Goal: Task Accomplishment & Management: Manage account settings

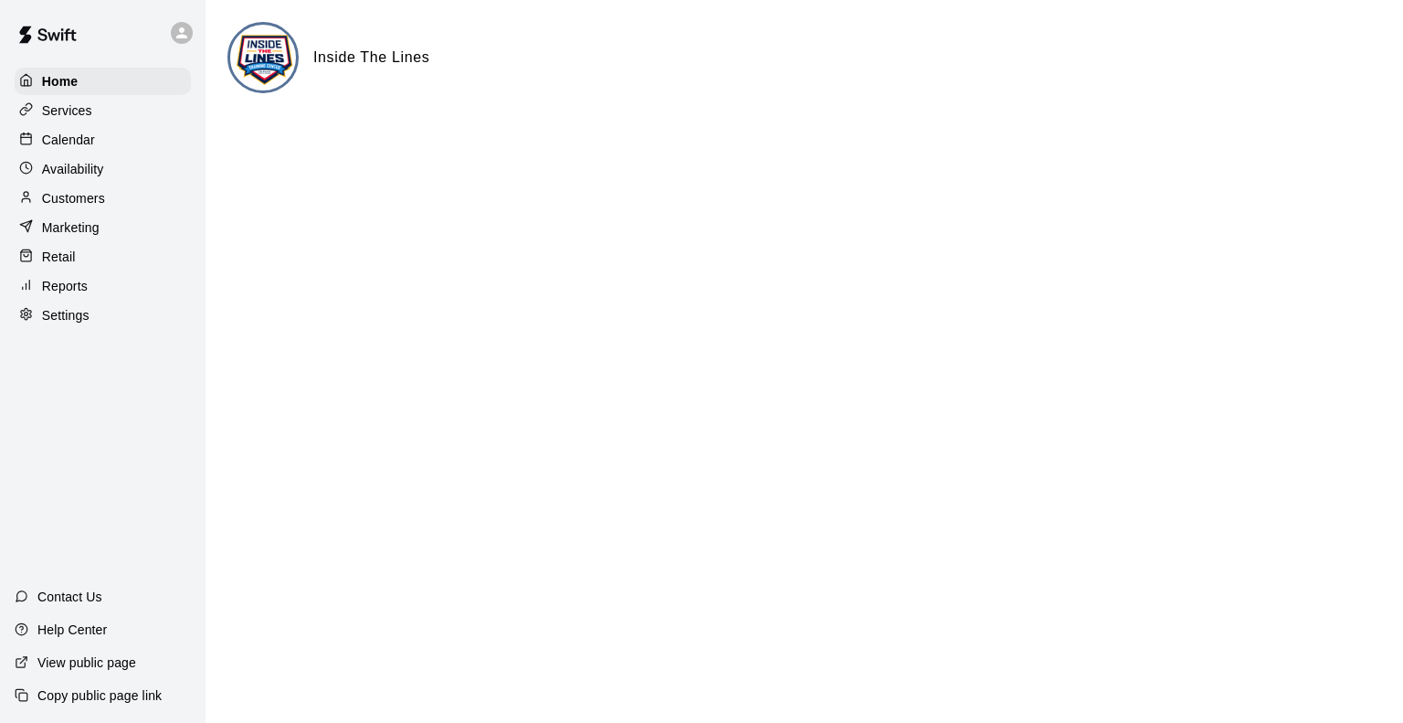
click at [58, 143] on p "Calendar" at bounding box center [68, 140] width 53 height 18
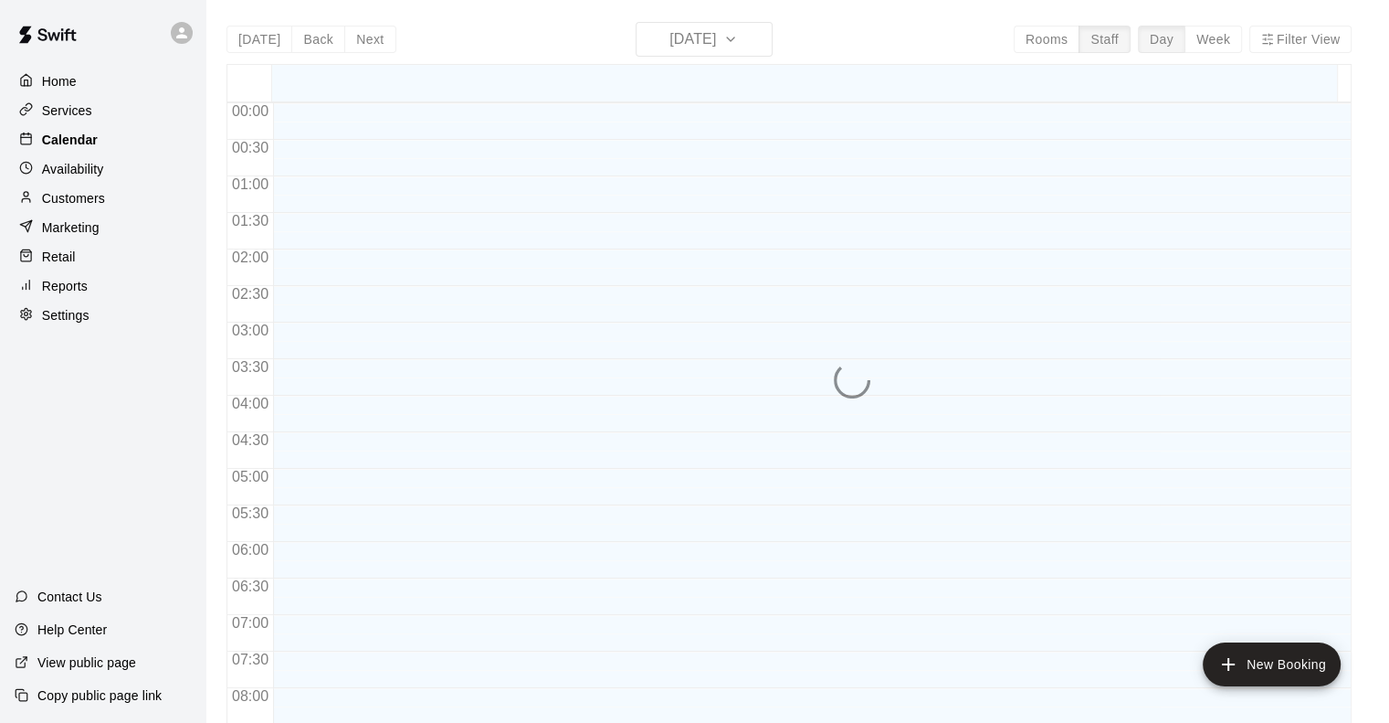
scroll to position [1112, 0]
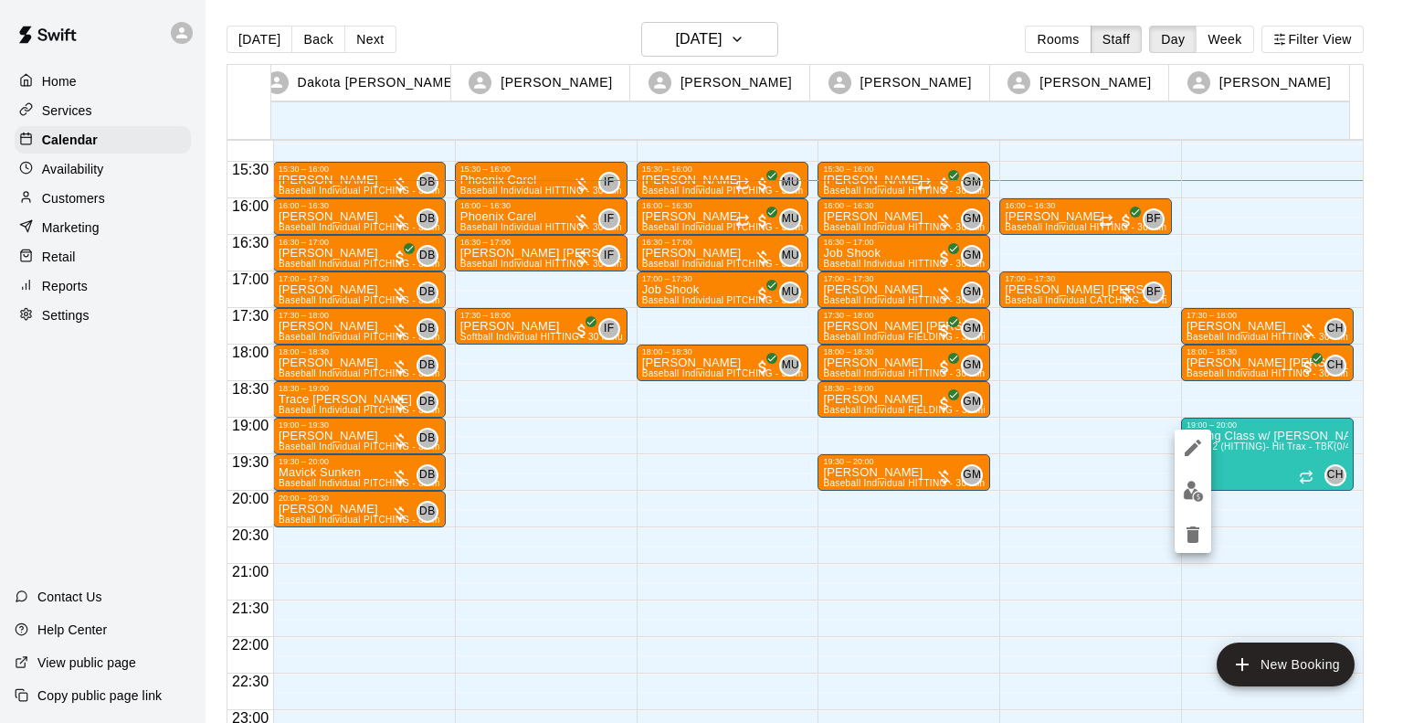
click at [753, 37] on div at bounding box center [701, 361] width 1403 height 723
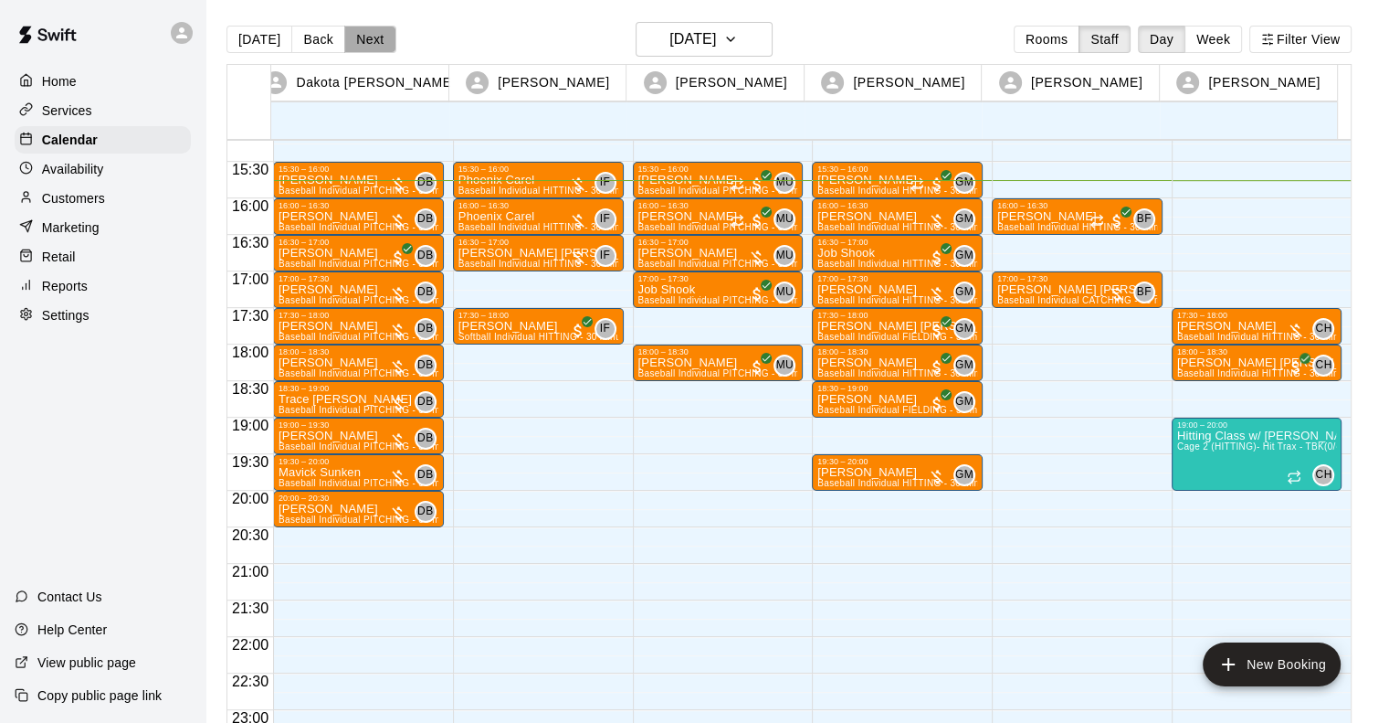
click at [380, 36] on button "Next" at bounding box center [369, 39] width 51 height 27
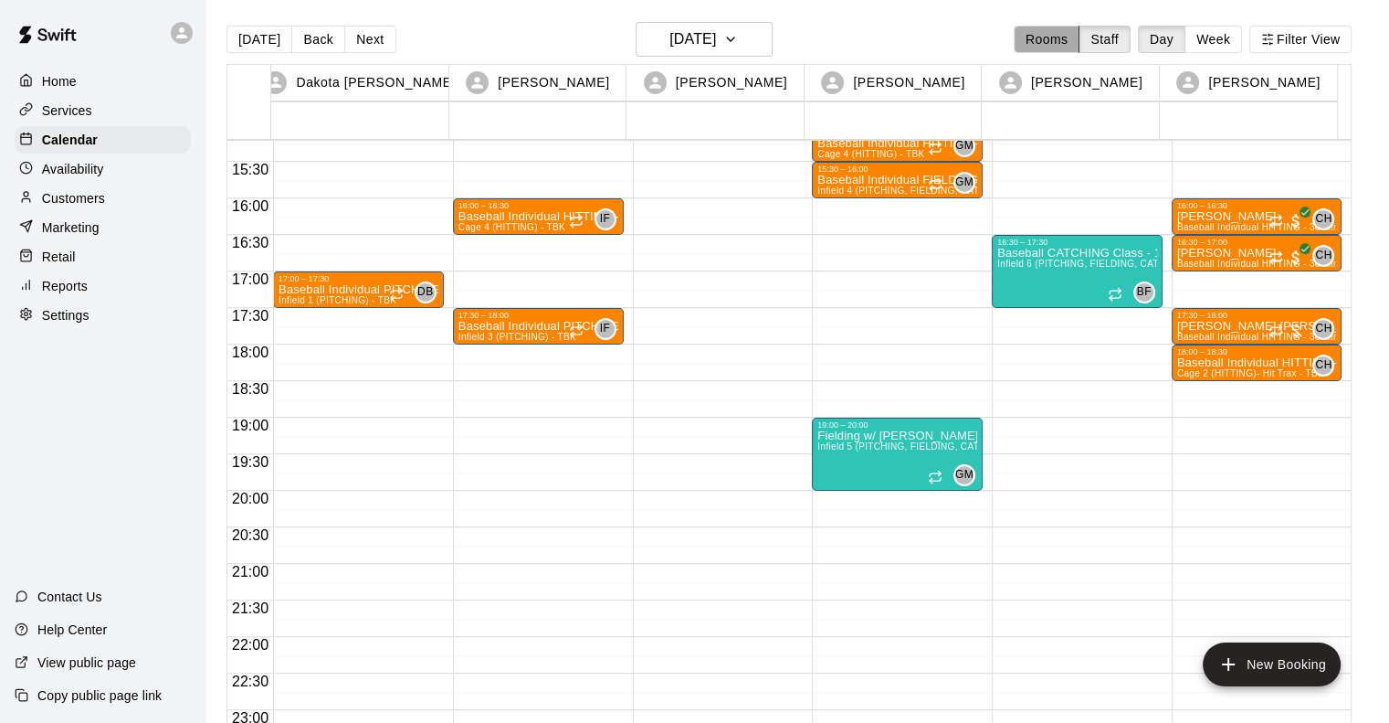
click at [1055, 38] on button "Rooms" at bounding box center [1047, 39] width 66 height 27
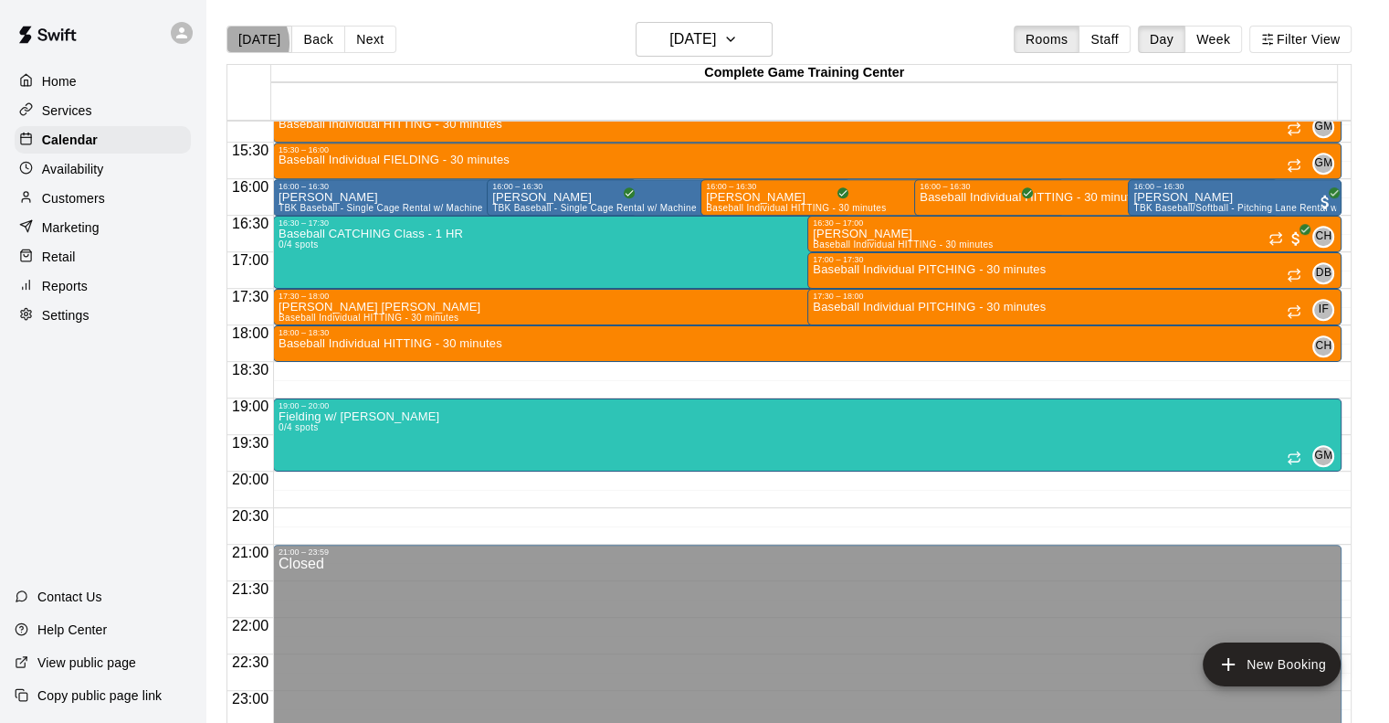
click at [241, 42] on button "[DATE]" at bounding box center [260, 39] width 66 height 27
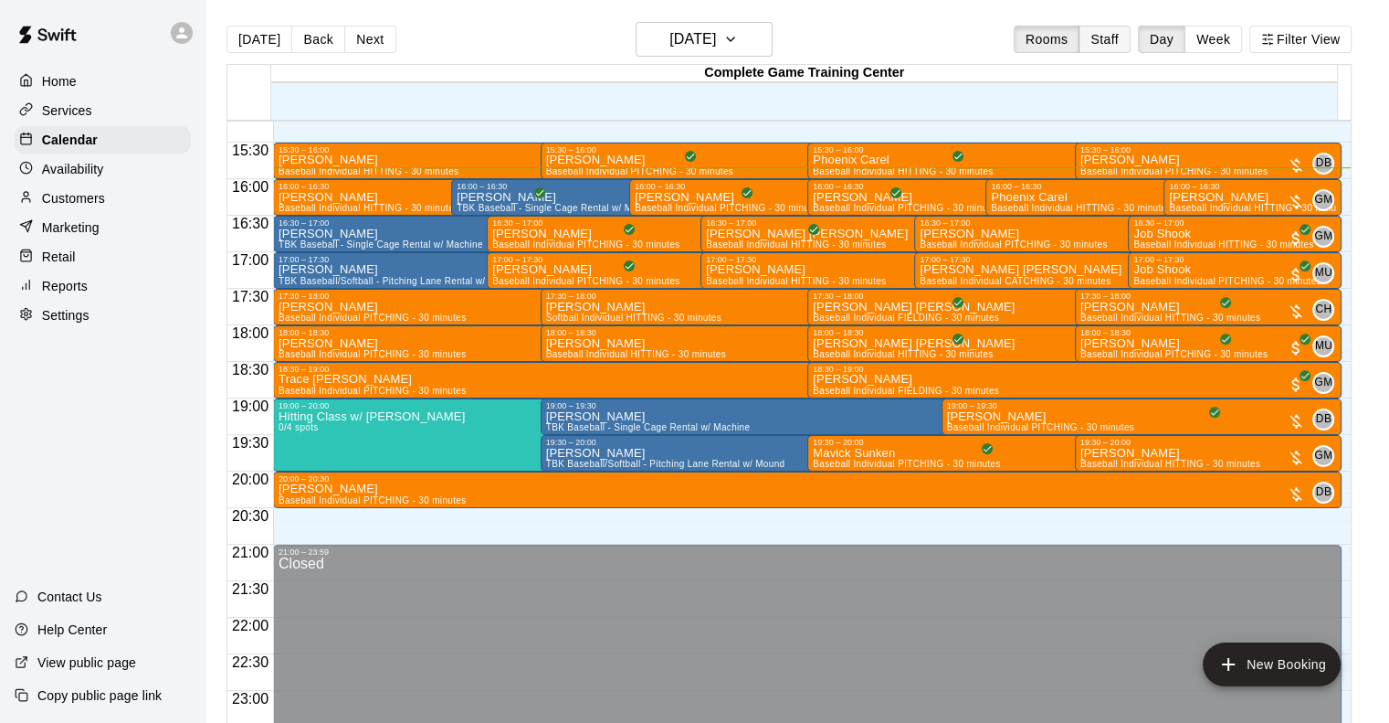
click at [1117, 43] on button "Staff" at bounding box center [1105, 39] width 52 height 27
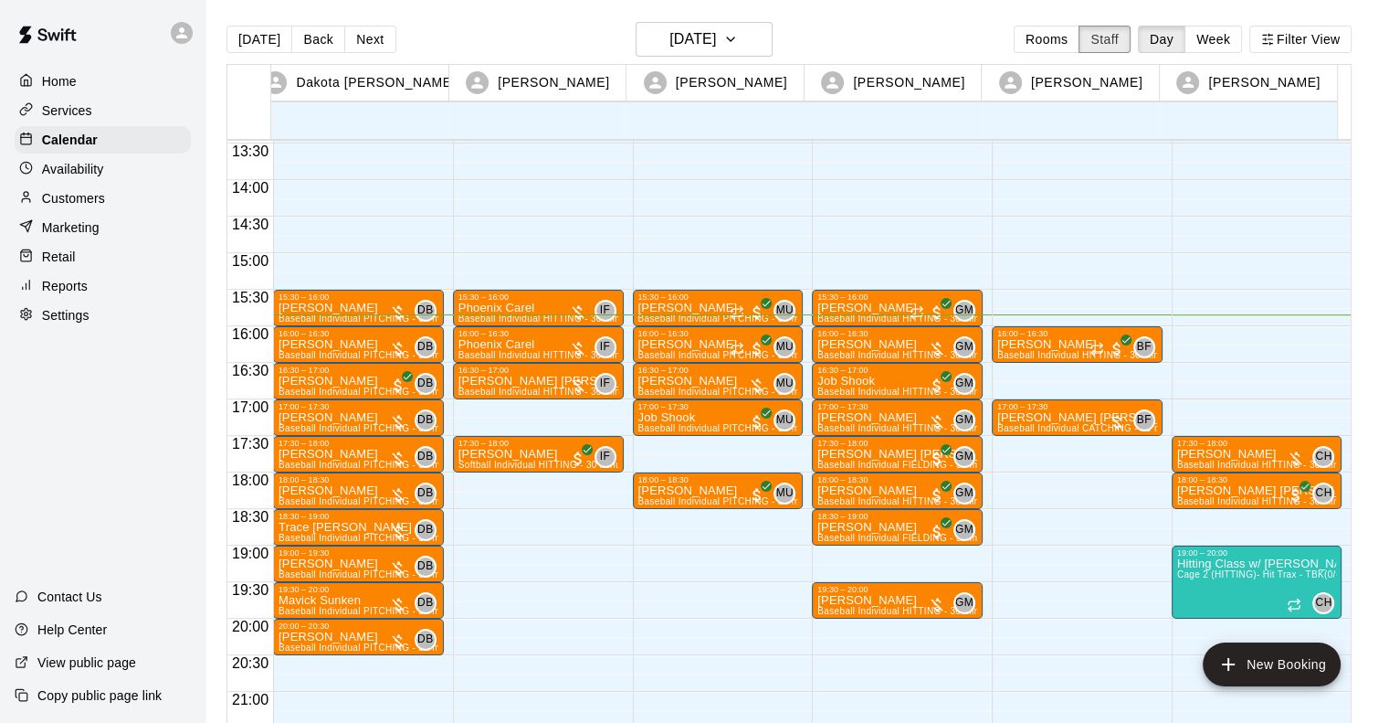
scroll to position [984, 0]
click at [331, 344] on p "[PERSON_NAME]" at bounding box center [359, 344] width 160 height 0
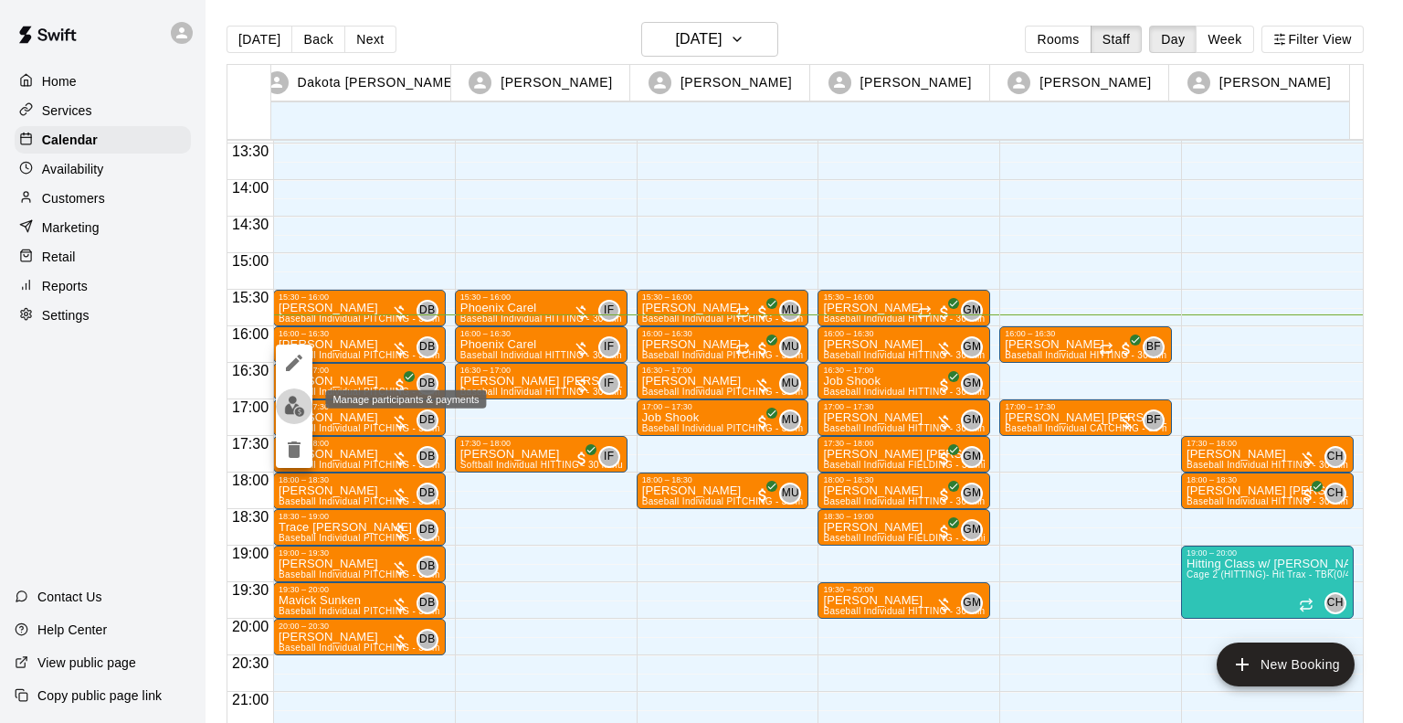
click at [292, 415] on img "edit" at bounding box center [294, 406] width 21 height 21
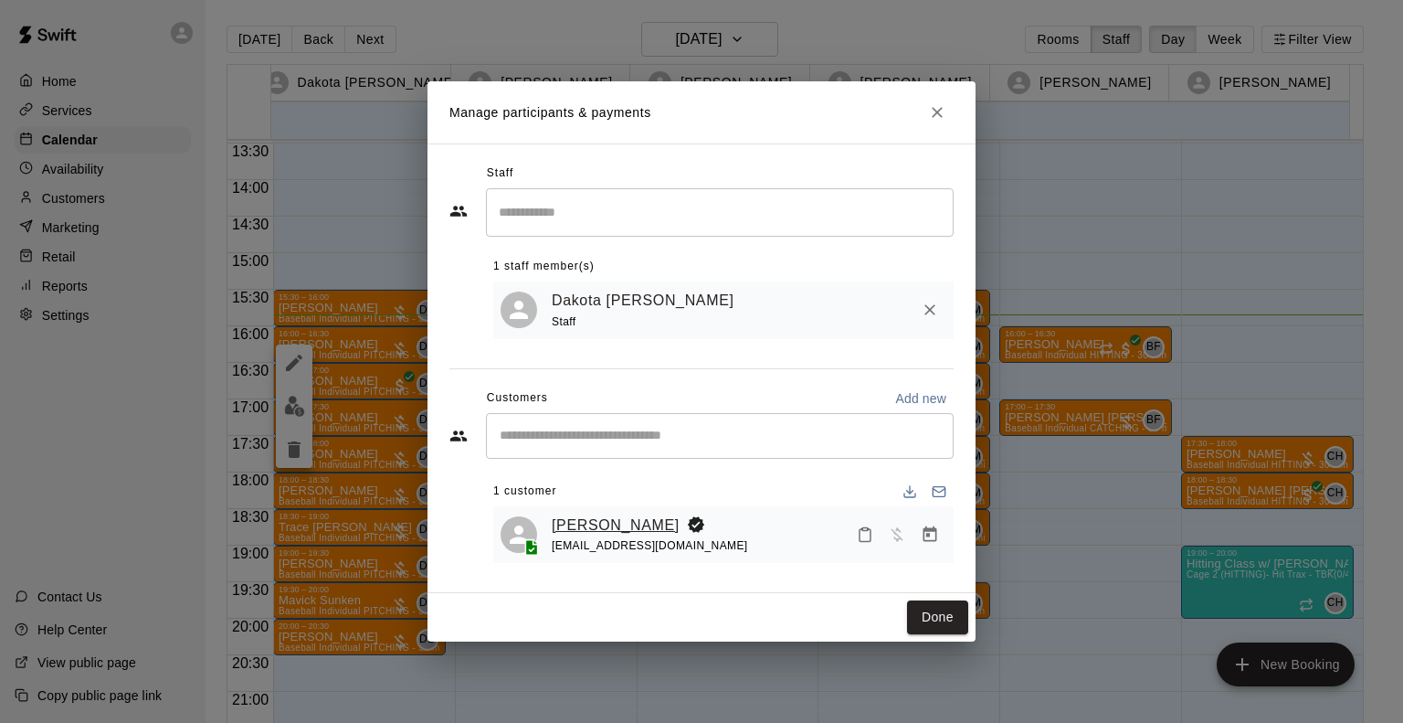
click at [592, 522] on link "[PERSON_NAME]" at bounding box center [616, 525] width 128 height 24
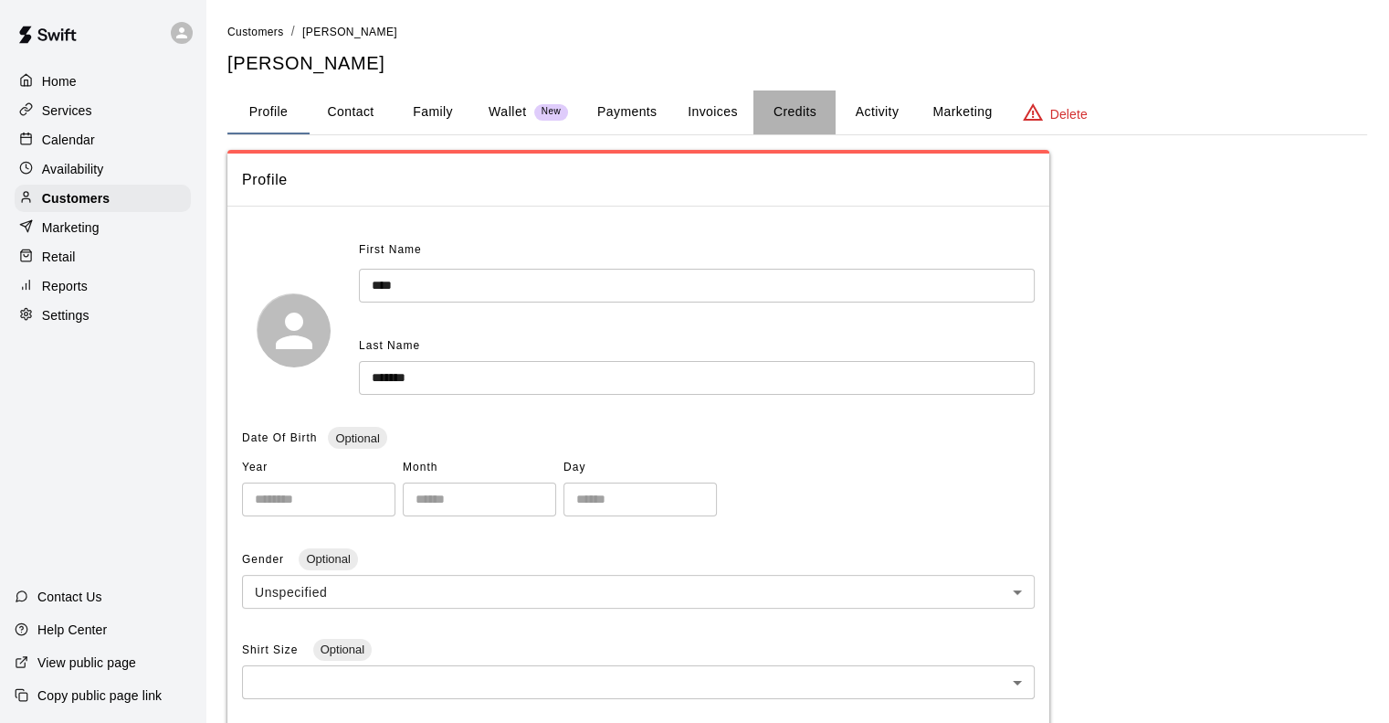
click at [800, 106] on button "Credits" at bounding box center [795, 112] width 82 height 44
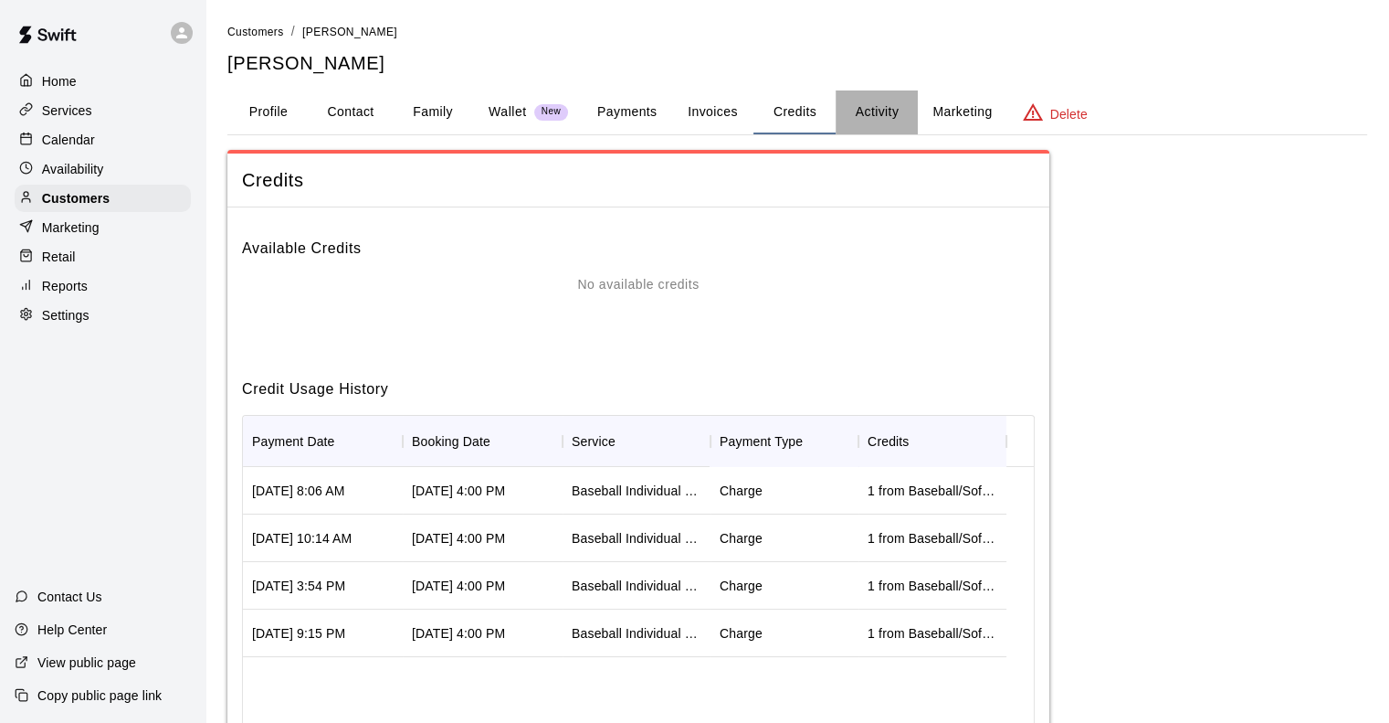
click at [884, 116] on button "Activity" at bounding box center [877, 112] width 82 height 44
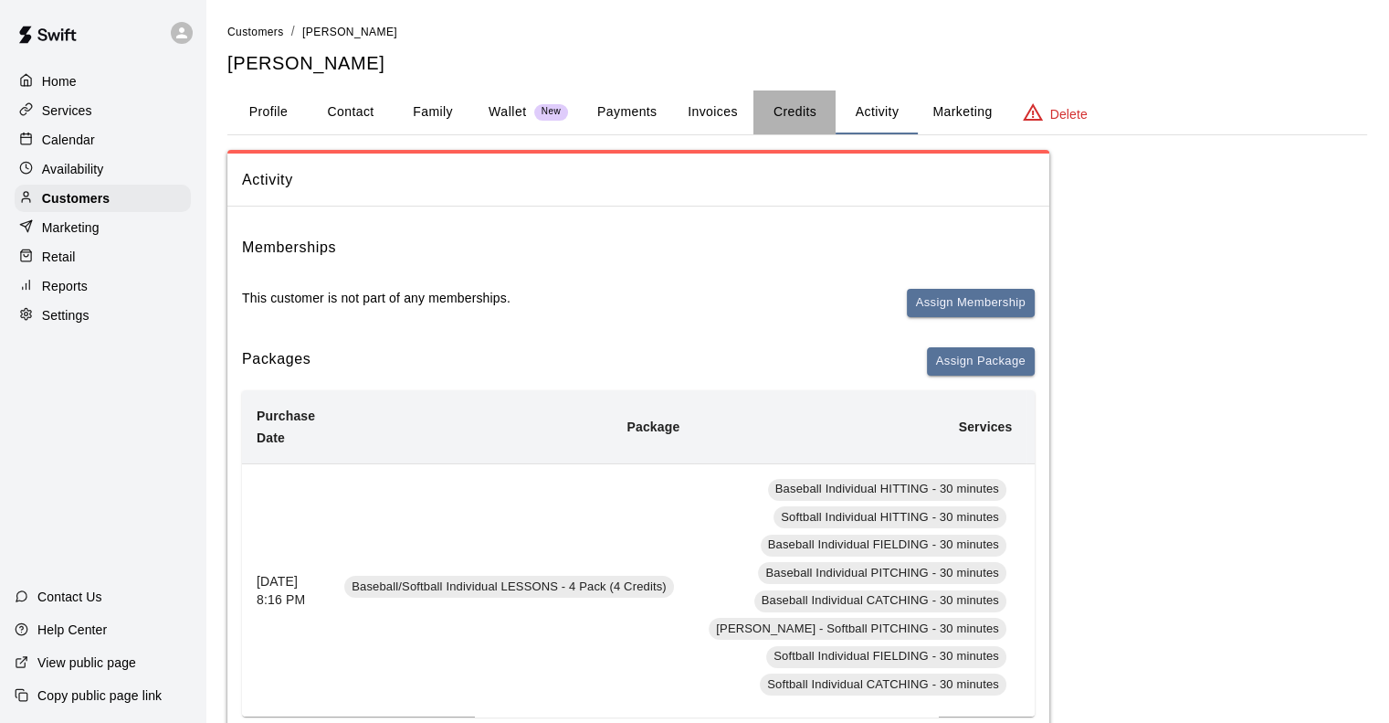
click at [789, 103] on button "Credits" at bounding box center [795, 112] width 82 height 44
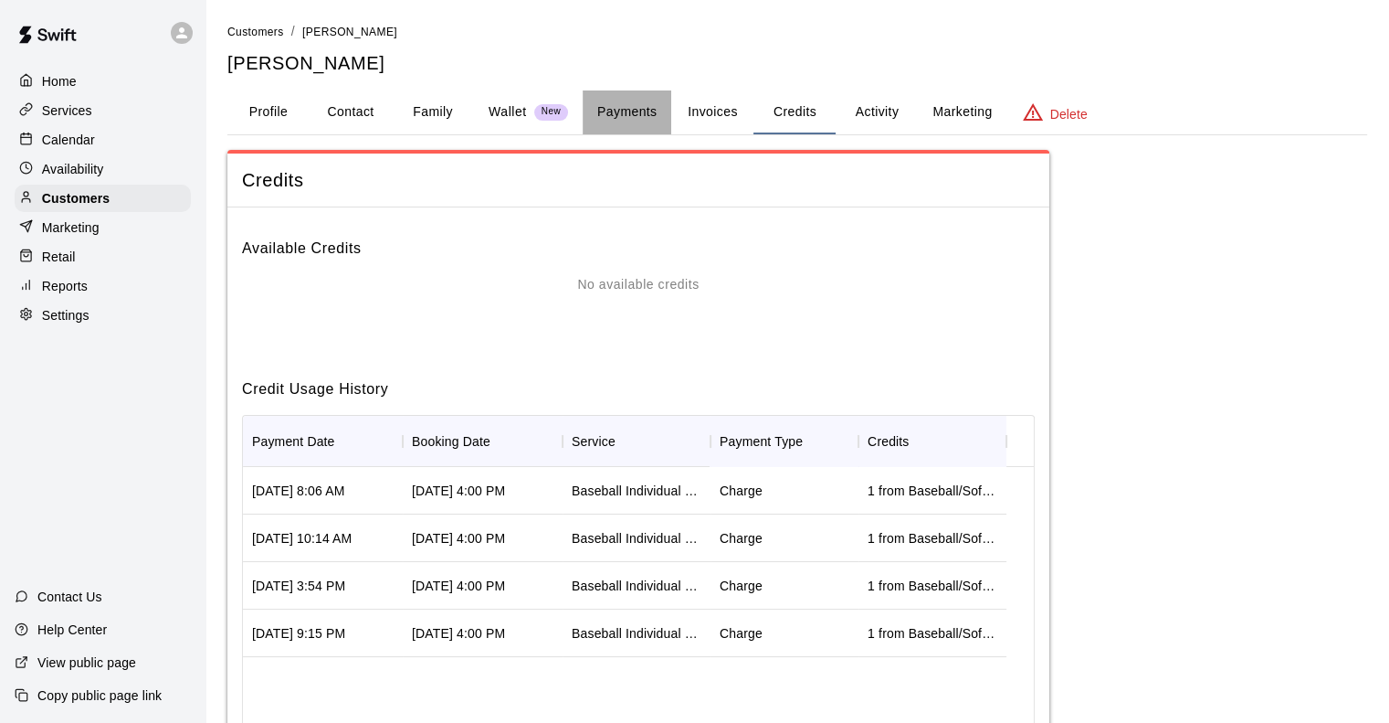
click at [618, 115] on button "Payments" at bounding box center [627, 112] width 89 height 44
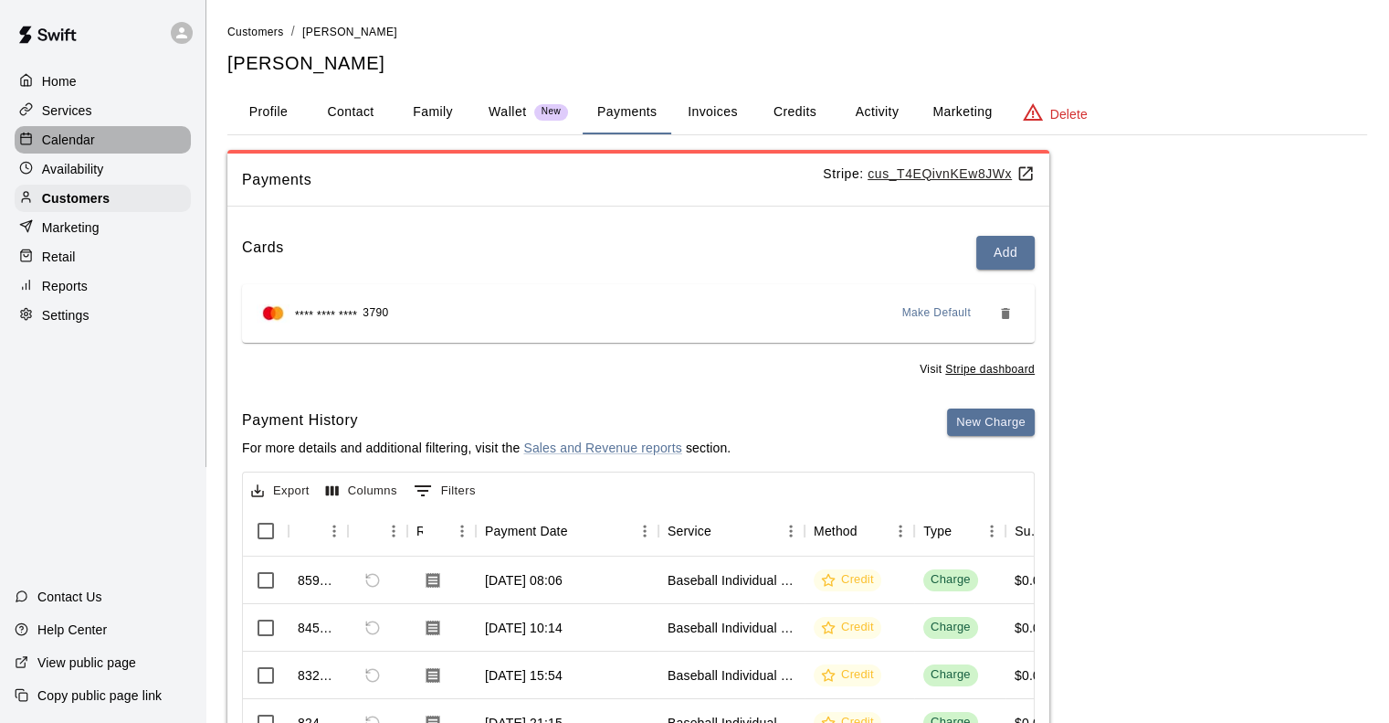
click at [47, 141] on p "Calendar" at bounding box center [68, 140] width 53 height 18
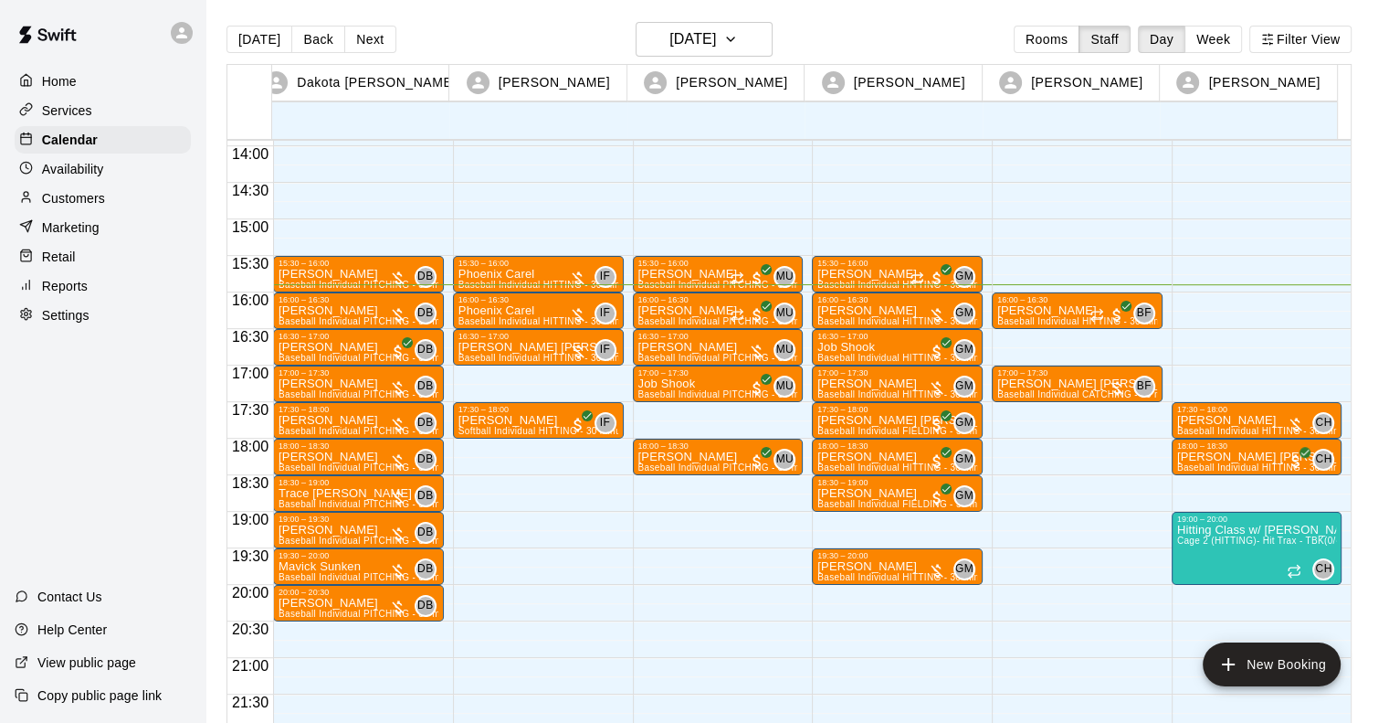
scroll to position [1007, 0]
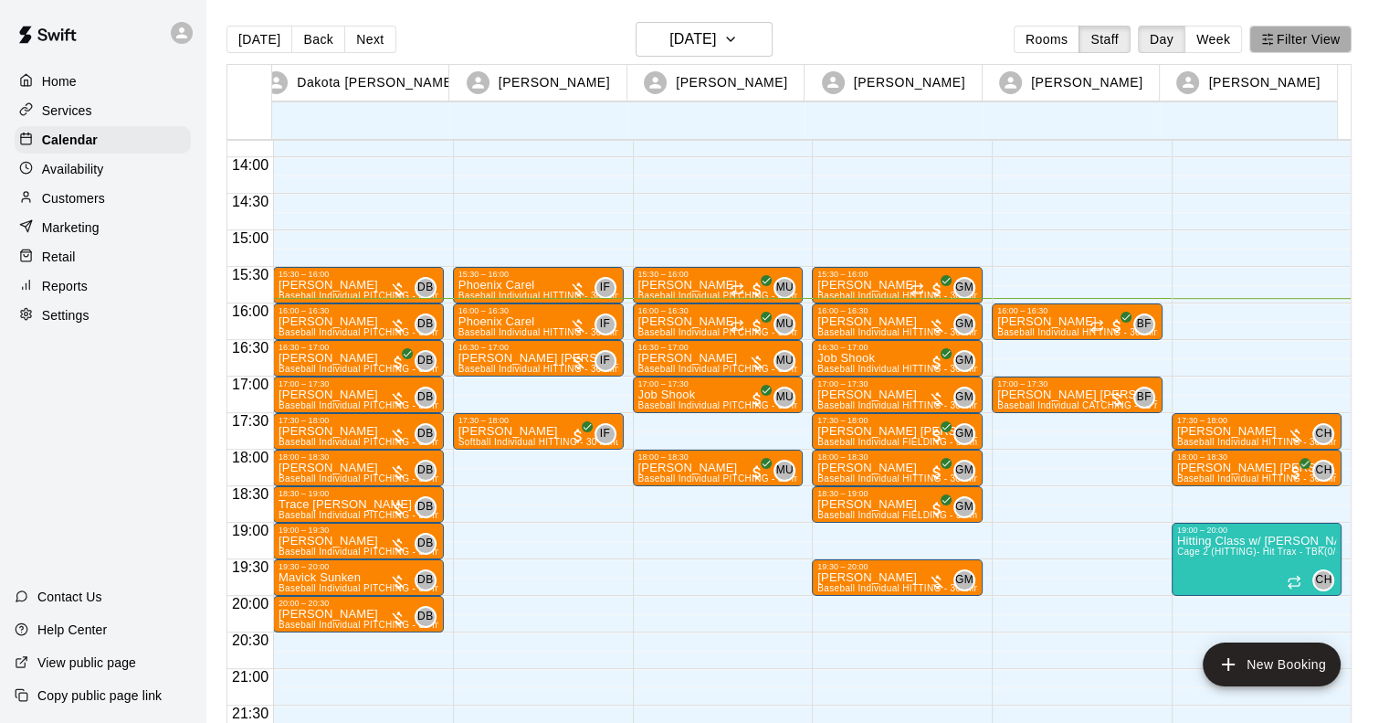
click at [1334, 30] on button "Filter View" at bounding box center [1301, 39] width 102 height 27
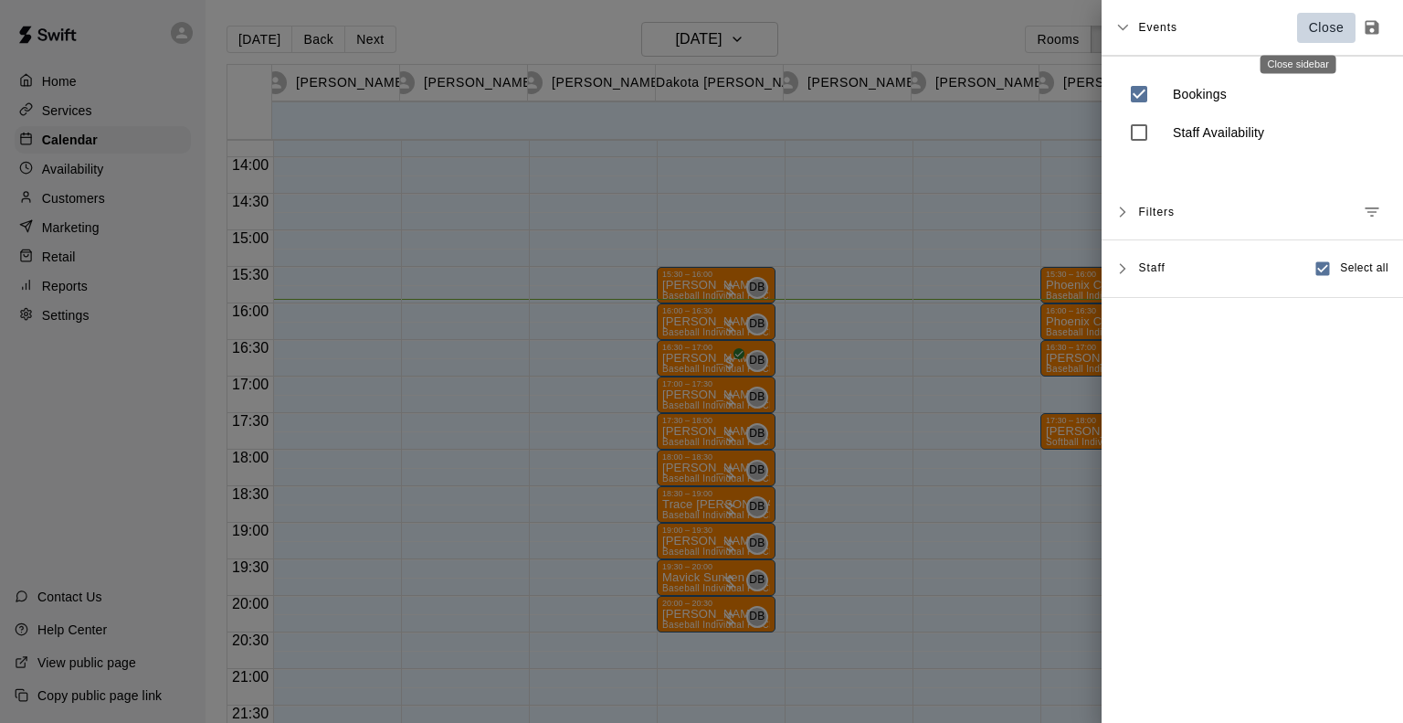
click at [1298, 14] on button "Close" at bounding box center [1326, 28] width 58 height 30
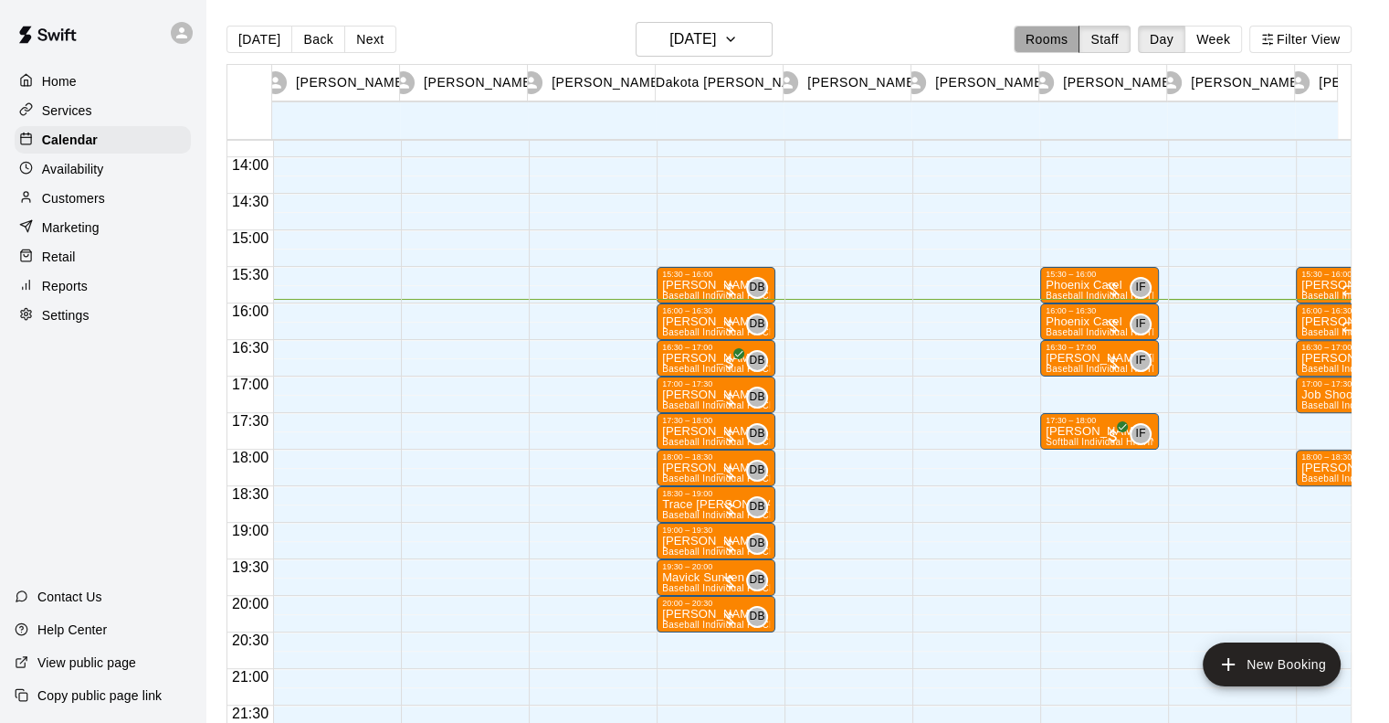
click at [1067, 35] on button "Rooms" at bounding box center [1047, 39] width 66 height 27
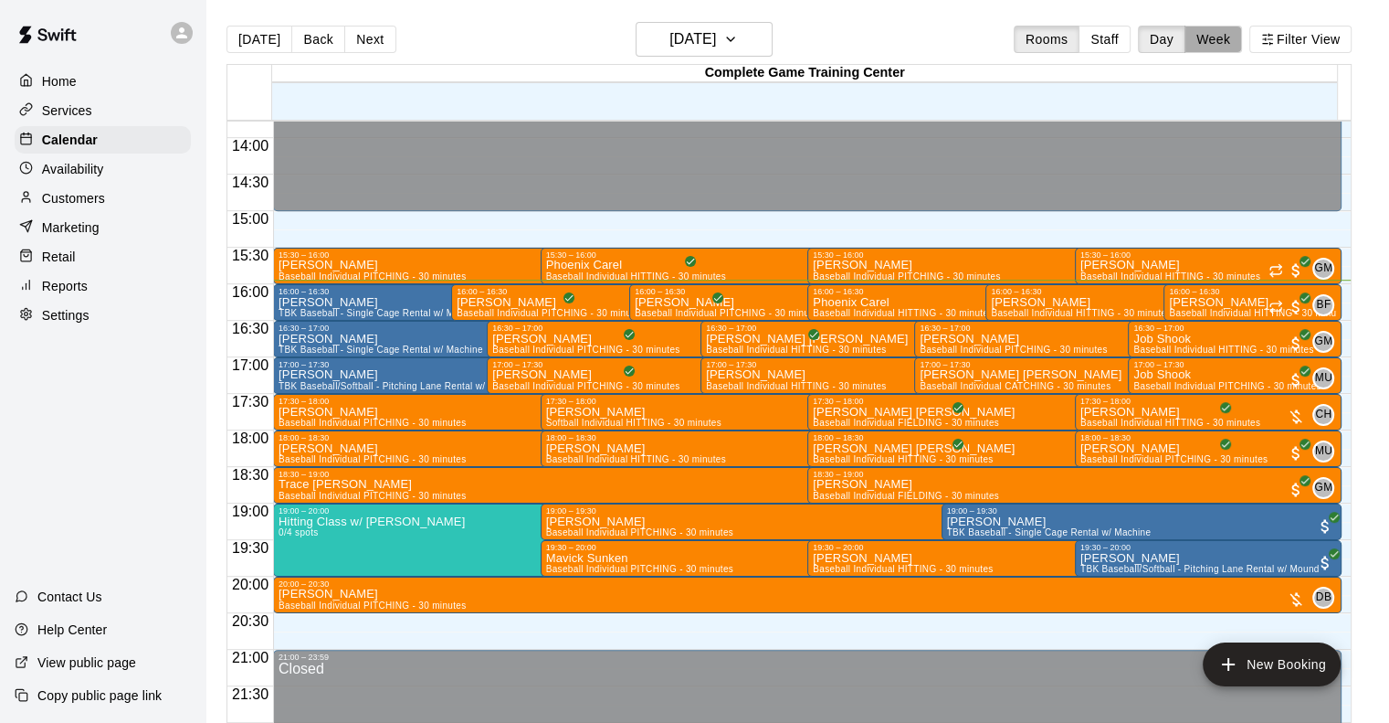
click at [1227, 37] on button "Week" at bounding box center [1214, 39] width 58 height 27
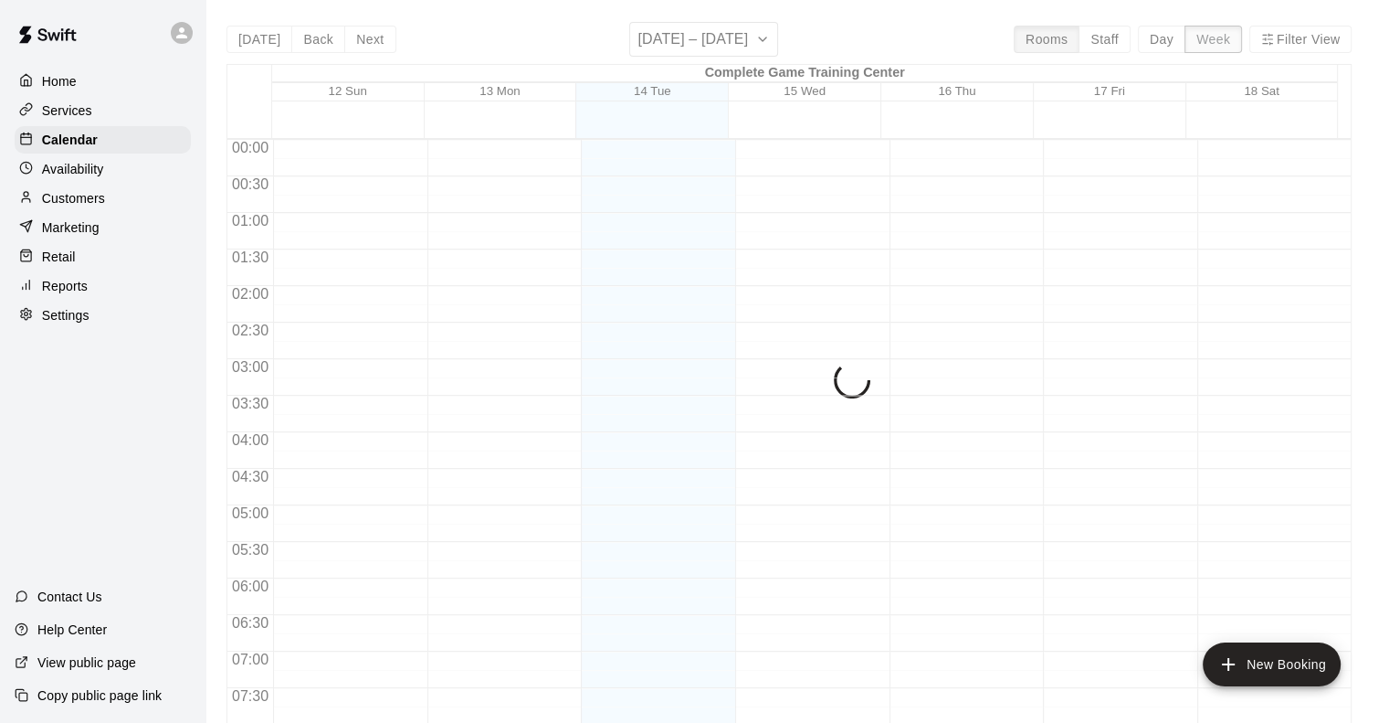
scroll to position [1149, 0]
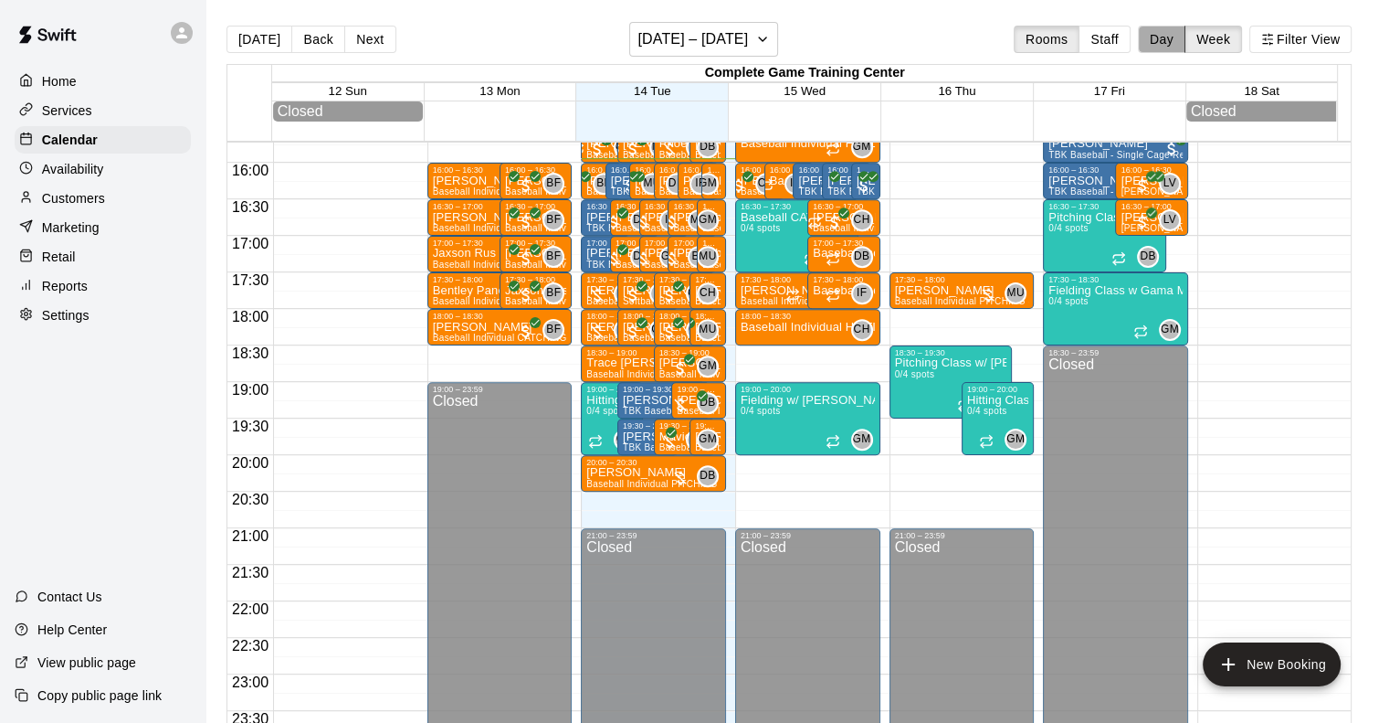
click at [1170, 36] on button "Day" at bounding box center [1162, 39] width 48 height 27
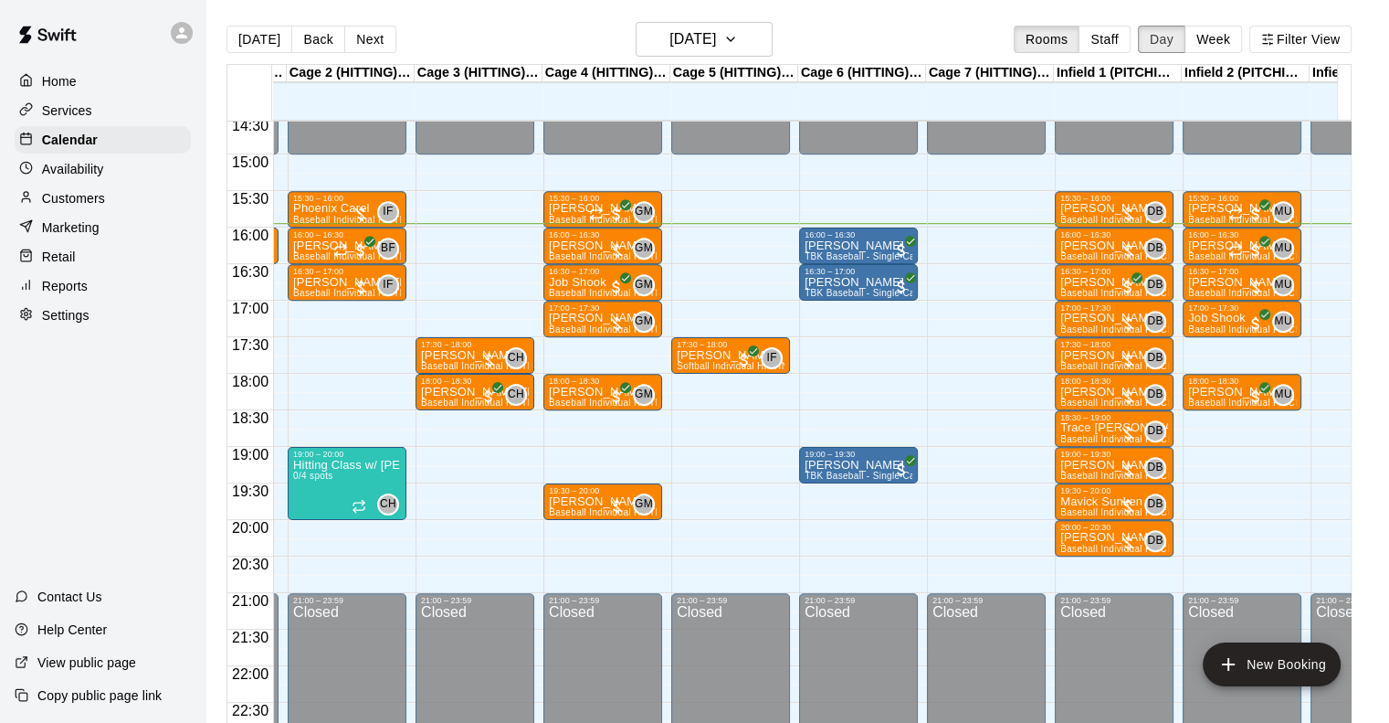
scroll to position [0, 0]
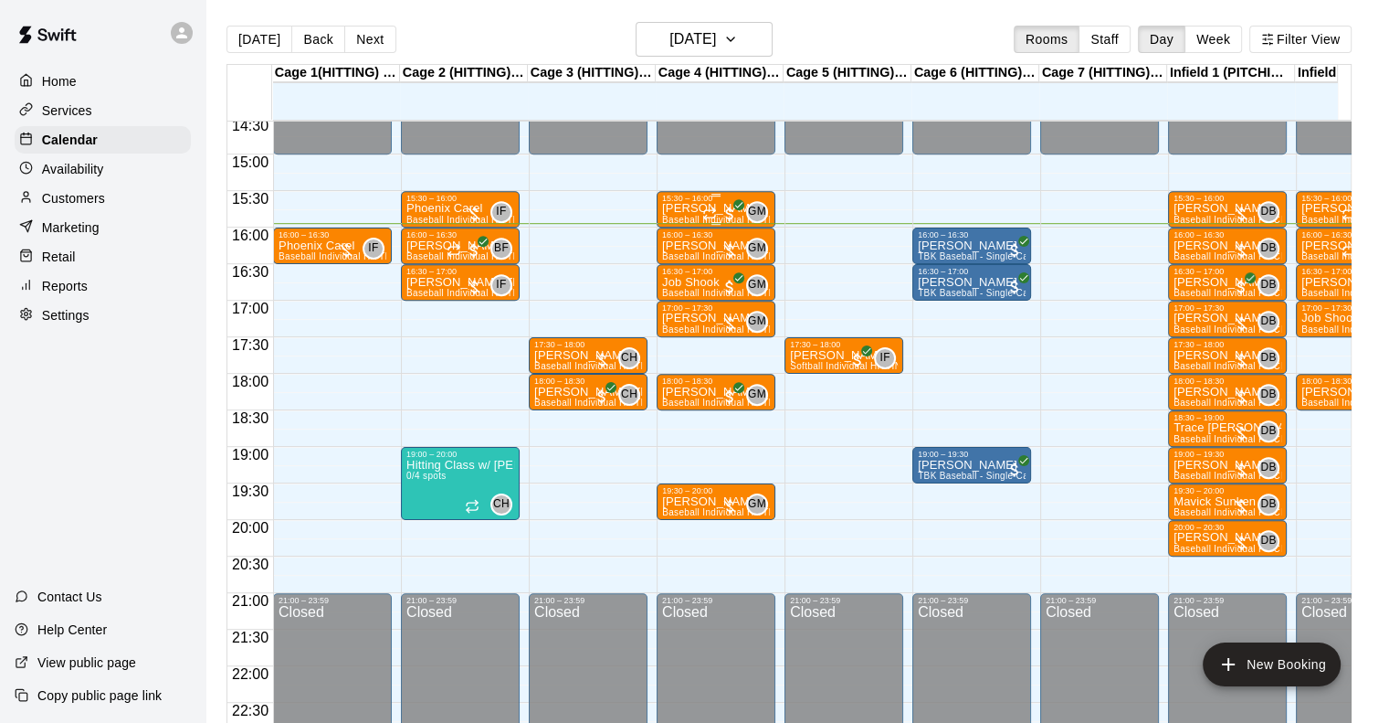
click at [700, 195] on div "15:30 – 16:00" at bounding box center [716, 198] width 108 height 9
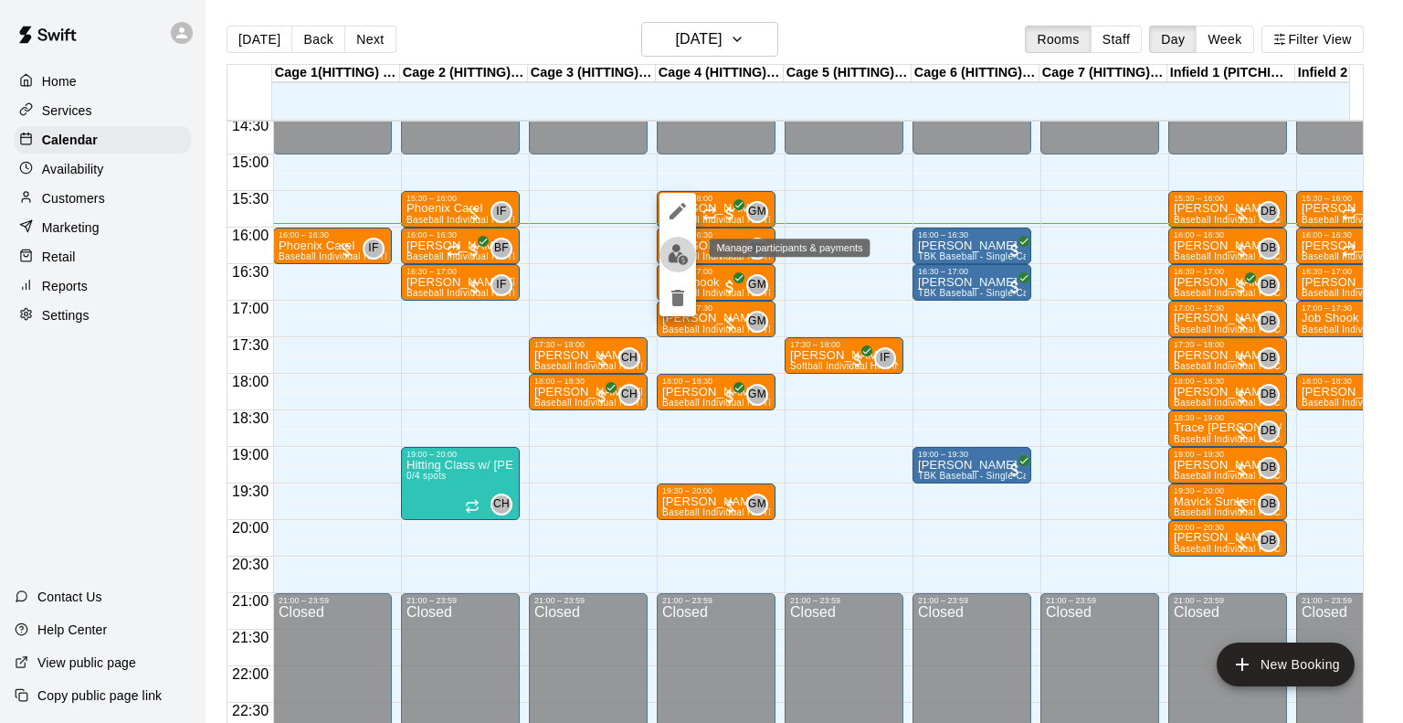
click at [680, 251] on img "edit" at bounding box center [678, 254] width 21 height 21
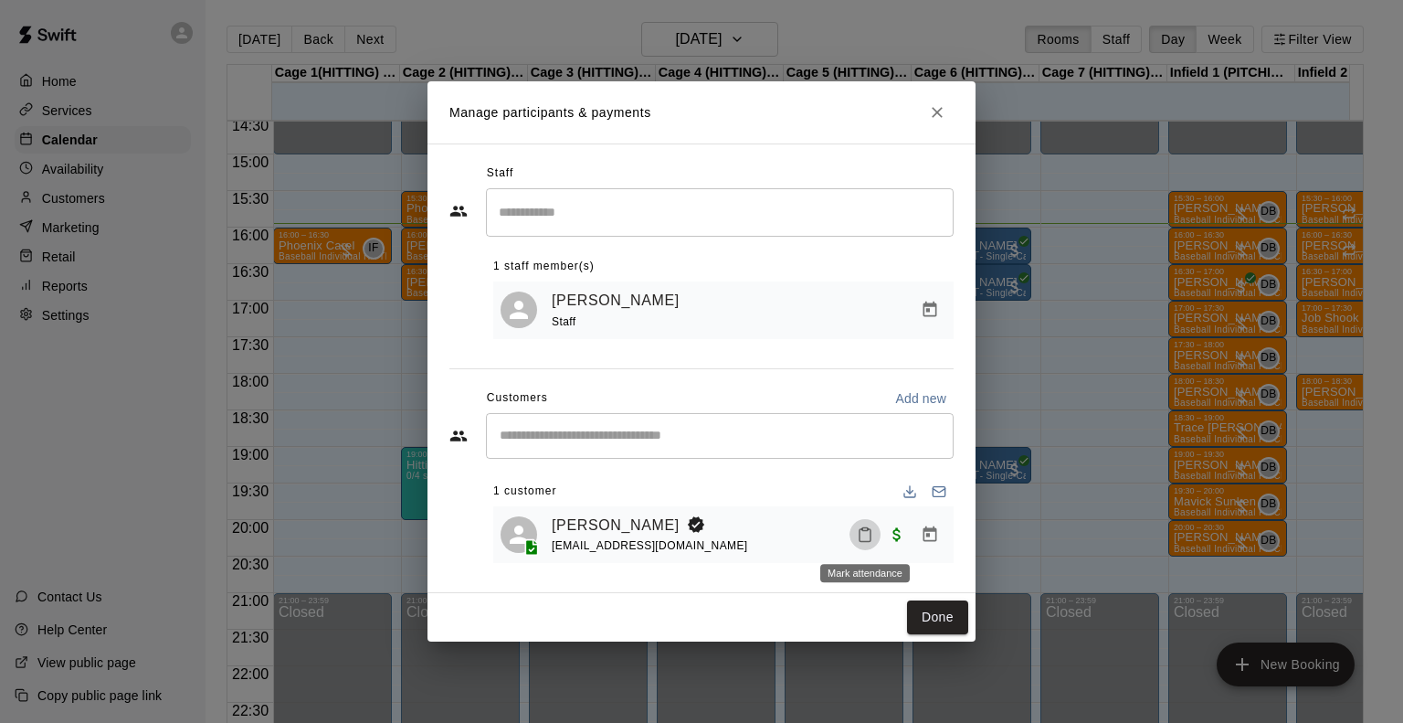
click at [870, 533] on icon "Mark attendance" at bounding box center [865, 534] width 16 height 16
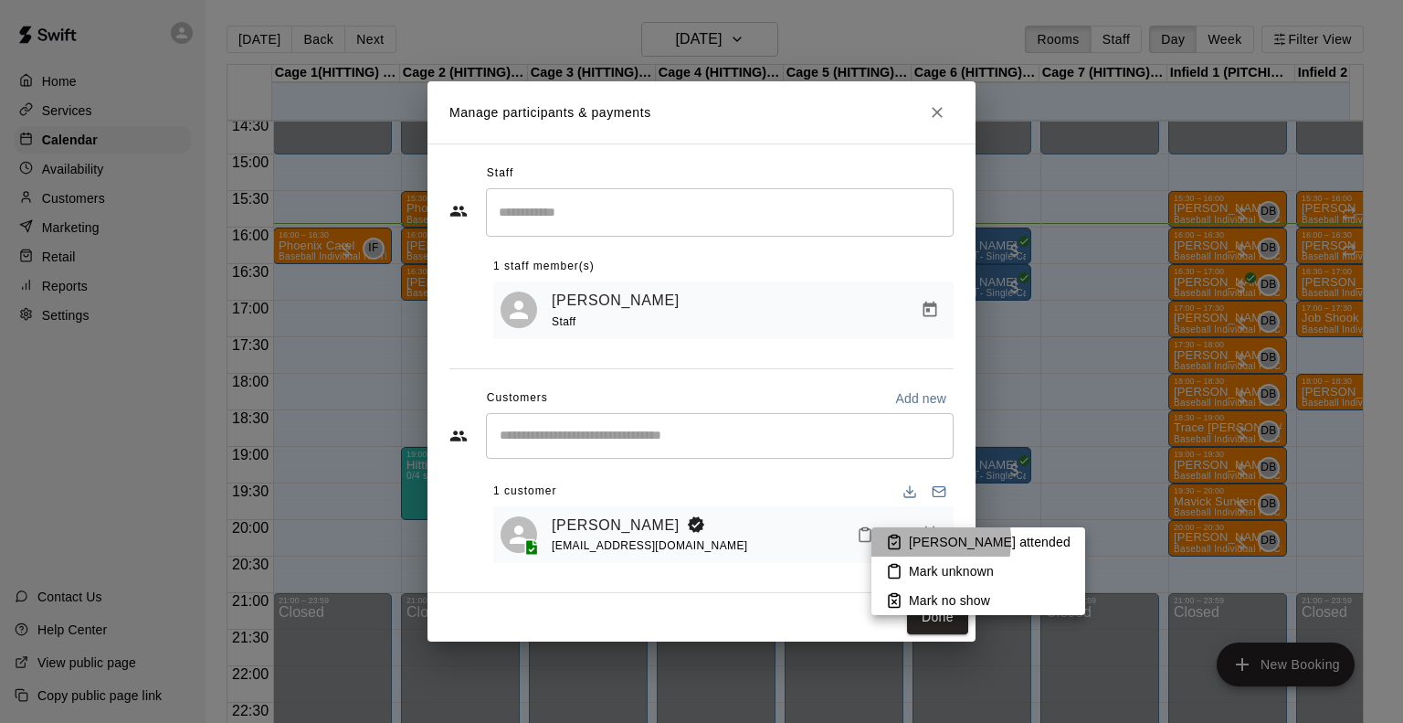
click at [912, 540] on p "[PERSON_NAME] attended" at bounding box center [990, 542] width 162 height 18
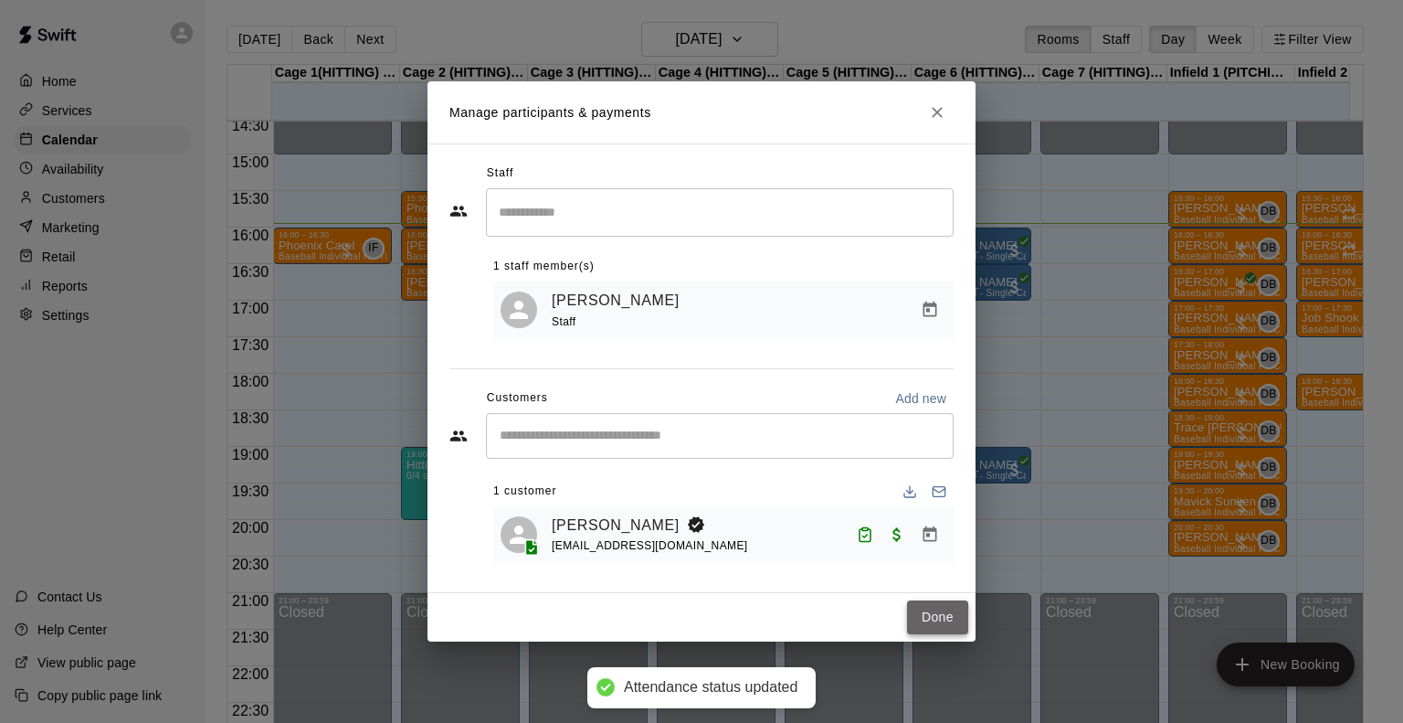
click at [931, 624] on button "Done" at bounding box center [937, 617] width 61 height 34
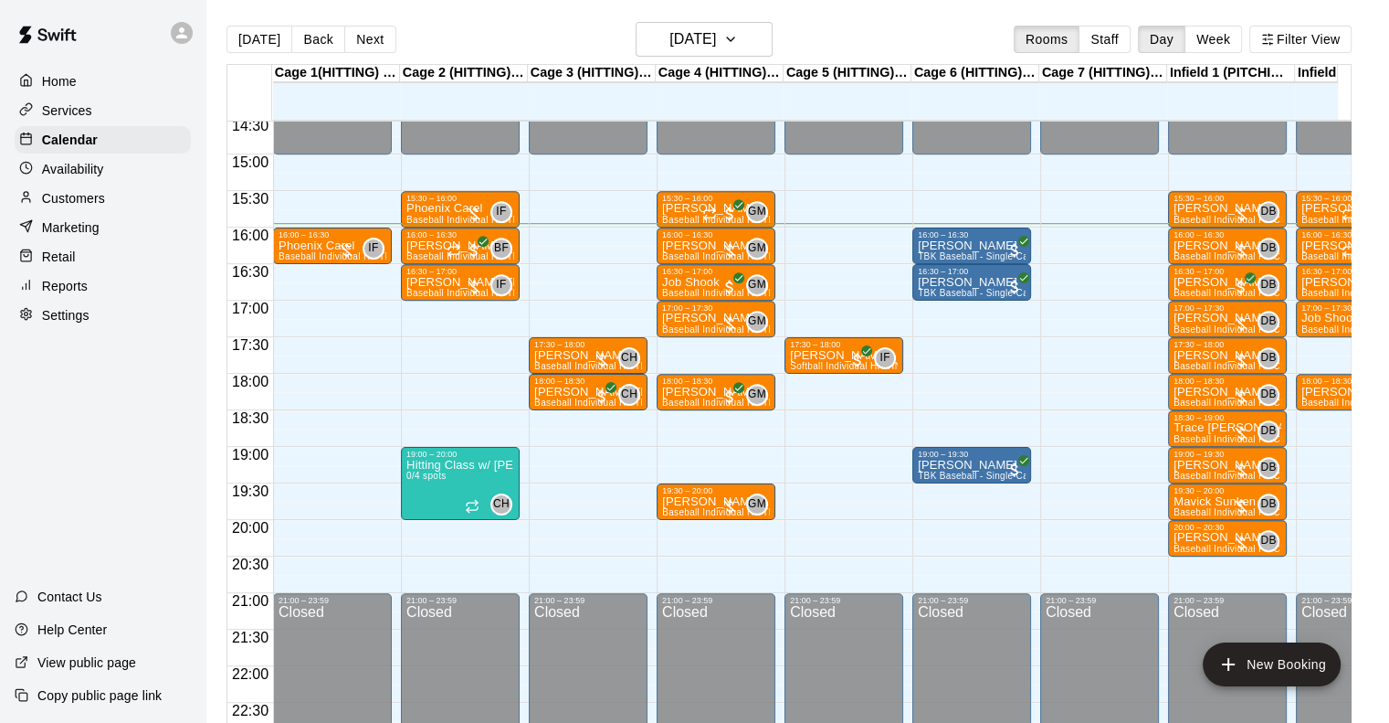
click at [1338, 246] on p "[PERSON_NAME]" at bounding box center [1356, 246] width 108 height 0
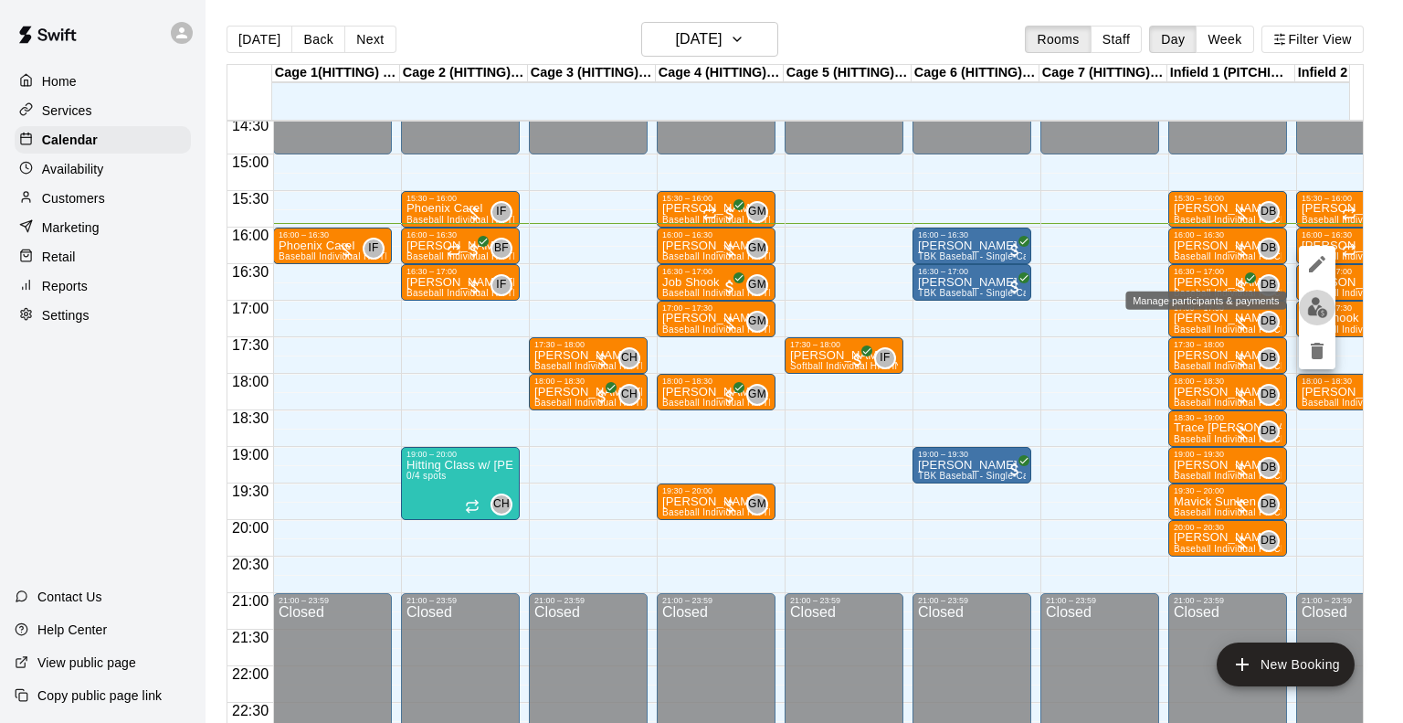
click at [1324, 310] on img "edit" at bounding box center [1317, 307] width 21 height 21
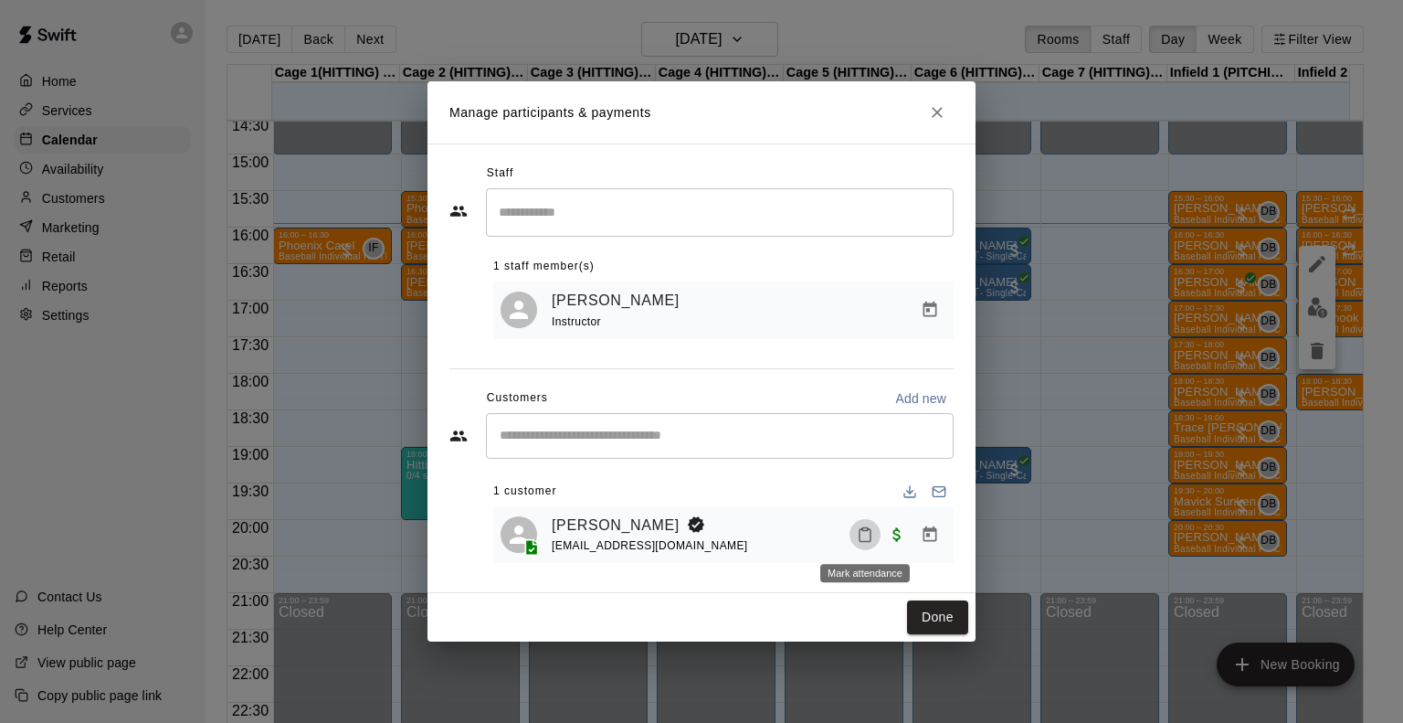
click at [870, 540] on icon "Mark attendance" at bounding box center [865, 535] width 11 height 13
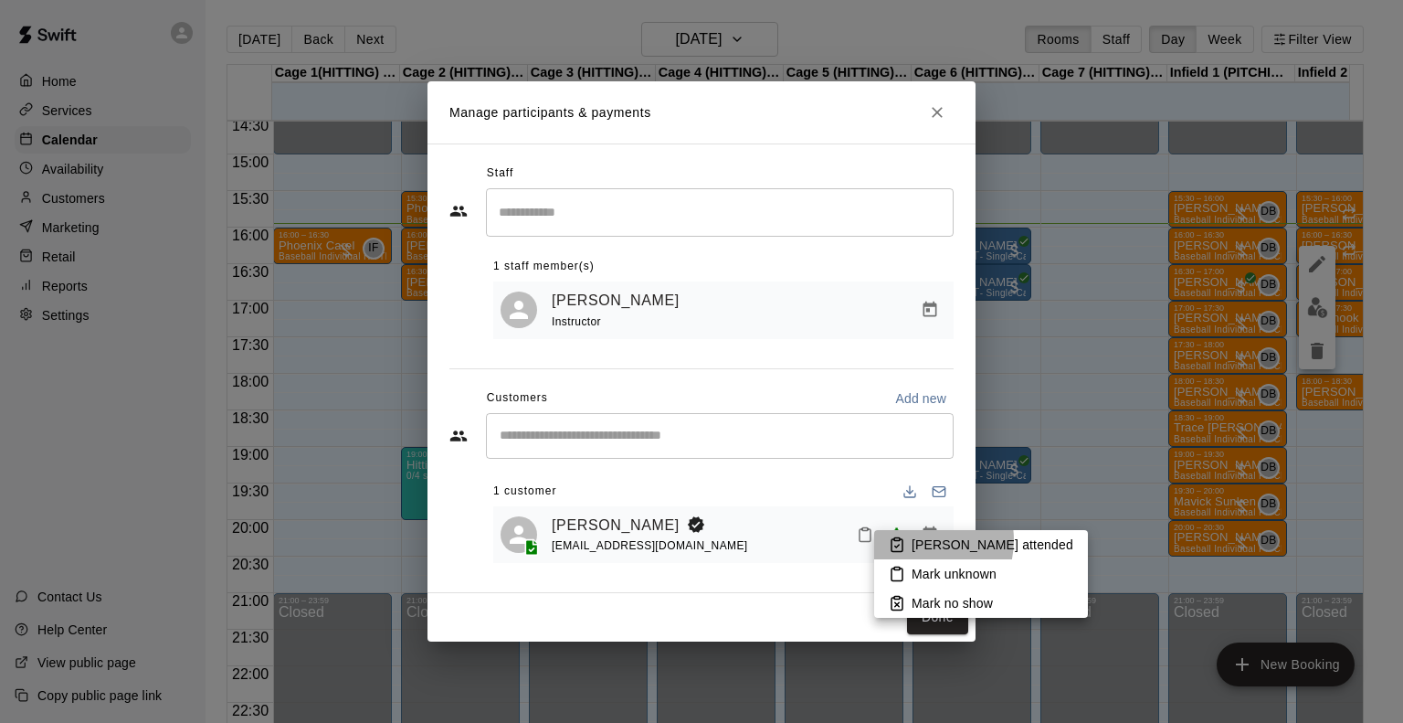
click at [917, 540] on p "[PERSON_NAME] attended" at bounding box center [993, 544] width 162 height 18
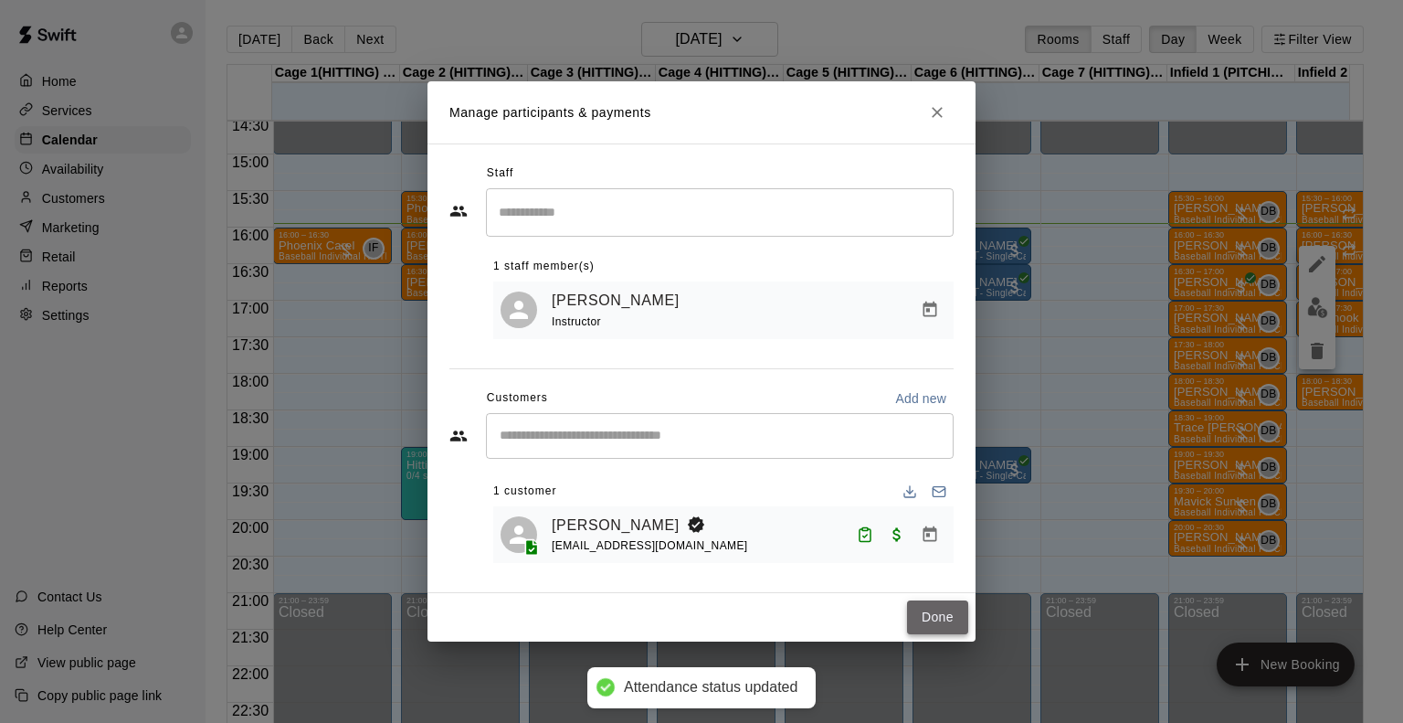
click at [935, 617] on button "Done" at bounding box center [937, 617] width 61 height 34
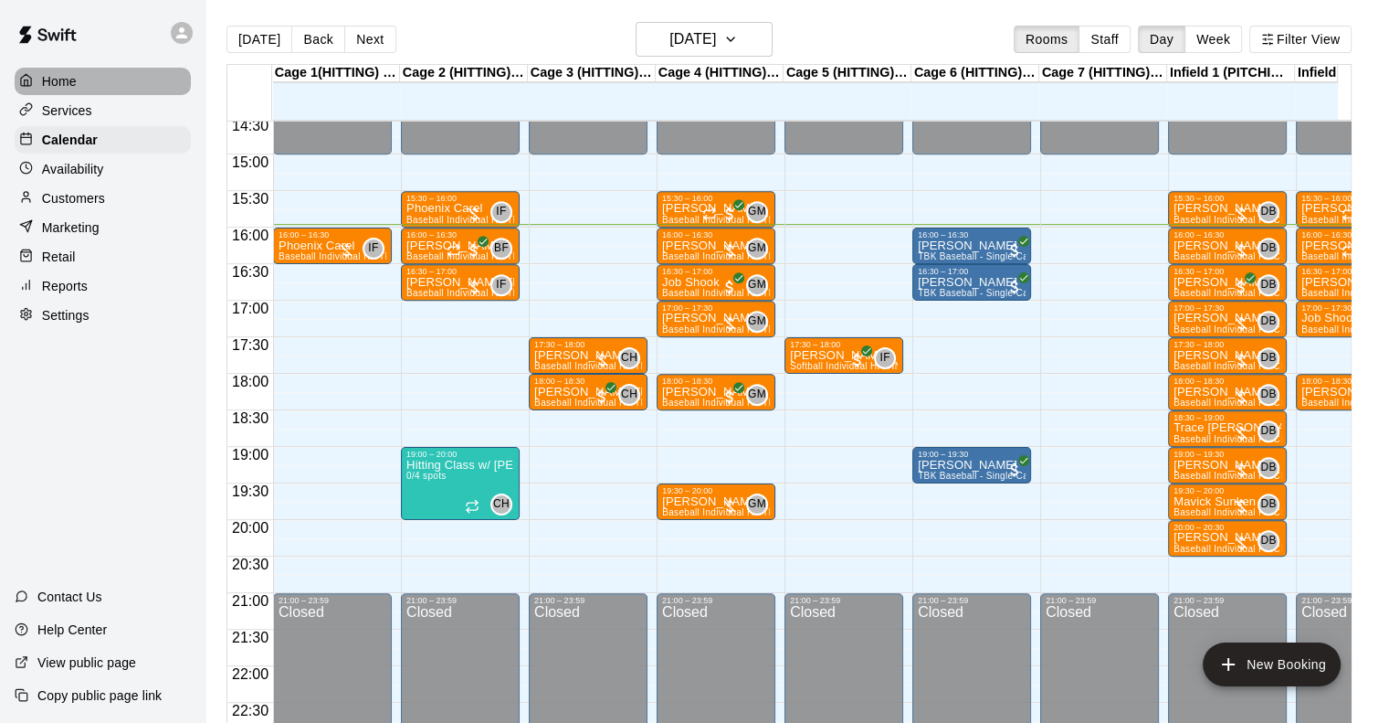
click at [62, 81] on p "Home" at bounding box center [59, 81] width 35 height 18
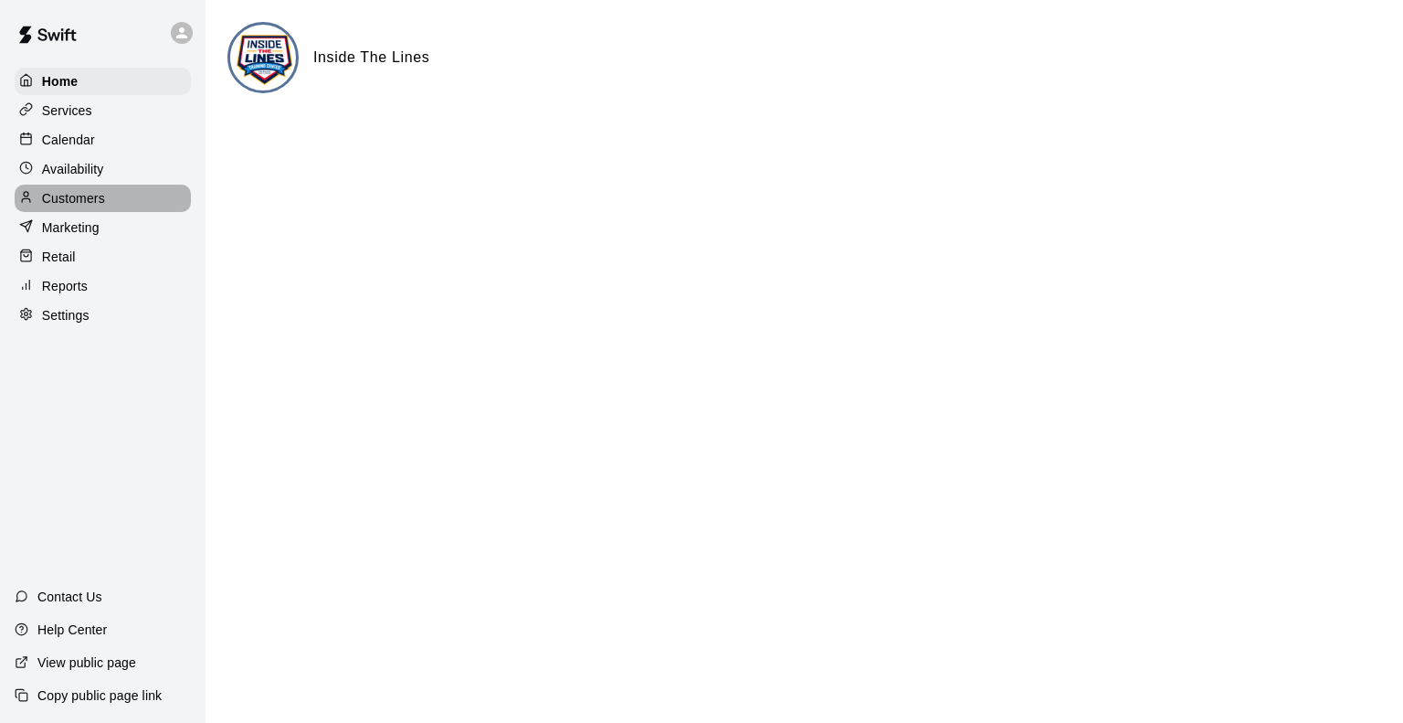
click at [69, 207] on p "Customers" at bounding box center [73, 198] width 63 height 18
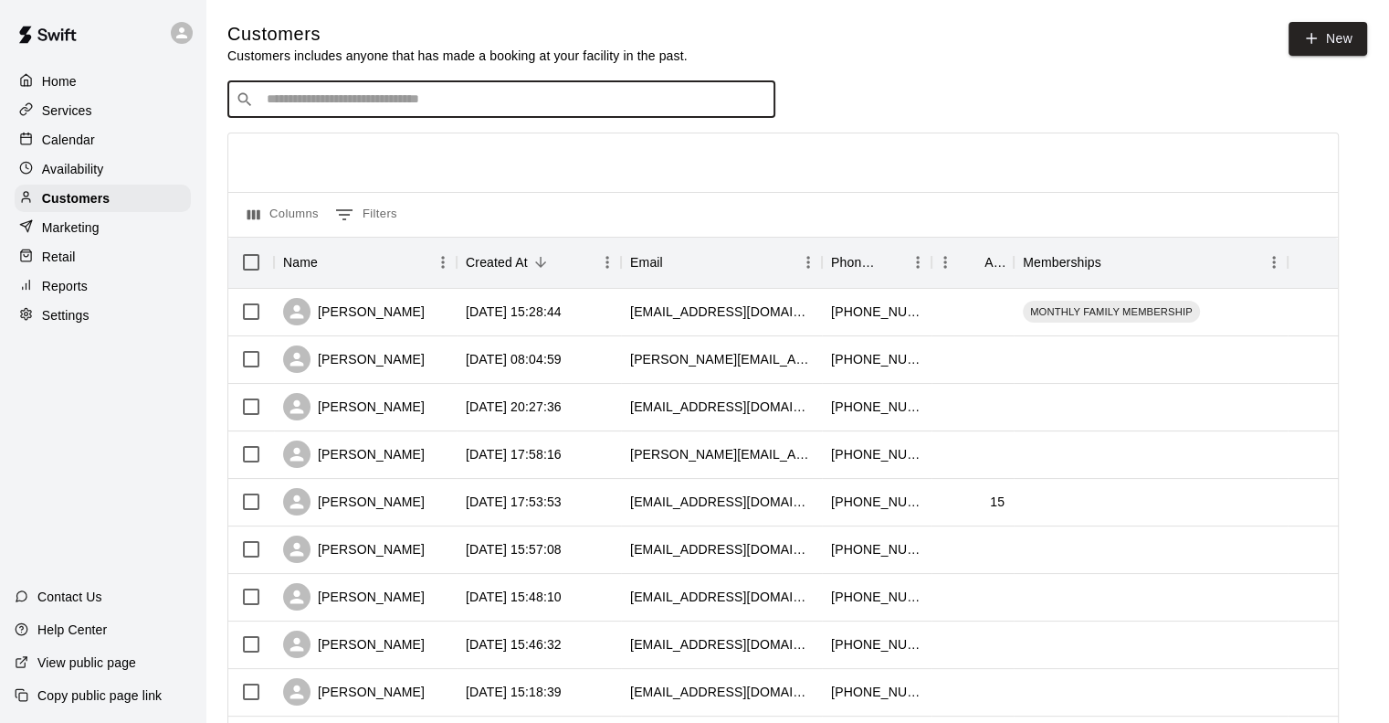
click at [372, 100] on input "Search customers by name or email" at bounding box center [514, 99] width 506 height 18
click at [312, 104] on input "******" at bounding box center [500, 99] width 479 height 18
type input "*****"
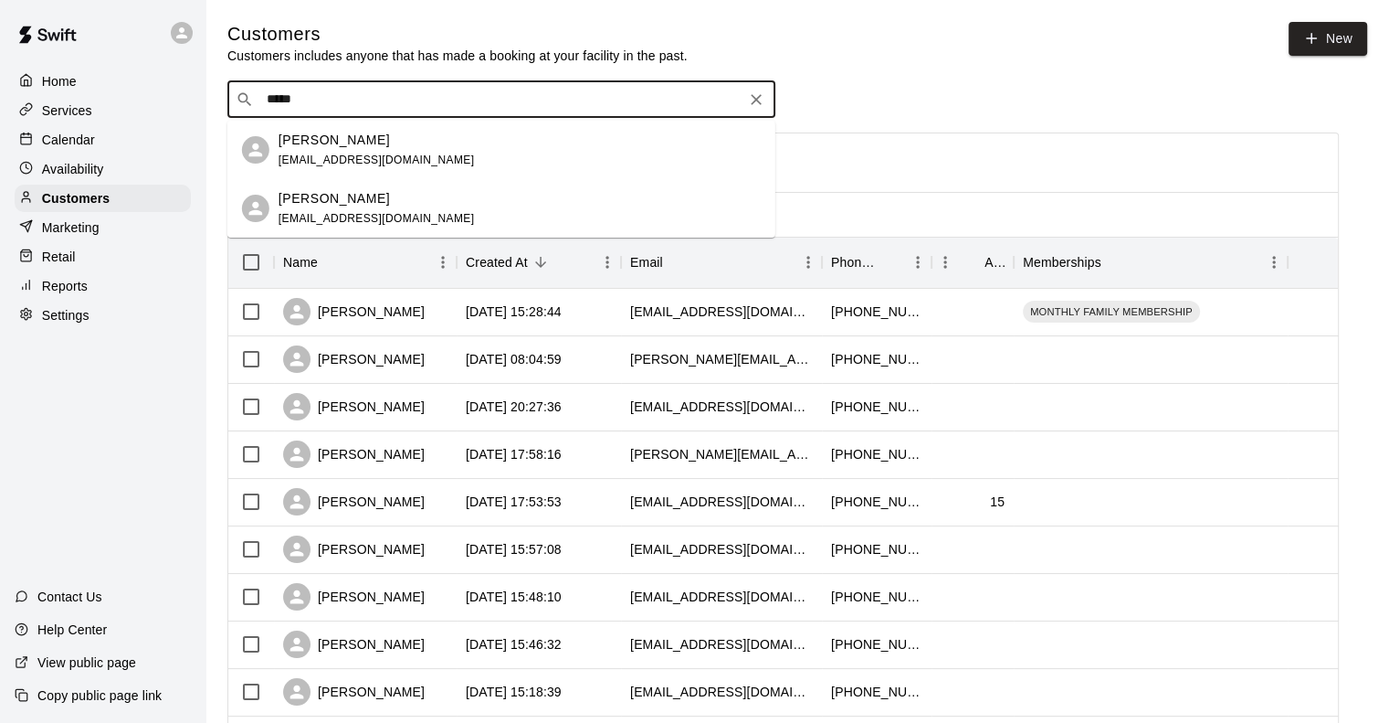
click at [428, 131] on div "[PERSON_NAME] [EMAIL_ADDRESS][DOMAIN_NAME]" at bounding box center [520, 150] width 482 height 39
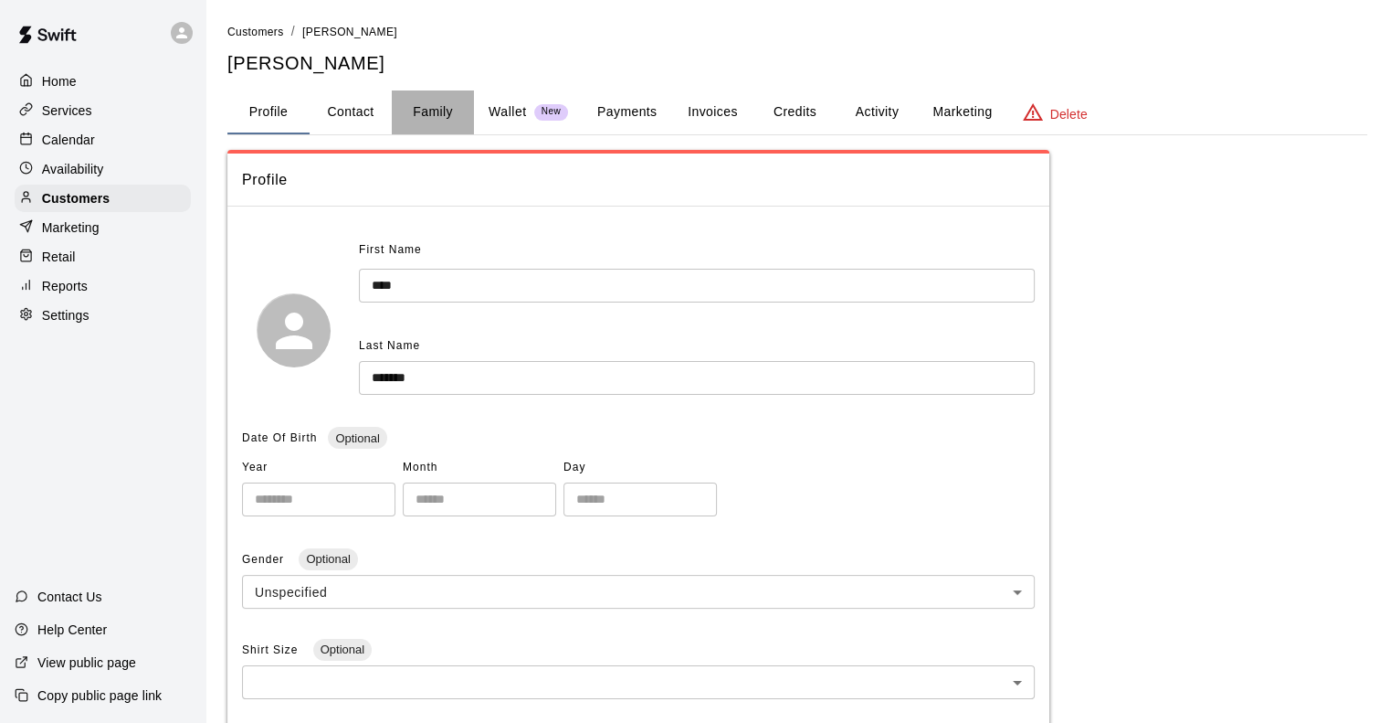
click at [428, 130] on button "Family" at bounding box center [433, 112] width 82 height 44
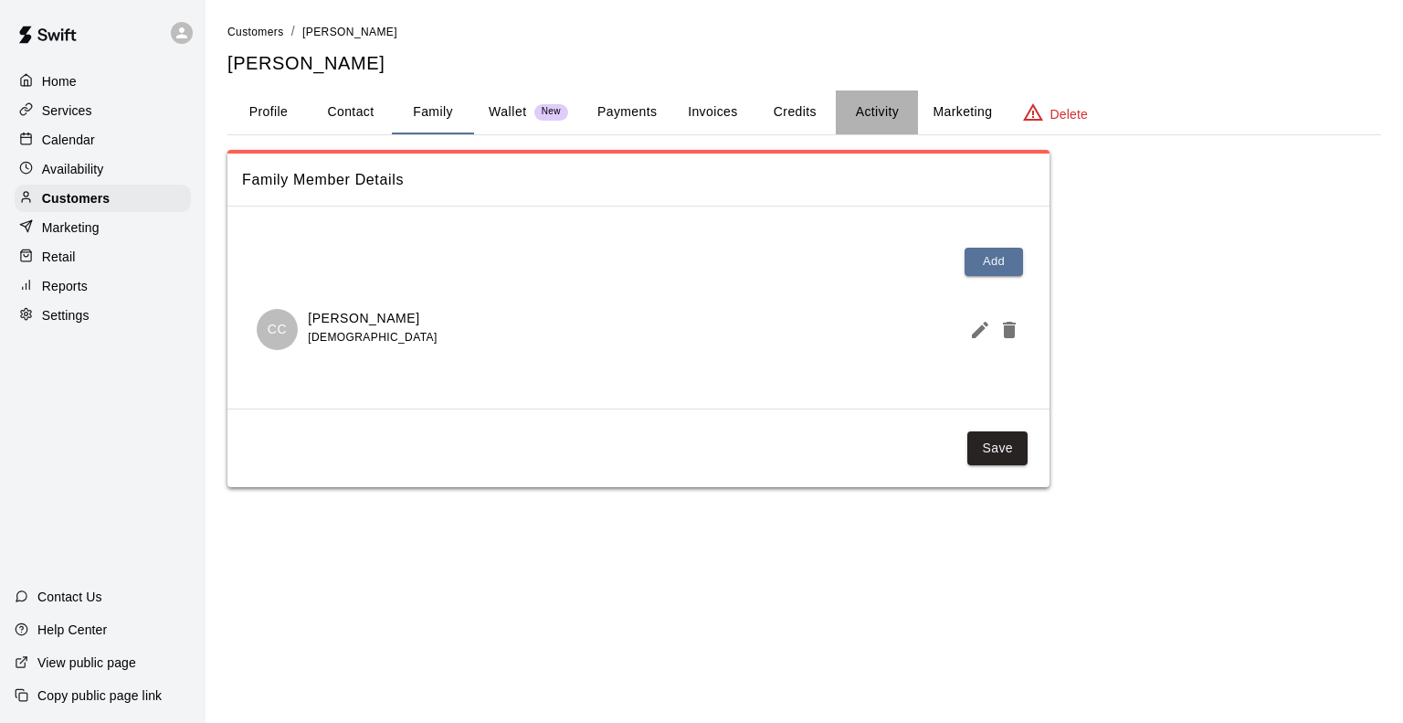
click at [859, 113] on button "Activity" at bounding box center [877, 112] width 82 height 44
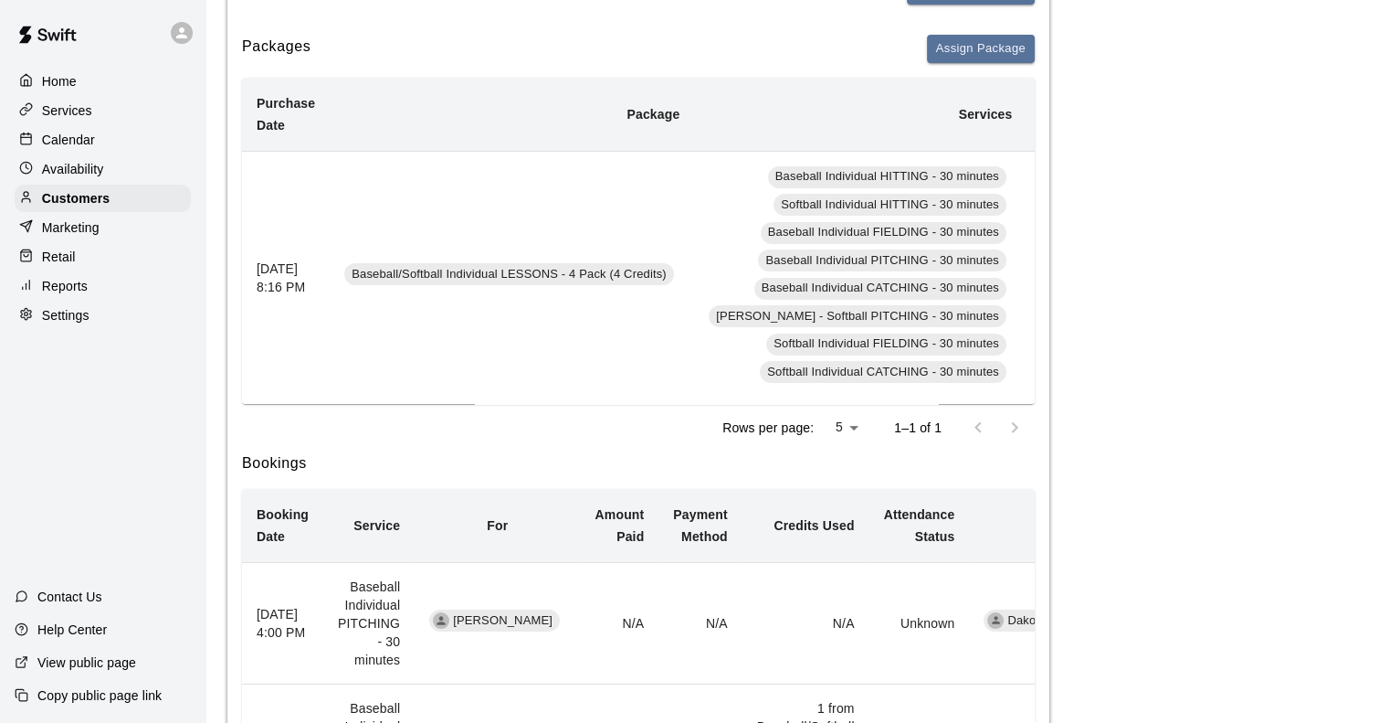
scroll to position [278, 0]
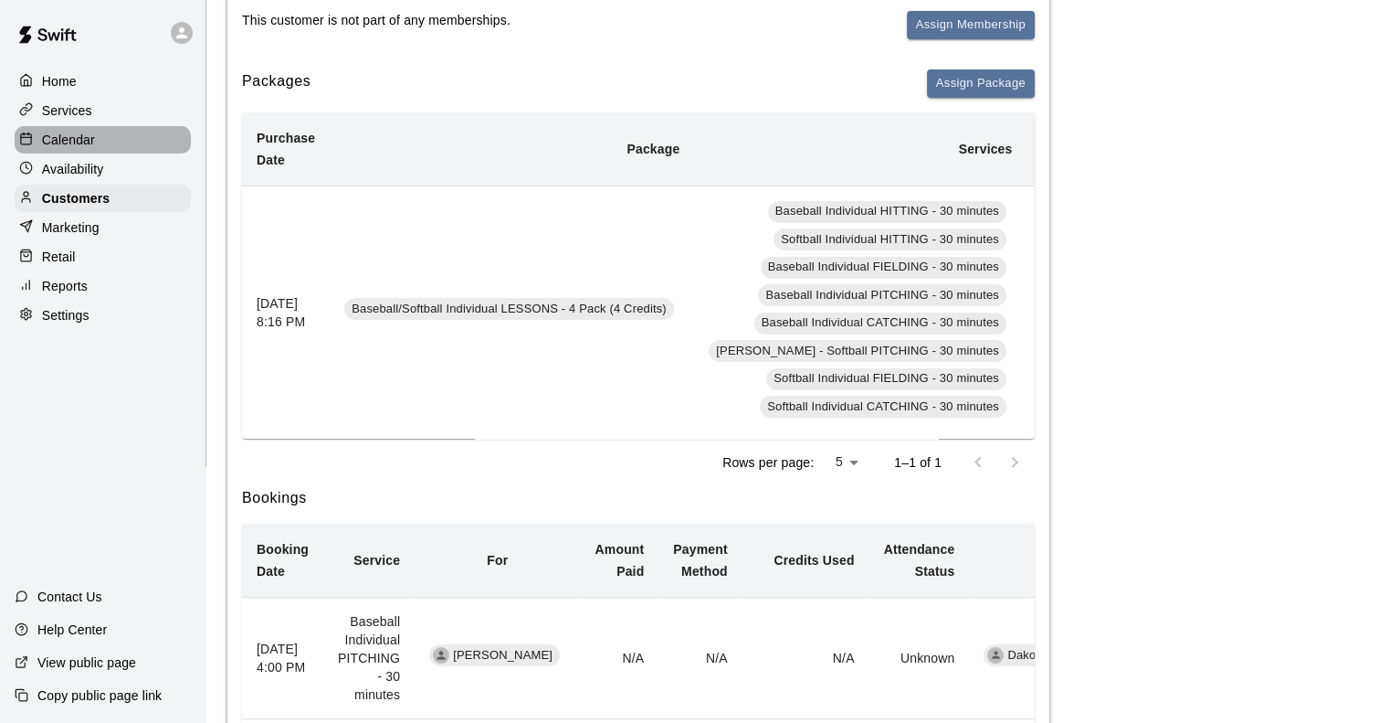
click at [55, 145] on p "Calendar" at bounding box center [68, 140] width 53 height 18
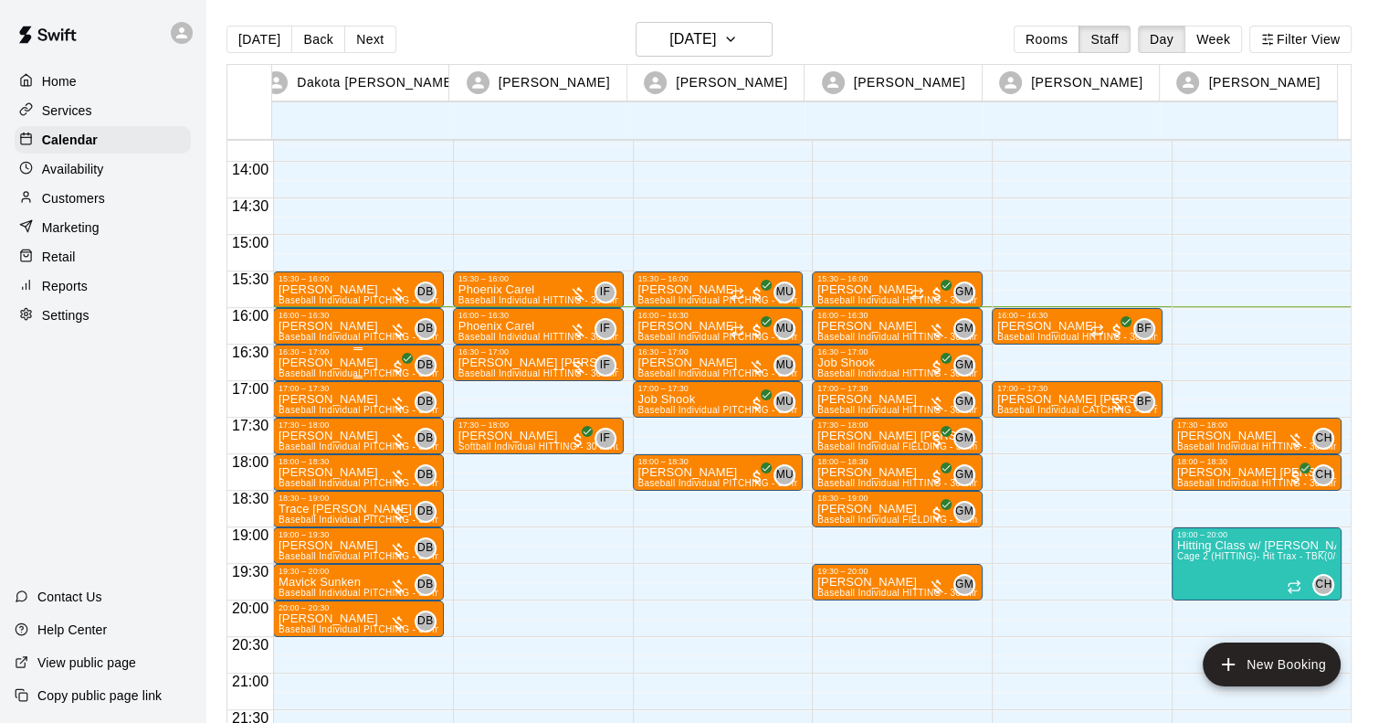
scroll to position [991, 0]
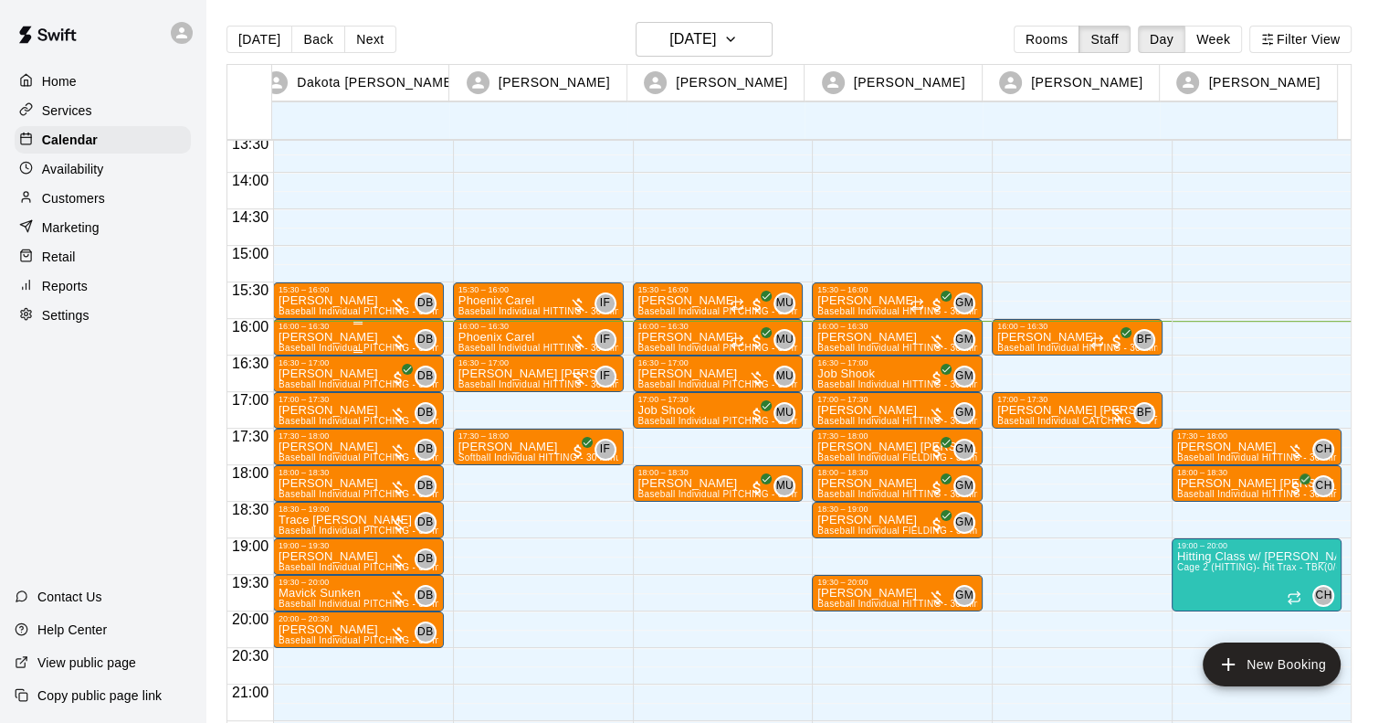
click at [312, 337] on p "[PERSON_NAME]" at bounding box center [359, 337] width 160 height 0
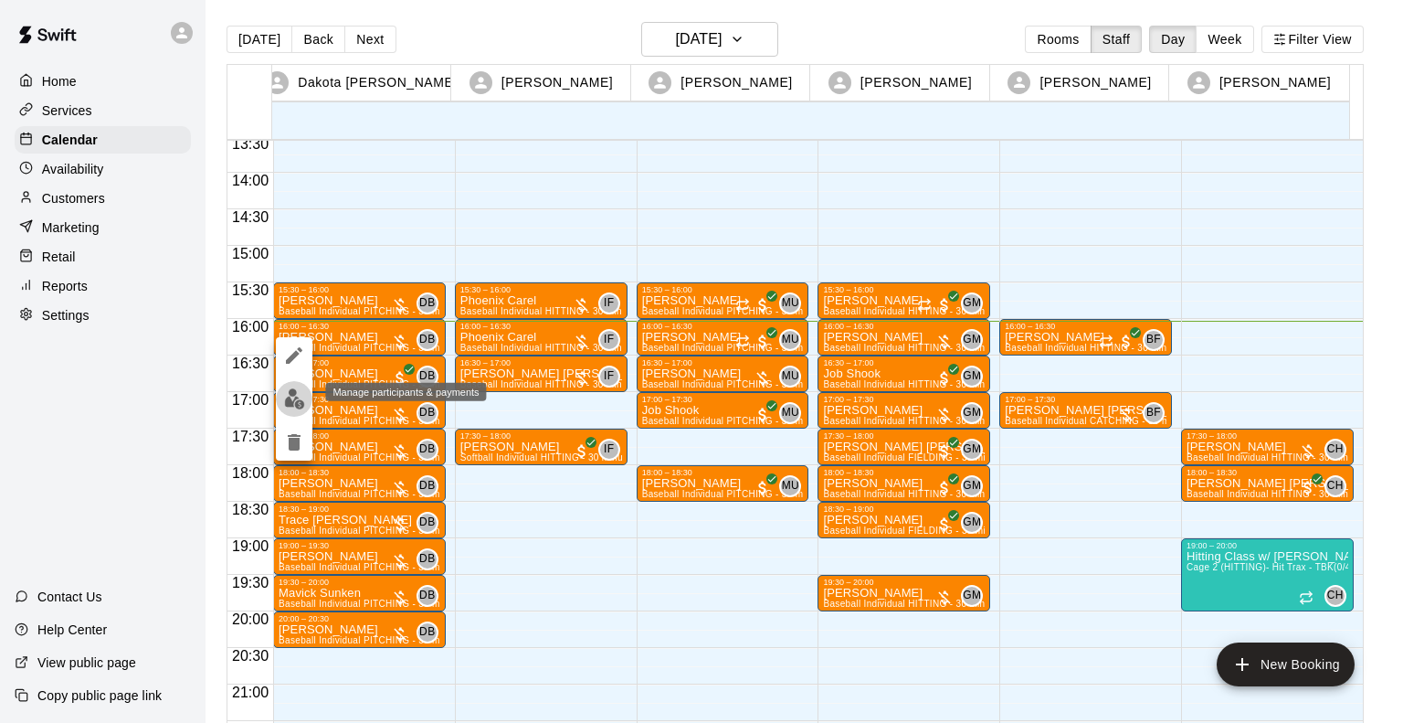
click at [292, 401] on img "edit" at bounding box center [294, 398] width 21 height 21
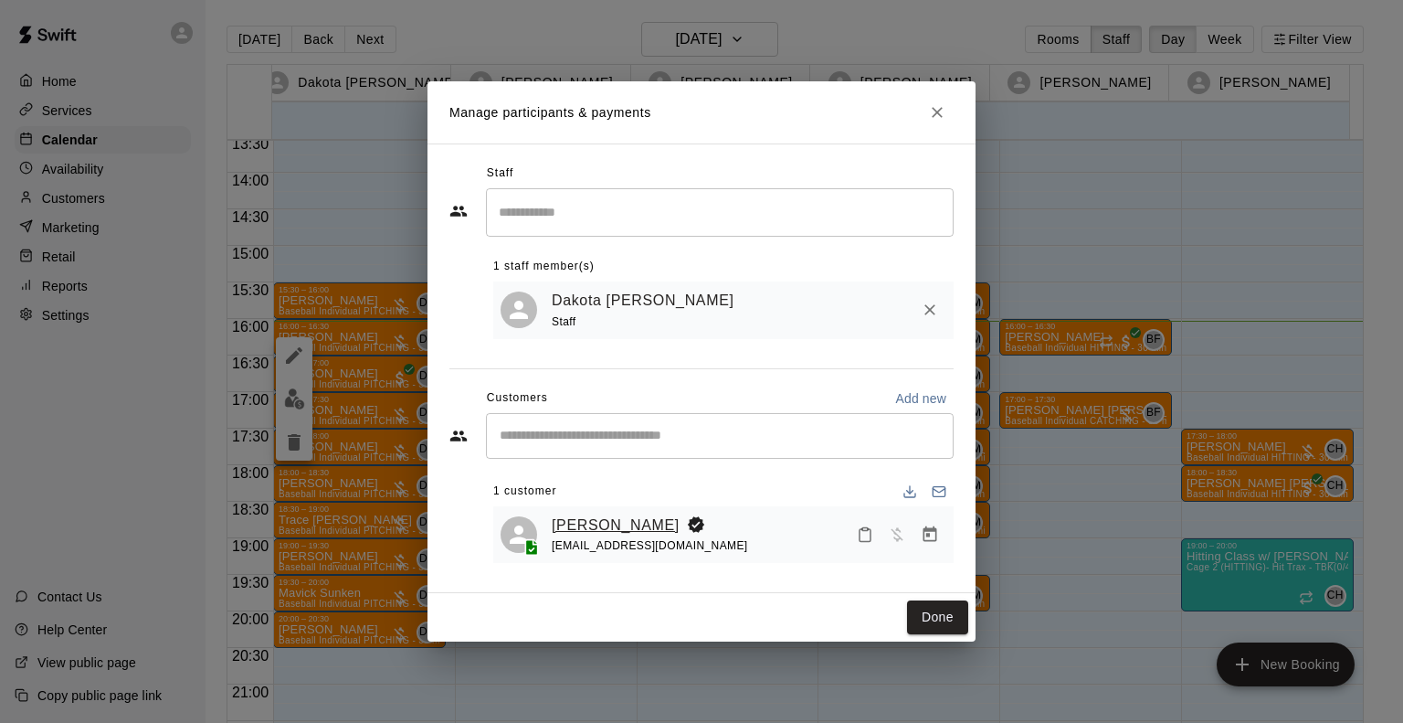
click at [607, 527] on link "[PERSON_NAME]" at bounding box center [616, 525] width 128 height 24
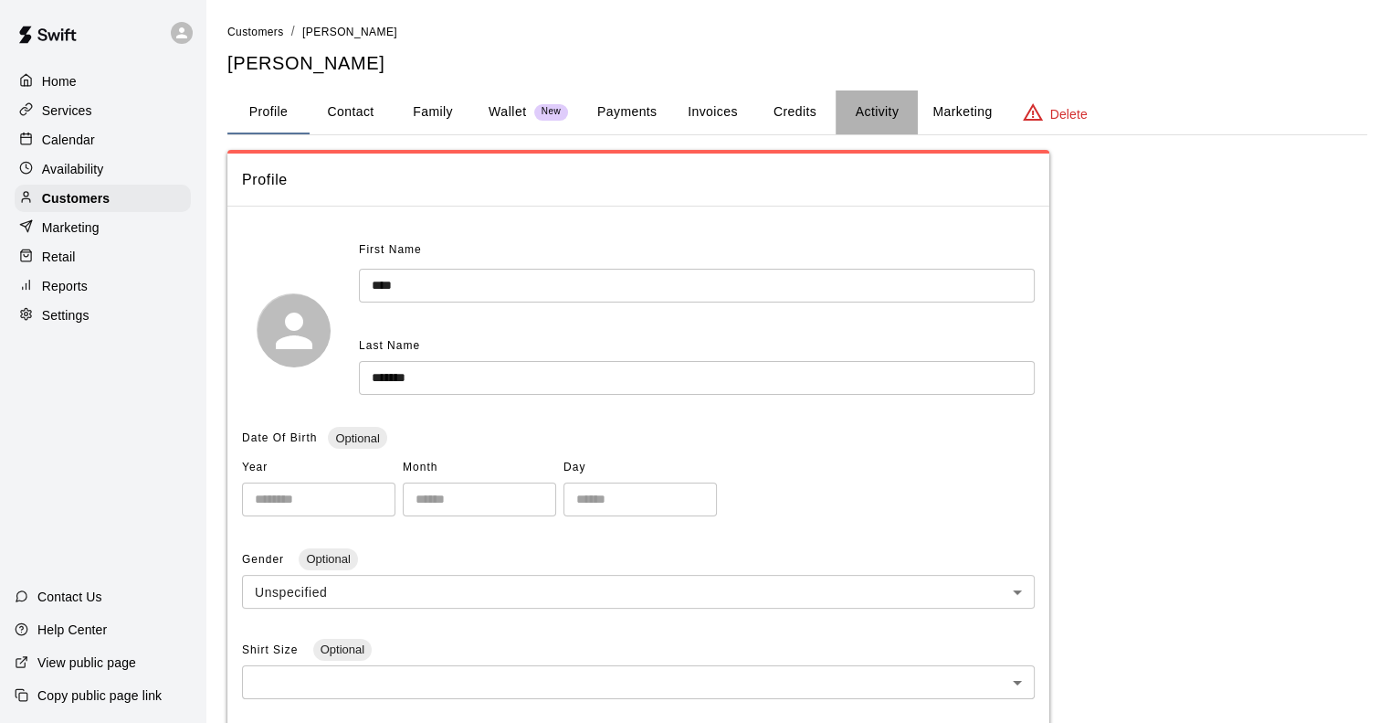
click at [870, 100] on button "Activity" at bounding box center [877, 112] width 82 height 44
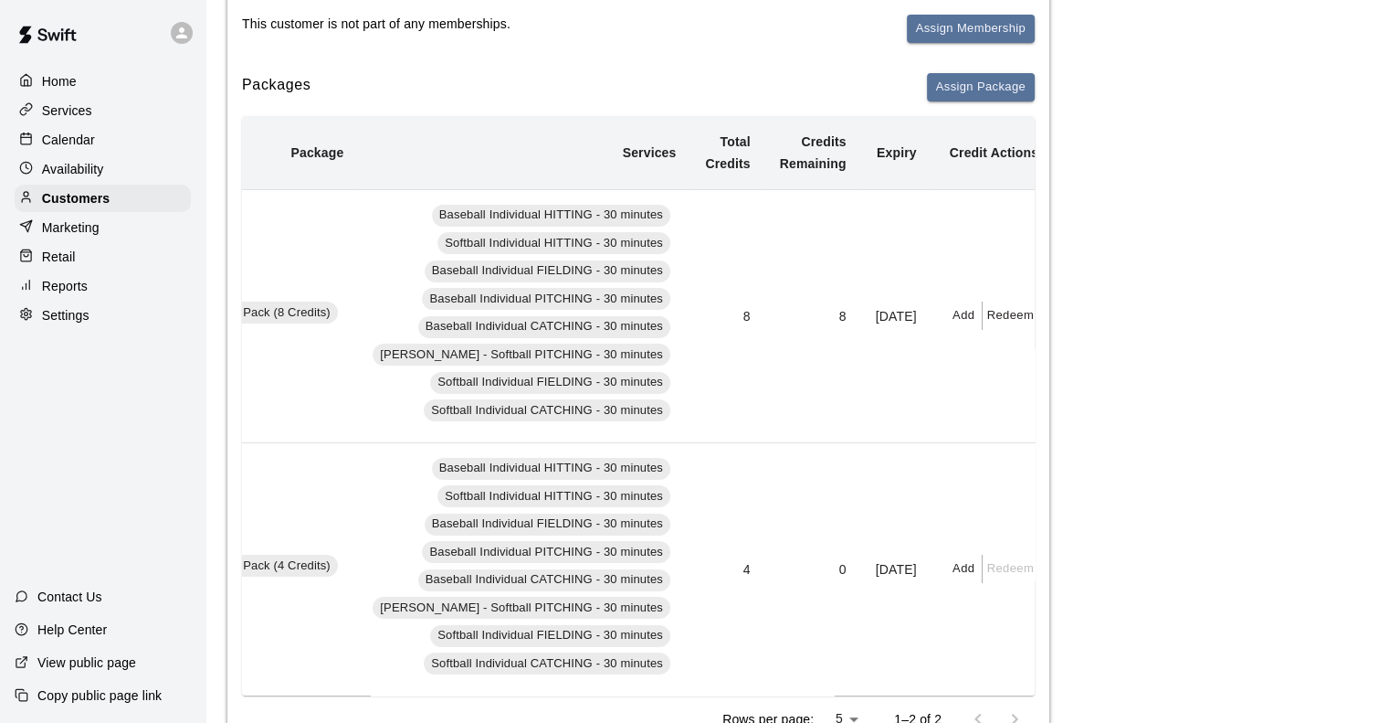
scroll to position [288, 0]
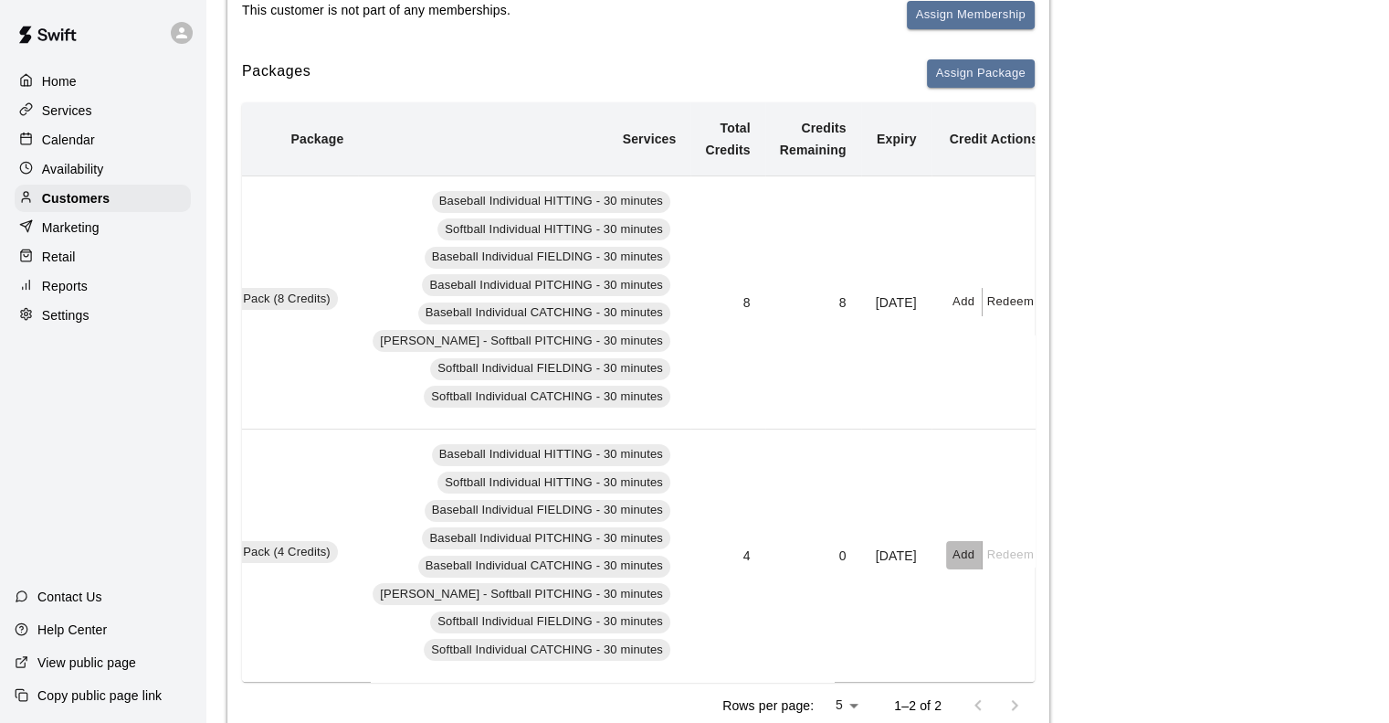
click at [946, 551] on button "Add" at bounding box center [964, 555] width 37 height 28
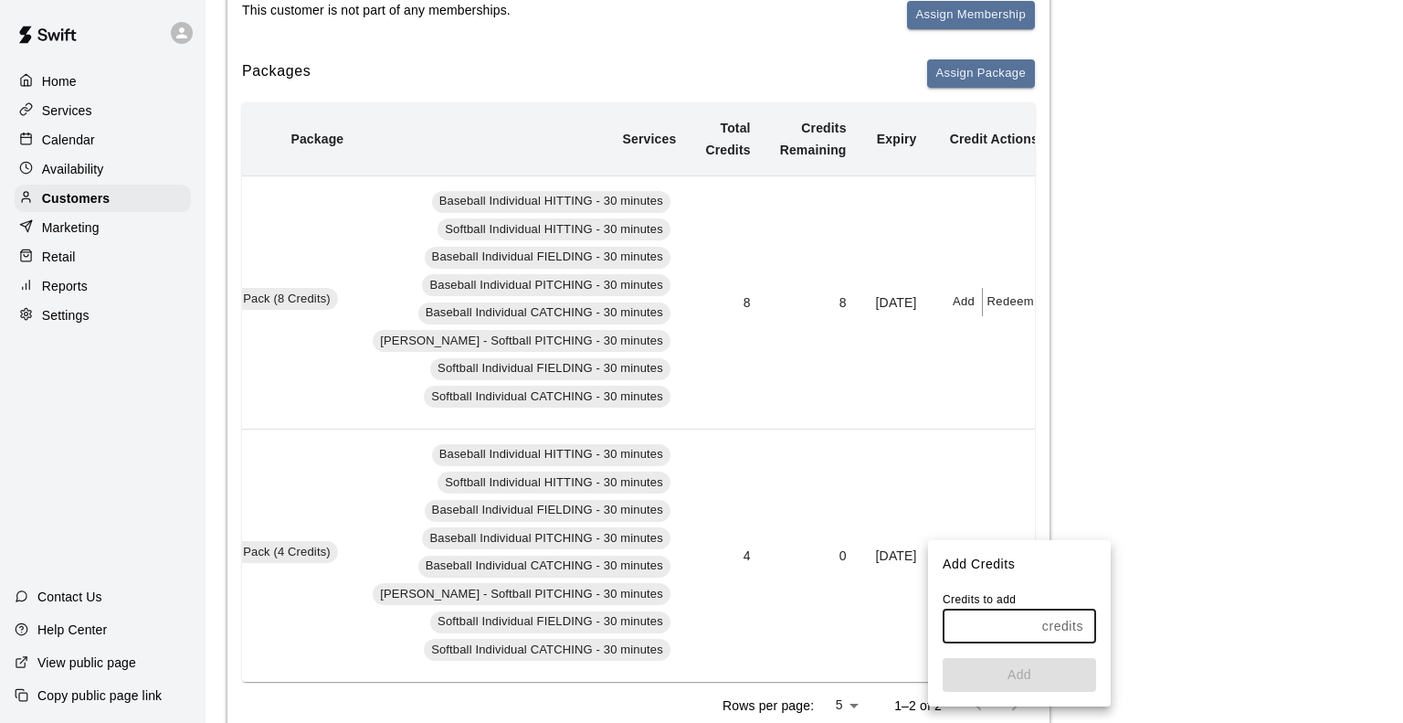
click at [1034, 629] on input "text" at bounding box center [989, 626] width 92 height 34
type input "*"
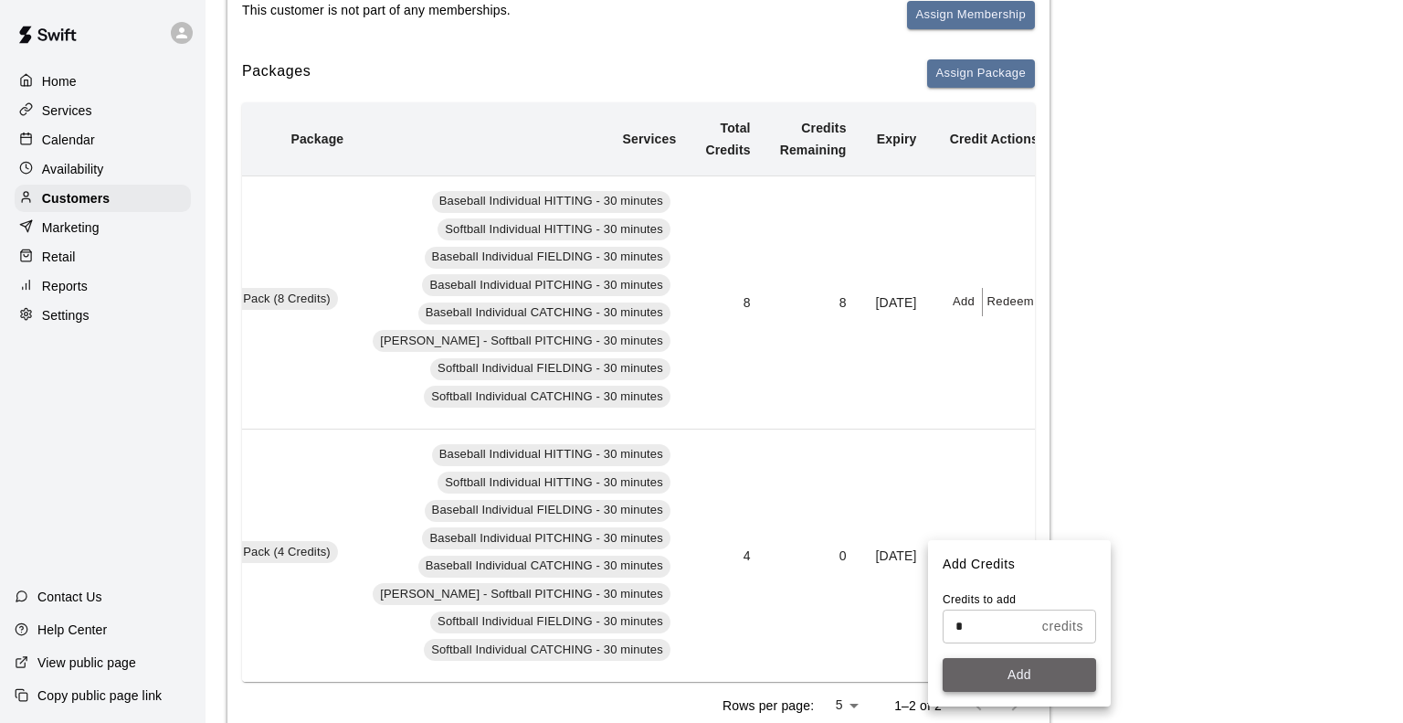
click at [1020, 675] on button "Add" at bounding box center [1019, 675] width 153 height 34
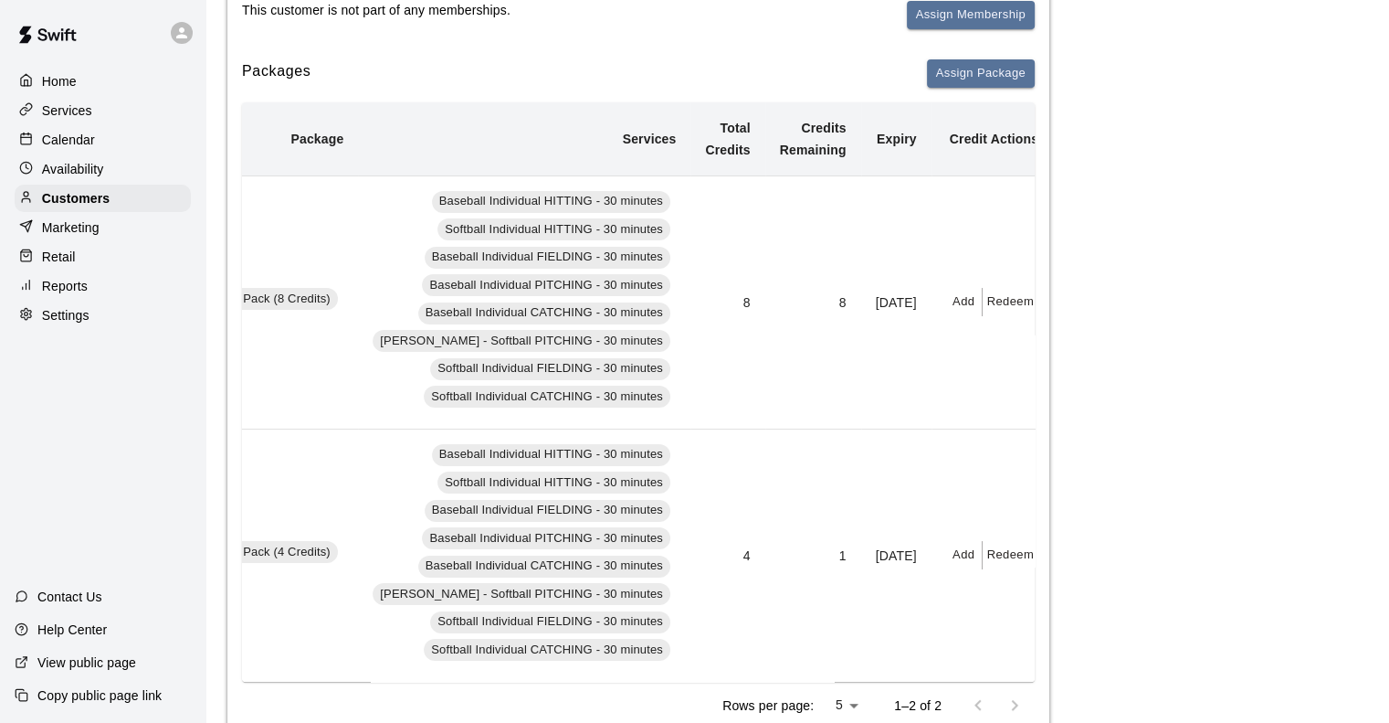
scroll to position [0, 0]
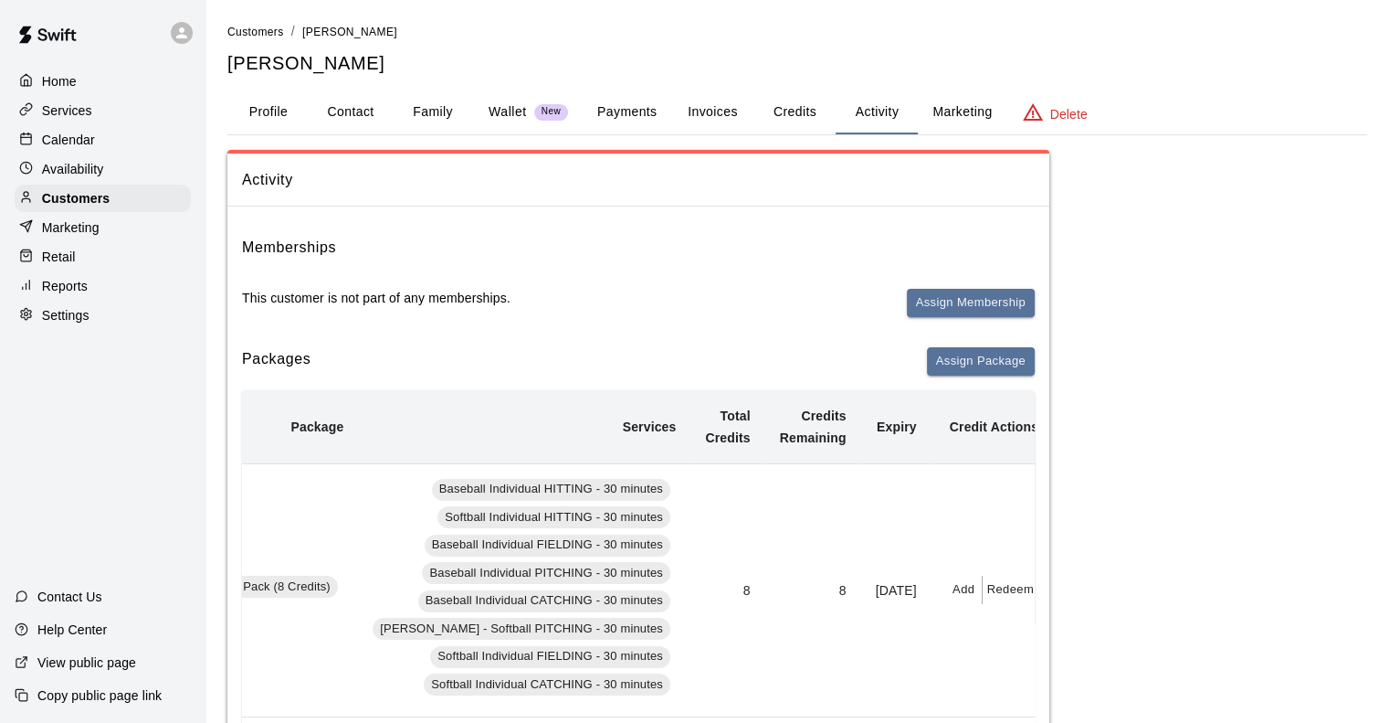
click at [77, 142] on p "Calendar" at bounding box center [68, 140] width 53 height 18
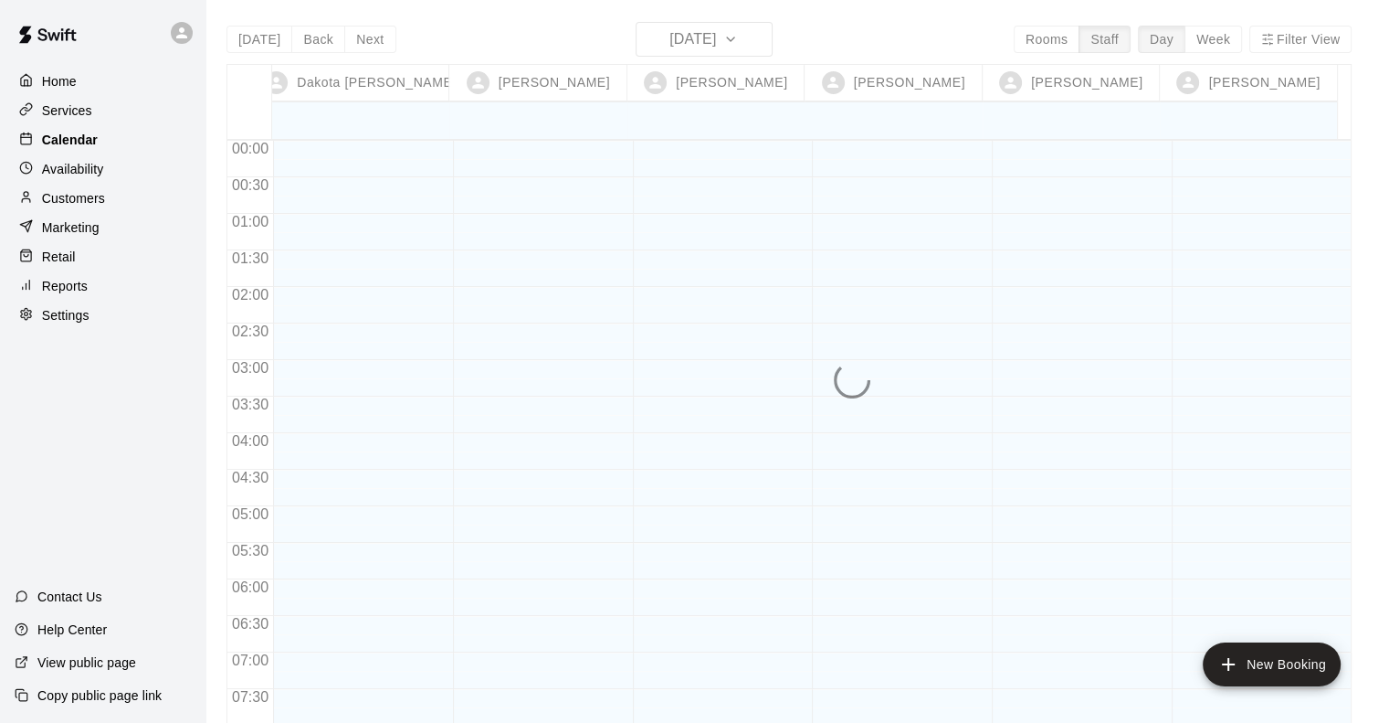
scroll to position [1149, 0]
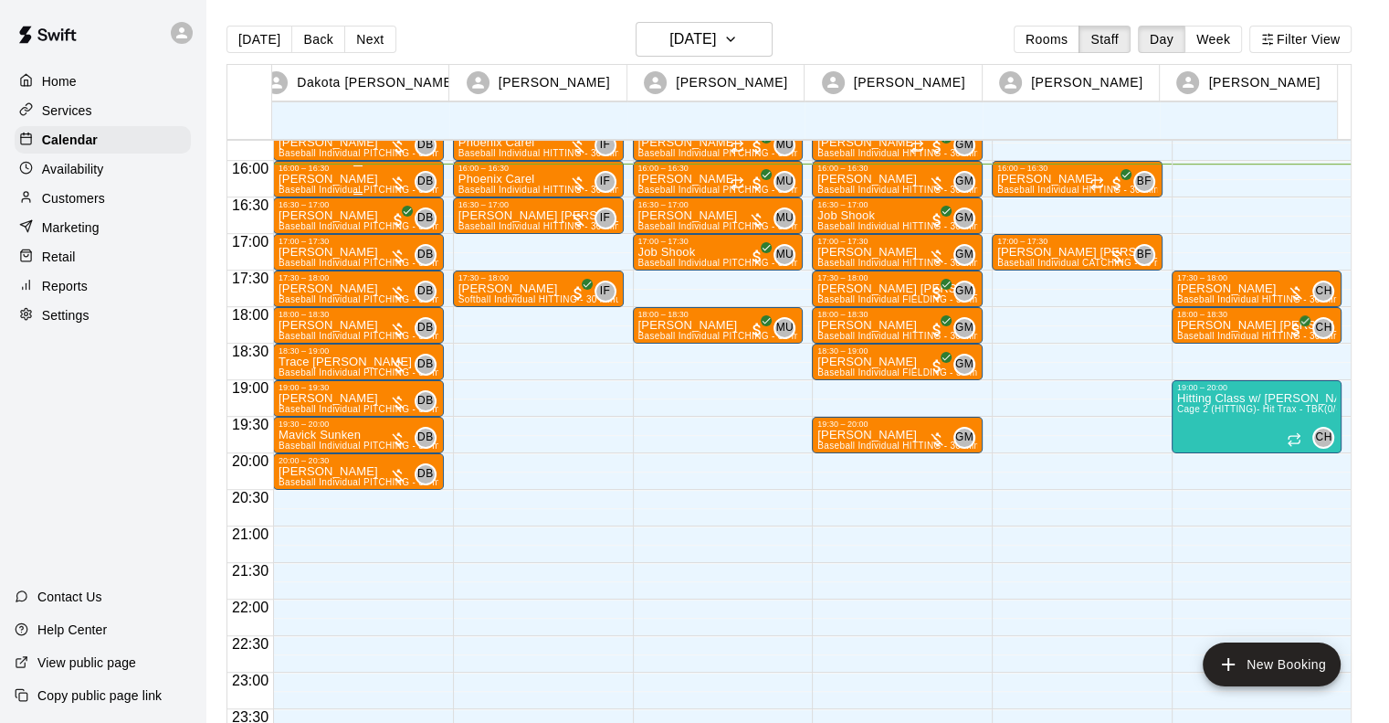
click at [325, 179] on p "[PERSON_NAME]" at bounding box center [359, 179] width 160 height 0
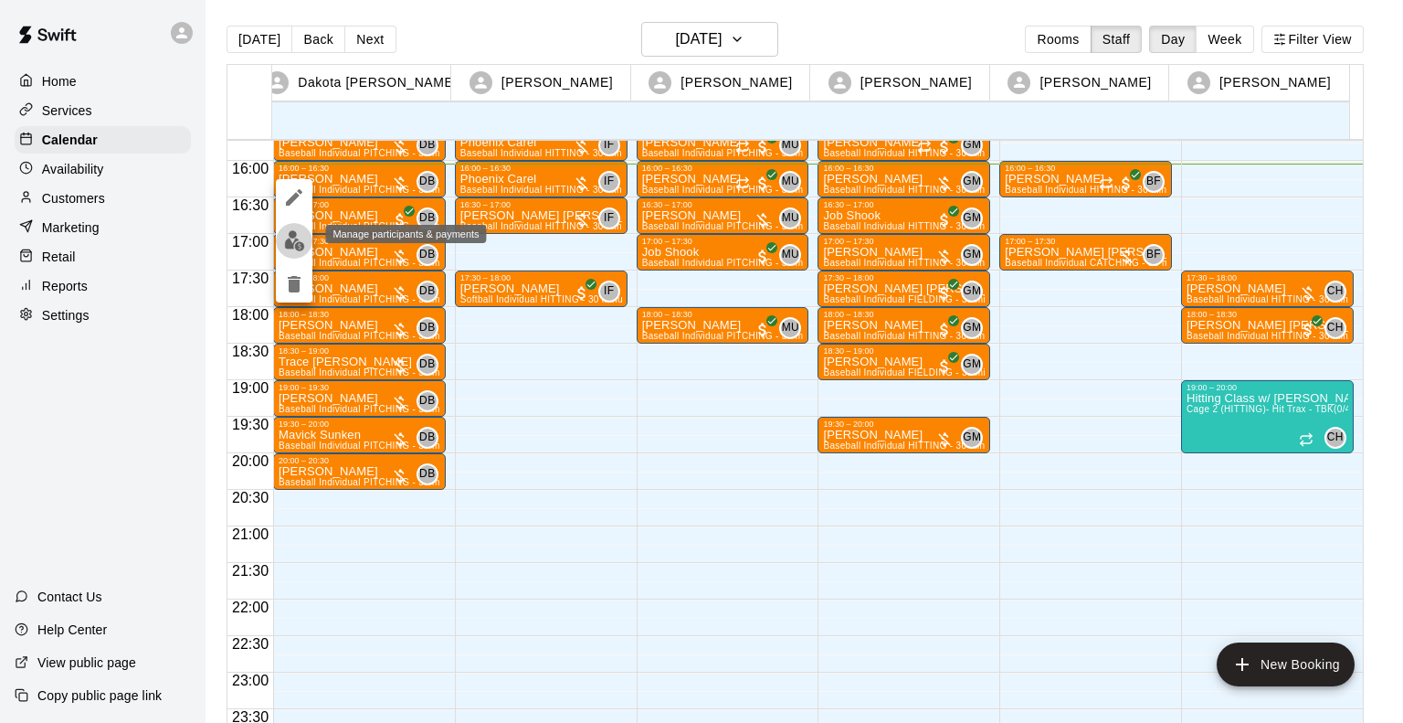
click at [291, 248] on img "edit" at bounding box center [294, 240] width 21 height 21
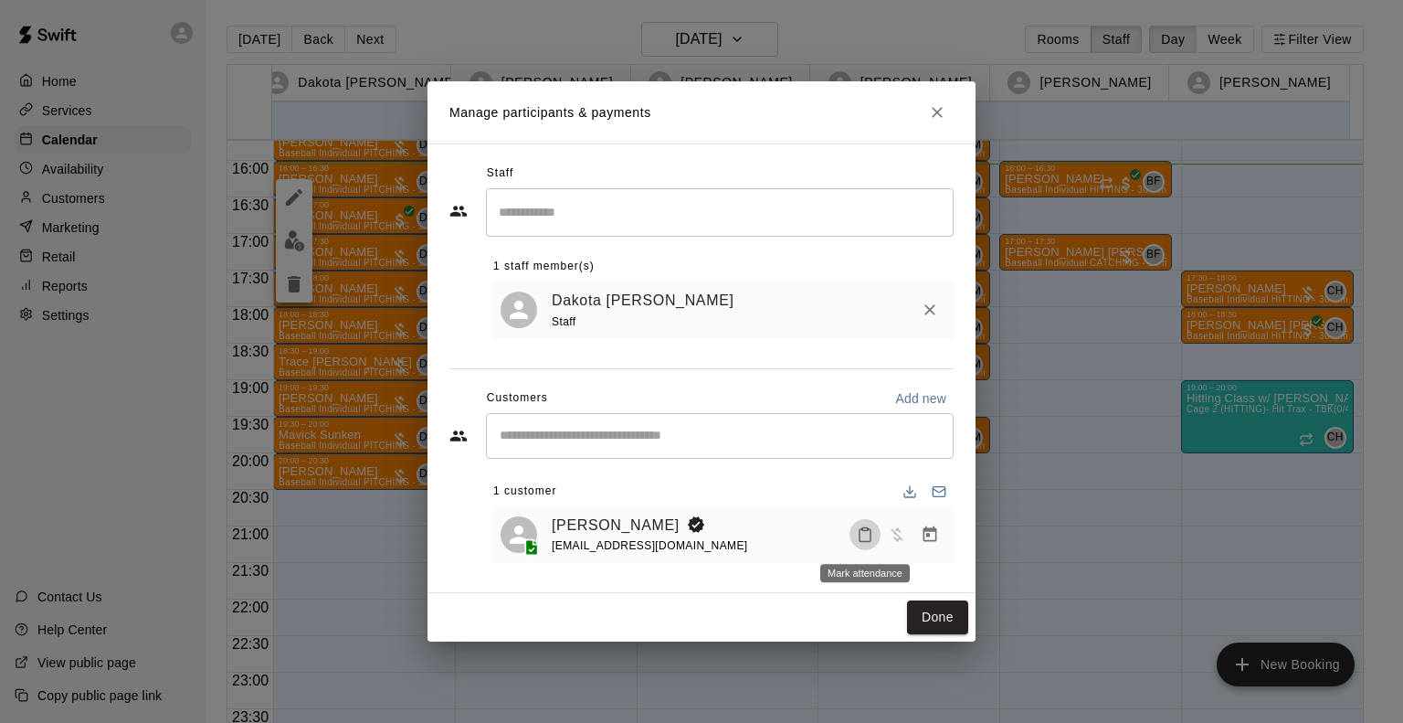
click at [864, 536] on icon "Mark attendance" at bounding box center [865, 534] width 16 height 16
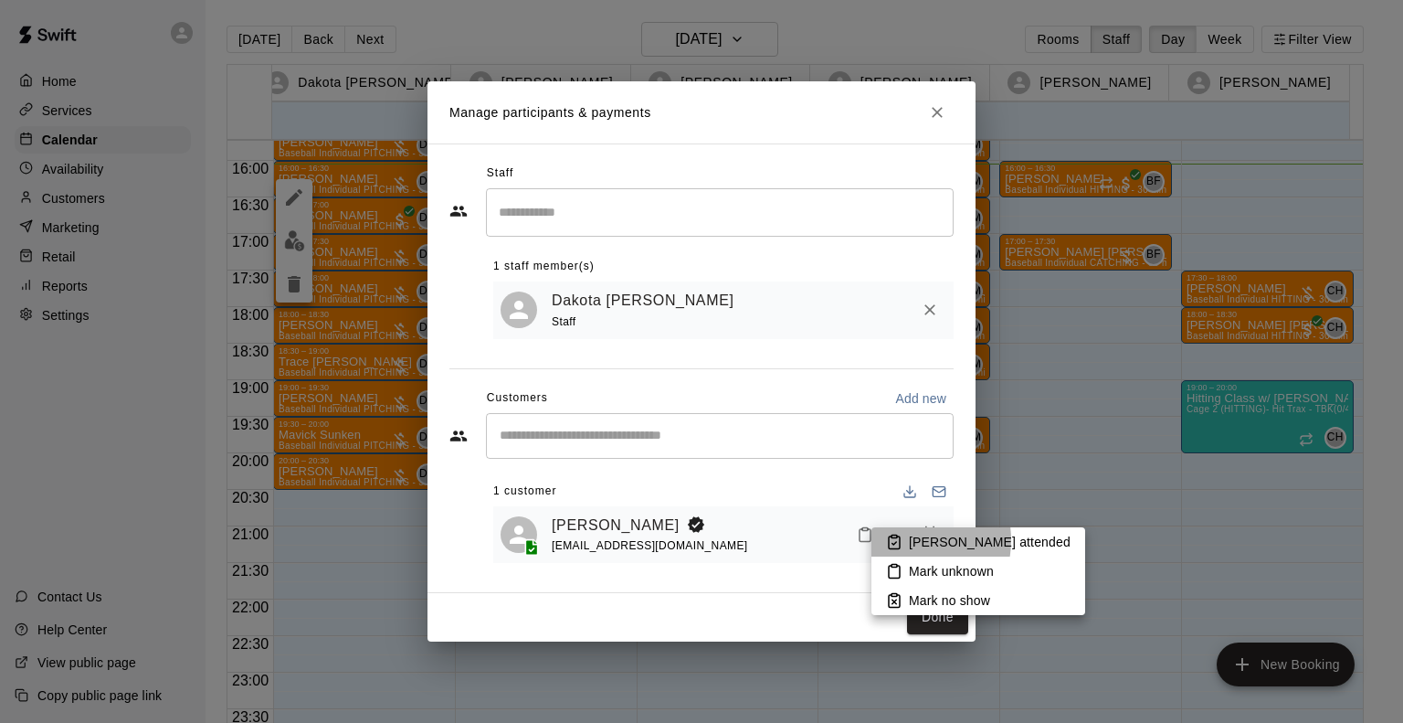
click at [906, 540] on li "[PERSON_NAME] attended" at bounding box center [979, 541] width 214 height 29
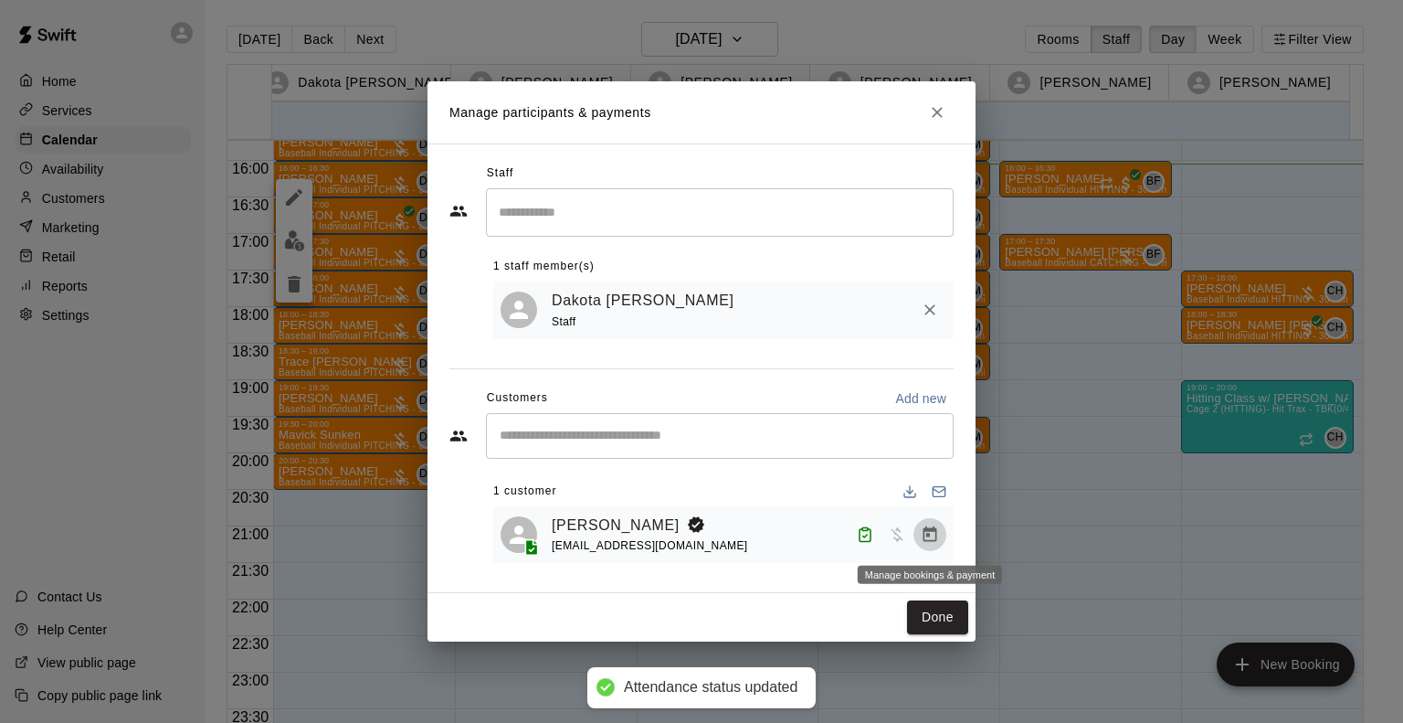
click at [935, 531] on icon "Manage bookings & payment" at bounding box center [931, 534] width 14 height 16
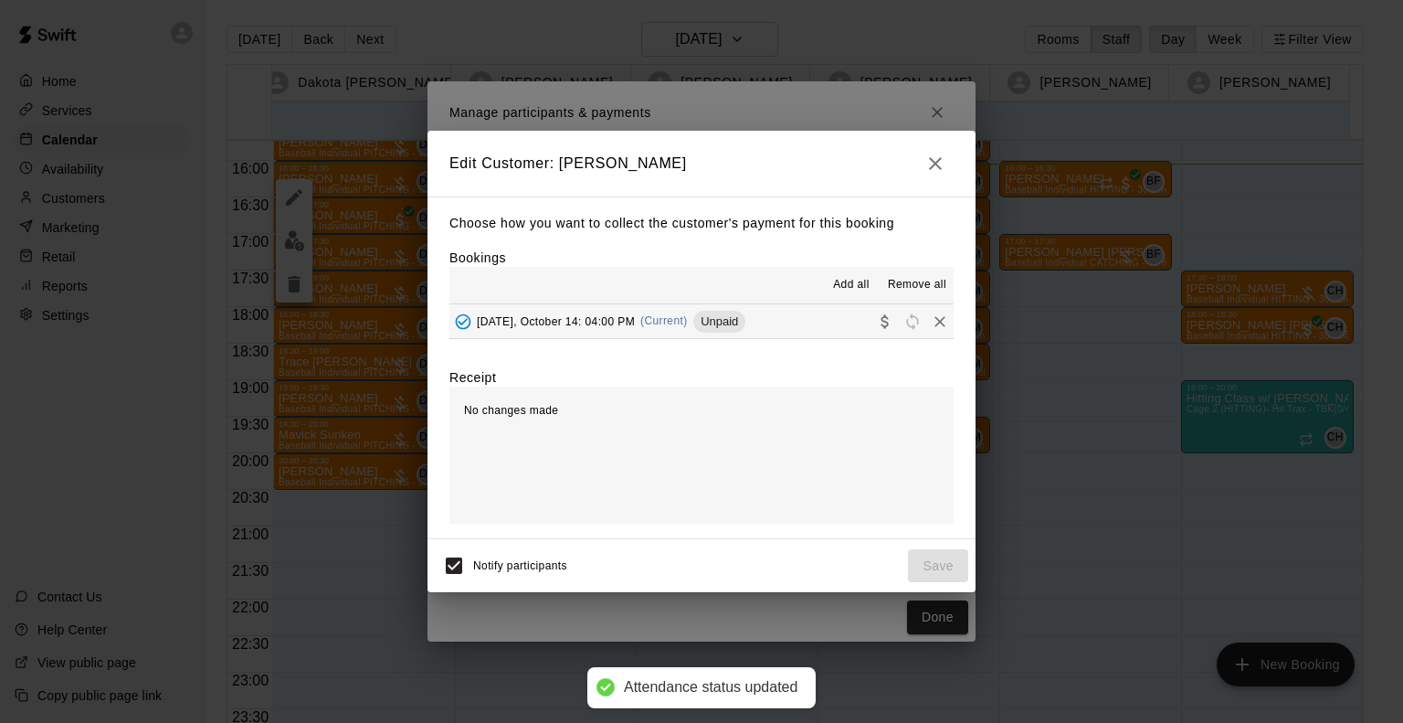
click at [665, 330] on div "[DATE], October 14: 04:00 PM (Current) Unpaid" at bounding box center [597, 321] width 296 height 27
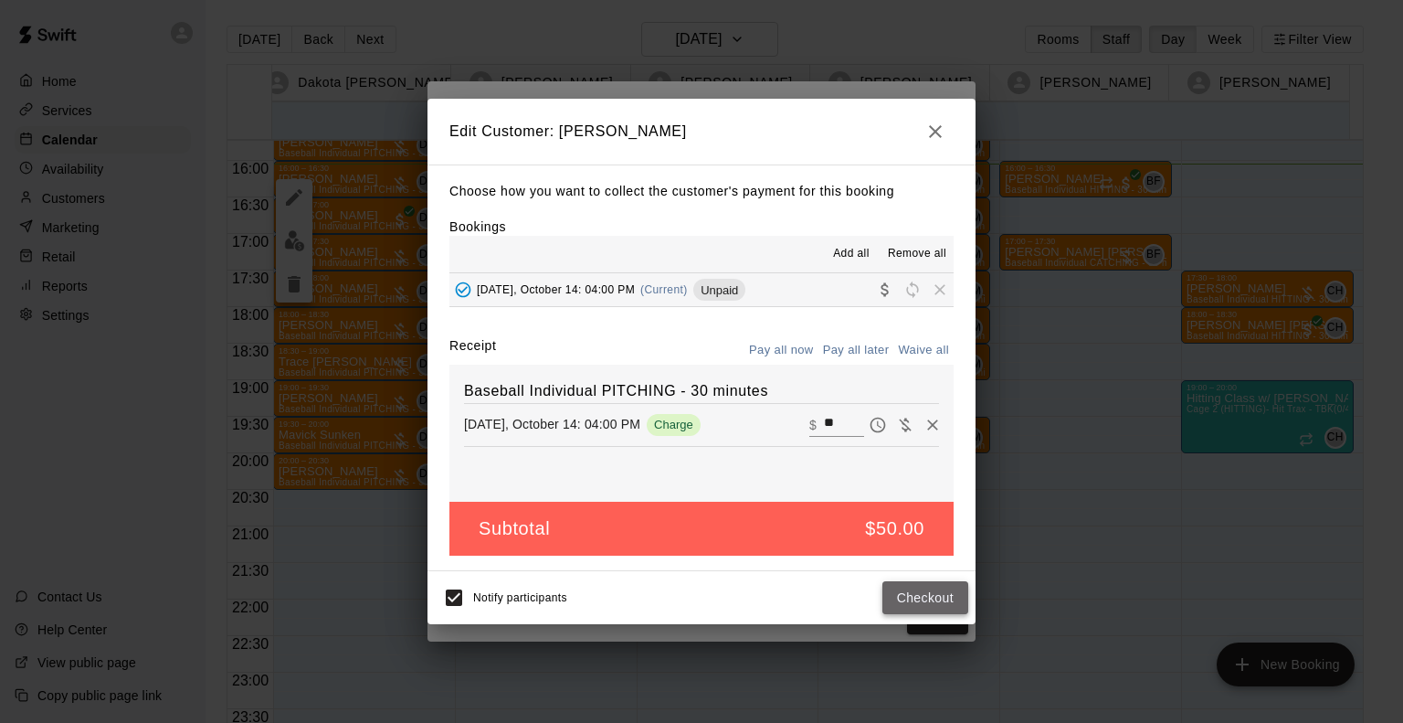
click at [934, 598] on button "Checkout" at bounding box center [925, 598] width 86 height 34
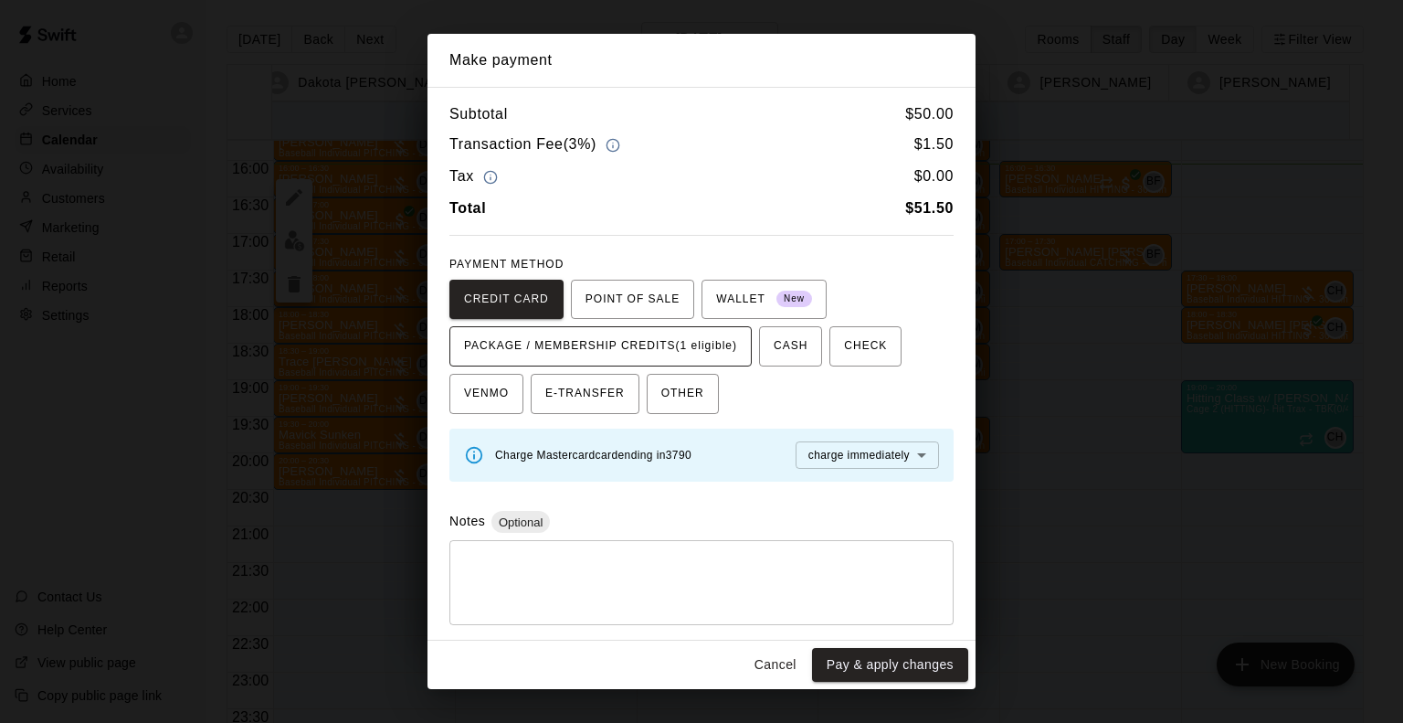
click at [665, 348] on span "PACKAGE / MEMBERSHIP CREDITS (1 eligible)" at bounding box center [600, 346] width 273 height 29
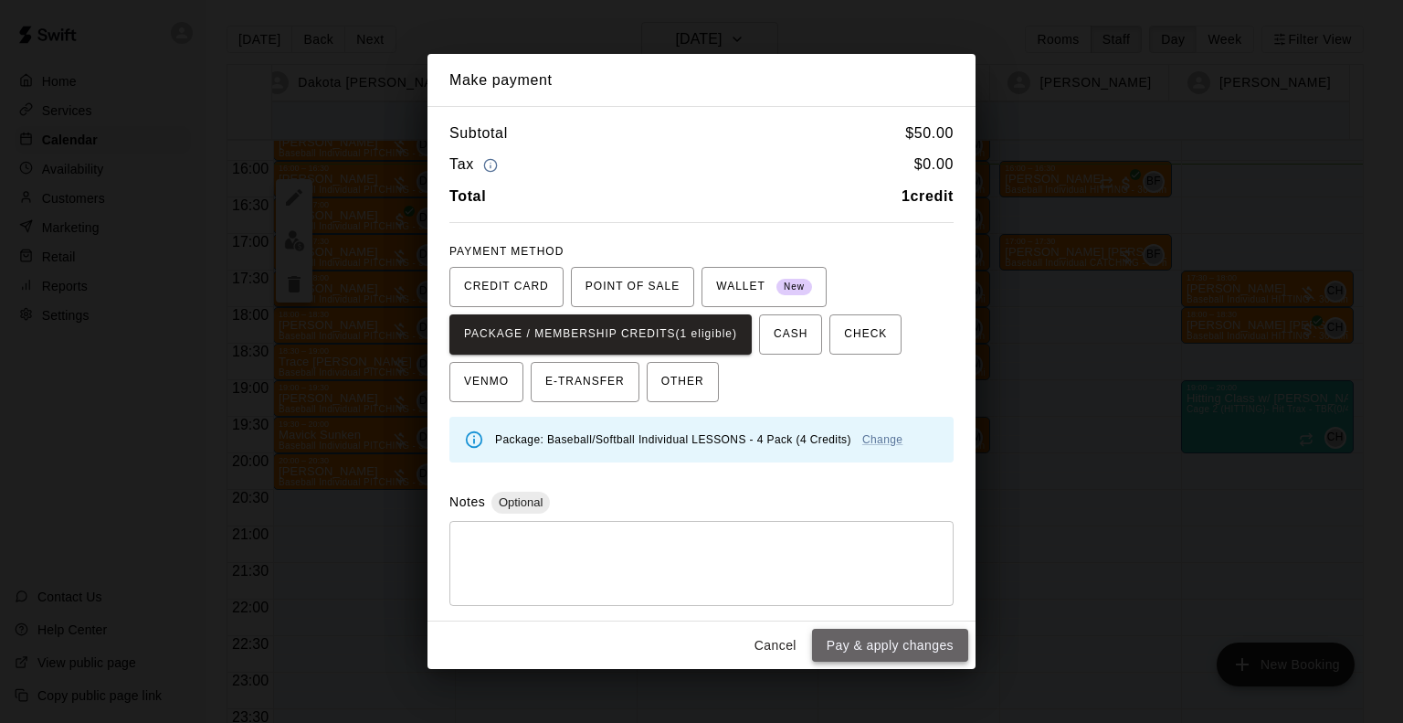
click at [886, 642] on button "Pay & apply changes" at bounding box center [890, 646] width 156 height 34
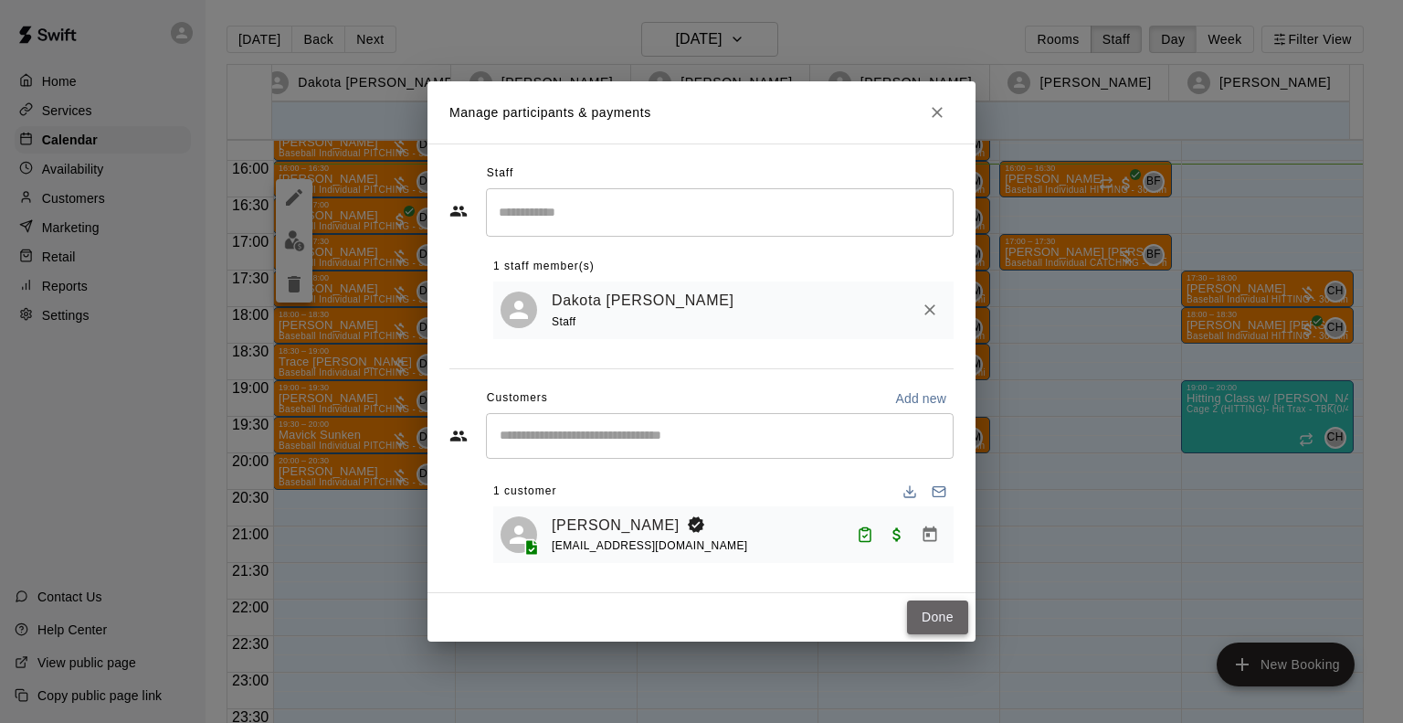
click at [944, 614] on button "Done" at bounding box center [937, 617] width 61 height 34
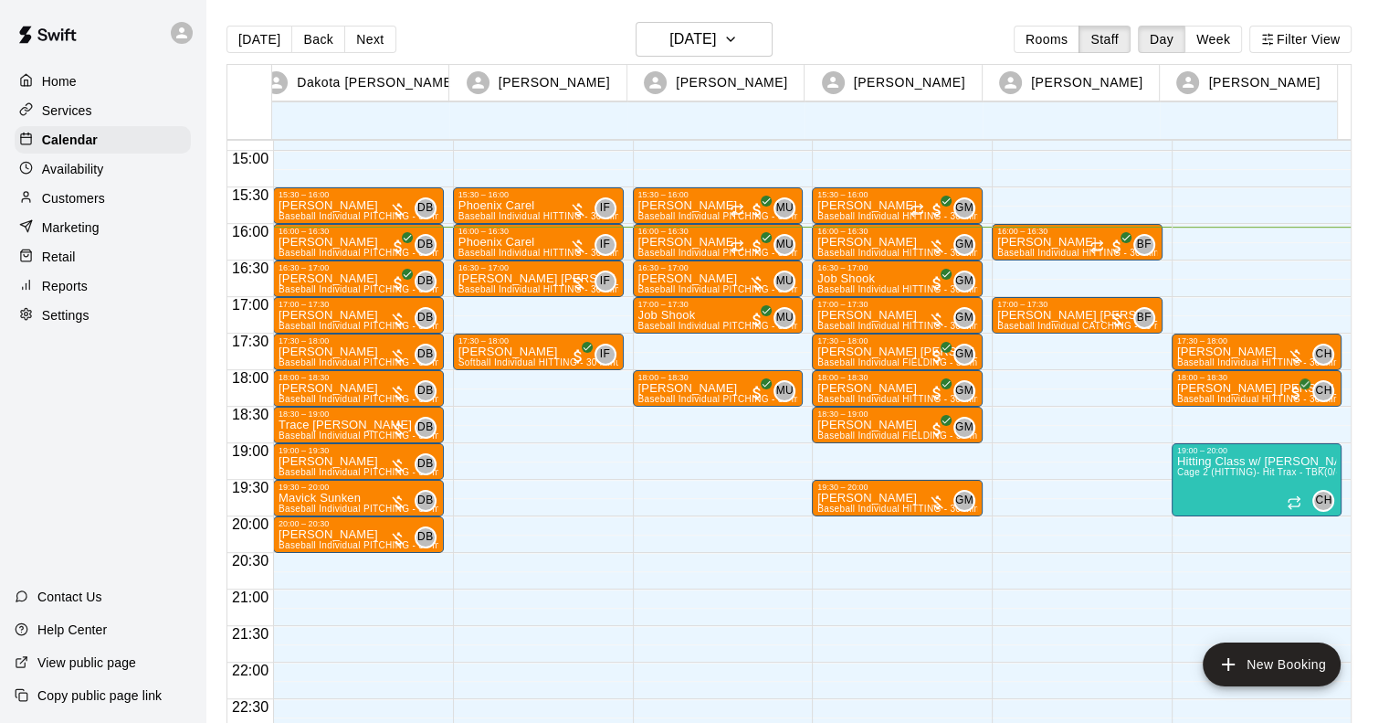
scroll to position [1048, 0]
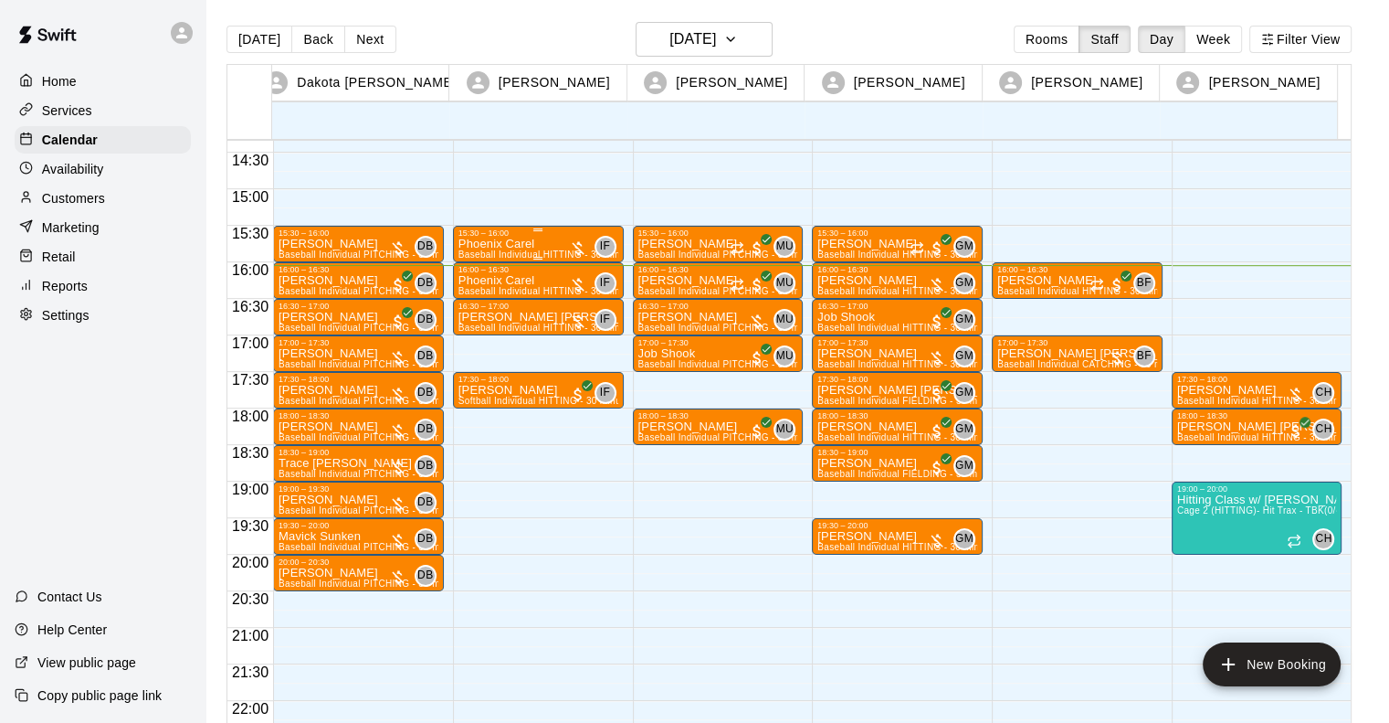
click at [547, 243] on div "Phoenix Carel Baseball Individual HITTING - 30 minutes (Cage 2 (HITTING)- Hit T…" at bounding box center [539, 599] width 160 height 723
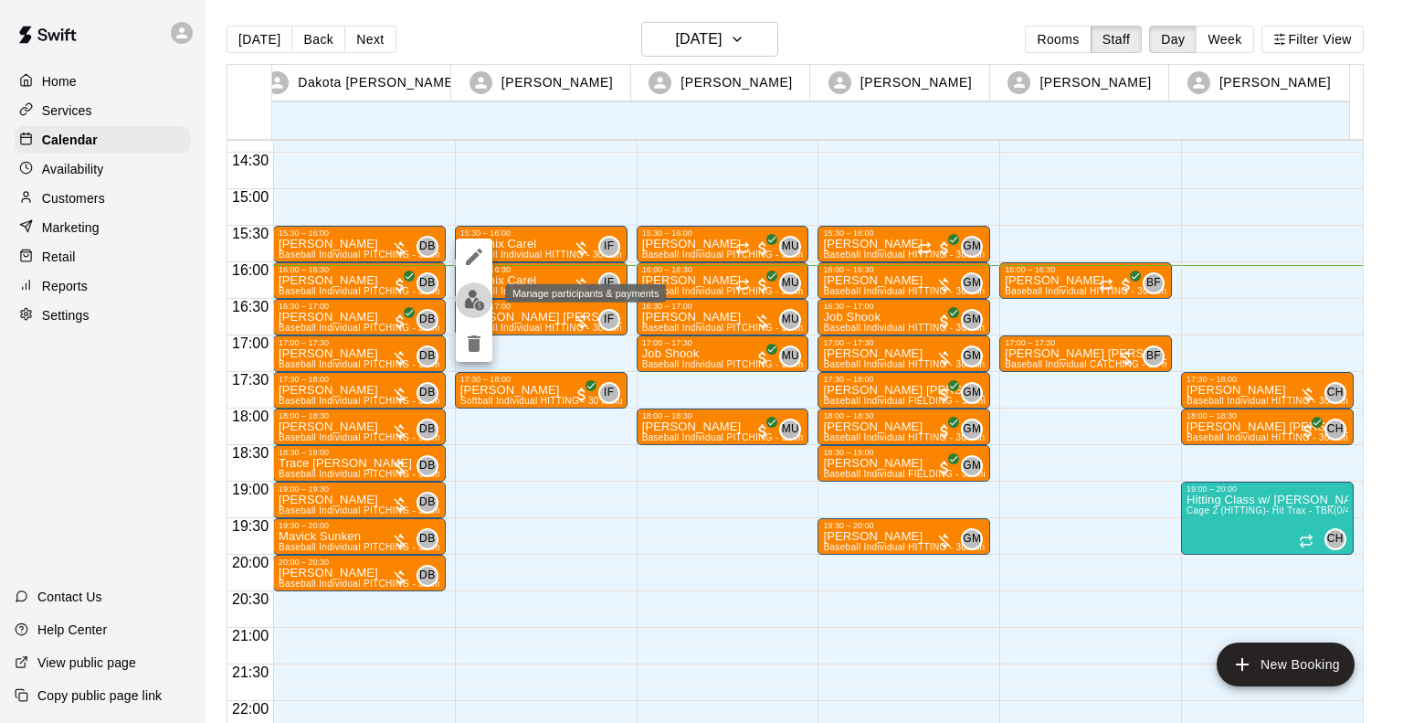
click at [464, 311] on button "edit" at bounding box center [474, 300] width 37 height 36
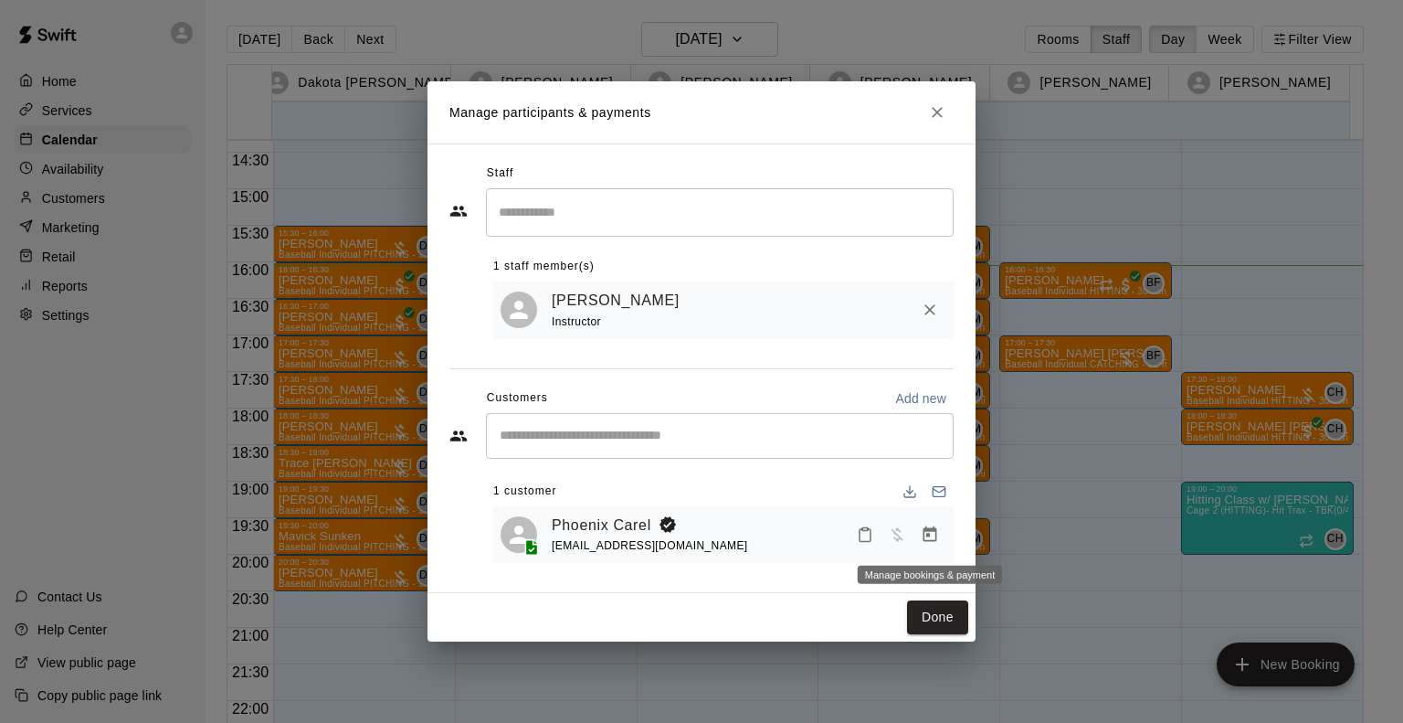
click at [925, 533] on icon "Manage bookings & payment" at bounding box center [930, 534] width 18 height 18
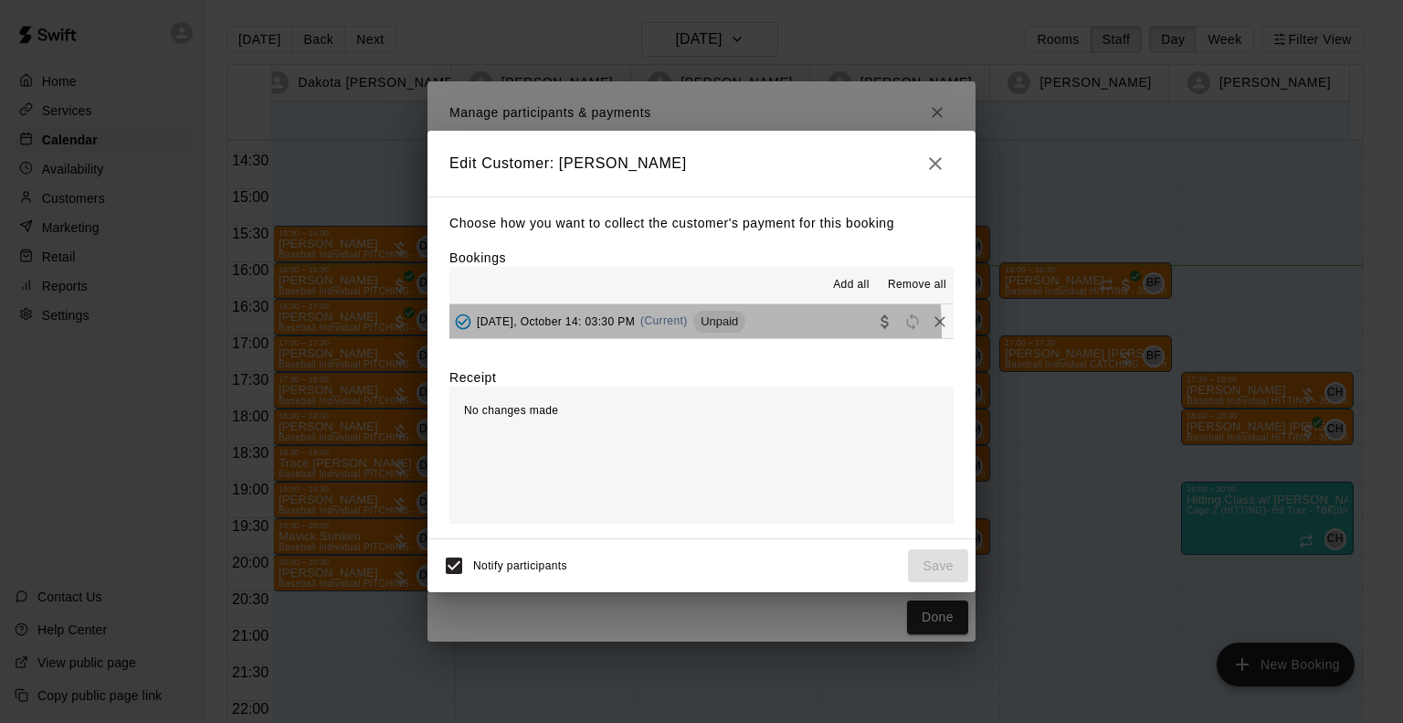
click at [607, 333] on div "[DATE], October 14: 03:30 PM (Current) Unpaid" at bounding box center [597, 321] width 296 height 27
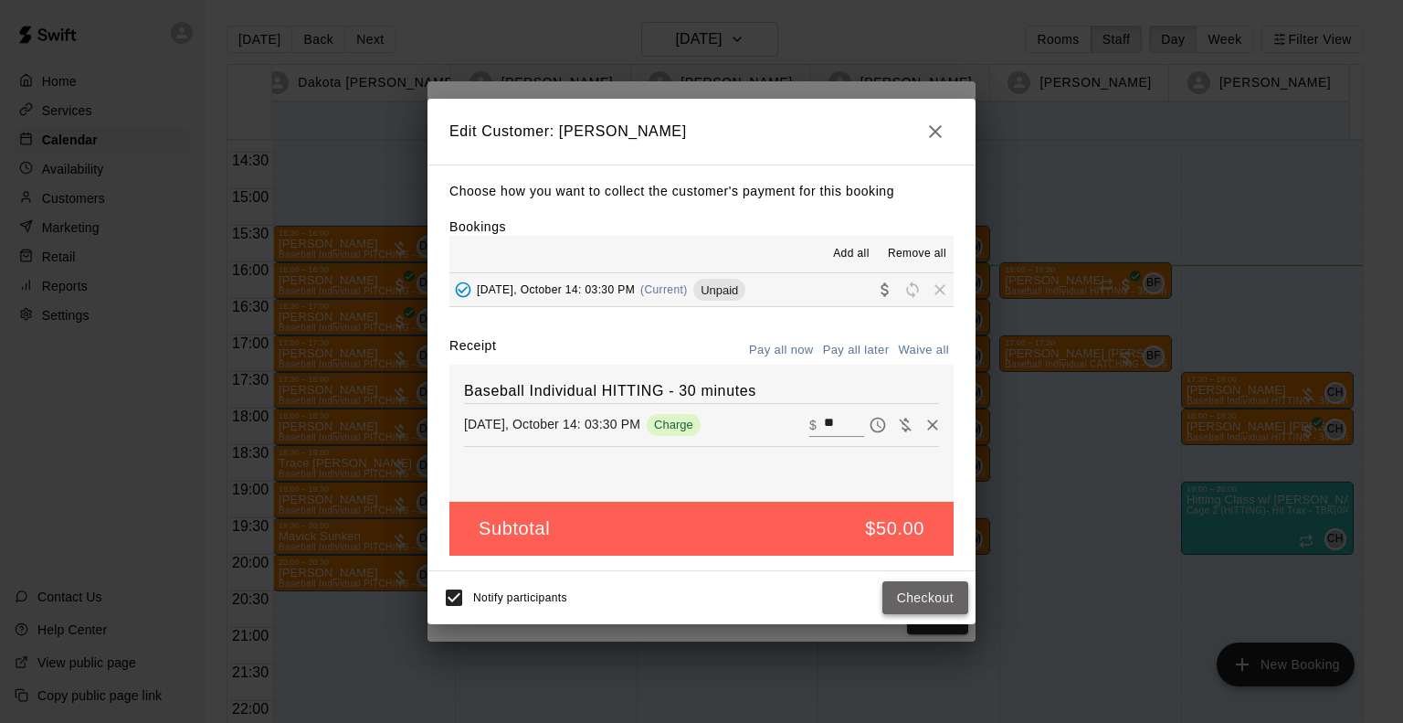
click at [903, 601] on button "Checkout" at bounding box center [925, 598] width 86 height 34
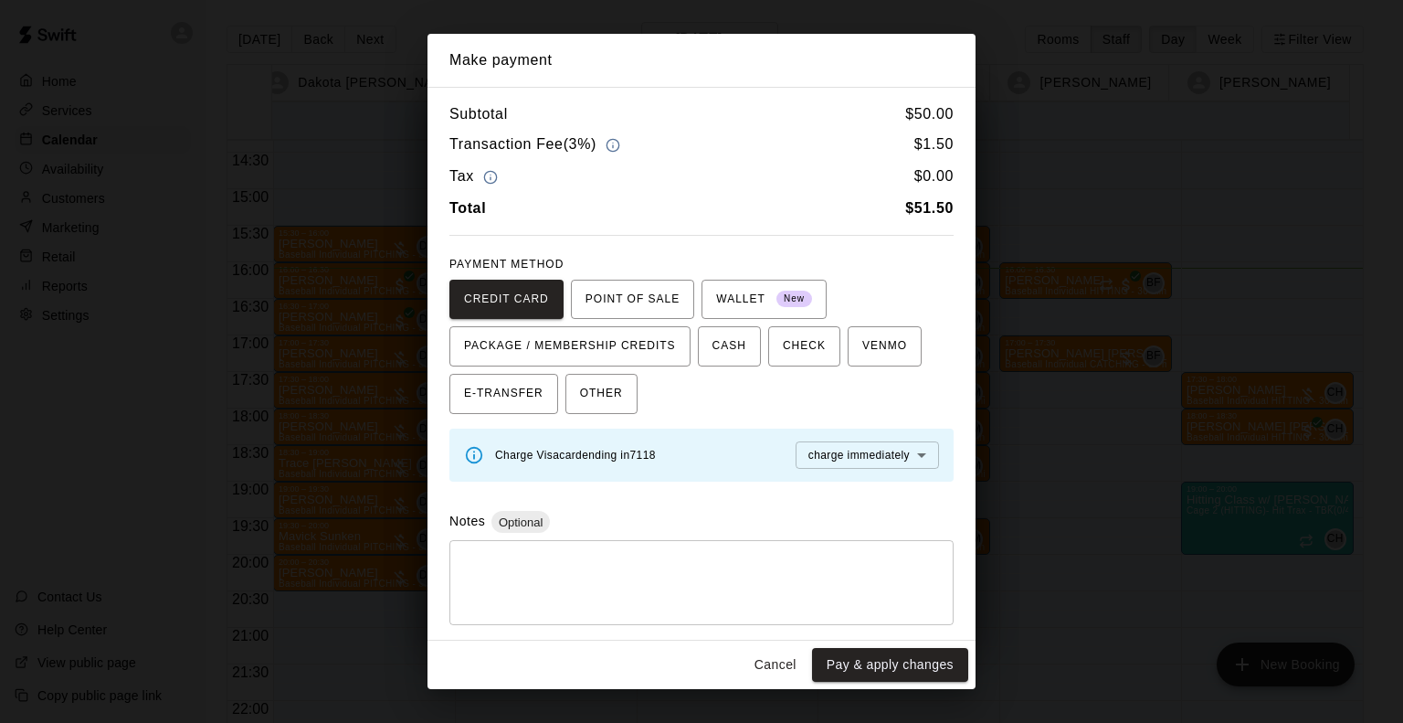
click at [785, 657] on button "Cancel" at bounding box center [775, 665] width 58 height 34
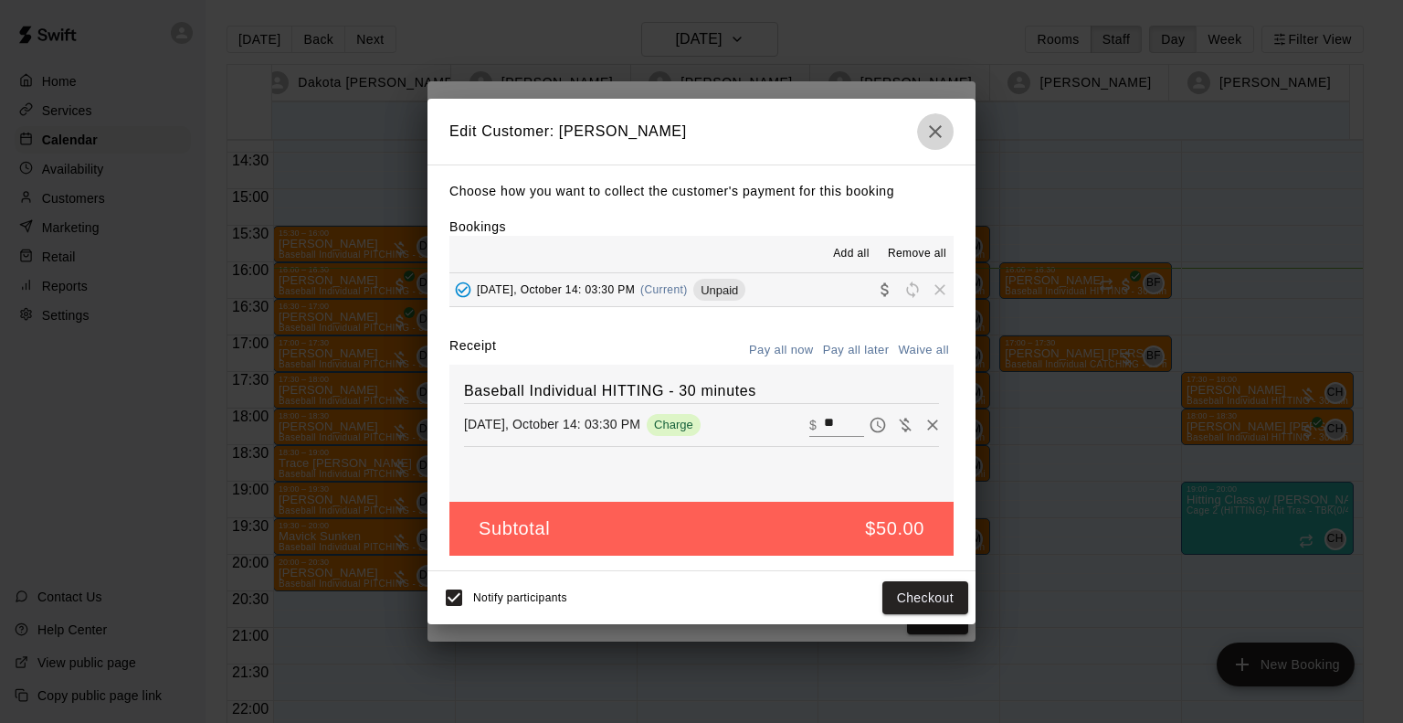
click at [939, 131] on icon "button" at bounding box center [936, 132] width 22 height 22
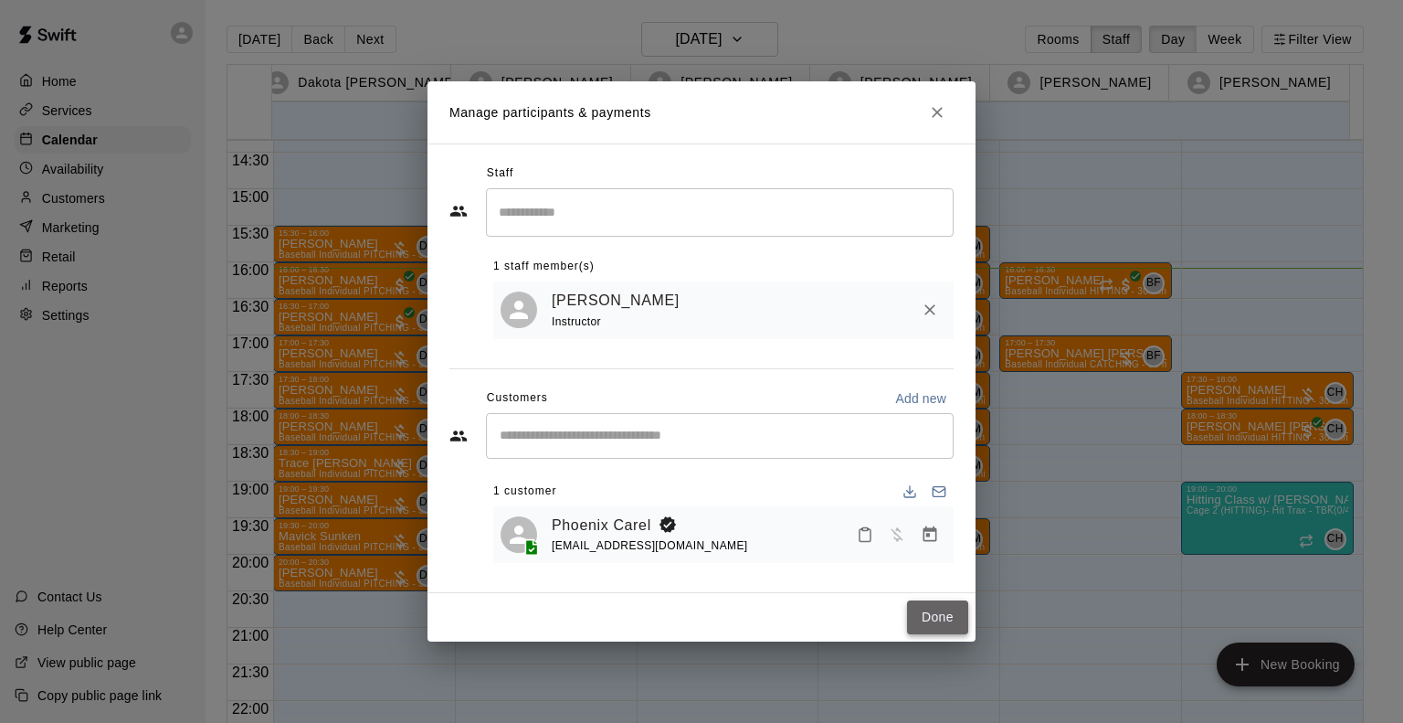
click at [938, 616] on button "Done" at bounding box center [937, 617] width 61 height 34
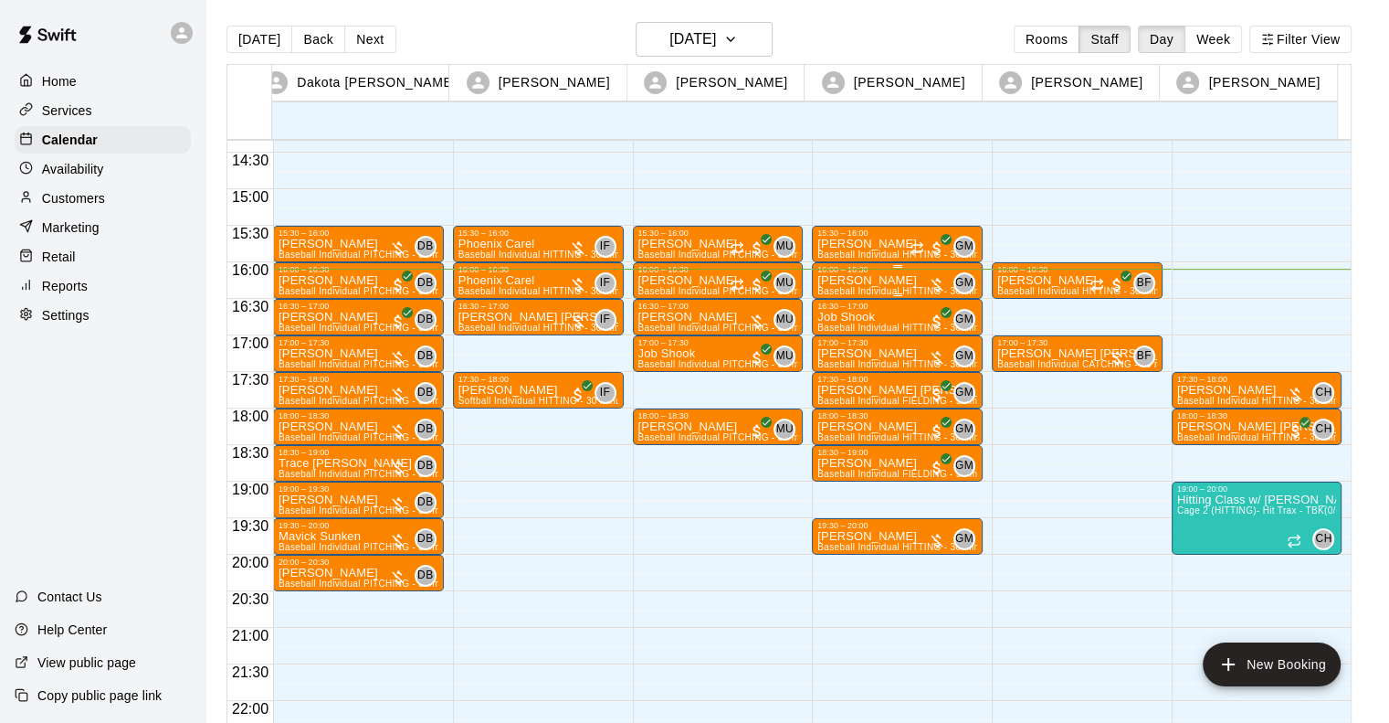
click at [872, 273] on div "16:00 – 16:30" at bounding box center [898, 269] width 160 height 9
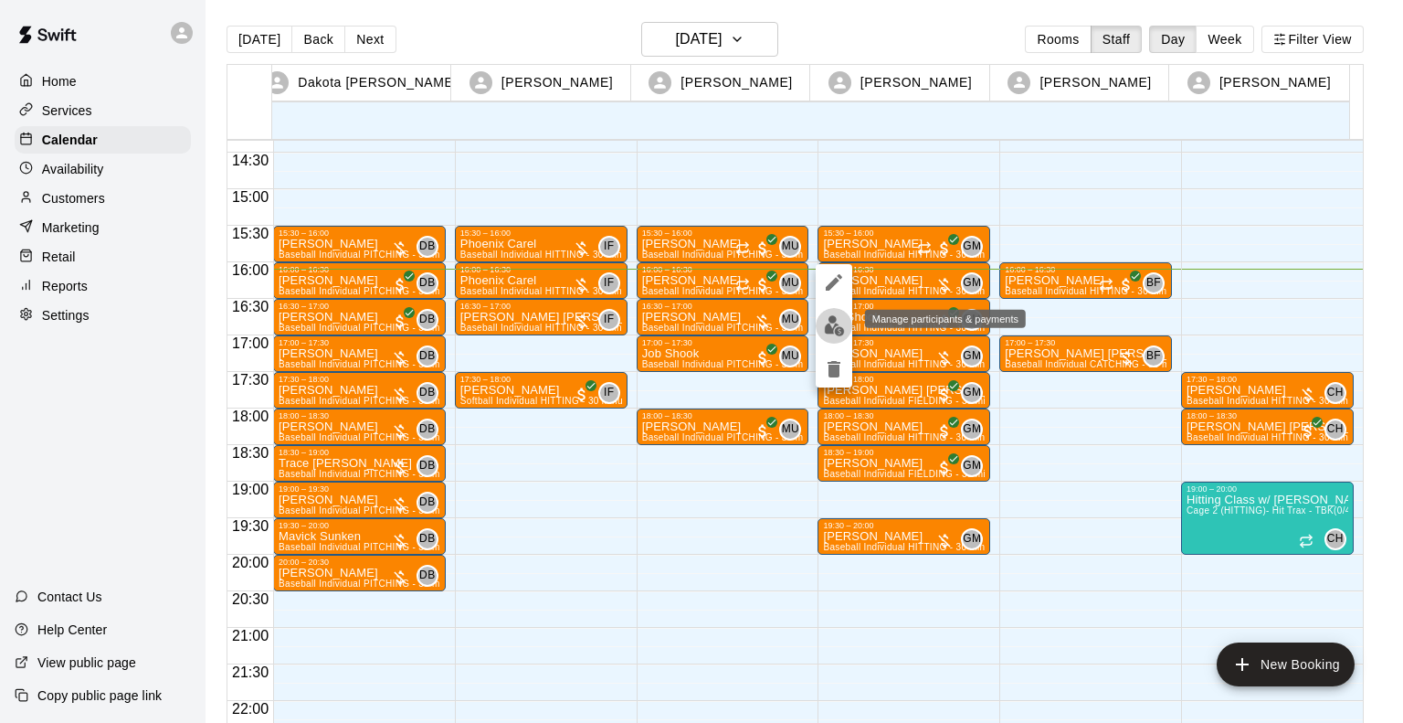
click at [831, 317] on img "edit" at bounding box center [834, 325] width 21 height 21
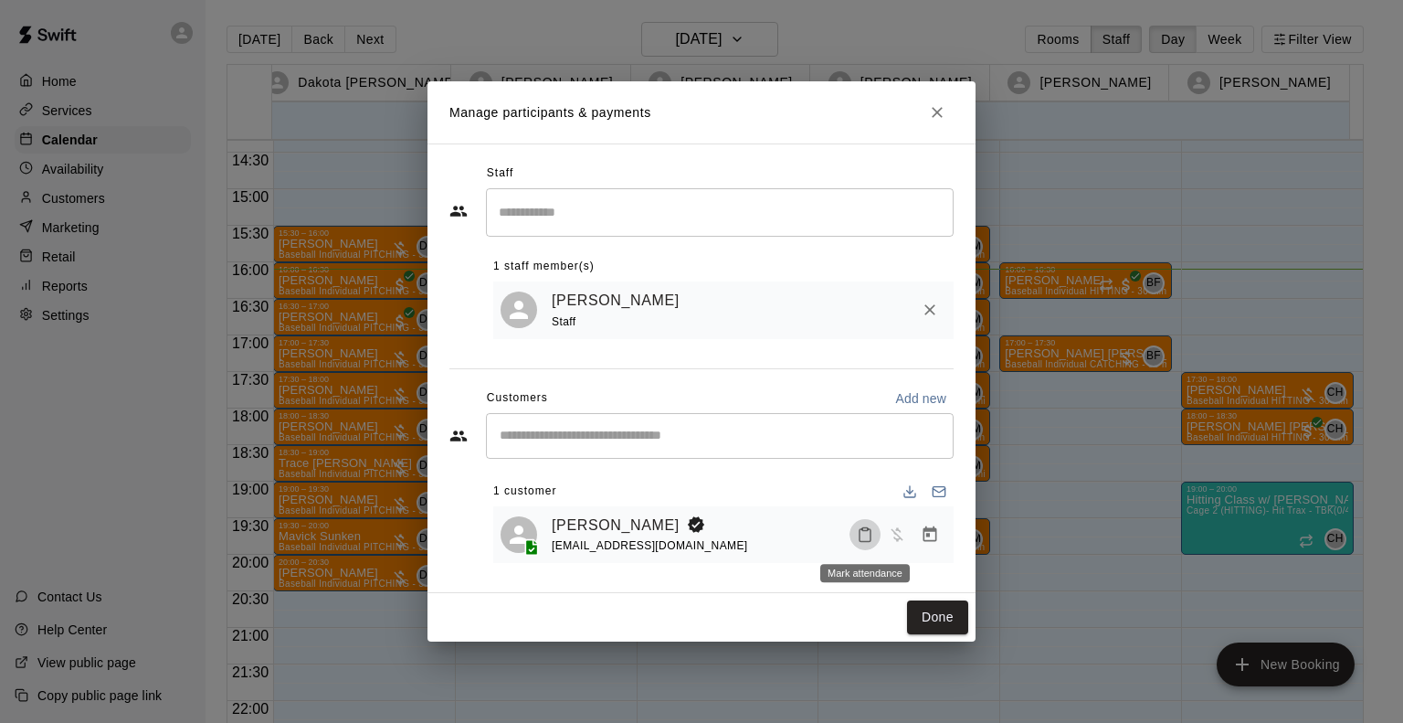
click at [862, 536] on icon "Mark attendance" at bounding box center [865, 534] width 16 height 16
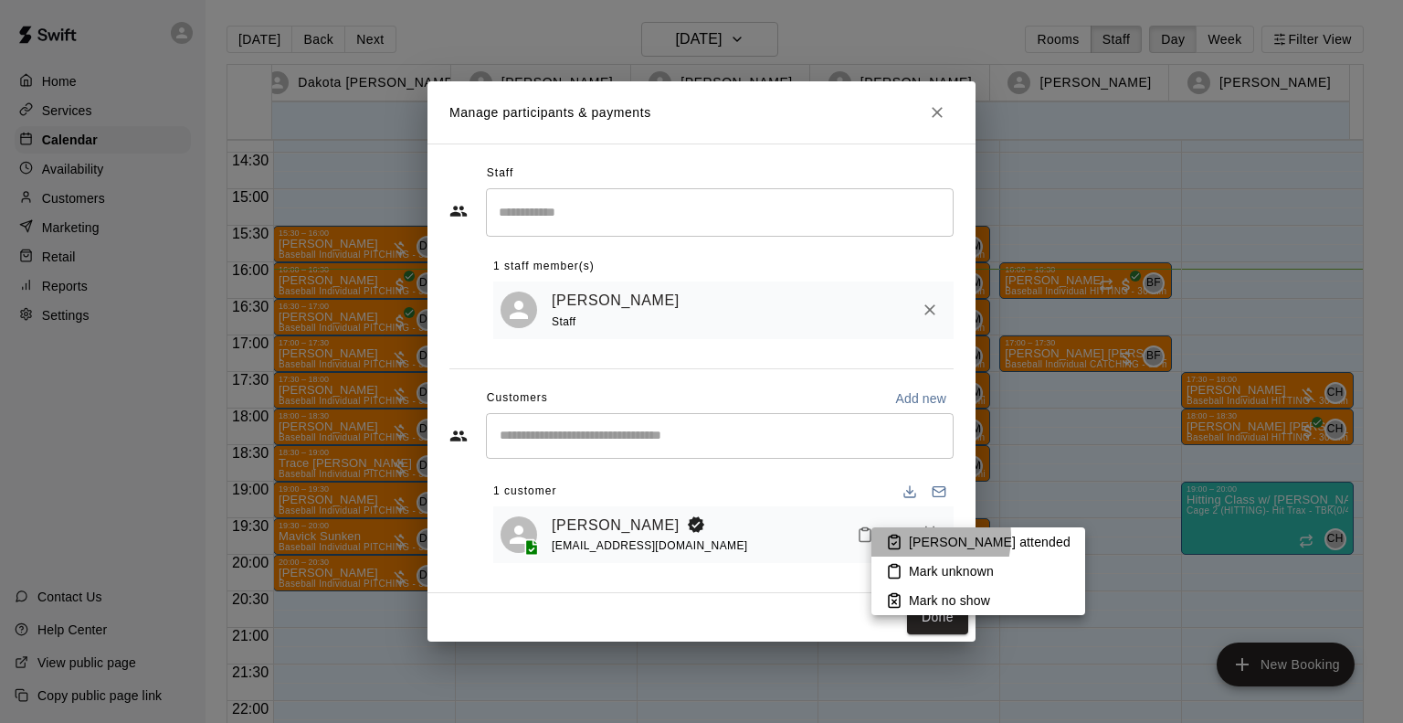
click at [910, 536] on p "[PERSON_NAME] attended" at bounding box center [990, 542] width 162 height 18
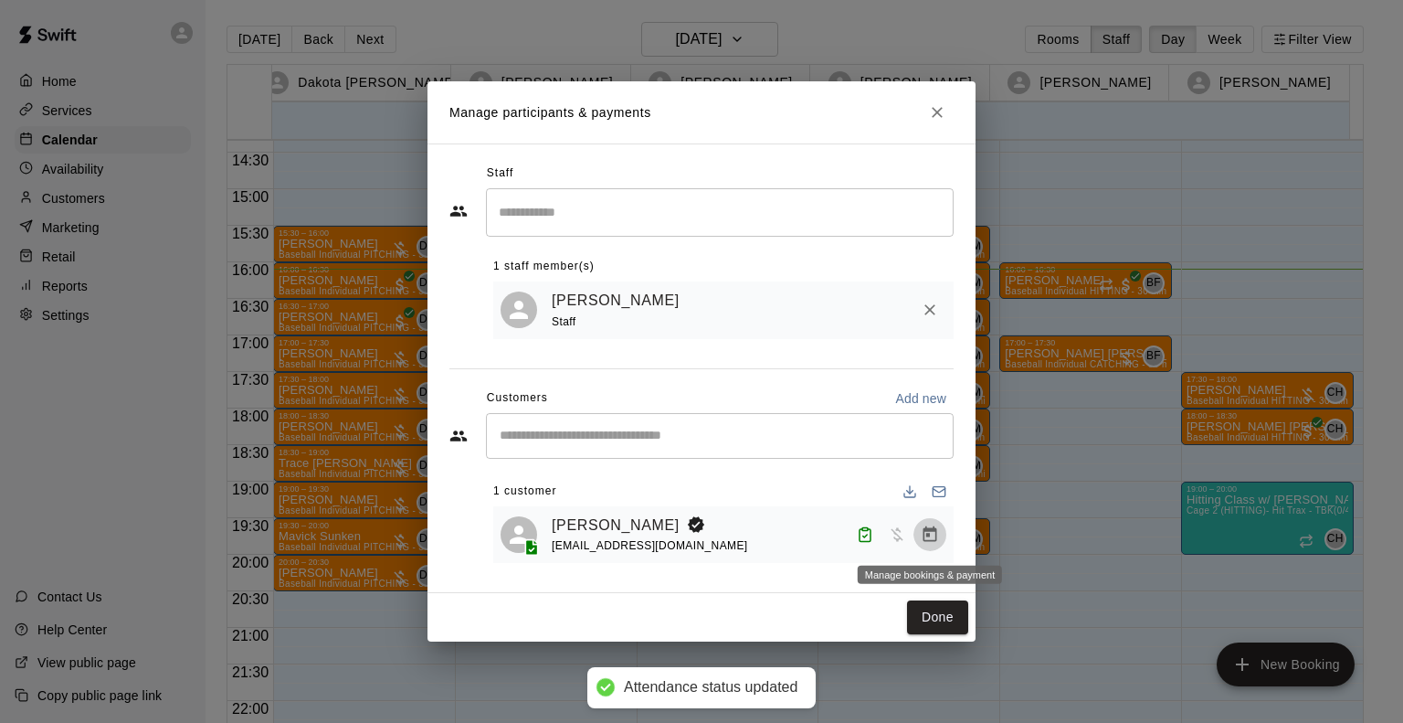
click at [928, 530] on icon "Manage bookings & payment" at bounding box center [931, 534] width 14 height 16
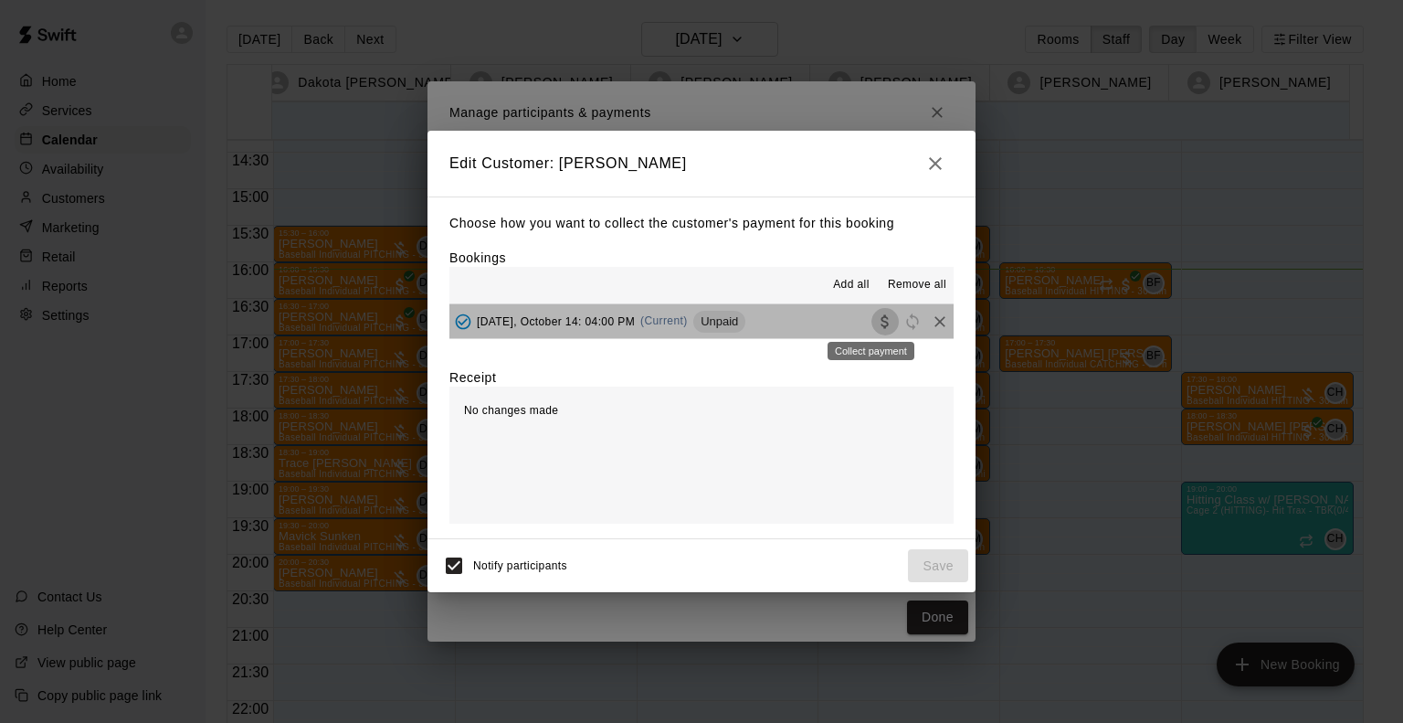
click at [881, 324] on icon "Collect payment" at bounding box center [884, 321] width 7 height 14
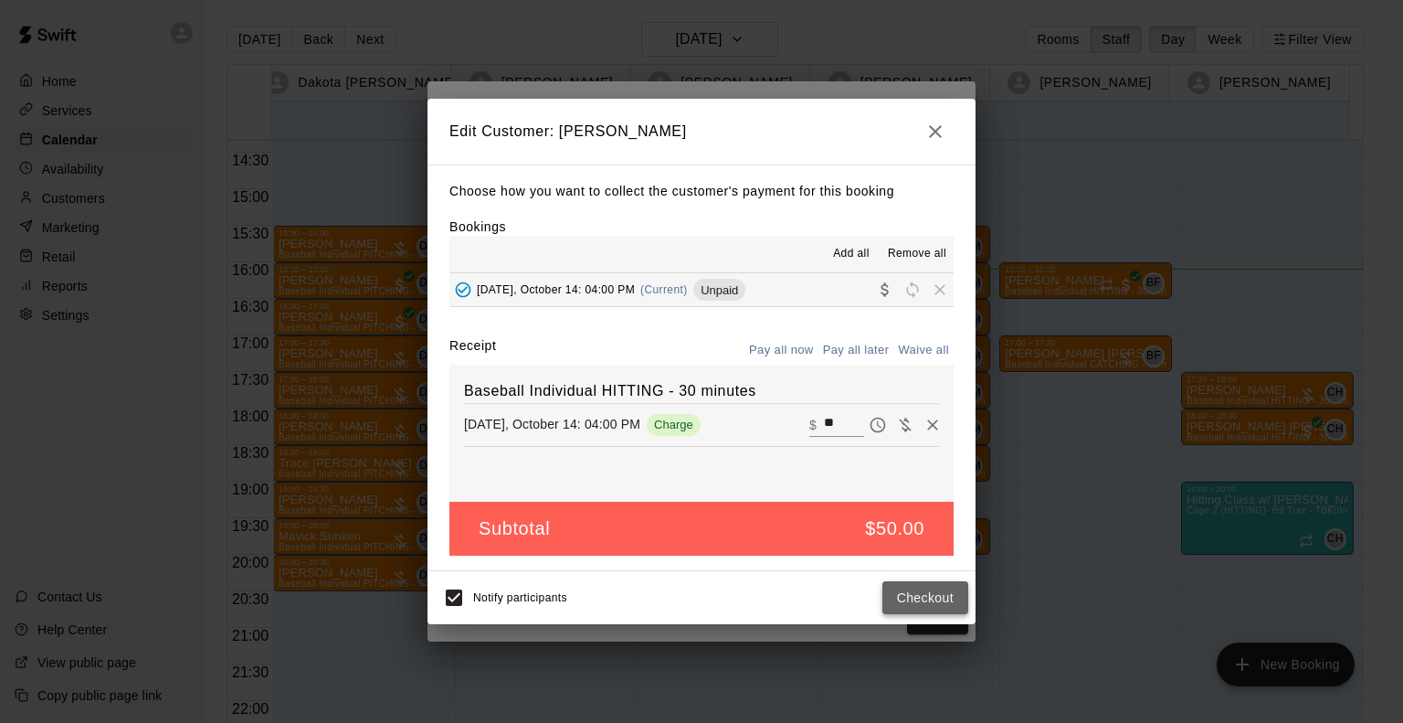
click at [932, 606] on button "Checkout" at bounding box center [925, 598] width 86 height 34
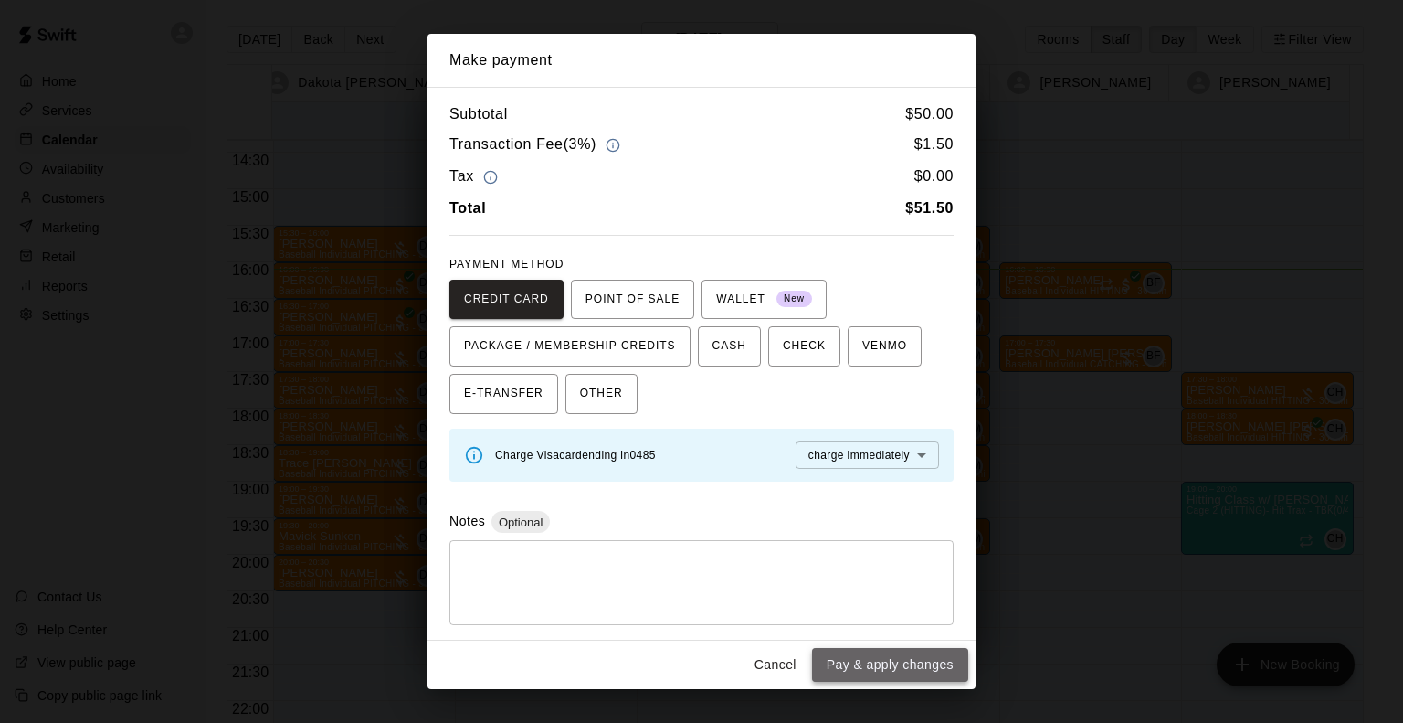
click at [870, 663] on button "Pay & apply changes" at bounding box center [890, 665] width 156 height 34
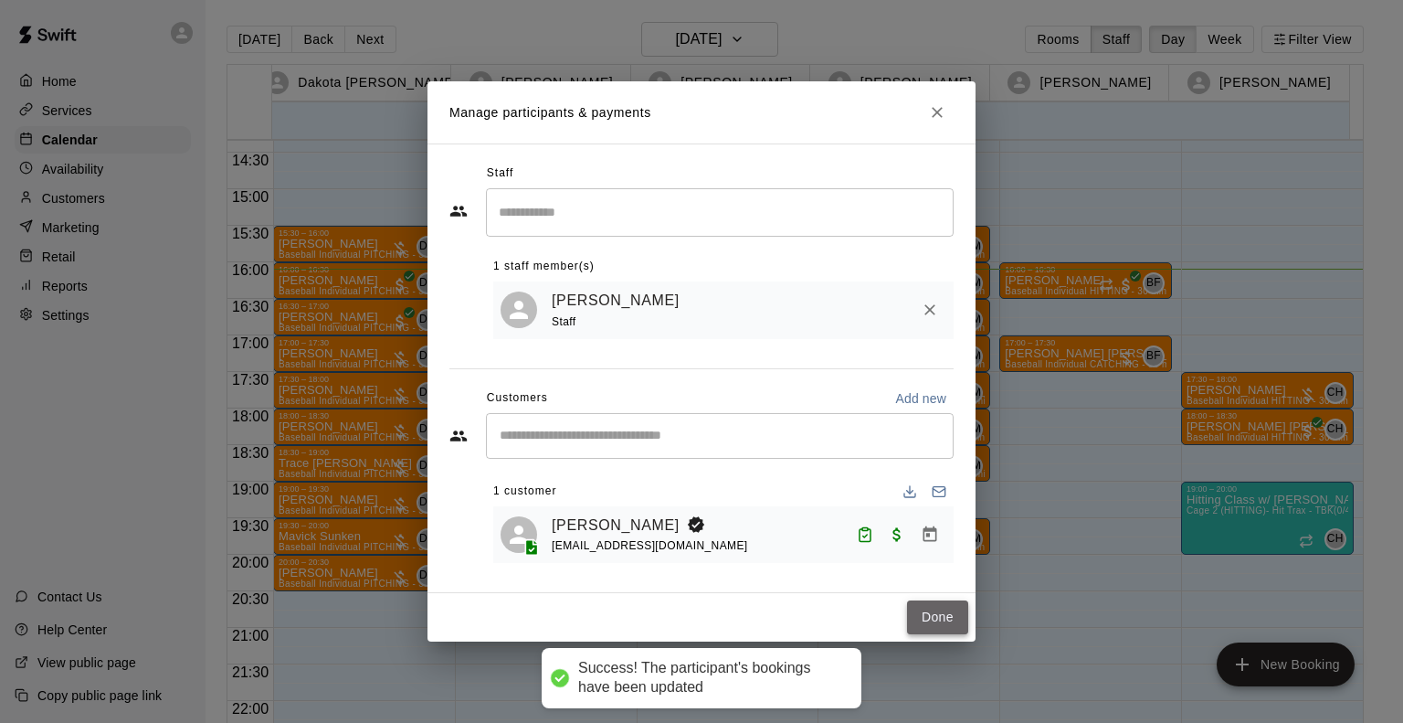
click at [944, 619] on button "Done" at bounding box center [937, 617] width 61 height 34
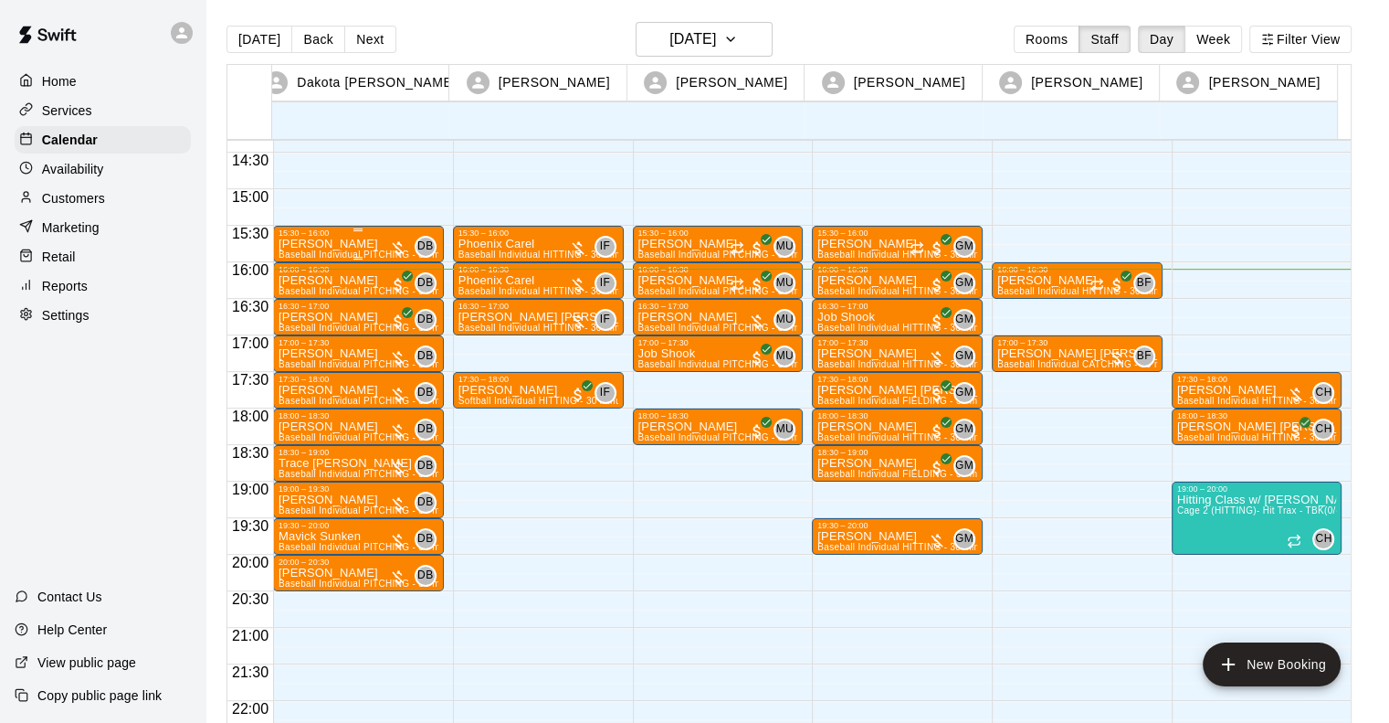
click at [329, 244] on p "[PERSON_NAME]" at bounding box center [359, 244] width 160 height 0
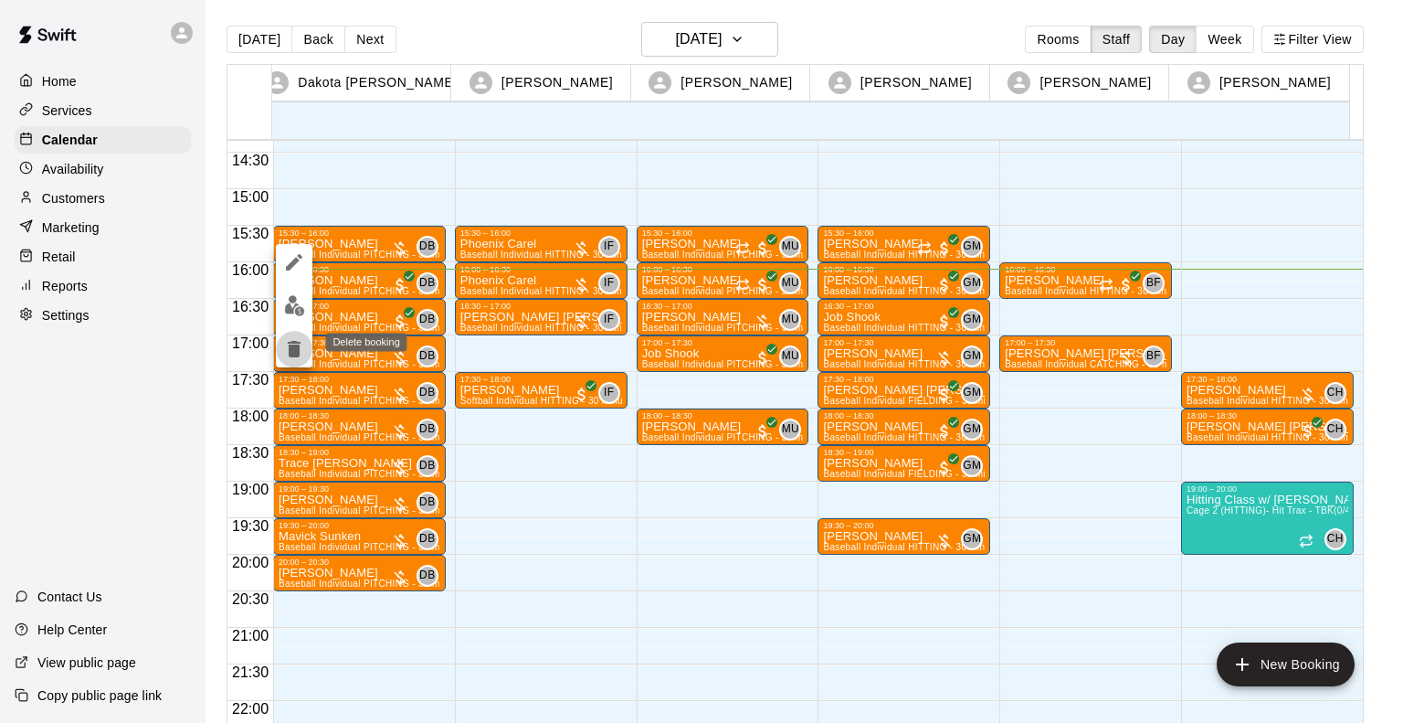
click at [292, 352] on icon "delete" at bounding box center [294, 349] width 13 height 16
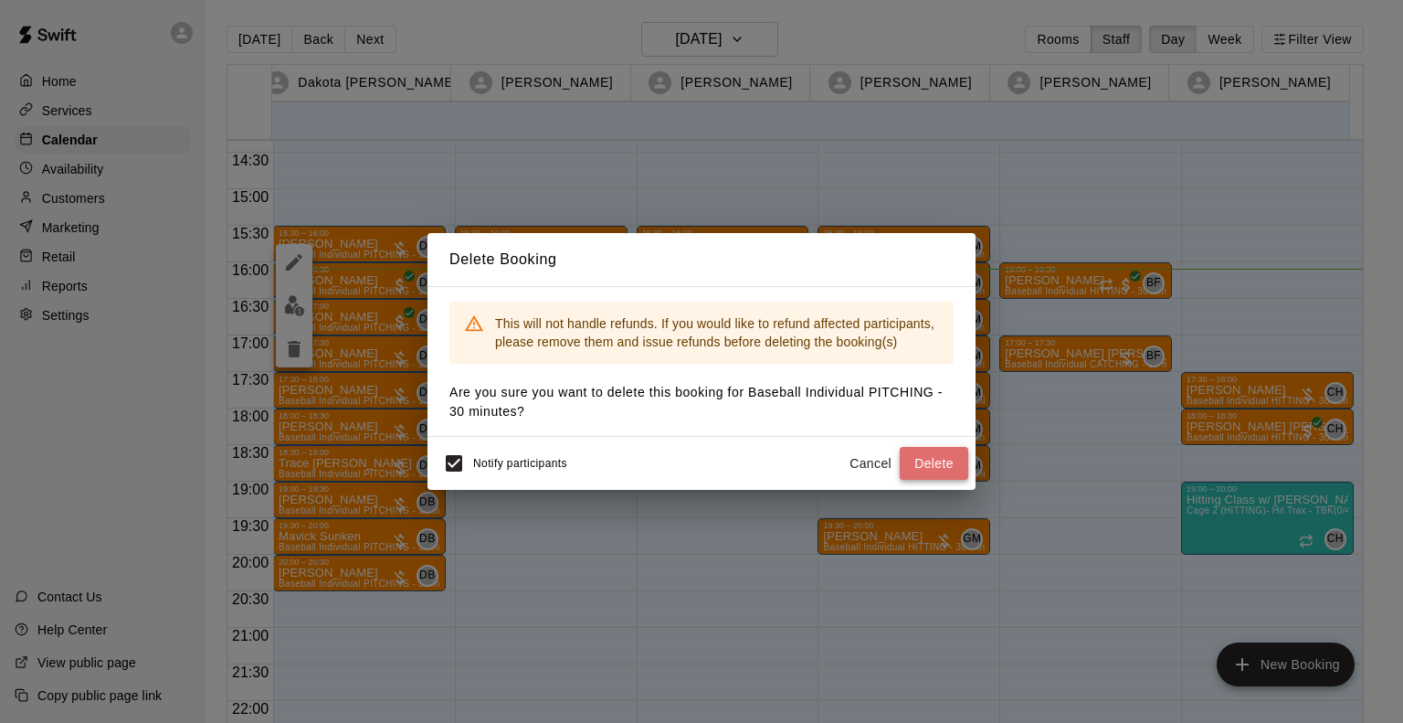
click at [929, 452] on button "Delete" at bounding box center [934, 464] width 69 height 34
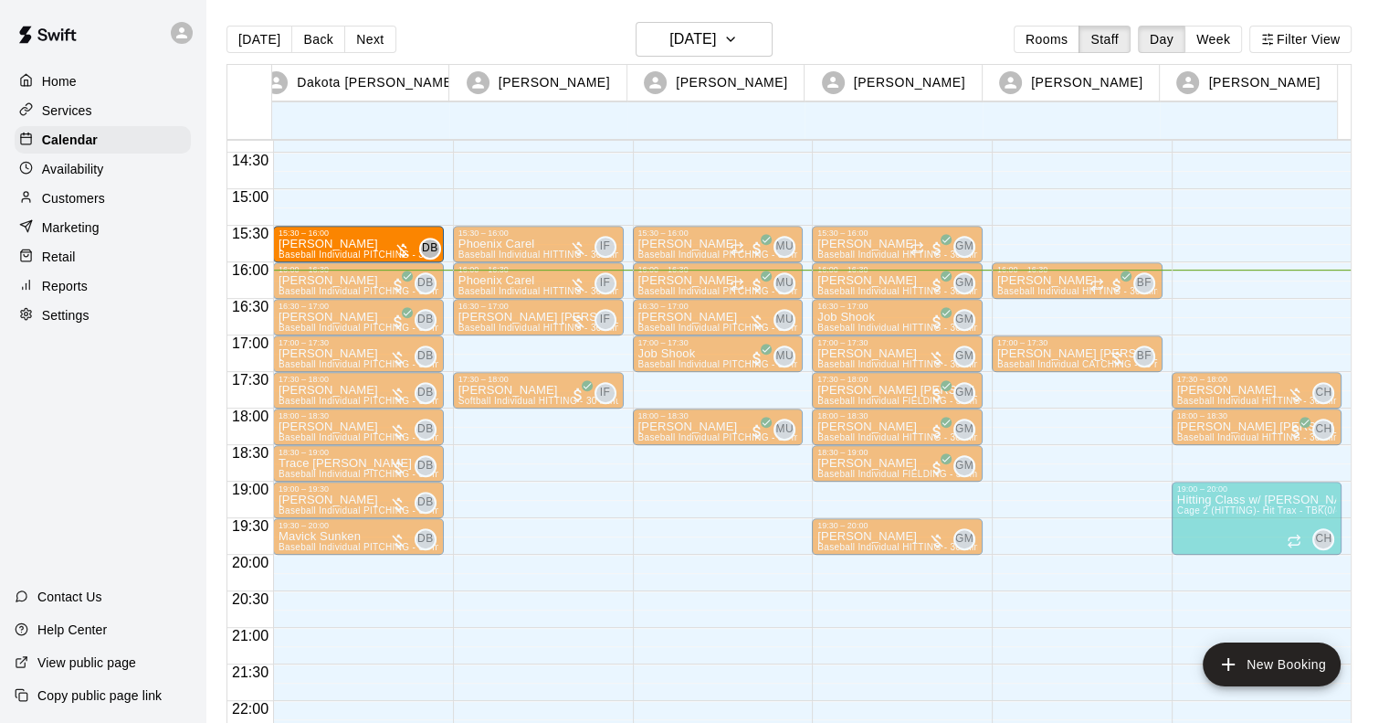
drag, startPoint x: 334, startPoint y: 569, endPoint x: 297, endPoint y: 242, distance: 329.2
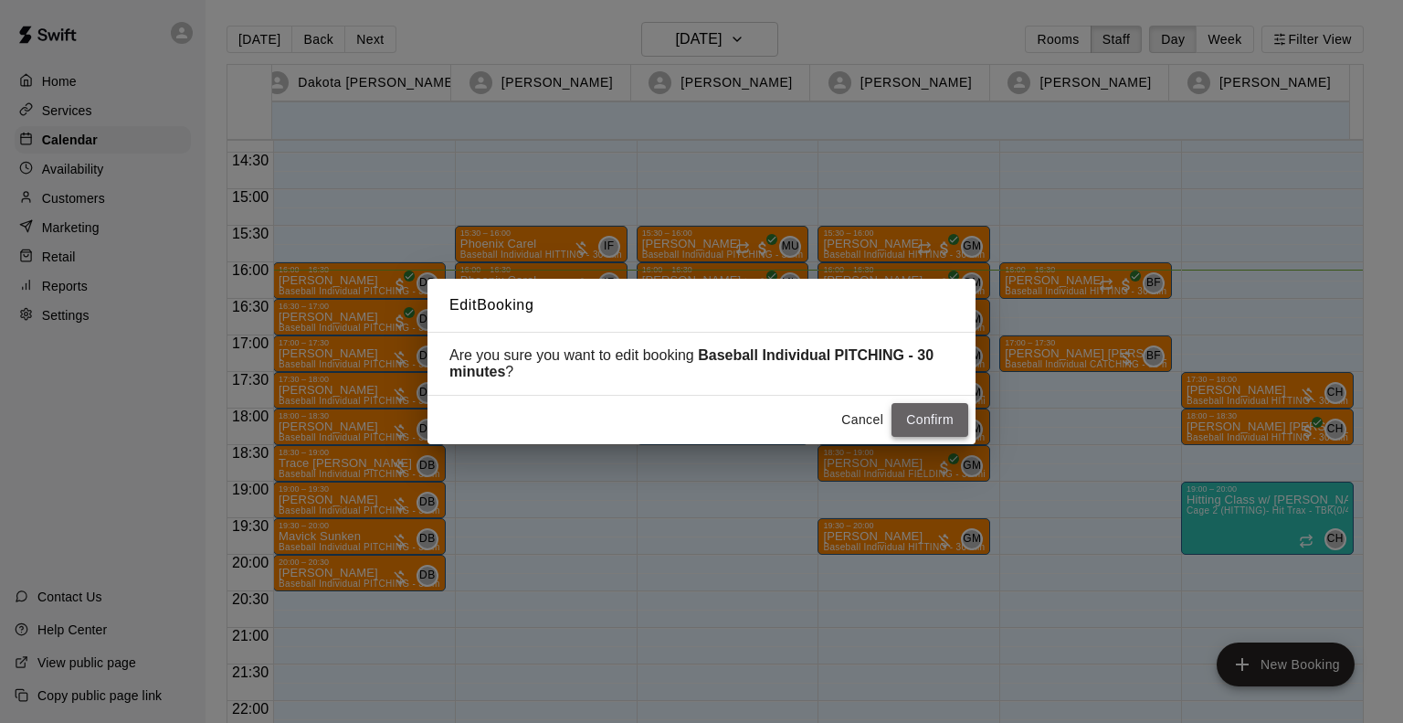
click at [925, 415] on button "Confirm" at bounding box center [930, 420] width 77 height 34
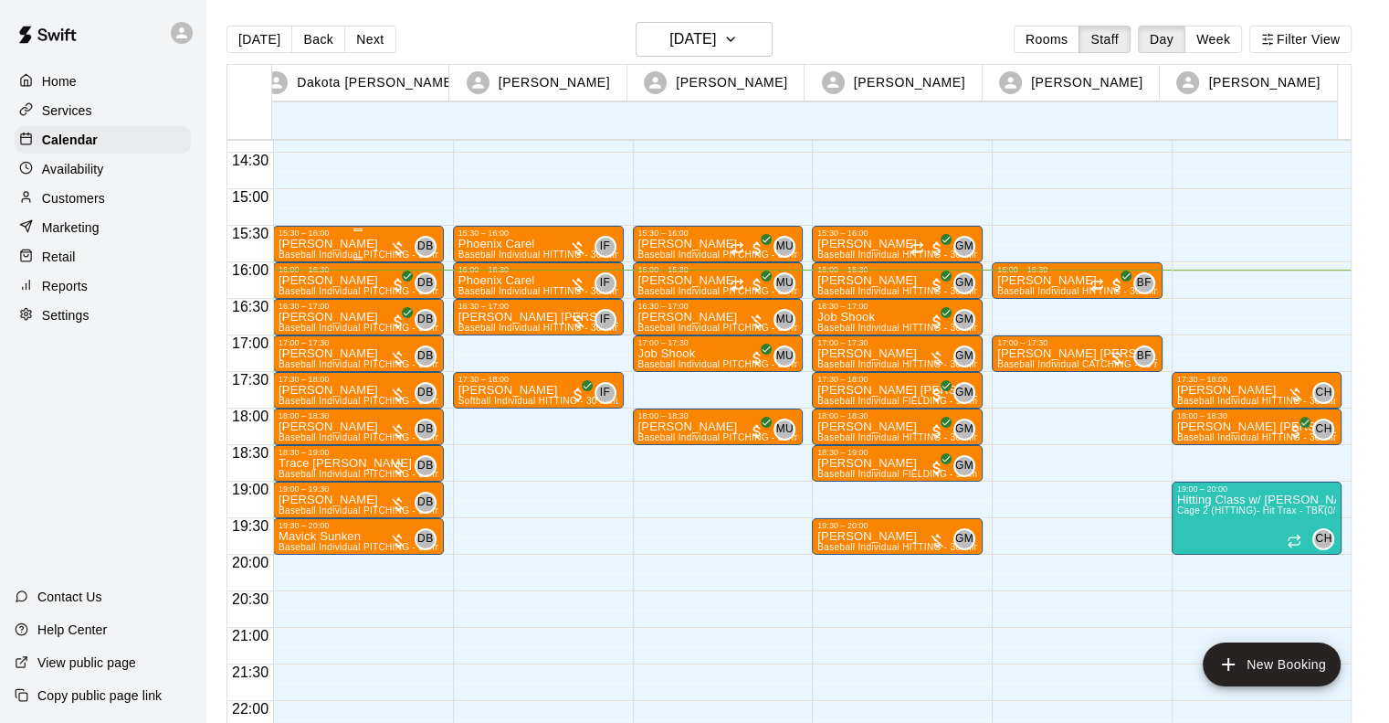
click at [334, 237] on div "15:30 – 16:00" at bounding box center [359, 232] width 160 height 9
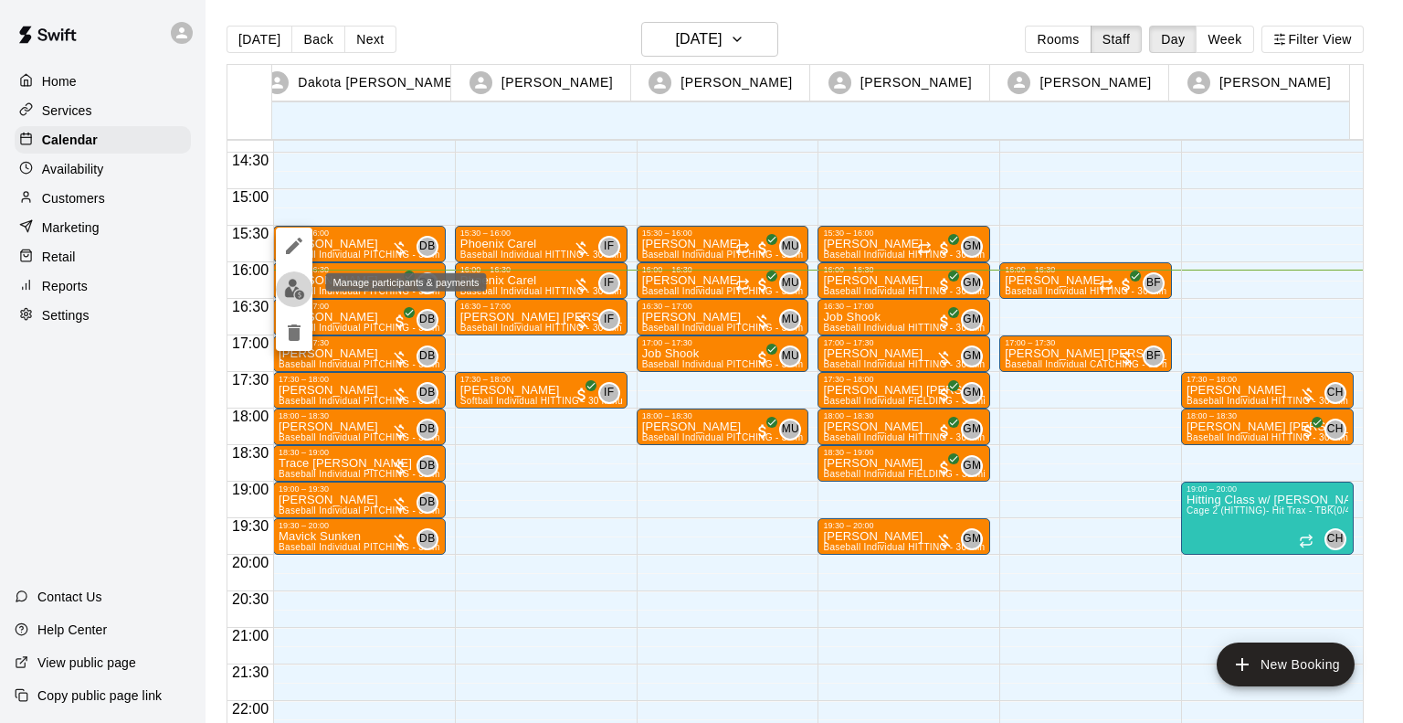
click at [292, 287] on img "edit" at bounding box center [294, 289] width 21 height 21
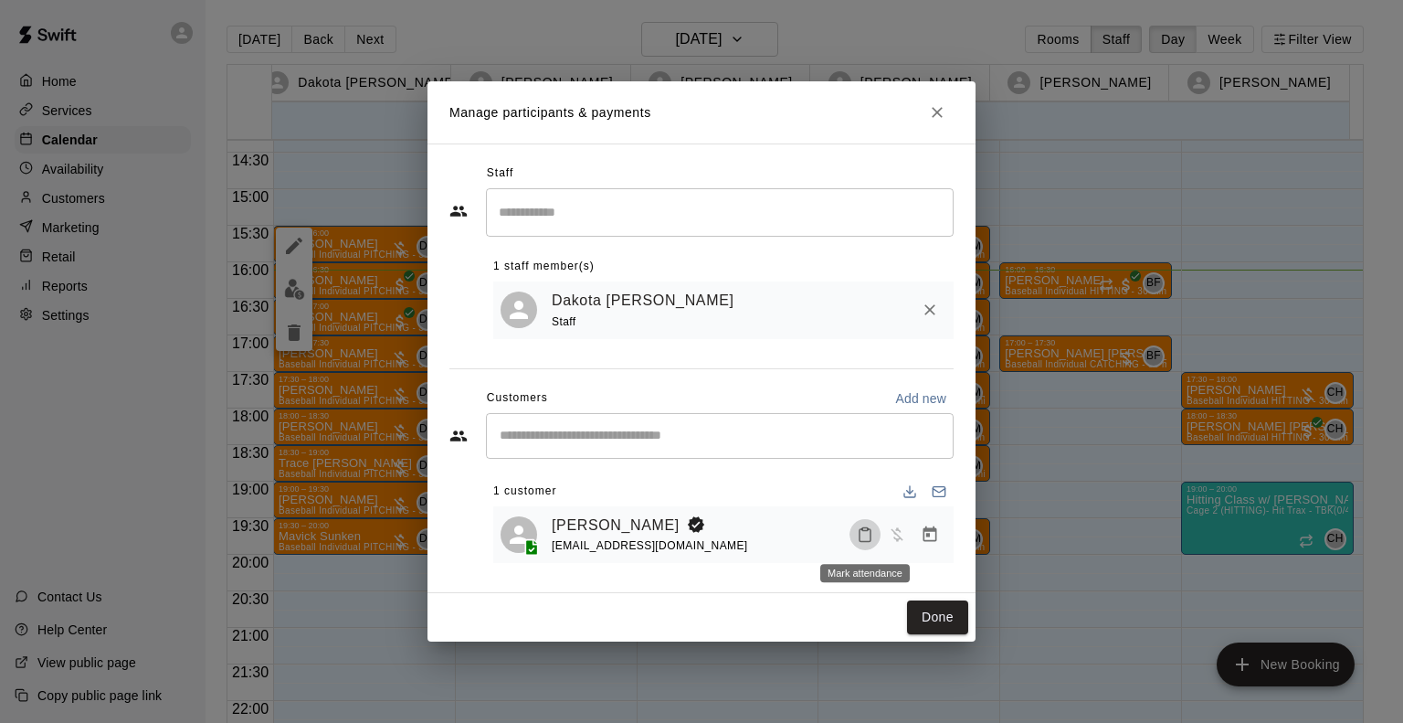
click at [861, 537] on icon "Mark attendance" at bounding box center [865, 534] width 16 height 16
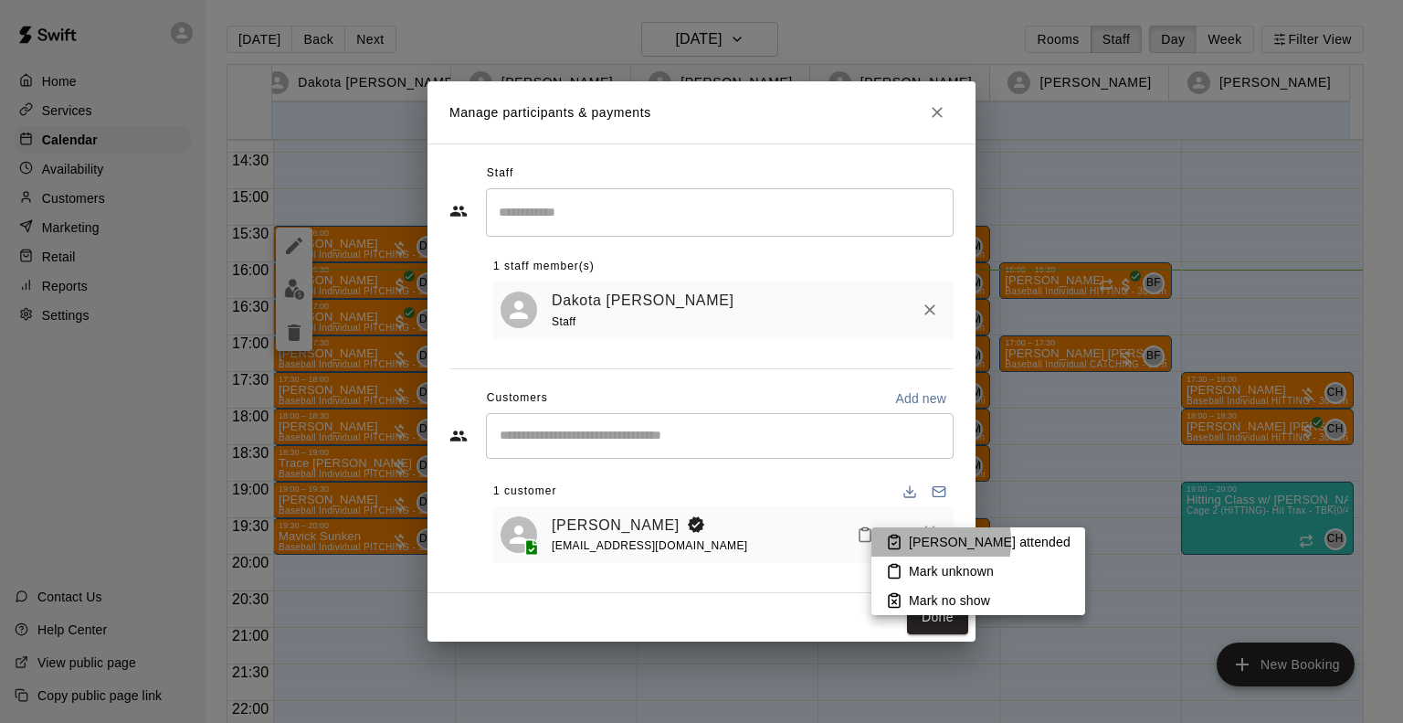
click at [915, 541] on p "[PERSON_NAME] attended" at bounding box center [990, 542] width 162 height 18
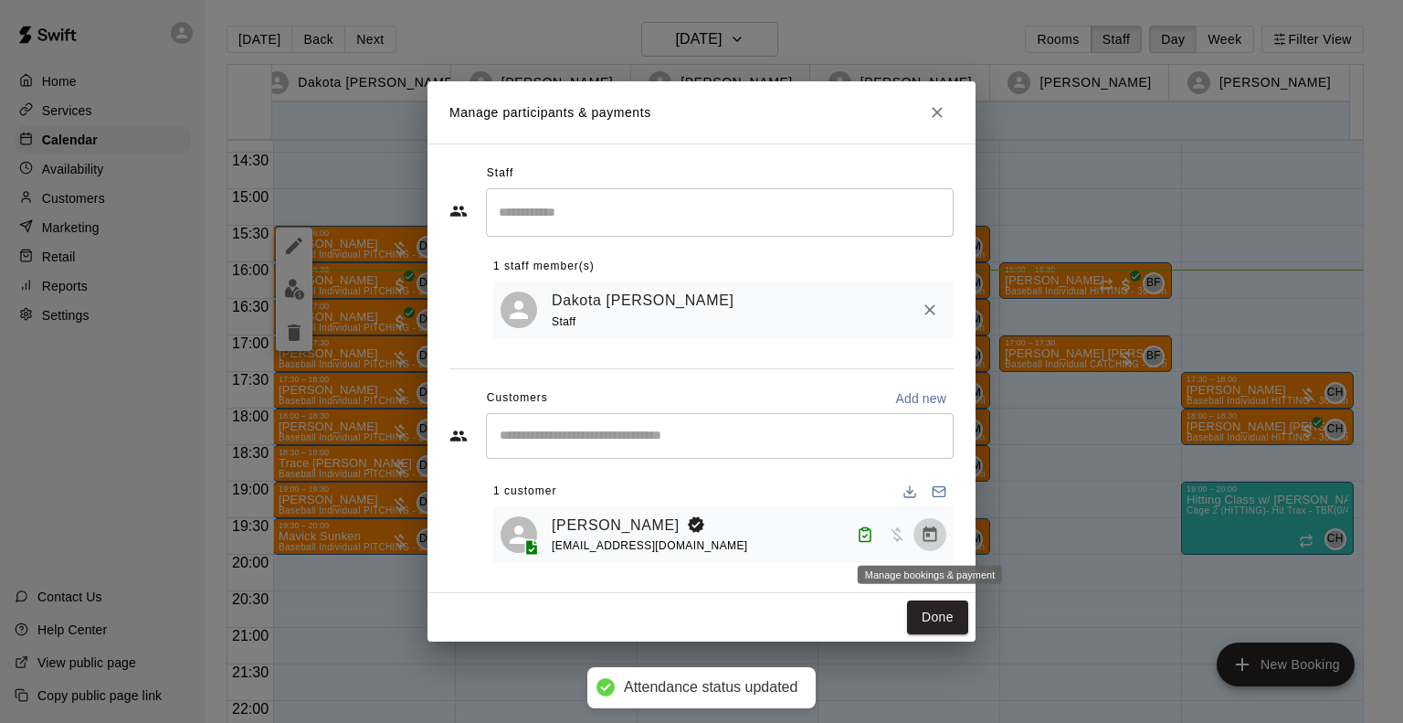
click at [923, 537] on icon "Manage bookings & payment" at bounding box center [930, 534] width 18 height 18
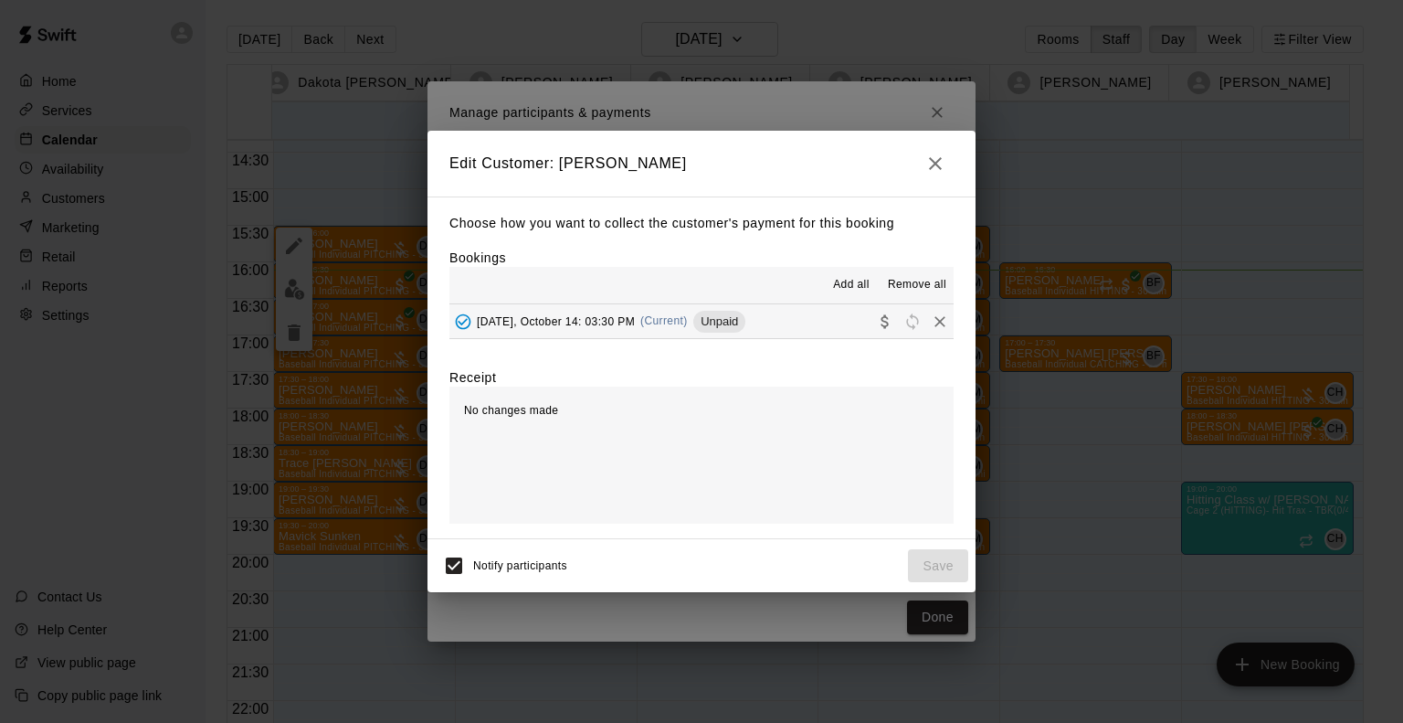
click at [552, 330] on div "[DATE], October 14: 03:30 PM (Current) Unpaid" at bounding box center [597, 321] width 296 height 27
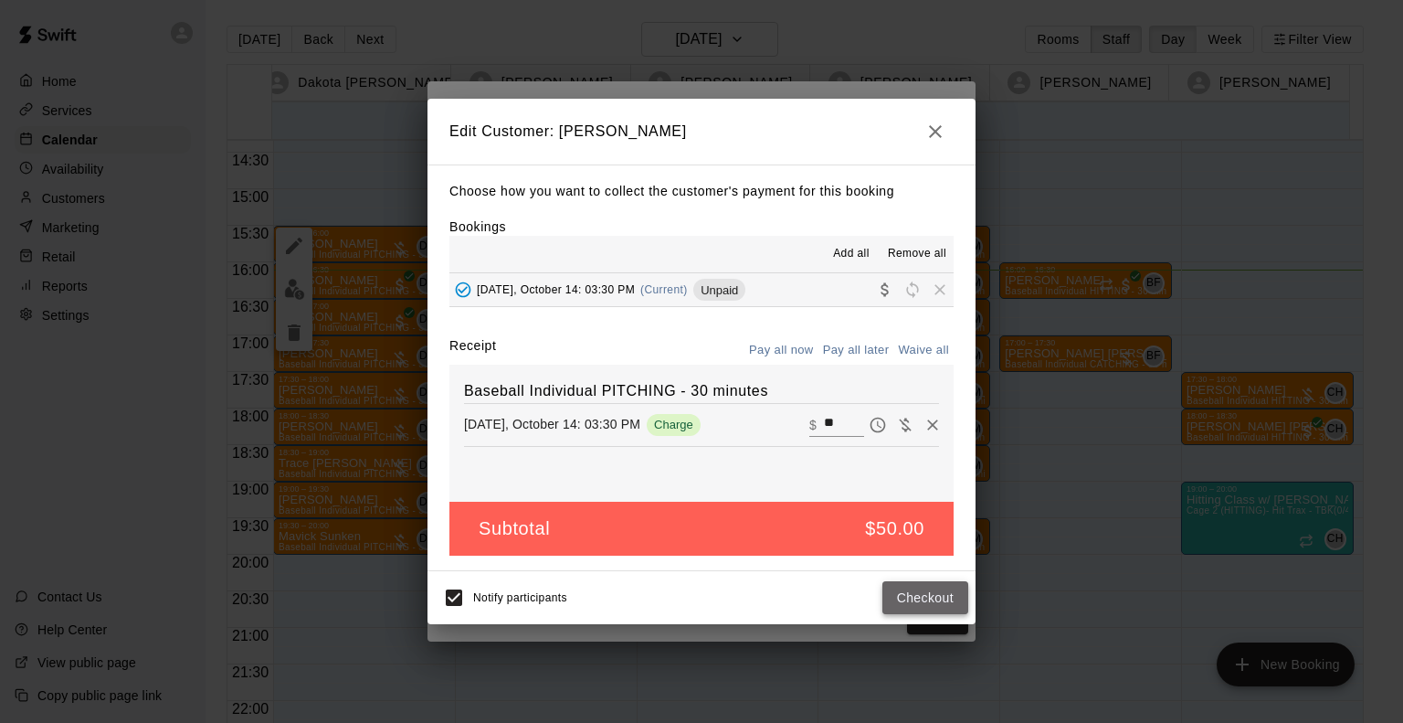
click at [921, 605] on button "Checkout" at bounding box center [925, 598] width 86 height 34
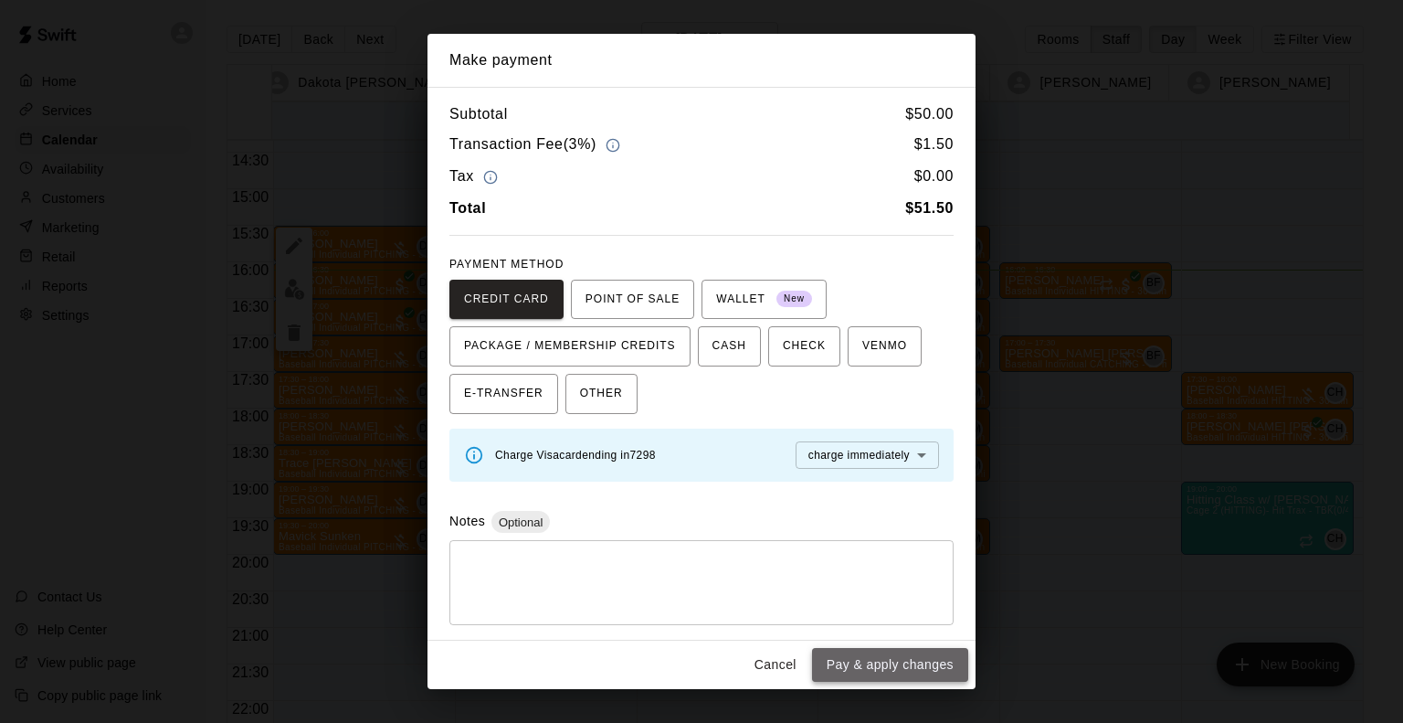
click at [871, 660] on button "Pay & apply changes" at bounding box center [890, 665] width 156 height 34
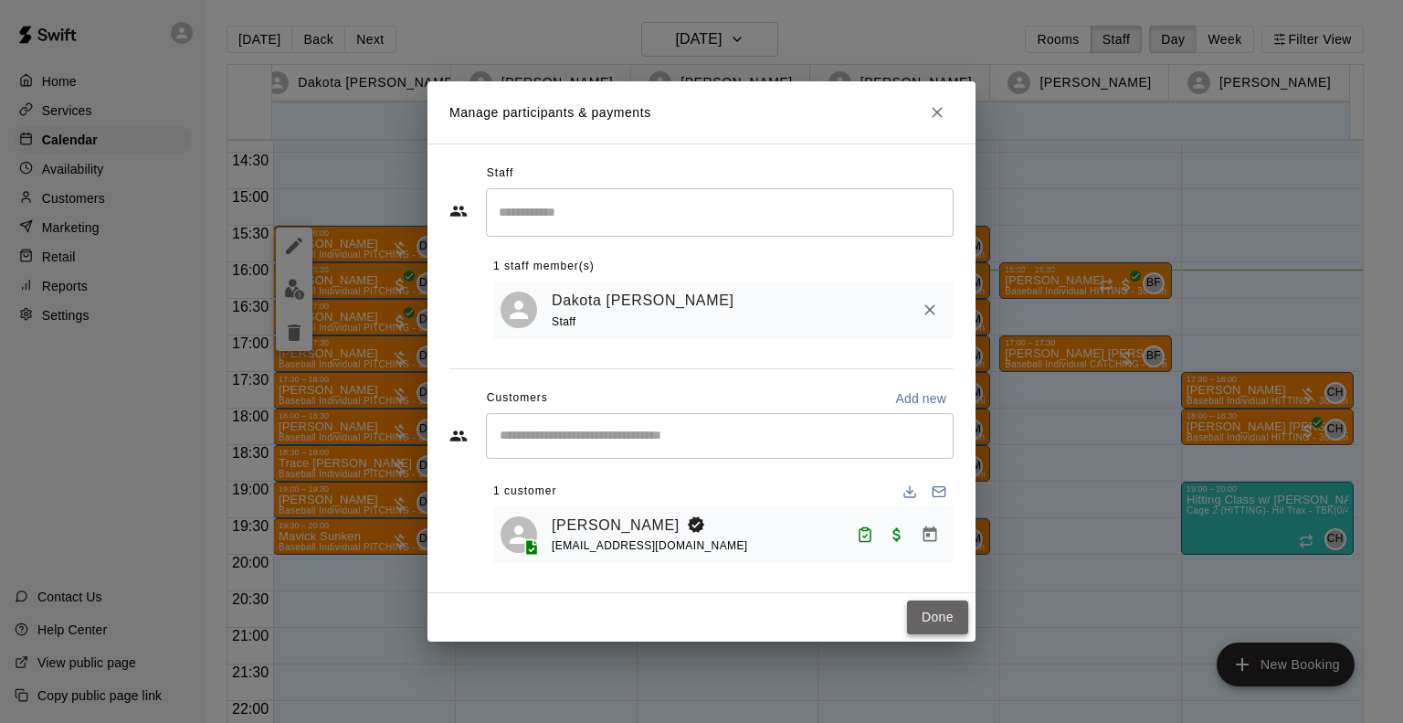
click at [928, 613] on button "Done" at bounding box center [937, 617] width 61 height 34
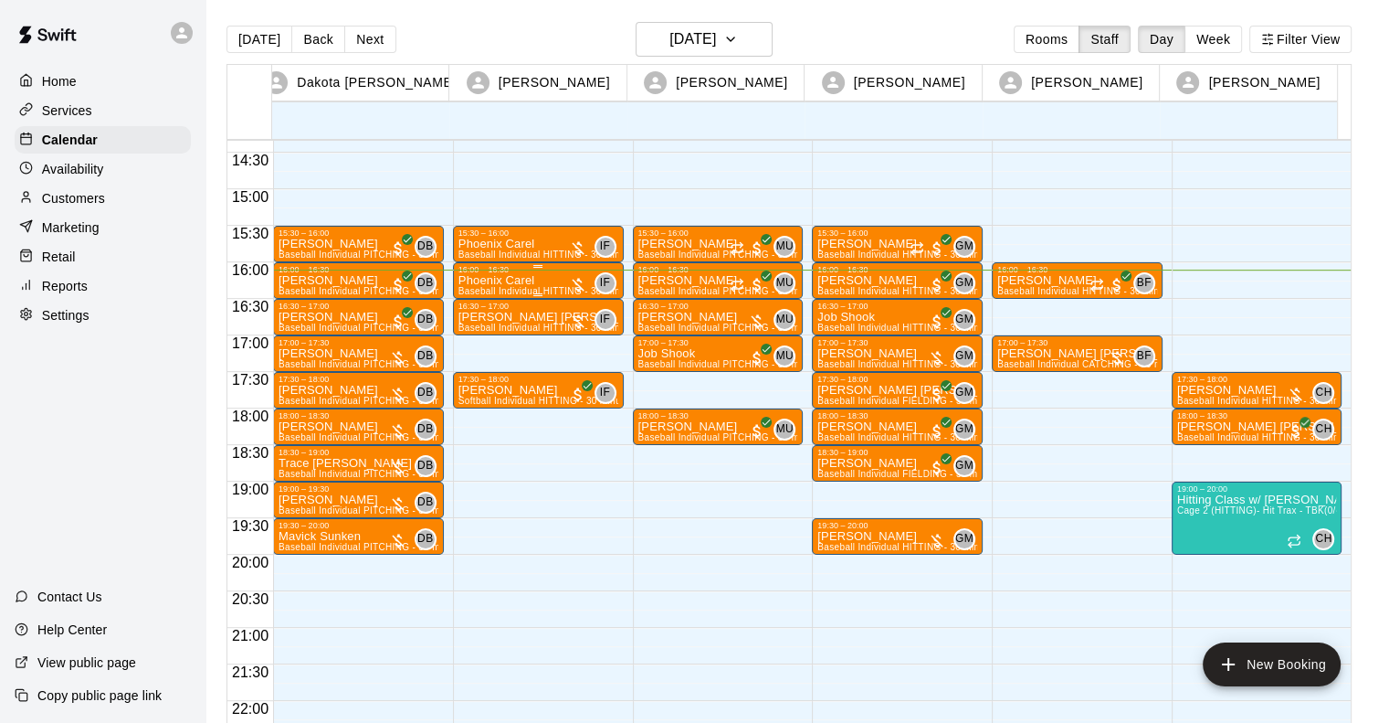
click at [465, 280] on p "Phoenix Carel" at bounding box center [539, 280] width 160 height 0
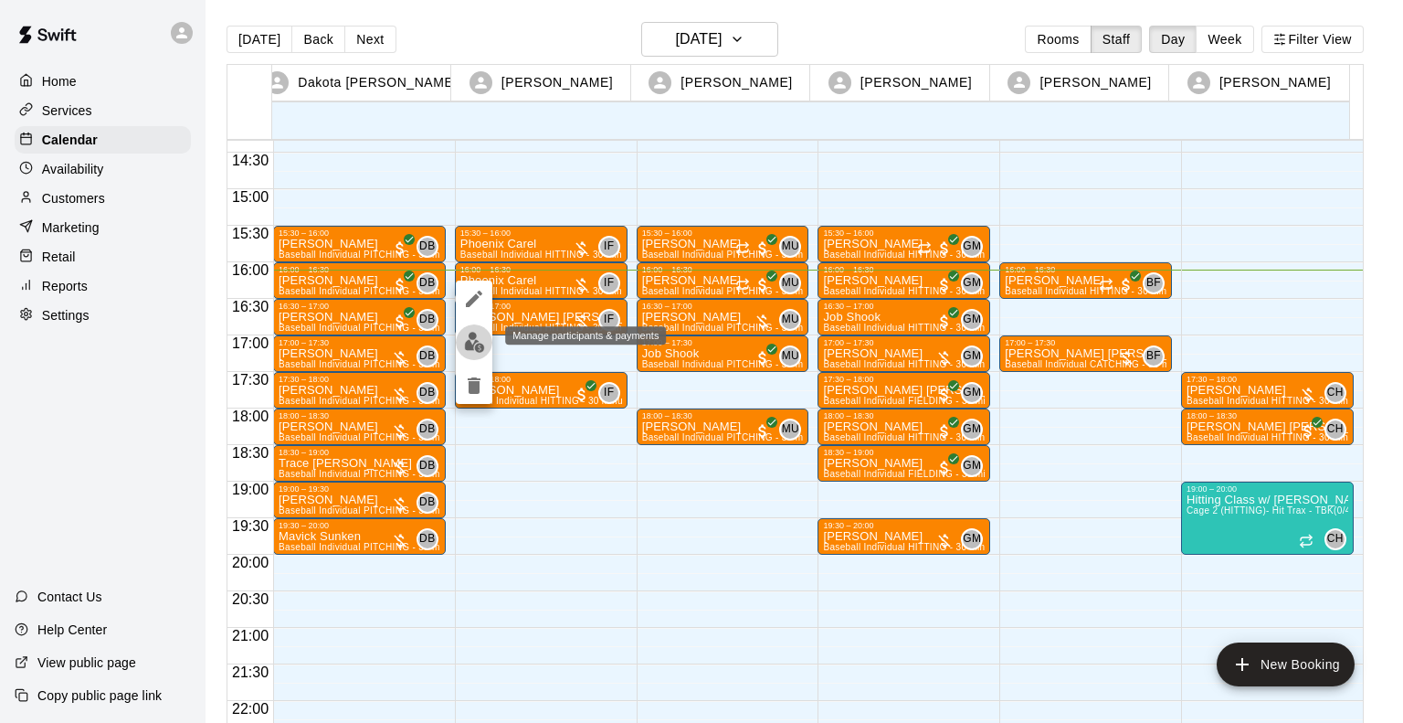
click at [466, 350] on img "edit" at bounding box center [474, 342] width 21 height 21
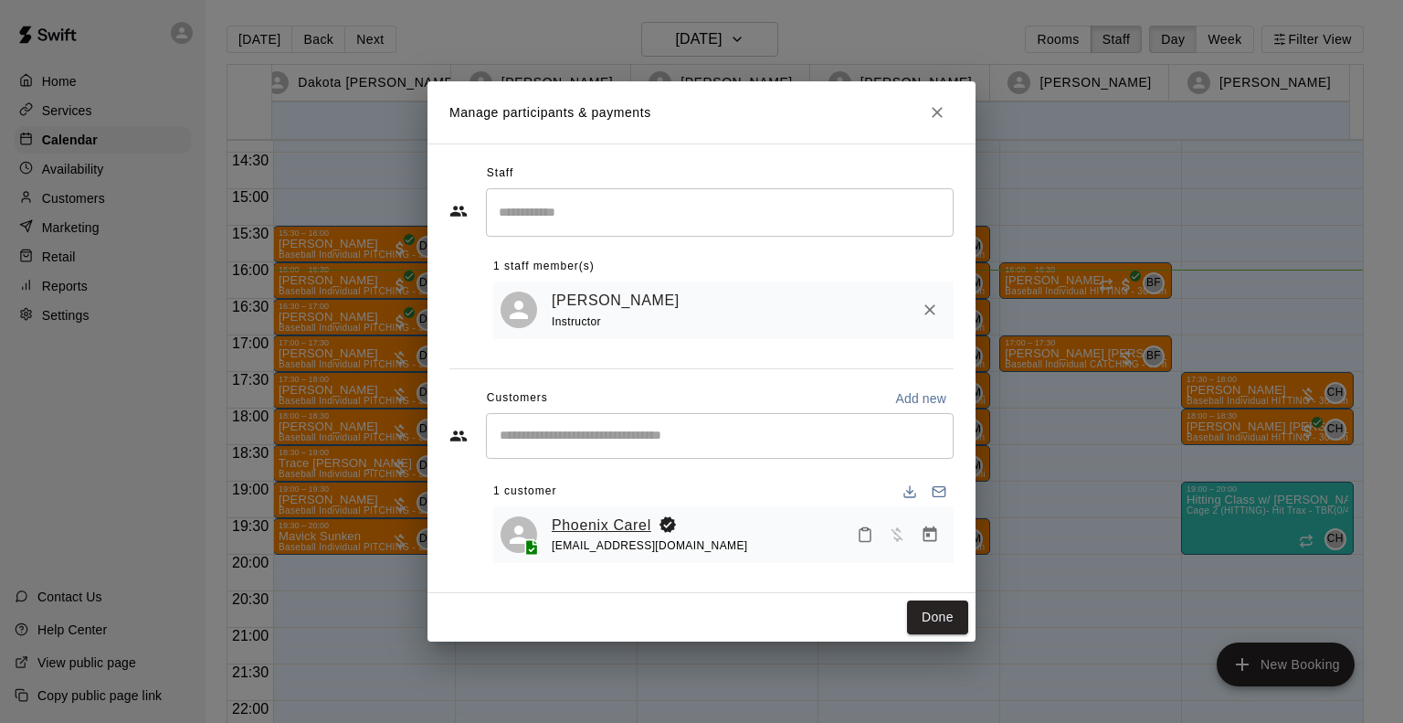
click at [610, 526] on link "Phoenix Carel" at bounding box center [602, 525] width 100 height 24
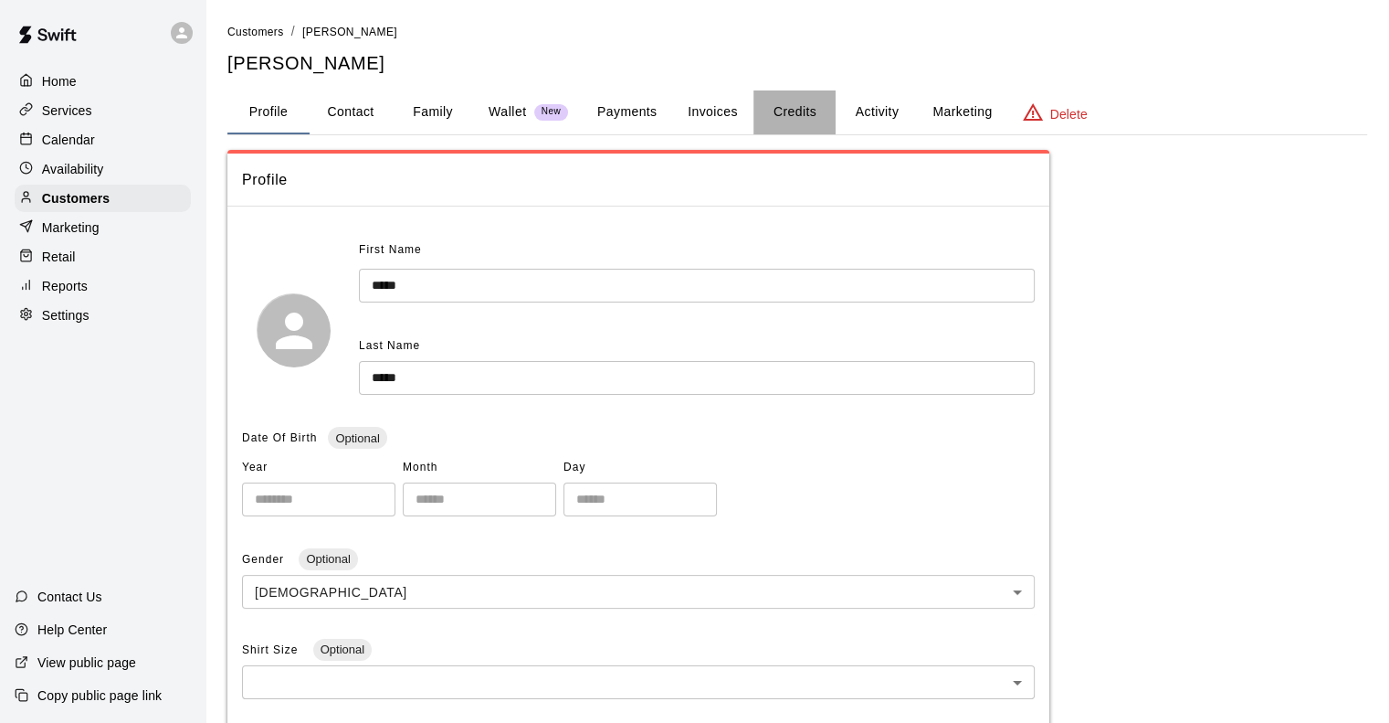
click at [804, 117] on button "Credits" at bounding box center [795, 112] width 82 height 44
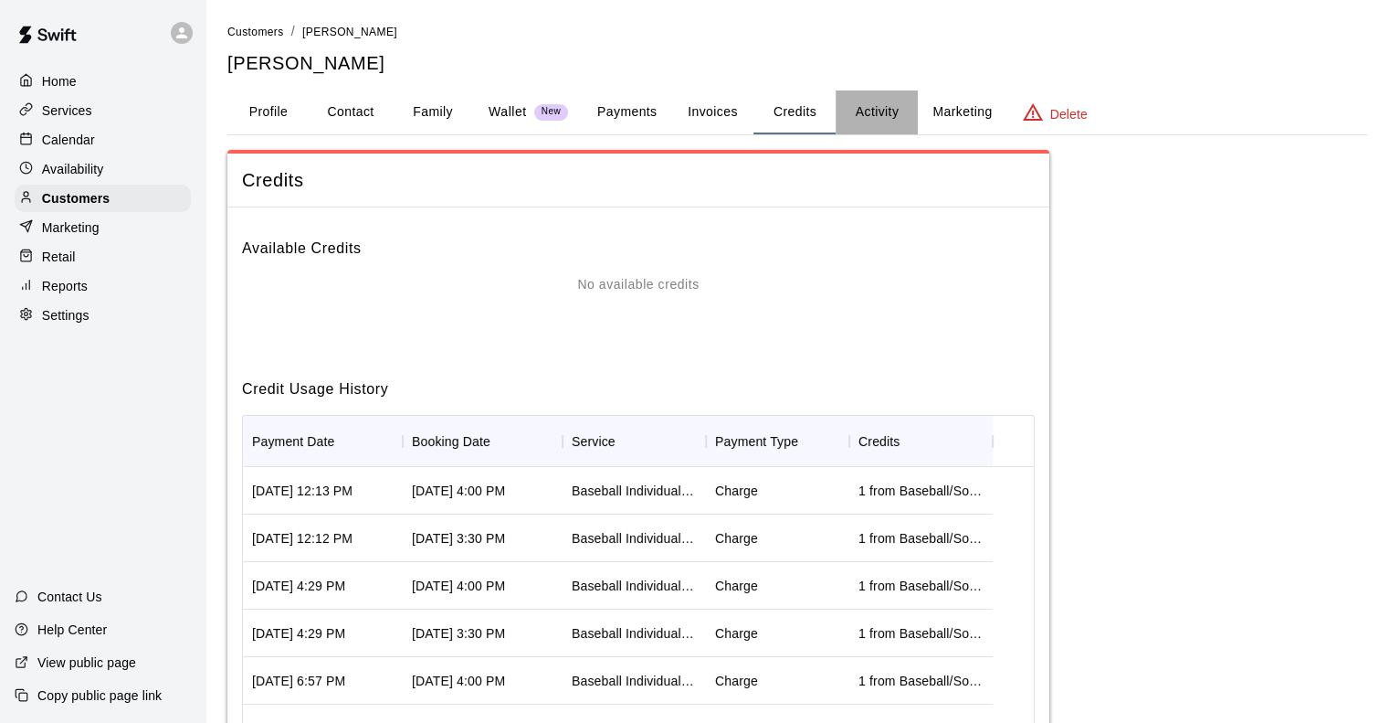
click at [889, 108] on button "Activity" at bounding box center [877, 112] width 82 height 44
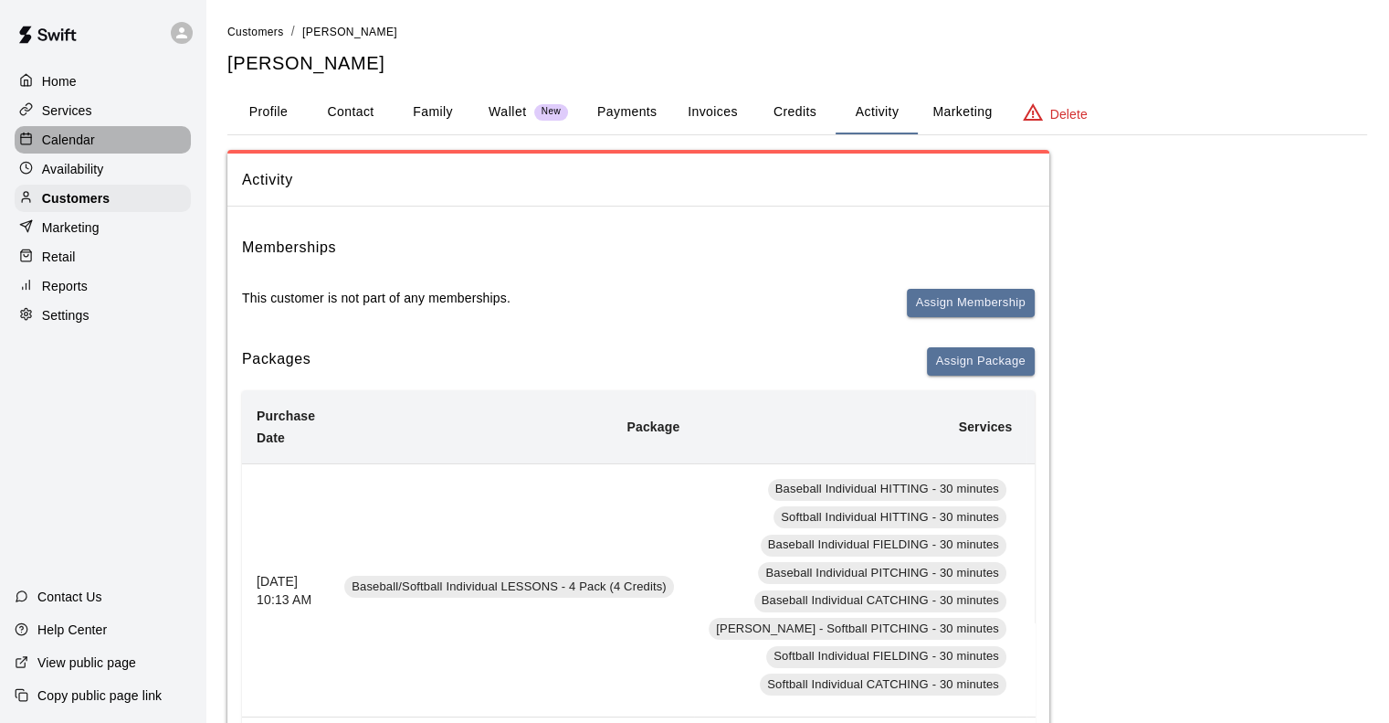
click at [69, 141] on p "Calendar" at bounding box center [68, 140] width 53 height 18
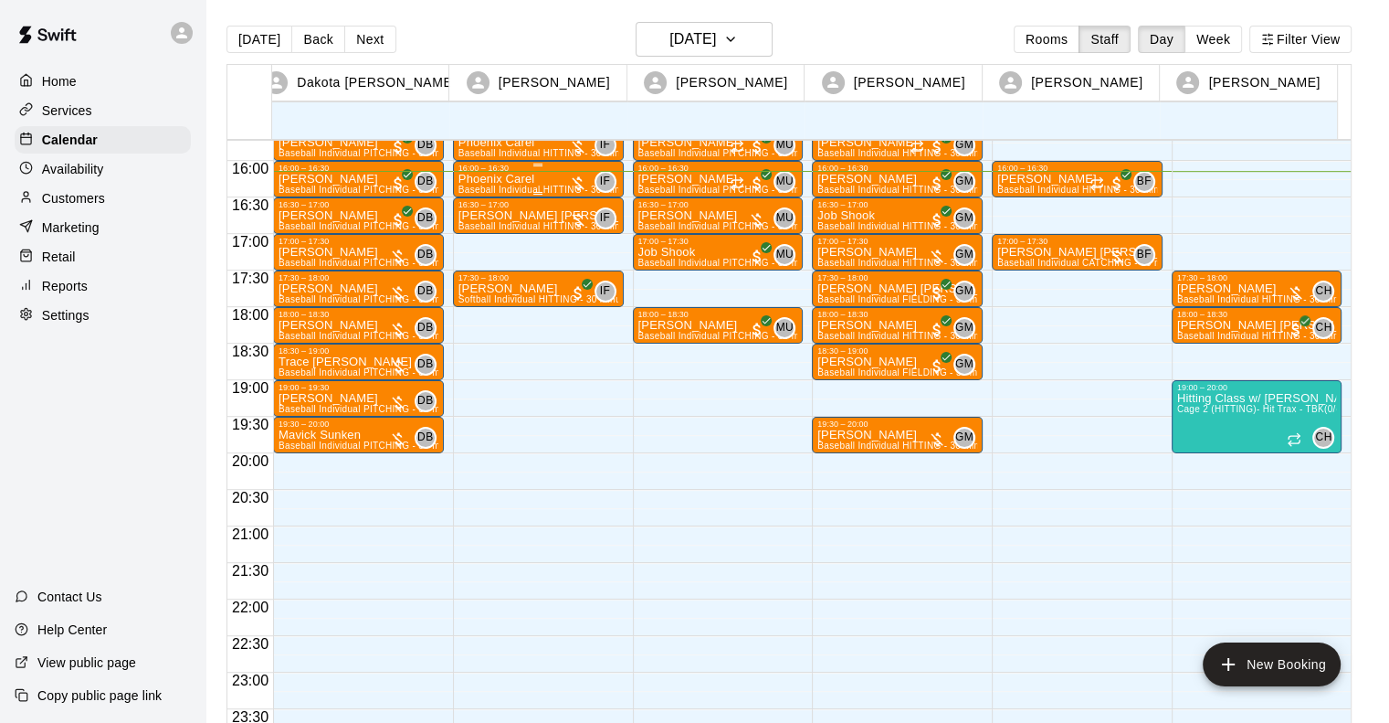
scroll to position [1009, 0]
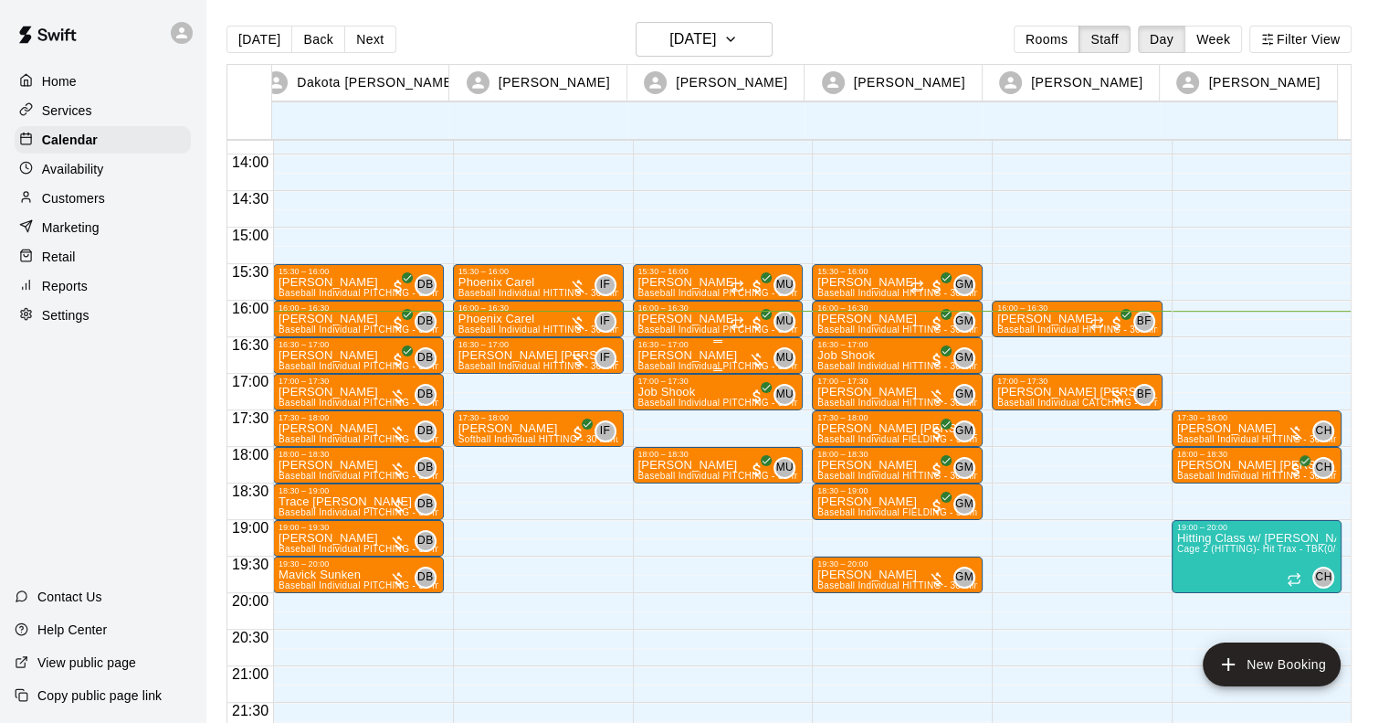
click at [665, 355] on p "[PERSON_NAME]" at bounding box center [719, 355] width 160 height 0
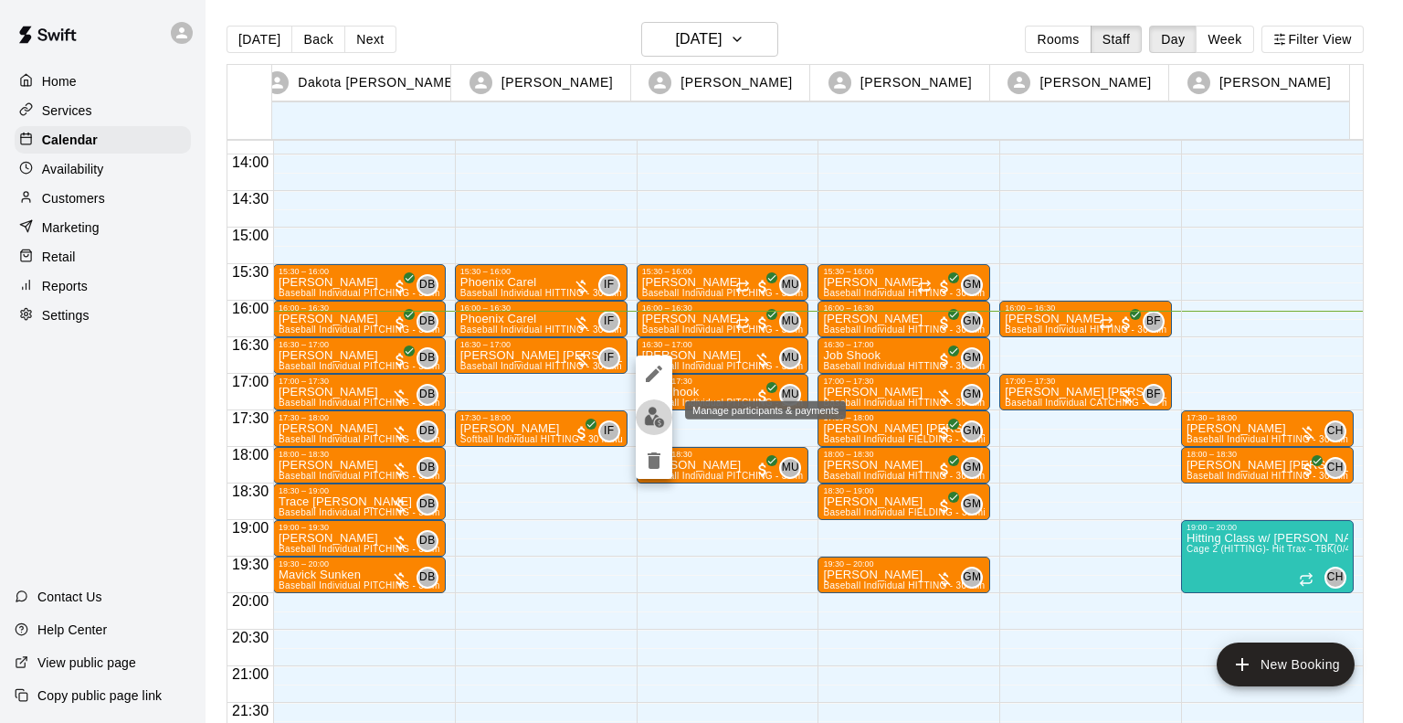
click at [652, 420] on img "edit" at bounding box center [654, 417] width 21 height 21
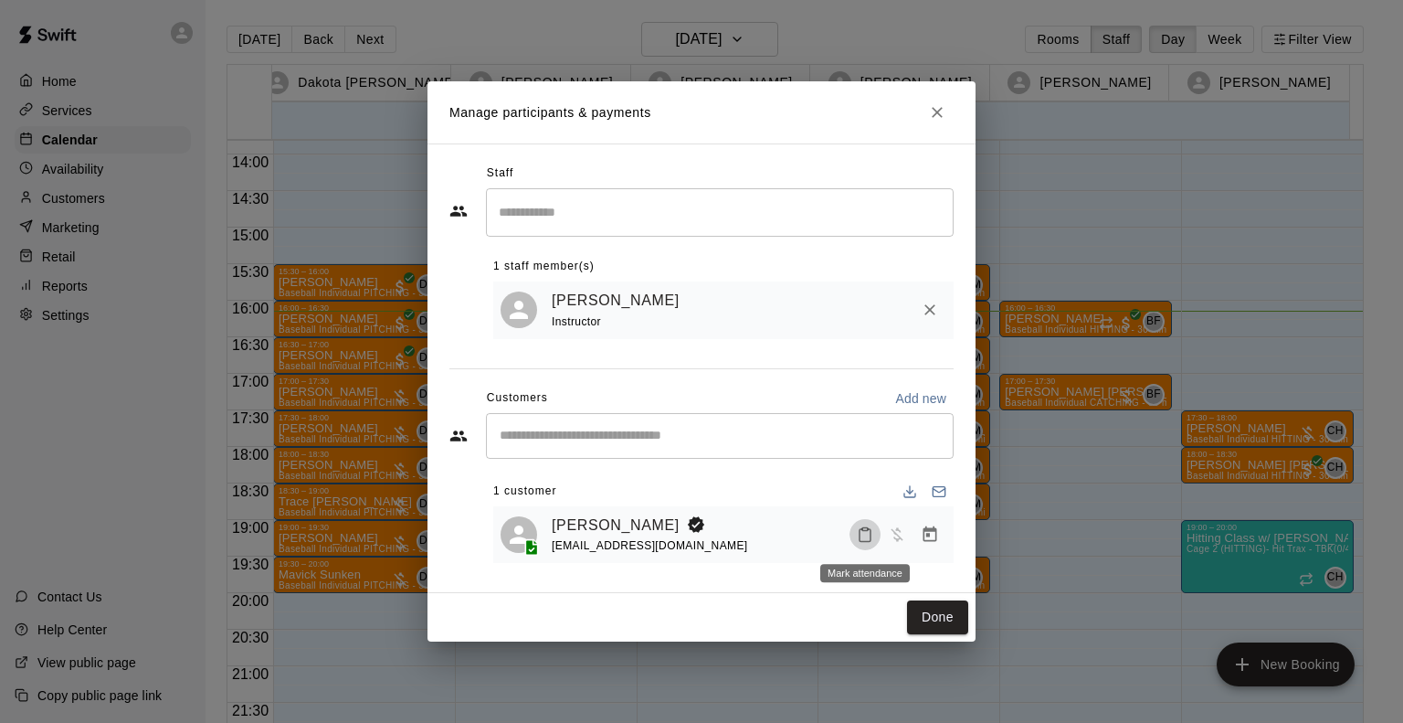
click at [861, 523] on button "Mark attendance" at bounding box center [865, 534] width 31 height 31
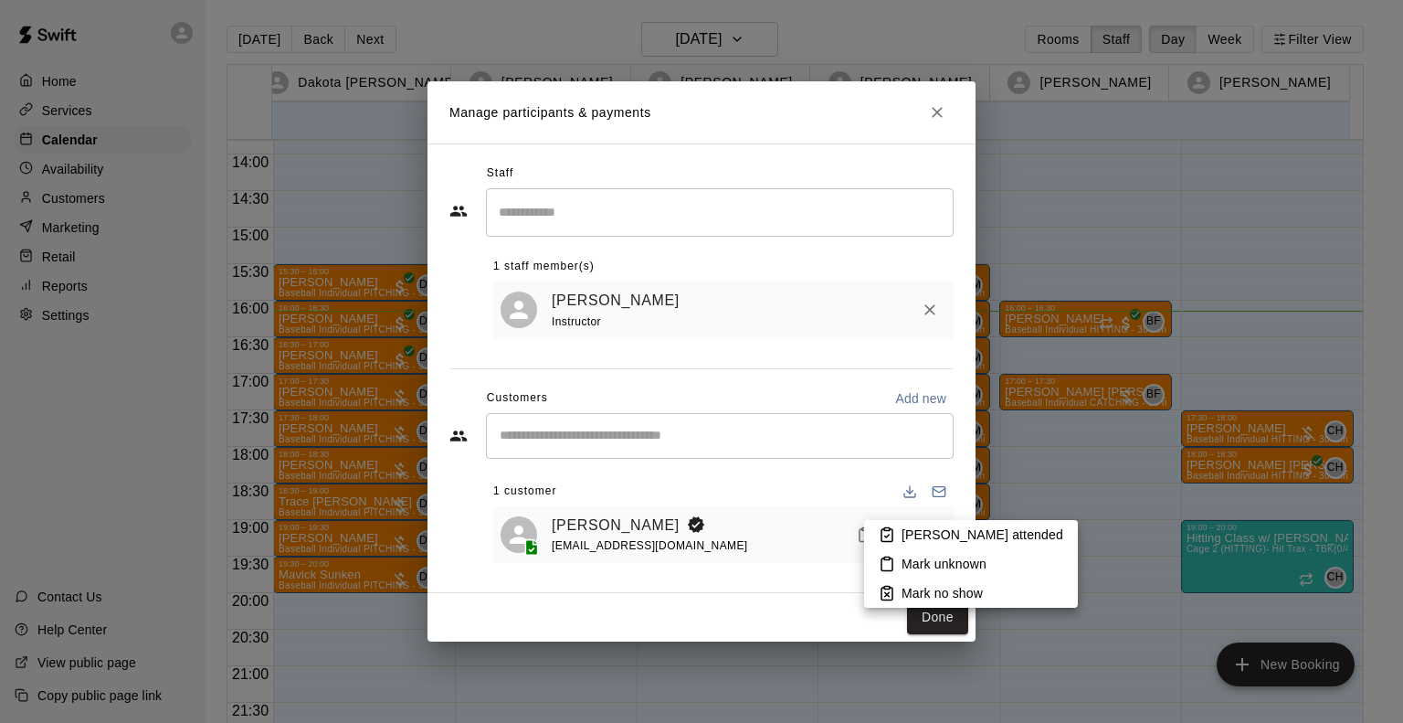
click at [914, 533] on p "[PERSON_NAME] attended" at bounding box center [983, 534] width 162 height 18
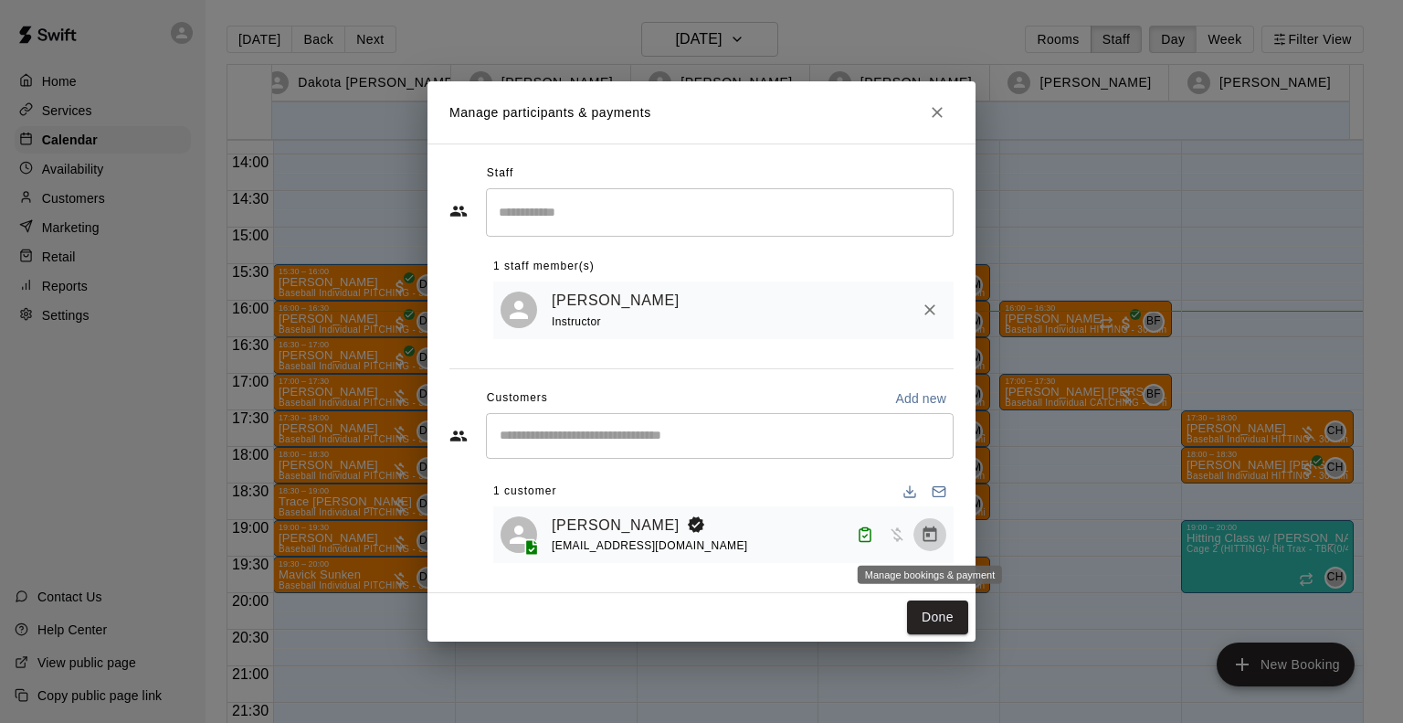
click at [933, 534] on icon "Manage bookings & payment" at bounding box center [930, 534] width 18 height 18
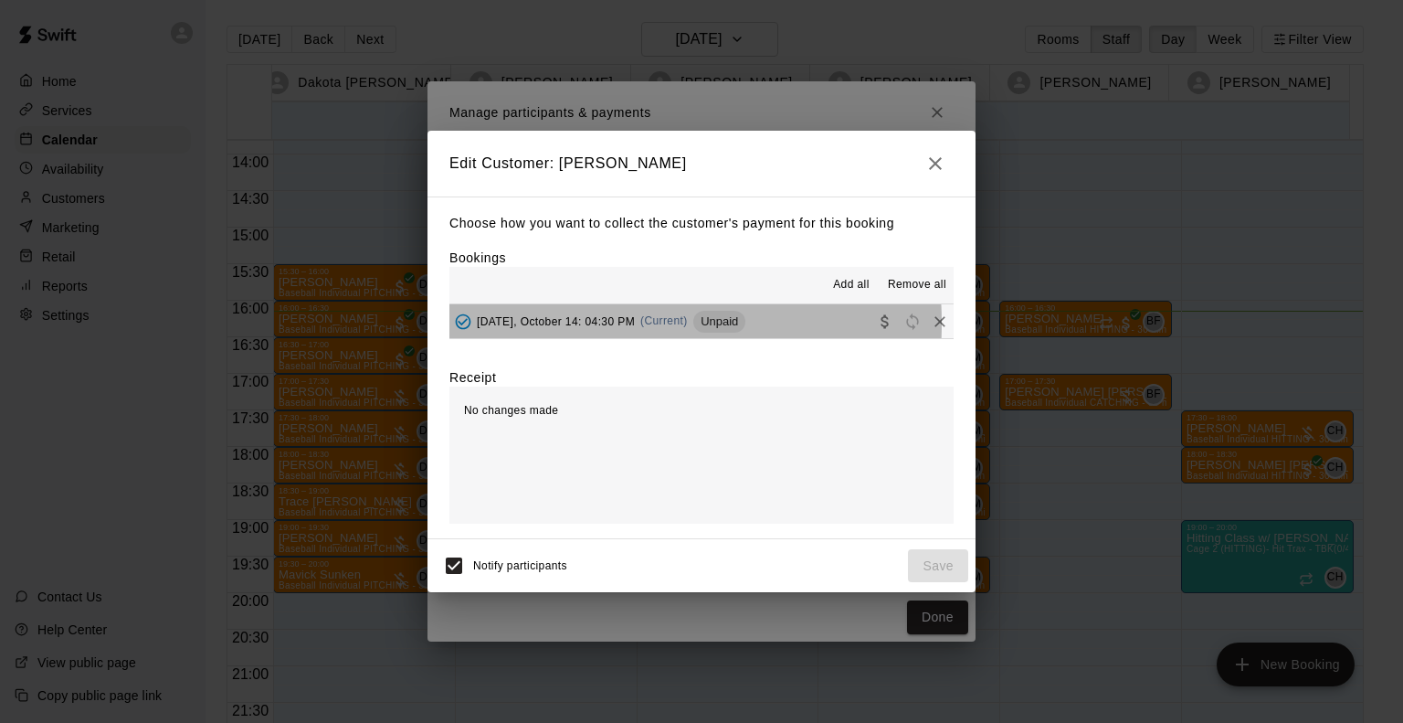
click at [563, 324] on span "[DATE], October 14: 04:30 PM" at bounding box center [556, 320] width 158 height 13
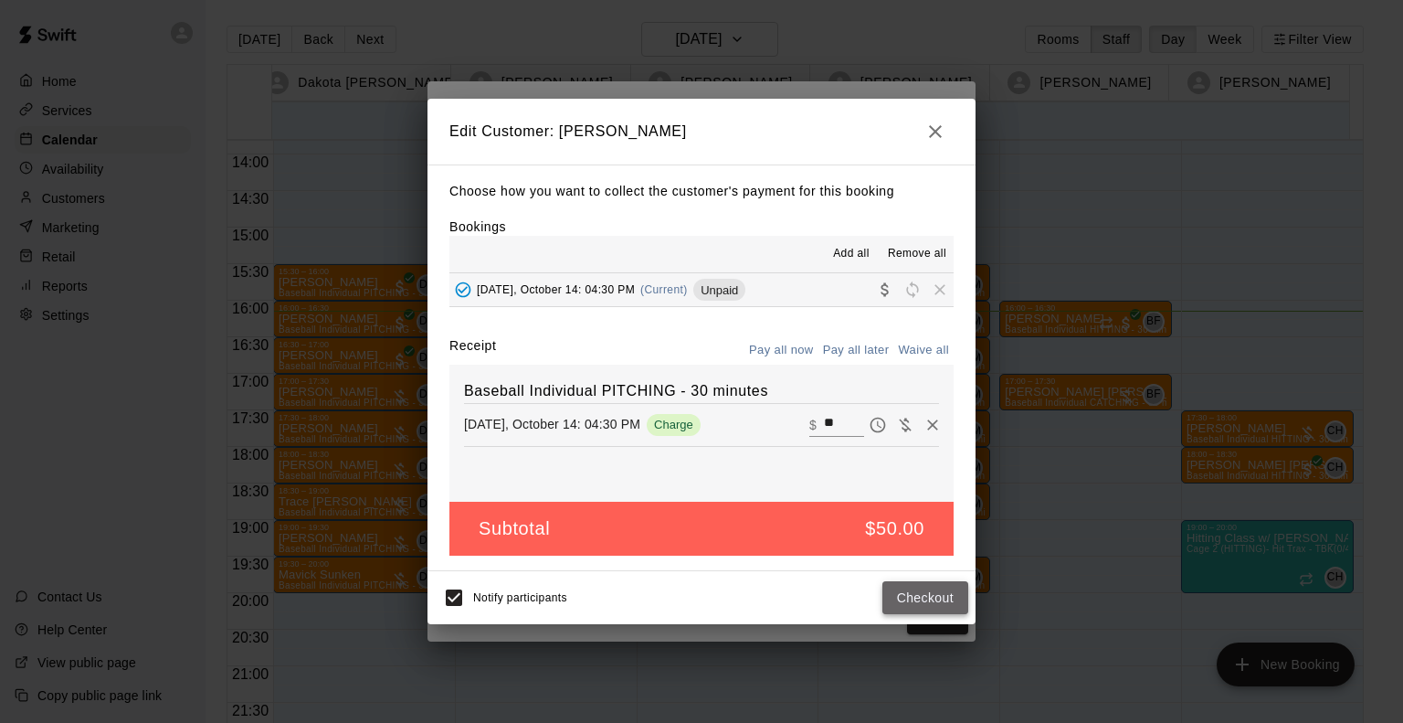
click at [902, 595] on button "Checkout" at bounding box center [925, 598] width 86 height 34
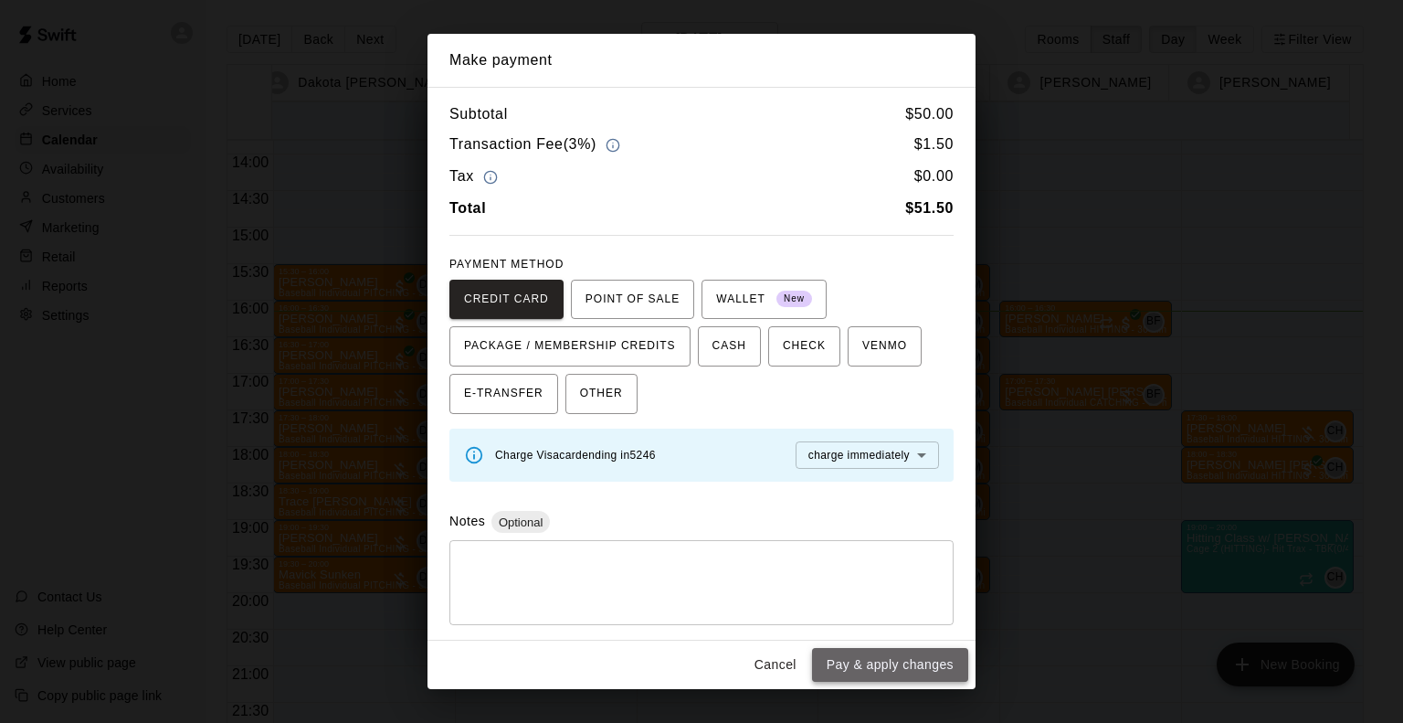
click at [887, 665] on button "Pay & apply changes" at bounding box center [890, 665] width 156 height 34
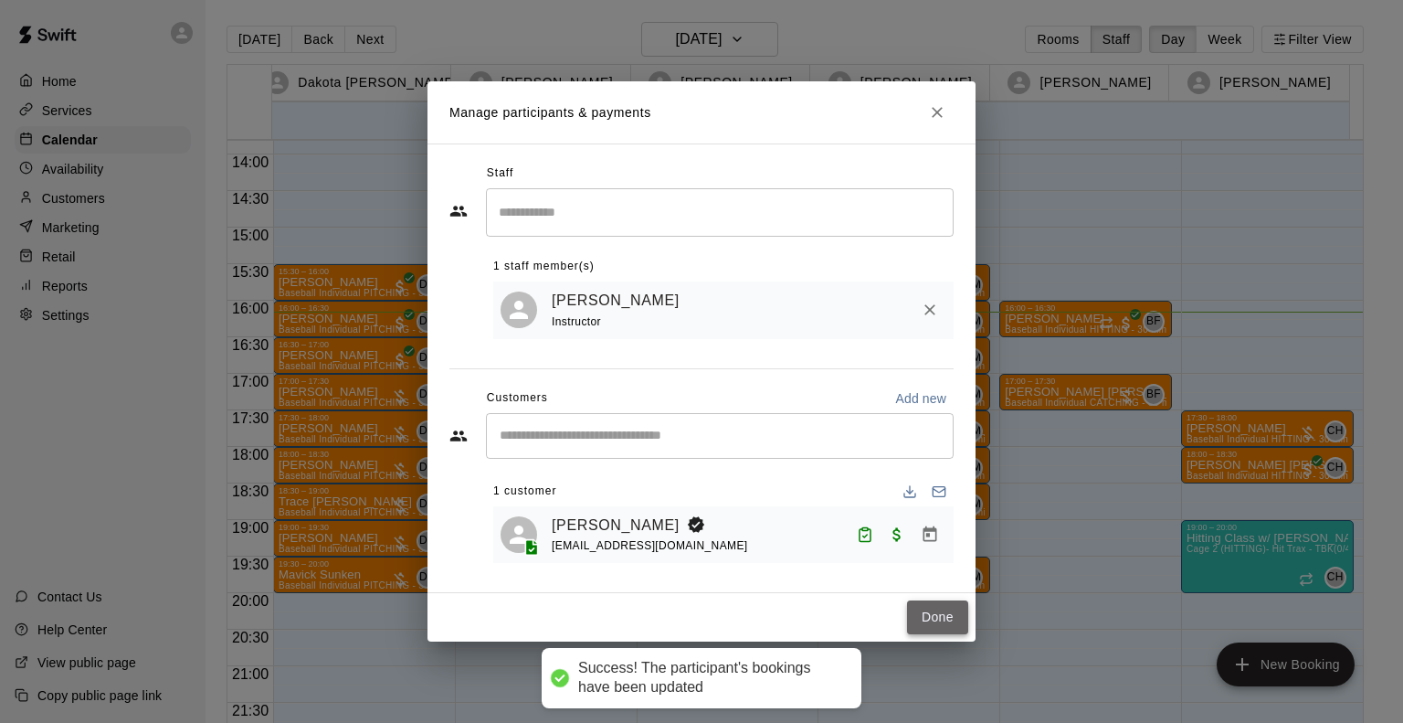
click at [926, 617] on button "Done" at bounding box center [937, 617] width 61 height 34
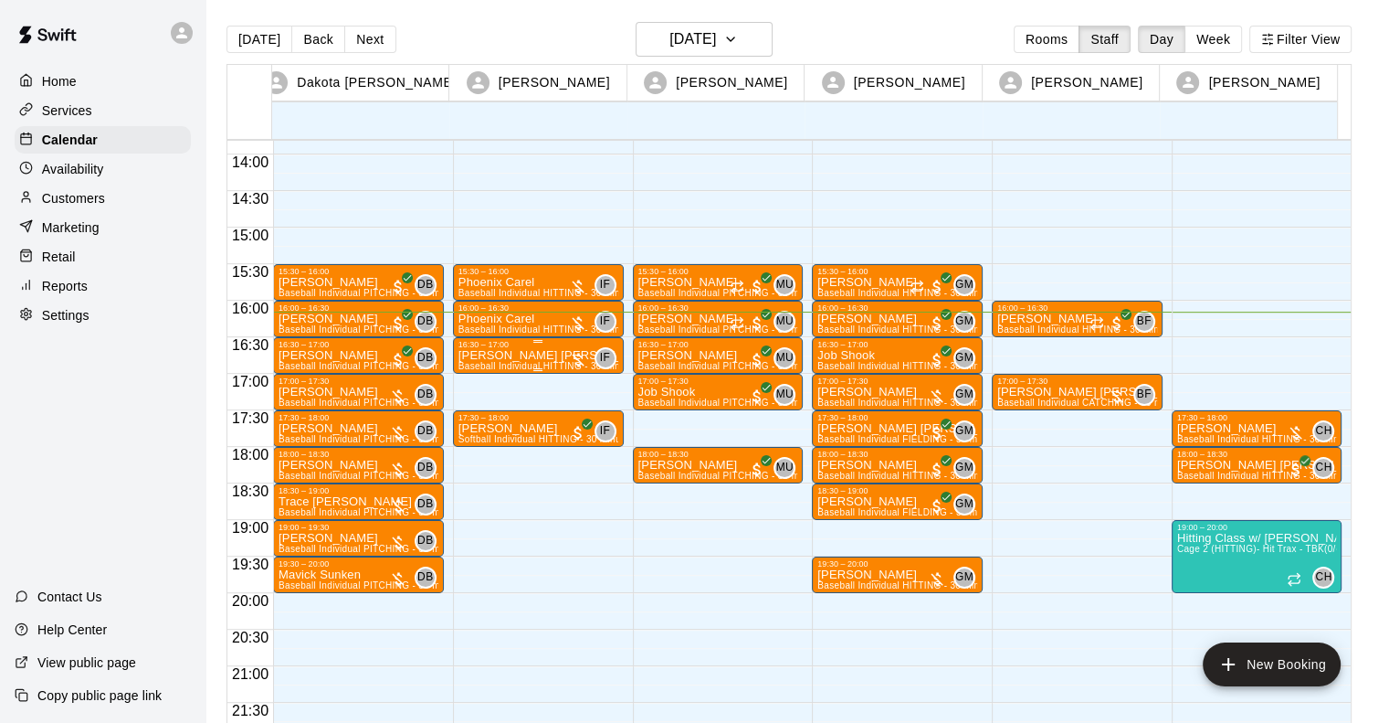
click at [486, 355] on p "[PERSON_NAME] [PERSON_NAME]" at bounding box center [539, 355] width 160 height 0
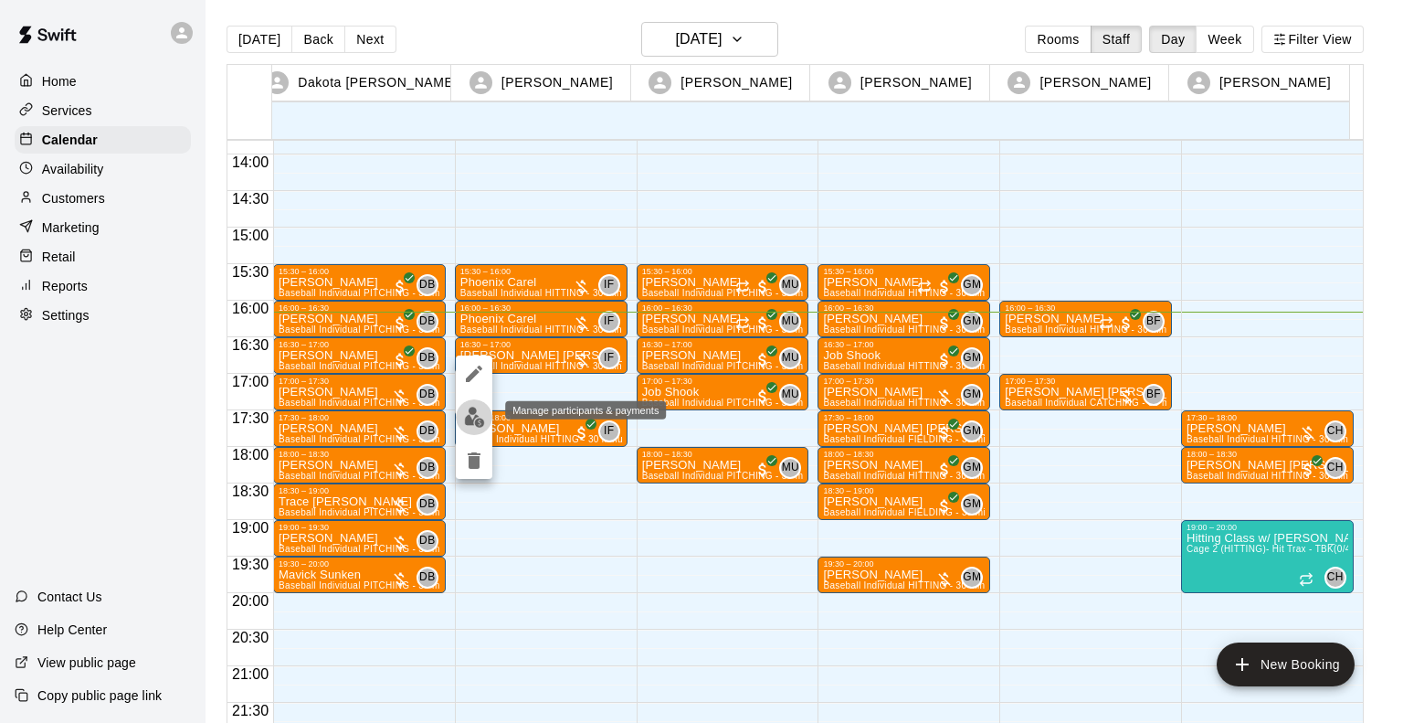
click at [468, 416] on img "edit" at bounding box center [474, 417] width 21 height 21
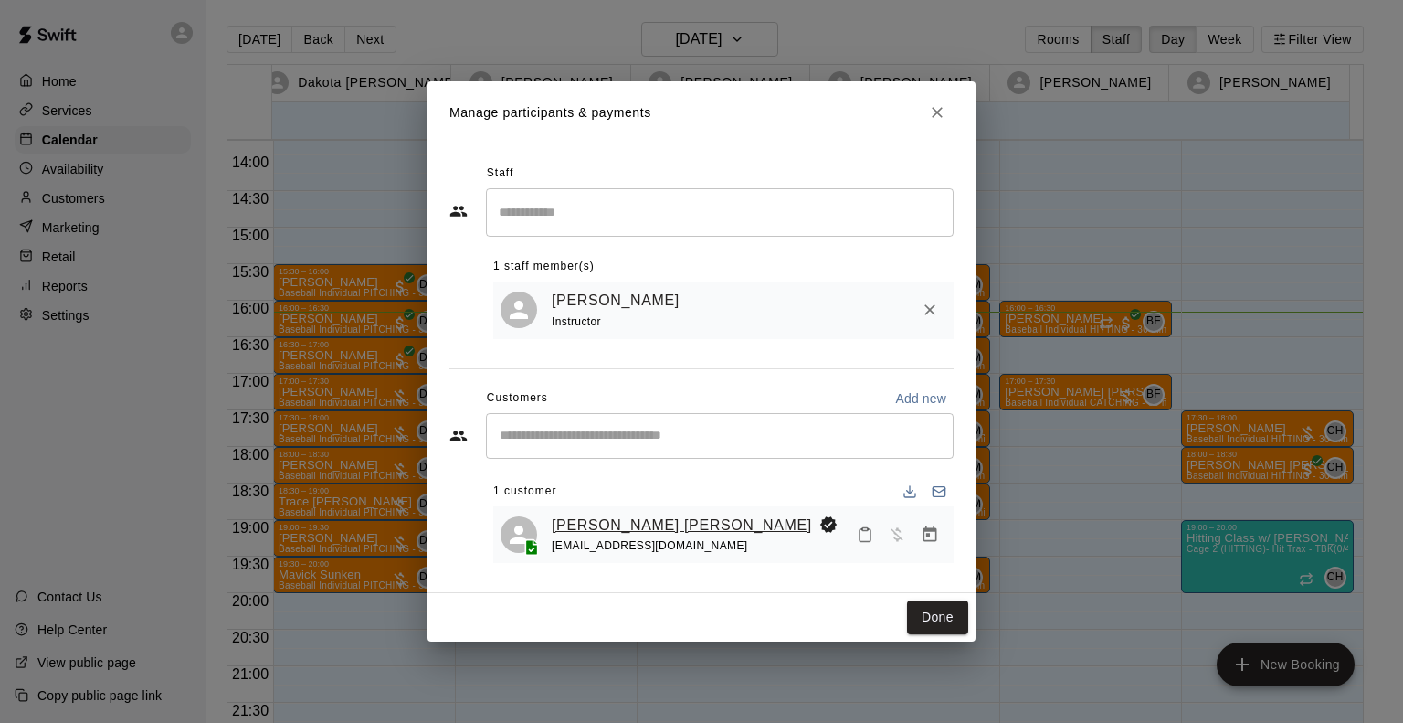
click at [609, 531] on link "[PERSON_NAME] [PERSON_NAME]" at bounding box center [682, 525] width 260 height 24
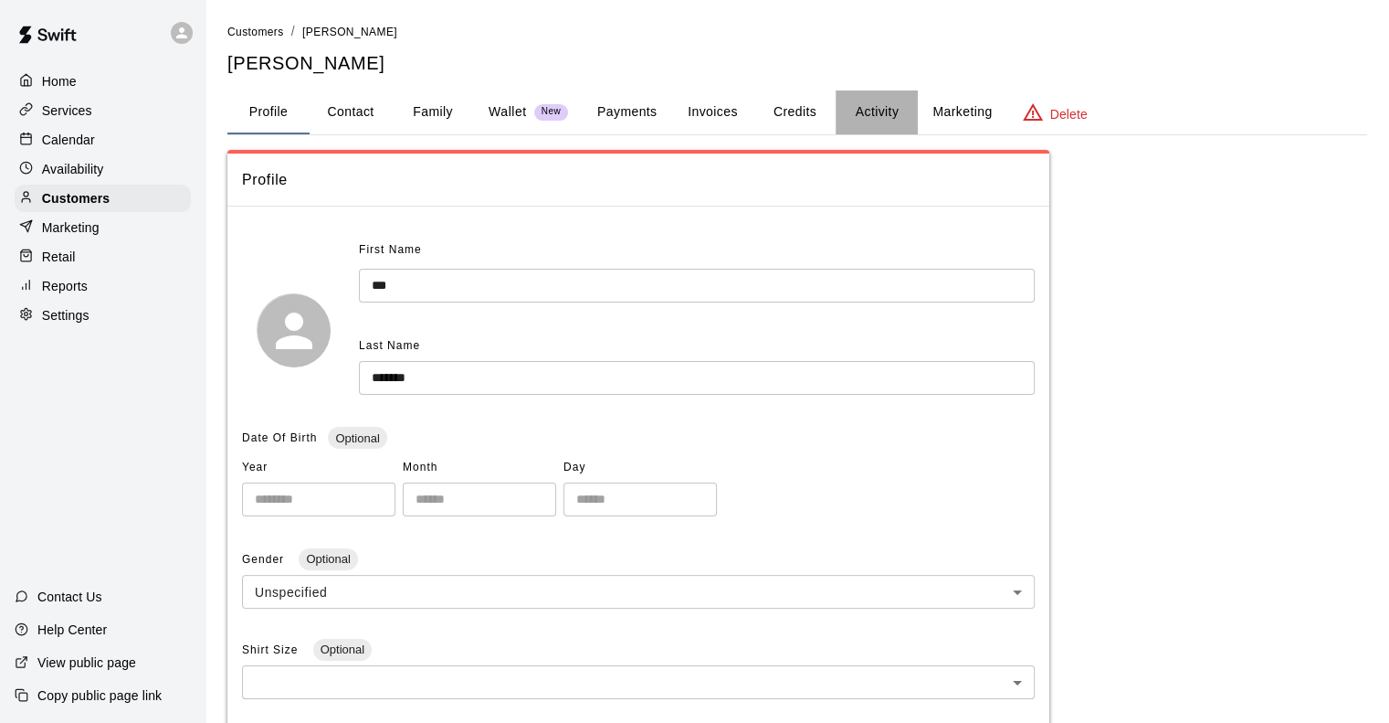
click at [877, 112] on button "Activity" at bounding box center [877, 112] width 82 height 44
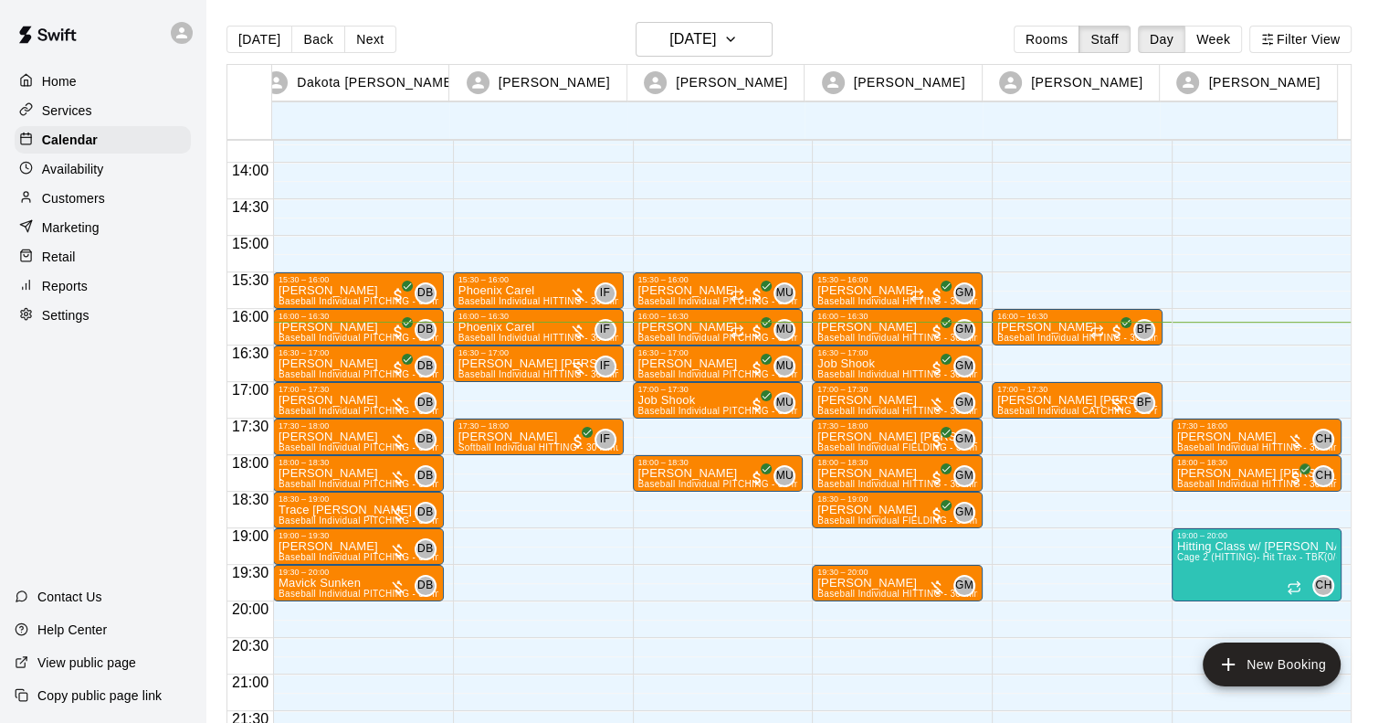
scroll to position [999, 0]
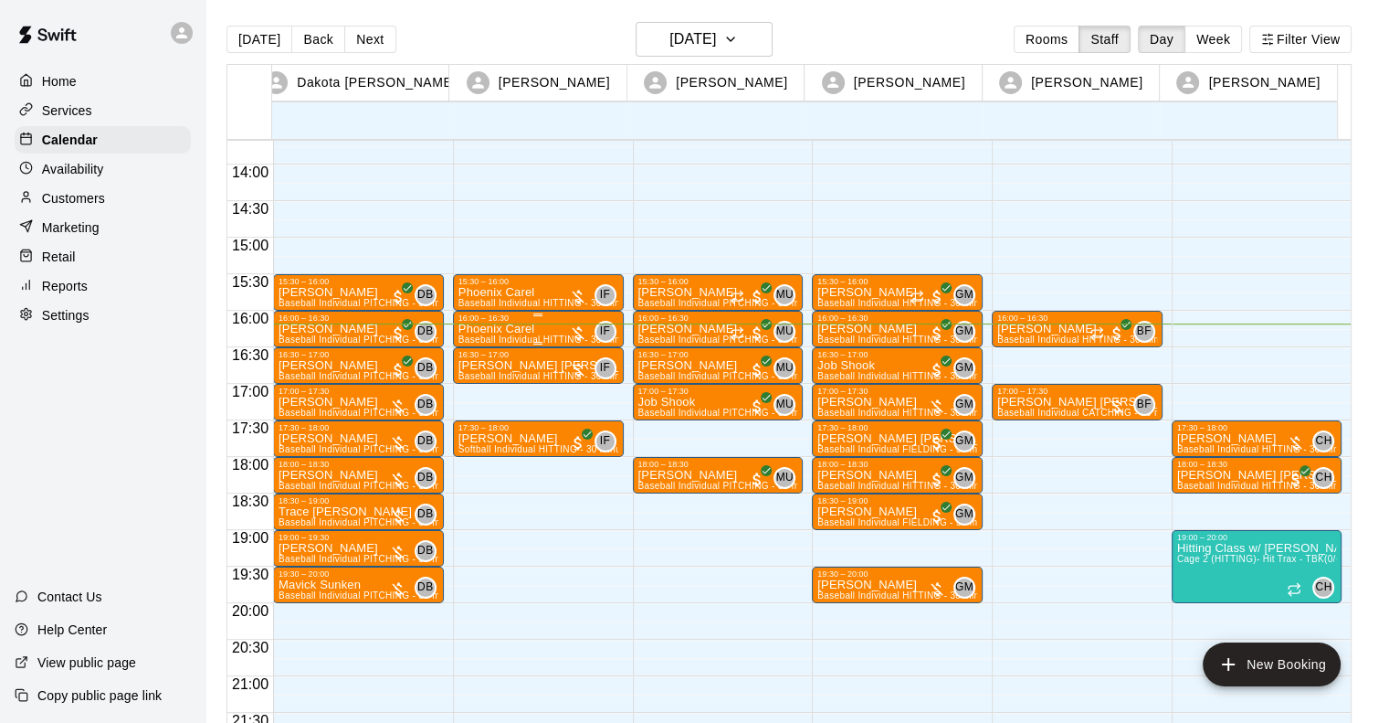
click at [517, 329] on p "Phoenix Carel" at bounding box center [539, 329] width 160 height 0
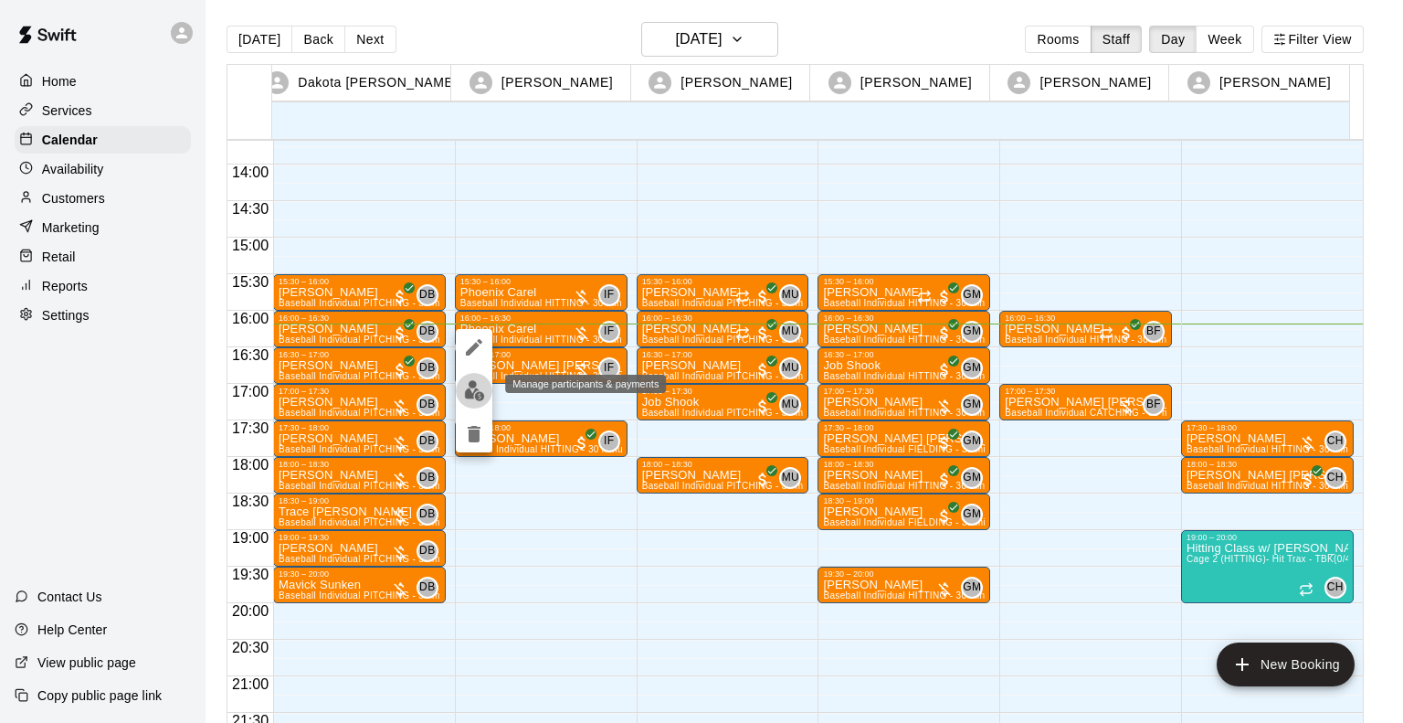
click at [460, 391] on button "edit" at bounding box center [474, 391] width 37 height 36
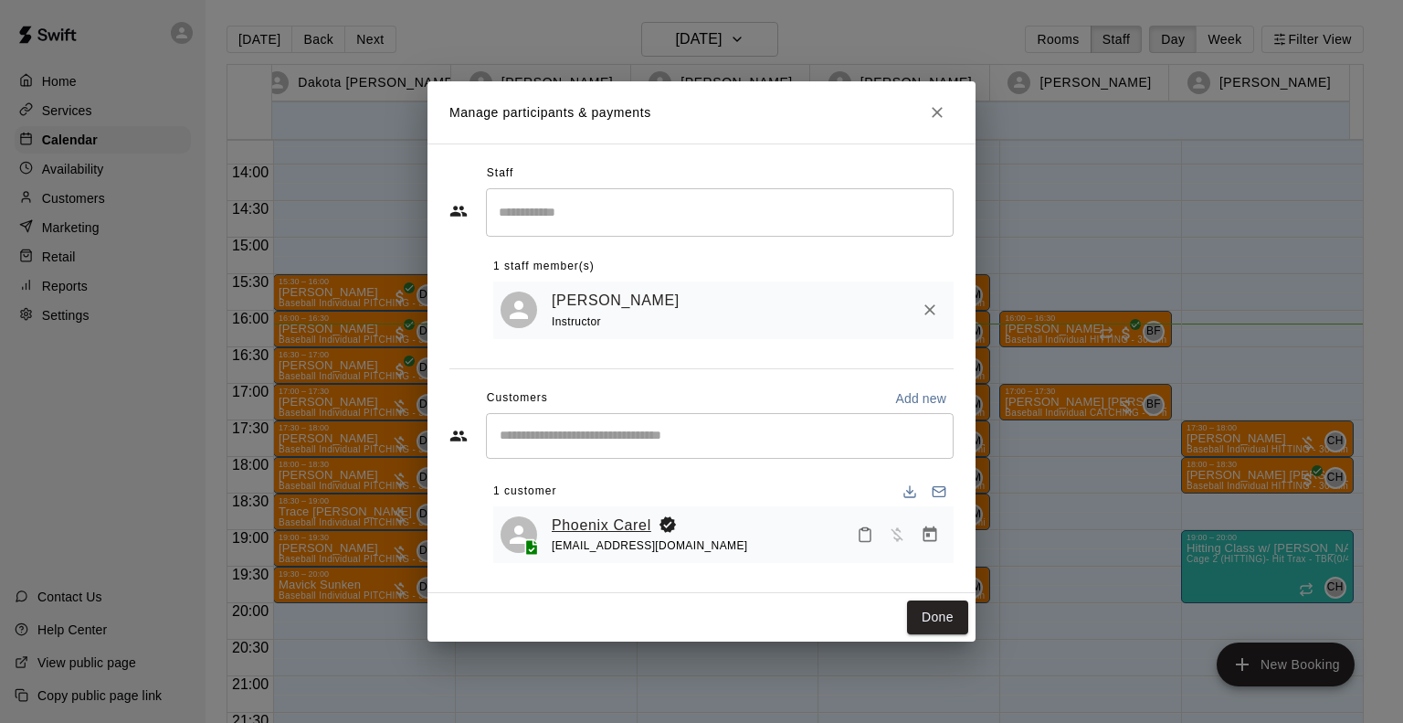
click at [610, 528] on link "Phoenix Carel" at bounding box center [602, 525] width 100 height 24
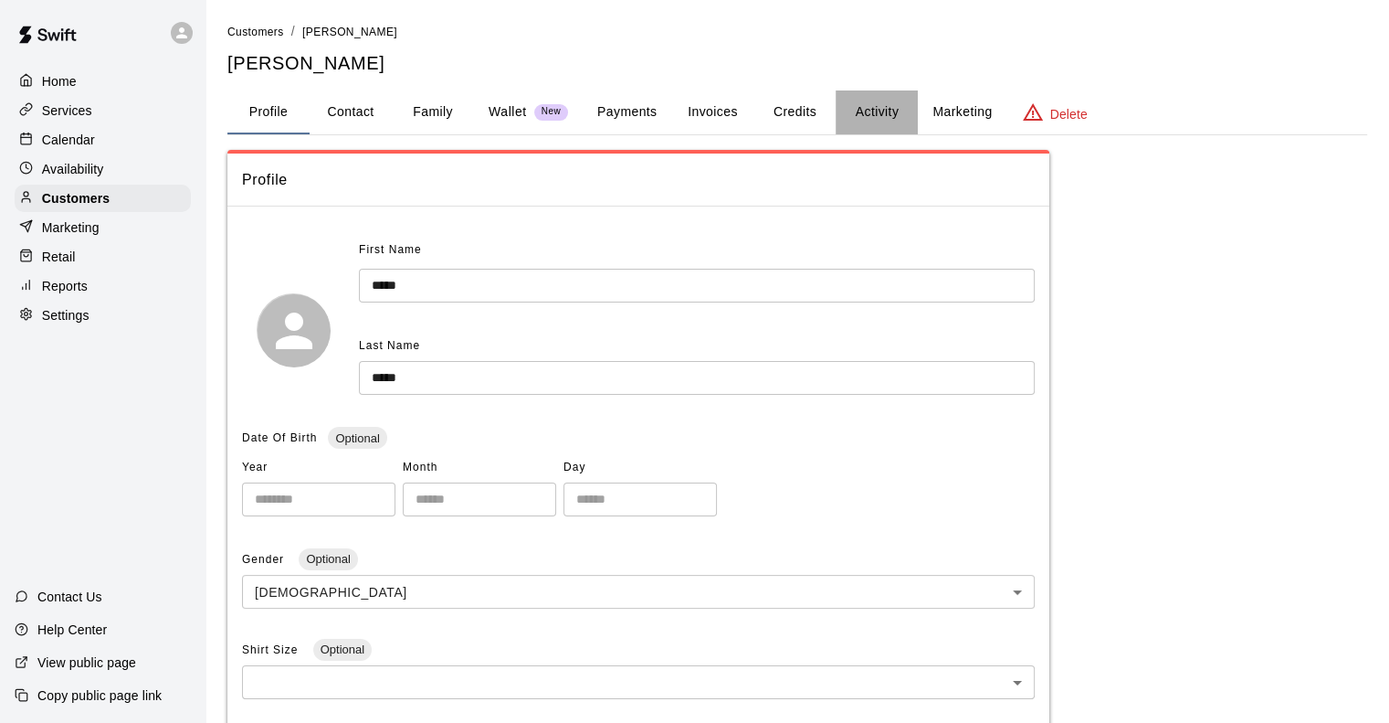
click at [868, 107] on button "Activity" at bounding box center [877, 112] width 82 height 44
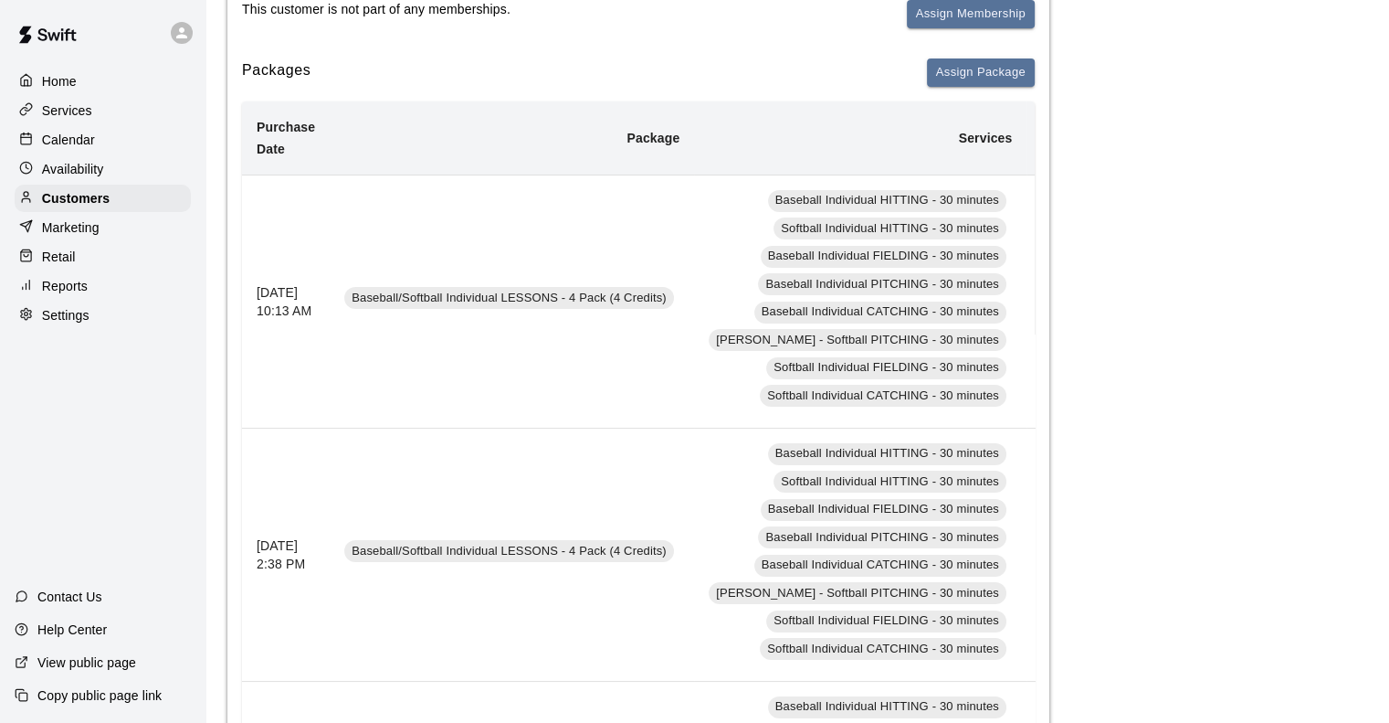
scroll to position [292, 0]
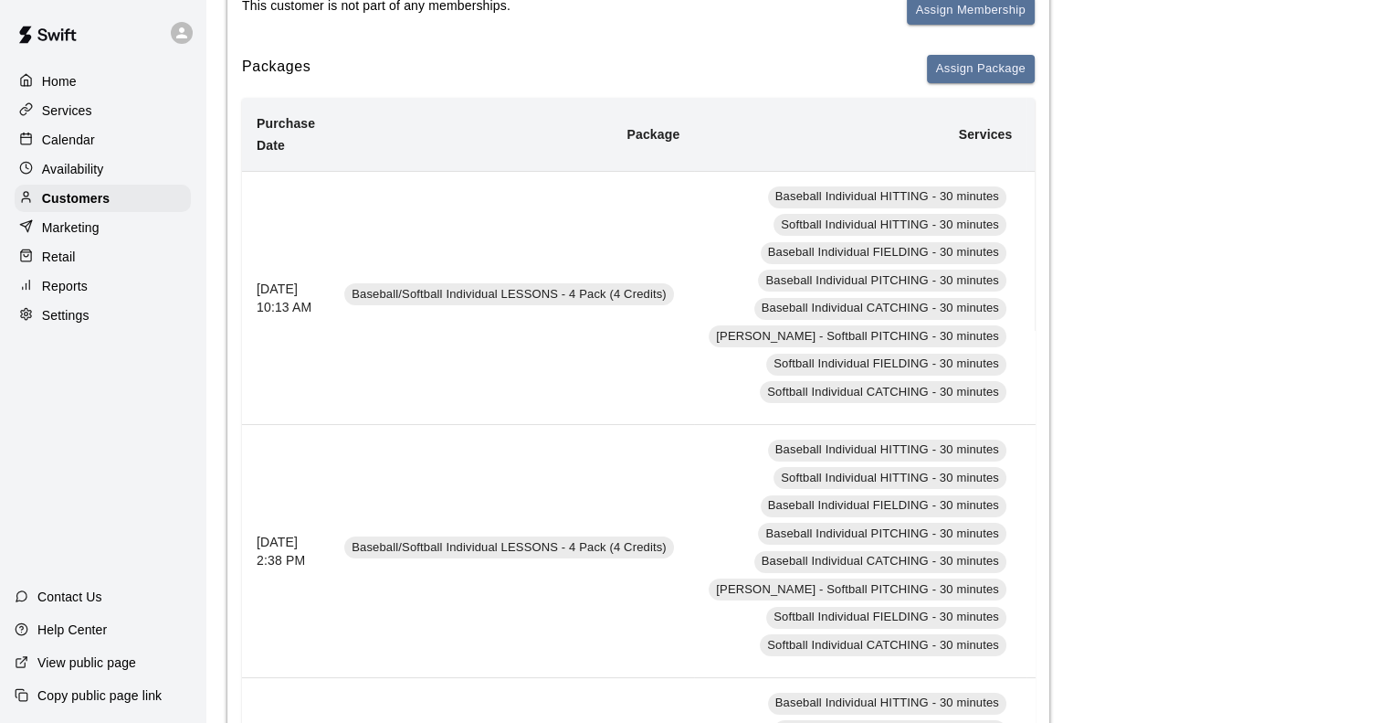
click at [446, 286] on span "Baseball/Softball Individual LESSONS - 4 Pack (4 Credits)" at bounding box center [509, 294] width 330 height 17
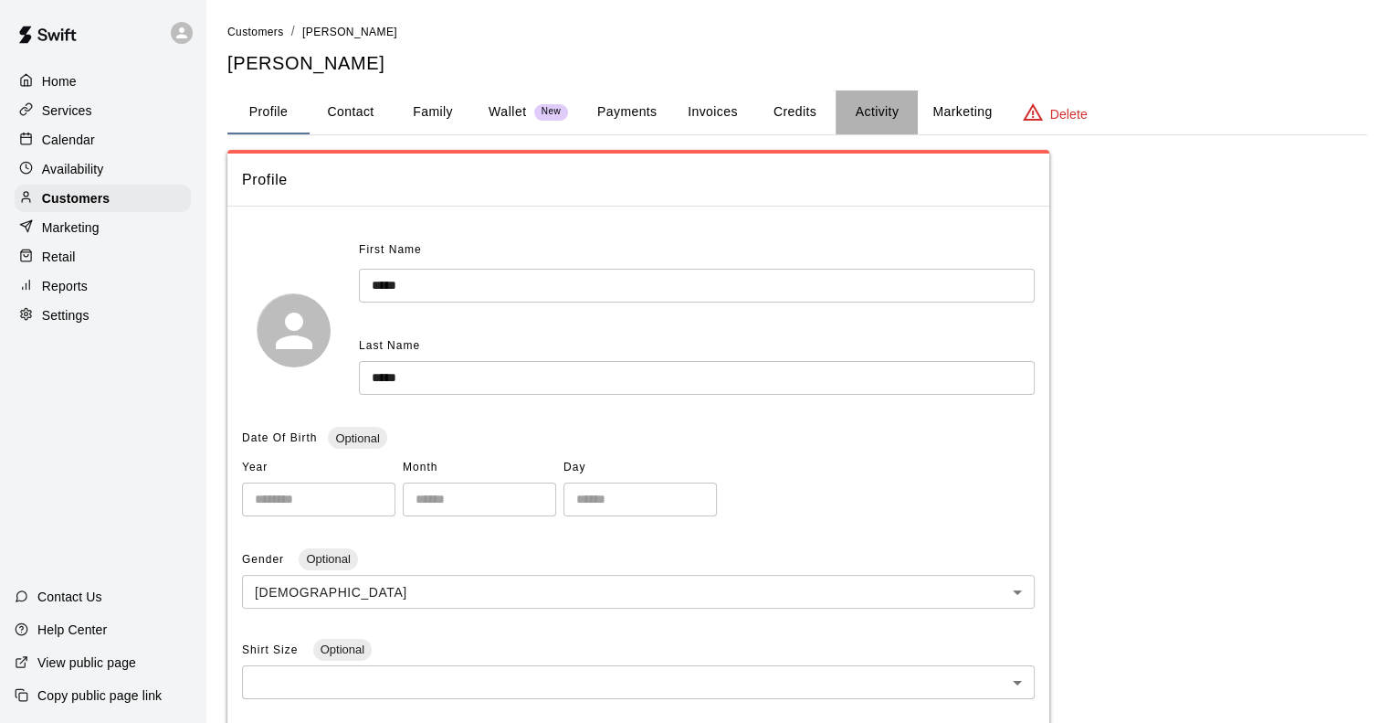
click at [872, 112] on button "Activity" at bounding box center [877, 112] width 82 height 44
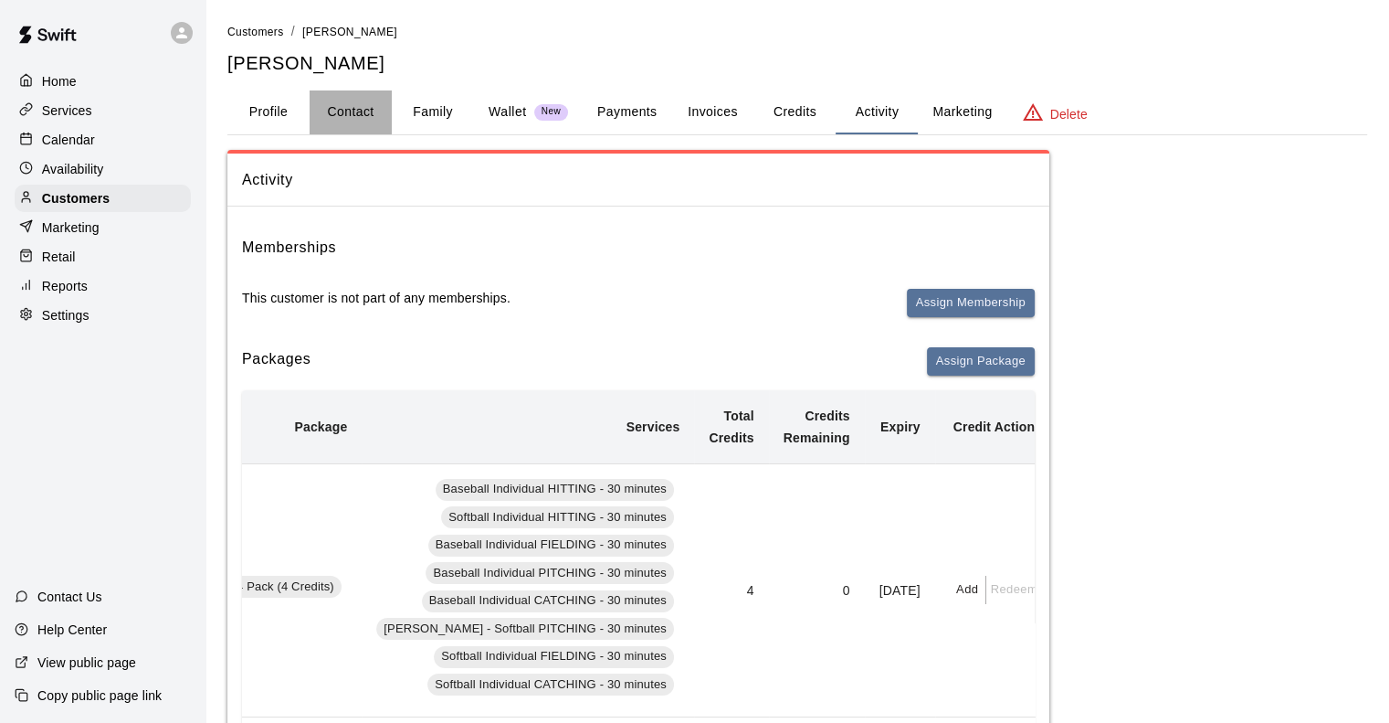
click at [350, 117] on button "Contact" at bounding box center [351, 112] width 82 height 44
select select "**"
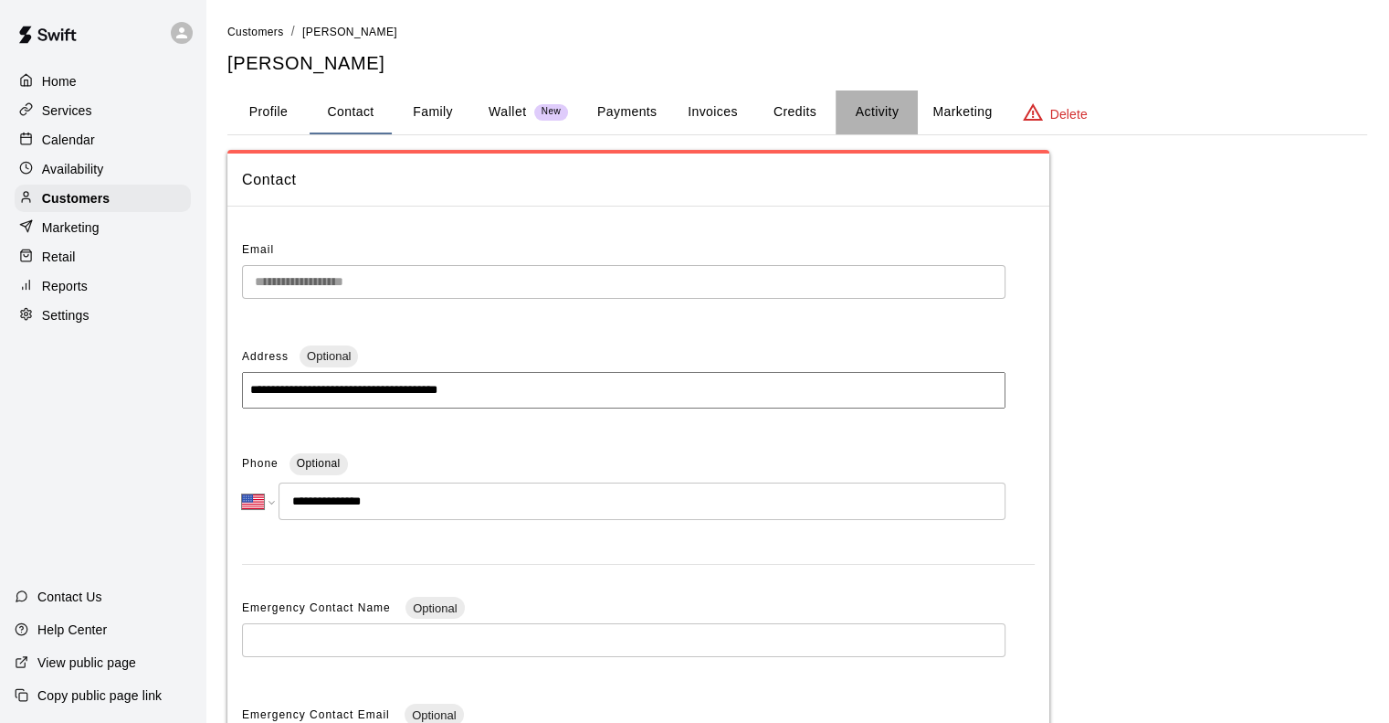
click at [874, 105] on button "Activity" at bounding box center [877, 112] width 82 height 44
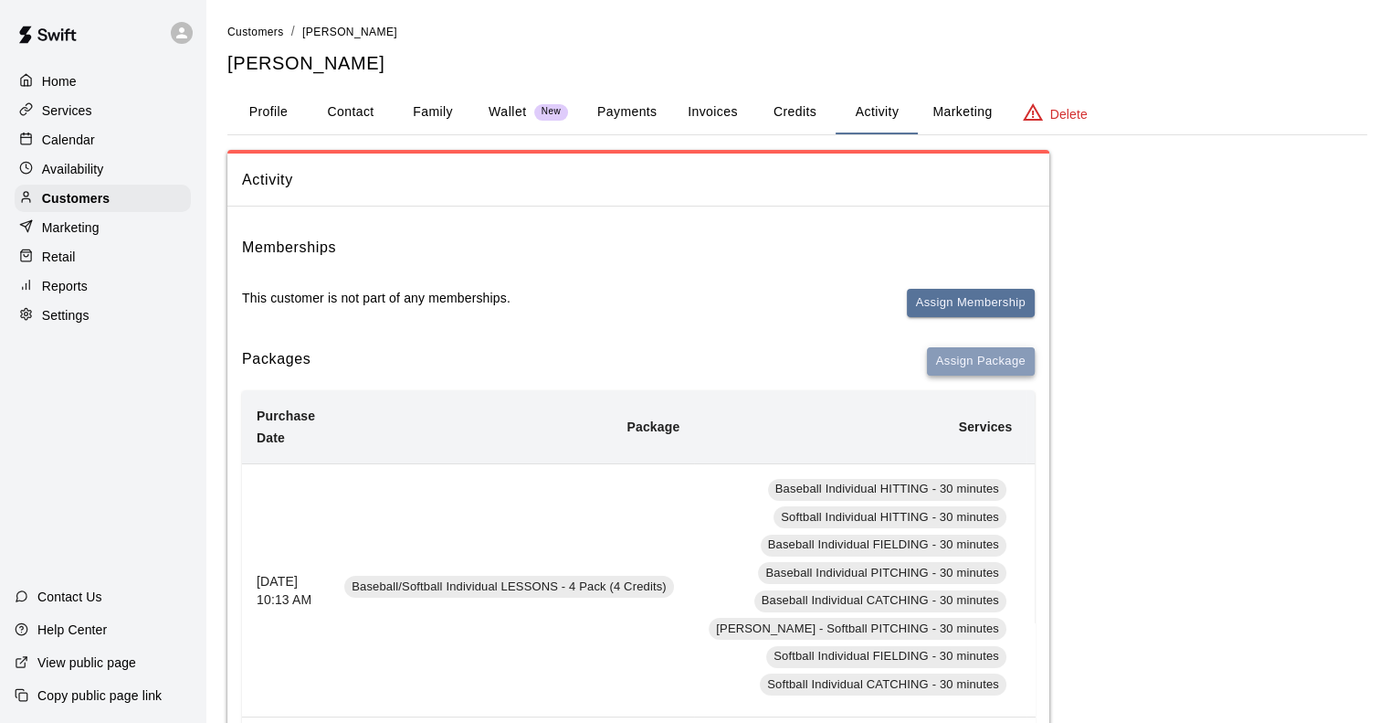
click at [989, 357] on button "Assign Package" at bounding box center [981, 361] width 108 height 28
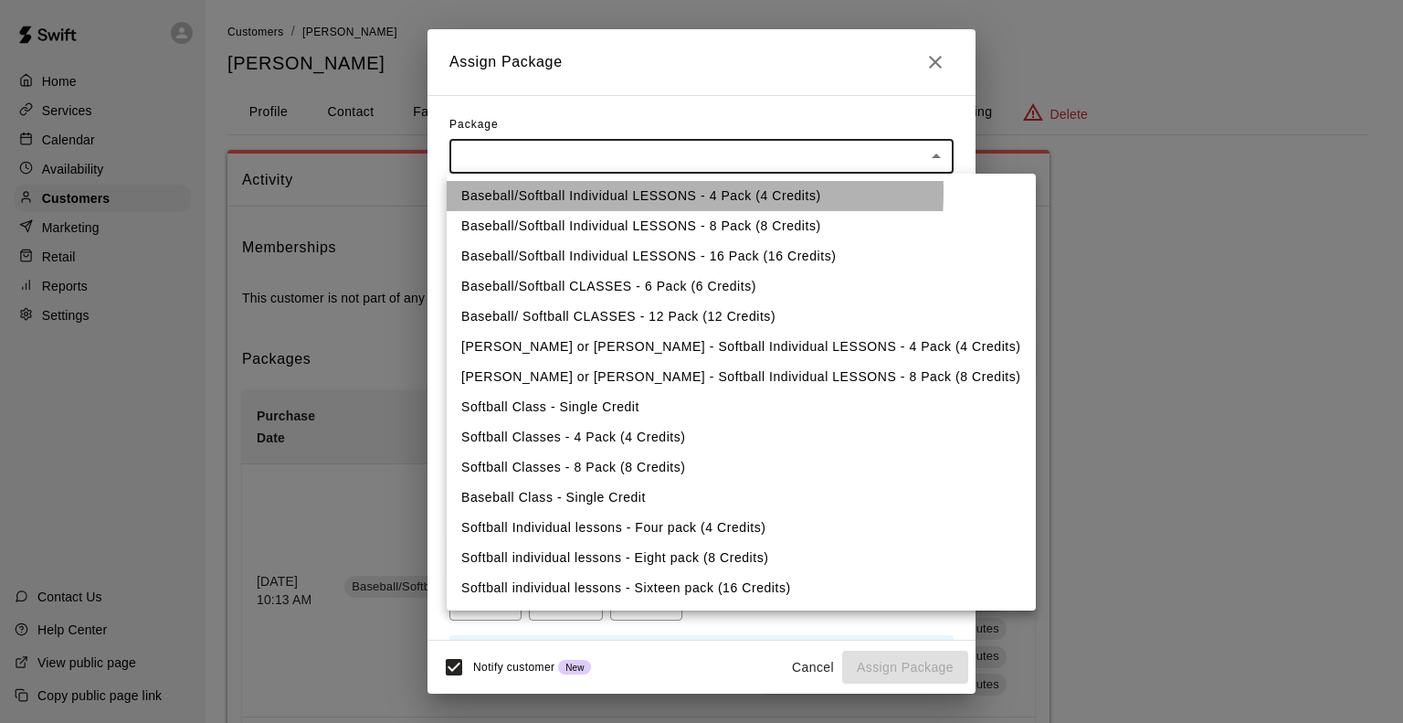
click at [614, 191] on li "Baseball/Softball Individual LESSONS - 4 Pack (4 Credits)" at bounding box center [741, 196] width 589 height 30
type input "**********"
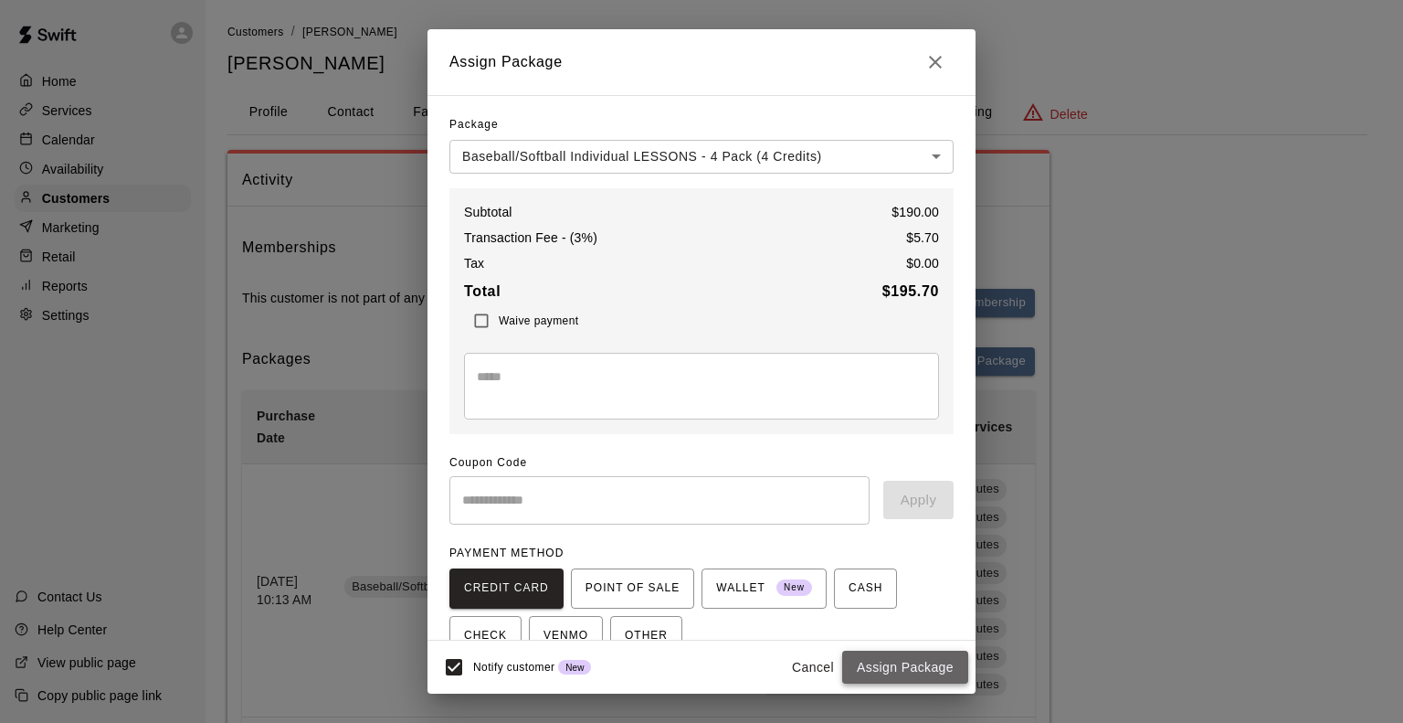
click at [914, 670] on button "Assign Package" at bounding box center [905, 667] width 126 height 34
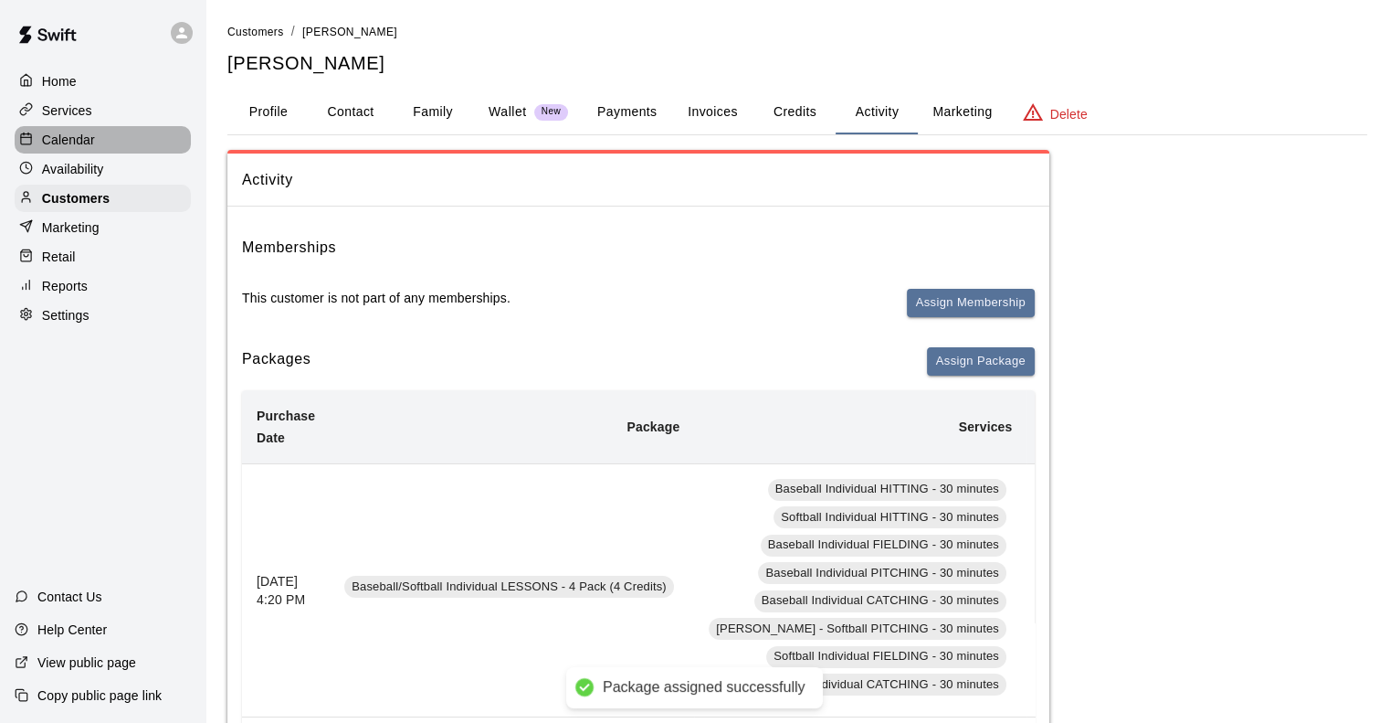
click at [73, 137] on p "Calendar" at bounding box center [68, 140] width 53 height 18
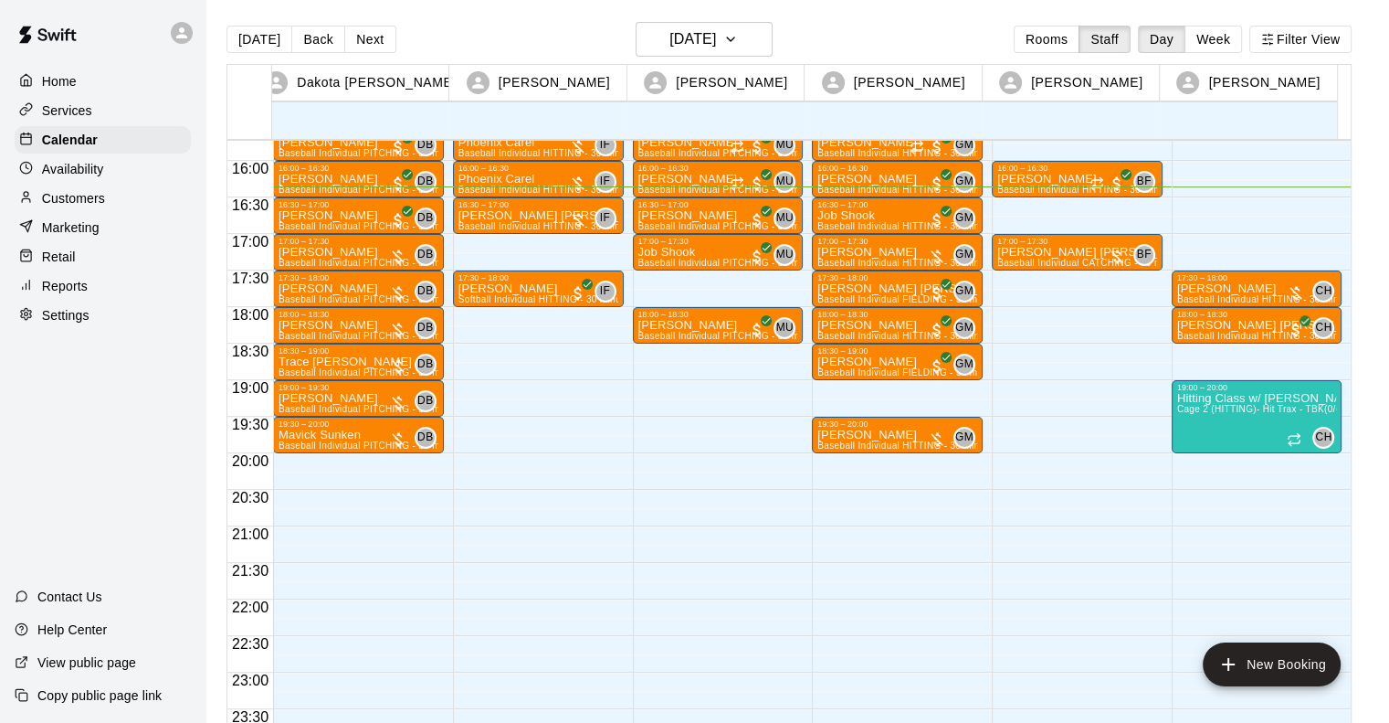
scroll to position [1104, 0]
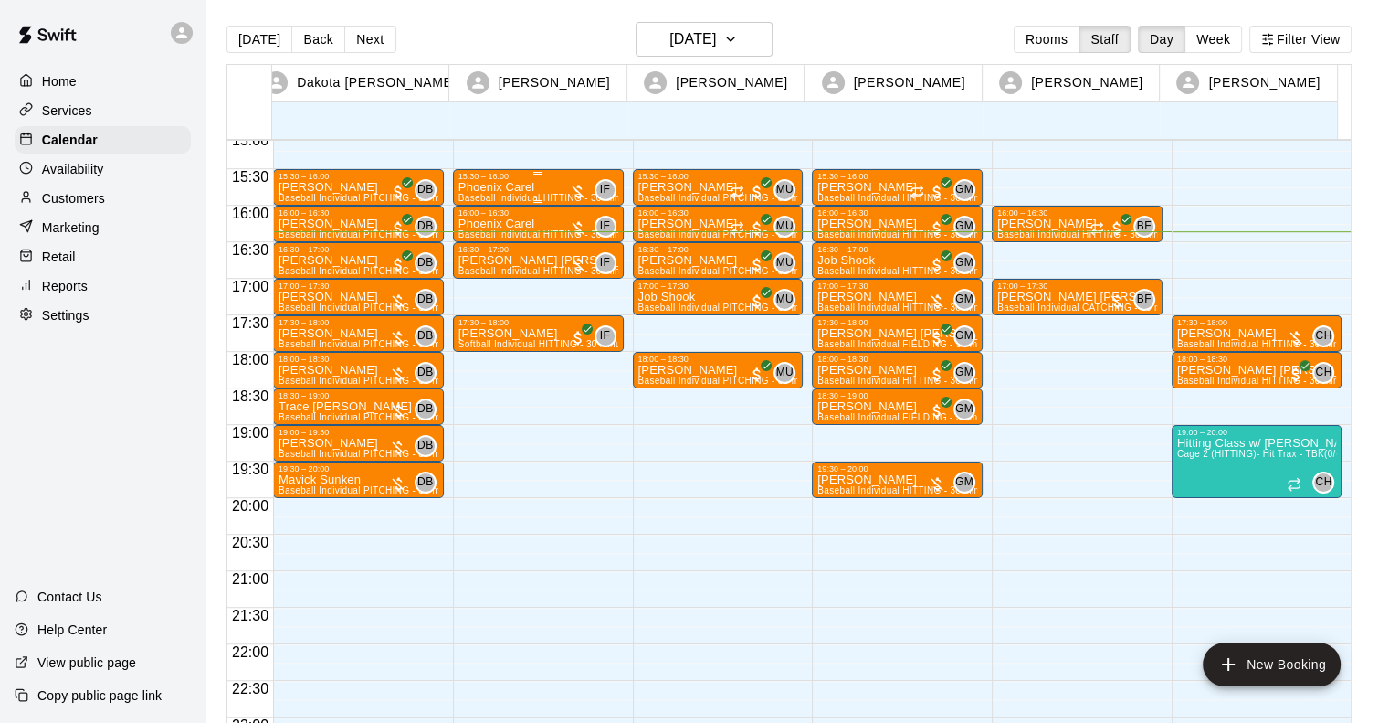
click at [530, 187] on p "Phoenix Carel" at bounding box center [539, 187] width 160 height 0
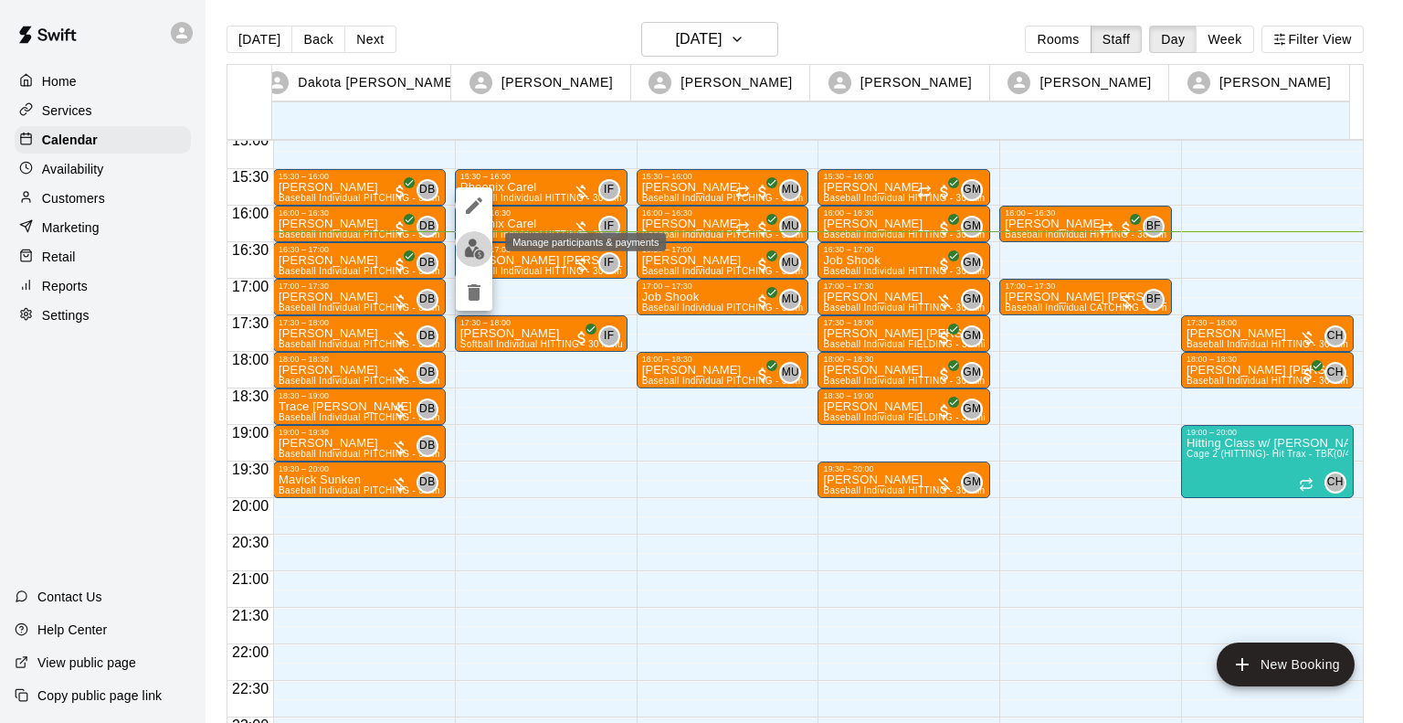
click at [470, 254] on img "edit" at bounding box center [474, 248] width 21 height 21
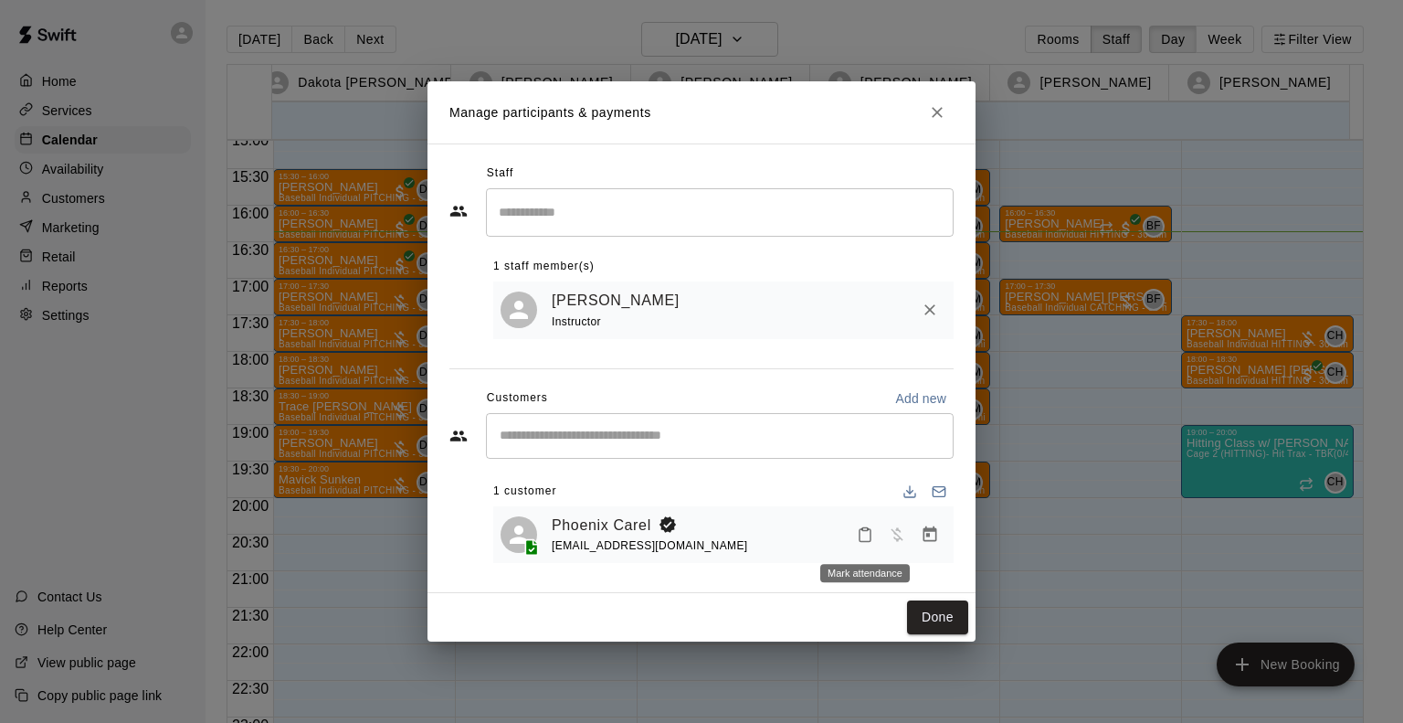
click at [862, 534] on icon "Mark attendance" at bounding box center [865, 534] width 16 height 16
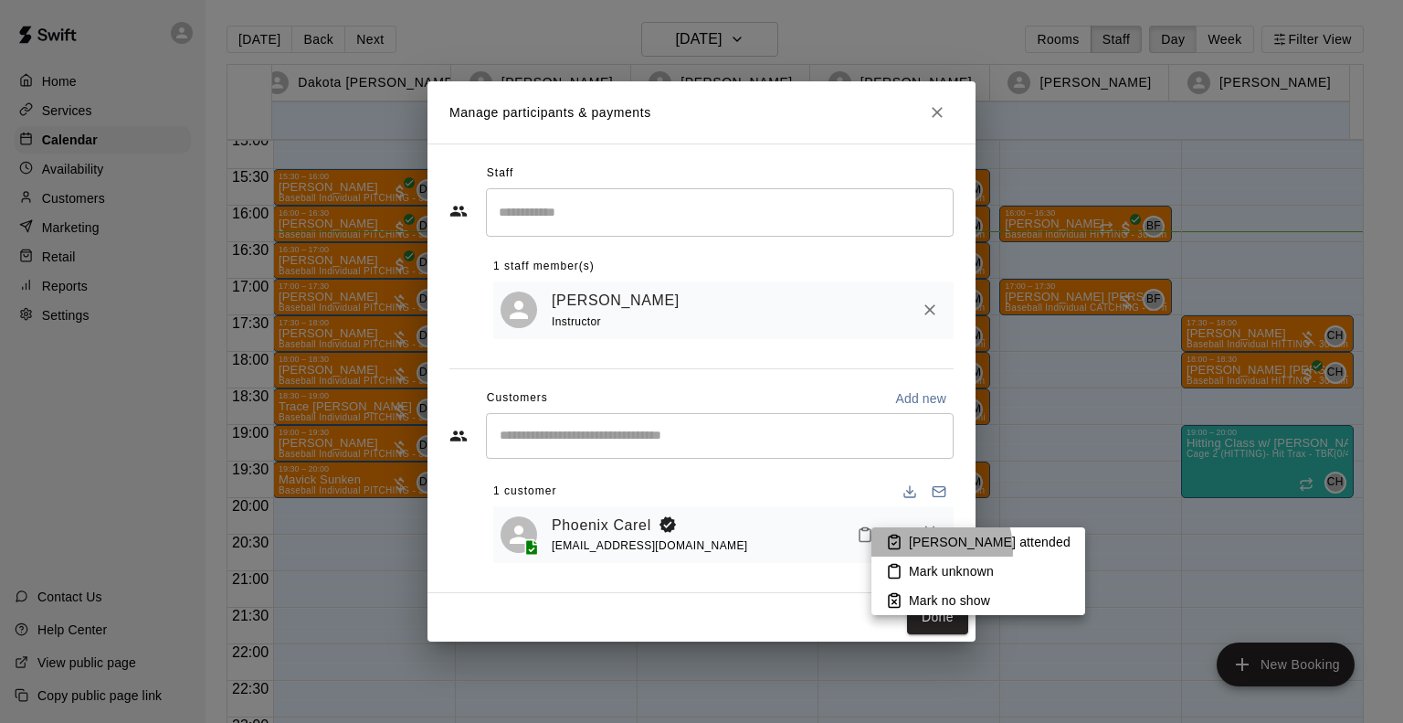
click at [927, 550] on p "[PERSON_NAME] attended" at bounding box center [990, 542] width 162 height 18
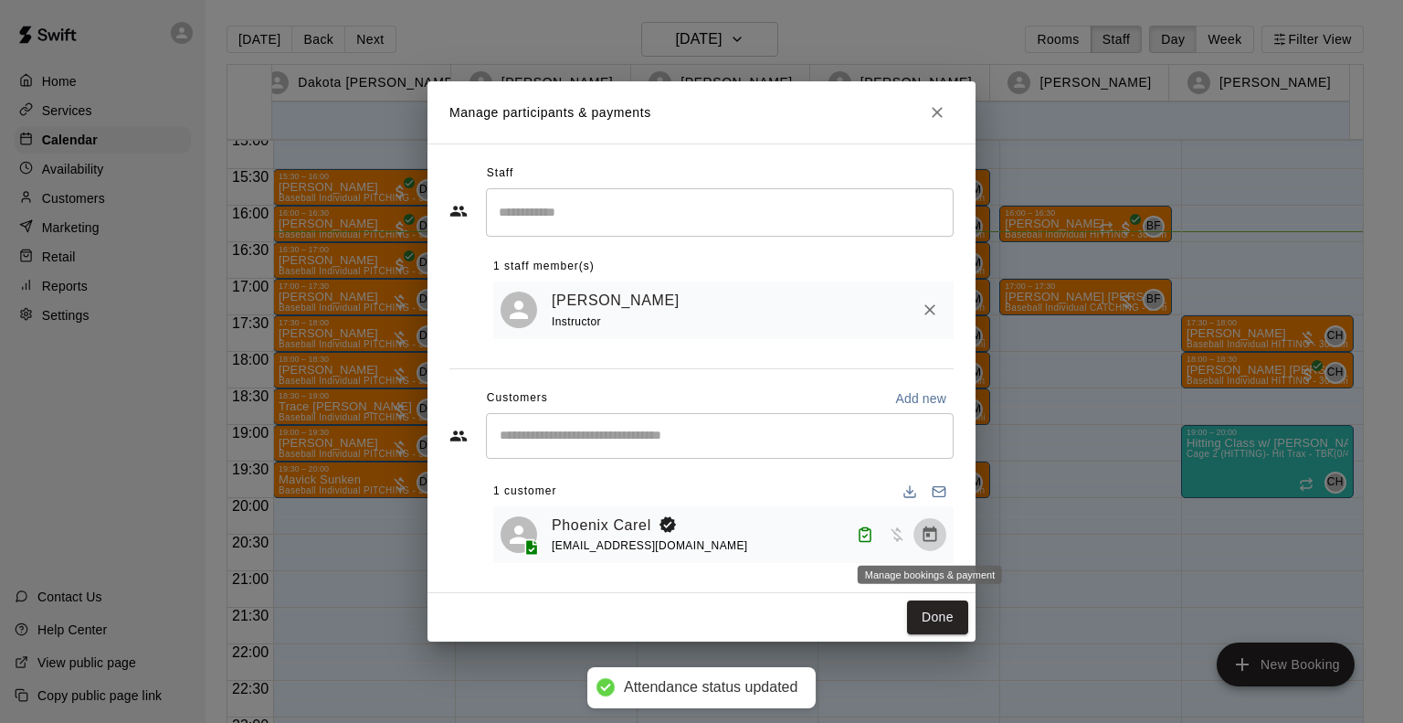
click at [933, 532] on icon "Manage bookings & payment" at bounding box center [931, 534] width 14 height 16
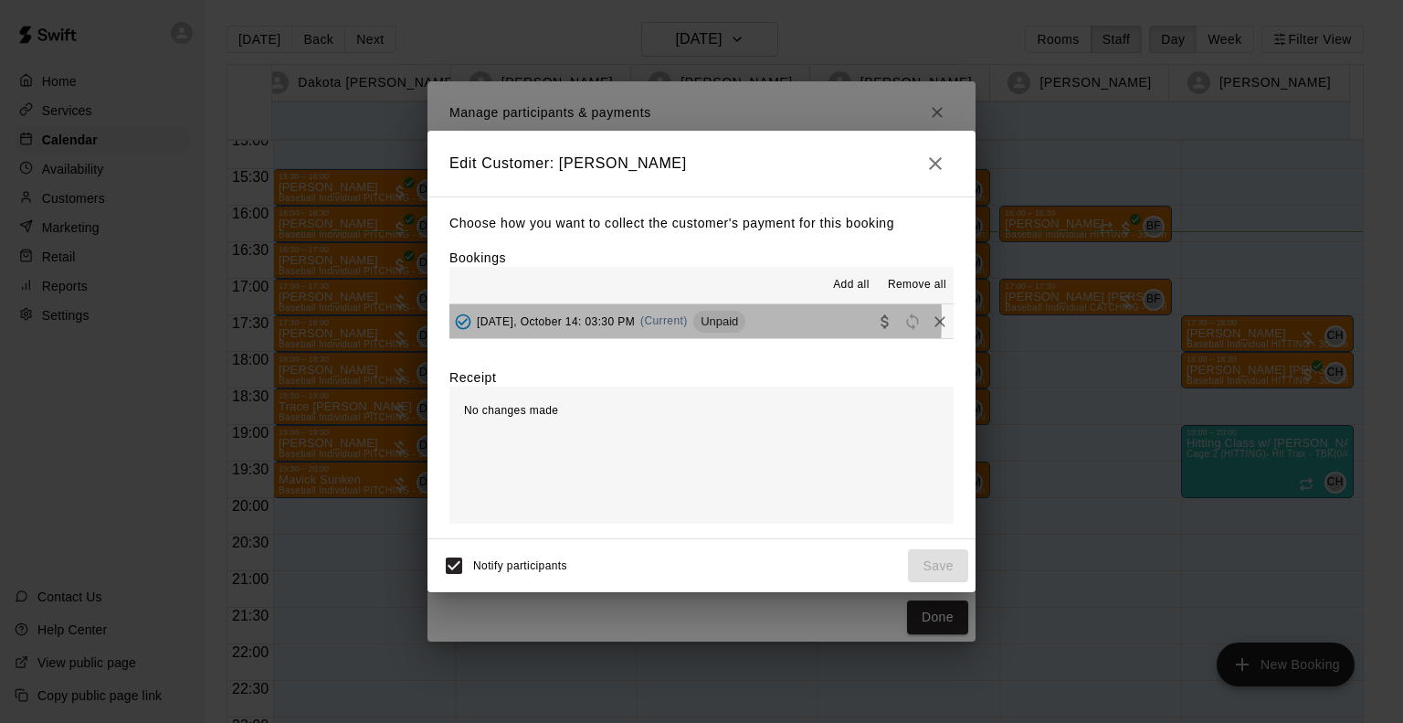
click at [598, 319] on span "[DATE], October 14: 03:30 PM" at bounding box center [556, 320] width 158 height 13
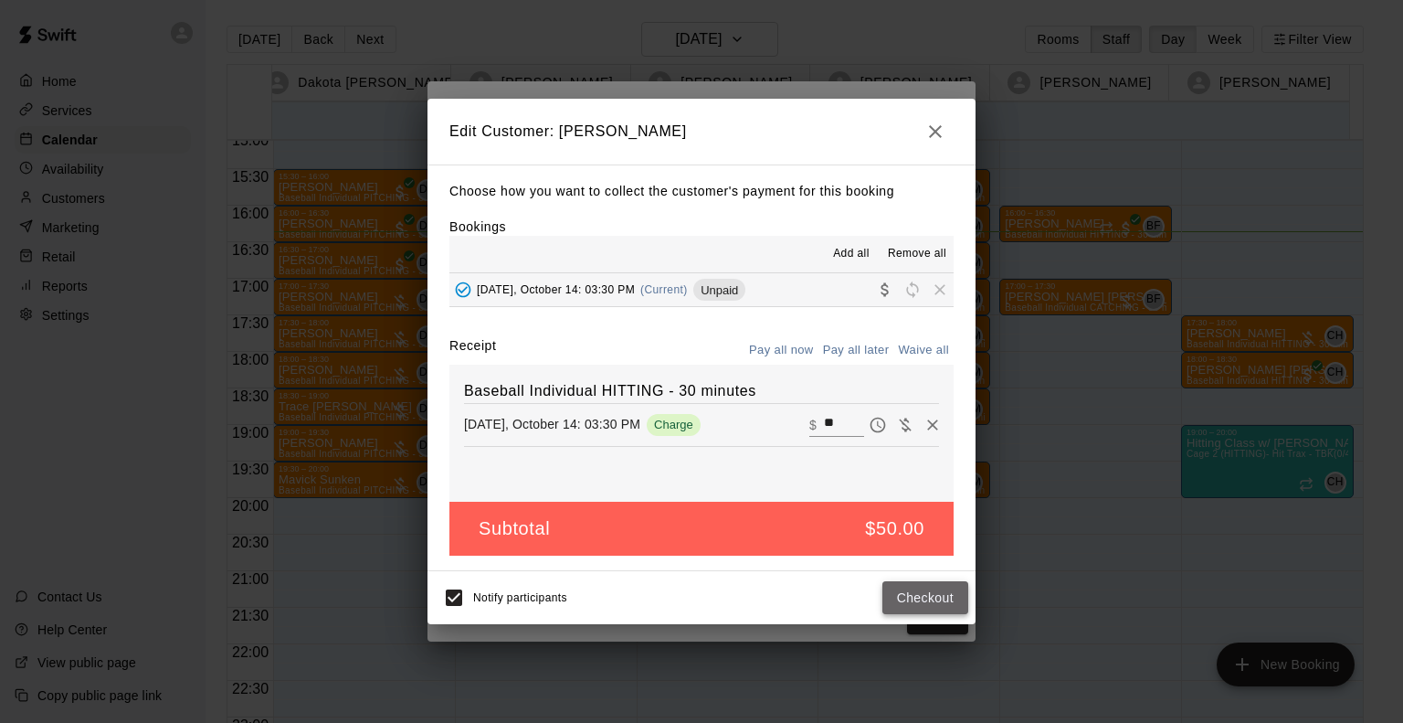
click at [928, 600] on button "Checkout" at bounding box center [925, 598] width 86 height 34
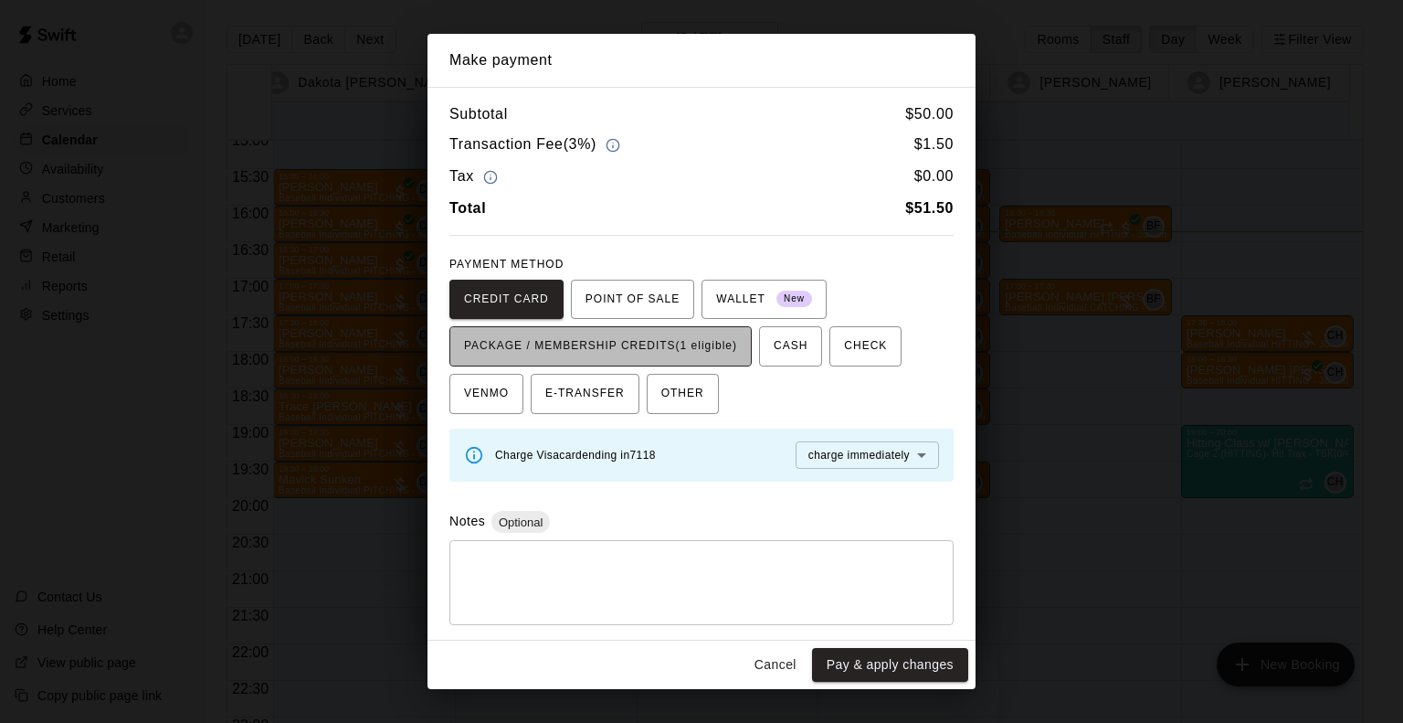
click at [677, 357] on span "PACKAGE / MEMBERSHIP CREDITS (1 eligible)" at bounding box center [600, 346] width 273 height 29
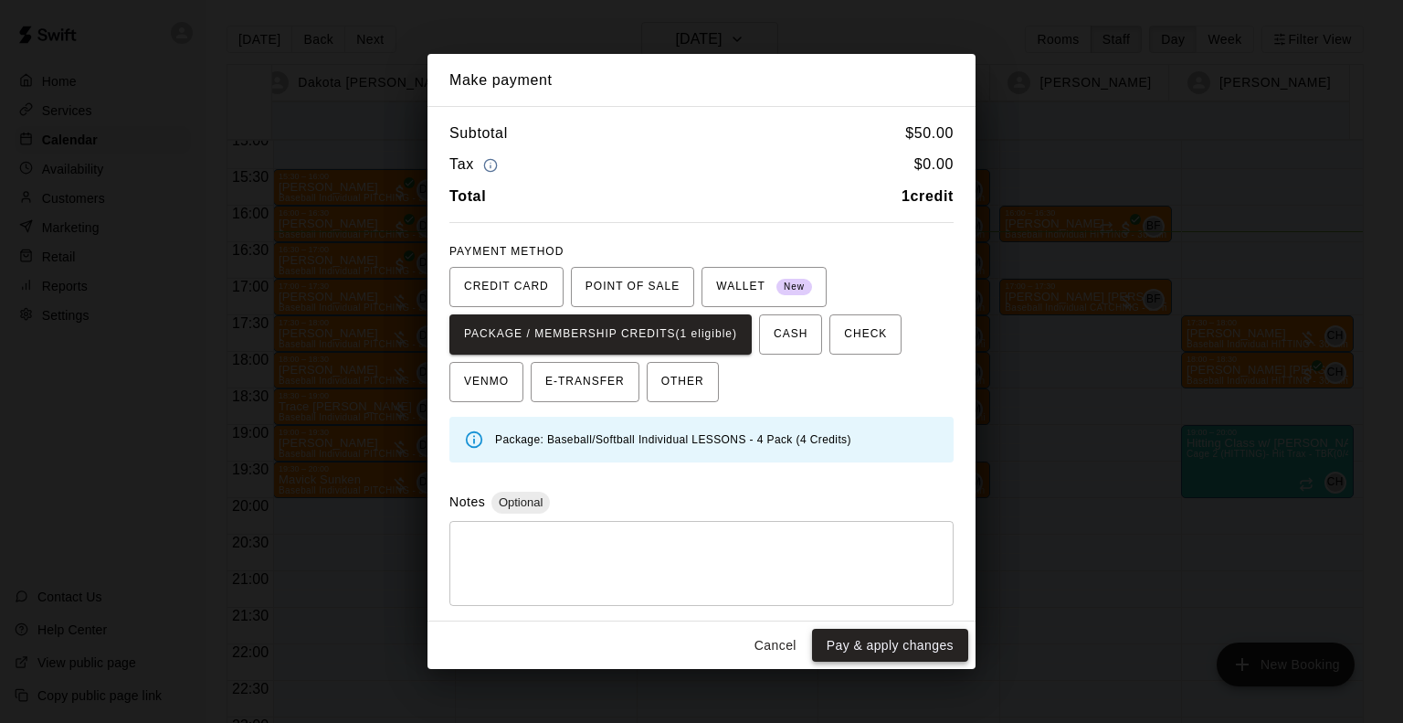
click at [853, 643] on button "Pay & apply changes" at bounding box center [890, 646] width 156 height 34
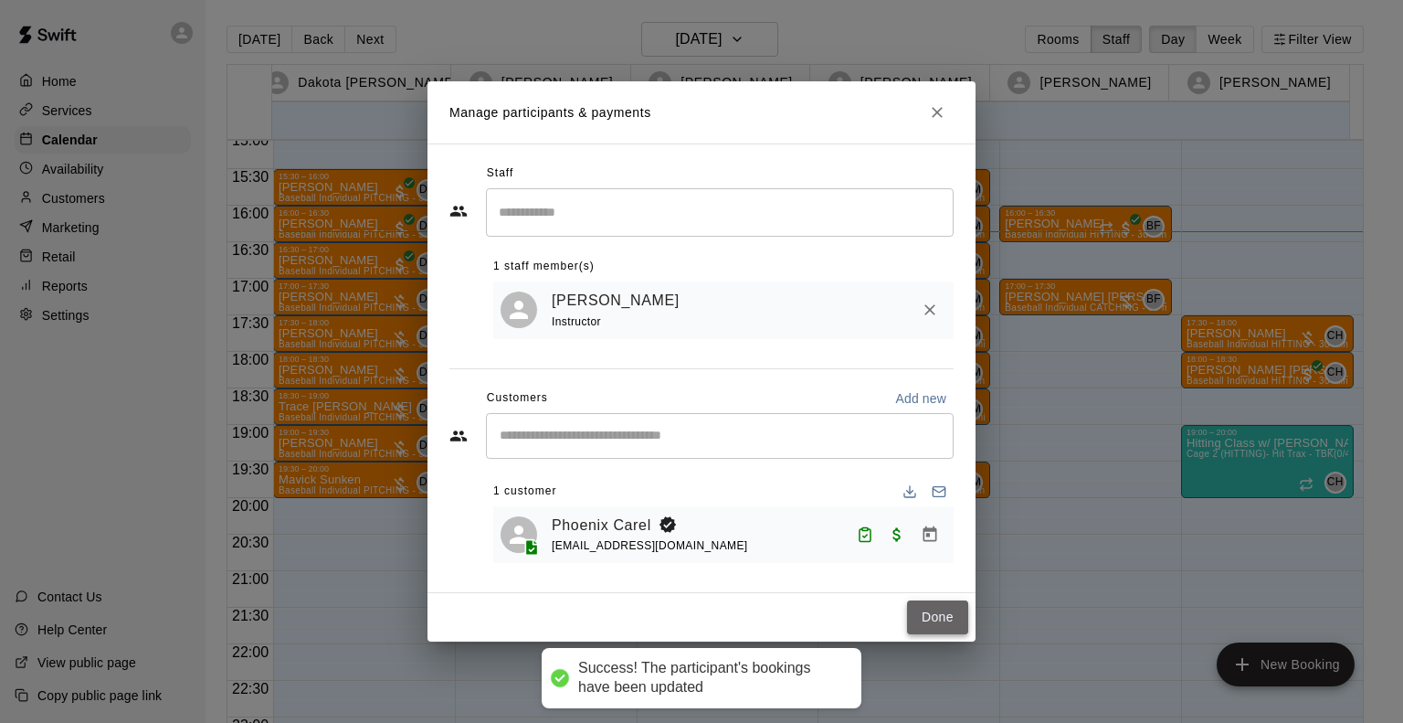
click at [938, 623] on button "Done" at bounding box center [937, 617] width 61 height 34
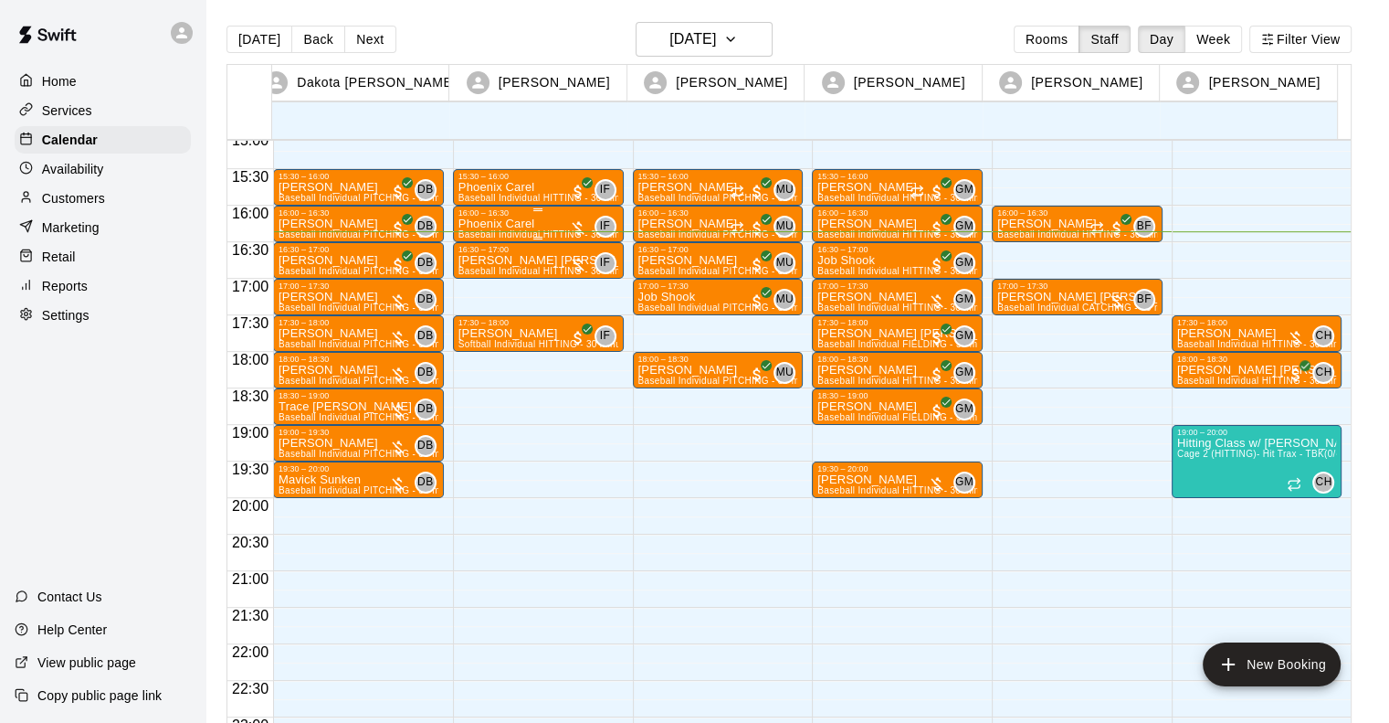
click at [521, 215] on div "16:00 – 16:30" at bounding box center [539, 212] width 160 height 9
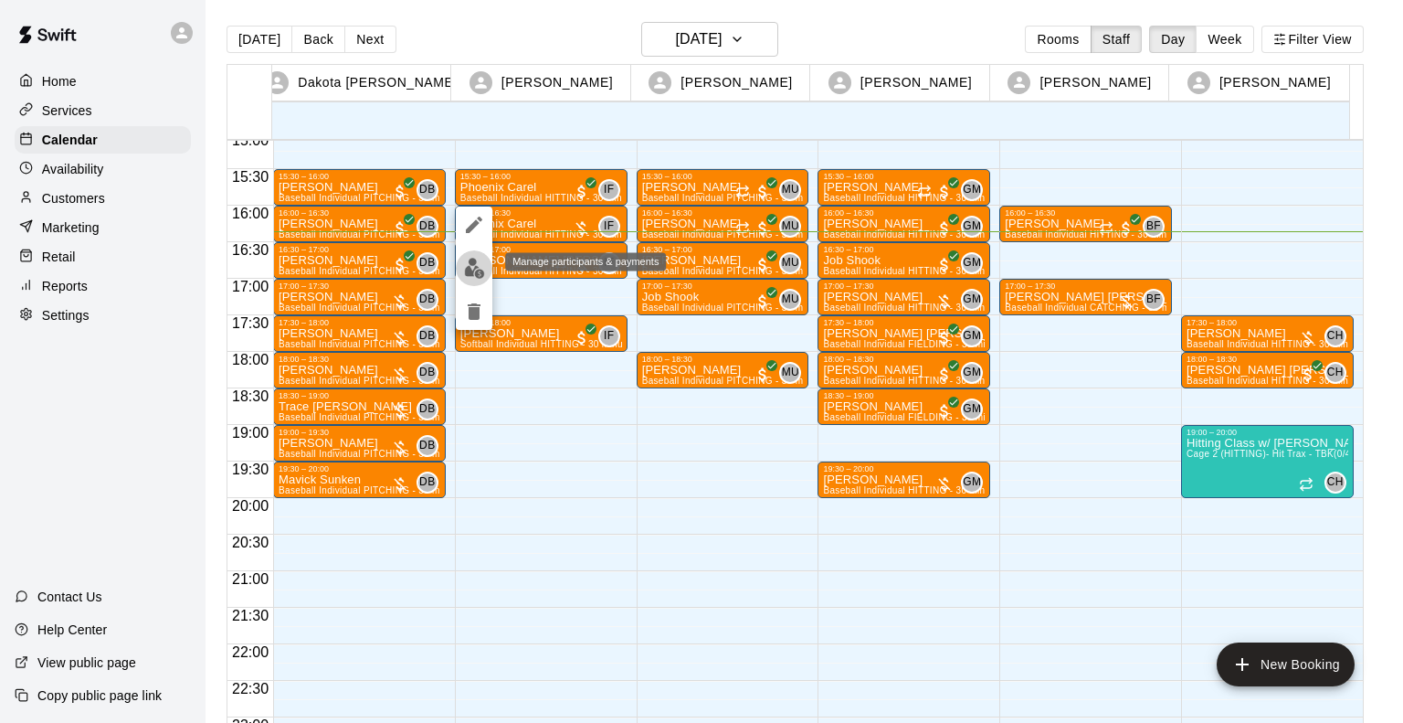
click at [470, 261] on img "edit" at bounding box center [474, 268] width 21 height 21
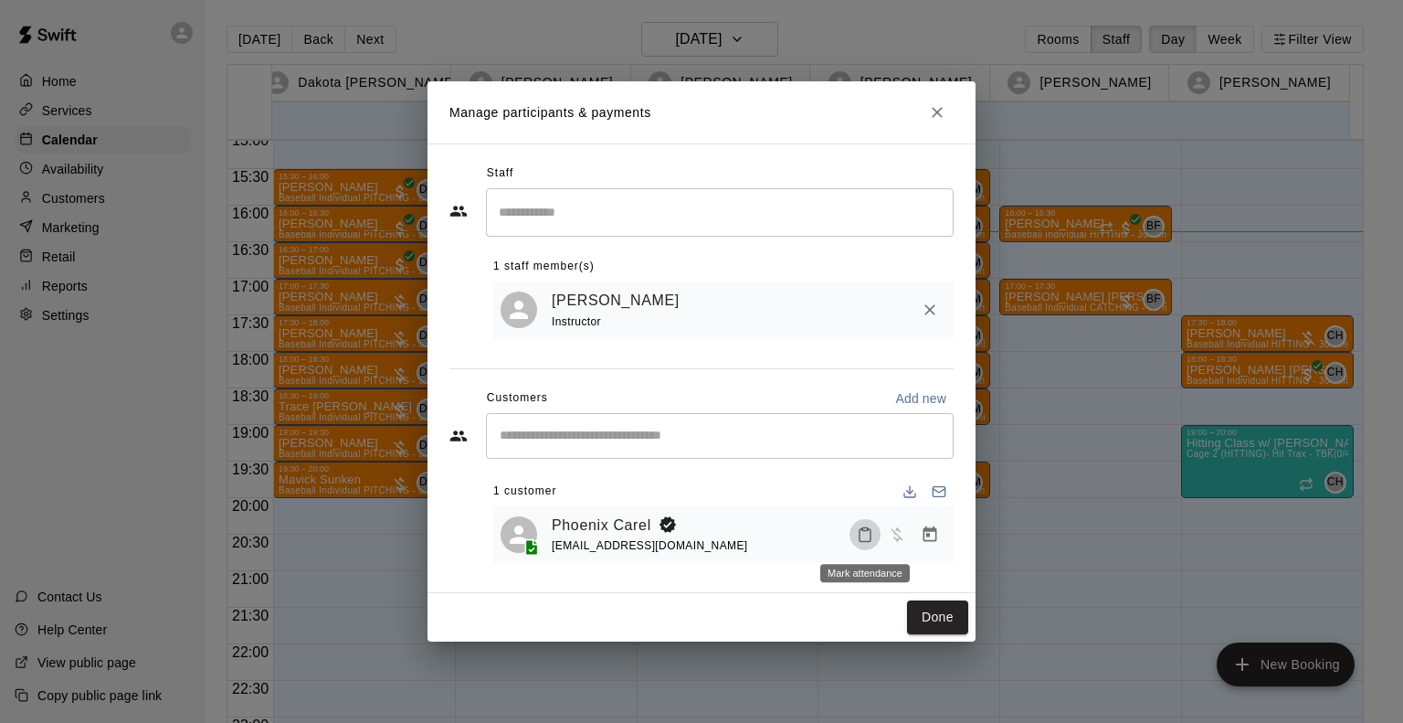
click at [862, 540] on icon "Mark attendance" at bounding box center [865, 534] width 16 height 16
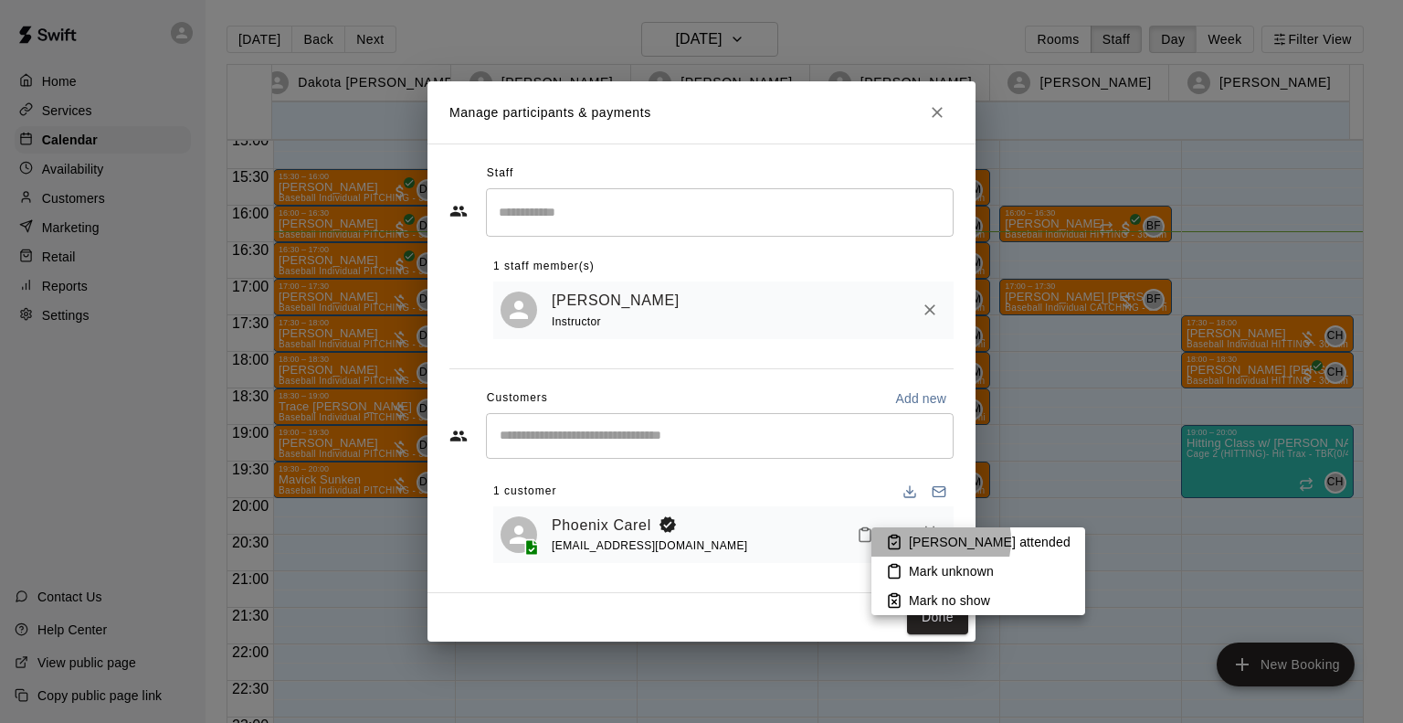
click at [930, 540] on p "[PERSON_NAME] attended" at bounding box center [990, 542] width 162 height 18
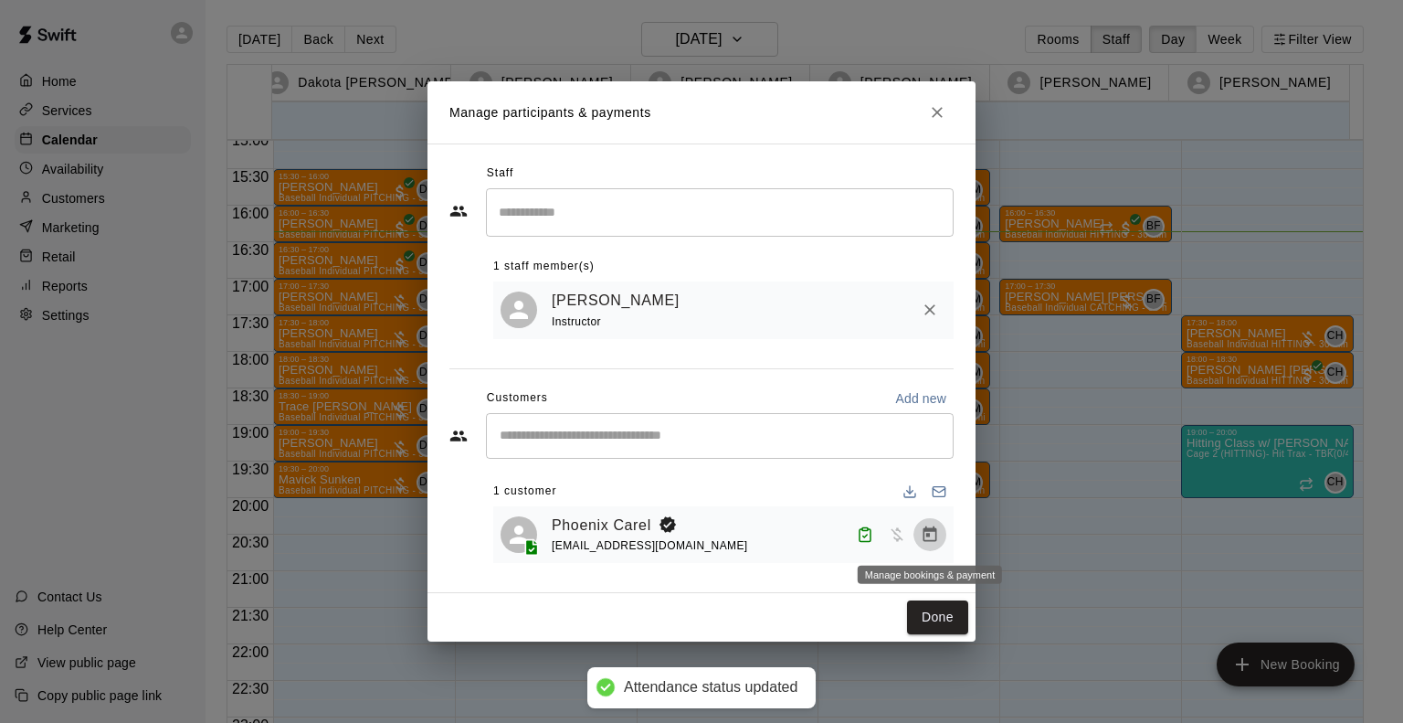
click at [930, 540] on icon "Manage bookings & payment" at bounding box center [930, 534] width 18 height 18
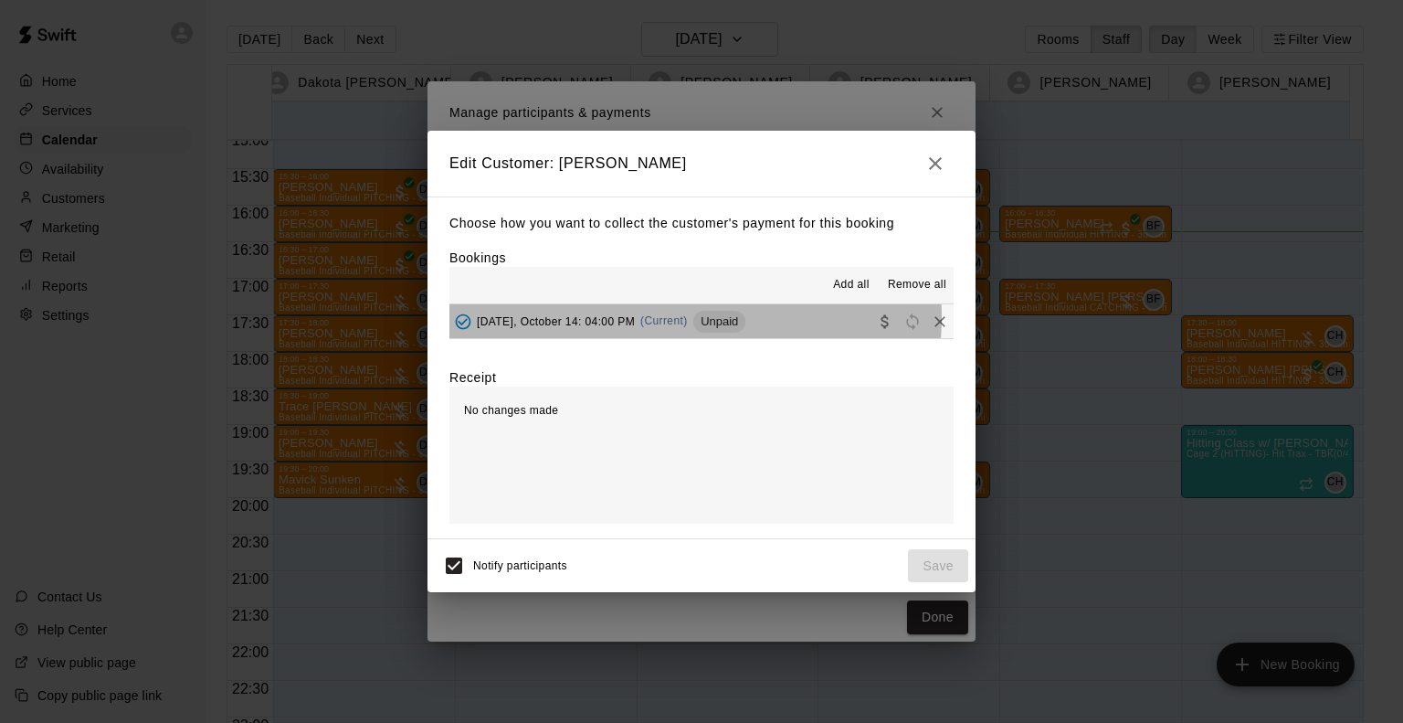
click at [658, 319] on span "(Current)" at bounding box center [664, 320] width 48 height 13
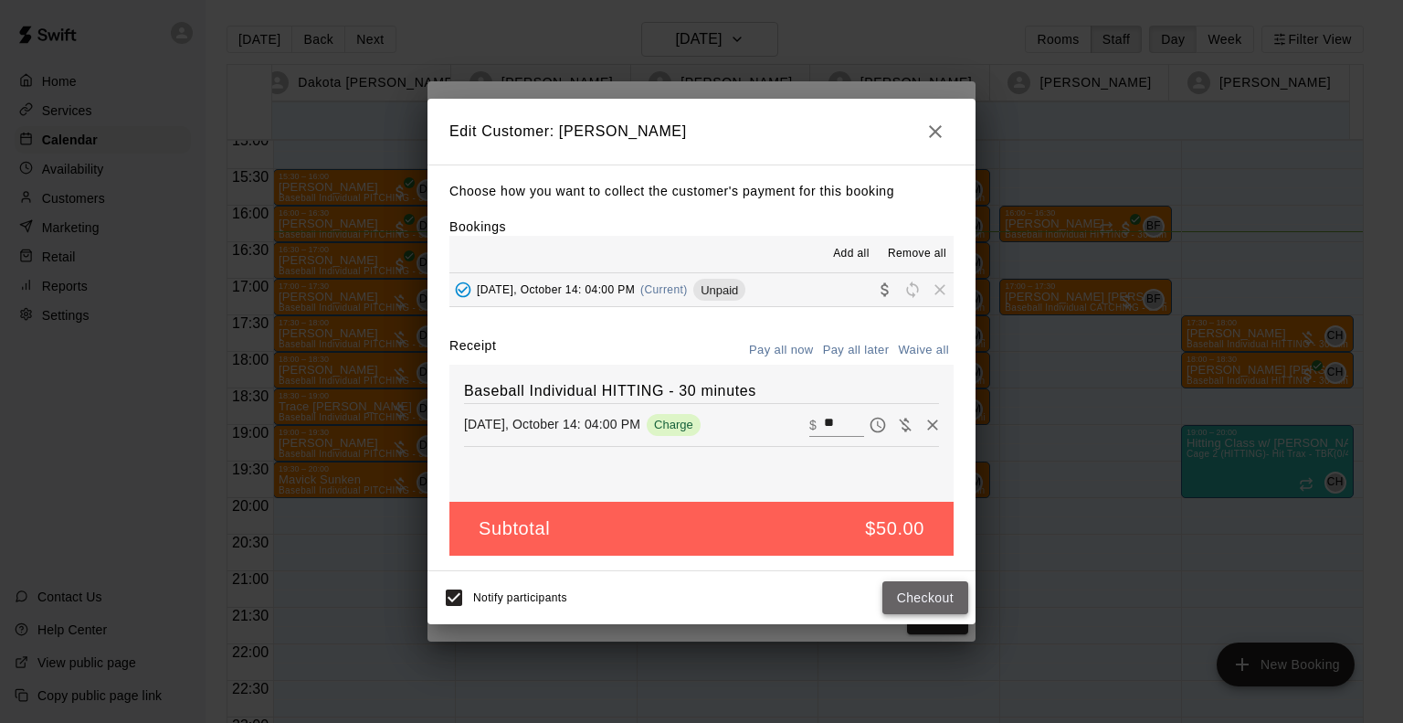
click at [901, 602] on button "Checkout" at bounding box center [925, 598] width 86 height 34
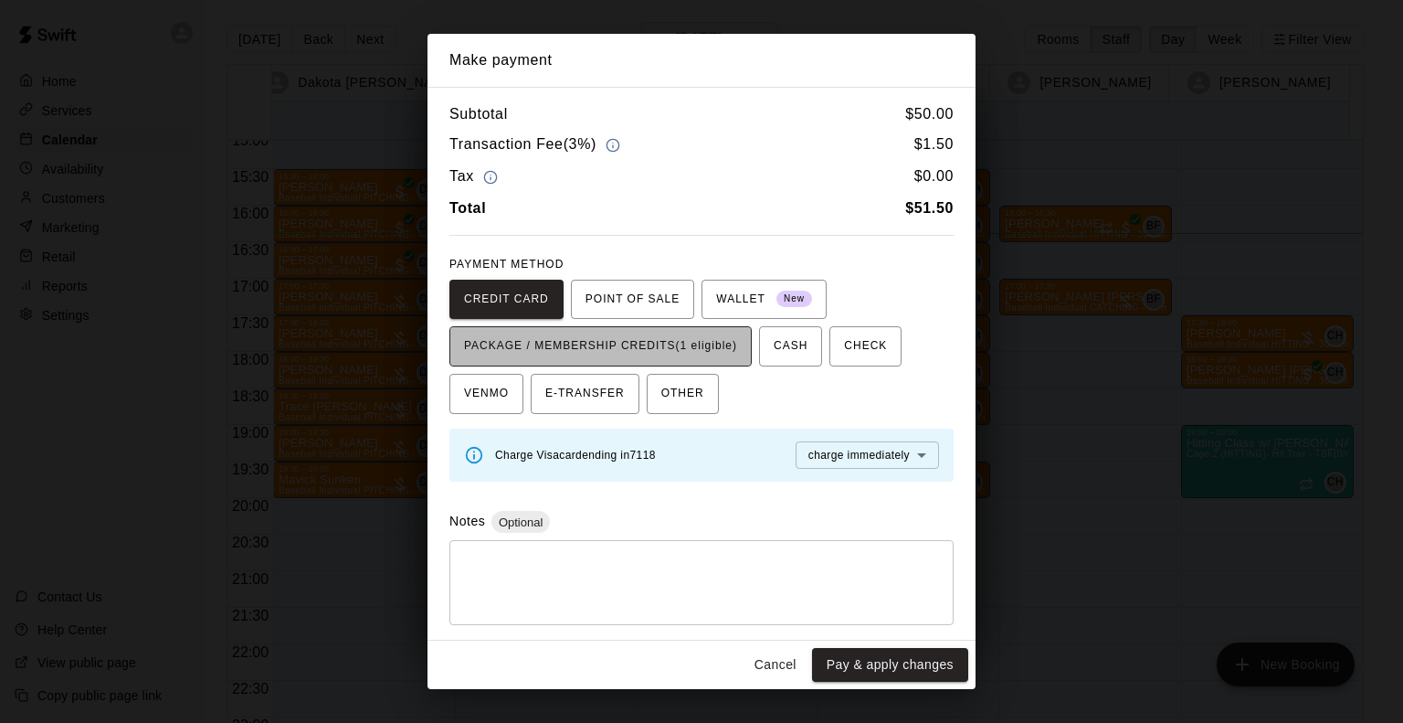
click at [660, 346] on span "PACKAGE / MEMBERSHIP CREDITS (1 eligible)" at bounding box center [600, 346] width 273 height 29
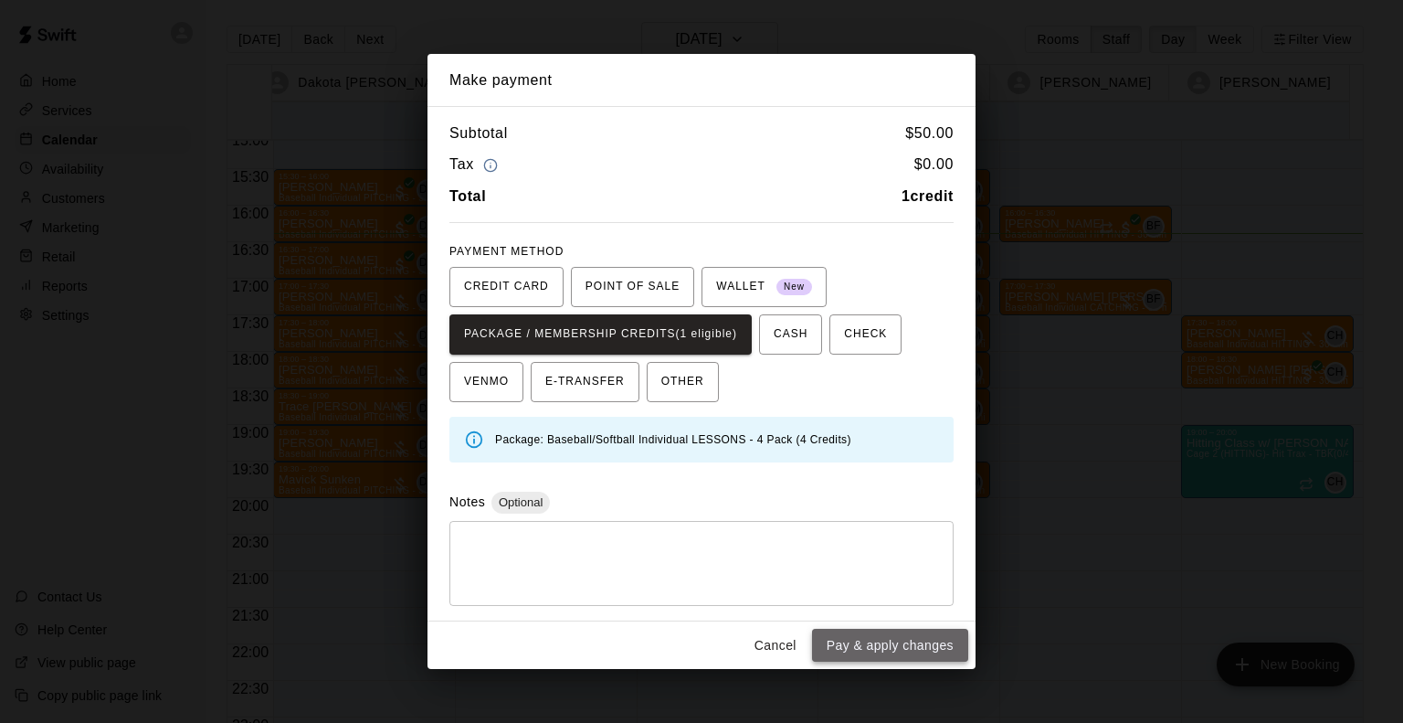
click at [866, 645] on button "Pay & apply changes" at bounding box center [890, 646] width 156 height 34
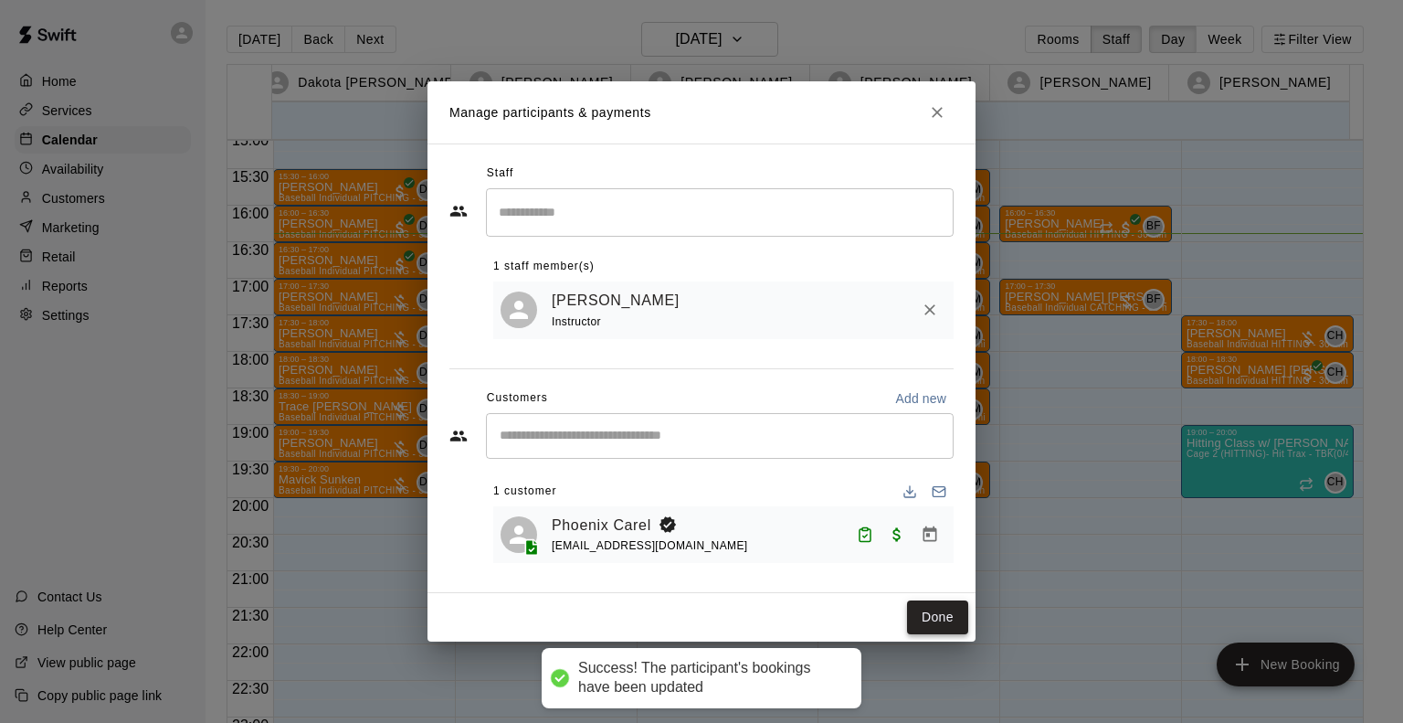
click at [935, 616] on button "Done" at bounding box center [937, 617] width 61 height 34
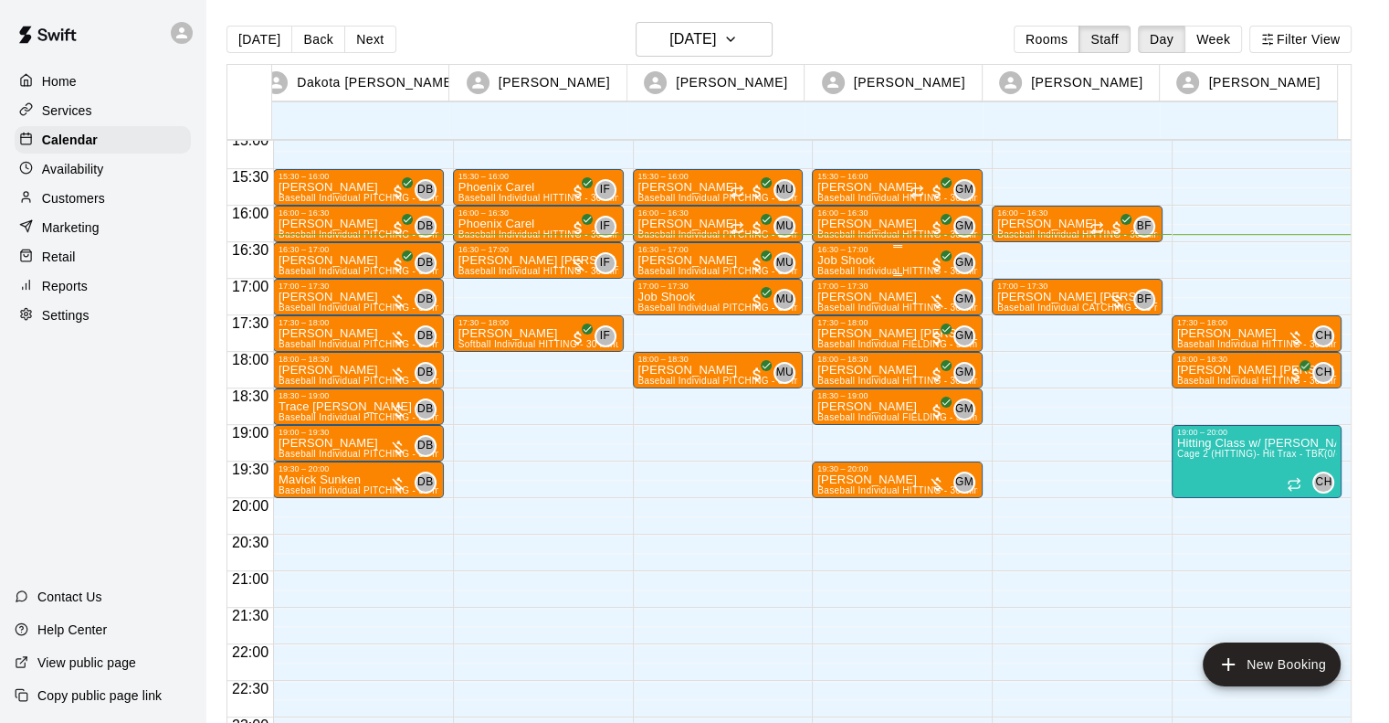
click at [858, 260] on p "Job Shook" at bounding box center [898, 260] width 160 height 0
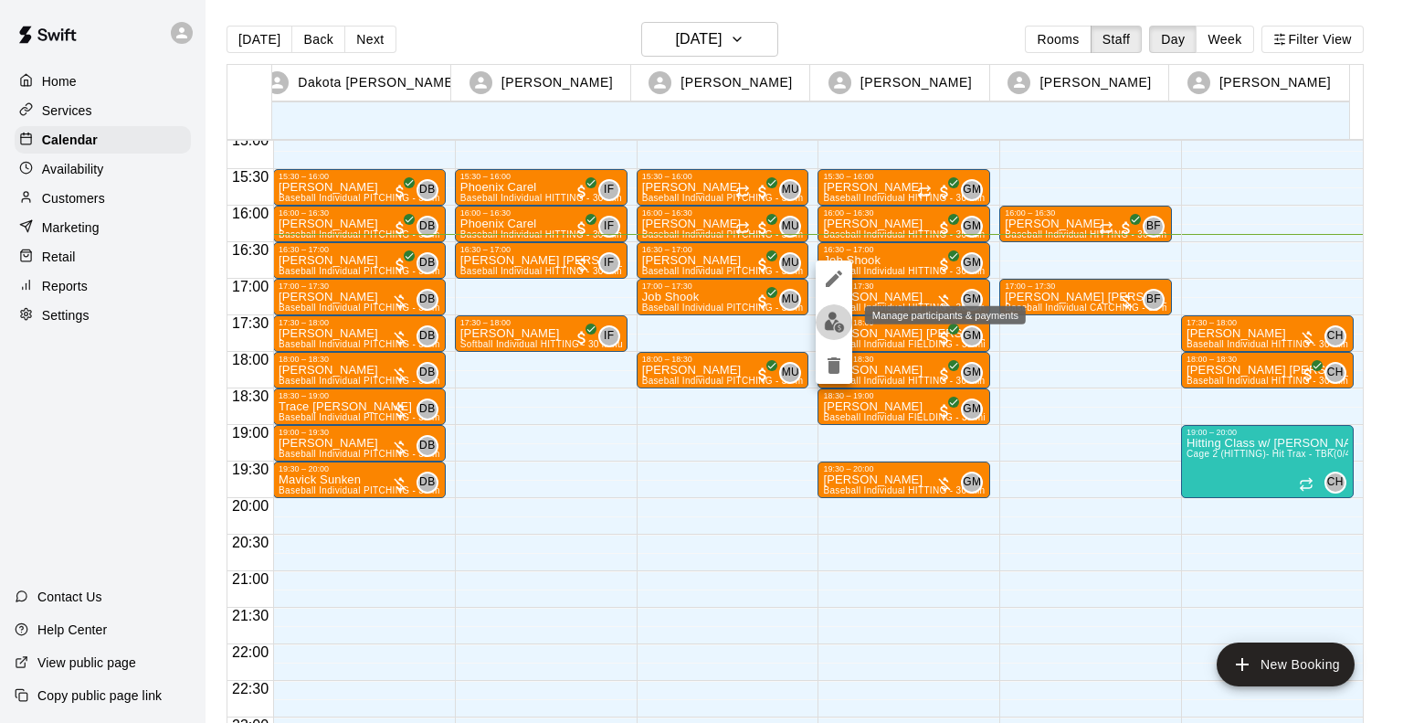
click at [834, 332] on img "edit" at bounding box center [834, 322] width 21 height 21
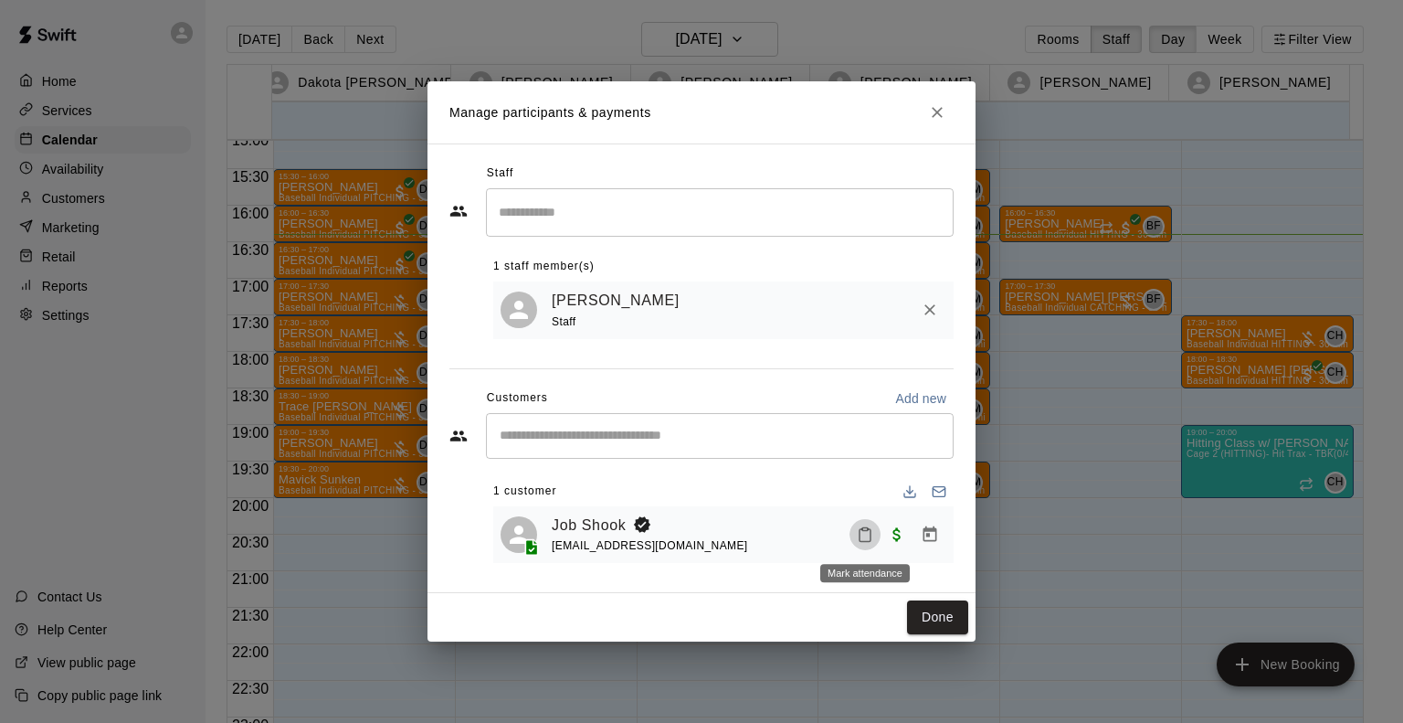
click at [855, 541] on button "Mark attendance" at bounding box center [865, 534] width 31 height 31
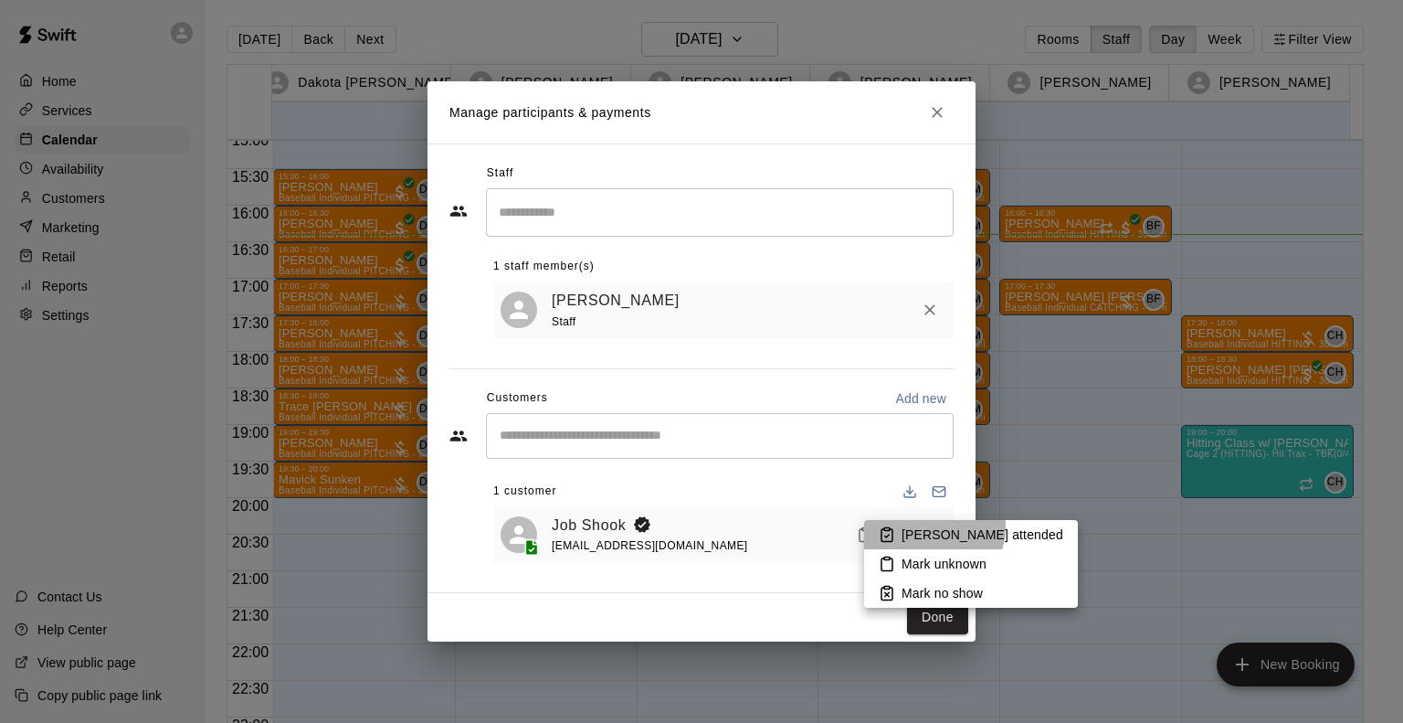
click at [918, 525] on p "[PERSON_NAME] attended" at bounding box center [983, 534] width 162 height 18
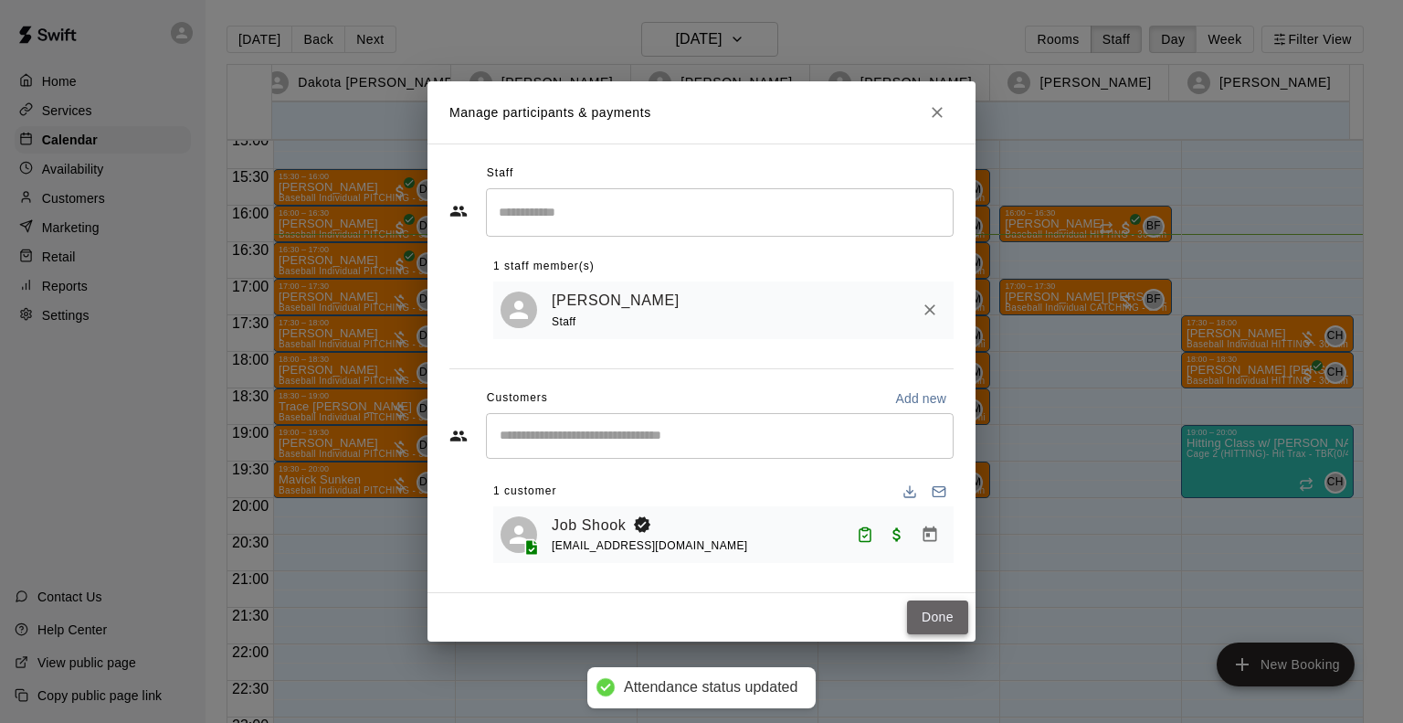
click at [935, 618] on button "Done" at bounding box center [937, 617] width 61 height 34
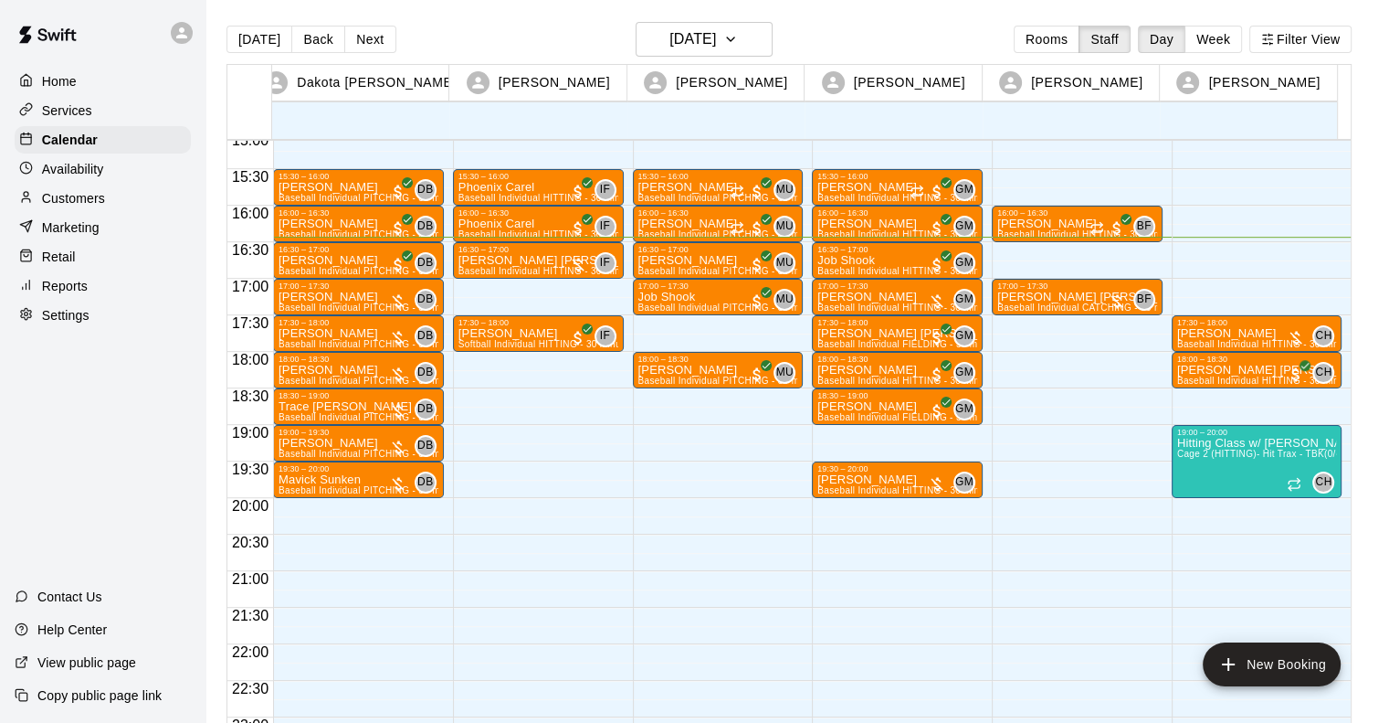
click at [69, 458] on div "Home Services Calendar Availability Customers Marketing Retail Reports Settings…" at bounding box center [103, 361] width 206 height 723
click at [66, 111] on p "Services" at bounding box center [67, 110] width 50 height 18
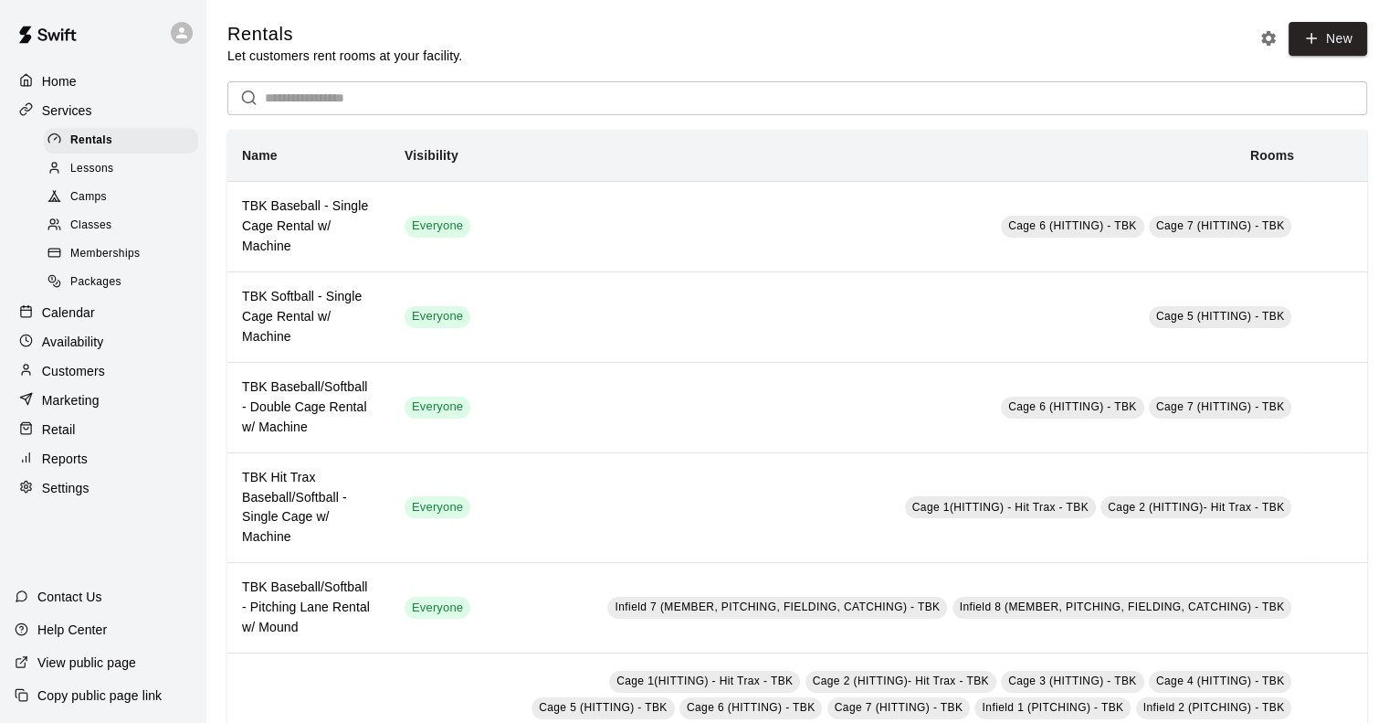
click at [105, 291] on span "Packages" at bounding box center [95, 282] width 51 height 18
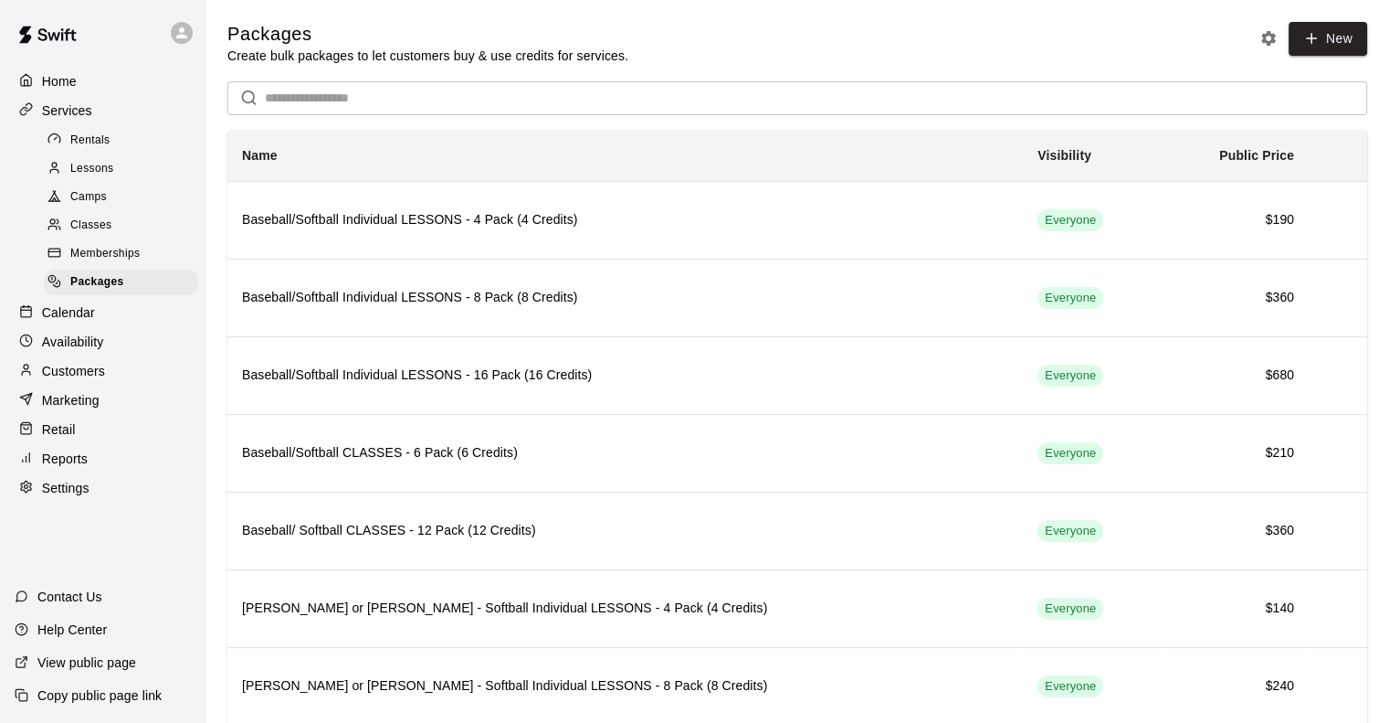
click at [63, 322] on p "Calendar" at bounding box center [68, 312] width 53 height 18
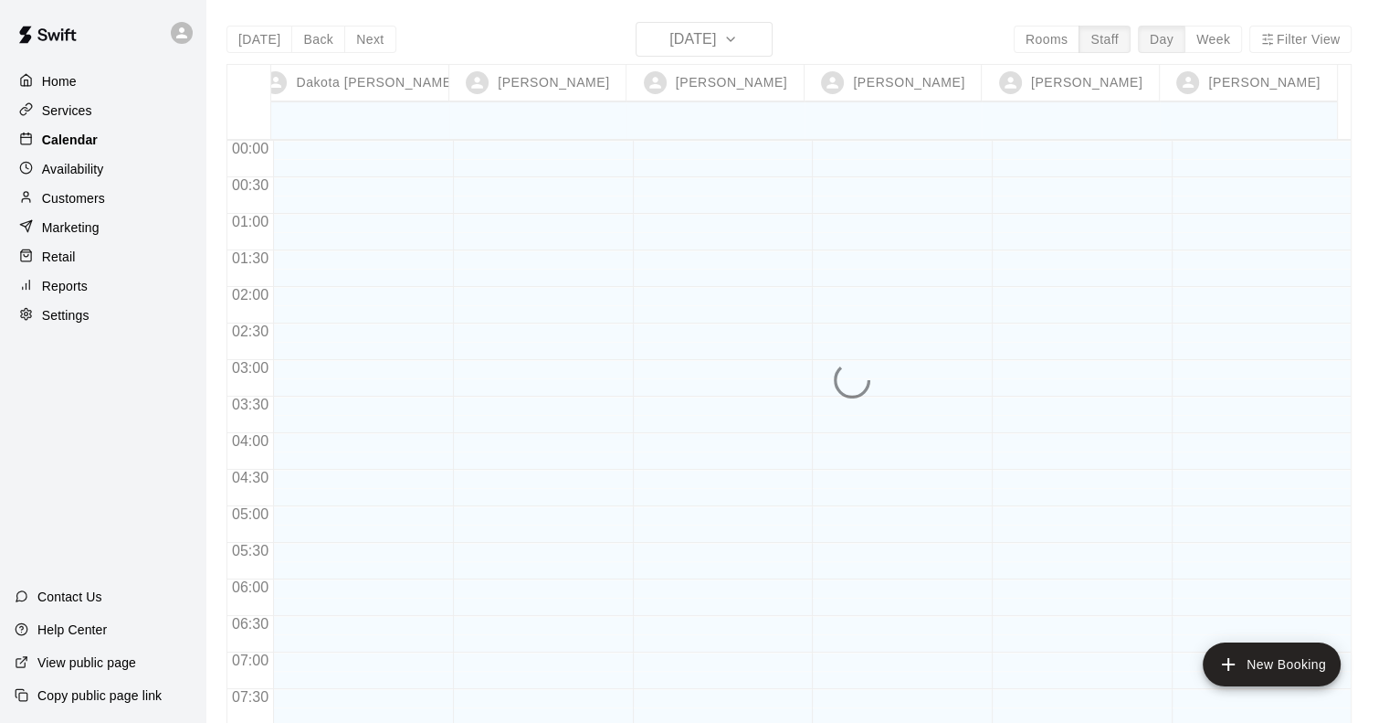
scroll to position [1112, 0]
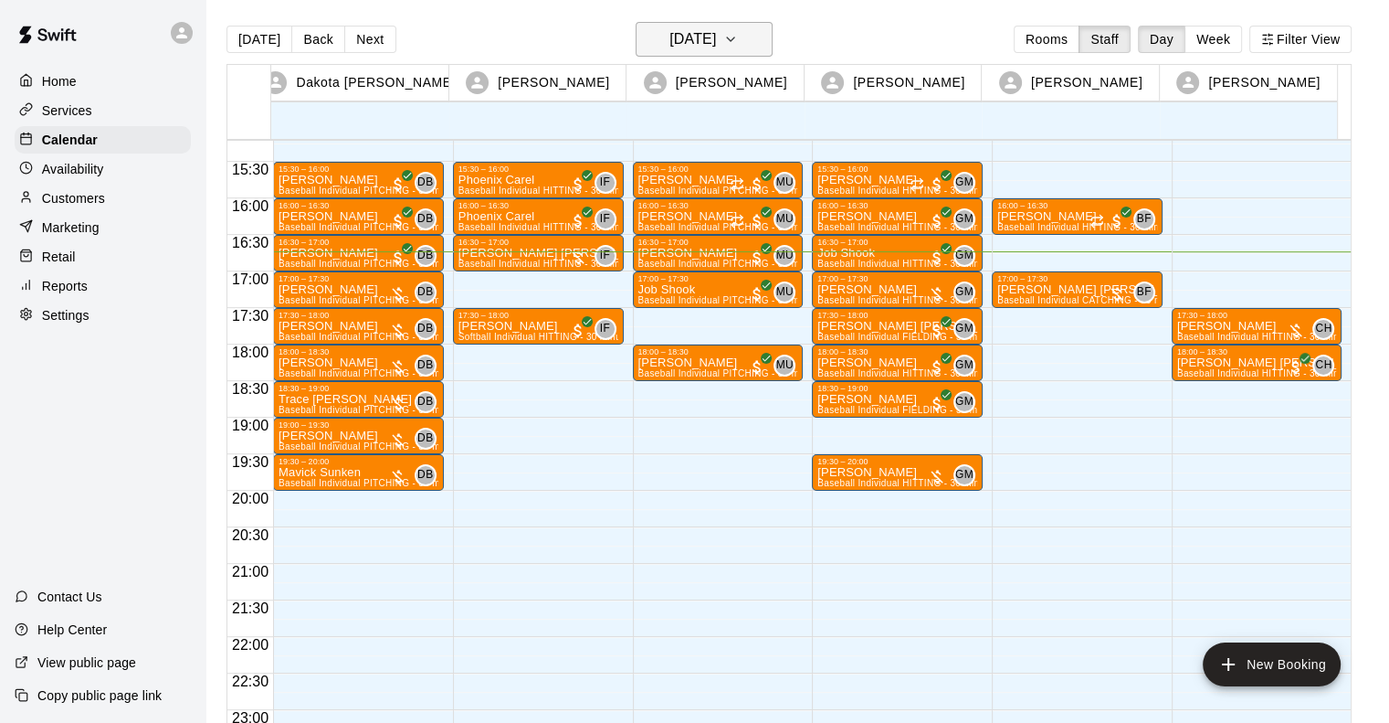
click at [752, 32] on button "[DATE]" at bounding box center [704, 39] width 137 height 35
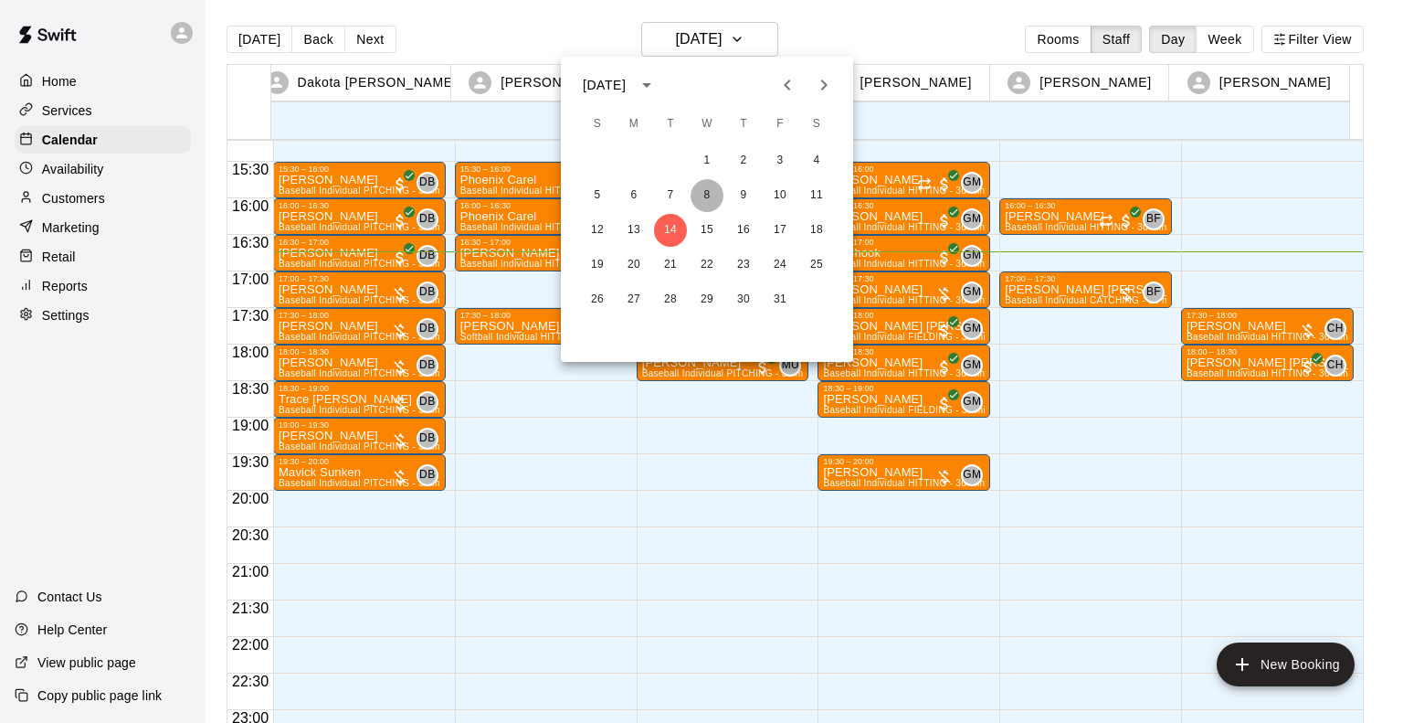
click at [710, 194] on button "8" at bounding box center [707, 195] width 33 height 33
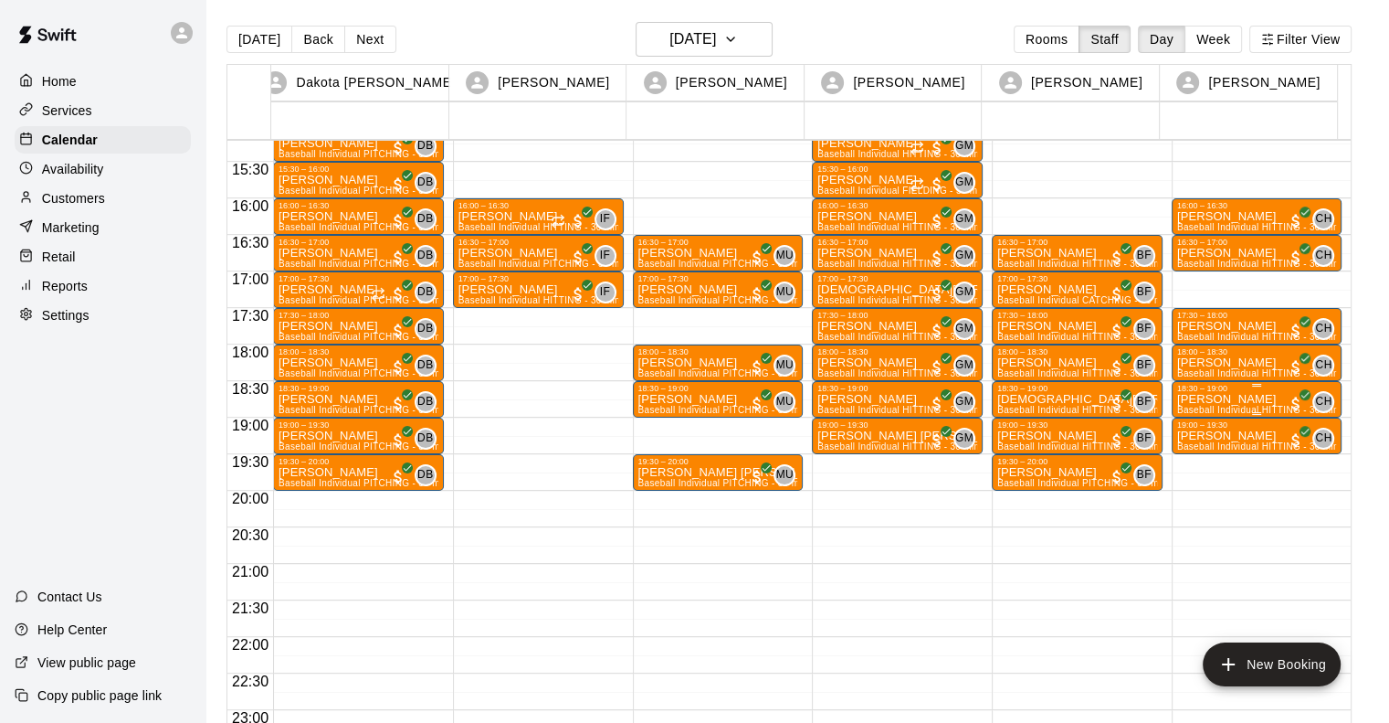
click at [1213, 399] on p "[PERSON_NAME]" at bounding box center [1258, 399] width 160 height 0
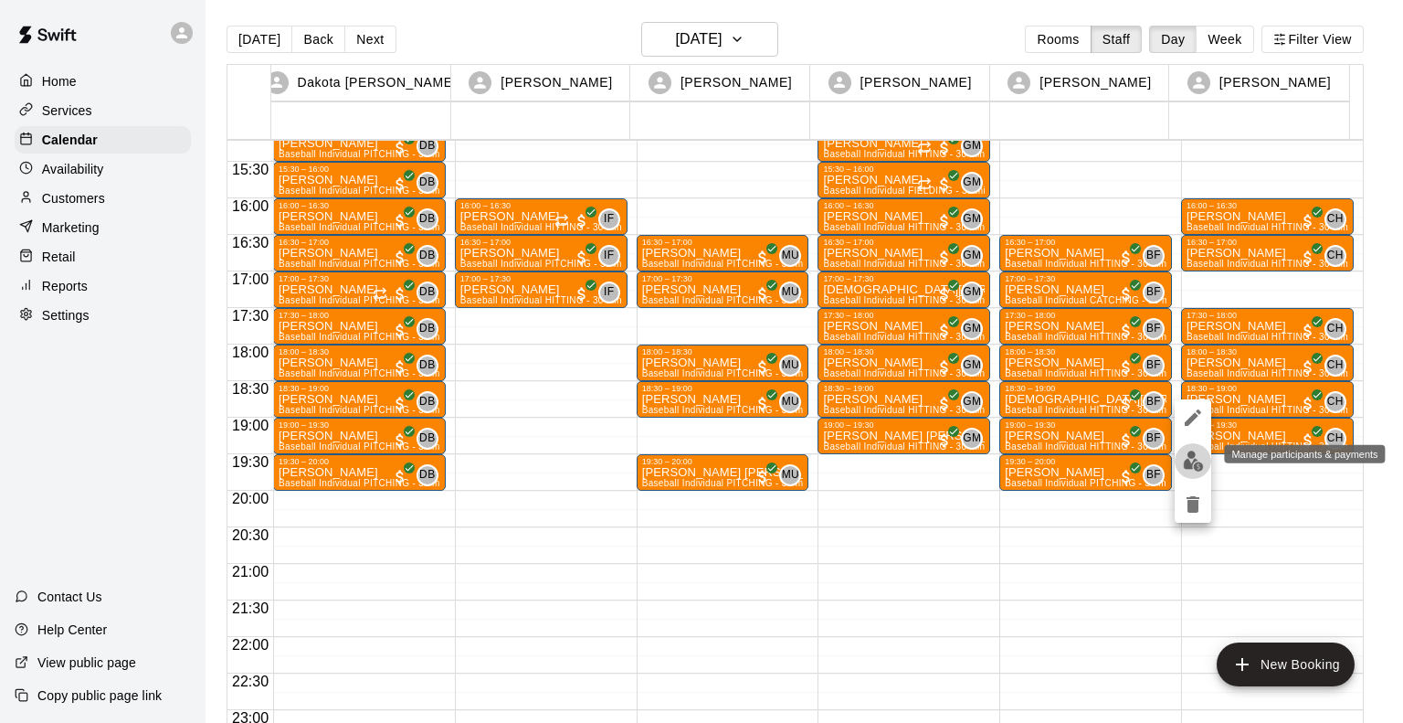
click at [1188, 461] on img "edit" at bounding box center [1193, 460] width 21 height 21
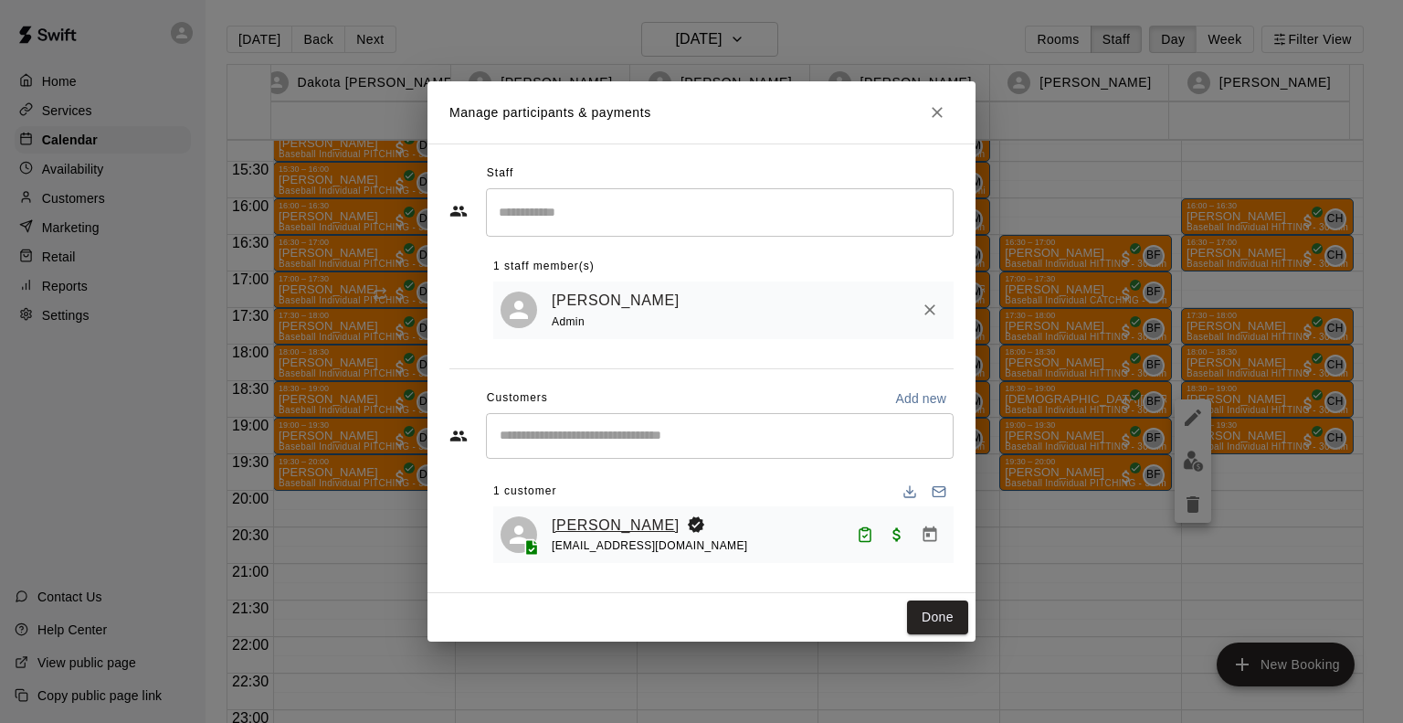
click at [631, 534] on link "[PERSON_NAME]" at bounding box center [616, 525] width 128 height 24
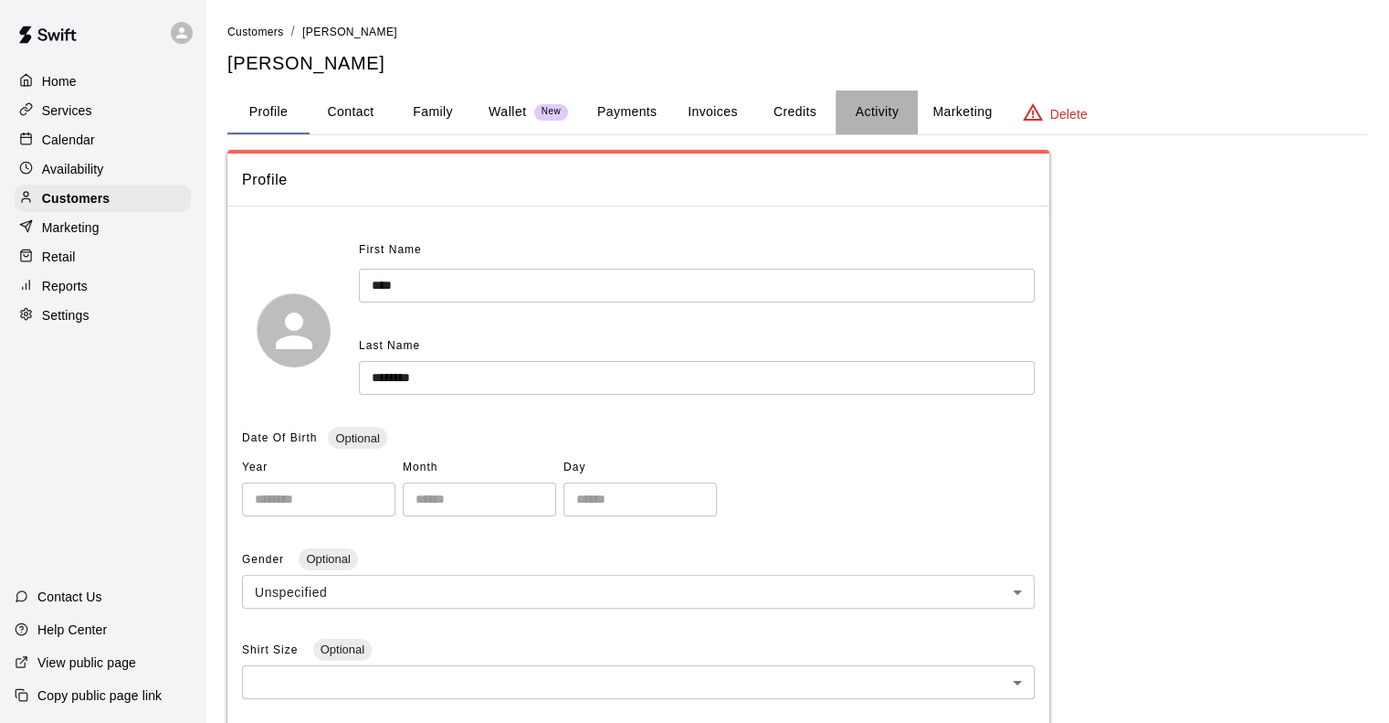
click at [863, 105] on button "Activity" at bounding box center [877, 112] width 82 height 44
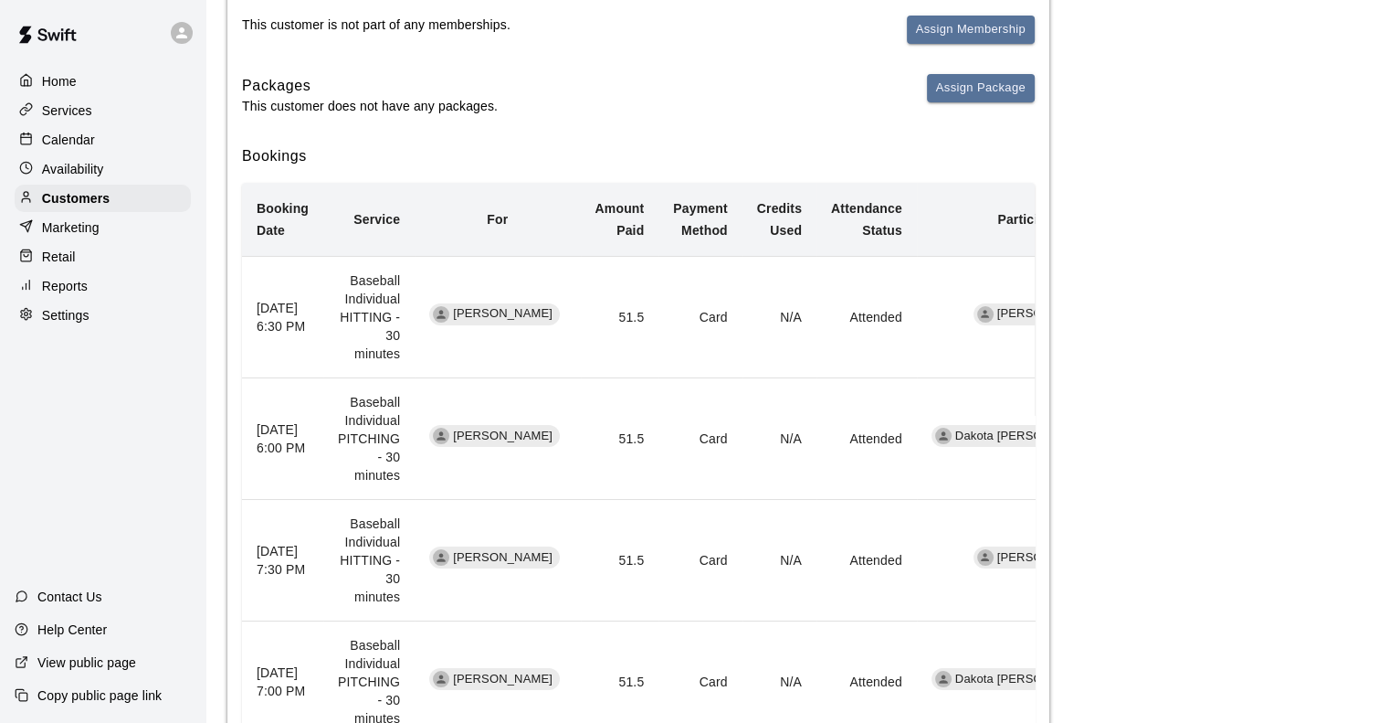
scroll to position [384, 0]
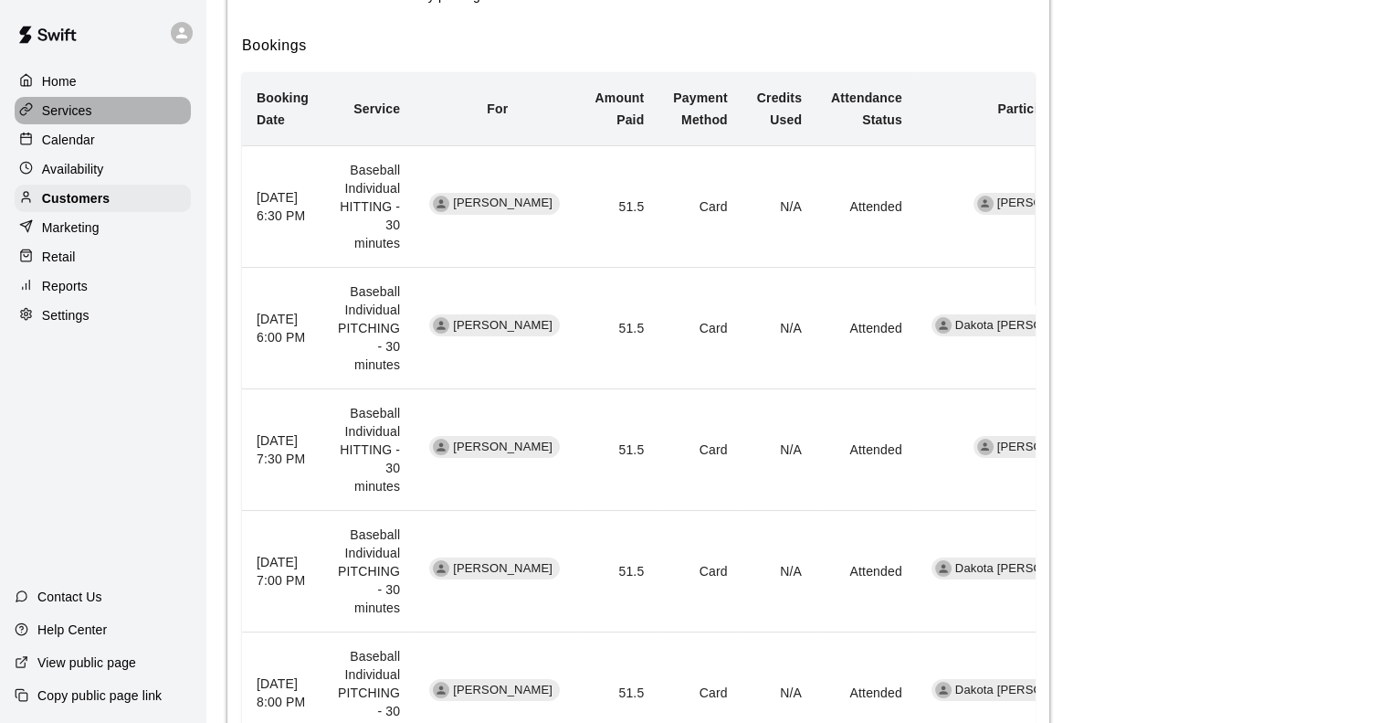
click at [73, 106] on p "Services" at bounding box center [67, 110] width 50 height 18
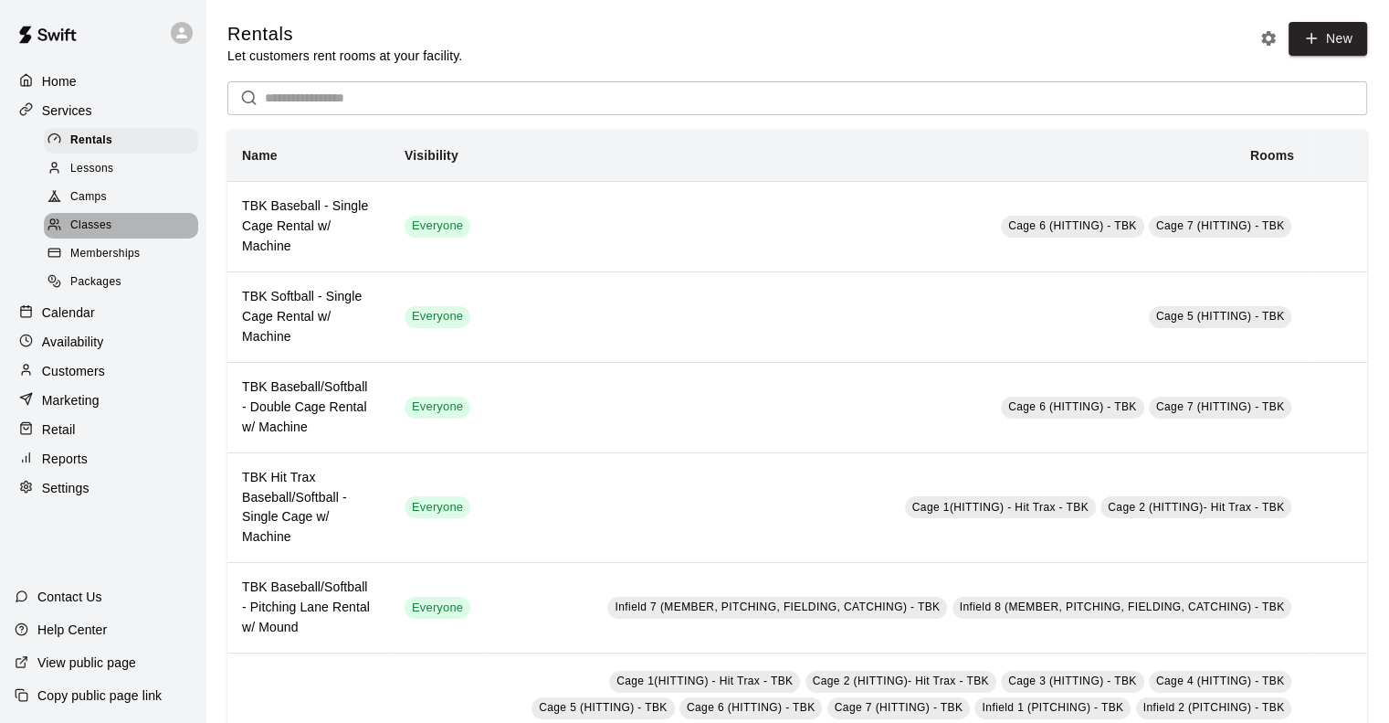
click at [88, 235] on span "Classes" at bounding box center [90, 226] width 41 height 18
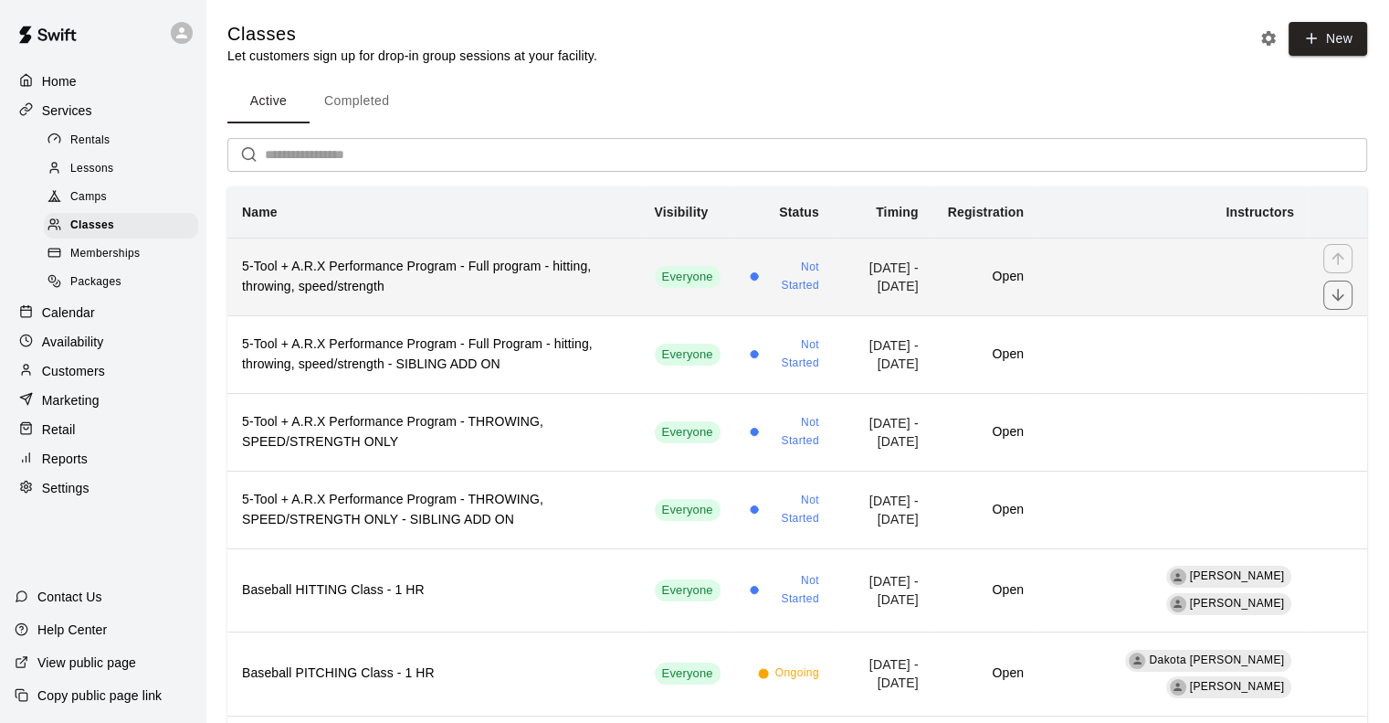
click at [359, 283] on h6 "5-Tool + A.R.X Performance Program - Full program - hitting, throwing, speed/st…" at bounding box center [434, 277] width 384 height 40
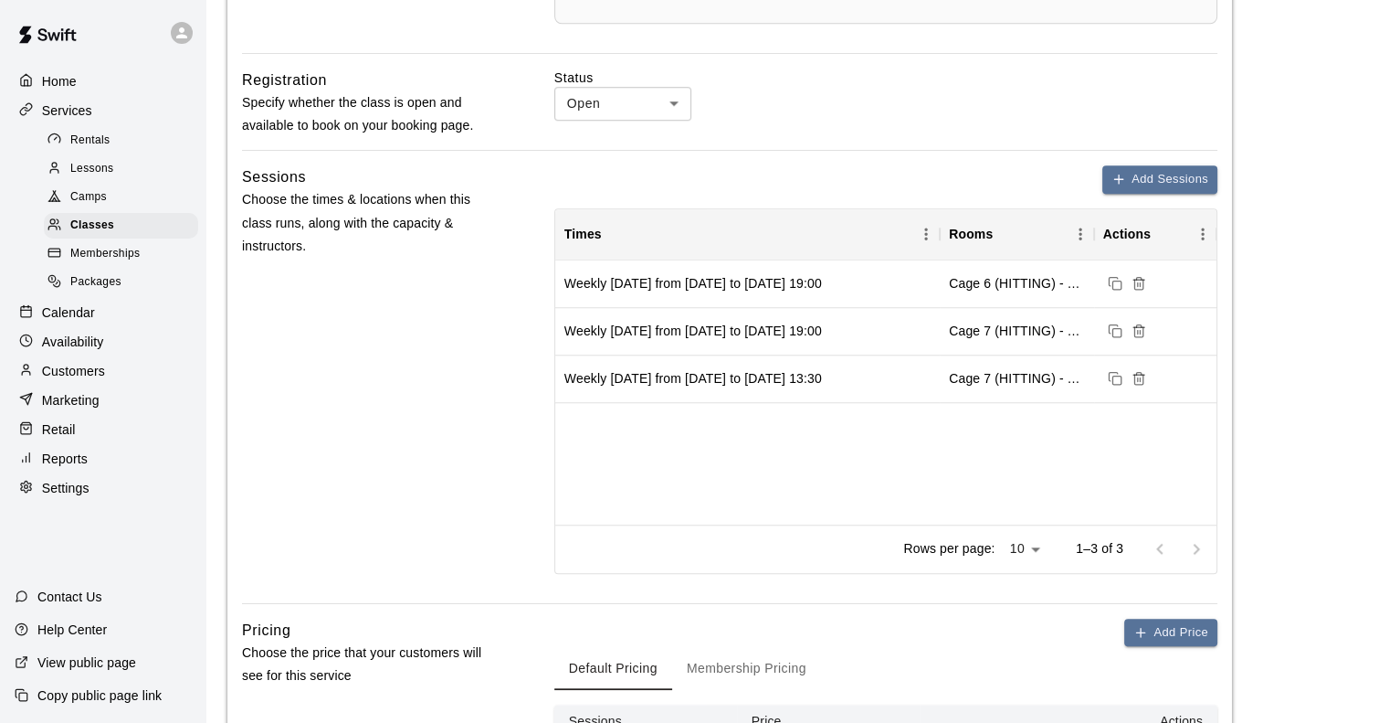
scroll to position [1509, 0]
click at [331, 370] on div "Sessions Choose the times & locations when this class runs, along with the capa…" at bounding box center [369, 383] width 254 height 438
click at [93, 139] on span "Rentals" at bounding box center [90, 141] width 40 height 18
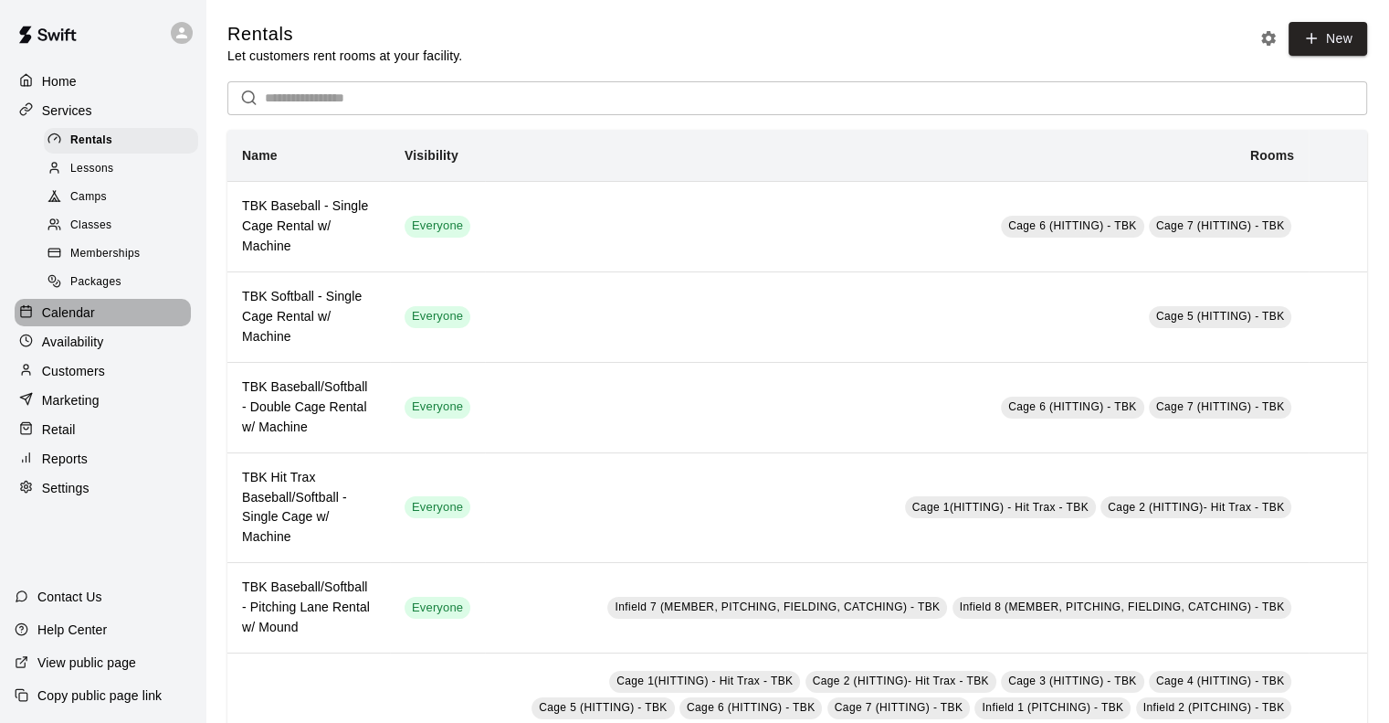
click at [74, 322] on p "Calendar" at bounding box center [68, 312] width 53 height 18
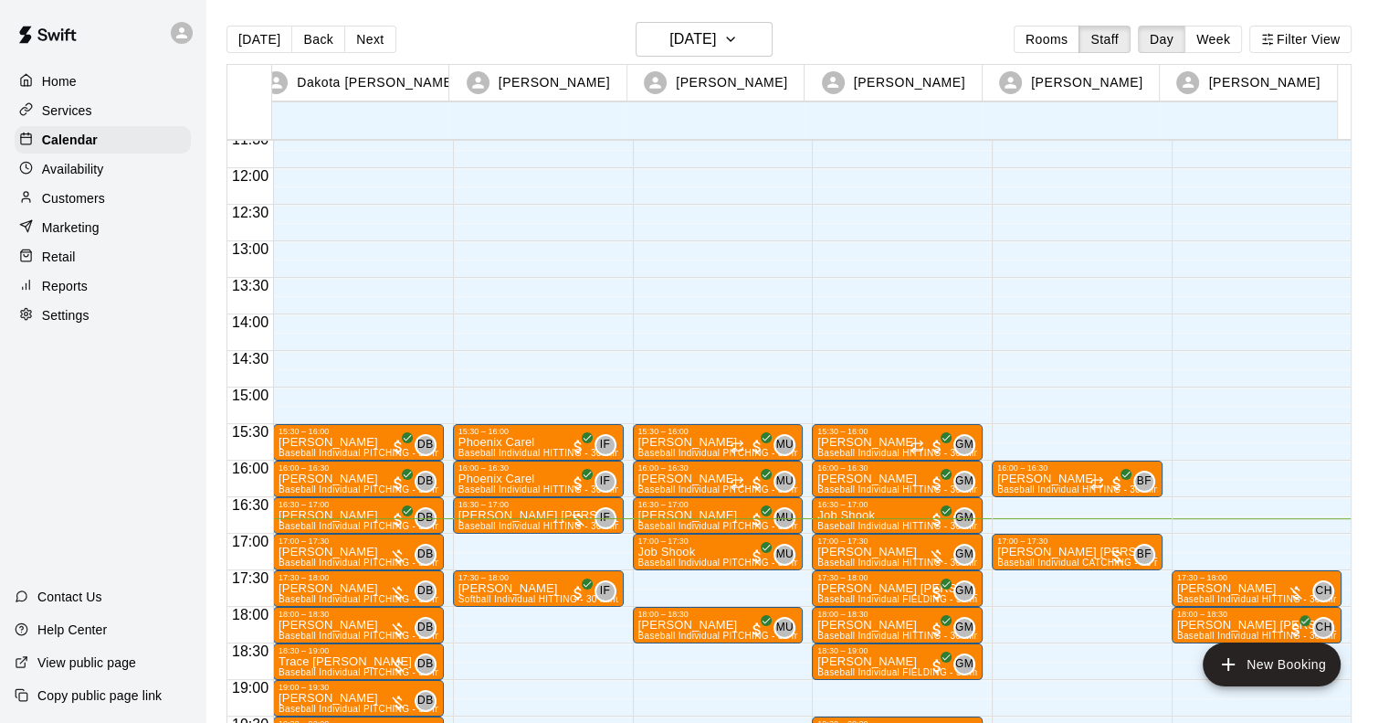
scroll to position [850, 0]
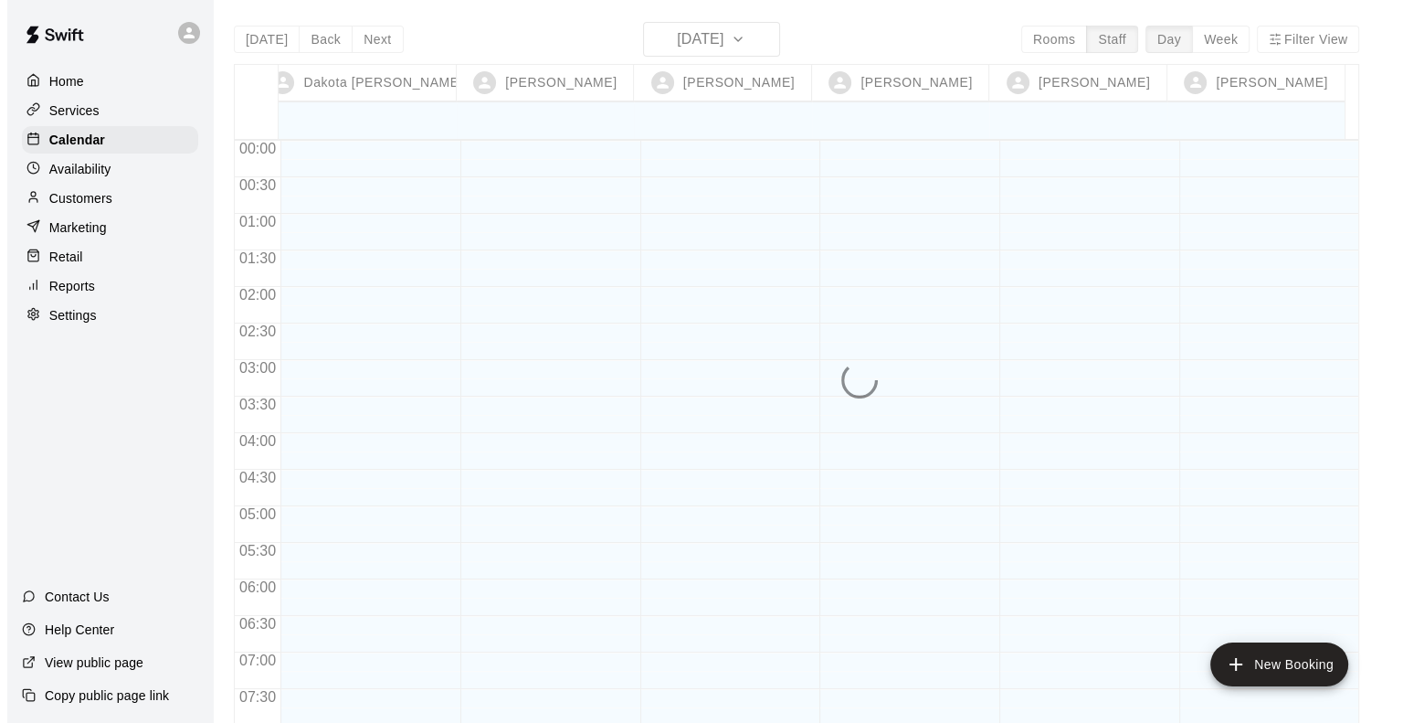
scroll to position [1112, 0]
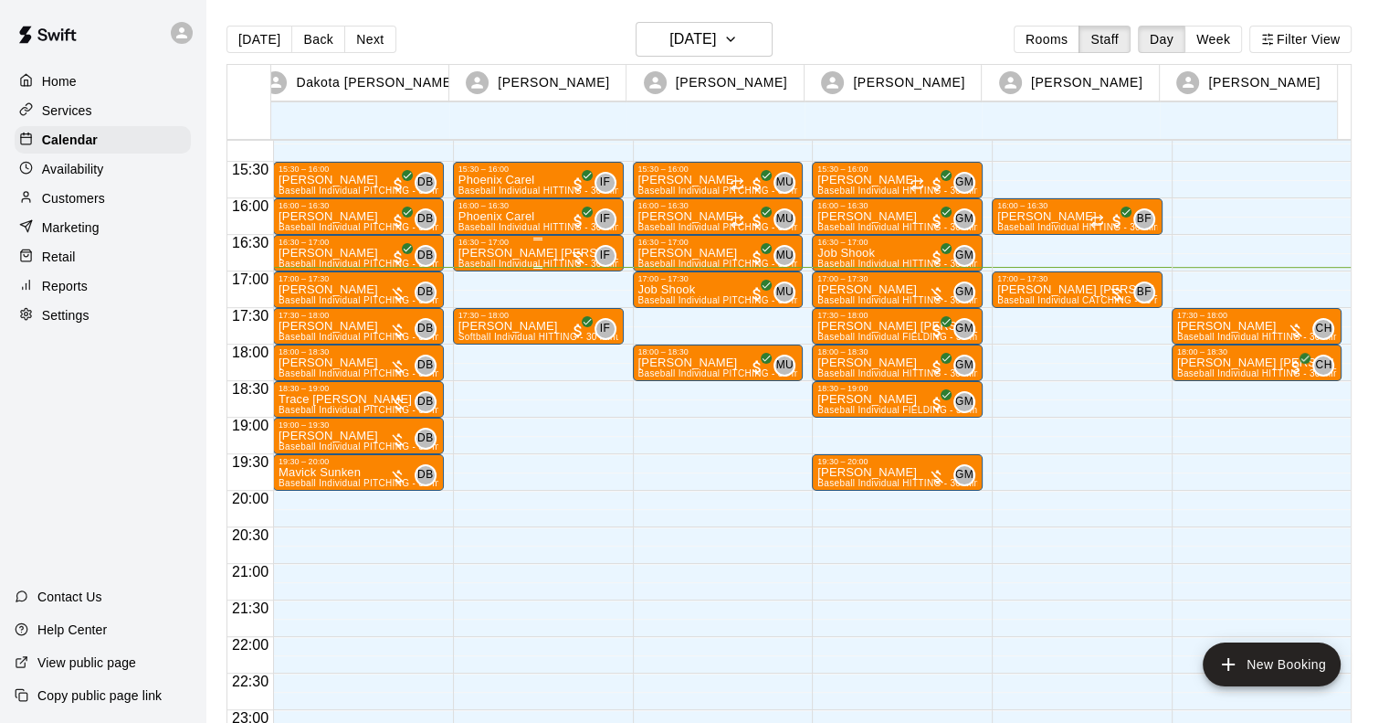
click at [471, 253] on p "[PERSON_NAME] [PERSON_NAME]" at bounding box center [539, 253] width 160 height 0
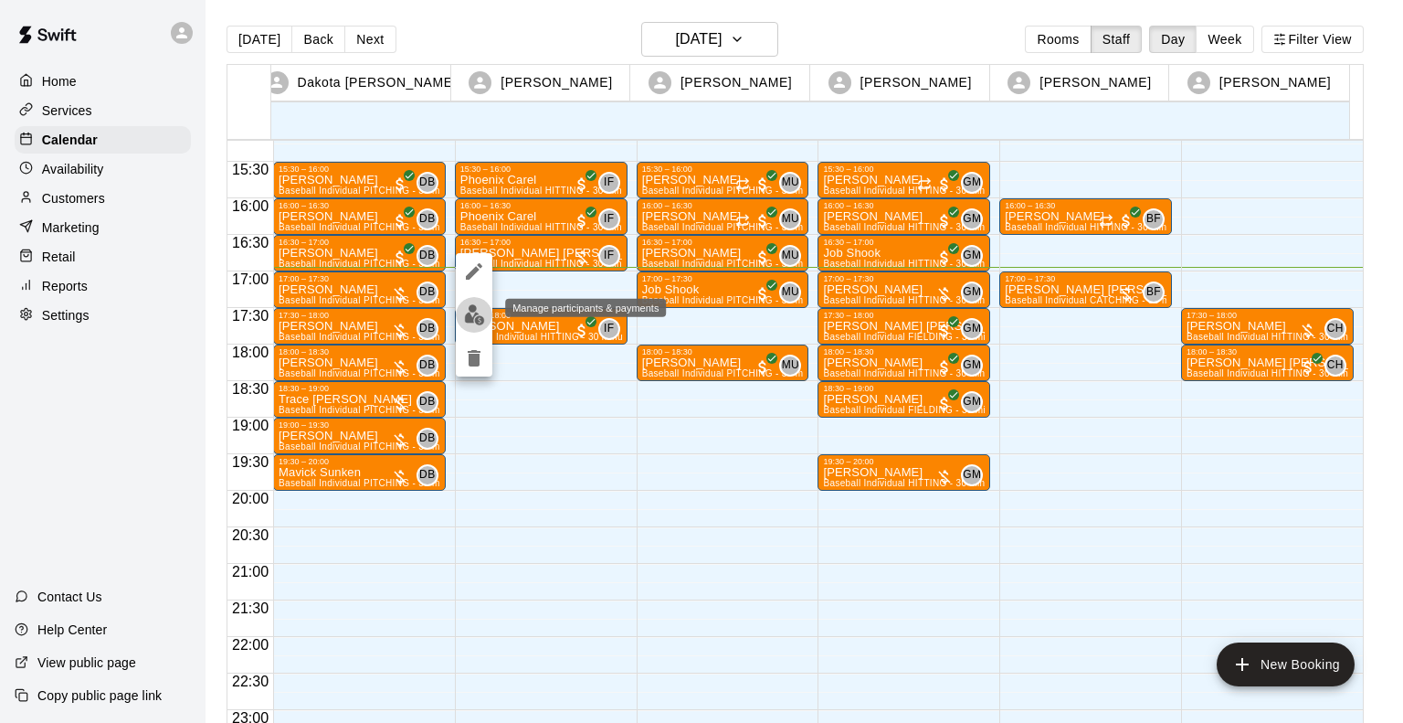
click at [474, 315] on img "edit" at bounding box center [474, 314] width 21 height 21
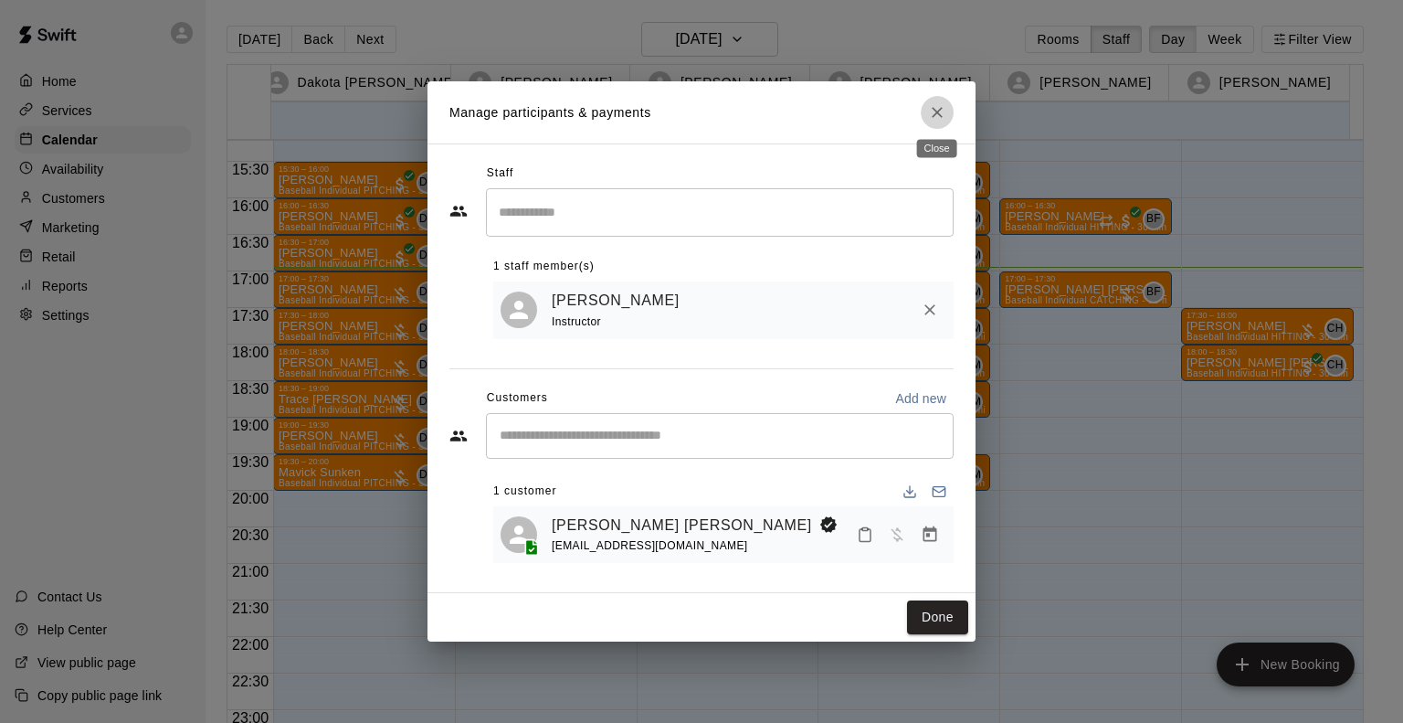
click at [931, 104] on icon "Close" at bounding box center [937, 112] width 18 height 18
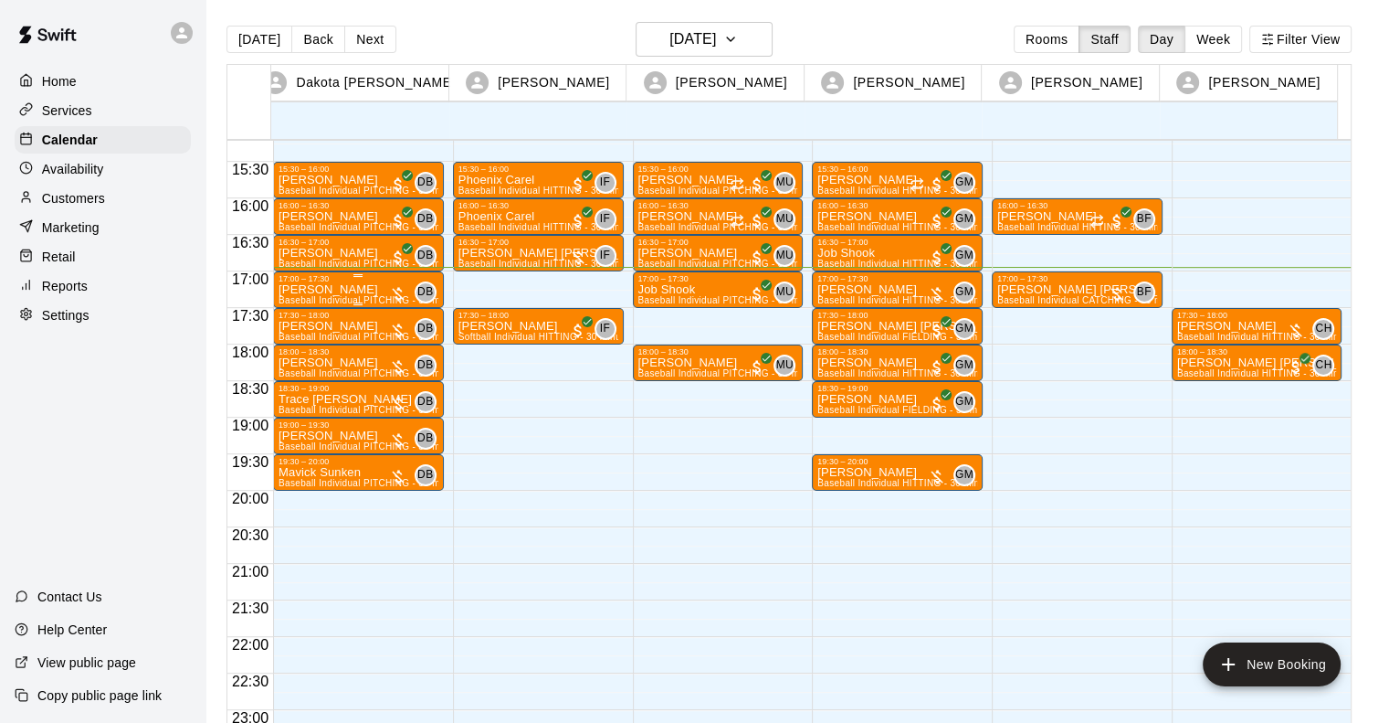
click at [362, 290] on p "[PERSON_NAME]" at bounding box center [359, 290] width 160 height 0
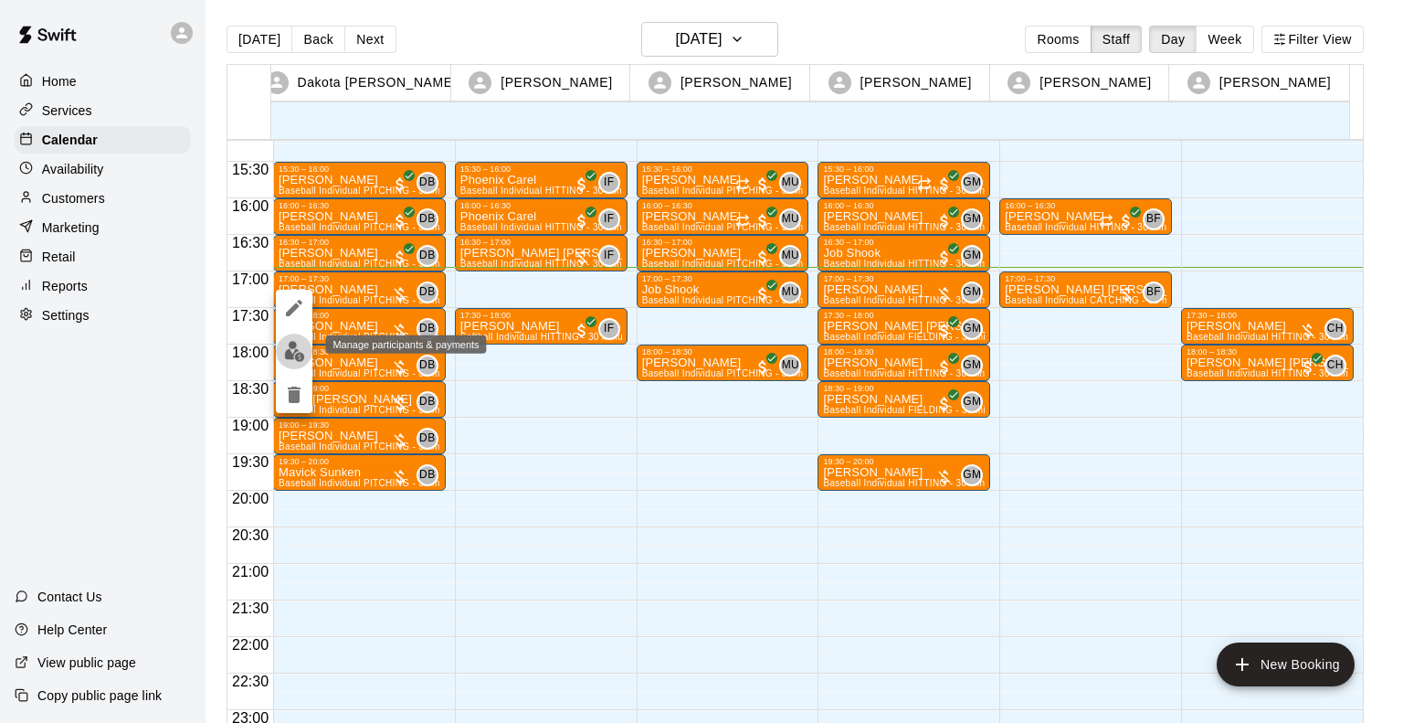
click at [299, 354] on img "edit" at bounding box center [294, 351] width 21 height 21
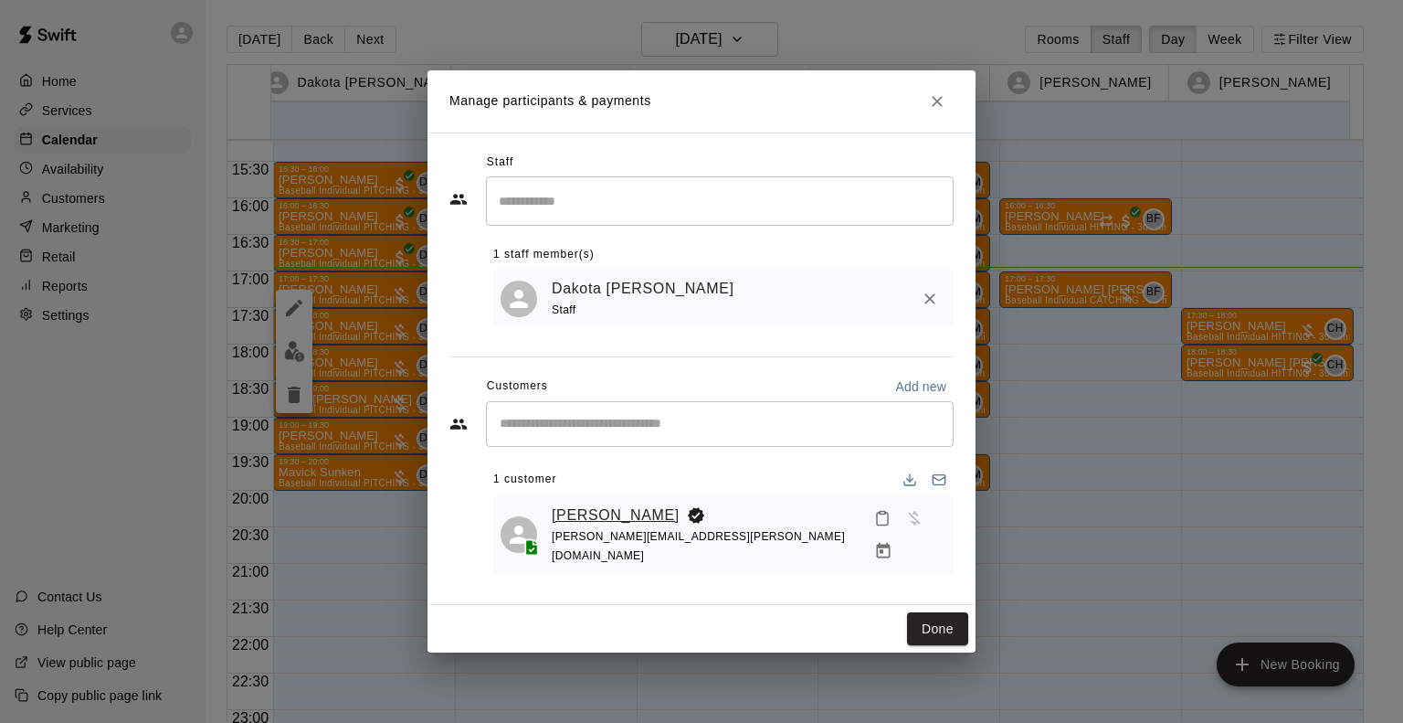
click at [596, 523] on link "[PERSON_NAME]" at bounding box center [616, 515] width 128 height 24
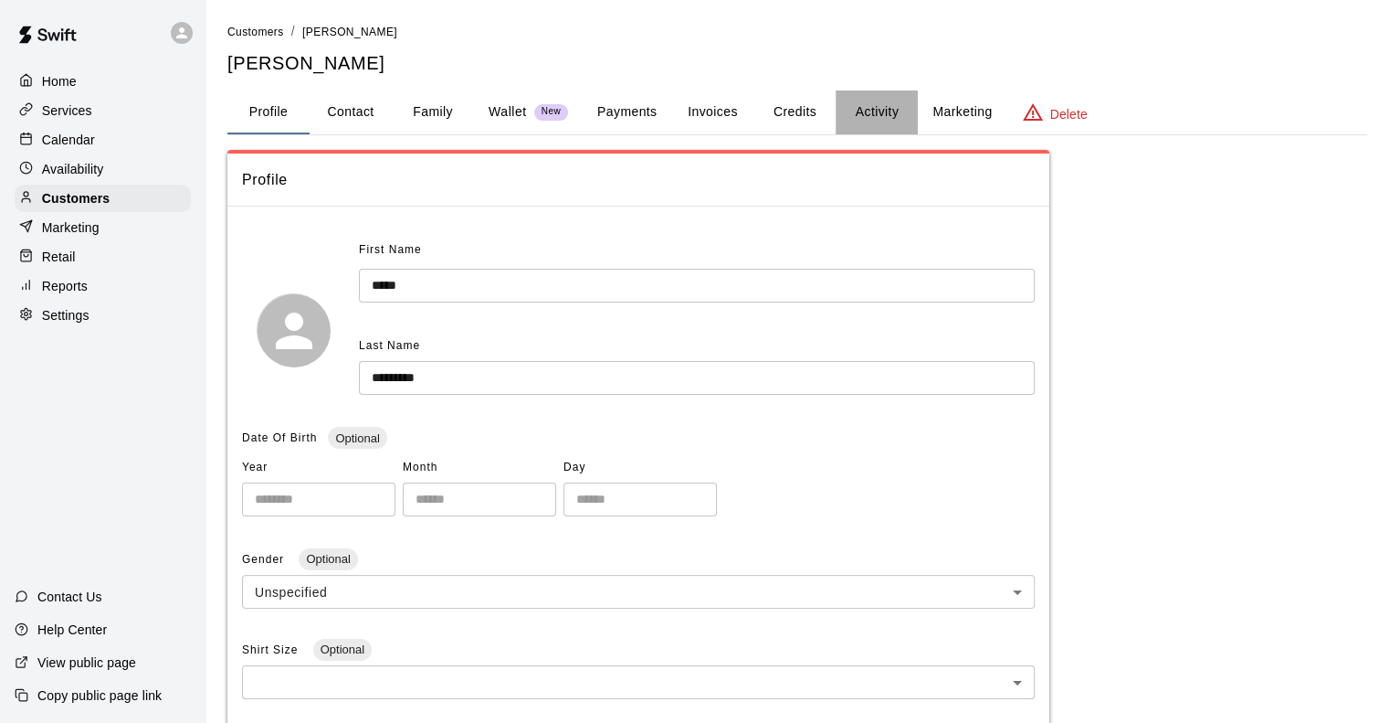
click at [888, 109] on button "Activity" at bounding box center [877, 112] width 82 height 44
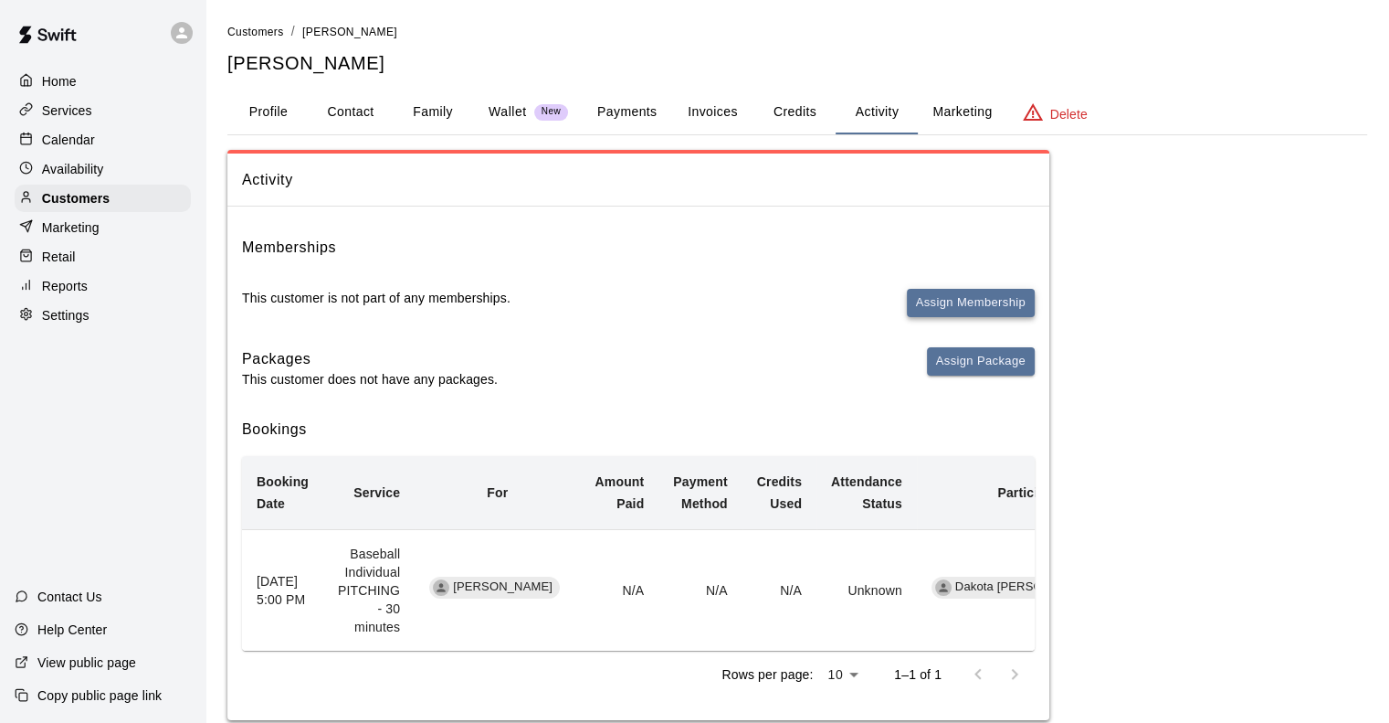
click at [976, 291] on button "Assign Membership" at bounding box center [971, 303] width 128 height 28
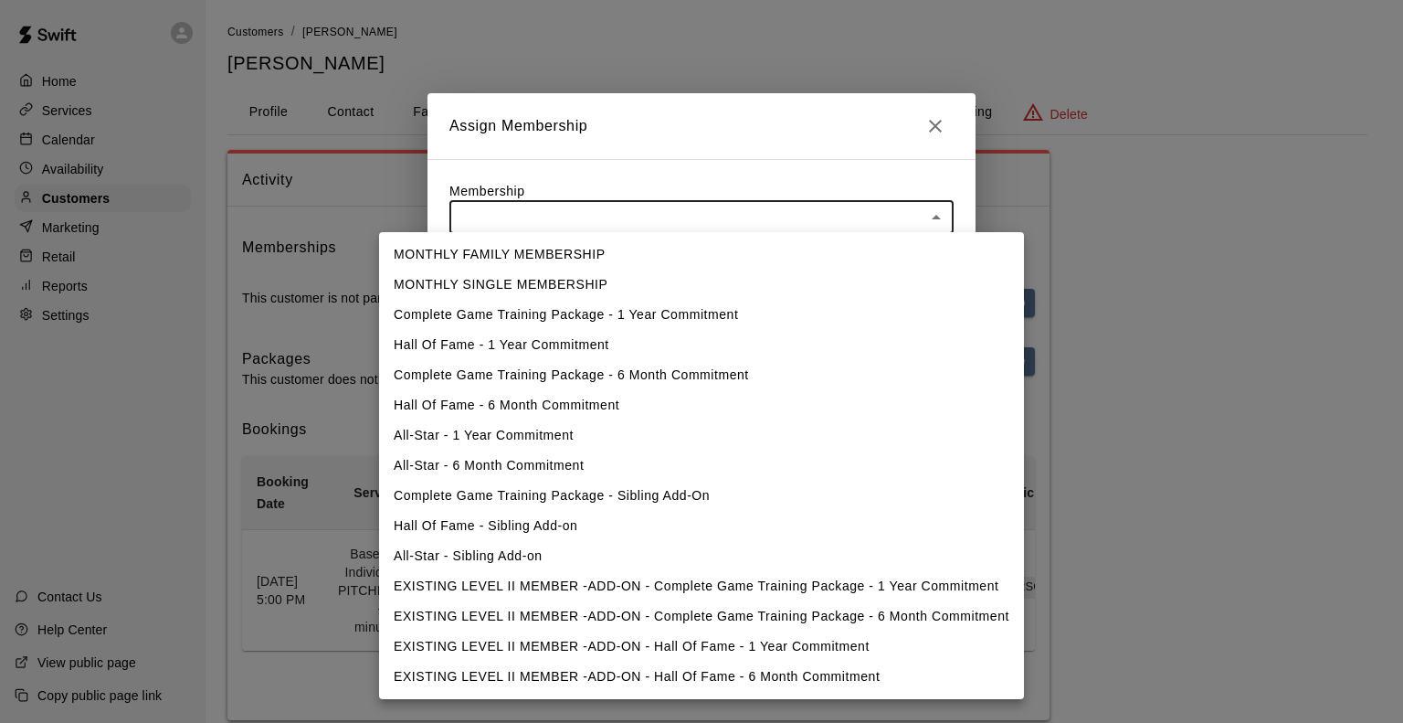
click at [690, 218] on body "Home Services Calendar Availability Customers Marketing Retail Reports Settings…" at bounding box center [701, 378] width 1403 height 756
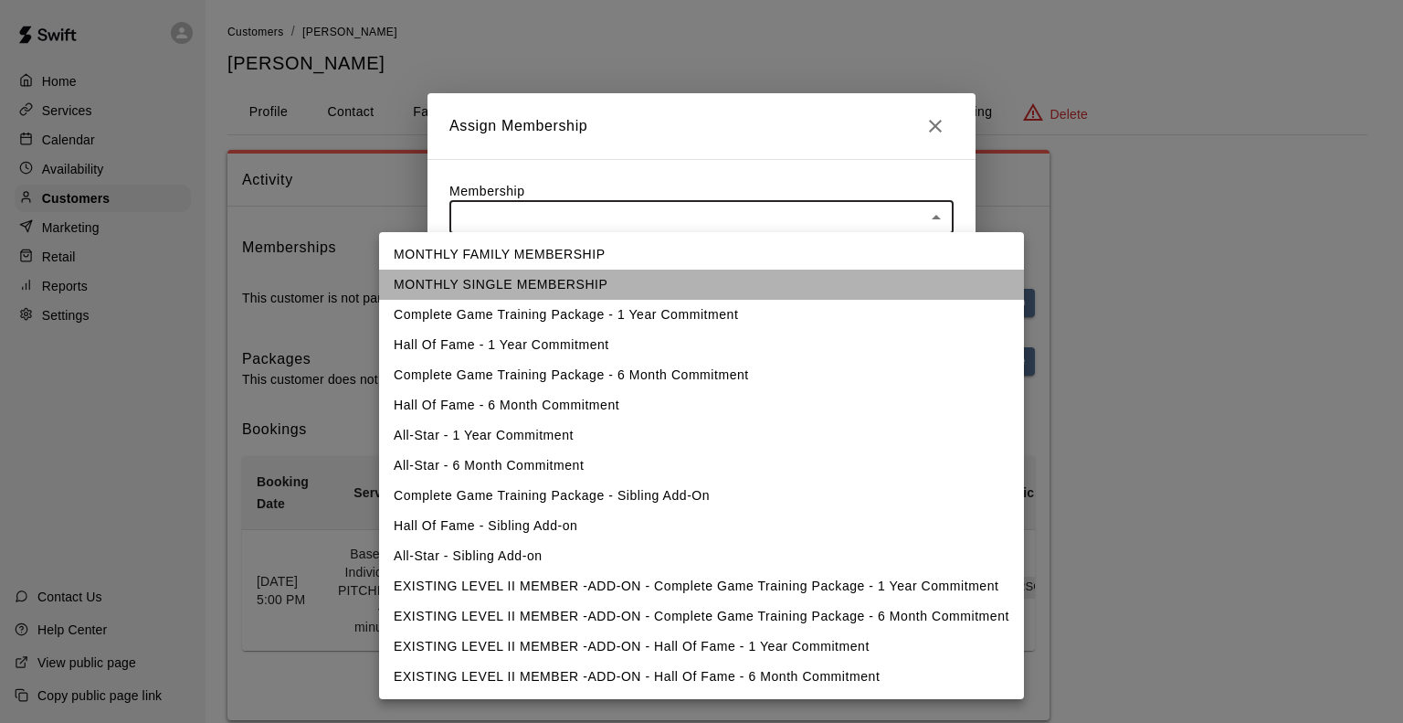
click at [528, 284] on li "MONTHLY SINGLE MEMBERSHIP" at bounding box center [701, 284] width 645 height 30
type input "**********"
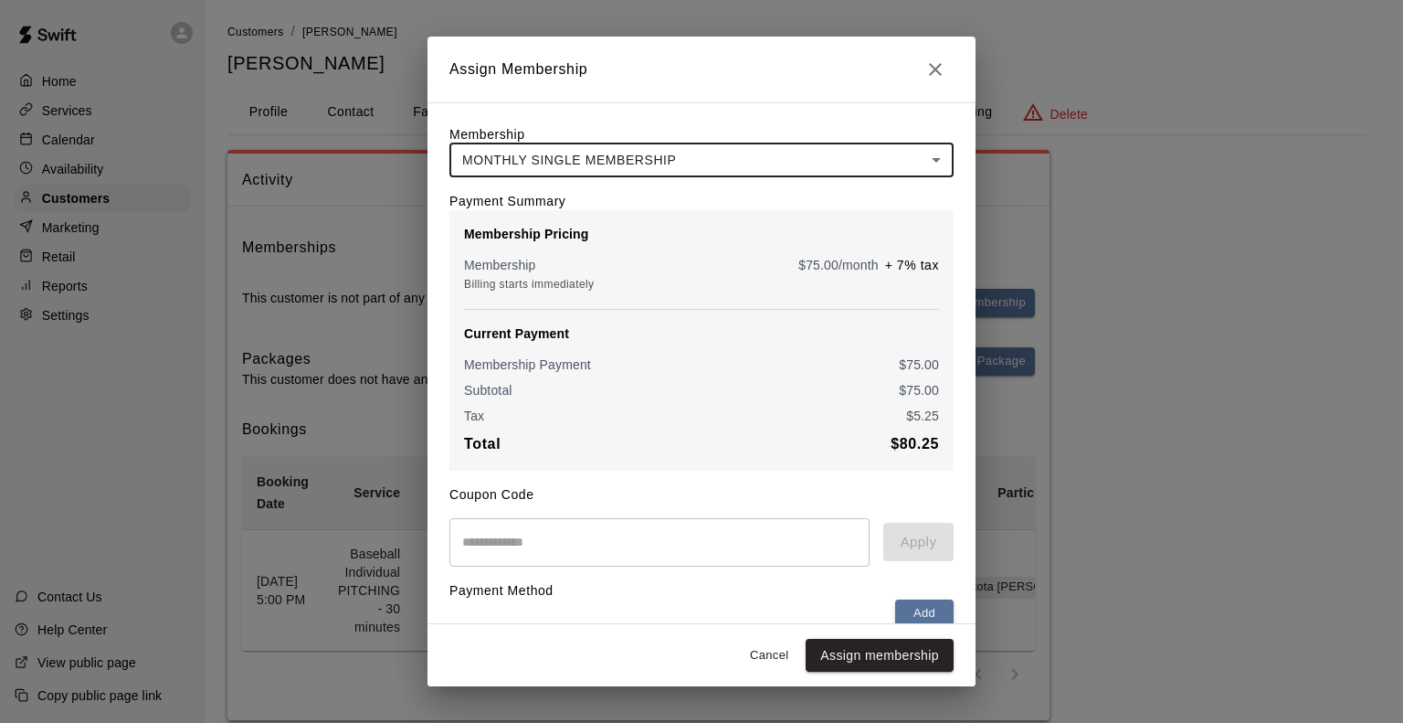
scroll to position [129, 0]
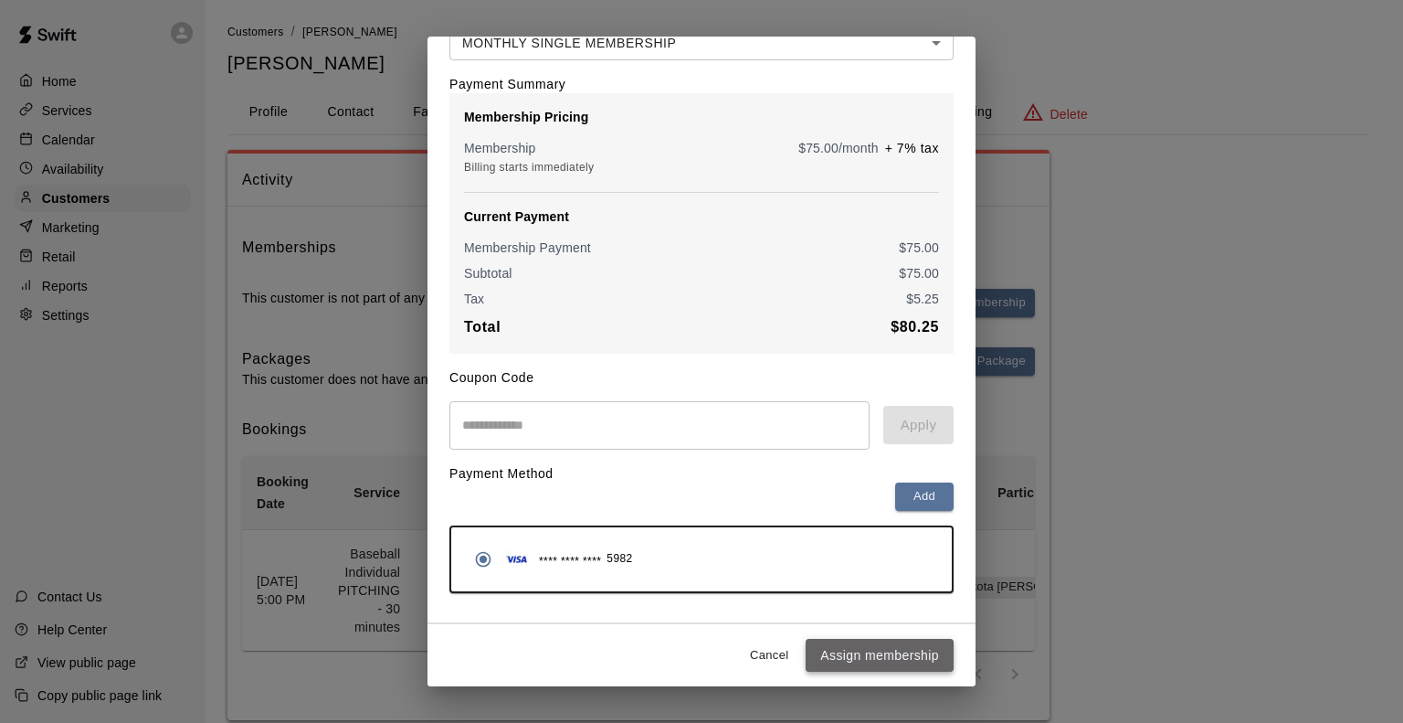
click at [823, 671] on button "Assign membership" at bounding box center [880, 656] width 148 height 34
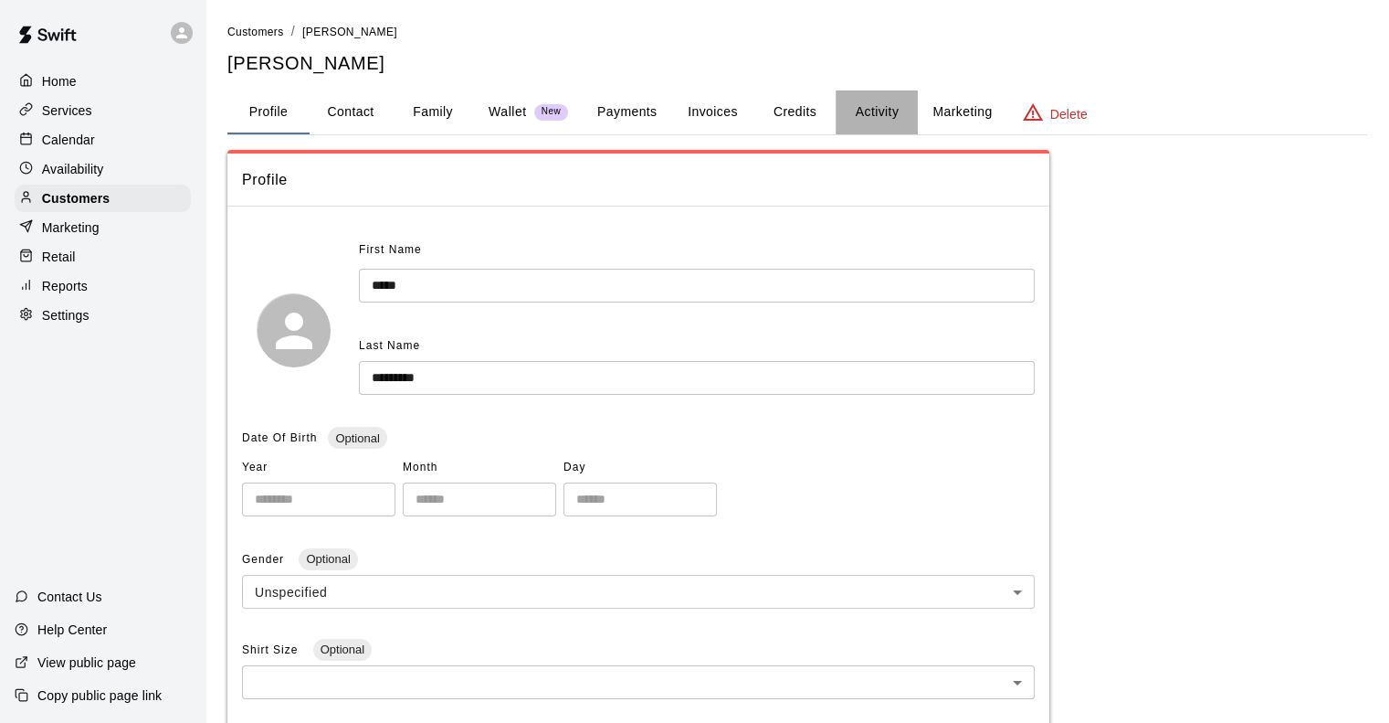
click at [872, 114] on button "Activity" at bounding box center [877, 112] width 82 height 44
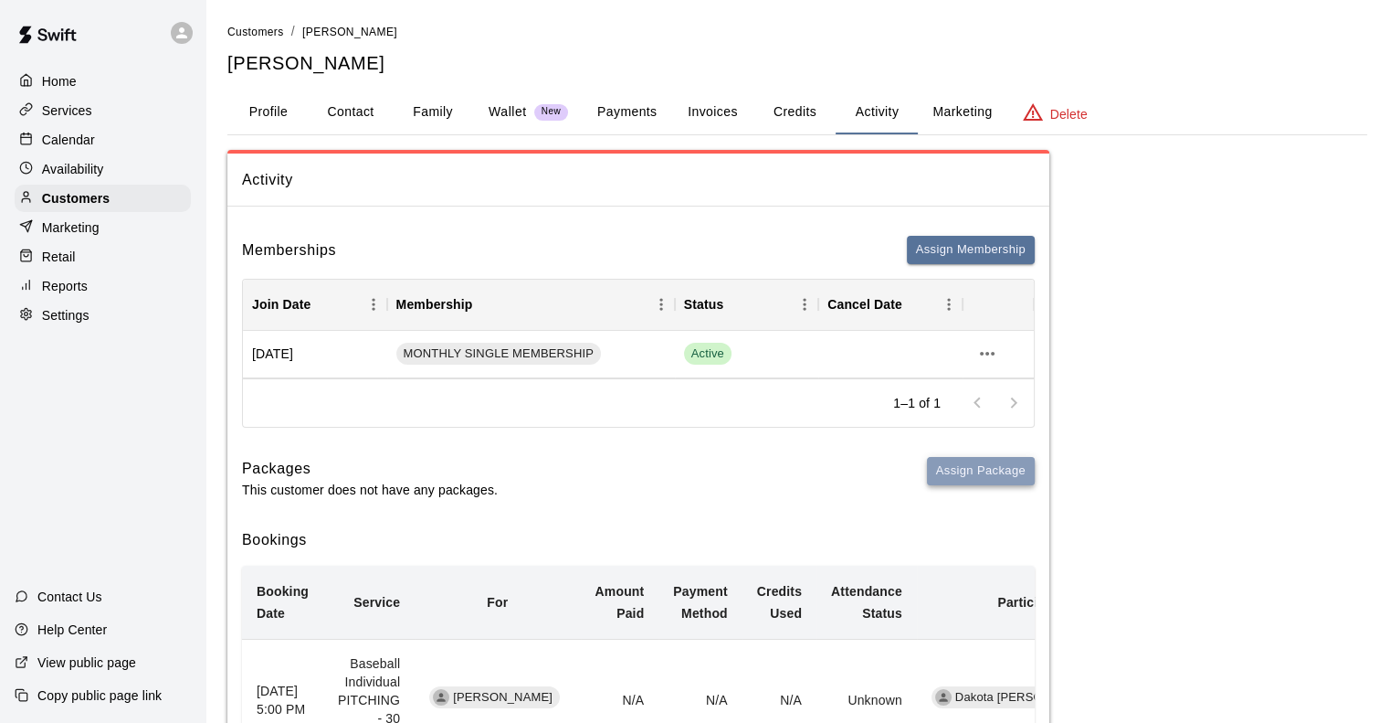
click at [985, 471] on button "Assign Package" at bounding box center [981, 471] width 108 height 28
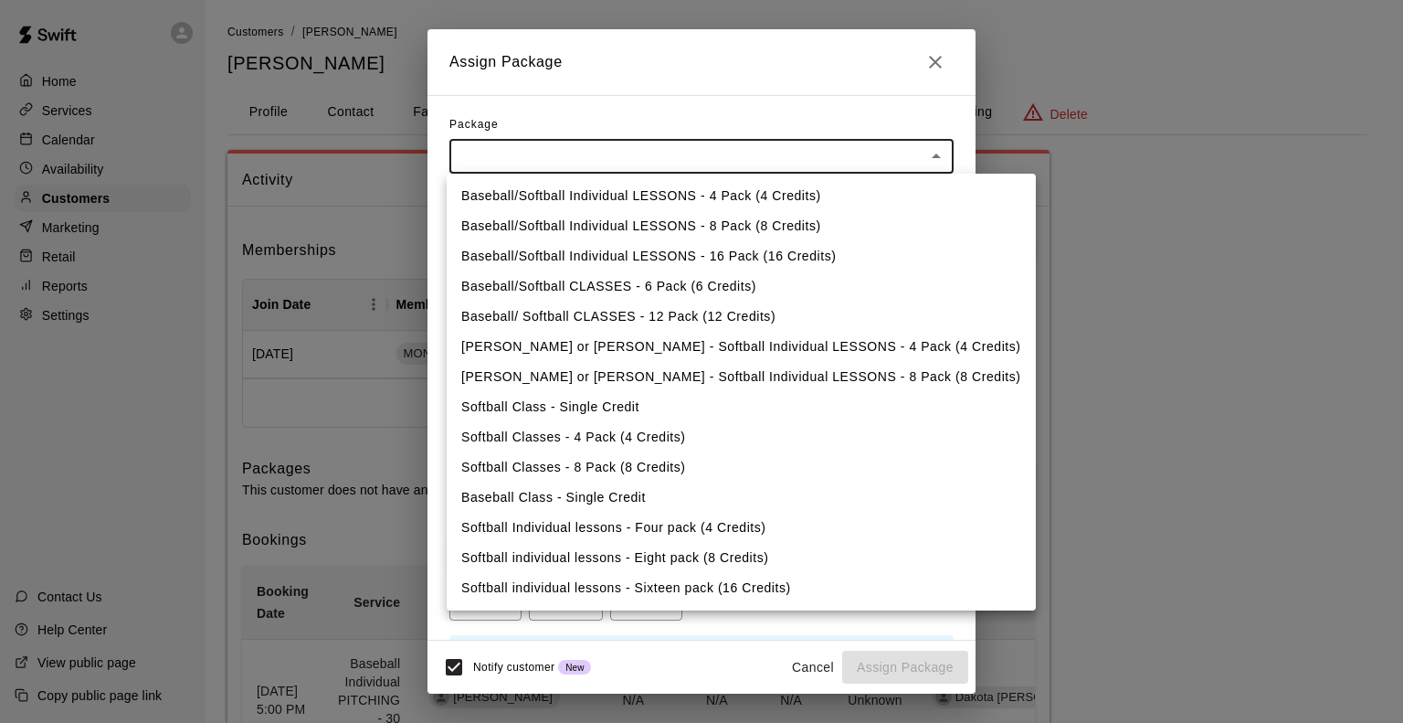
click at [675, 152] on body "Home Services Calendar Availability Customers Marketing Retail Reports Settings…" at bounding box center [701, 433] width 1403 height 866
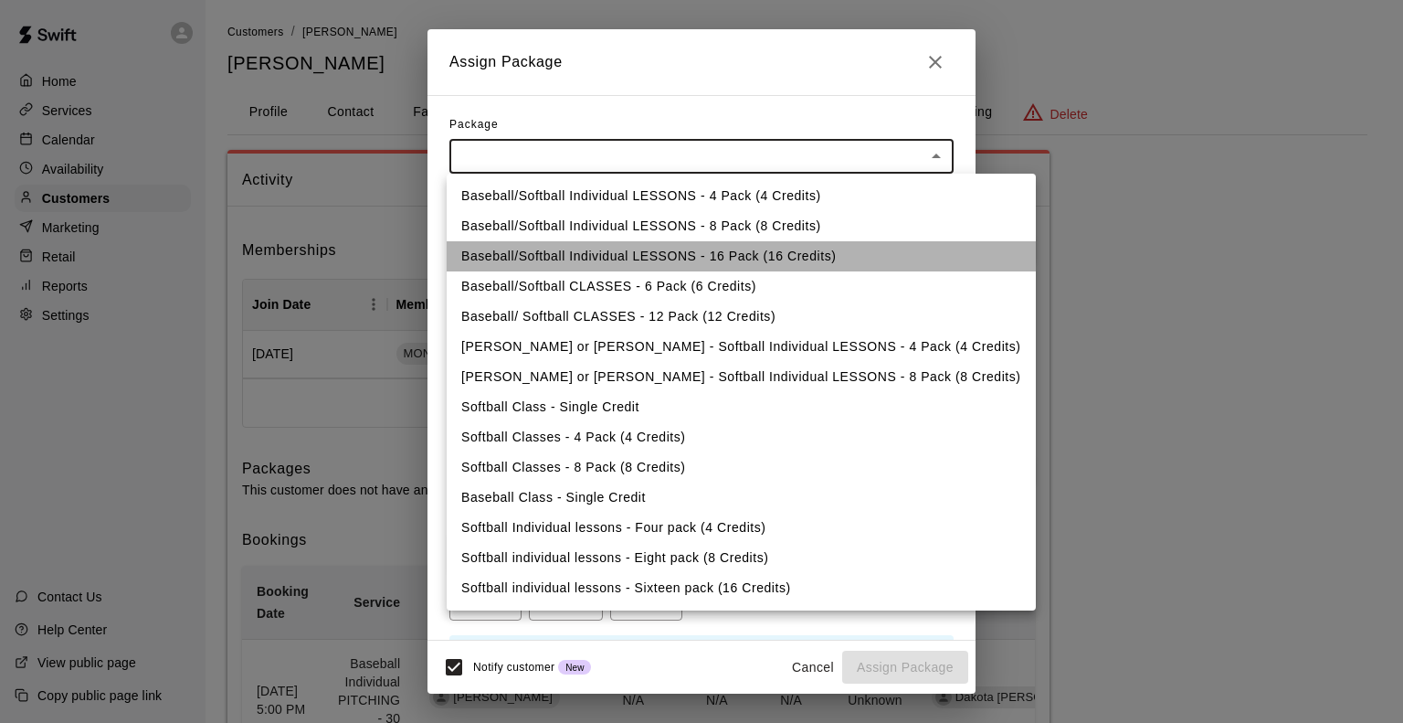
click at [795, 259] on li "Baseball/Softball Individual LESSONS - 16 Pack (16 Credits)" at bounding box center [741, 256] width 589 height 30
type input "**********"
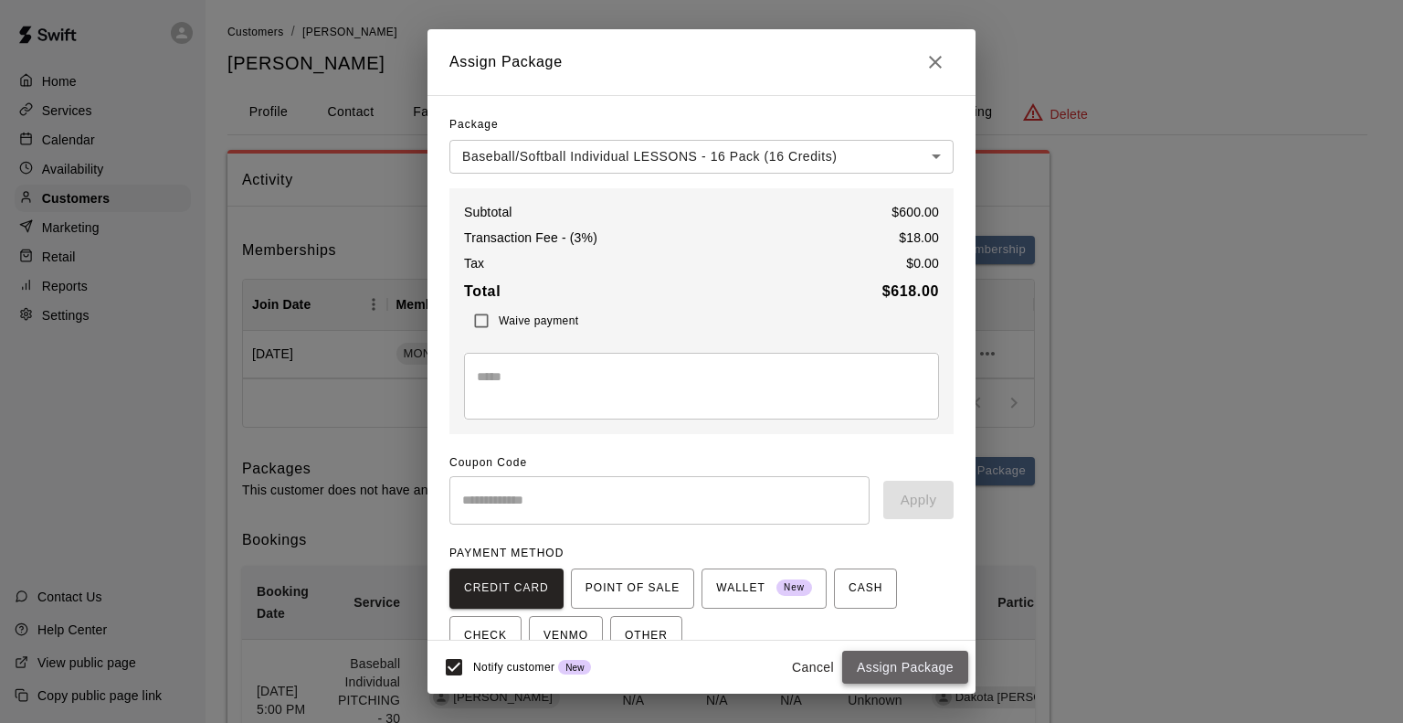
click at [948, 666] on button "Assign Package" at bounding box center [905, 667] width 126 height 34
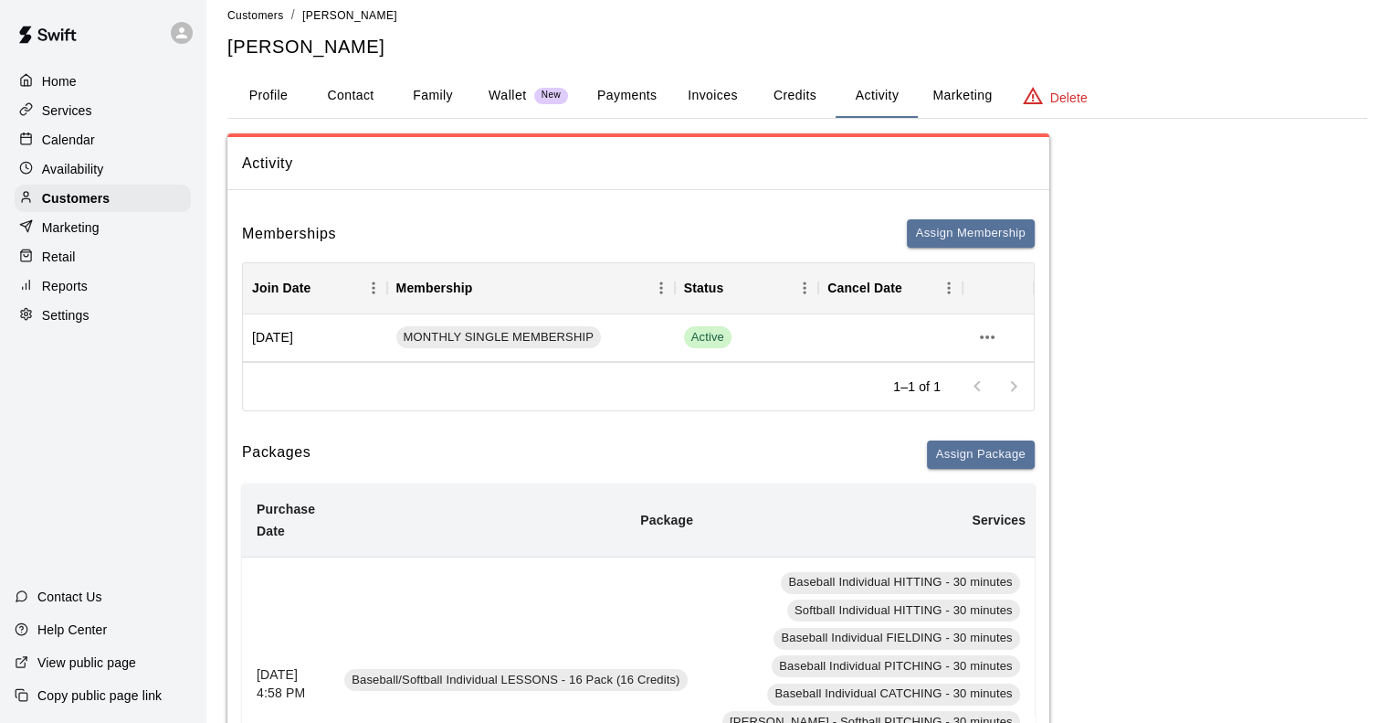
scroll to position [15, 0]
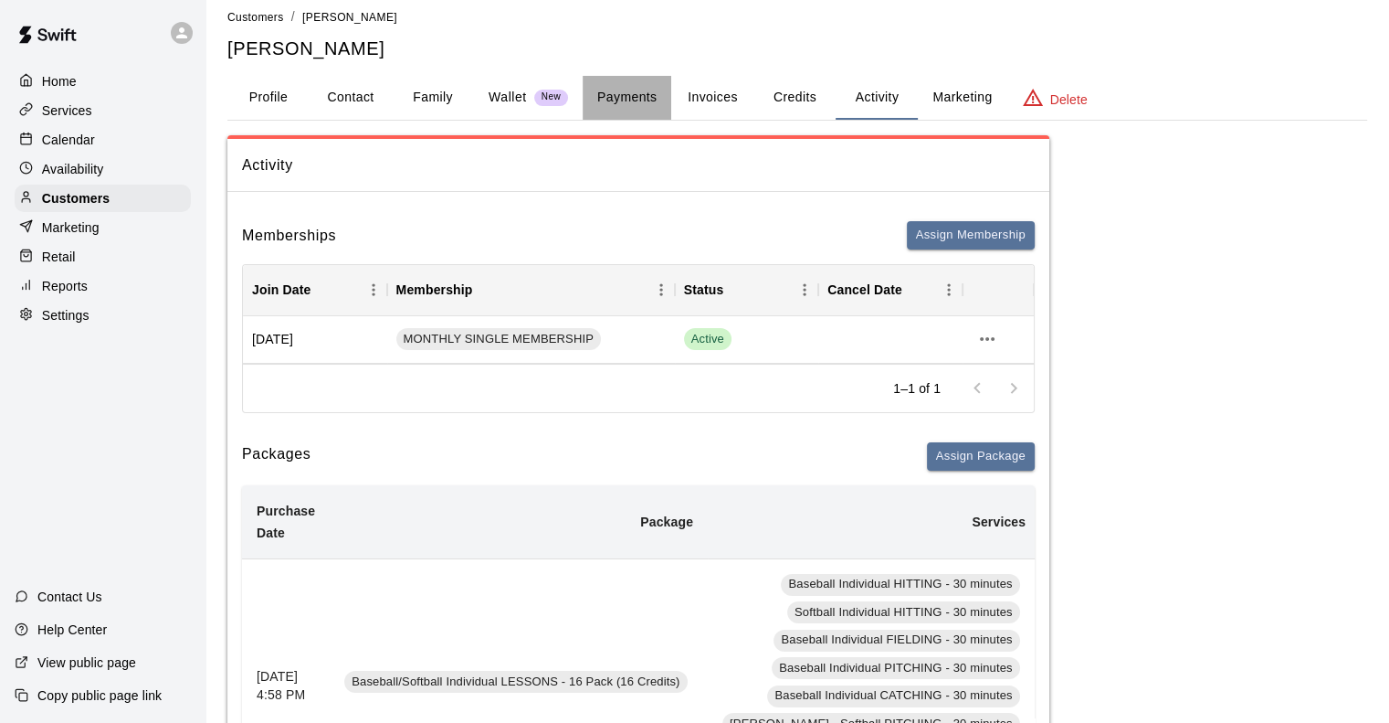
click at [636, 95] on button "Payments" at bounding box center [627, 98] width 89 height 44
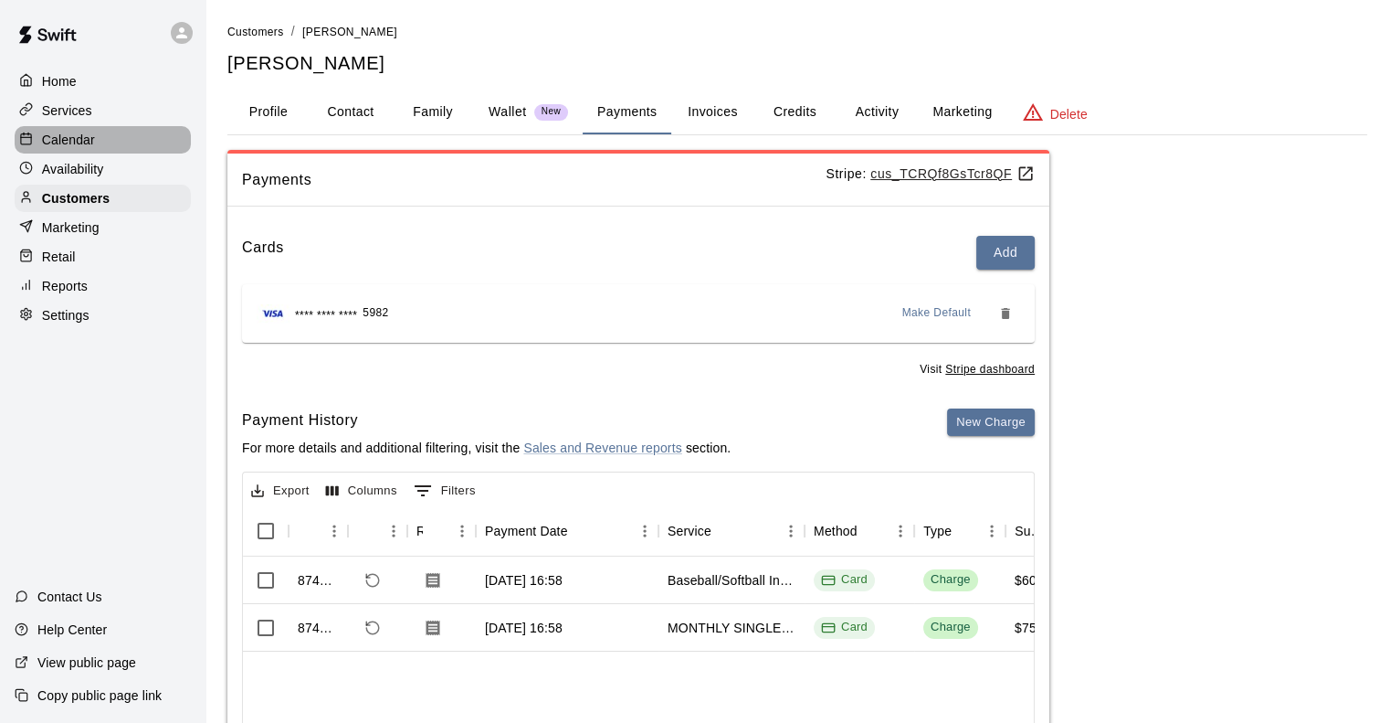
click at [58, 138] on p "Calendar" at bounding box center [68, 140] width 53 height 18
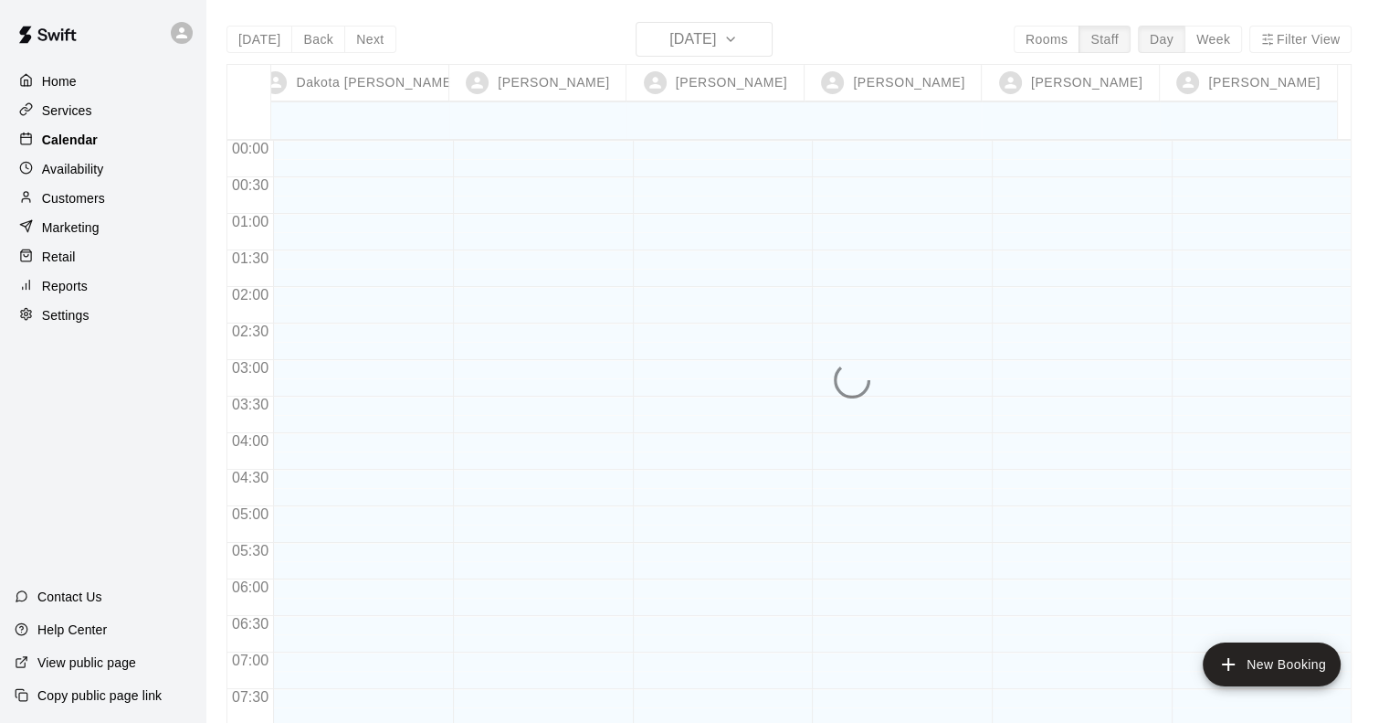
scroll to position [1112, 0]
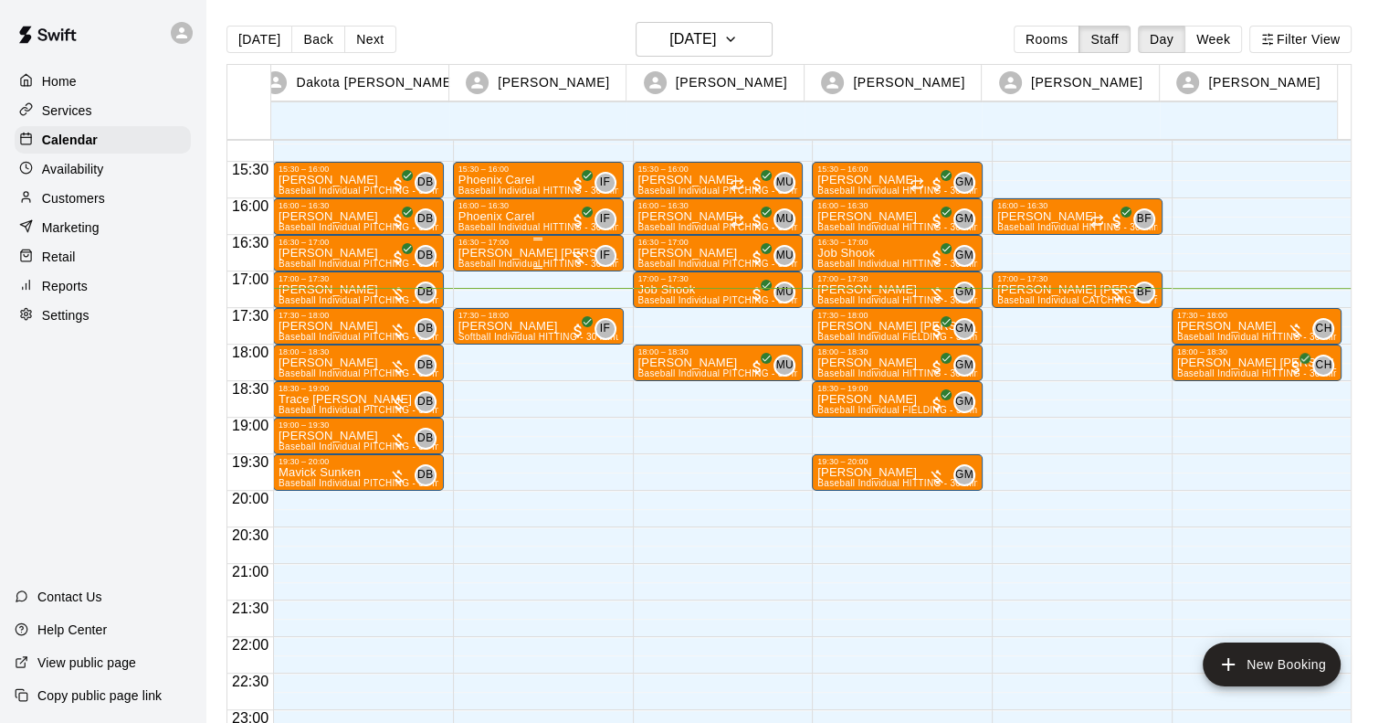
click at [512, 253] on p "[PERSON_NAME] [PERSON_NAME]" at bounding box center [539, 253] width 160 height 0
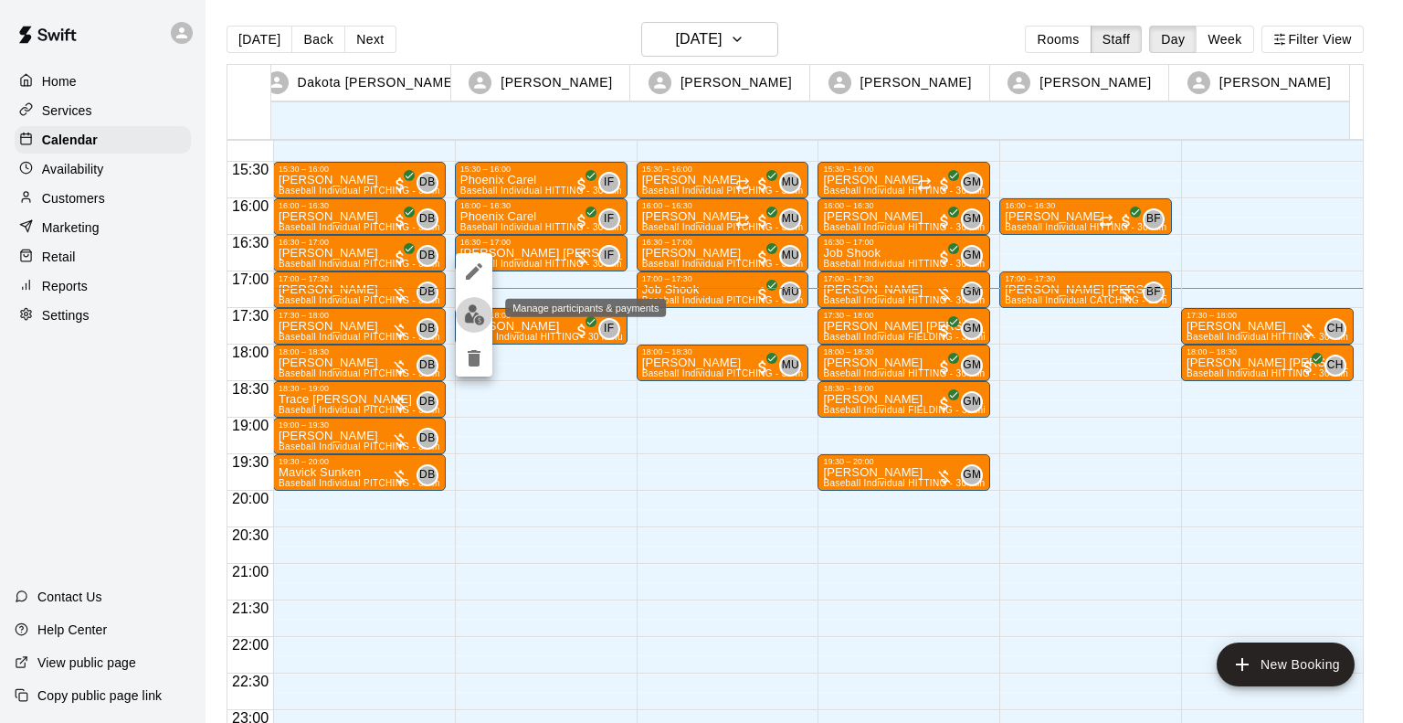
click at [467, 317] on img "edit" at bounding box center [474, 314] width 21 height 21
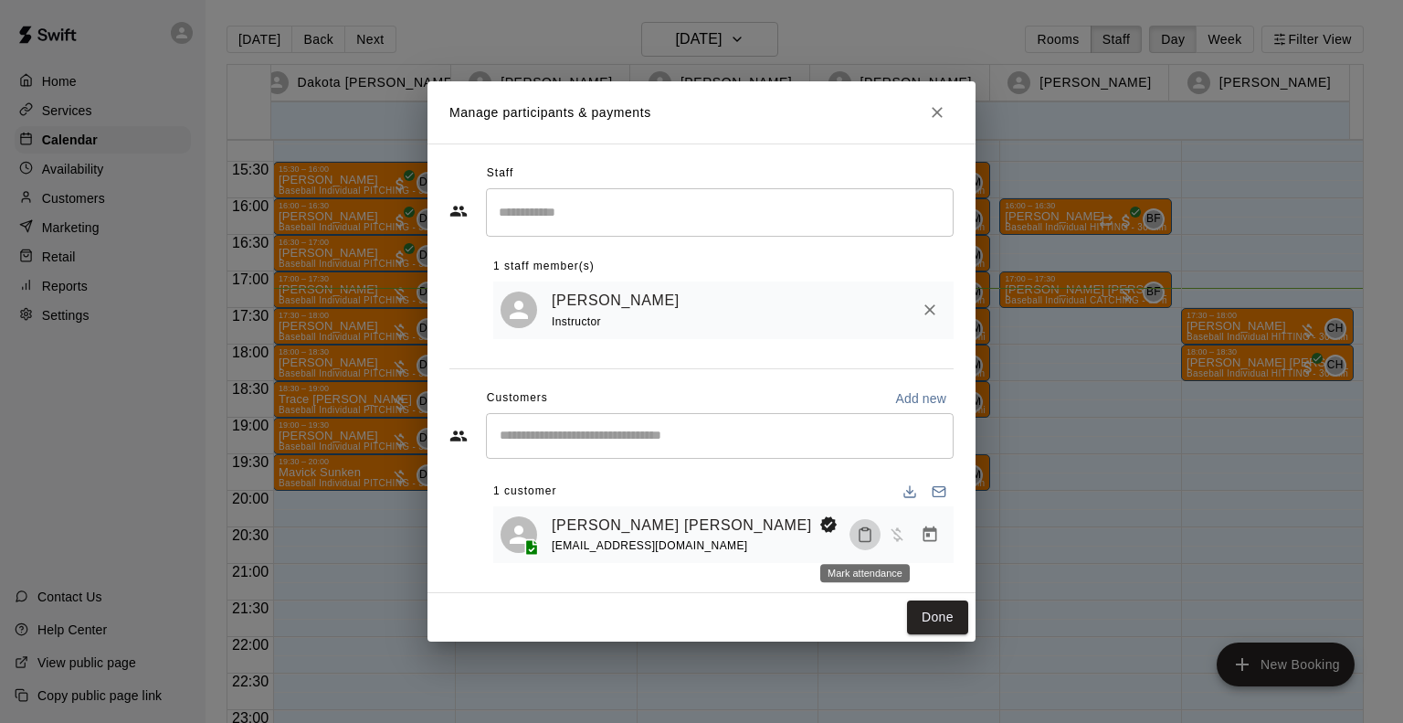
click at [866, 539] on icon "Mark attendance" at bounding box center [865, 534] width 16 height 16
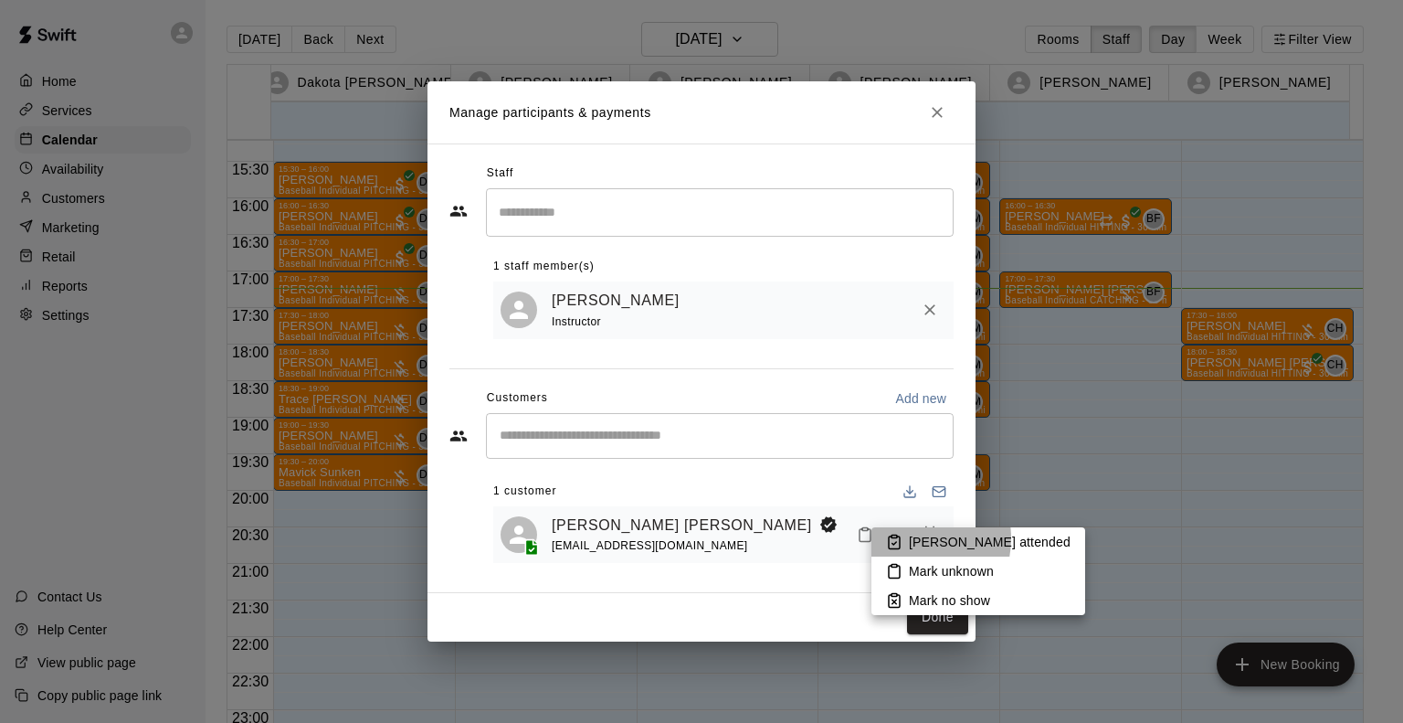
click at [906, 538] on li "[PERSON_NAME] attended" at bounding box center [979, 541] width 214 height 29
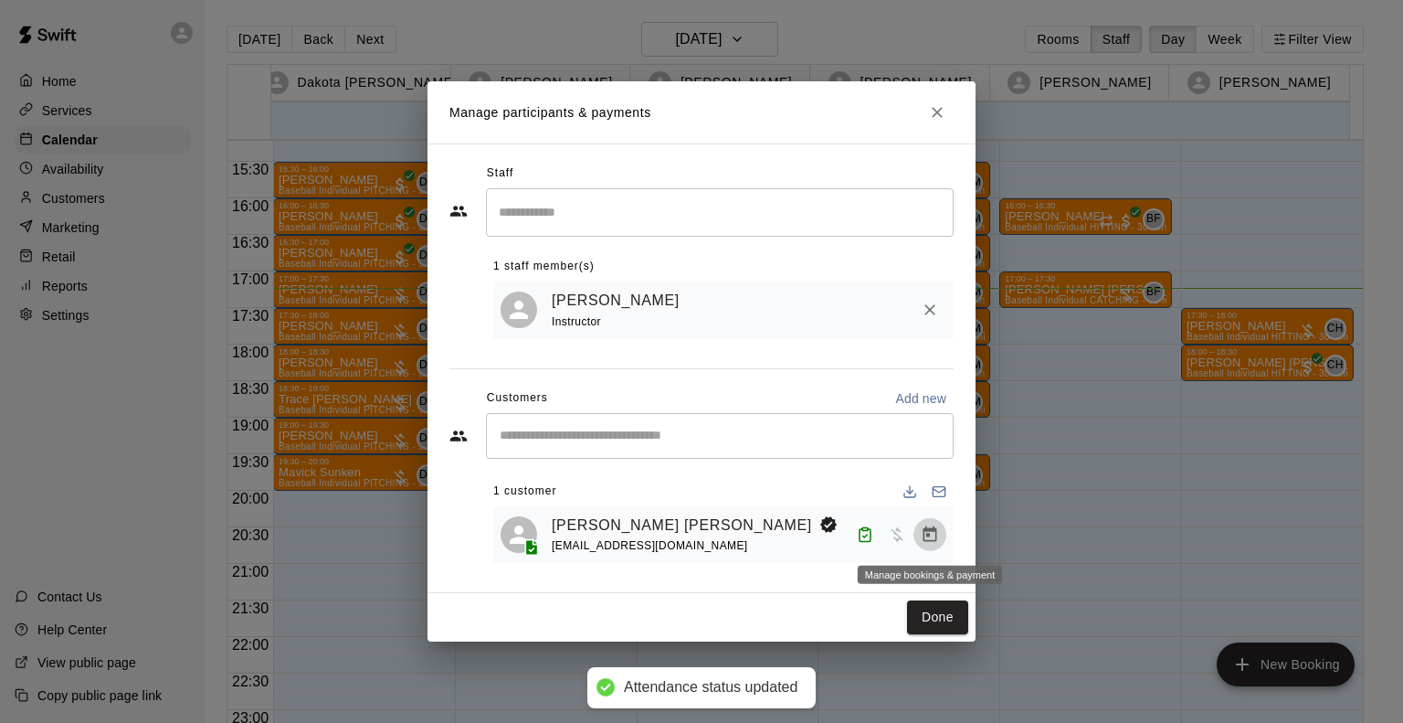
click at [928, 535] on icon "Manage bookings & payment" at bounding box center [931, 534] width 14 height 16
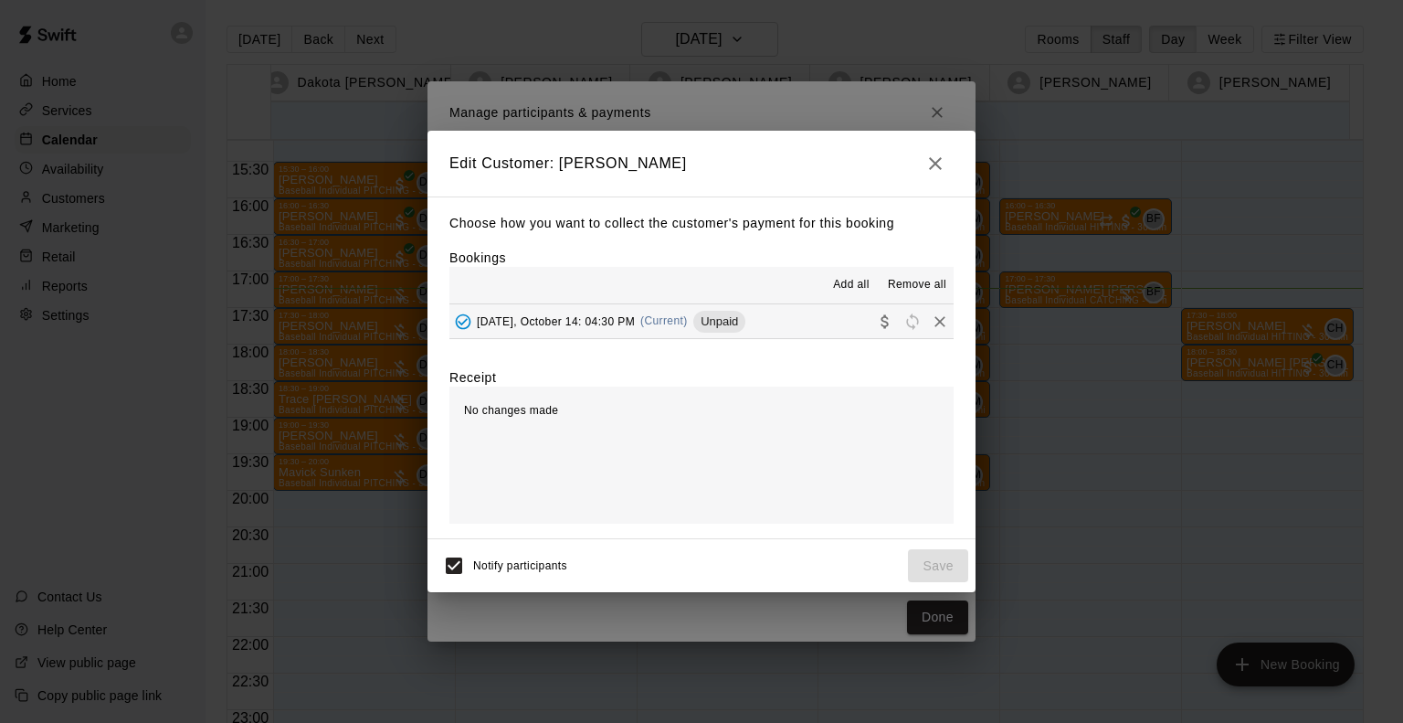
click at [627, 330] on div "[DATE], October 14: 04:30 PM (Current) Unpaid" at bounding box center [597, 321] width 296 height 27
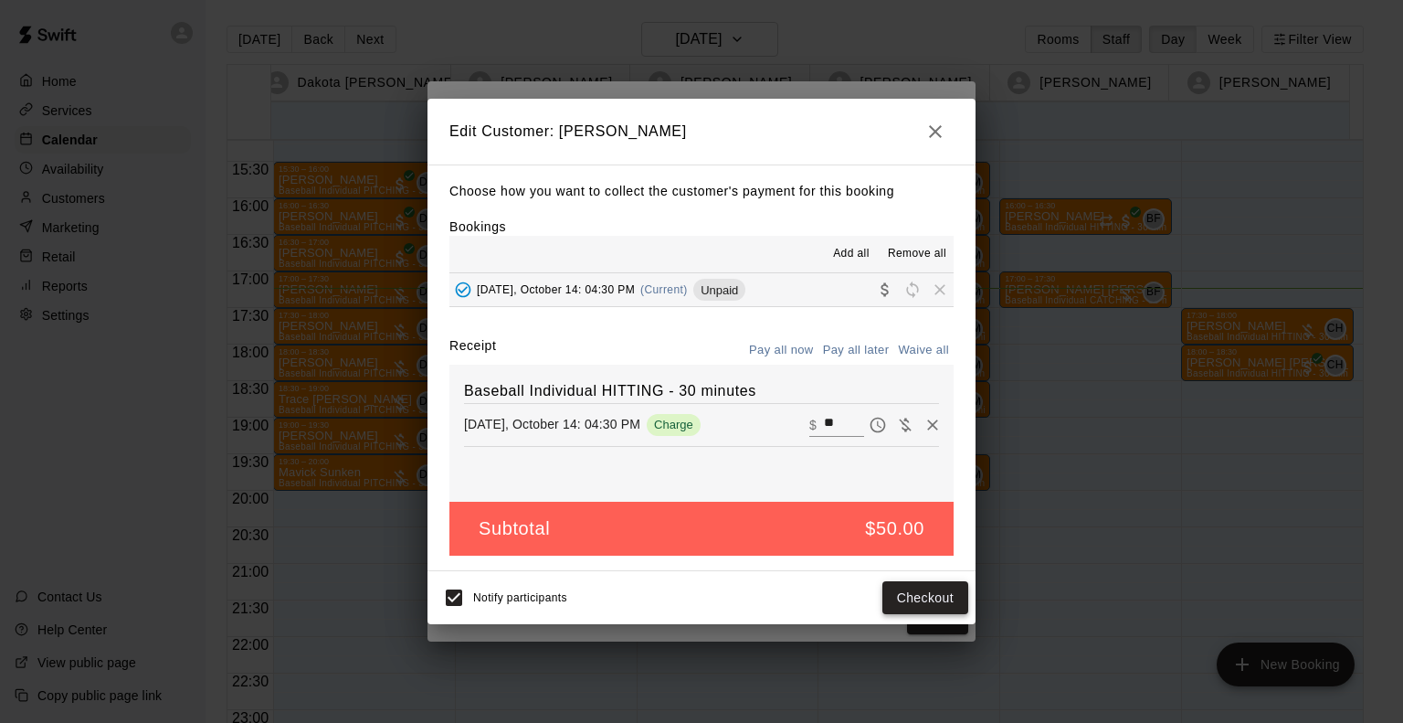
click at [894, 591] on button "Checkout" at bounding box center [925, 598] width 86 height 34
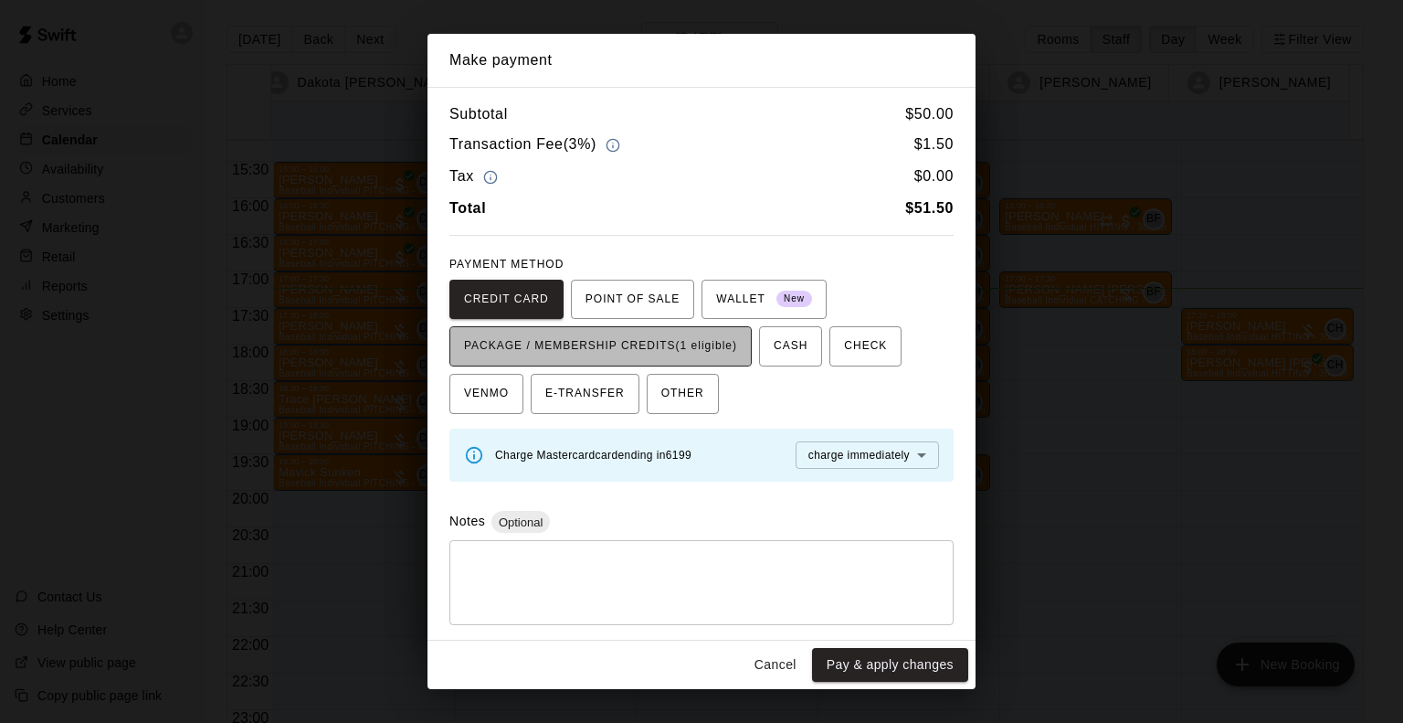
click at [629, 339] on span "PACKAGE / MEMBERSHIP CREDITS (1 eligible)" at bounding box center [600, 346] width 273 height 29
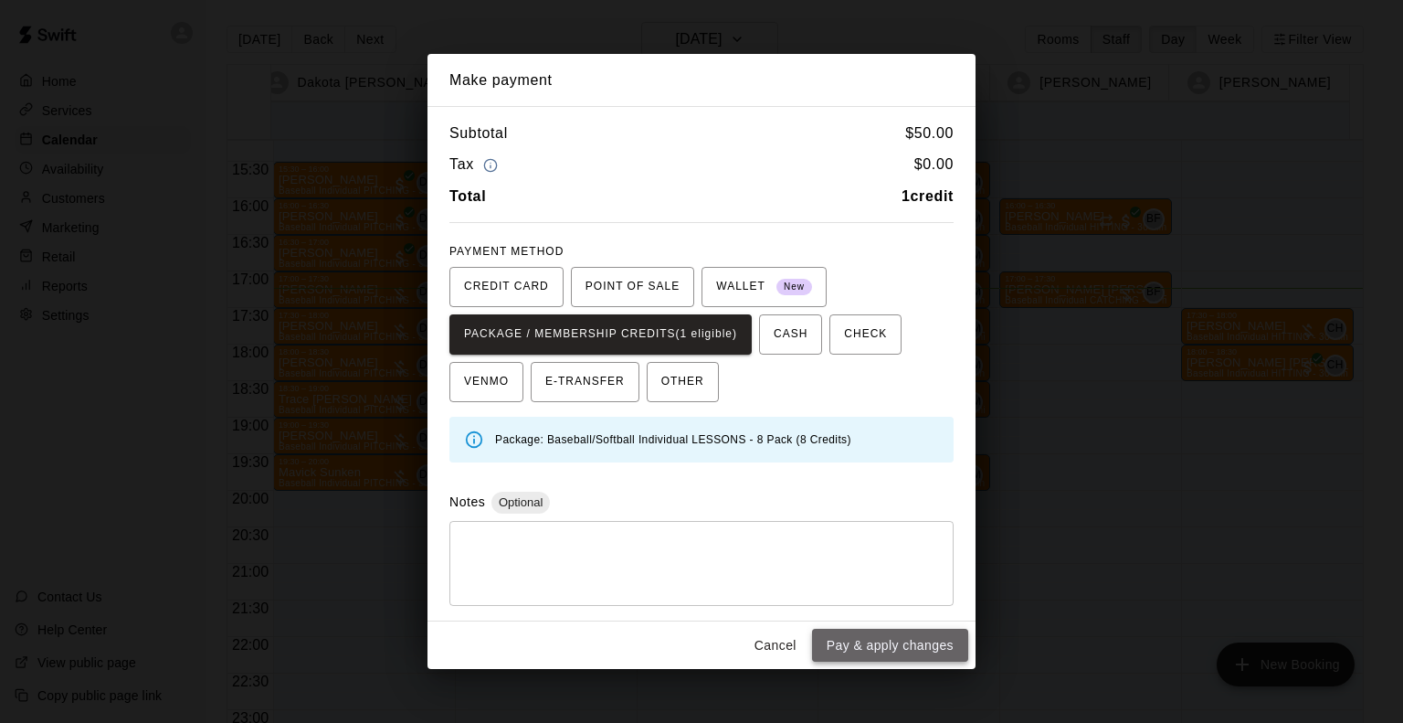
click at [877, 648] on button "Pay & apply changes" at bounding box center [890, 646] width 156 height 34
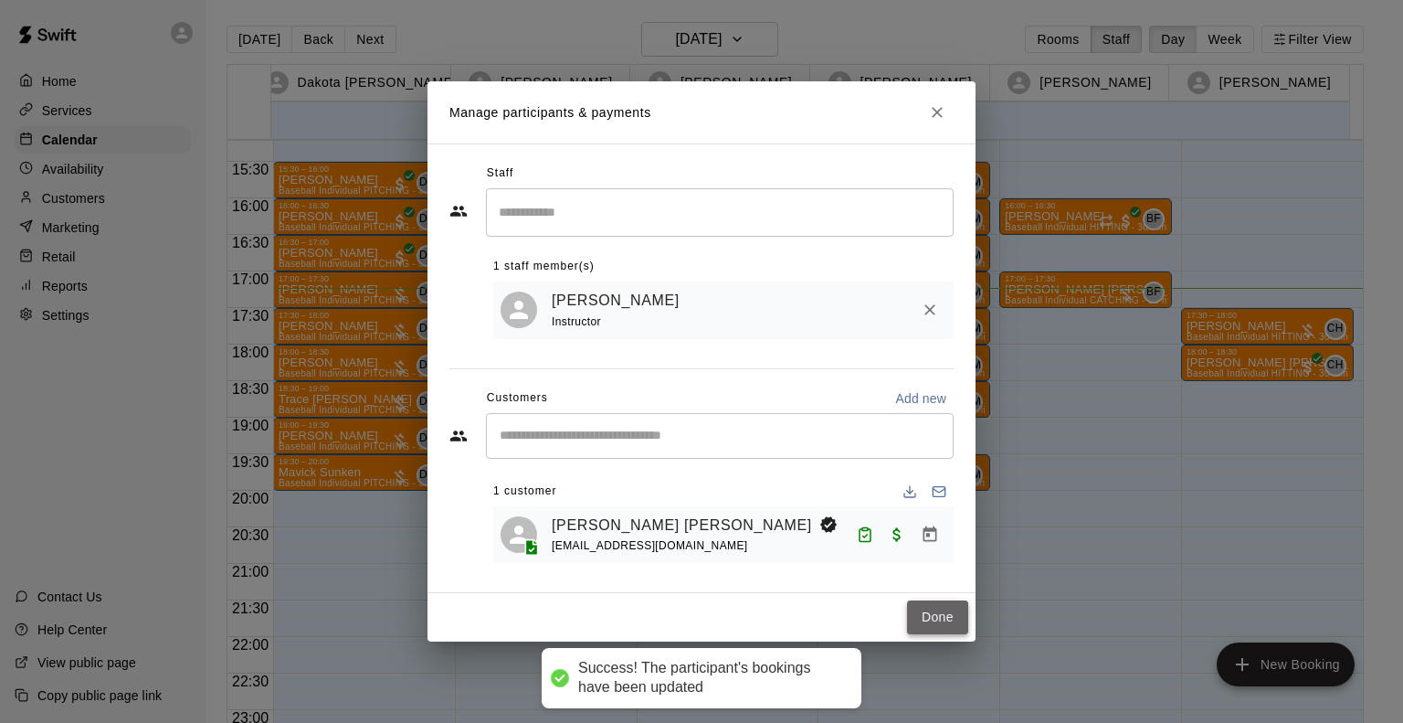
click at [925, 619] on button "Done" at bounding box center [937, 617] width 61 height 34
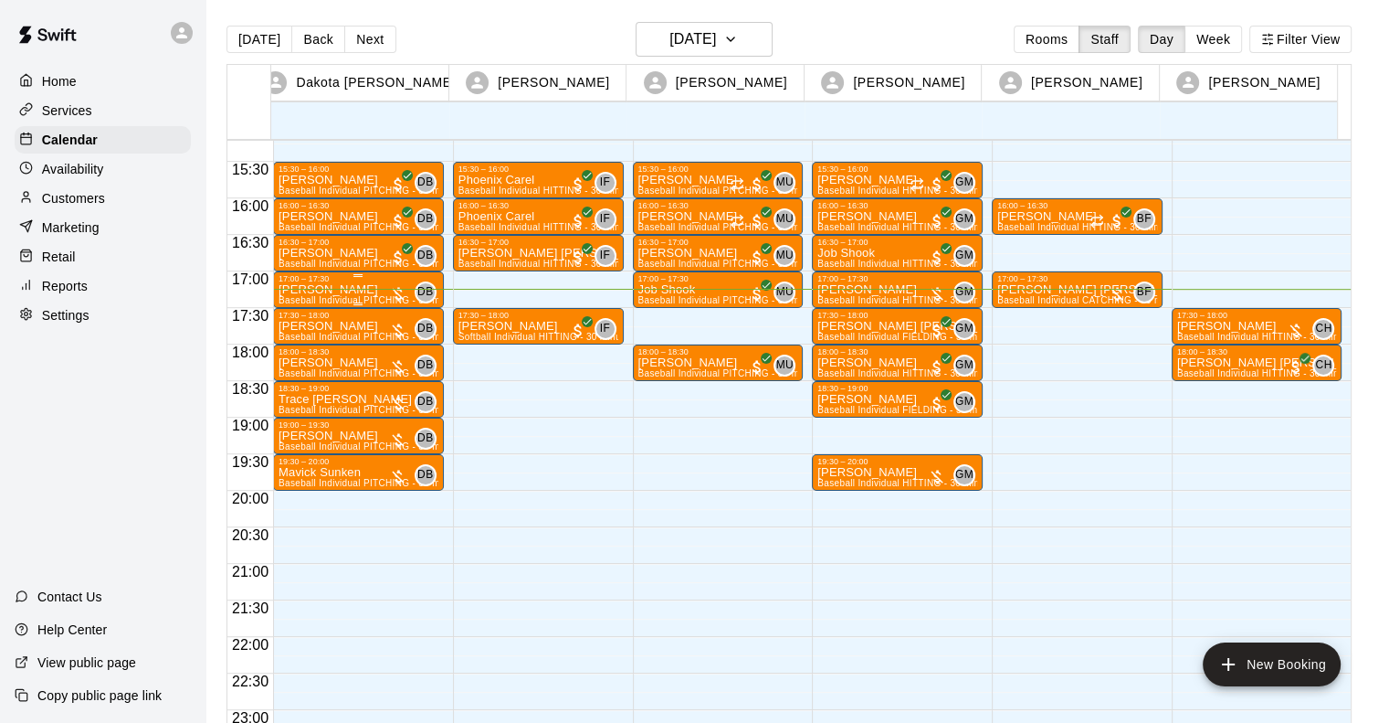
click at [325, 290] on p "[PERSON_NAME]" at bounding box center [359, 290] width 160 height 0
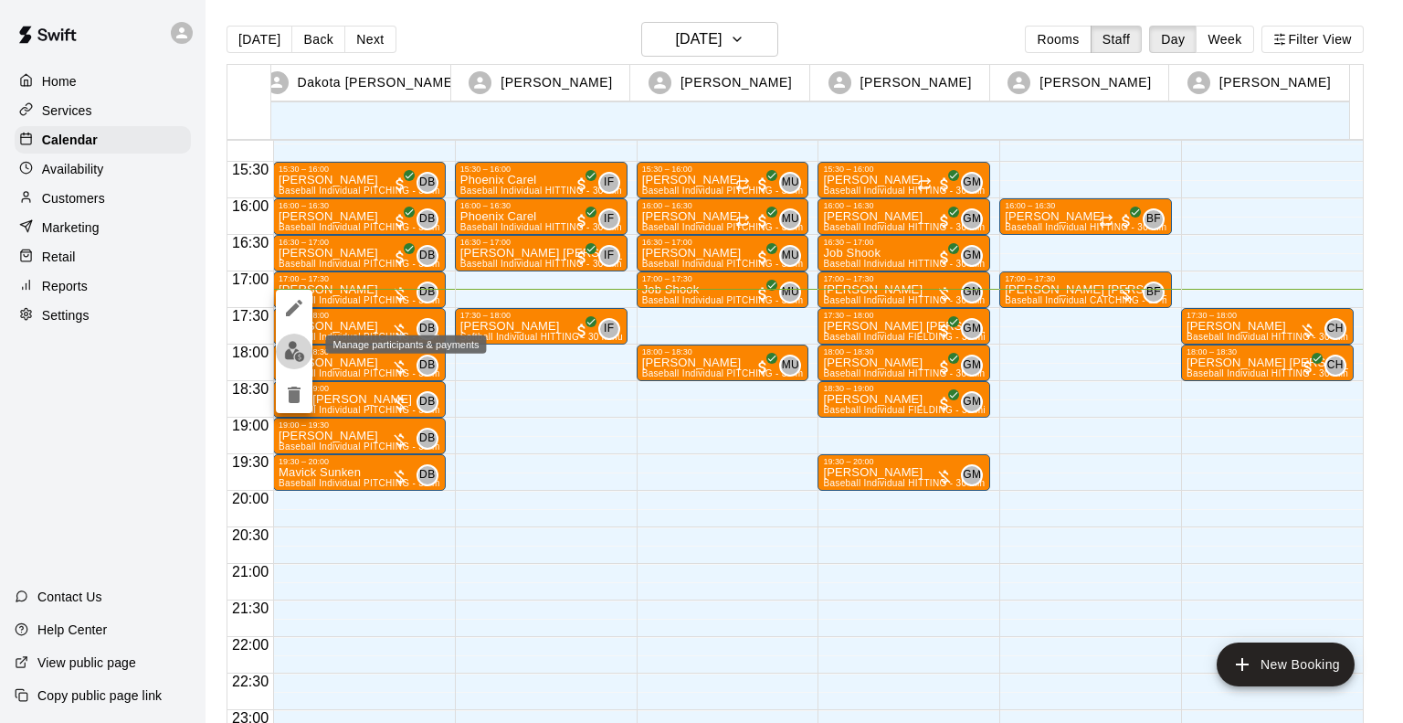
click at [296, 354] on img "edit" at bounding box center [294, 351] width 21 height 21
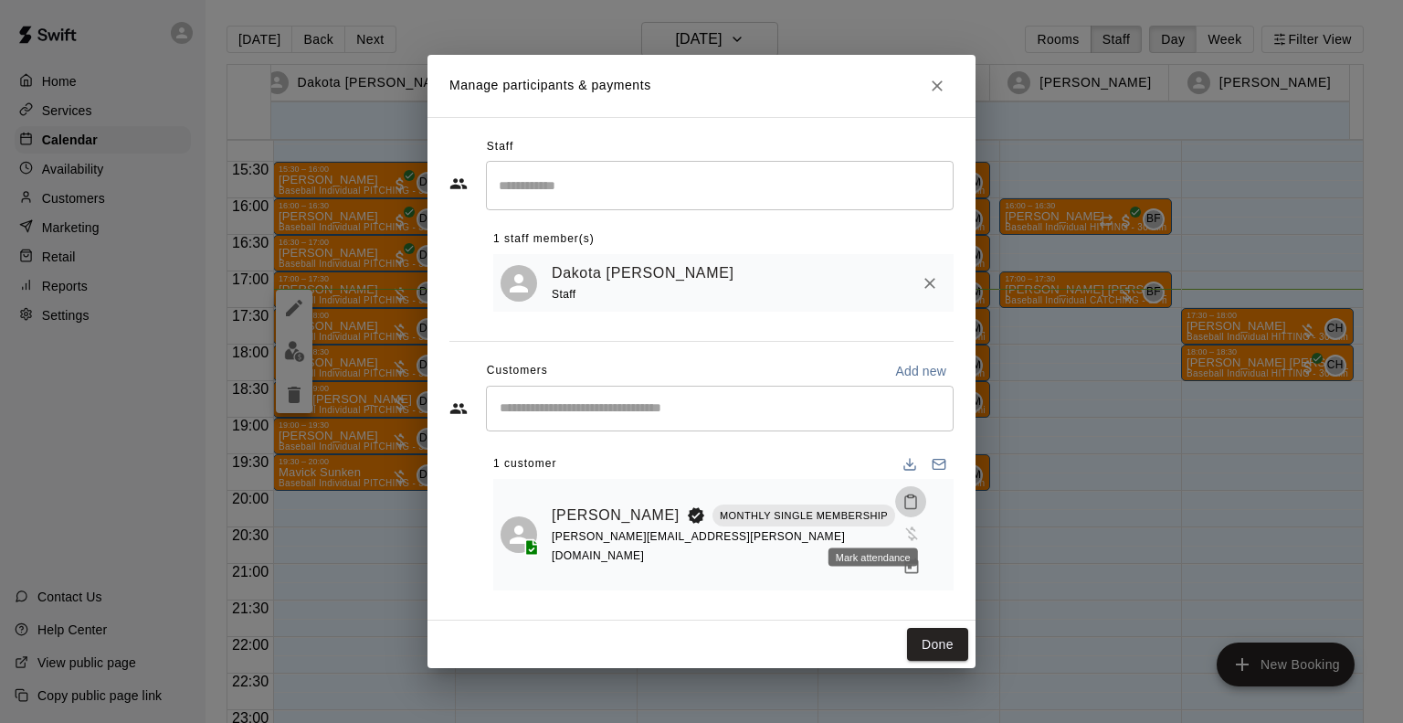
click at [903, 510] on icon "Mark attendance" at bounding box center [911, 501] width 16 height 16
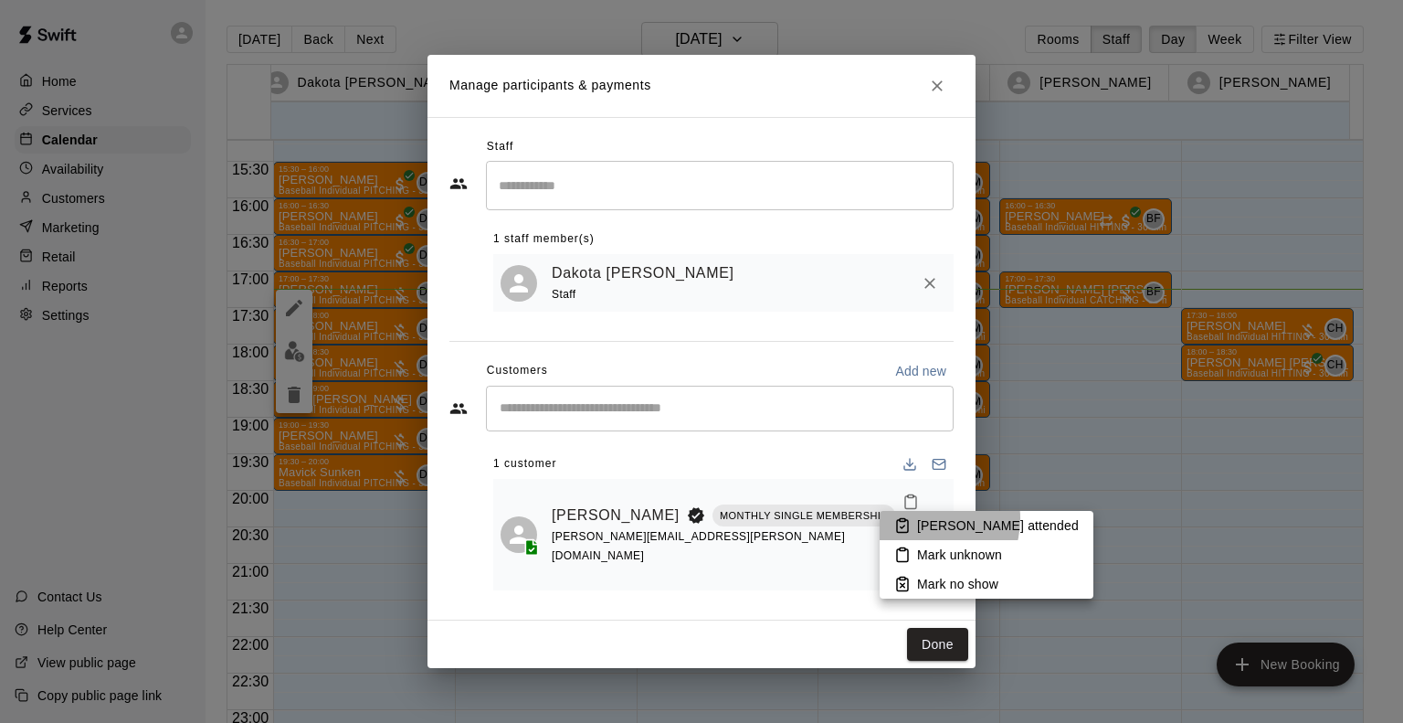
click at [919, 518] on p "[PERSON_NAME] attended" at bounding box center [998, 525] width 162 height 18
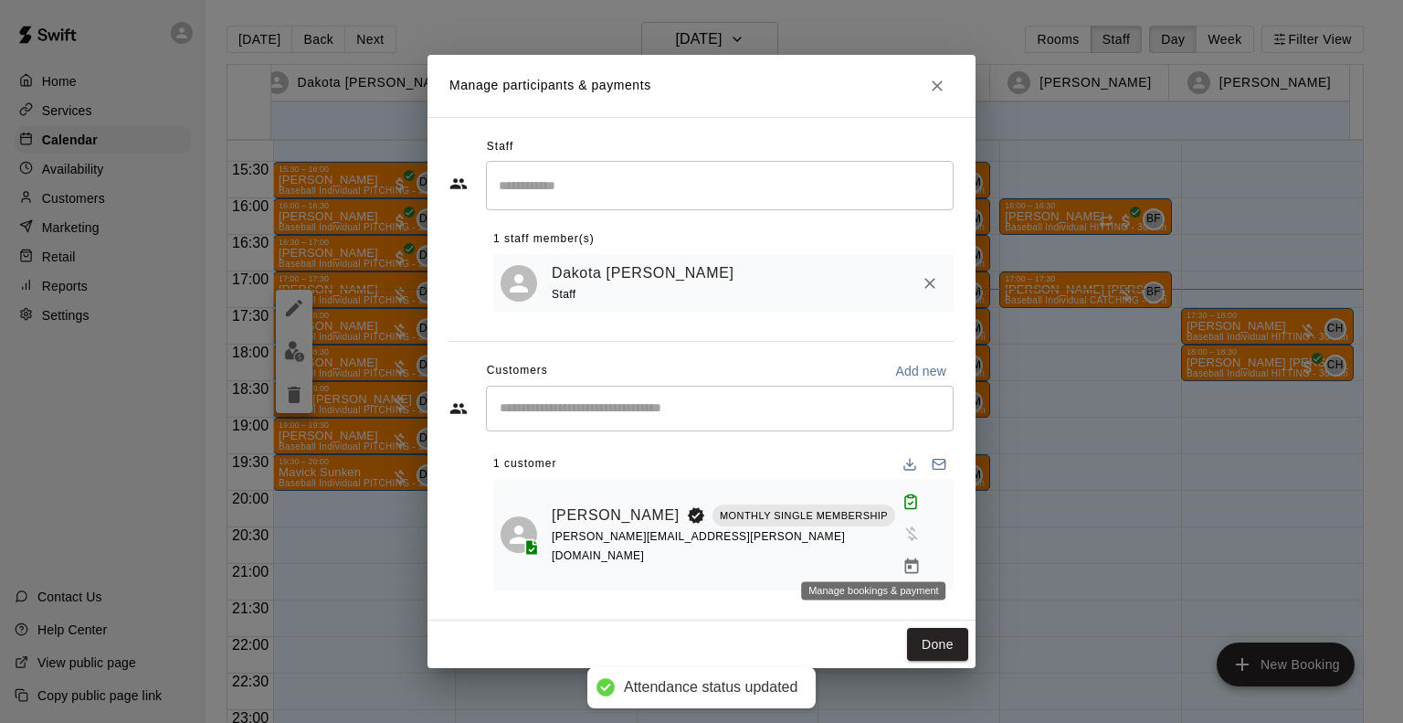
click at [903, 557] on icon "Manage bookings & payment" at bounding box center [912, 566] width 18 height 18
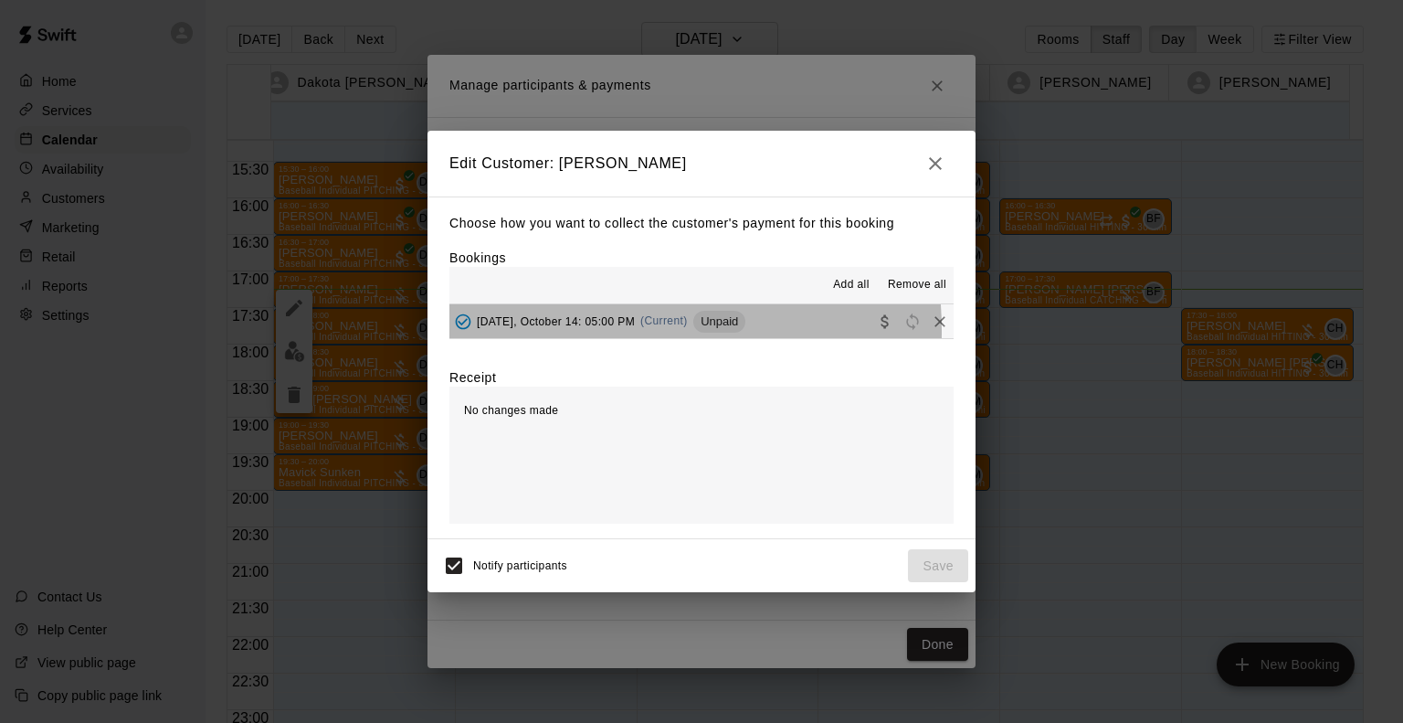
click at [563, 333] on div "Tuesday, October 14: 05:00 PM (Current) Unpaid" at bounding box center [597, 321] width 296 height 27
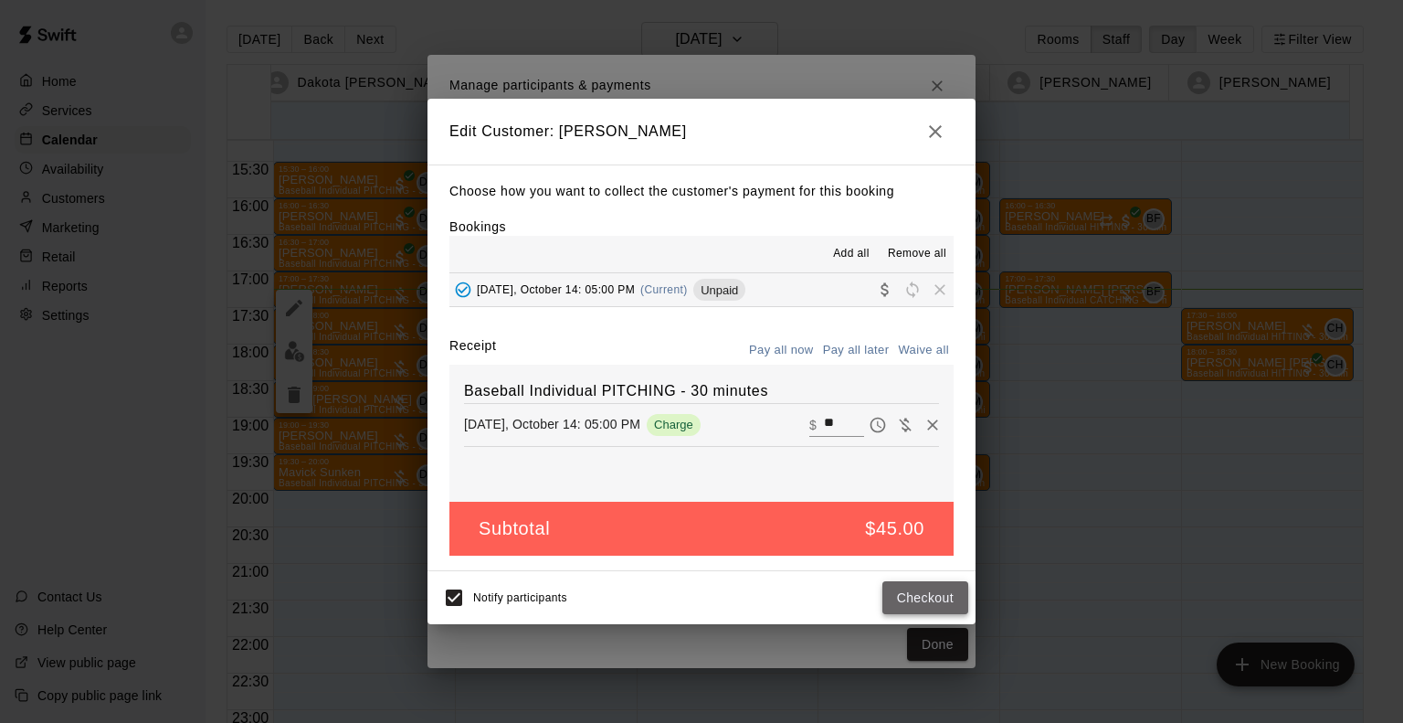
click at [910, 602] on button "Checkout" at bounding box center [925, 598] width 86 height 34
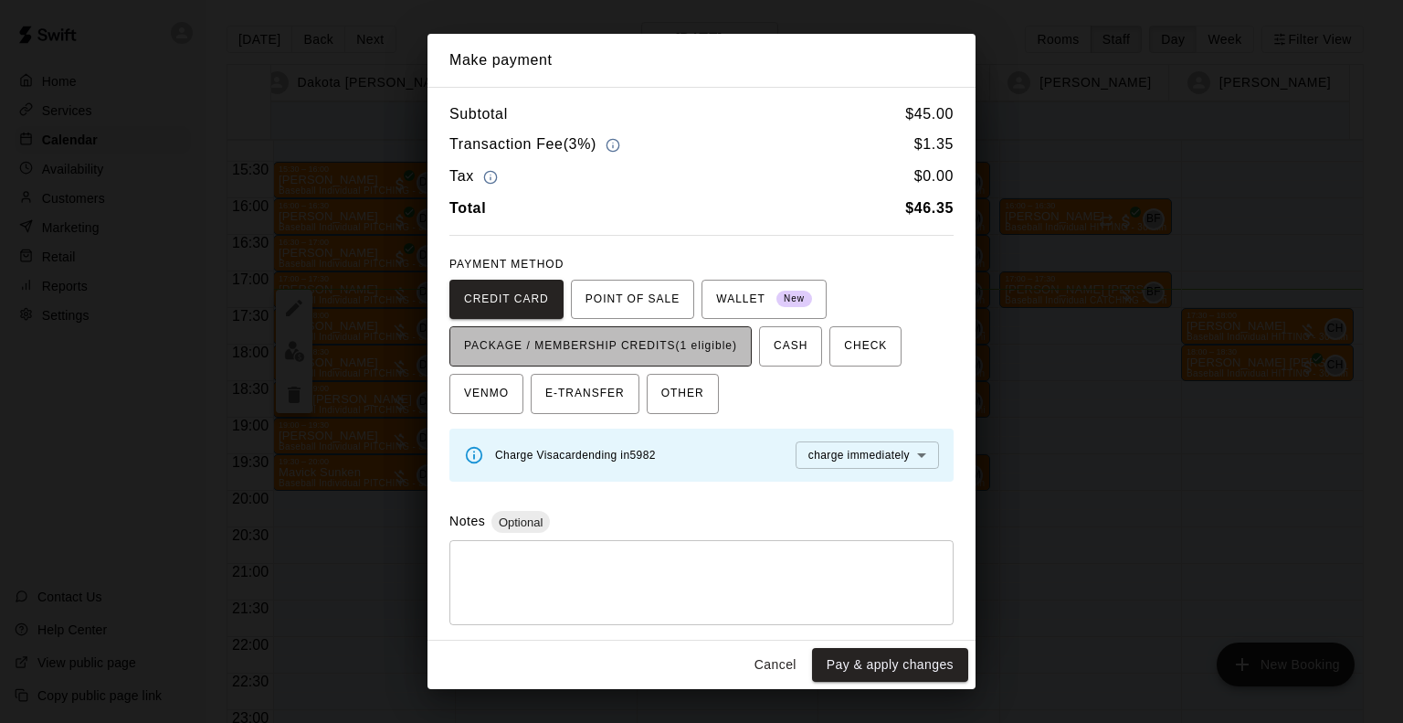
click at [671, 343] on span "PACKAGE / MEMBERSHIP CREDITS (1 eligible)" at bounding box center [600, 346] width 273 height 29
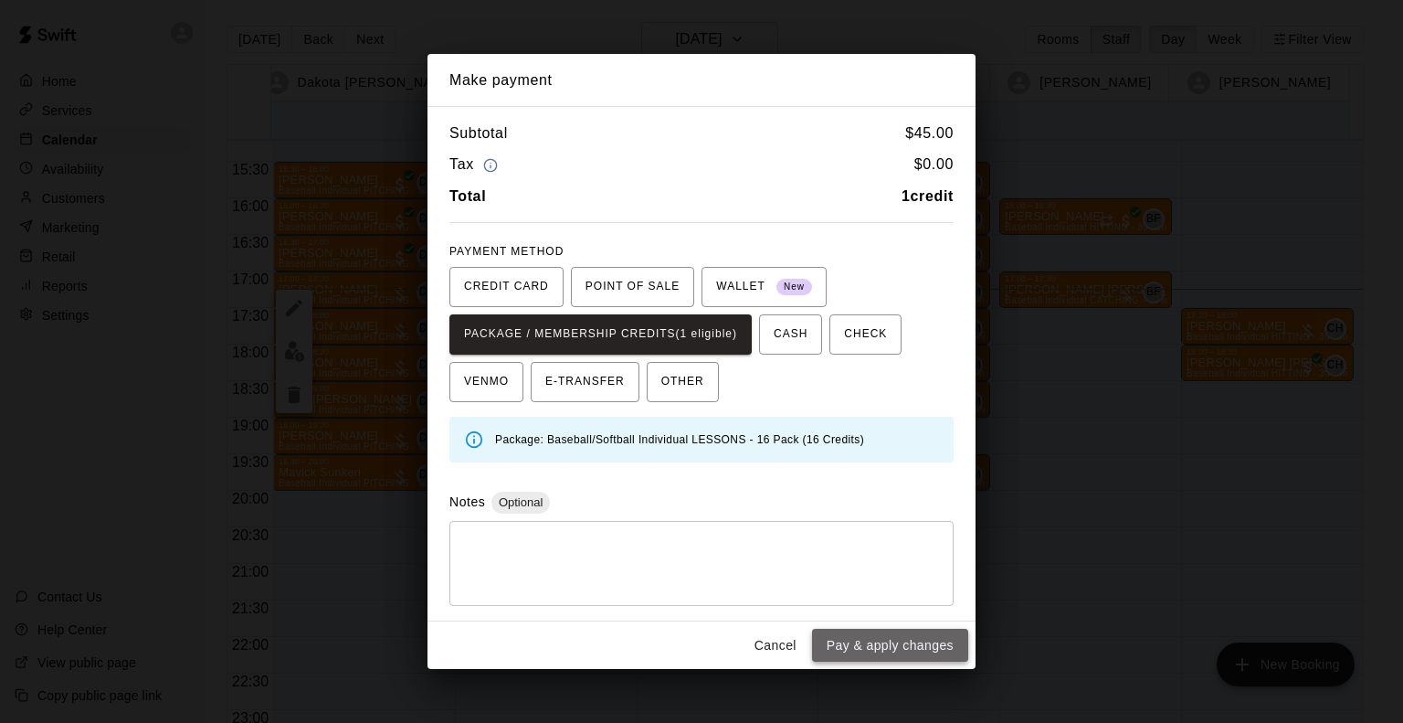
click at [935, 654] on button "Pay & apply changes" at bounding box center [890, 646] width 156 height 34
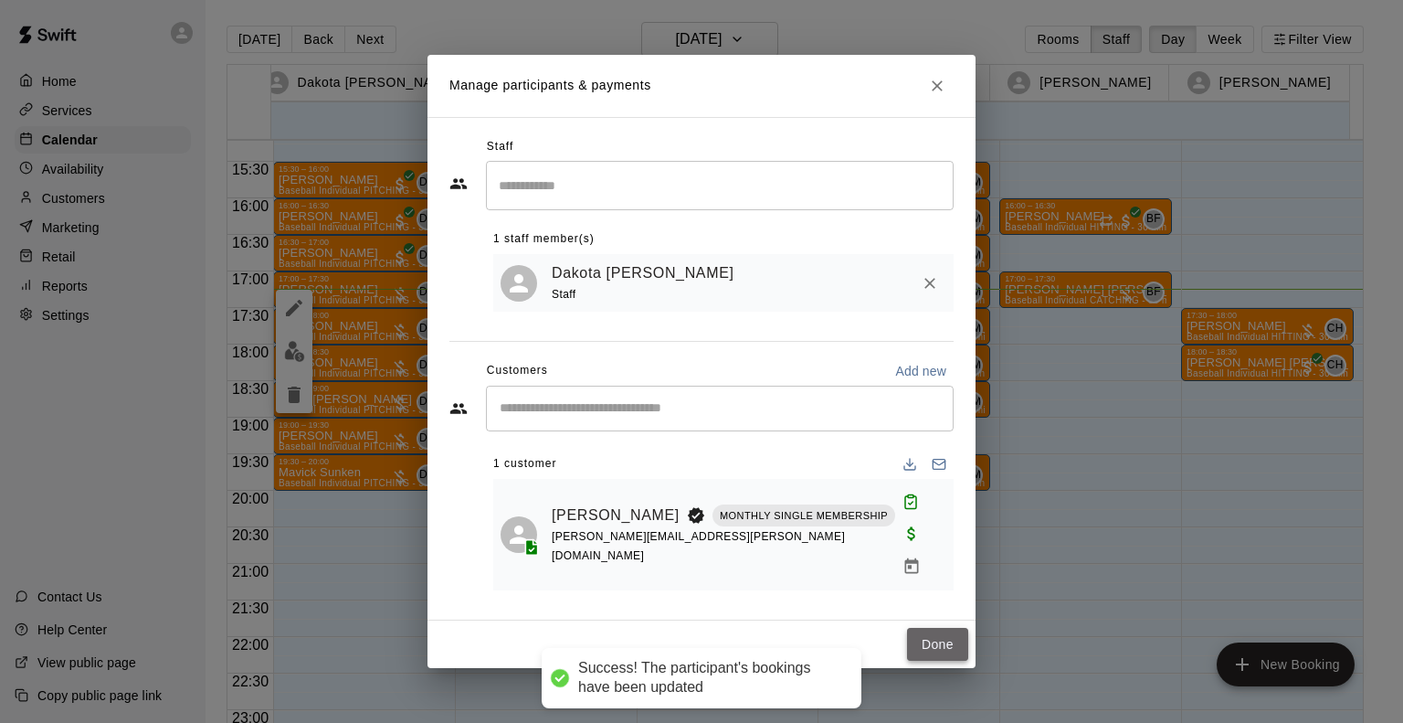
click at [935, 628] on button "Done" at bounding box center [937, 645] width 61 height 34
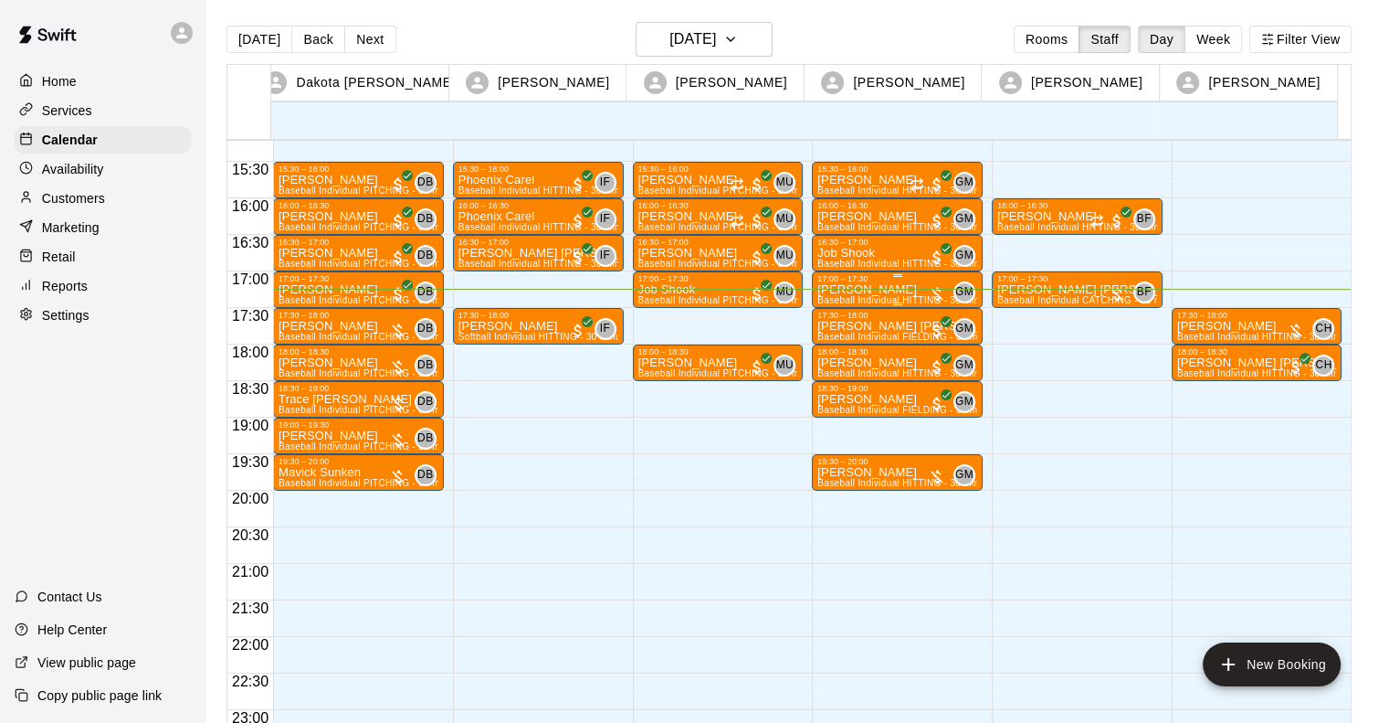
click at [873, 290] on p "[PERSON_NAME]" at bounding box center [898, 290] width 160 height 0
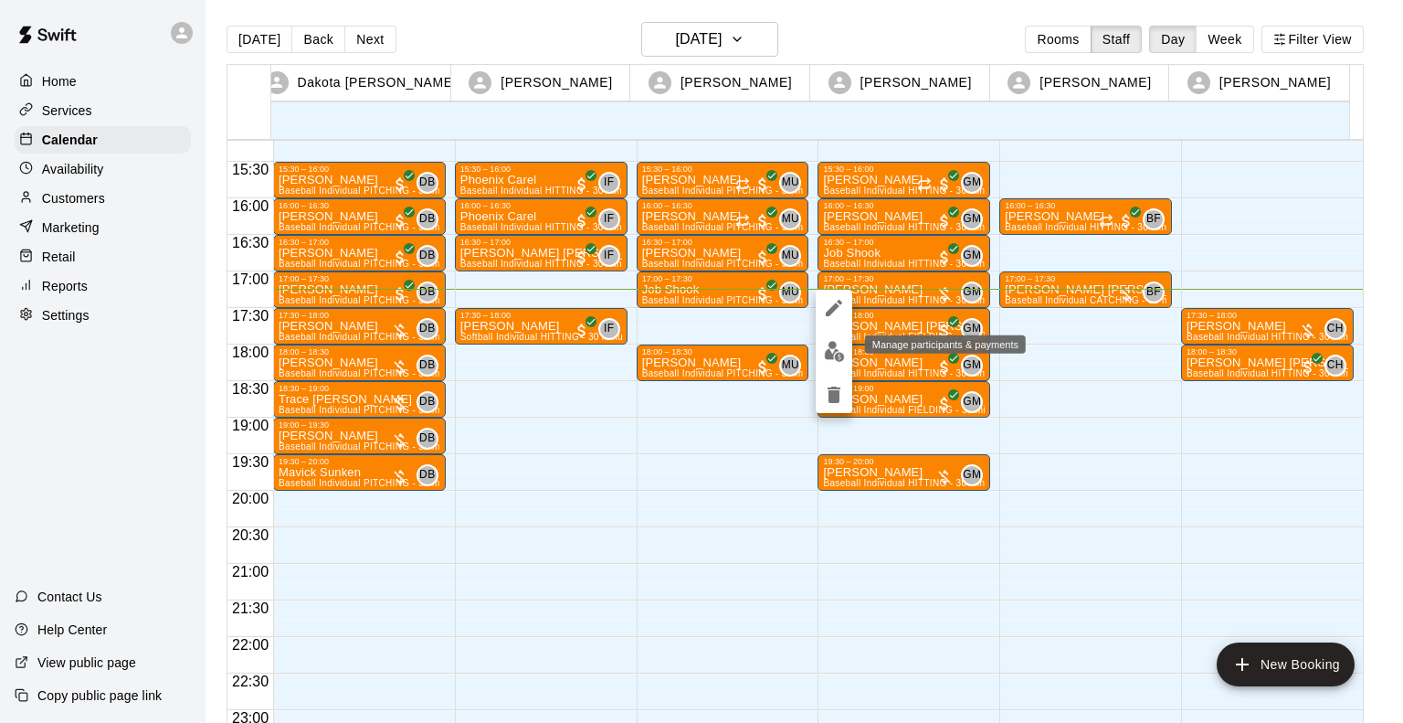
click at [826, 356] on img "edit" at bounding box center [834, 351] width 21 height 21
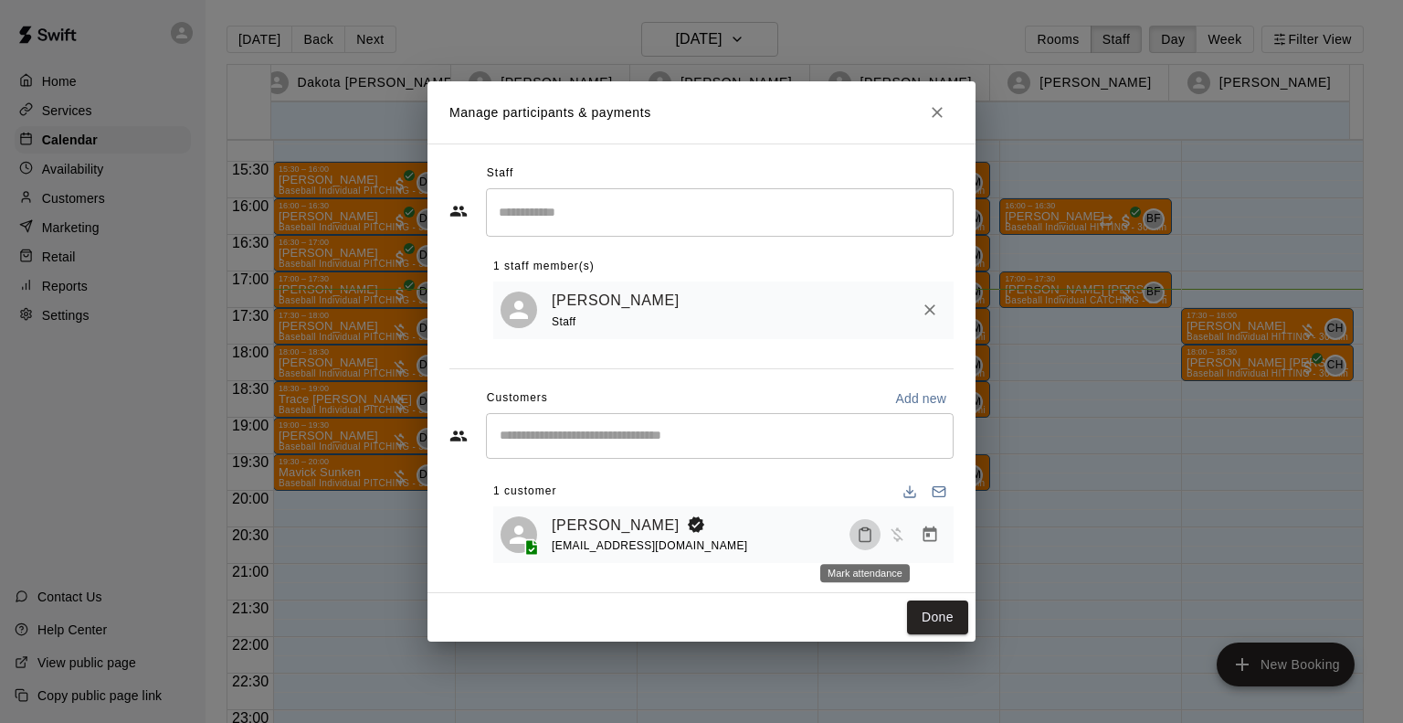
click at [862, 537] on icon "Mark attendance" at bounding box center [865, 534] width 16 height 16
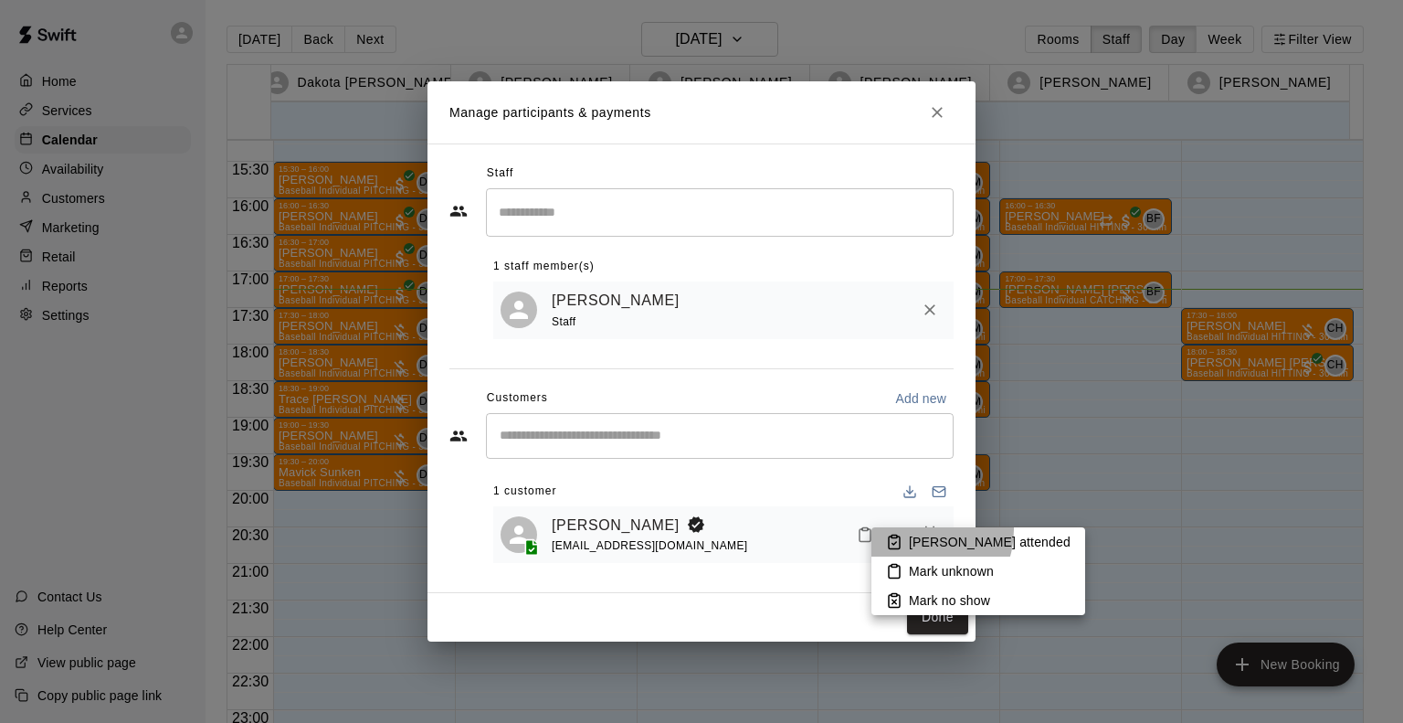
click at [914, 529] on li "[PERSON_NAME] attended" at bounding box center [979, 541] width 214 height 29
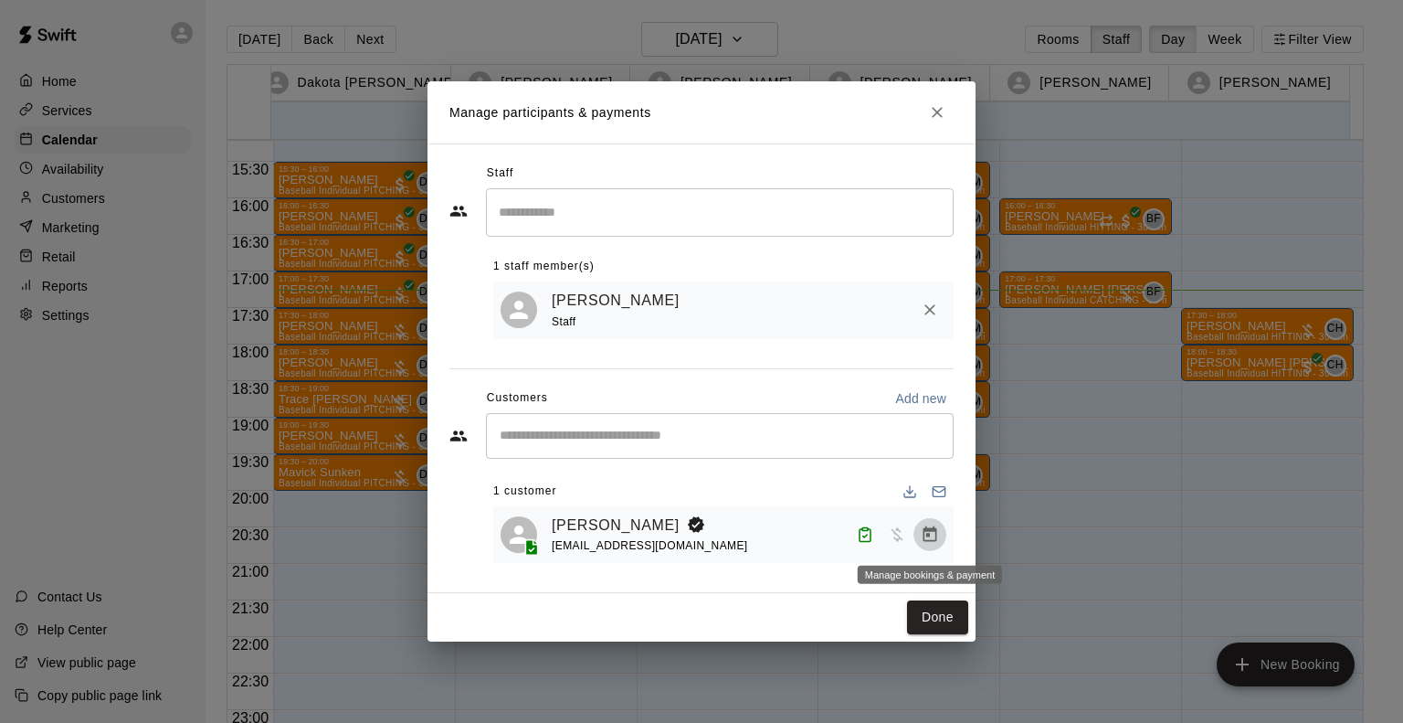
click at [928, 536] on icon "Manage bookings & payment" at bounding box center [931, 534] width 14 height 16
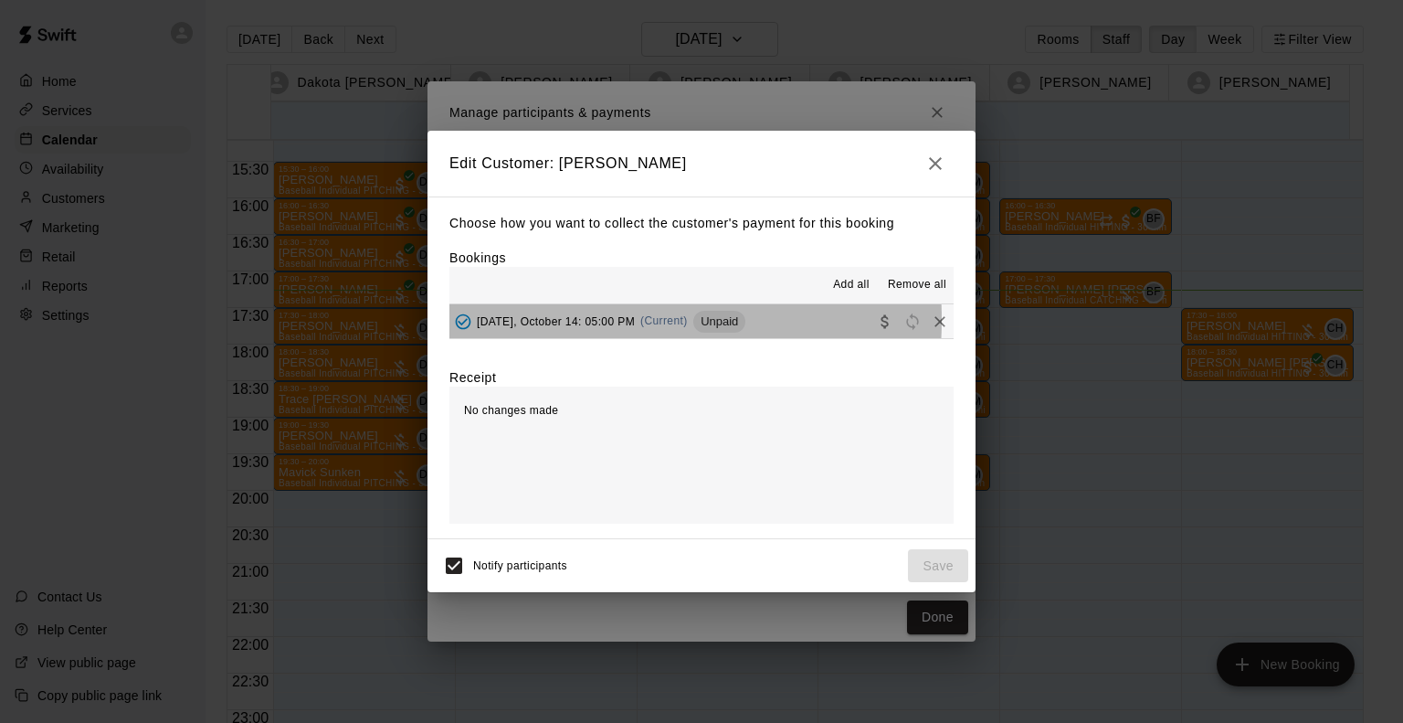
click at [559, 321] on span "Tuesday, October 14: 05:00 PM" at bounding box center [556, 320] width 158 height 13
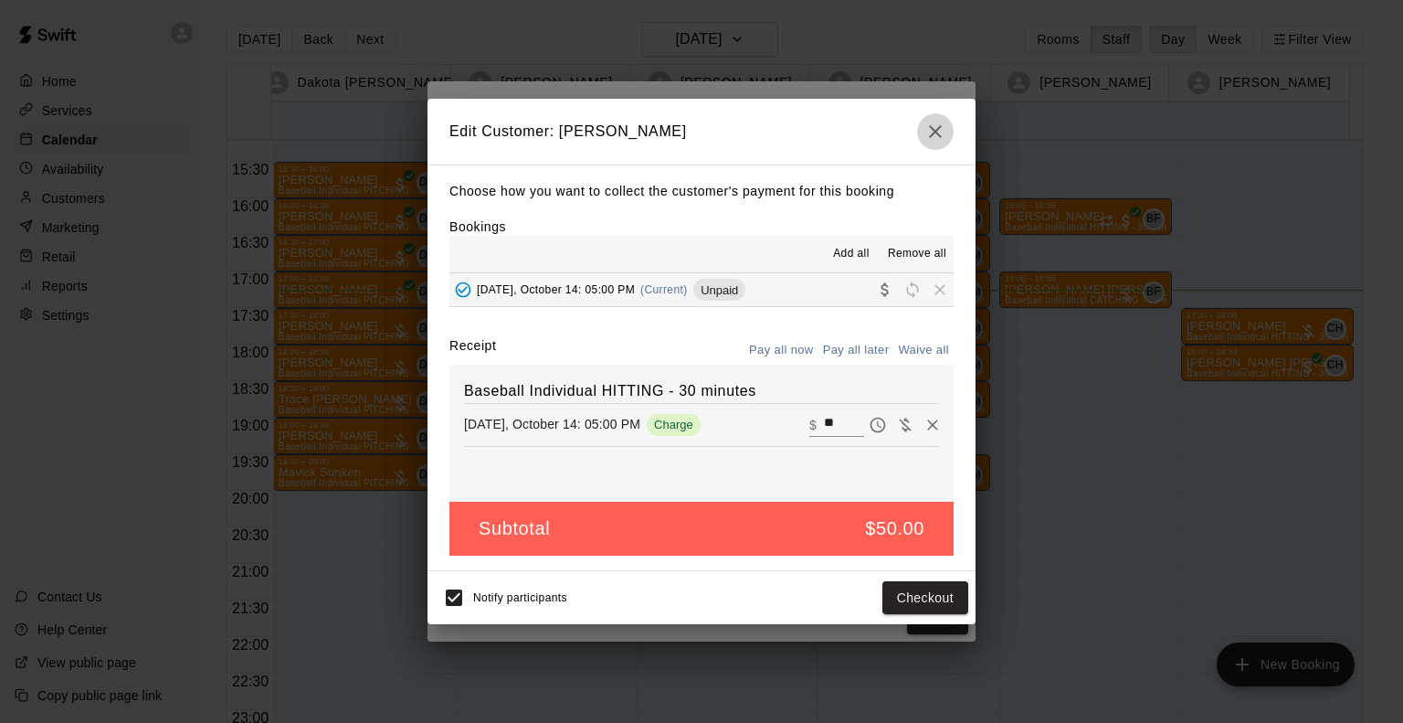
click at [941, 136] on icon "button" at bounding box center [936, 132] width 22 height 22
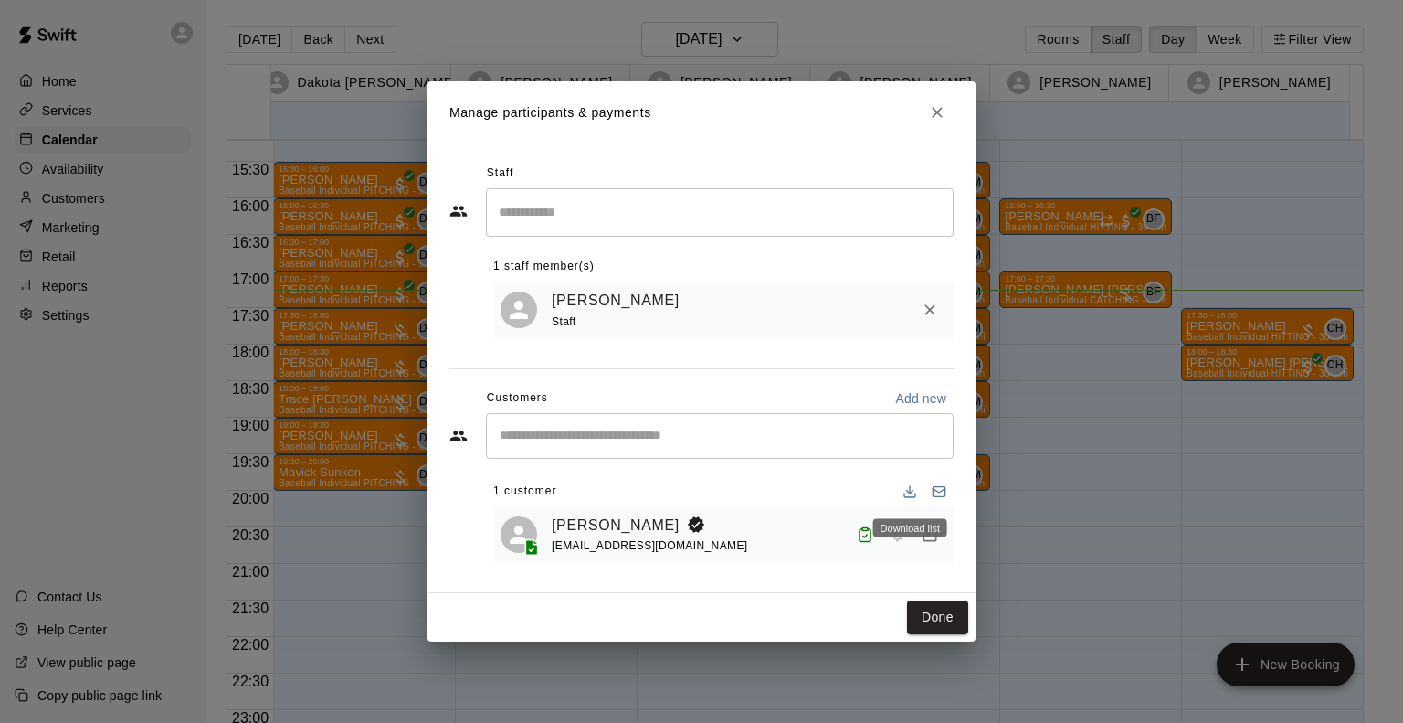
click at [932, 535] on div "Download list" at bounding box center [910, 528] width 74 height 18
click at [930, 544] on icon "Manage bookings & payment" at bounding box center [930, 534] width 18 height 18
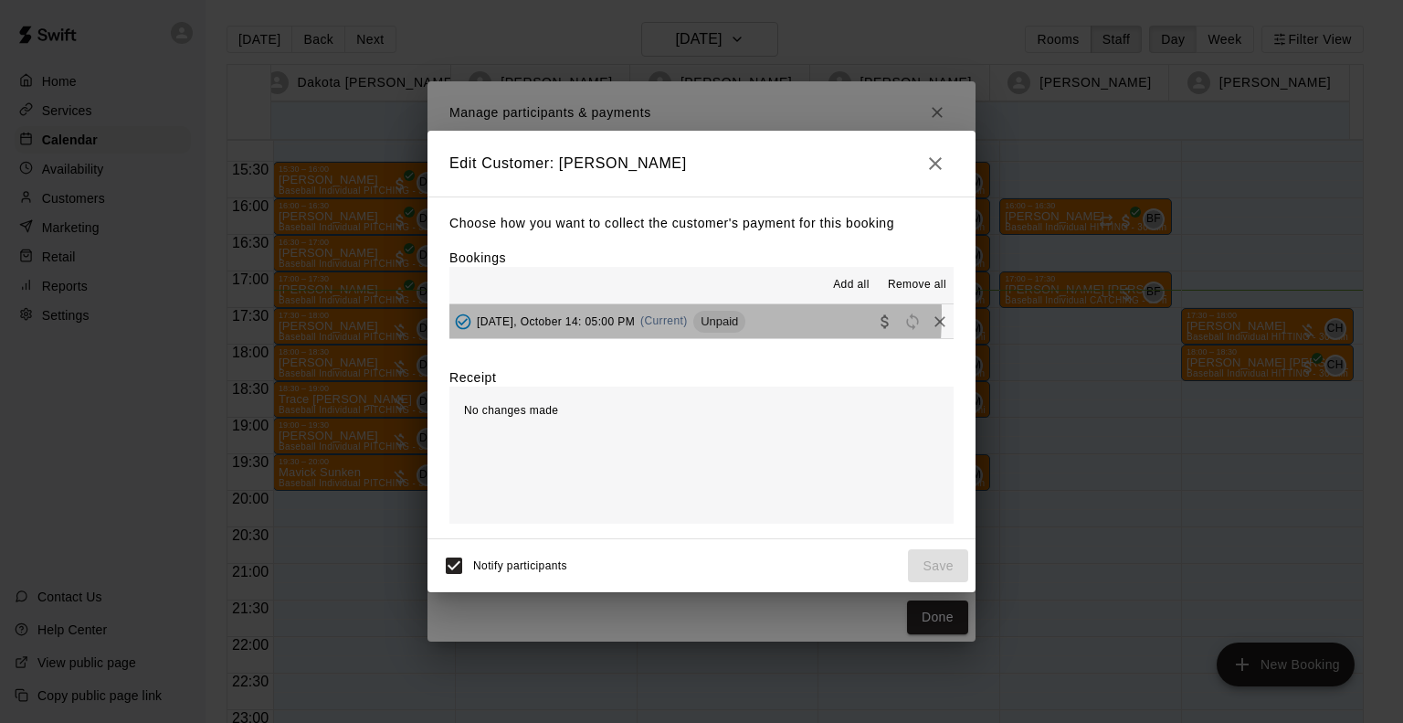
click at [548, 315] on span "Tuesday, October 14: 05:00 PM" at bounding box center [556, 320] width 158 height 13
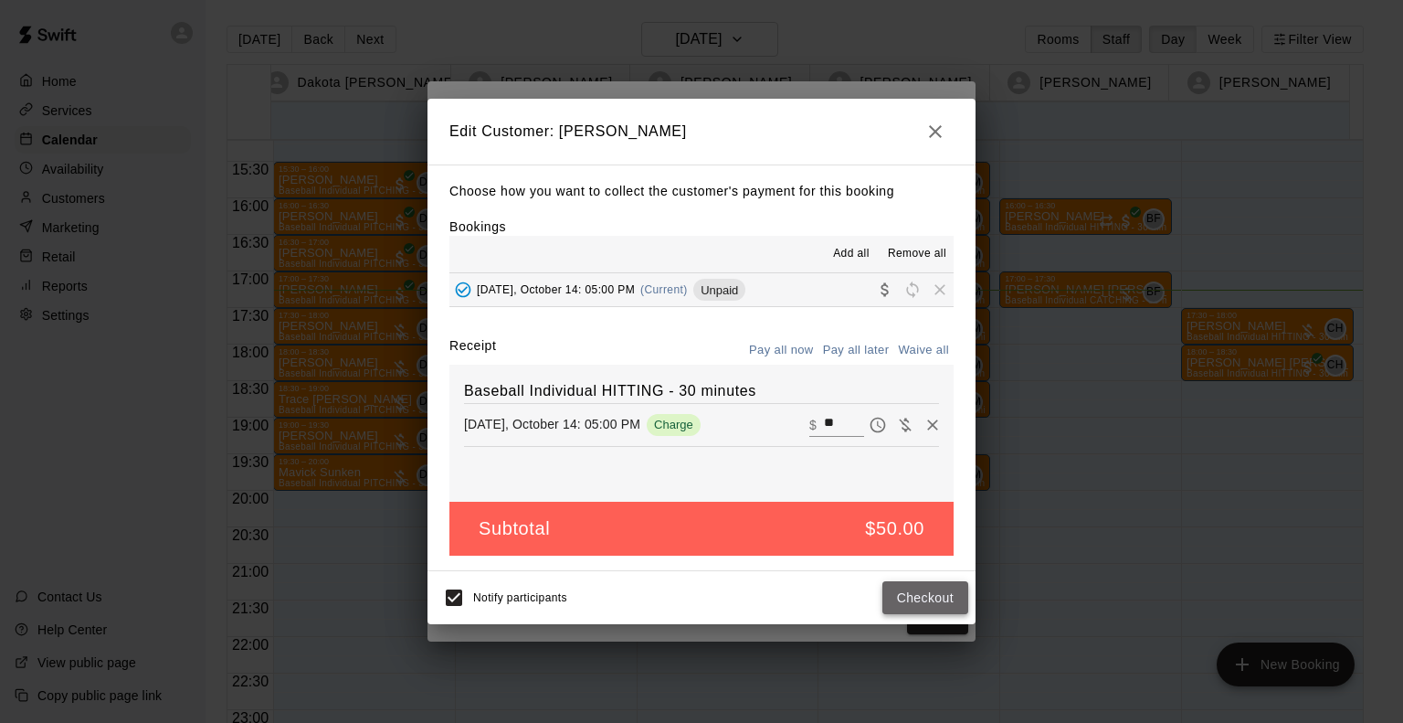
click at [890, 603] on button "Checkout" at bounding box center [925, 598] width 86 height 34
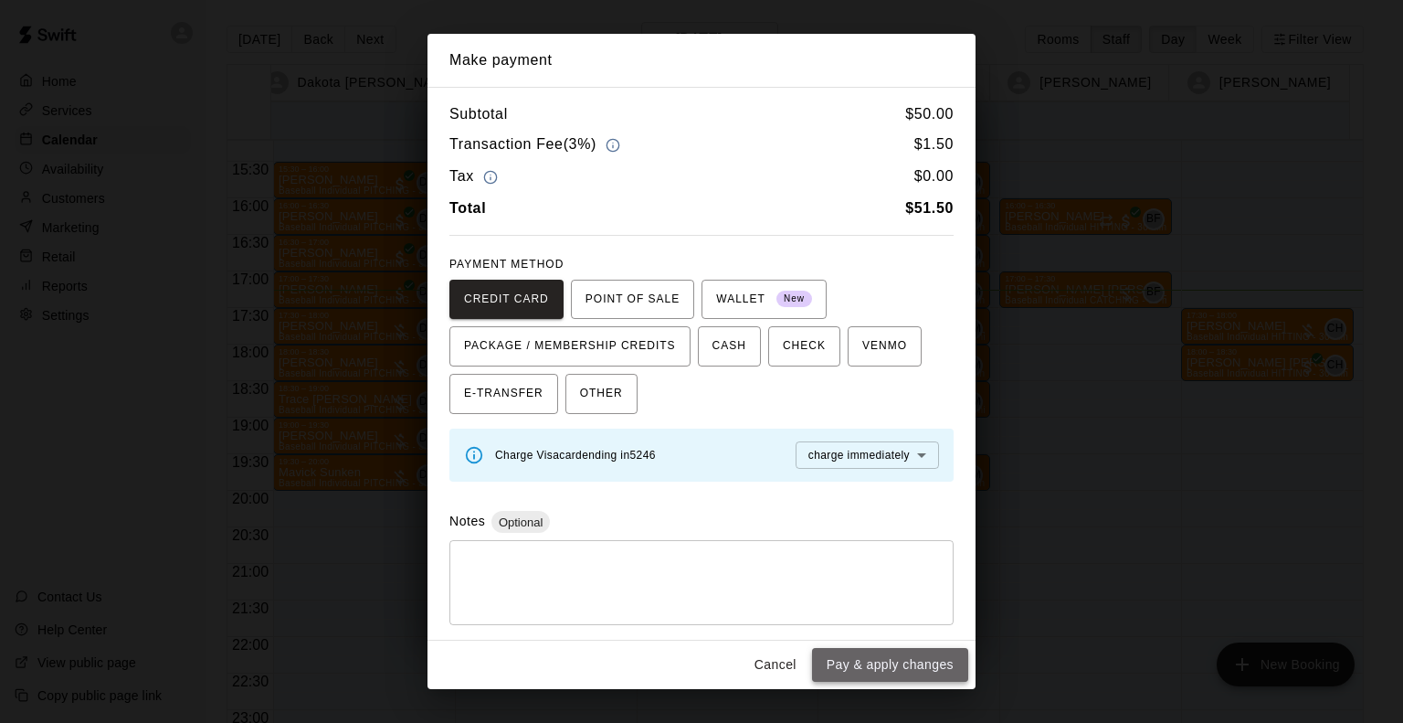
click at [893, 665] on button "Pay & apply changes" at bounding box center [890, 665] width 156 height 34
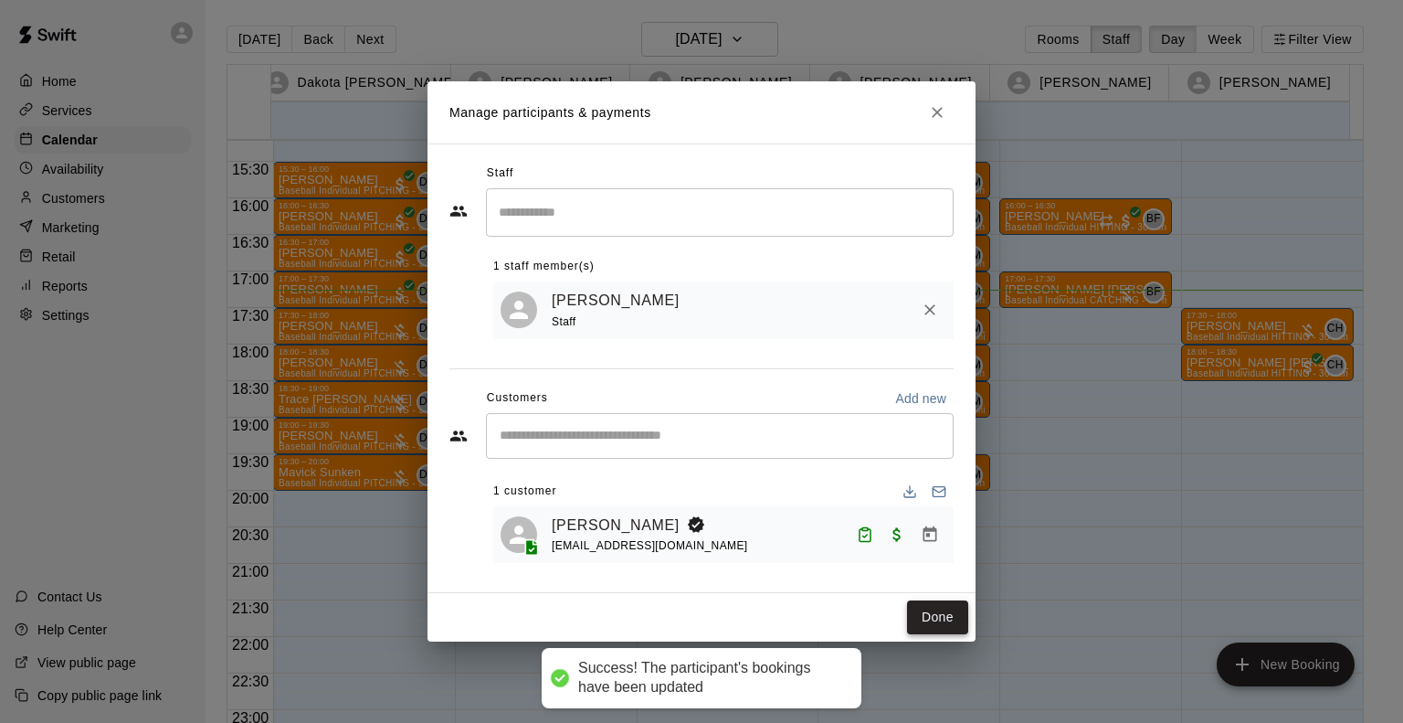
click at [935, 621] on button "Done" at bounding box center [937, 617] width 61 height 34
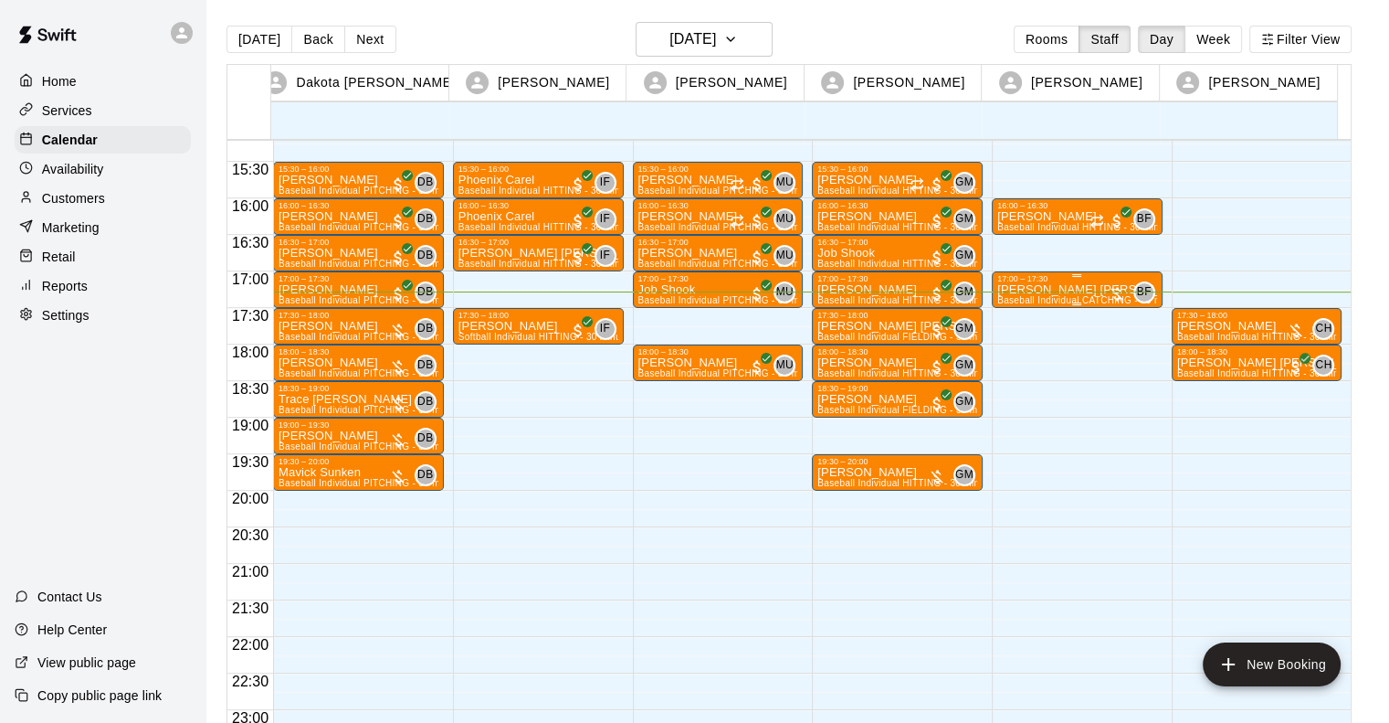
click at [1025, 290] on p "[PERSON_NAME] [PERSON_NAME]" at bounding box center [1078, 290] width 160 height 0
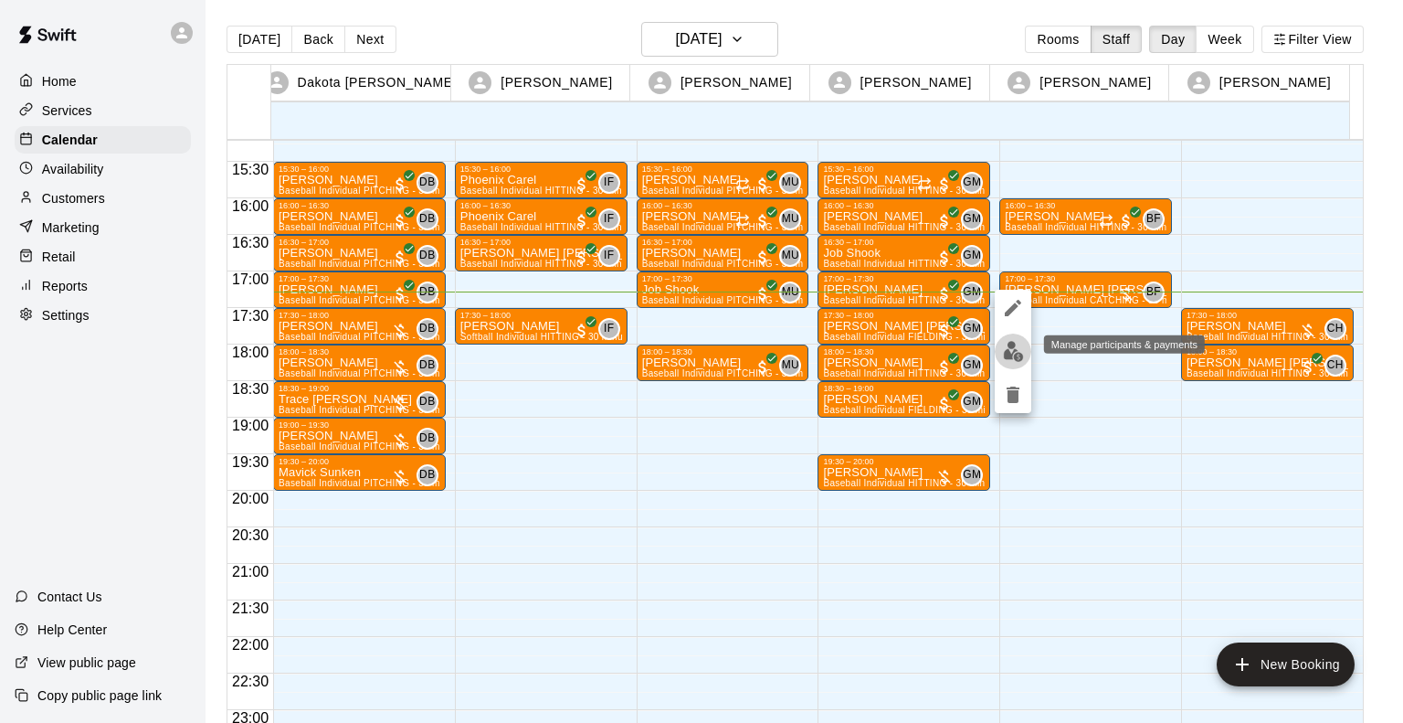
click at [1012, 355] on img "edit" at bounding box center [1013, 351] width 21 height 21
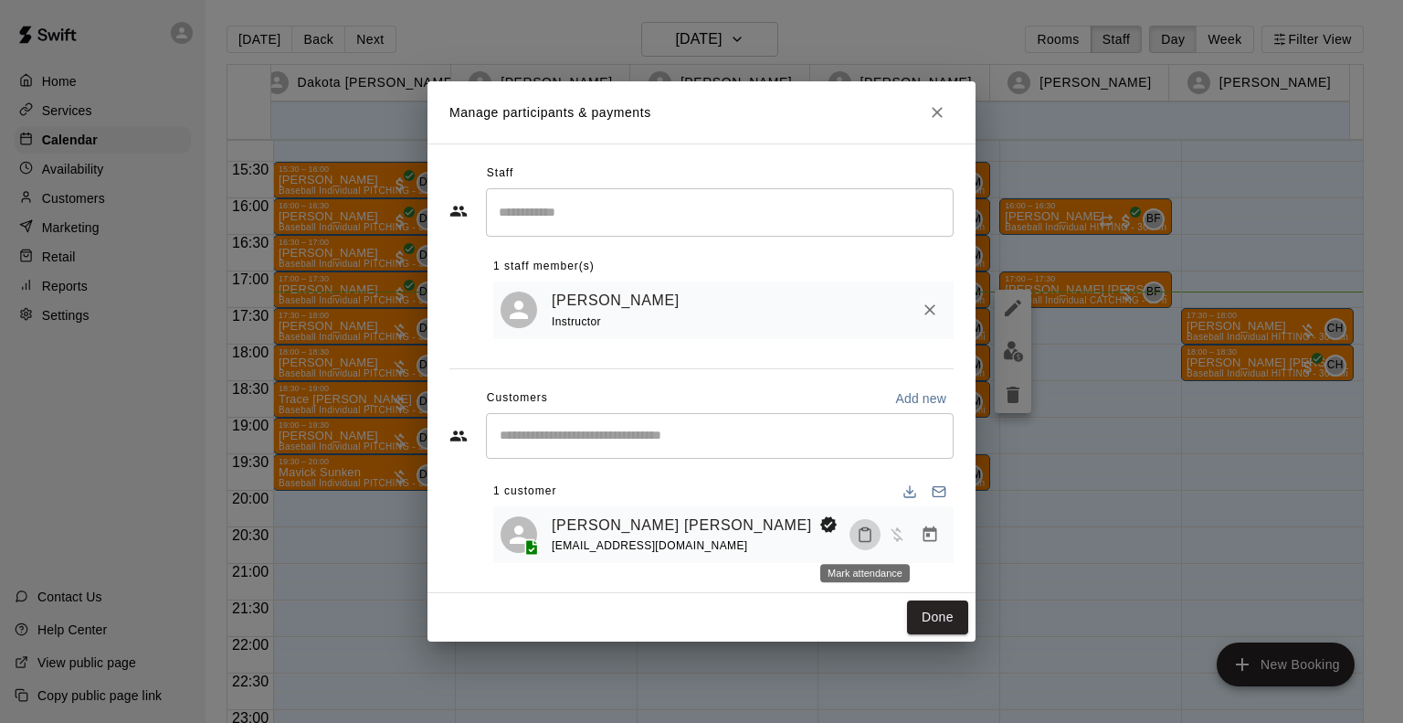
click at [855, 541] on button "Mark attendance" at bounding box center [865, 534] width 31 height 31
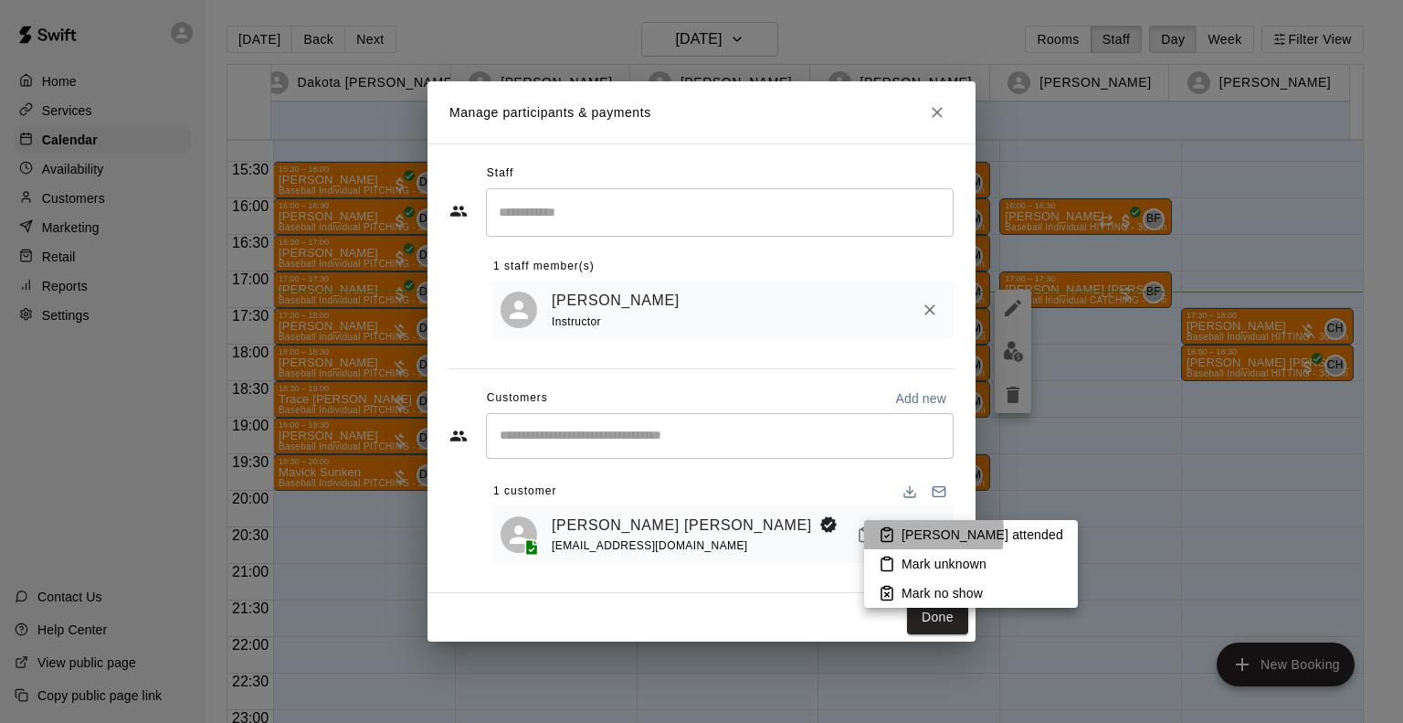
click at [903, 532] on p "[PERSON_NAME] attended" at bounding box center [983, 534] width 162 height 18
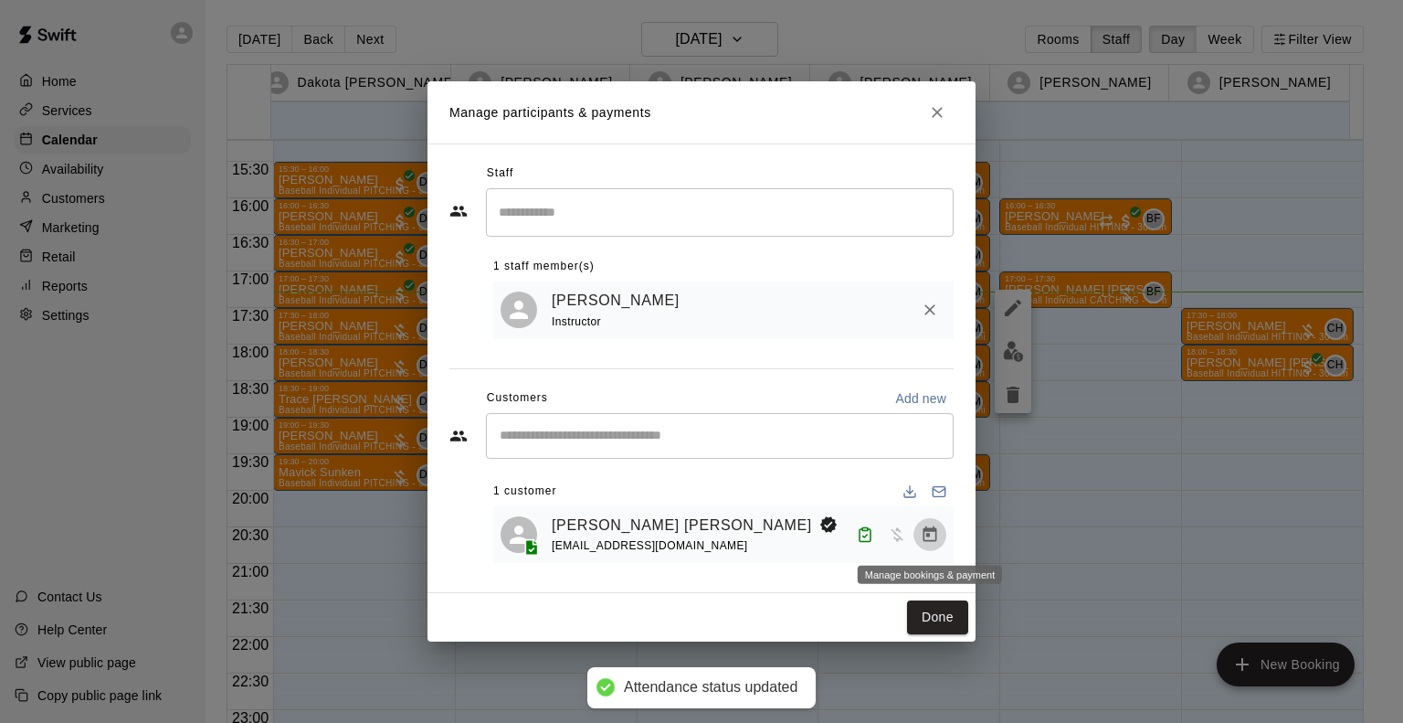
click at [933, 533] on icon "Manage bookings & payment" at bounding box center [931, 534] width 14 height 16
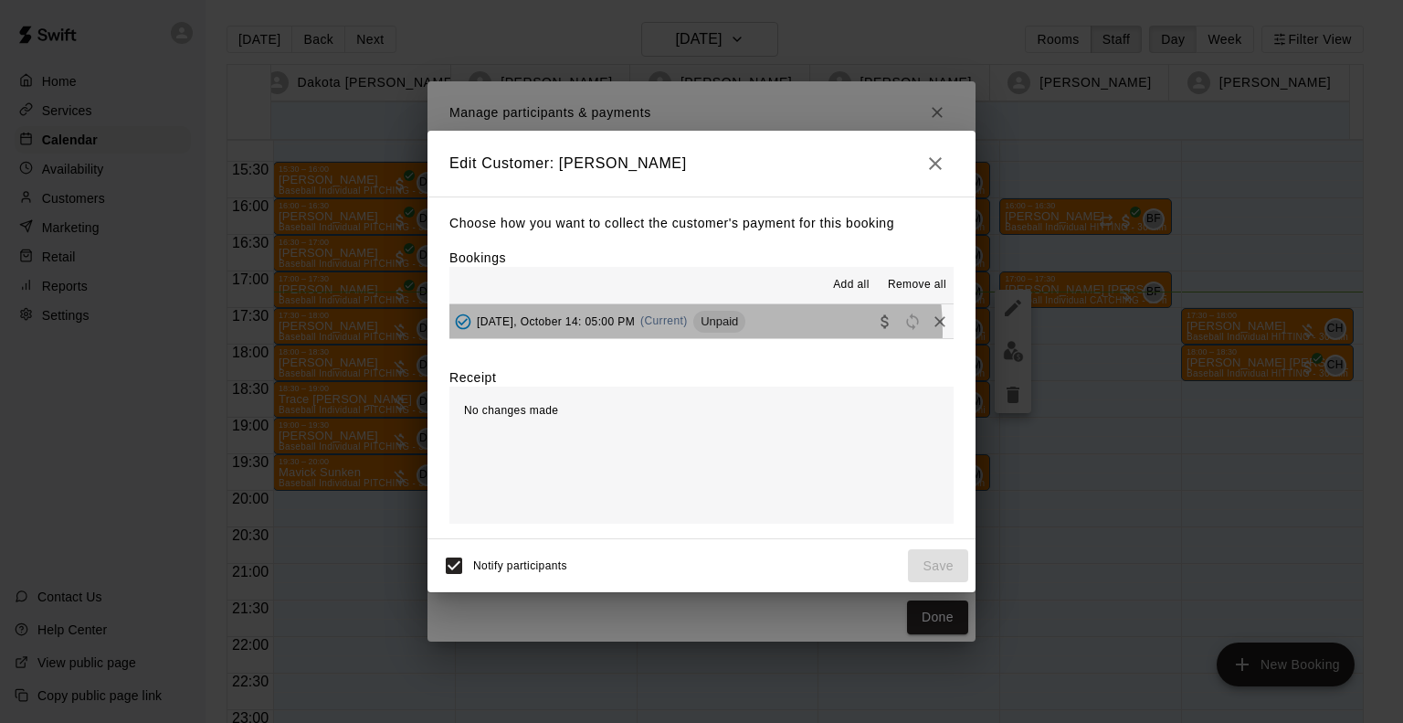
click at [682, 333] on div "Tuesday, October 14: 05:00 PM (Current) Unpaid" at bounding box center [597, 321] width 296 height 27
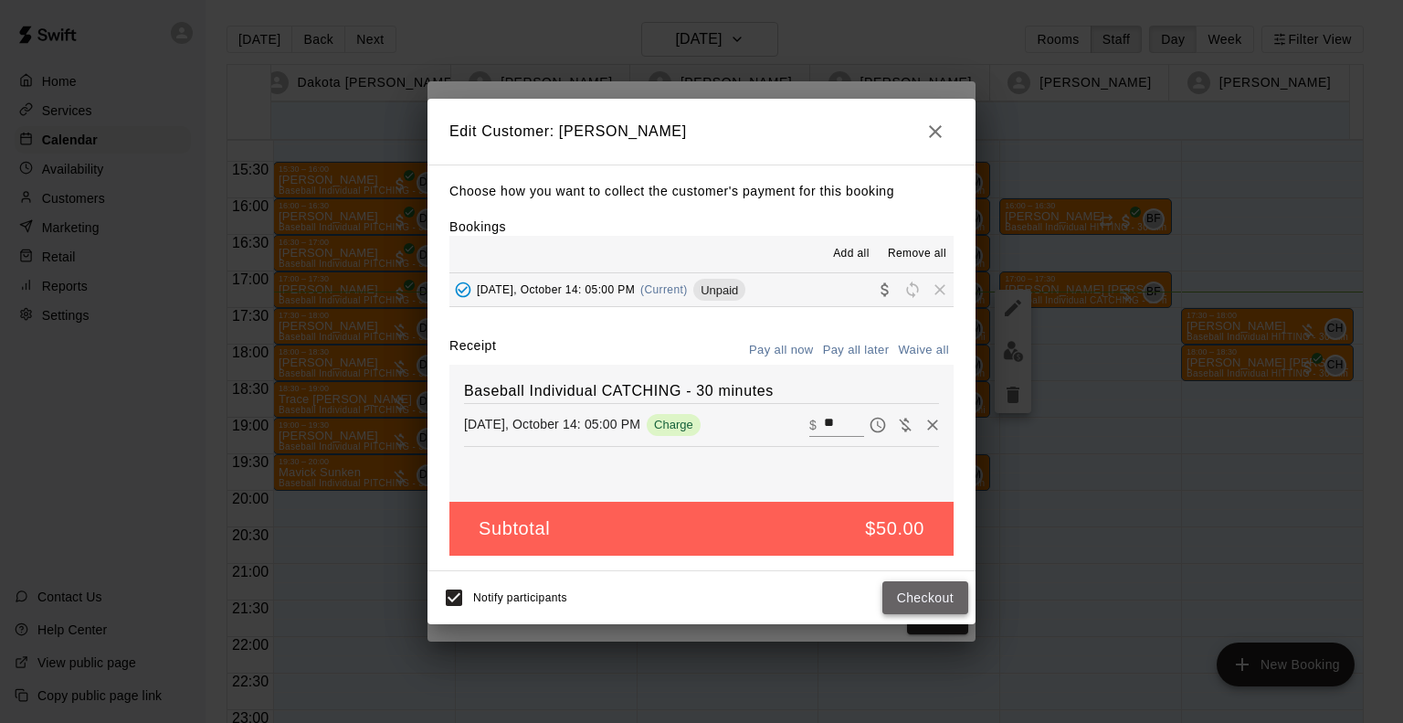
click at [903, 606] on button "Checkout" at bounding box center [925, 598] width 86 height 34
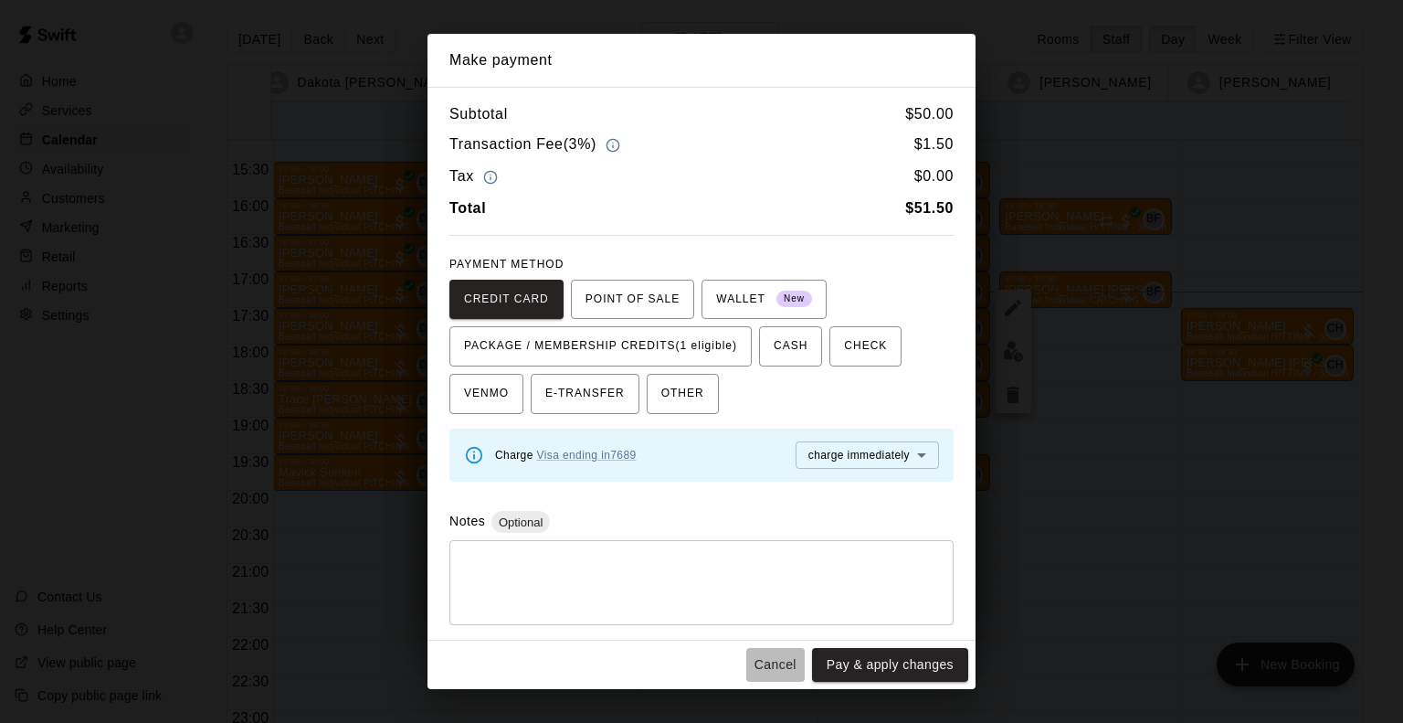
click at [778, 665] on button "Cancel" at bounding box center [775, 665] width 58 height 34
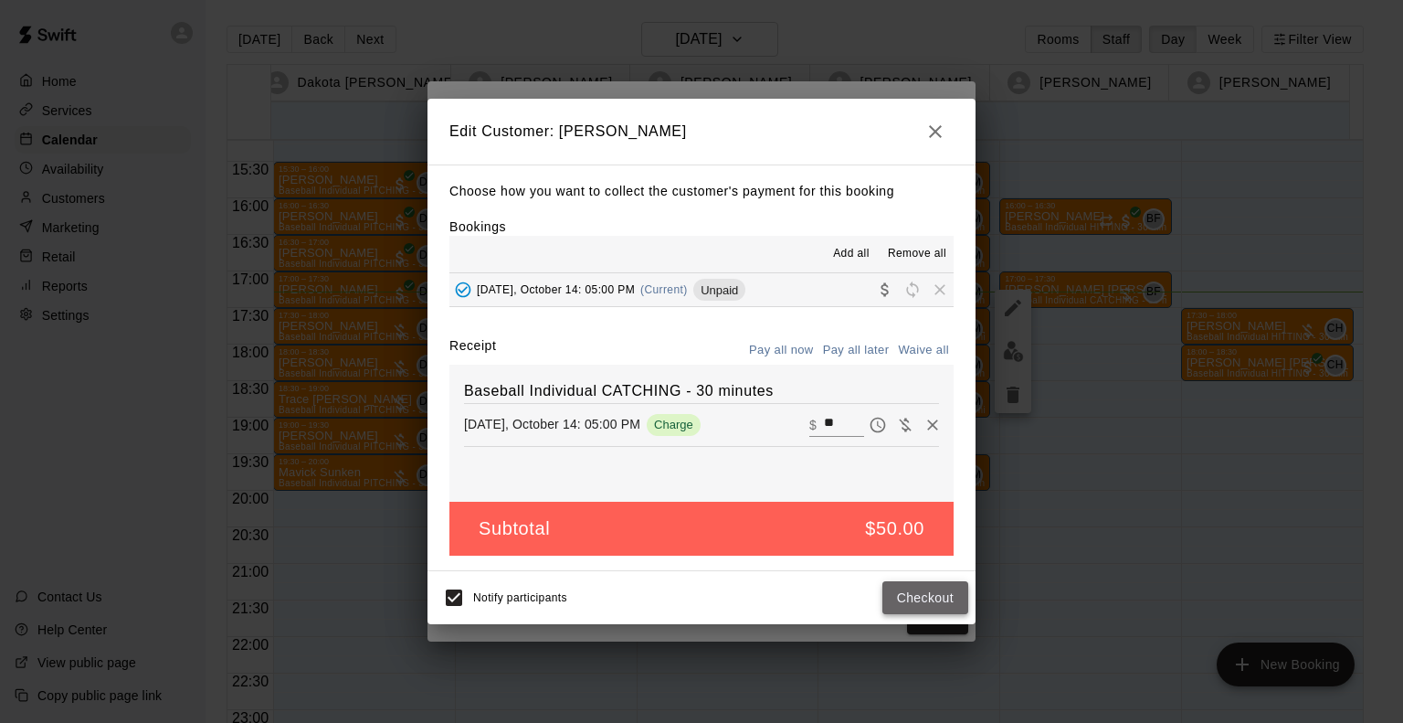
click at [927, 595] on button "Checkout" at bounding box center [925, 598] width 86 height 34
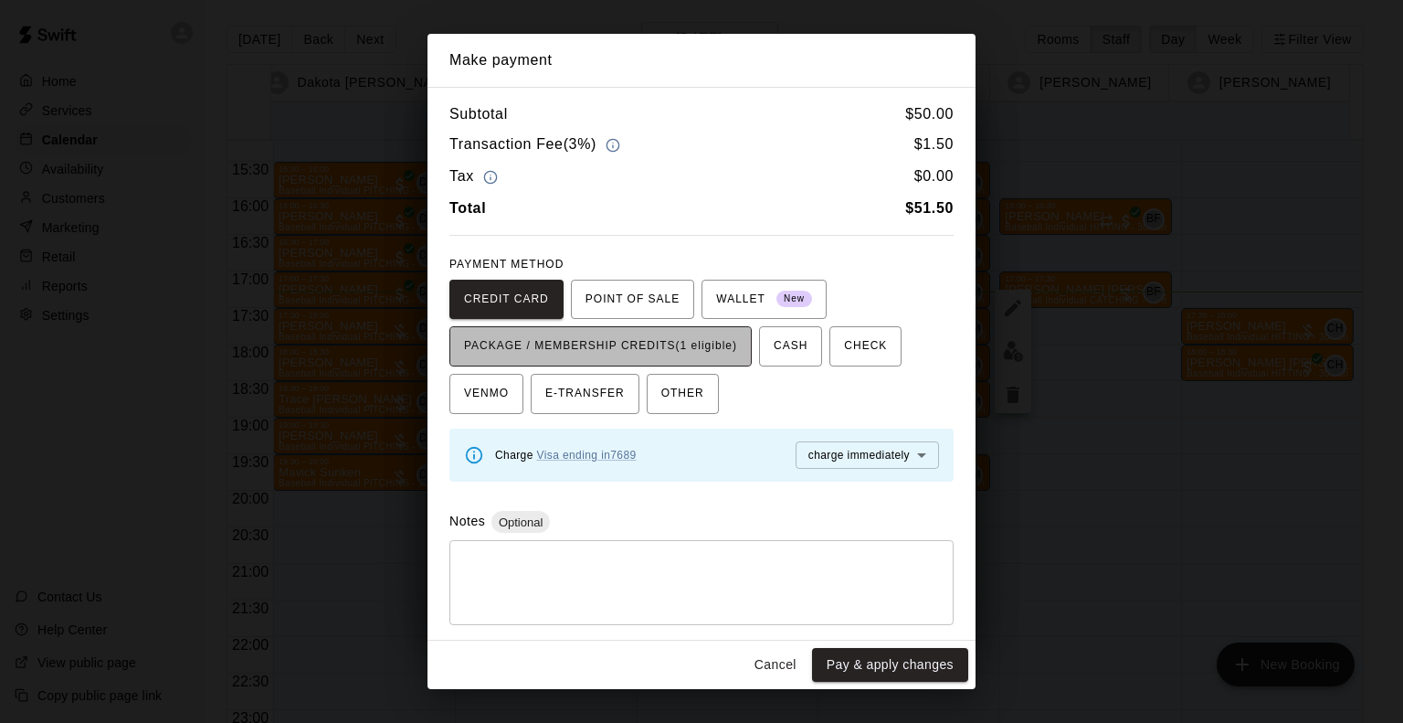
click at [677, 354] on span "PACKAGE / MEMBERSHIP CREDITS (1 eligible)" at bounding box center [600, 346] width 273 height 29
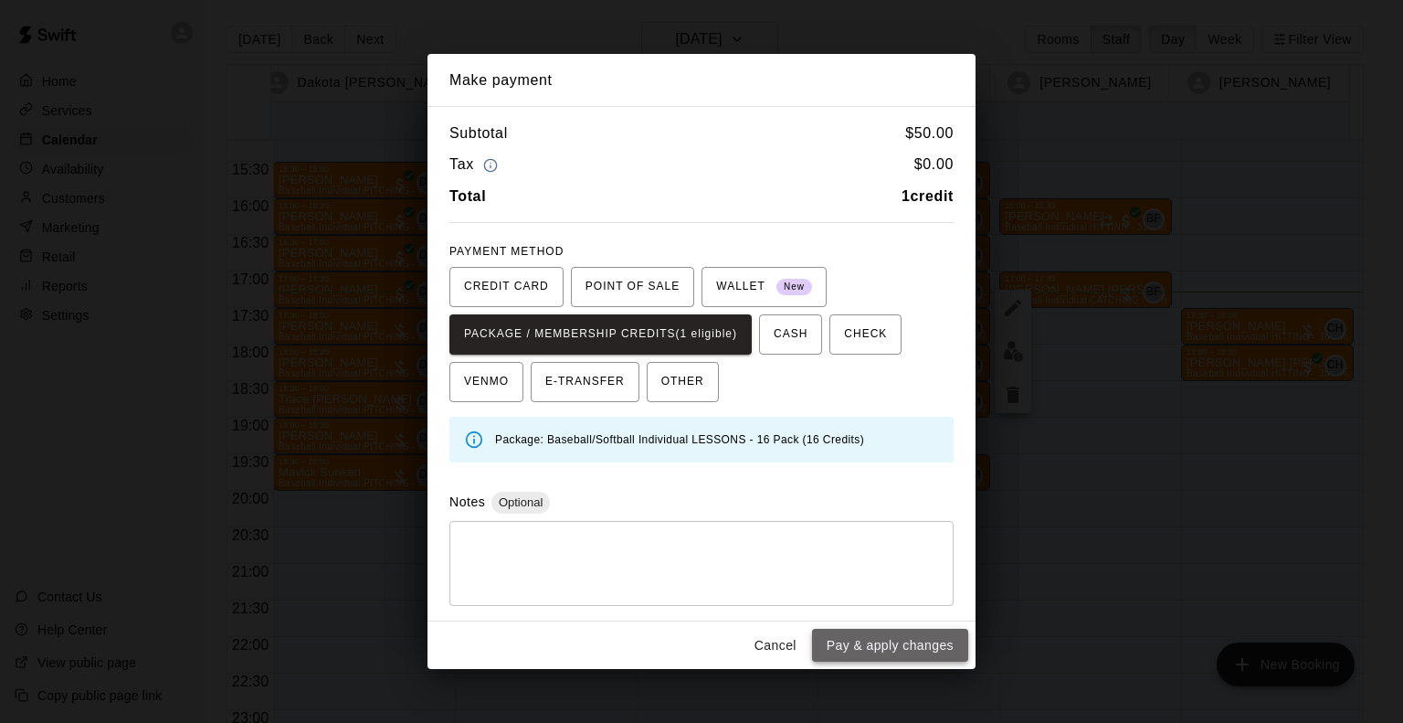
click at [855, 643] on button "Pay & apply changes" at bounding box center [890, 646] width 156 height 34
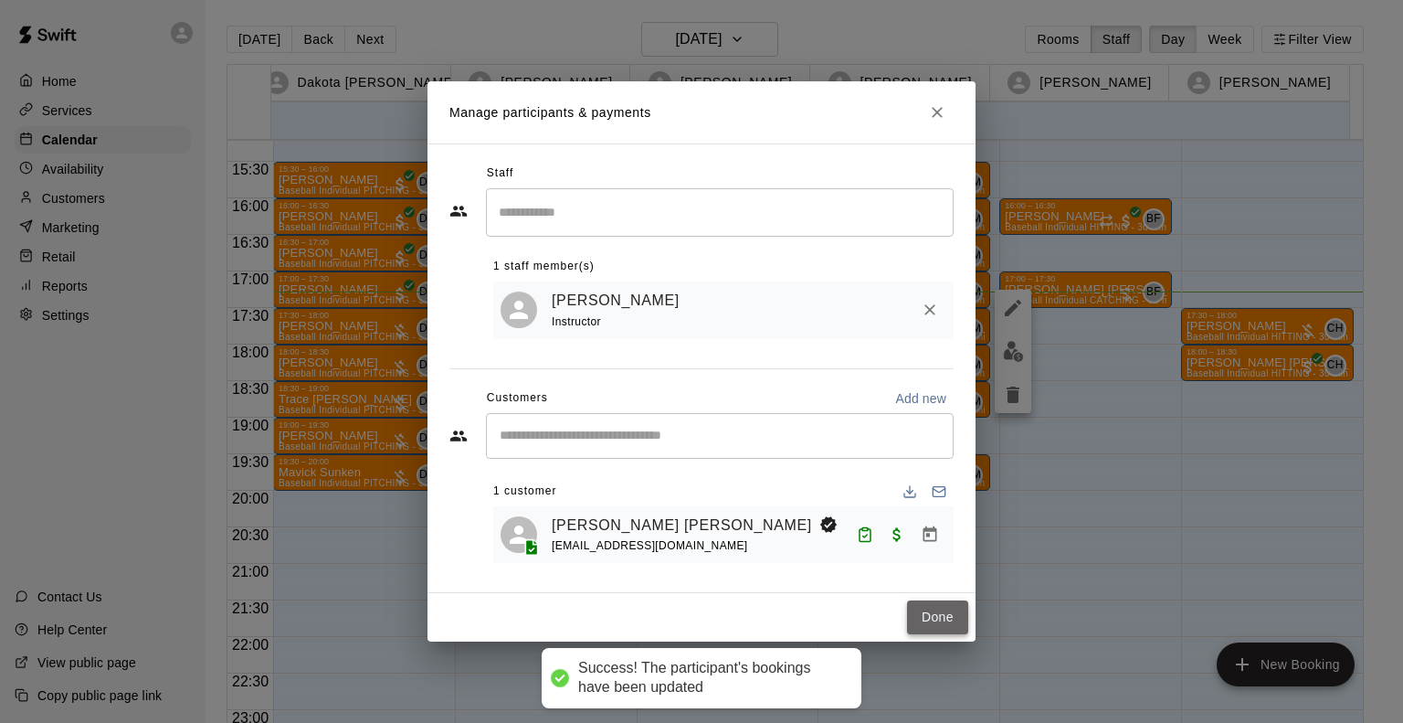
click at [932, 629] on button "Done" at bounding box center [937, 617] width 61 height 34
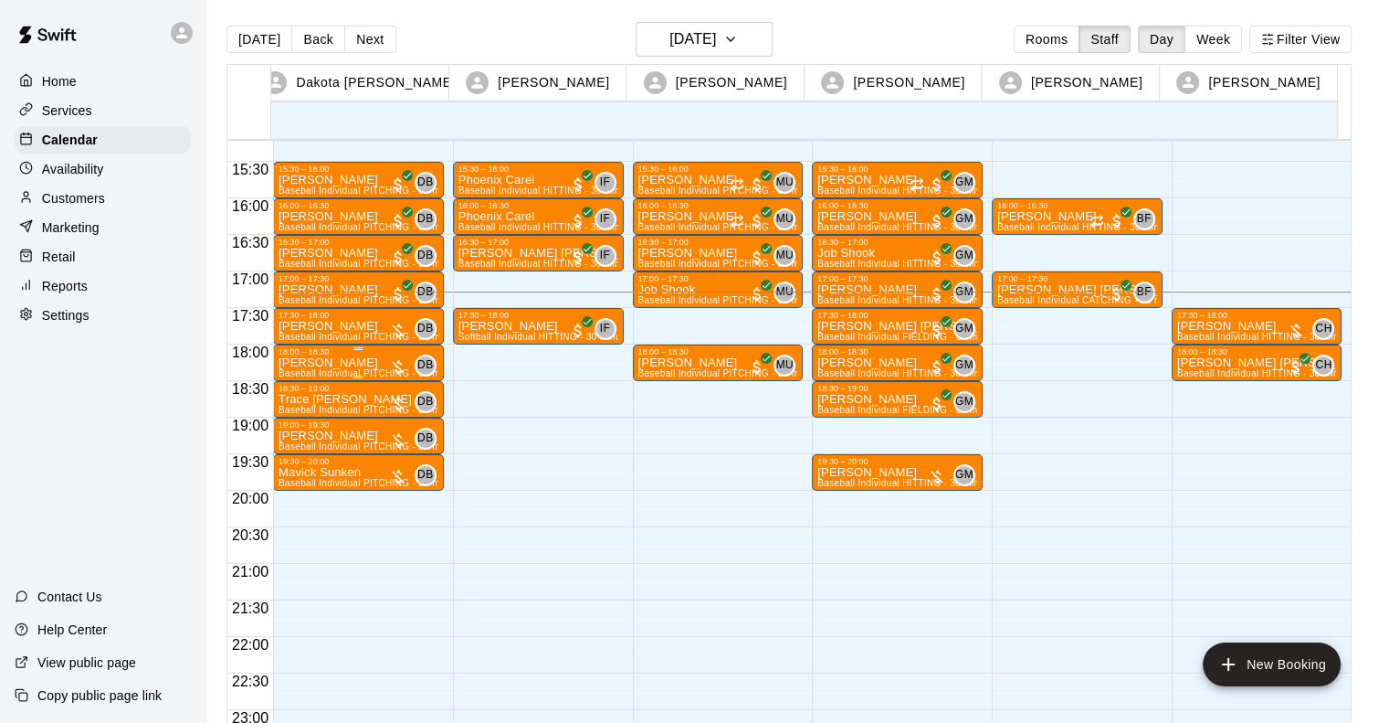
click at [346, 363] on p "[PERSON_NAME]" at bounding box center [359, 363] width 160 height 0
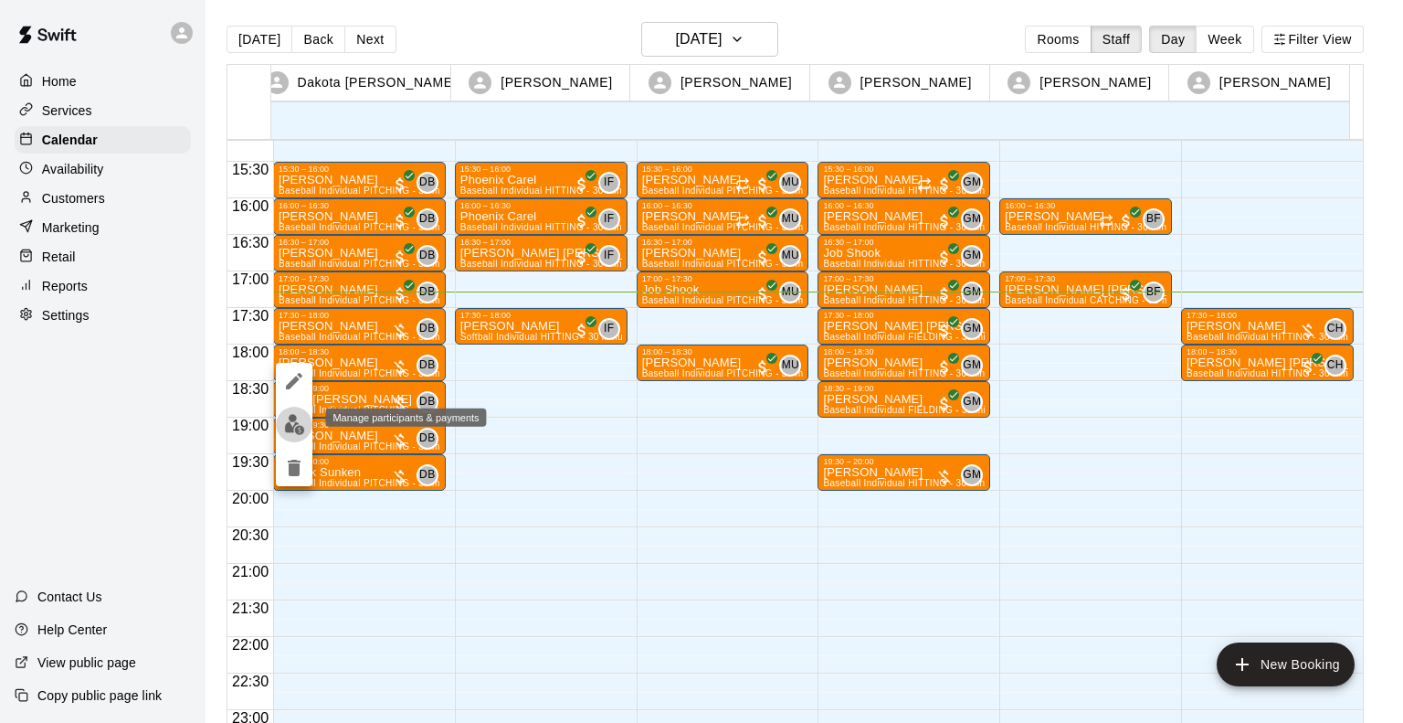
click at [291, 423] on img "edit" at bounding box center [294, 424] width 21 height 21
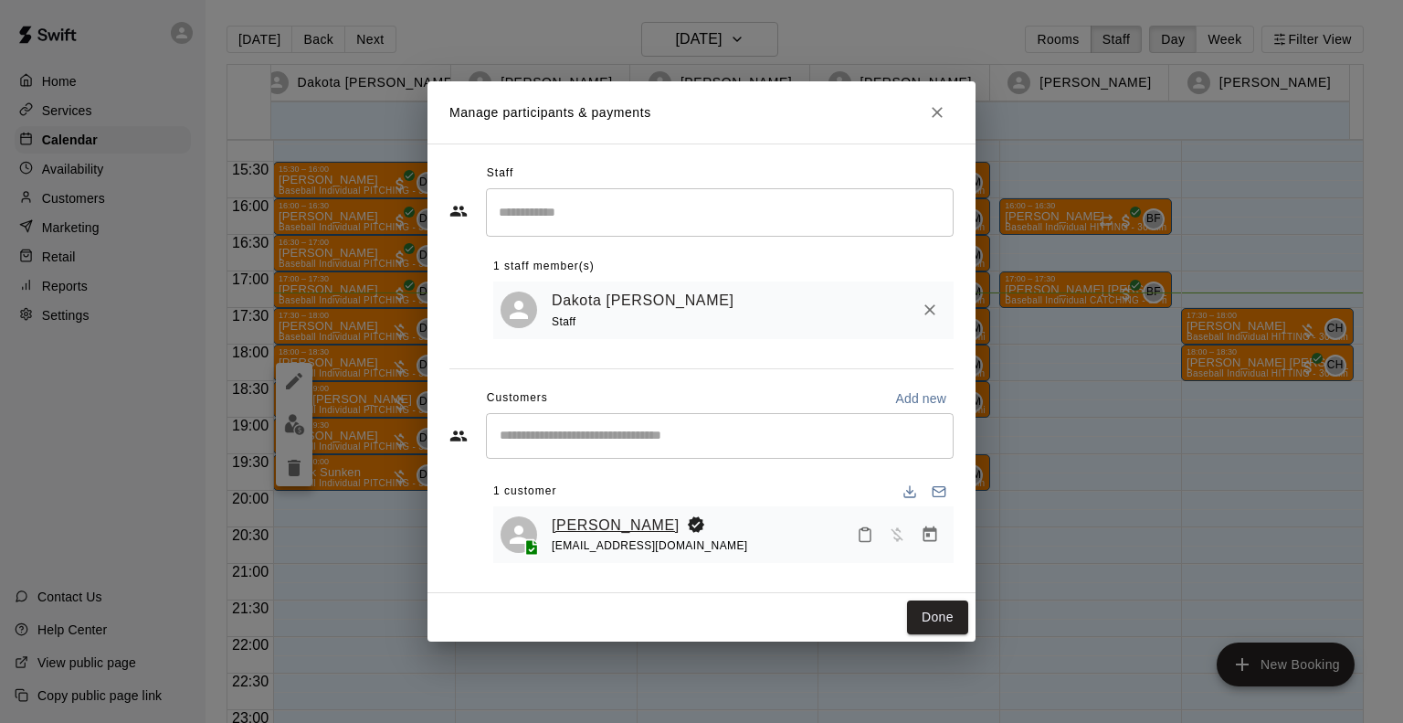
click at [570, 522] on link "[PERSON_NAME]" at bounding box center [616, 525] width 128 height 24
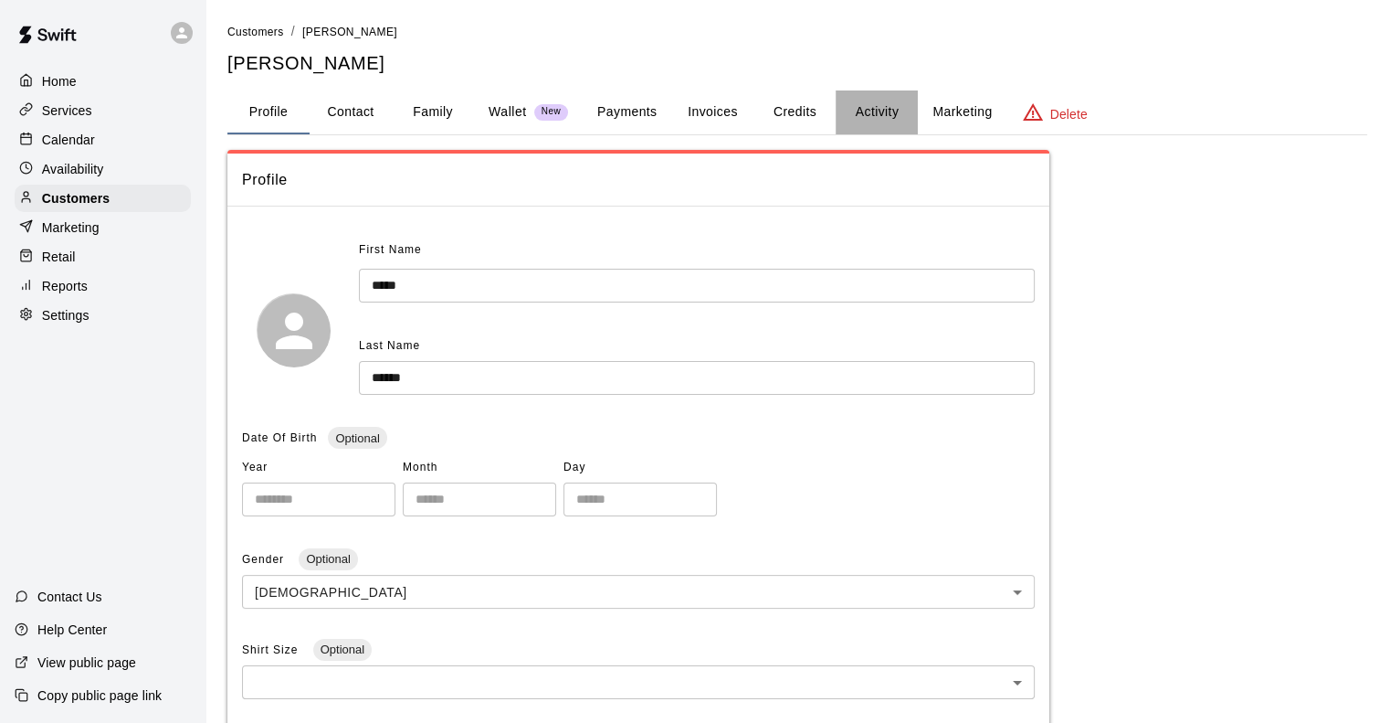
click at [861, 111] on button "Activity" at bounding box center [877, 112] width 82 height 44
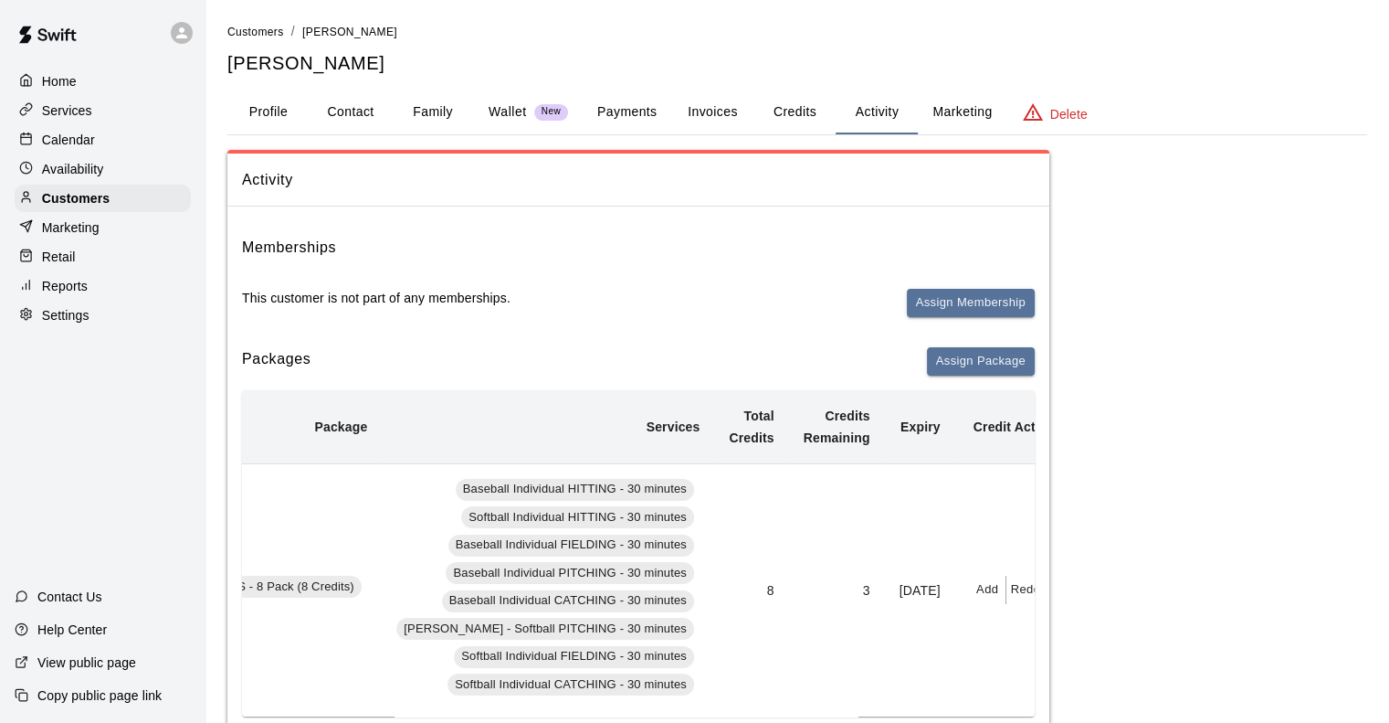
scroll to position [0, 336]
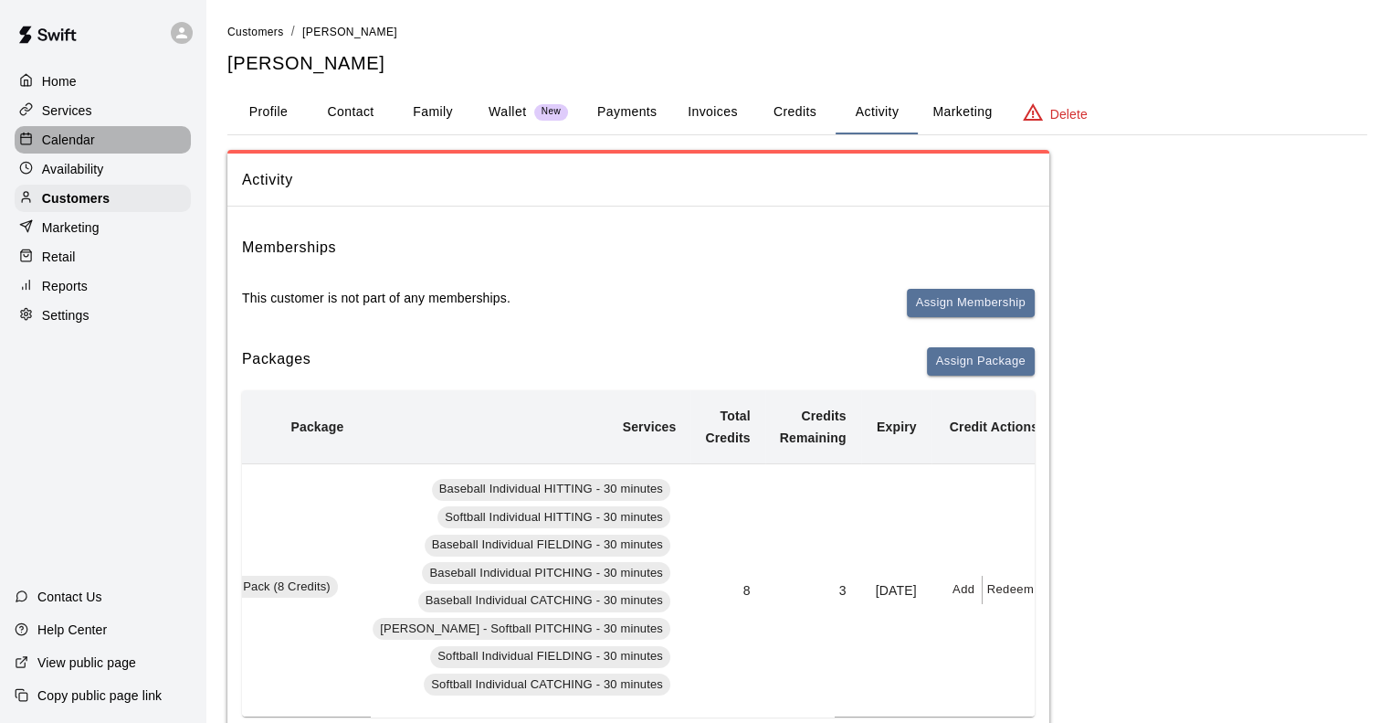
click at [82, 139] on p "Calendar" at bounding box center [68, 140] width 53 height 18
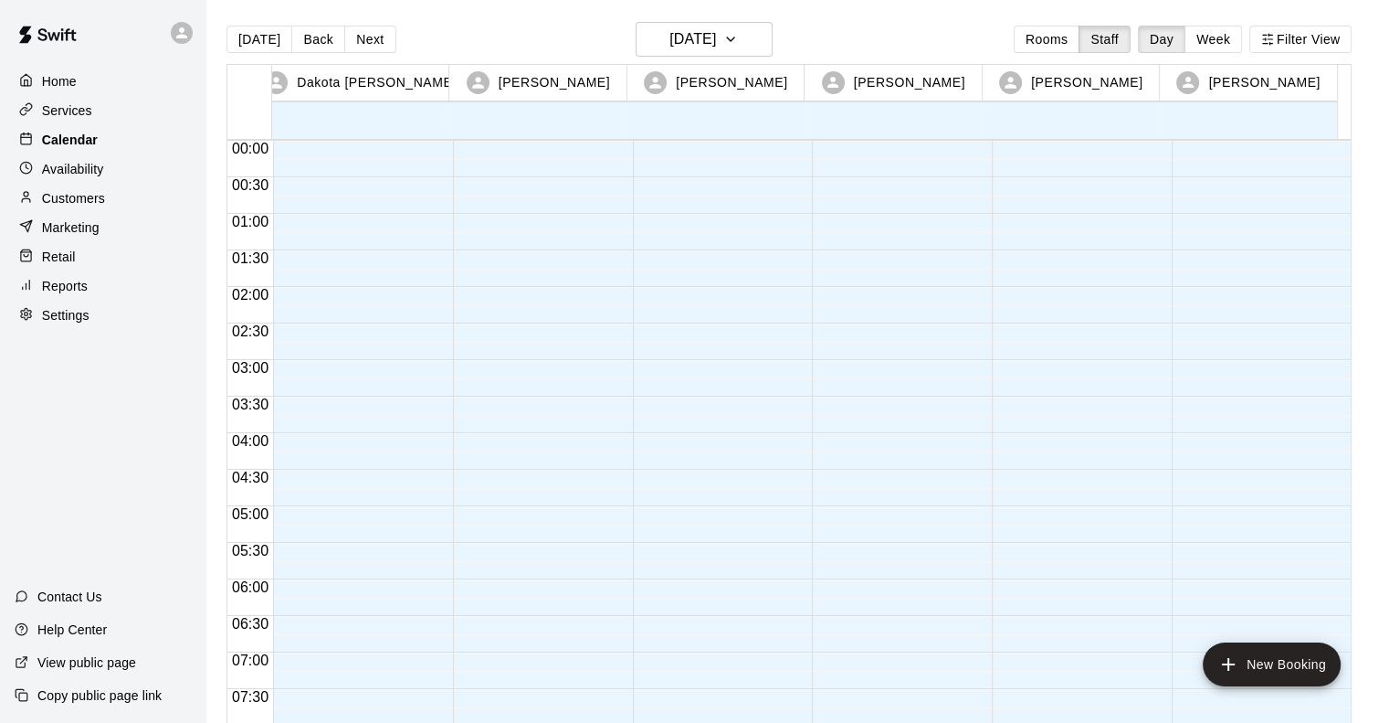
scroll to position [1149, 0]
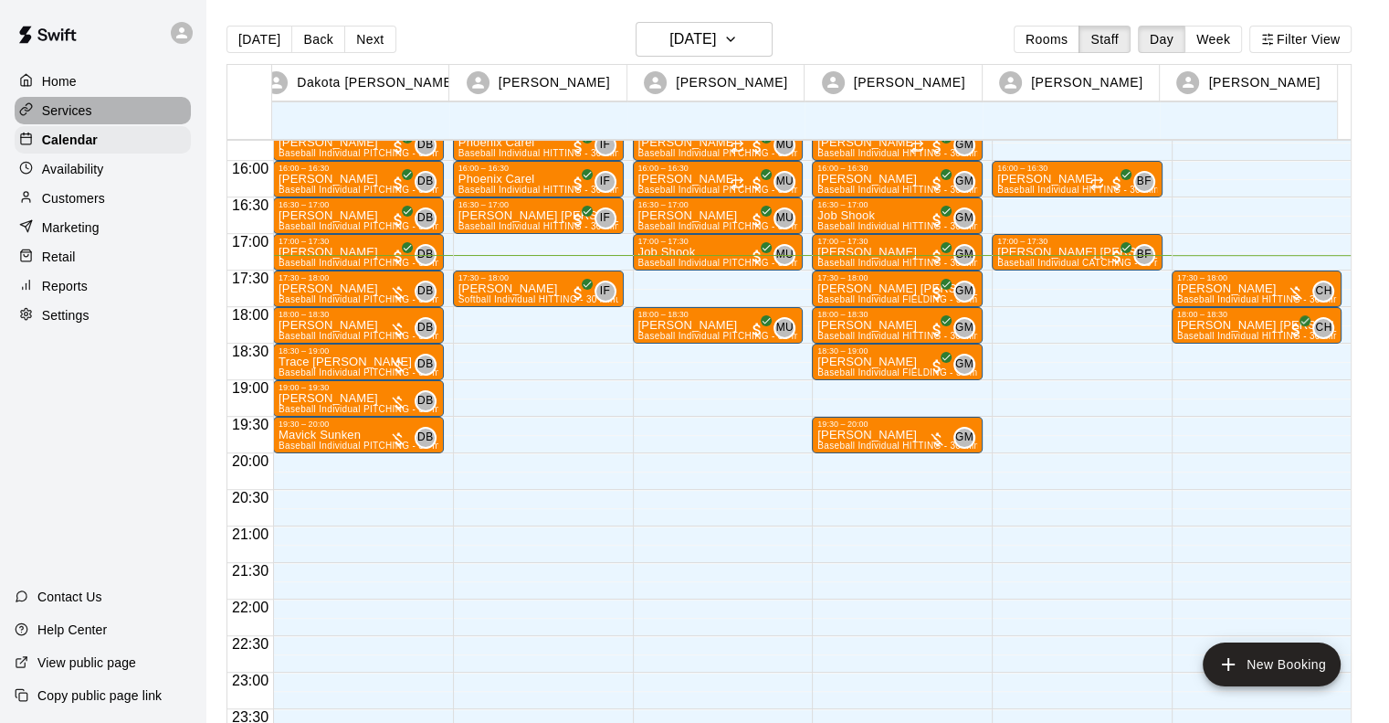
click at [80, 112] on p "Services" at bounding box center [67, 110] width 50 height 18
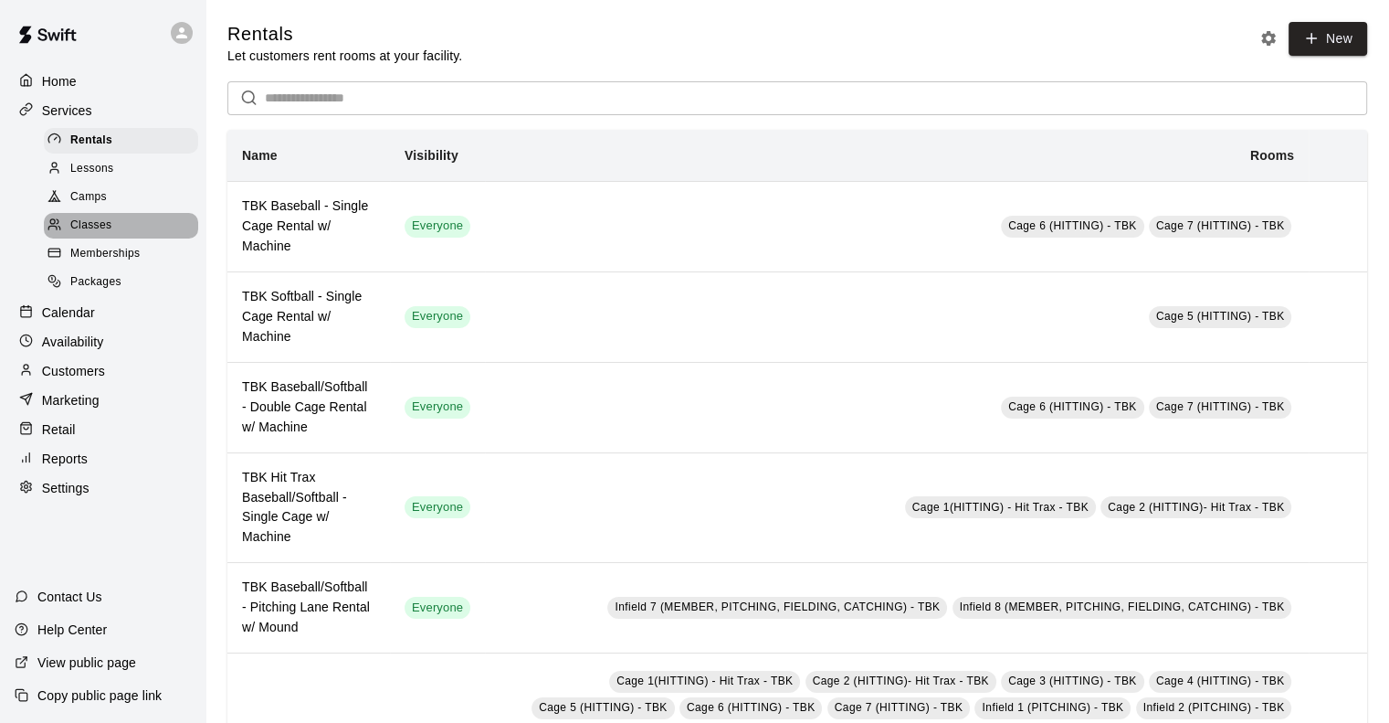
click at [95, 235] on span "Classes" at bounding box center [90, 226] width 41 height 18
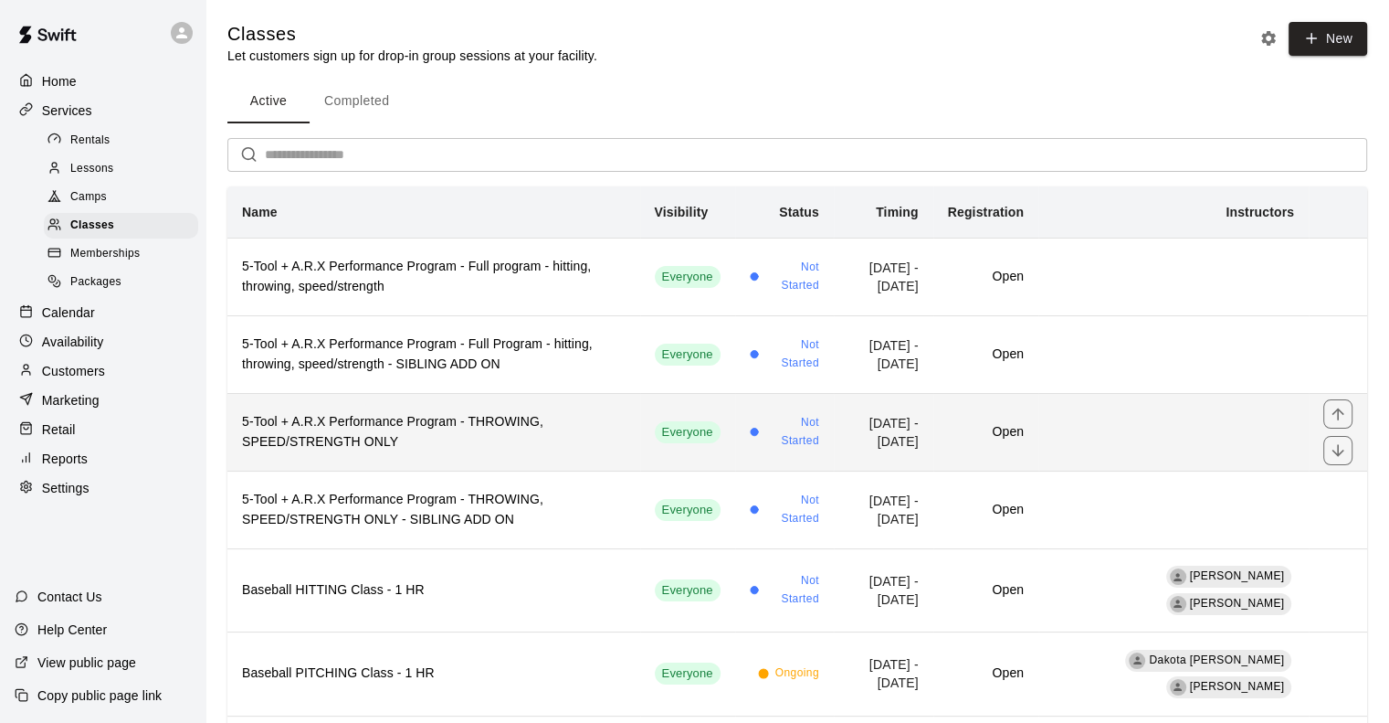
click at [500, 423] on h6 "5-Tool + A.R.X Performance Program - THROWING, SPEED/STRENGTH ONLY" at bounding box center [434, 432] width 384 height 40
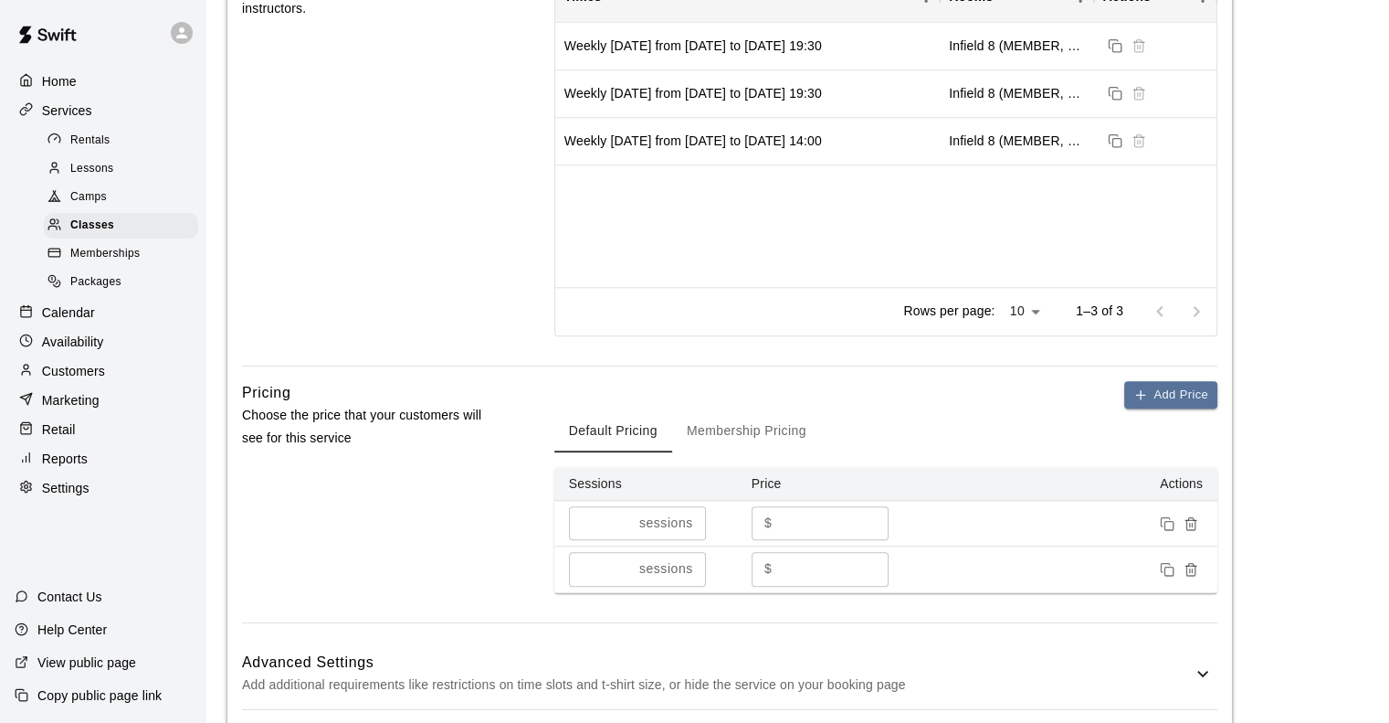
scroll to position [1728, 0]
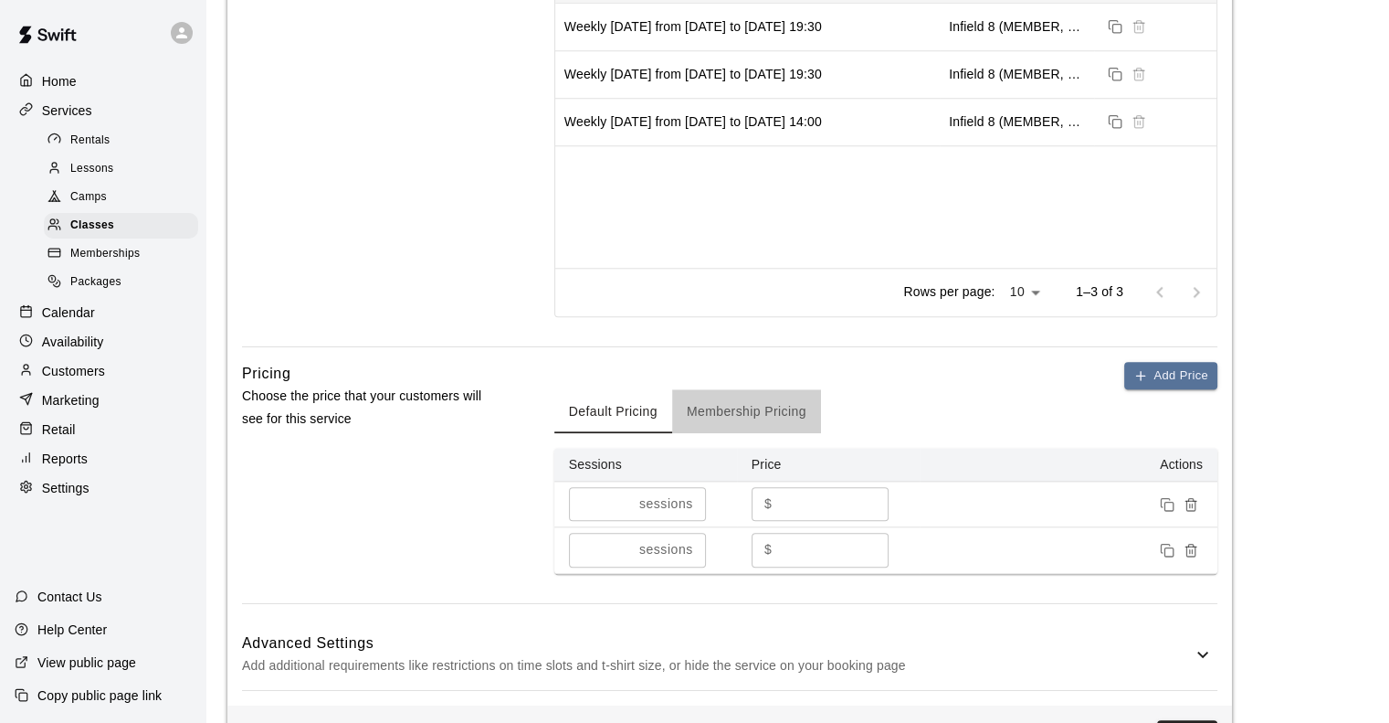
click at [738, 433] on button "Membership Pricing" at bounding box center [746, 411] width 149 height 44
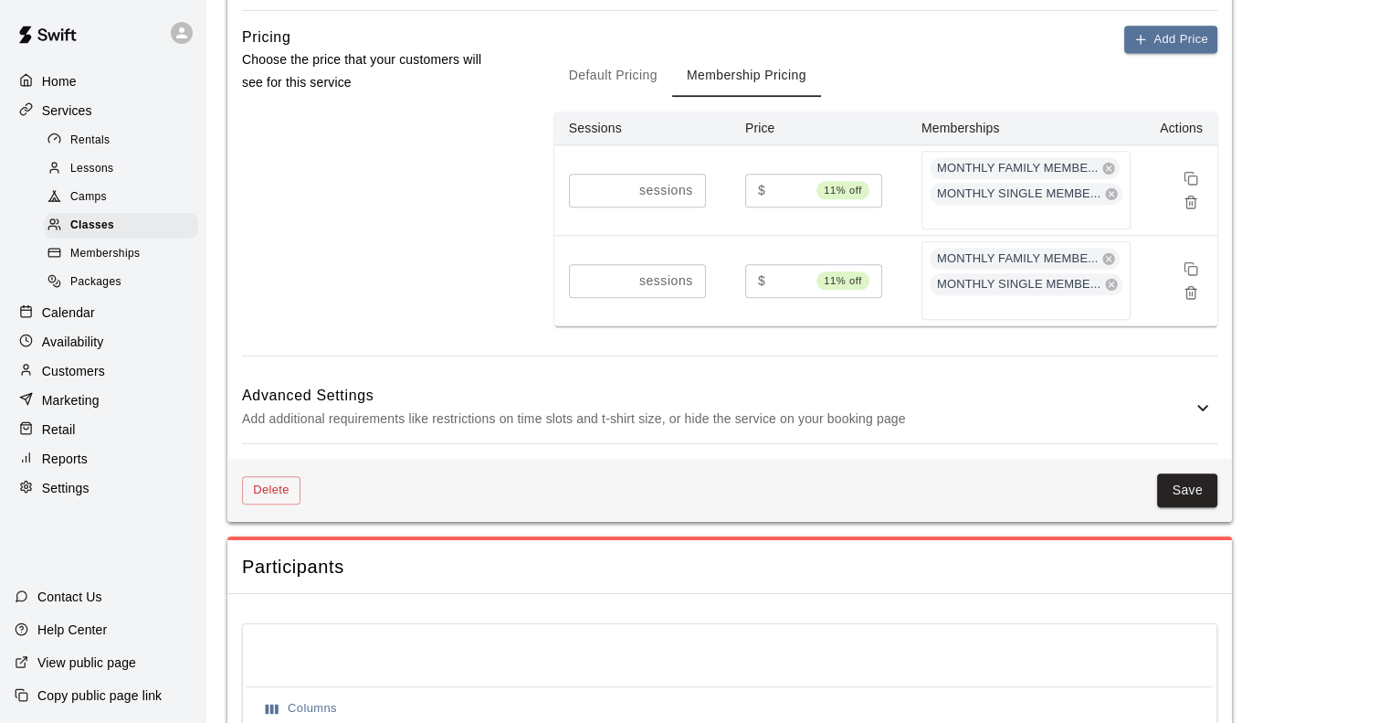
scroll to position [2066, 0]
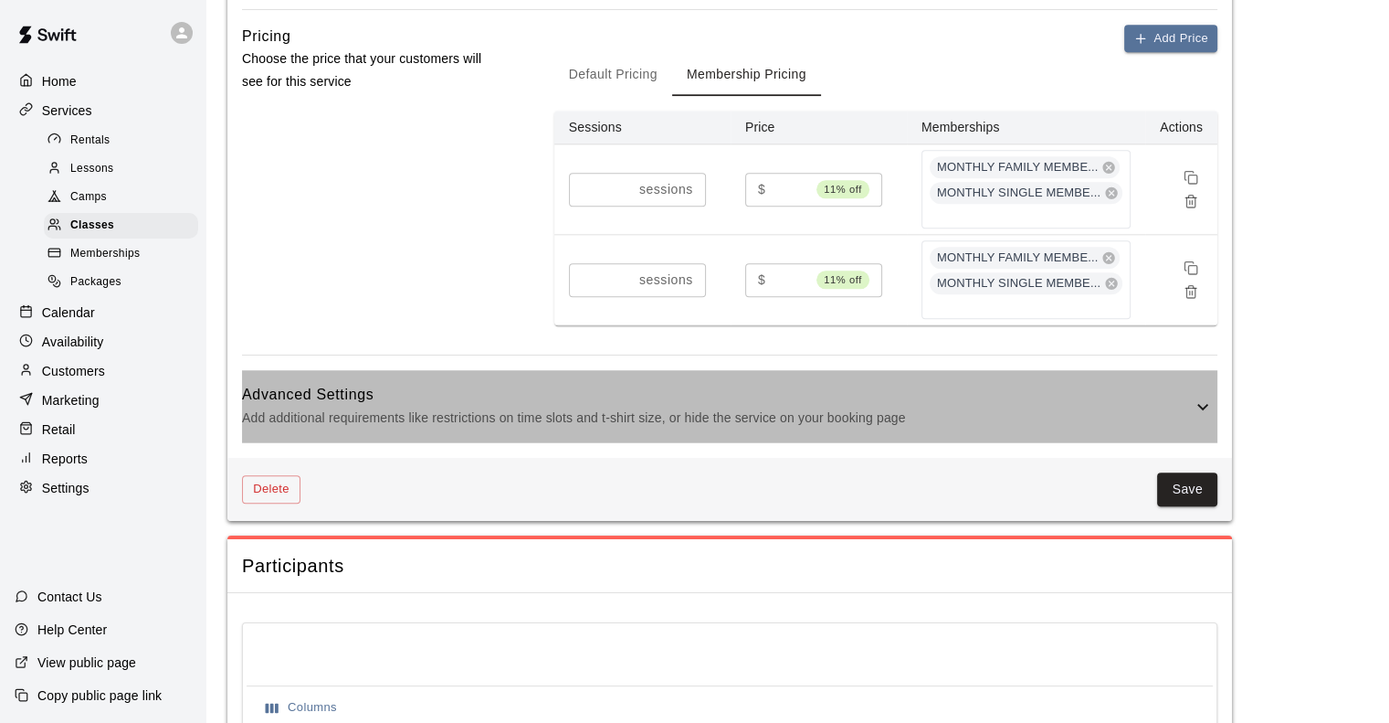
click at [1192, 417] on icon at bounding box center [1203, 407] width 22 height 22
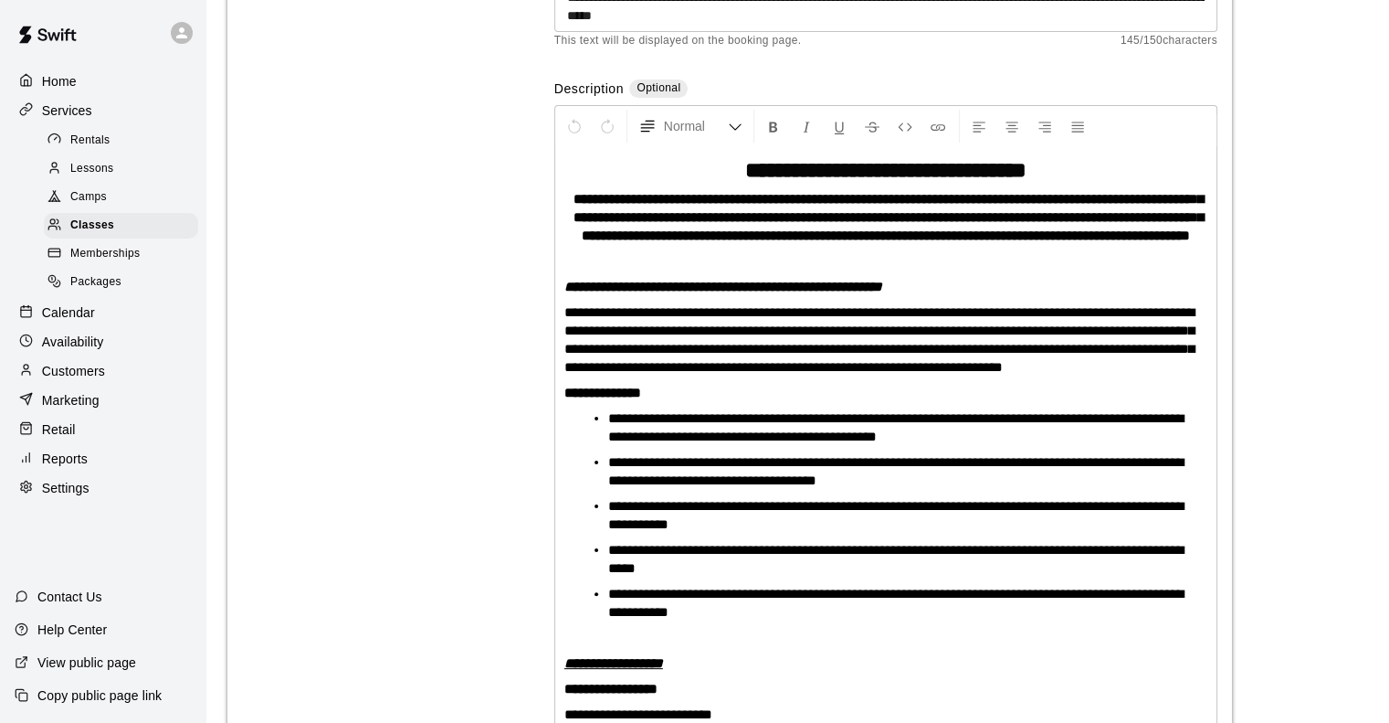
scroll to position [0, 0]
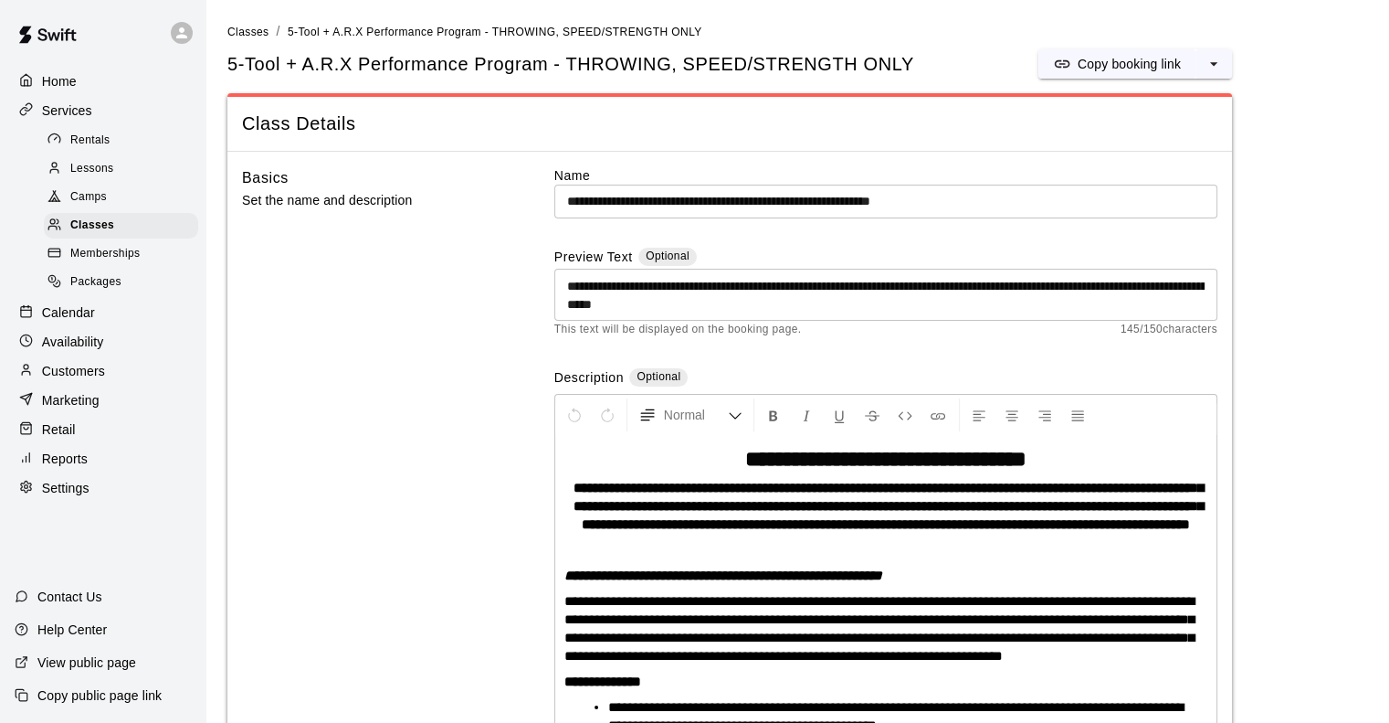
click at [94, 263] on span "Memberships" at bounding box center [104, 254] width 69 height 18
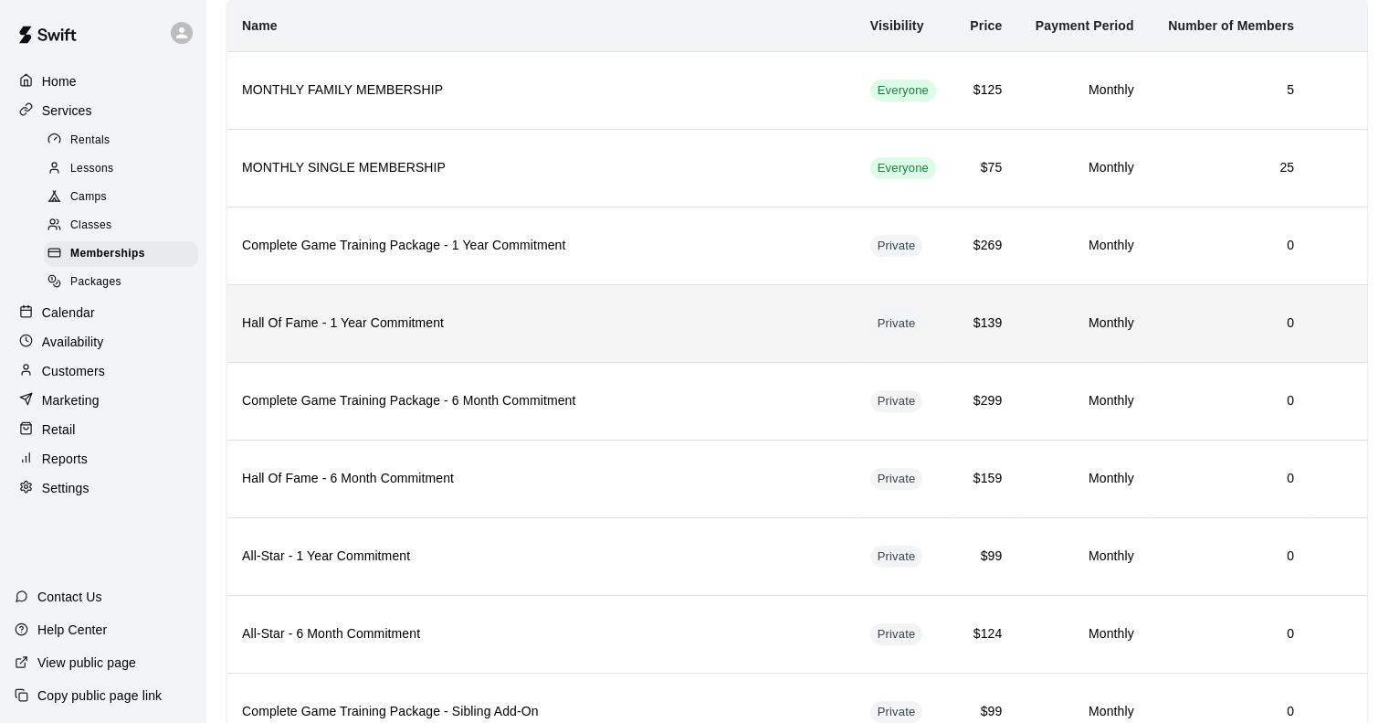
scroll to position [122, 0]
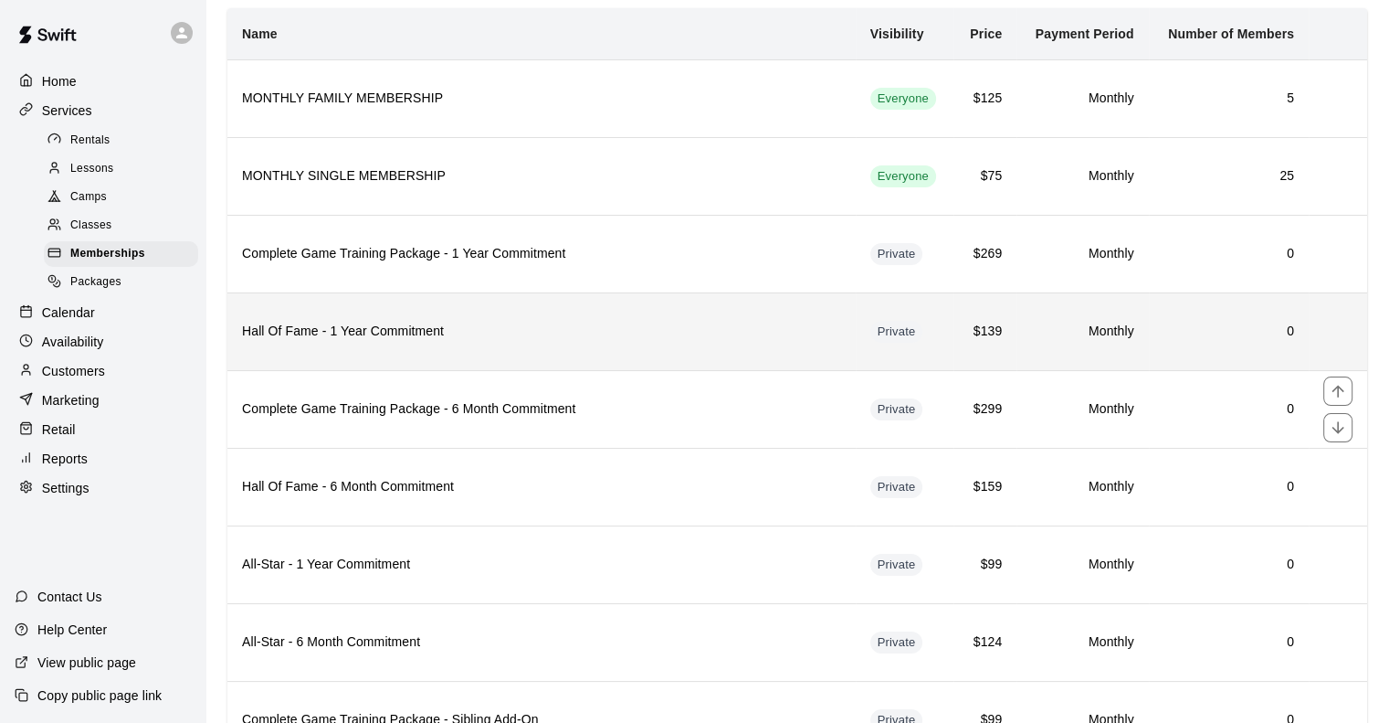
click at [658, 432] on th "Complete Game Training Package - 6 Month Commitment" at bounding box center [541, 409] width 629 height 78
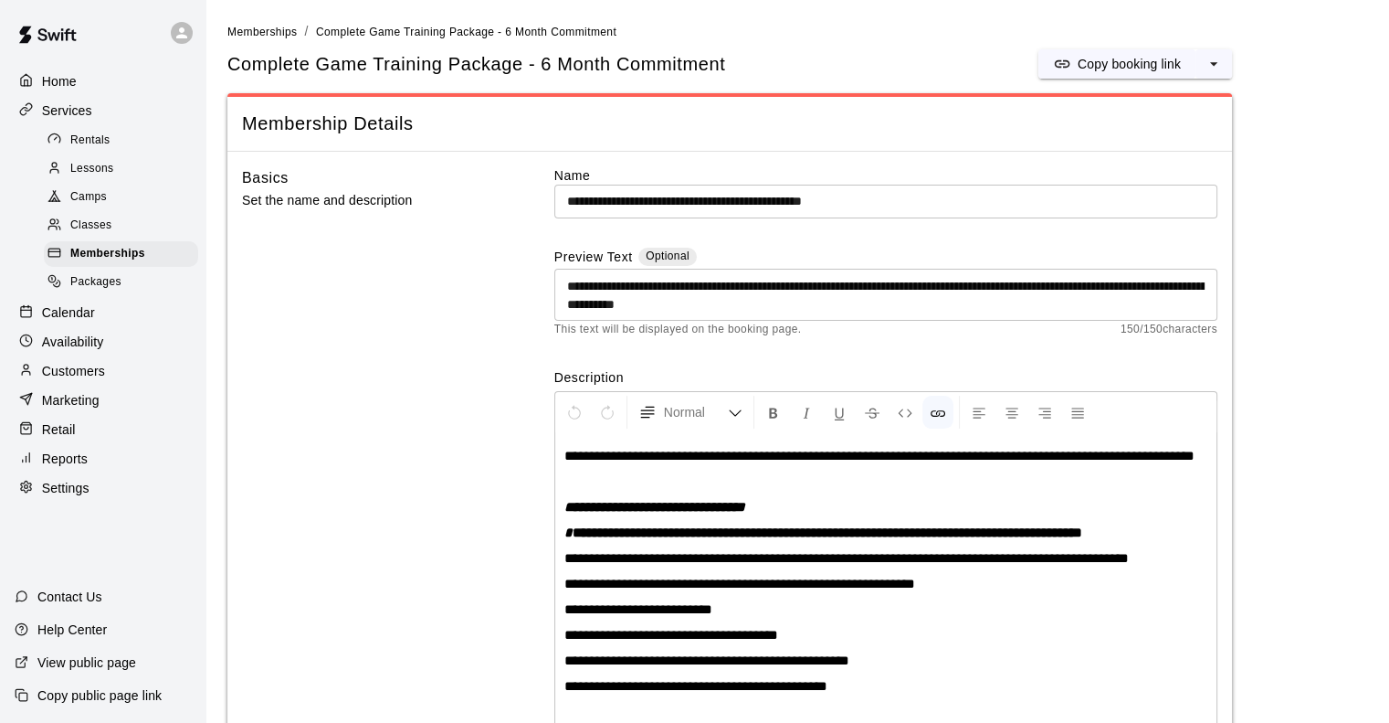
scroll to position [41, 0]
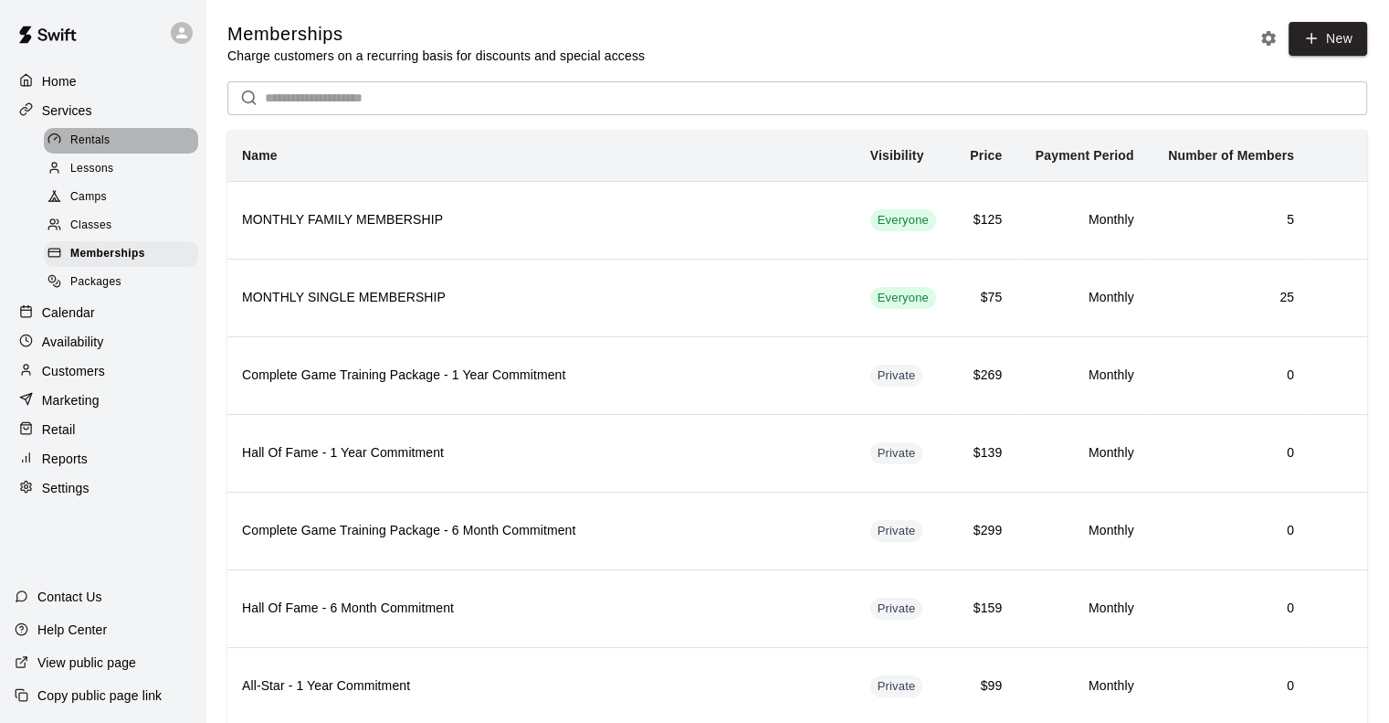
click at [98, 144] on span "Rentals" at bounding box center [90, 141] width 40 height 18
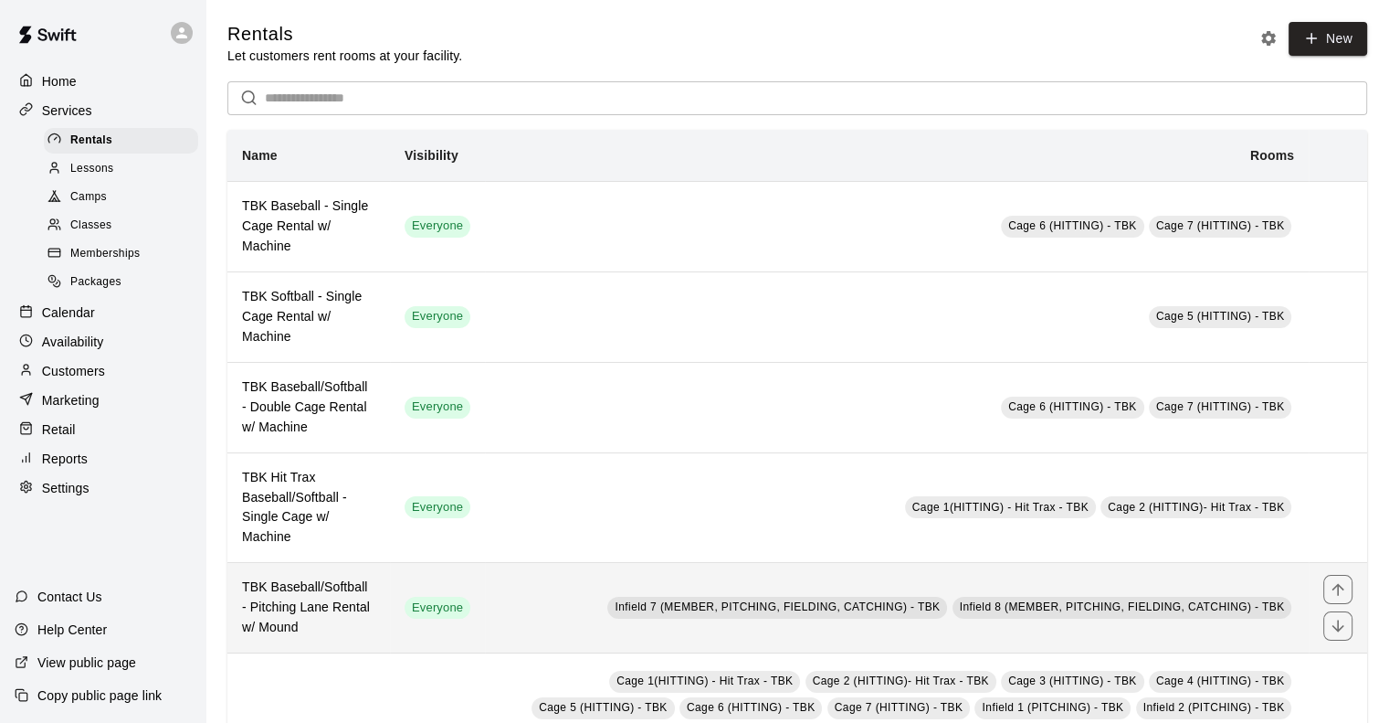
click at [486, 605] on td "Infield 7 (MEMBER, PITCHING, FIELDING, CATCHING) - TBK Infield 8 (MEMBER, PITCH…" at bounding box center [897, 608] width 824 height 90
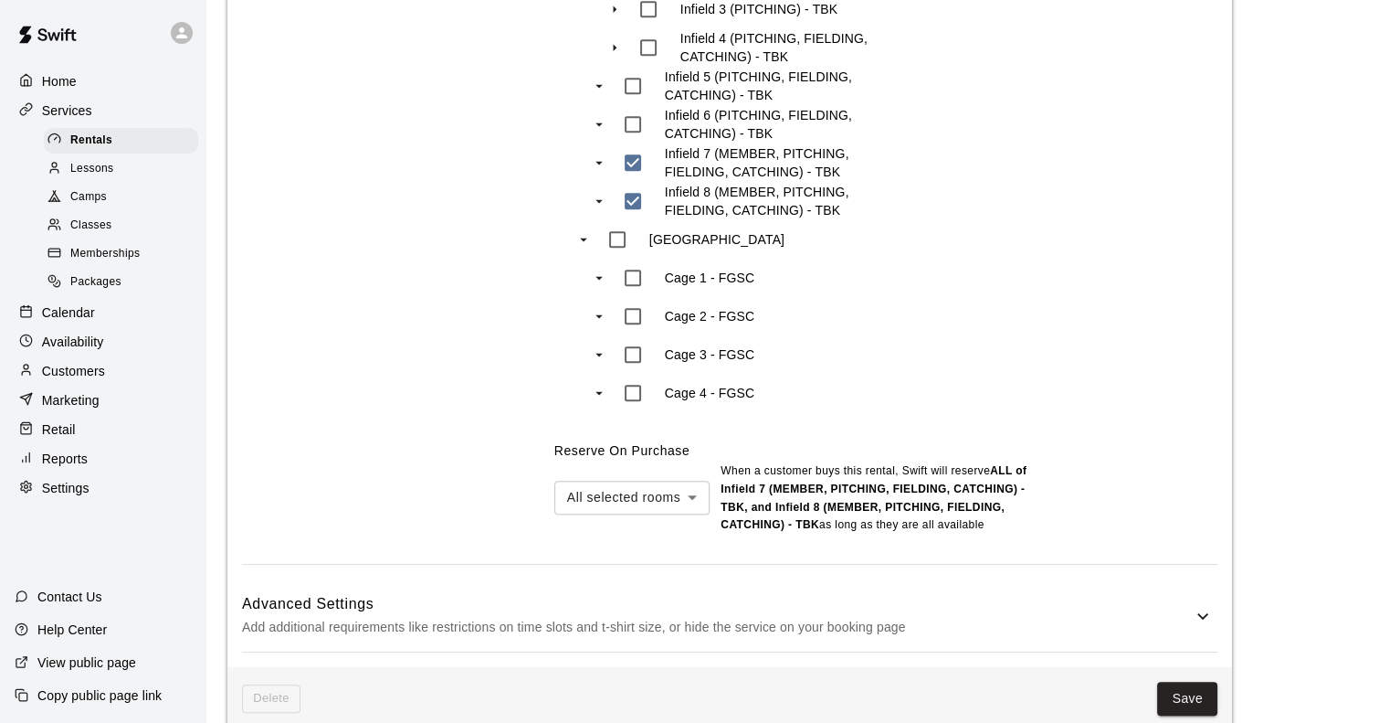
scroll to position [1603, 0]
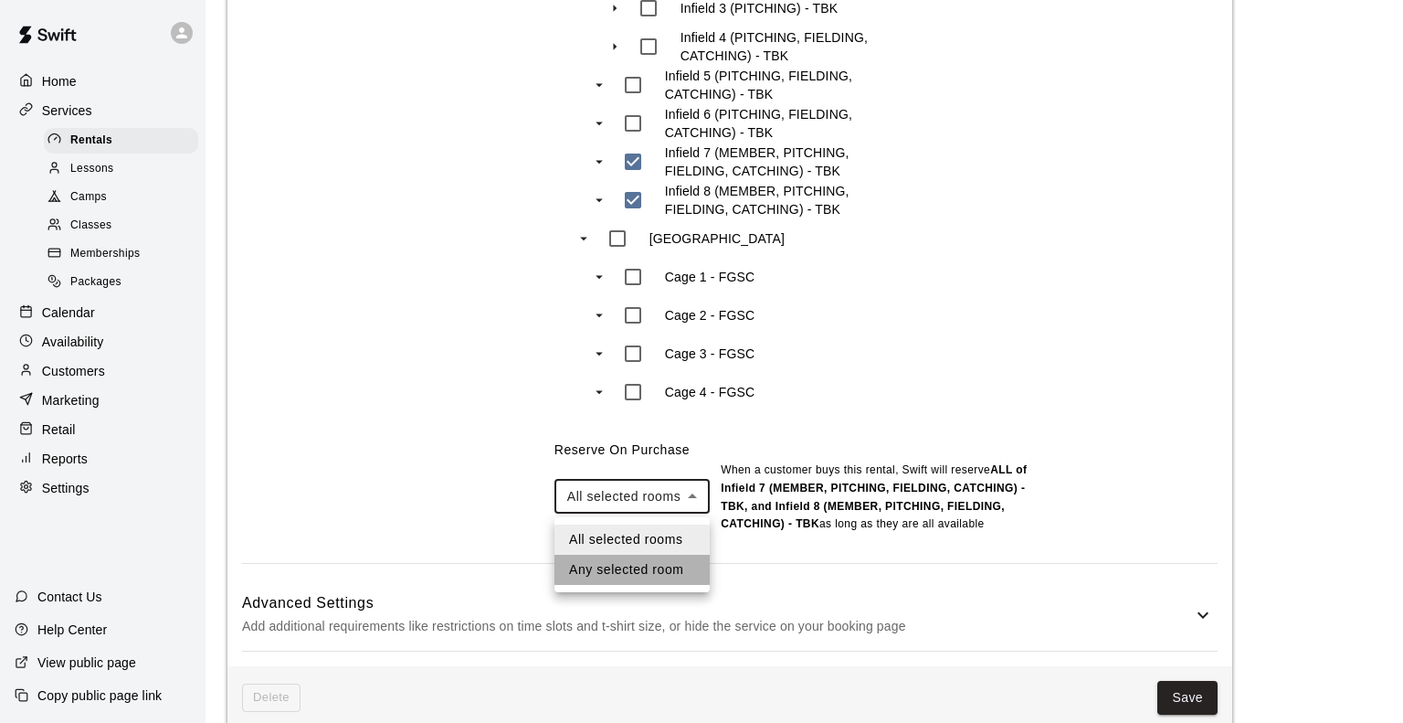
click at [612, 566] on li "Any selected room" at bounding box center [632, 570] width 155 height 30
type input "***"
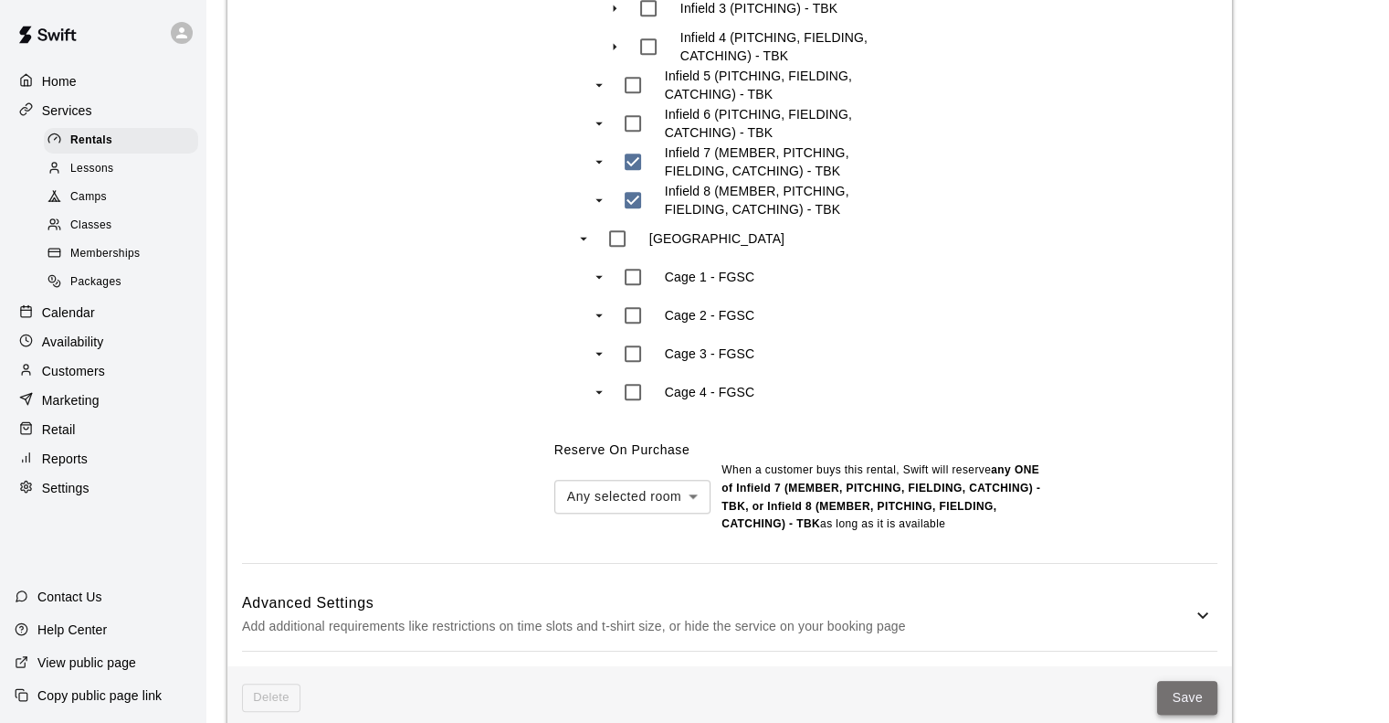
click at [1191, 705] on button "Save" at bounding box center [1187, 698] width 60 height 34
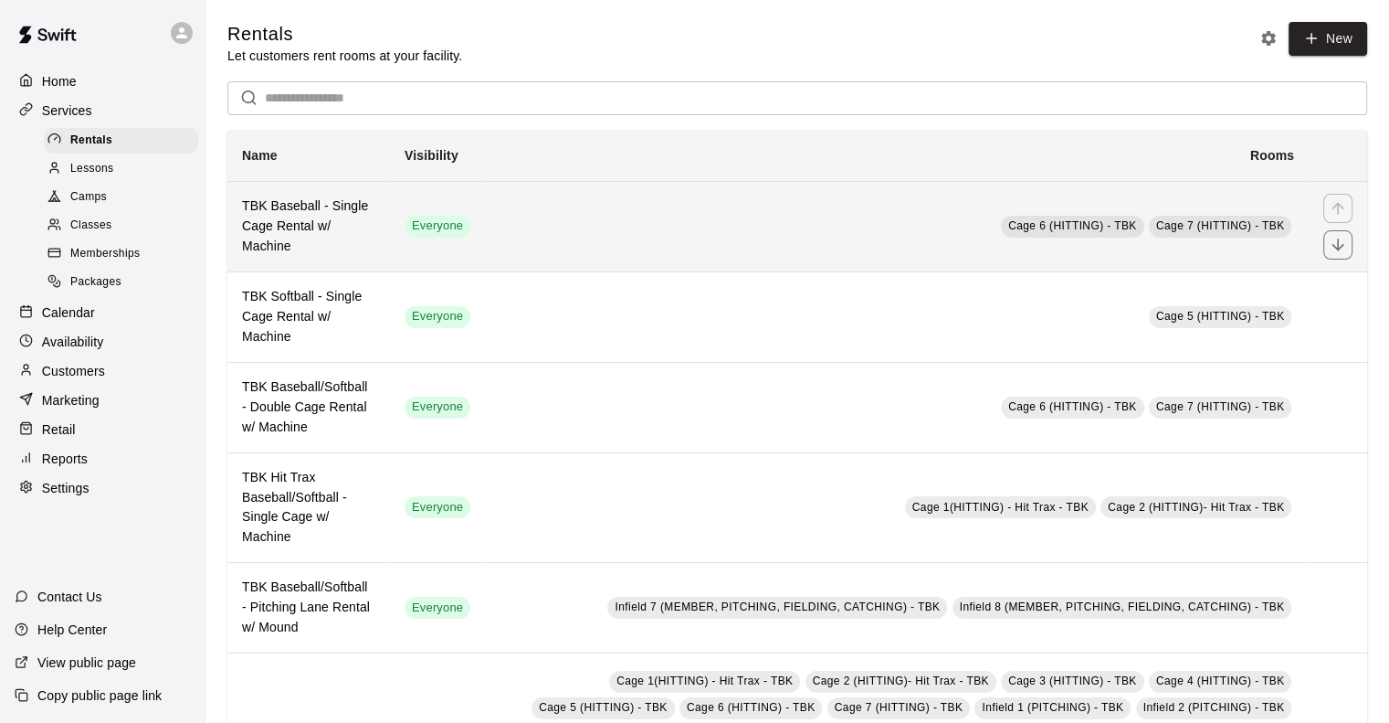
click at [303, 220] on h6 "TBK Baseball - Single Cage Rental w/ Machine" at bounding box center [308, 226] width 133 height 60
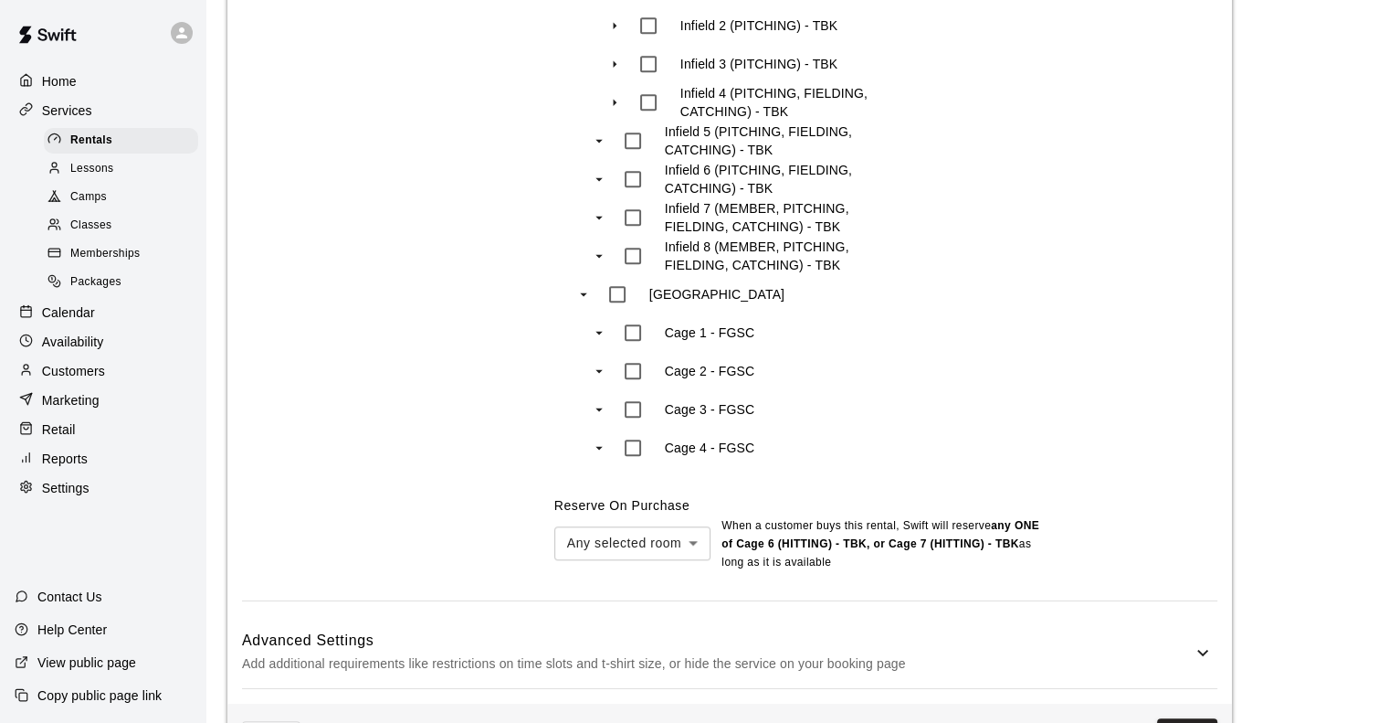
scroll to position [1548, 0]
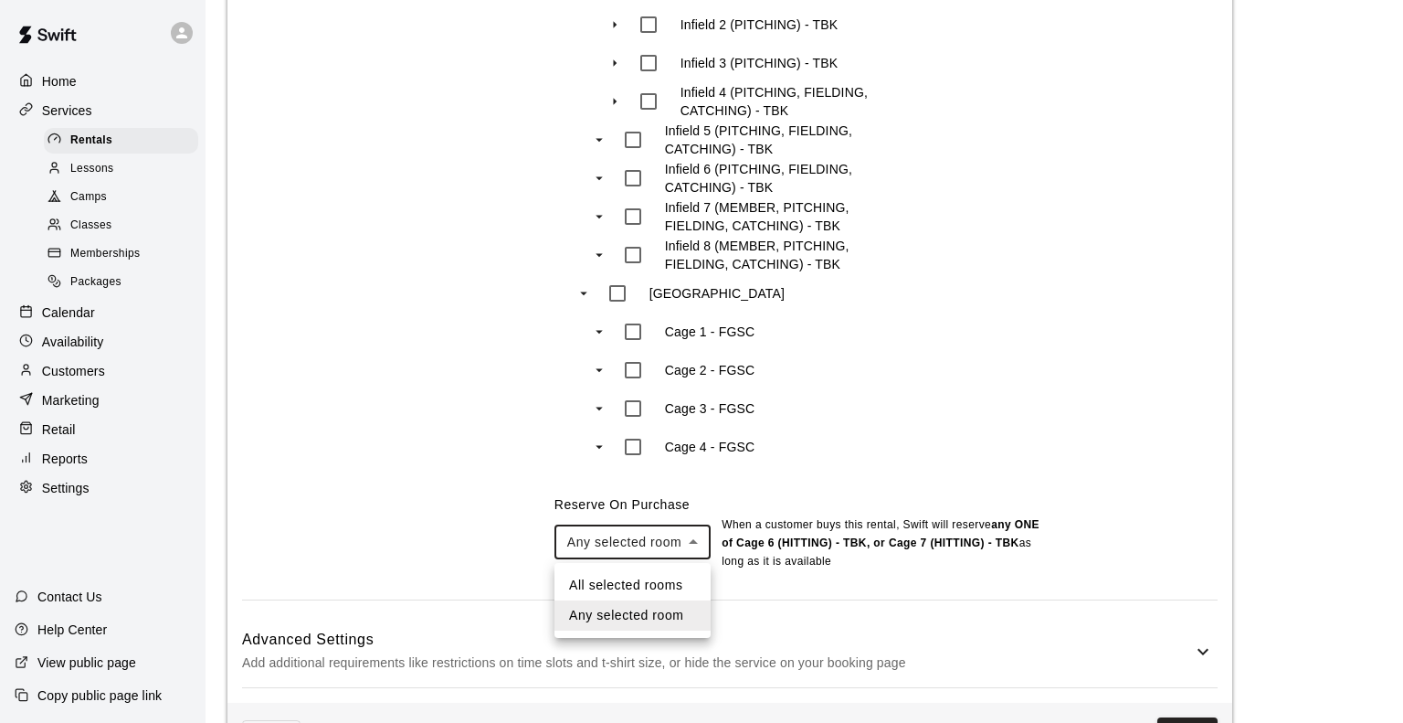
click at [621, 620] on li "Any selected room" at bounding box center [633, 615] width 156 height 30
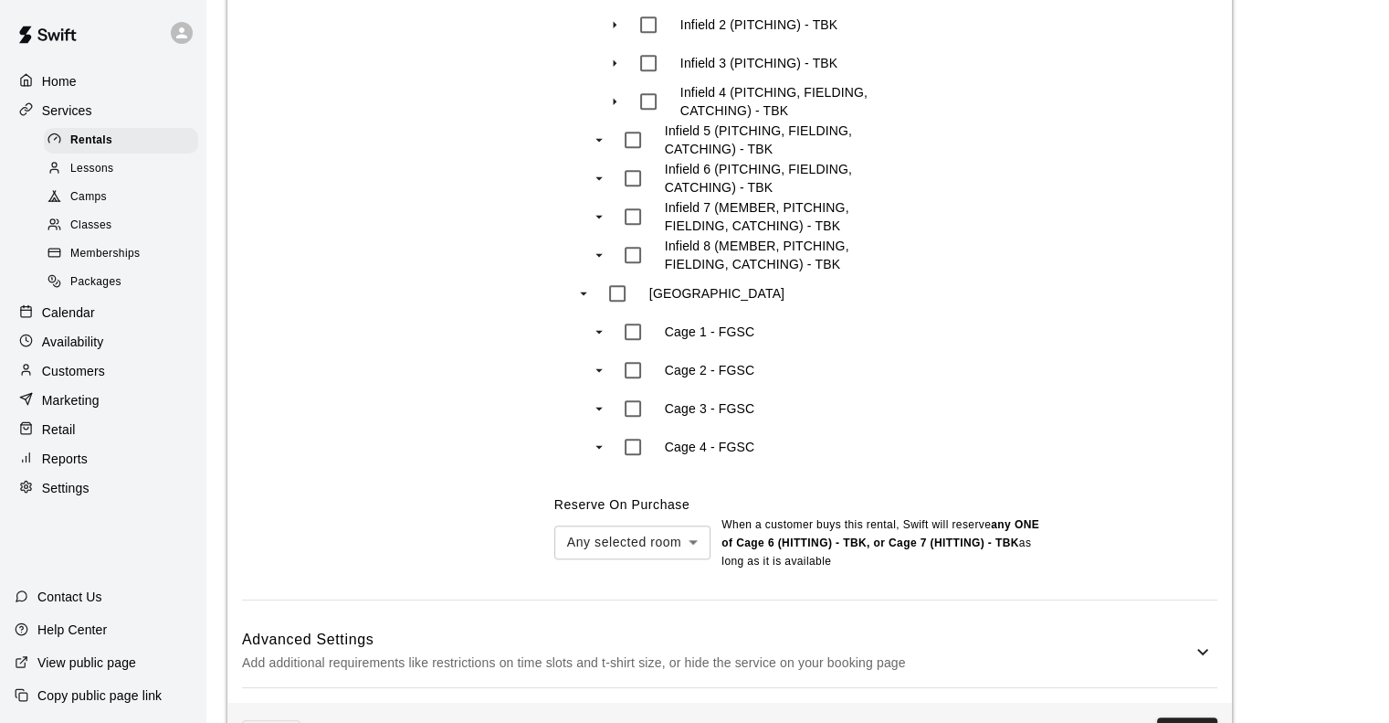
click at [956, 395] on div "Rooms Complete Game Training Center TBK Bank Sports Complex Cage 1(HITTING) - H…" at bounding box center [886, 68] width 663 height 1006
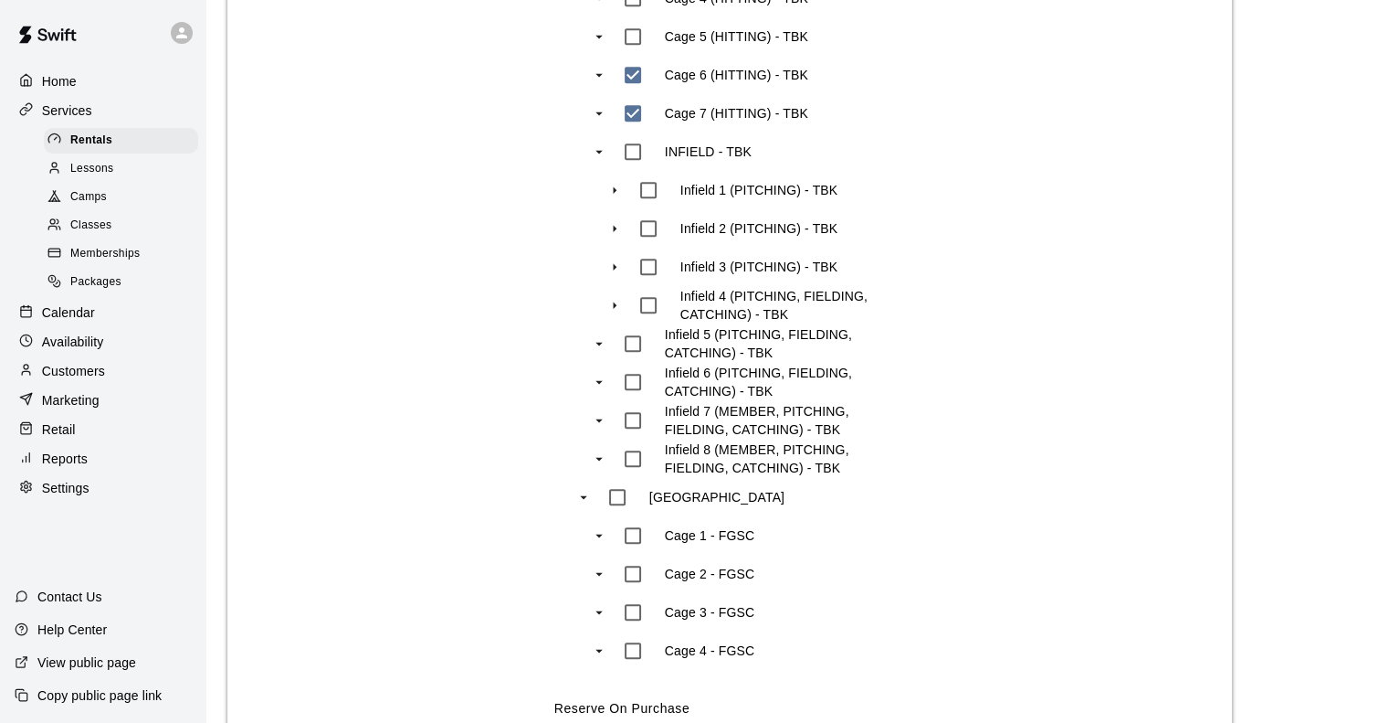
scroll to position [1616, 0]
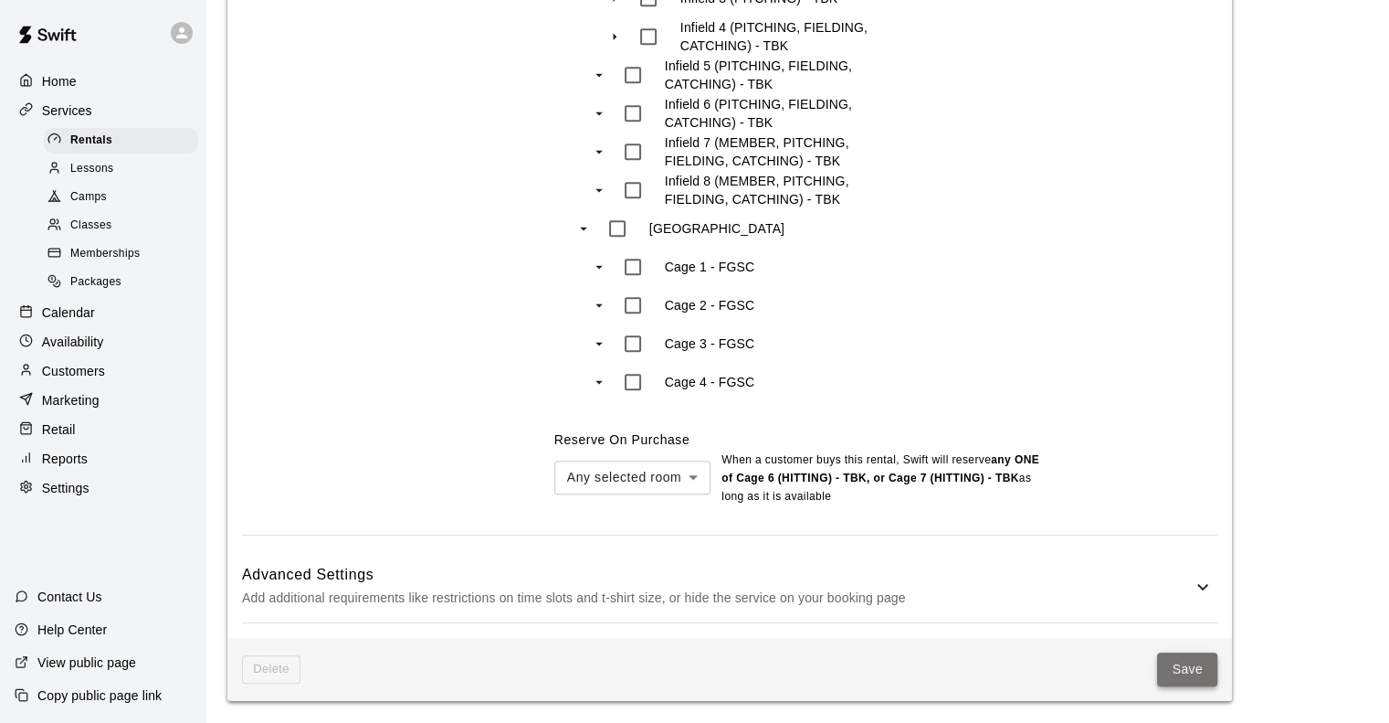
click at [1191, 671] on button "Save" at bounding box center [1187, 669] width 60 height 34
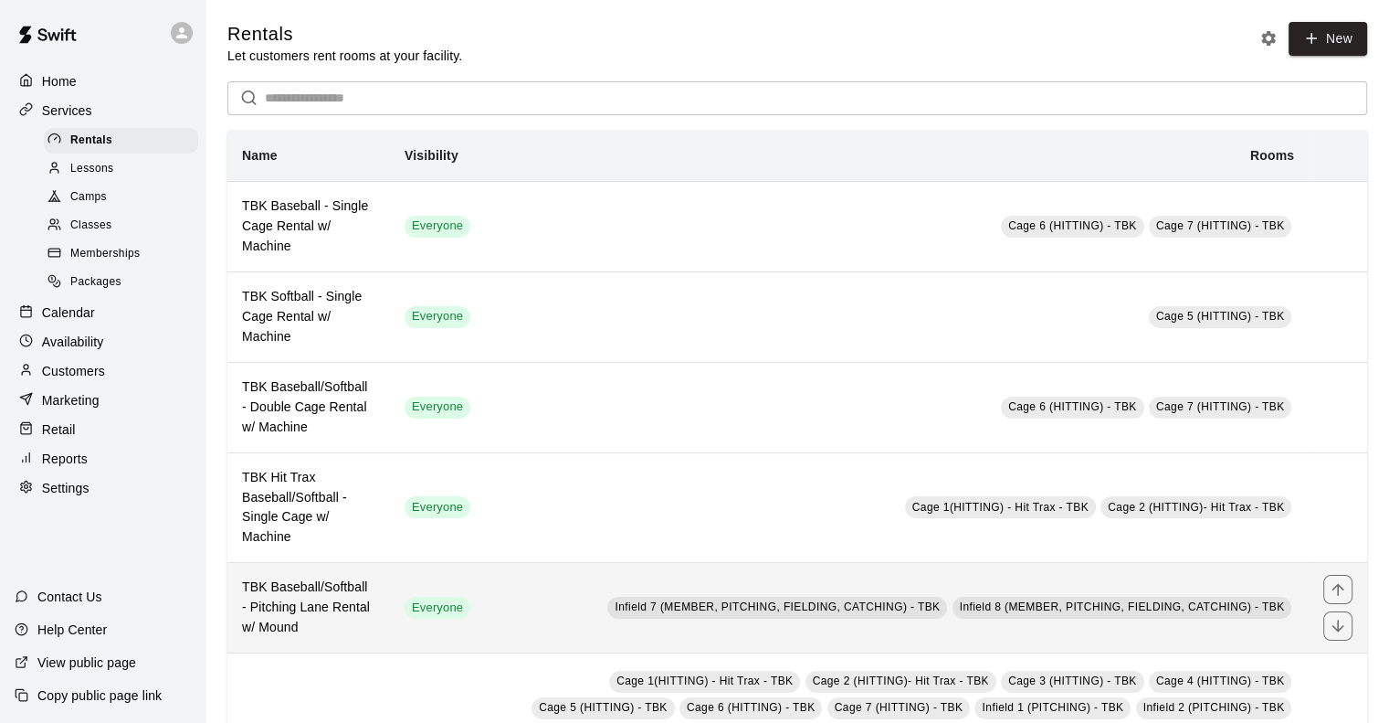
click at [375, 637] on th "TBK Baseball/Softball - Pitching Lane Rental w/ Mound" at bounding box center [308, 608] width 163 height 90
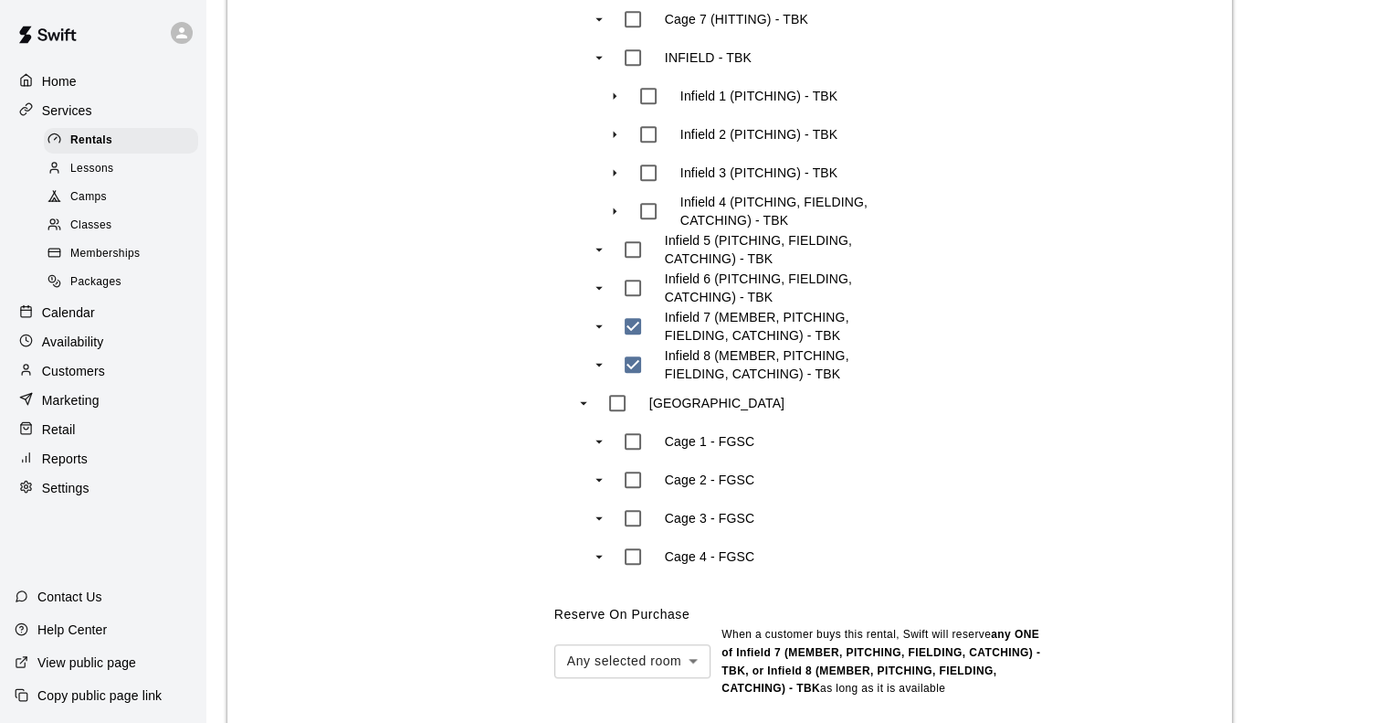
scroll to position [1513, 0]
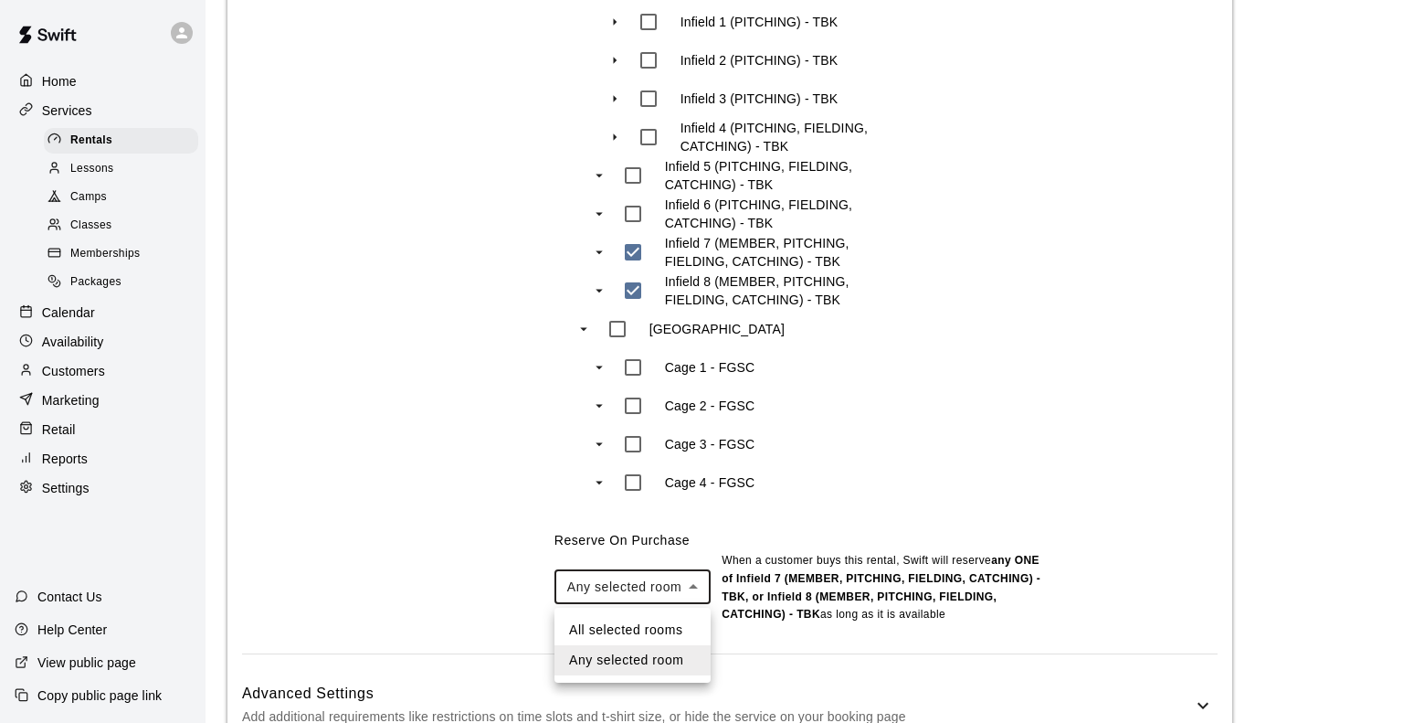
click at [650, 660] on li "Any selected room" at bounding box center [633, 660] width 156 height 30
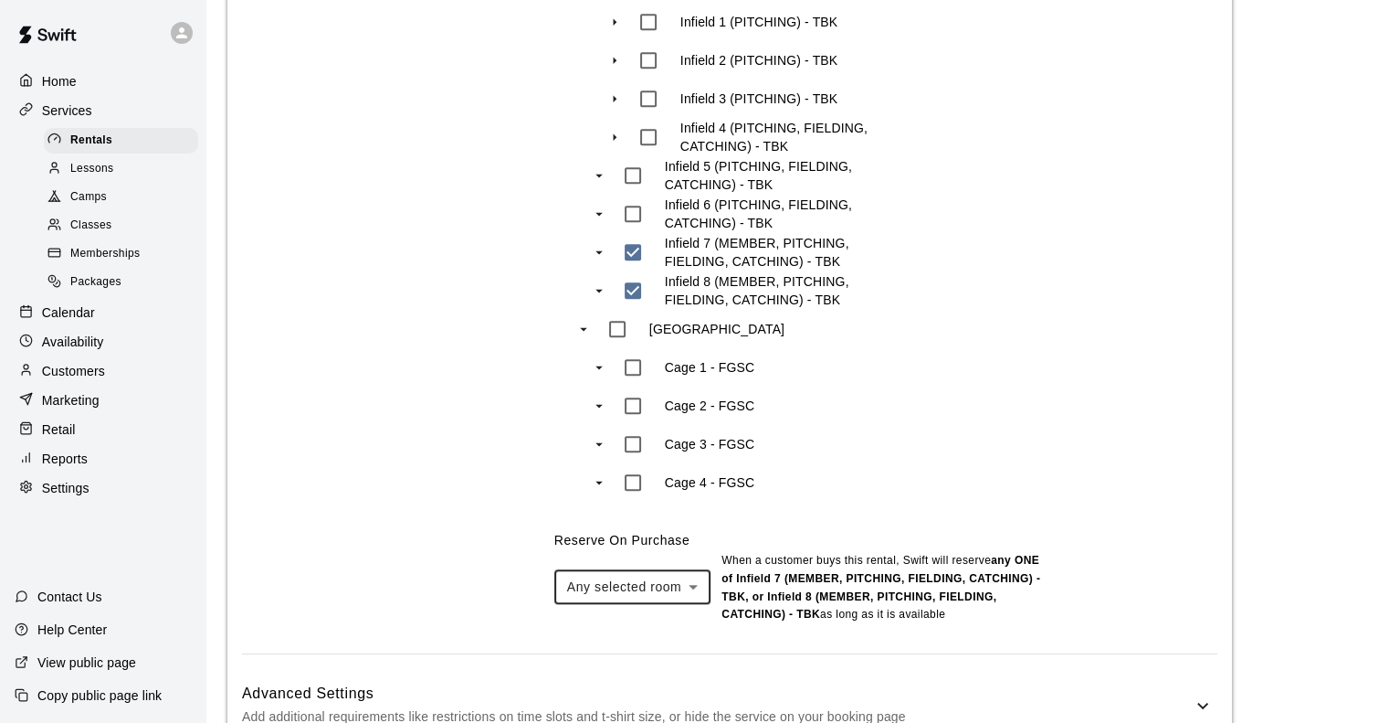
scroll to position [1634, 0]
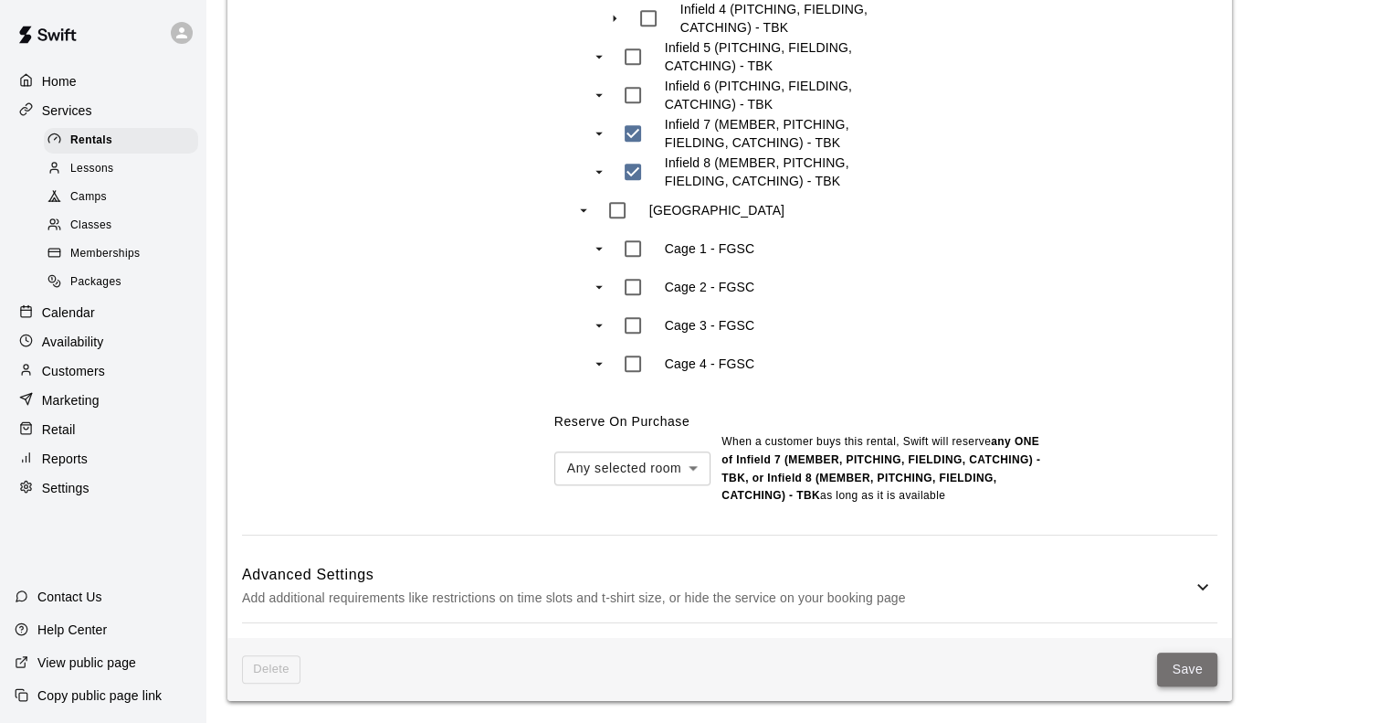
click at [1180, 671] on button "Save" at bounding box center [1187, 669] width 60 height 34
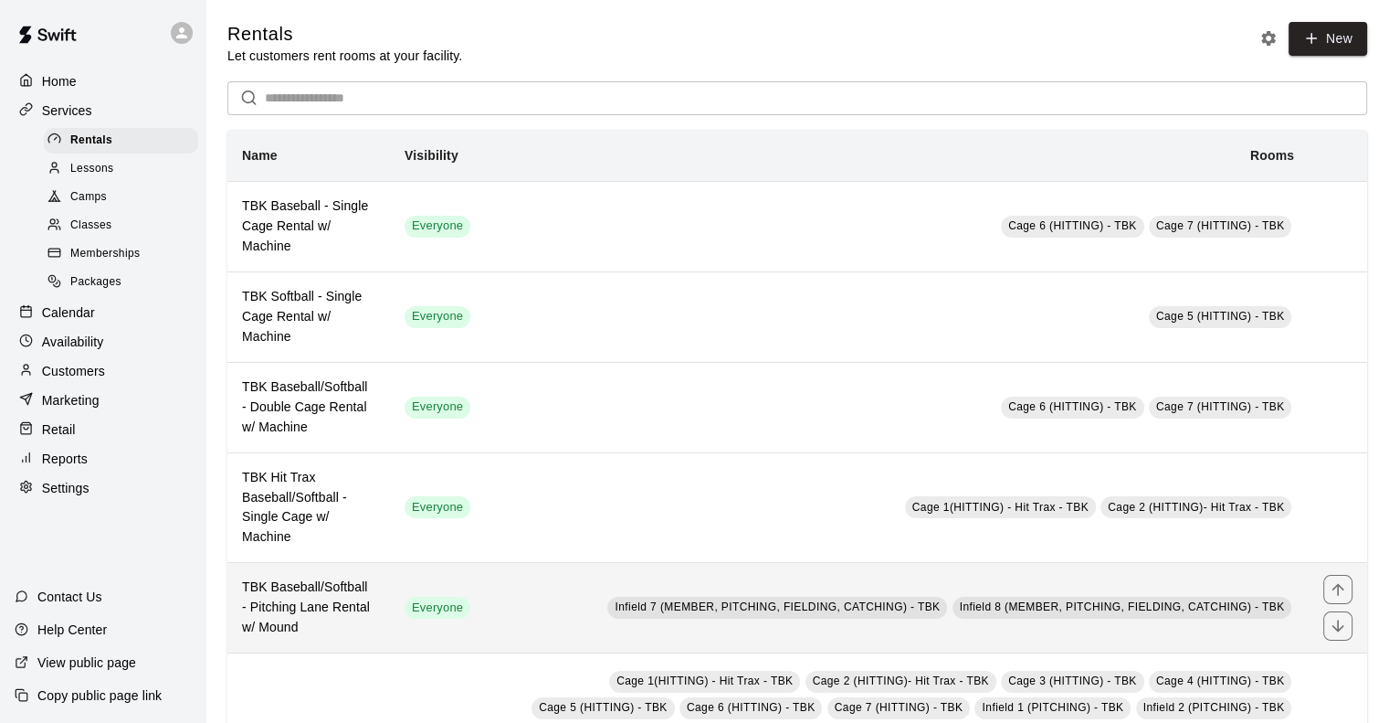
scroll to position [132, 0]
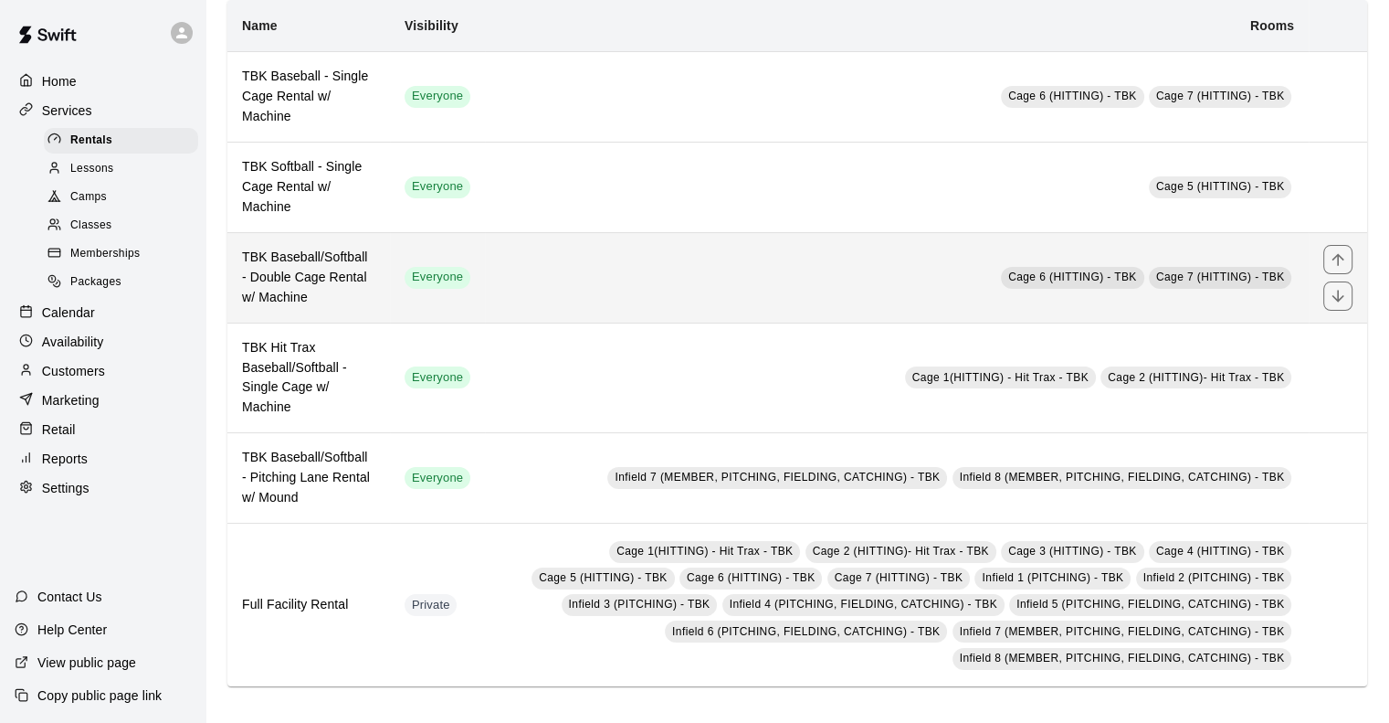
click at [281, 273] on h6 "TBK Baseball/Softball - Double Cage Rental w/ Machine" at bounding box center [308, 278] width 133 height 60
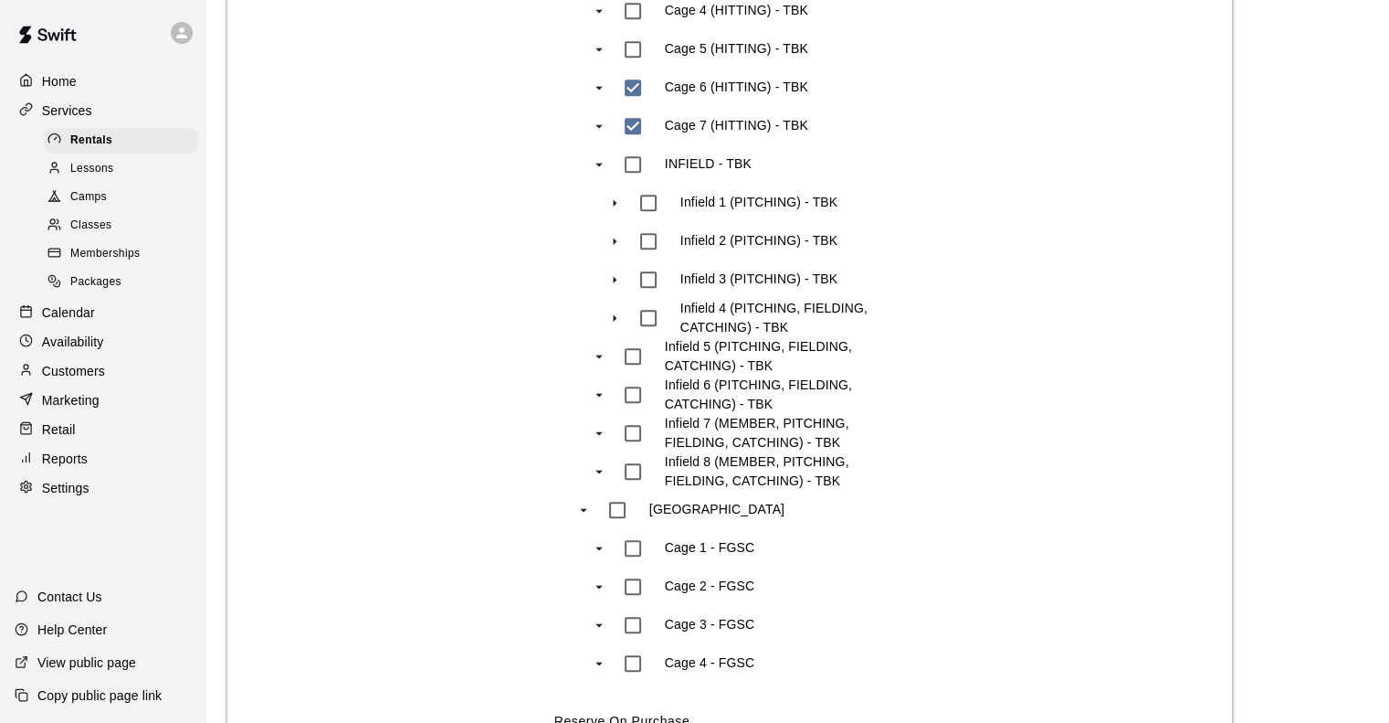
scroll to position [1571, 0]
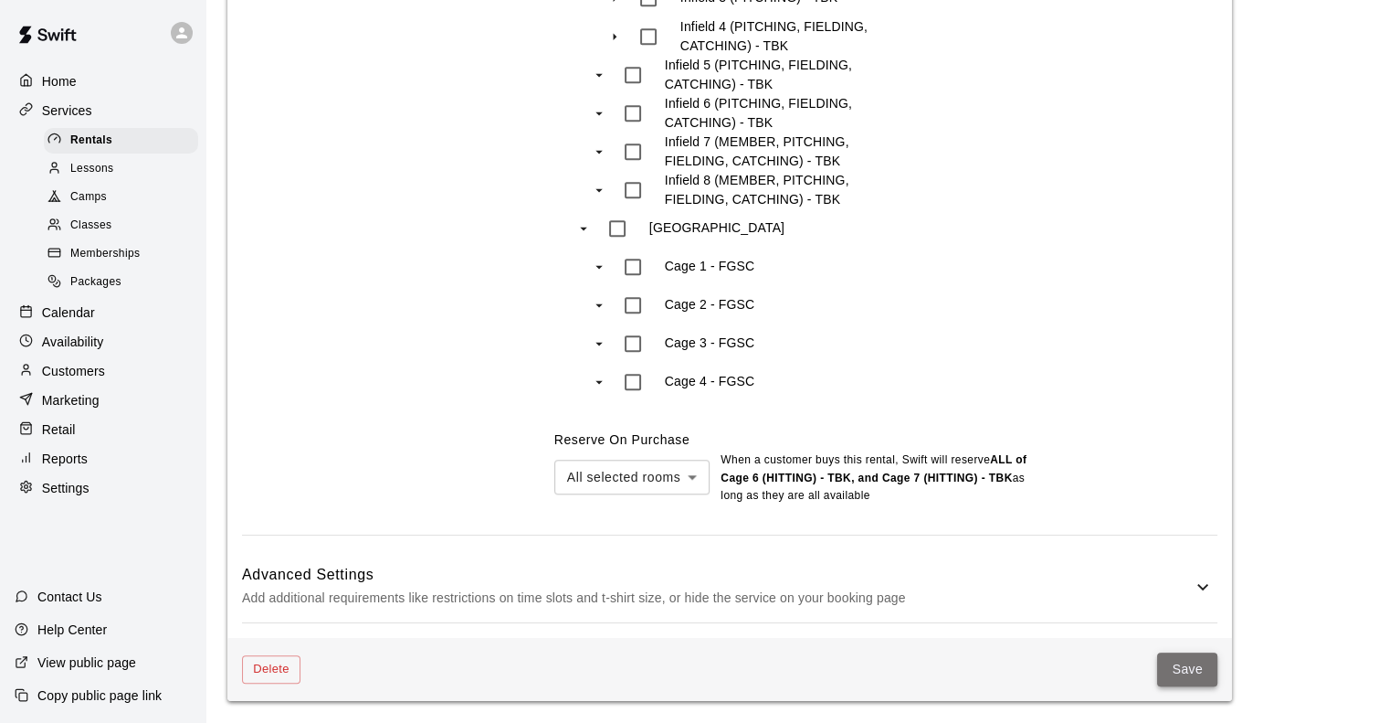
click at [1193, 664] on button "Save" at bounding box center [1187, 669] width 60 height 34
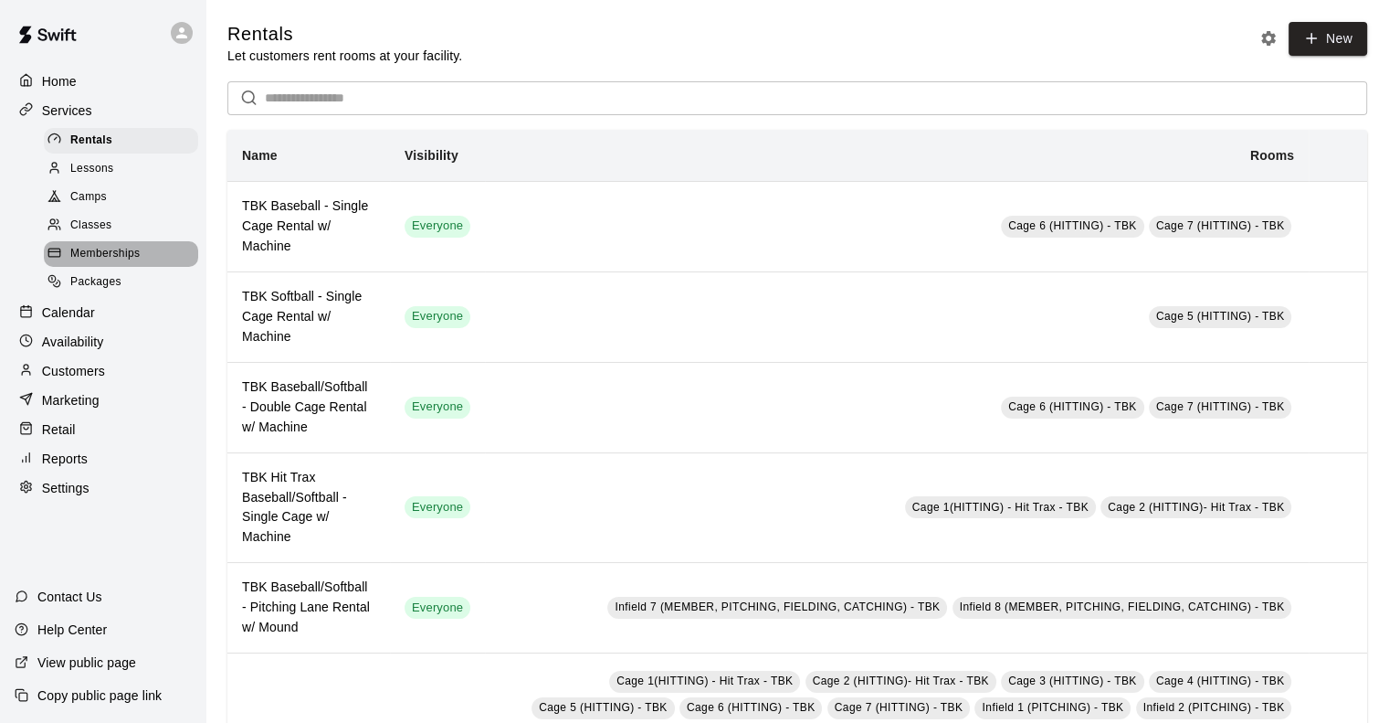
click at [106, 259] on span "Memberships" at bounding box center [104, 254] width 69 height 18
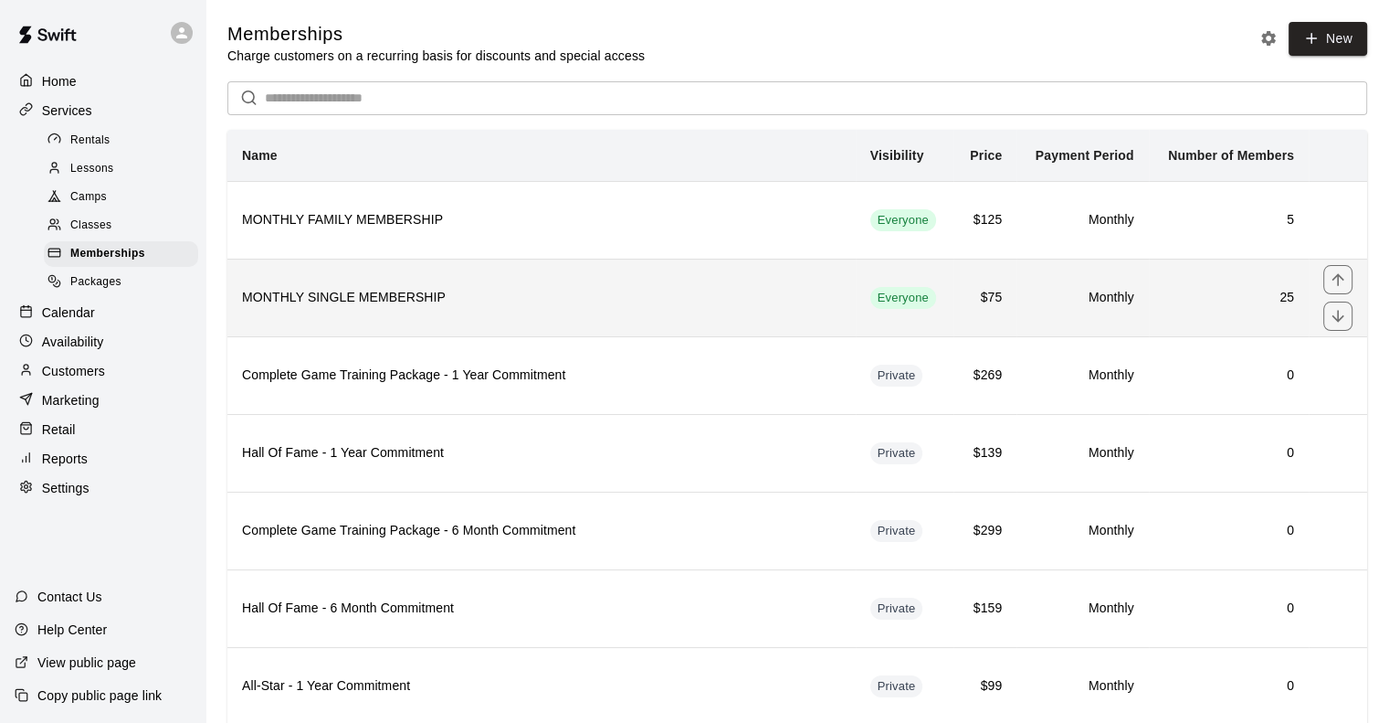
click at [374, 311] on th "MONTHLY SINGLE MEMBERSHIP" at bounding box center [541, 298] width 629 height 78
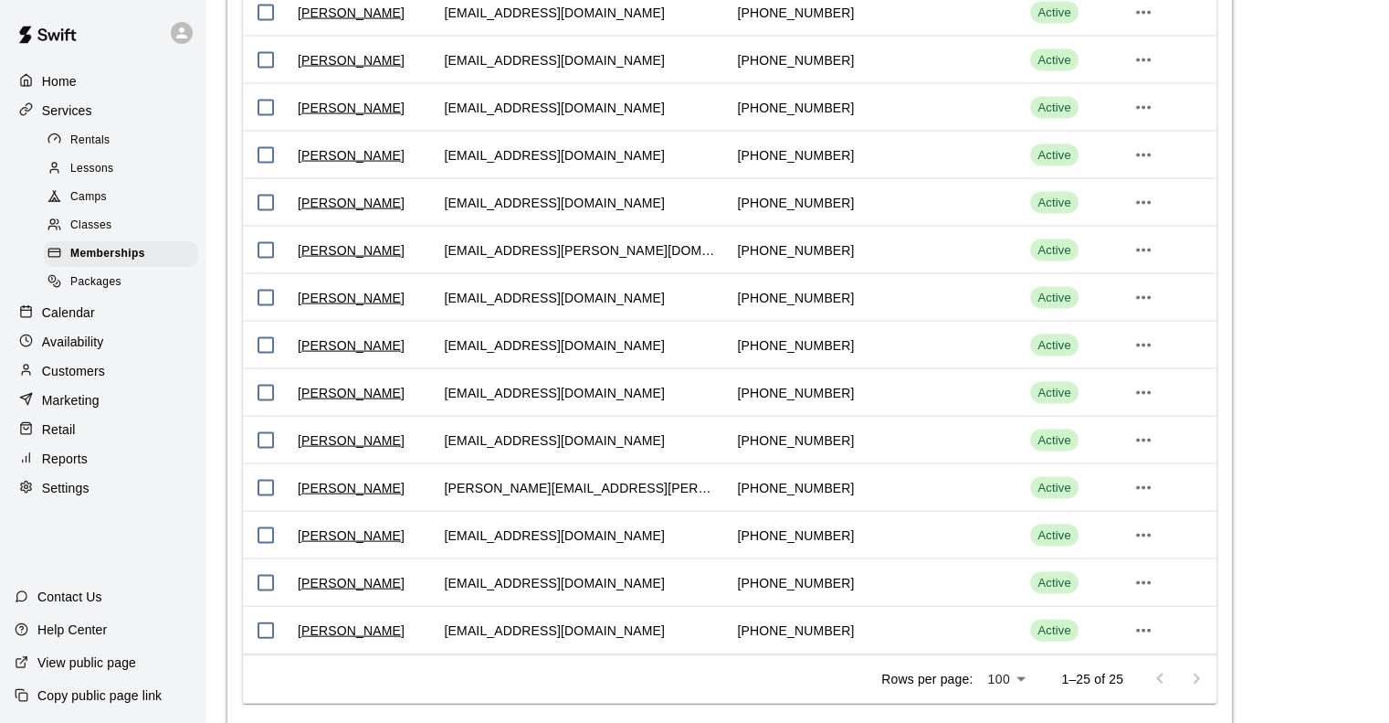
scroll to position [3763, 0]
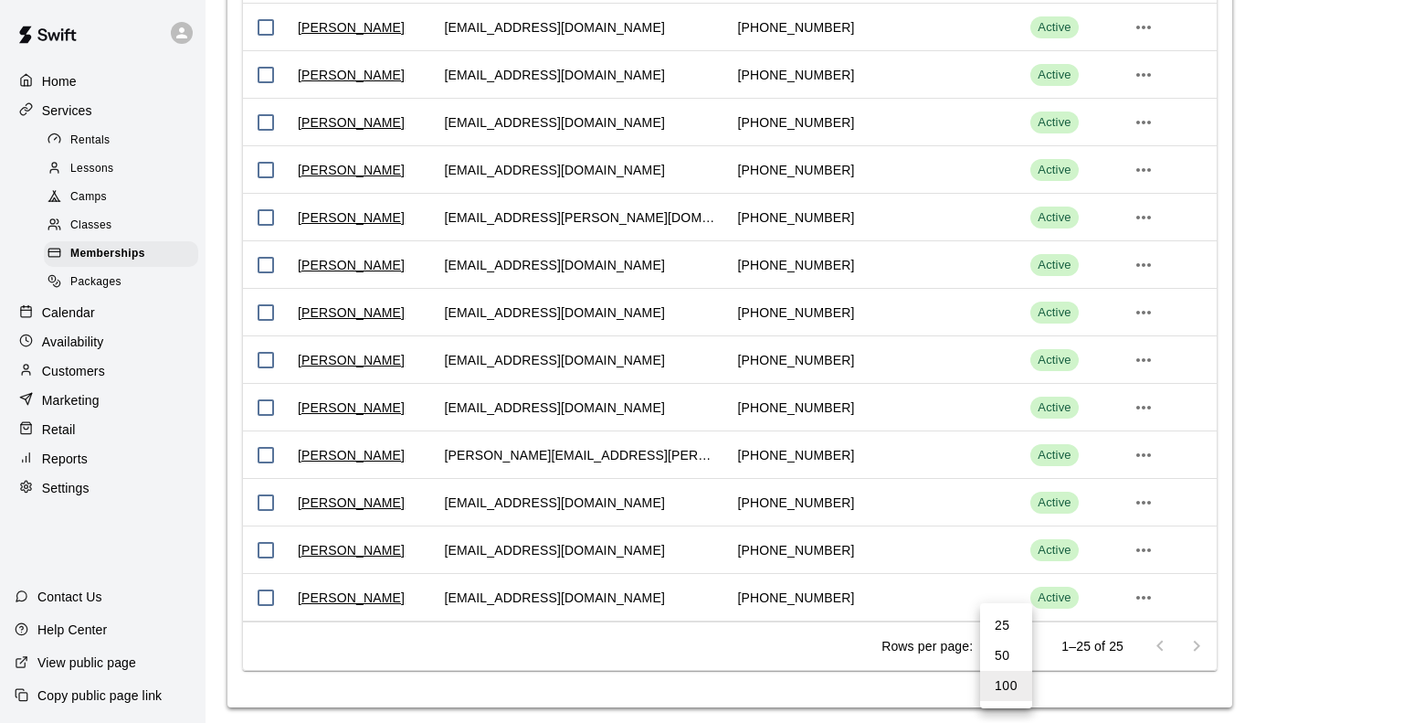
click at [1005, 694] on li "100" at bounding box center [1006, 686] width 52 height 30
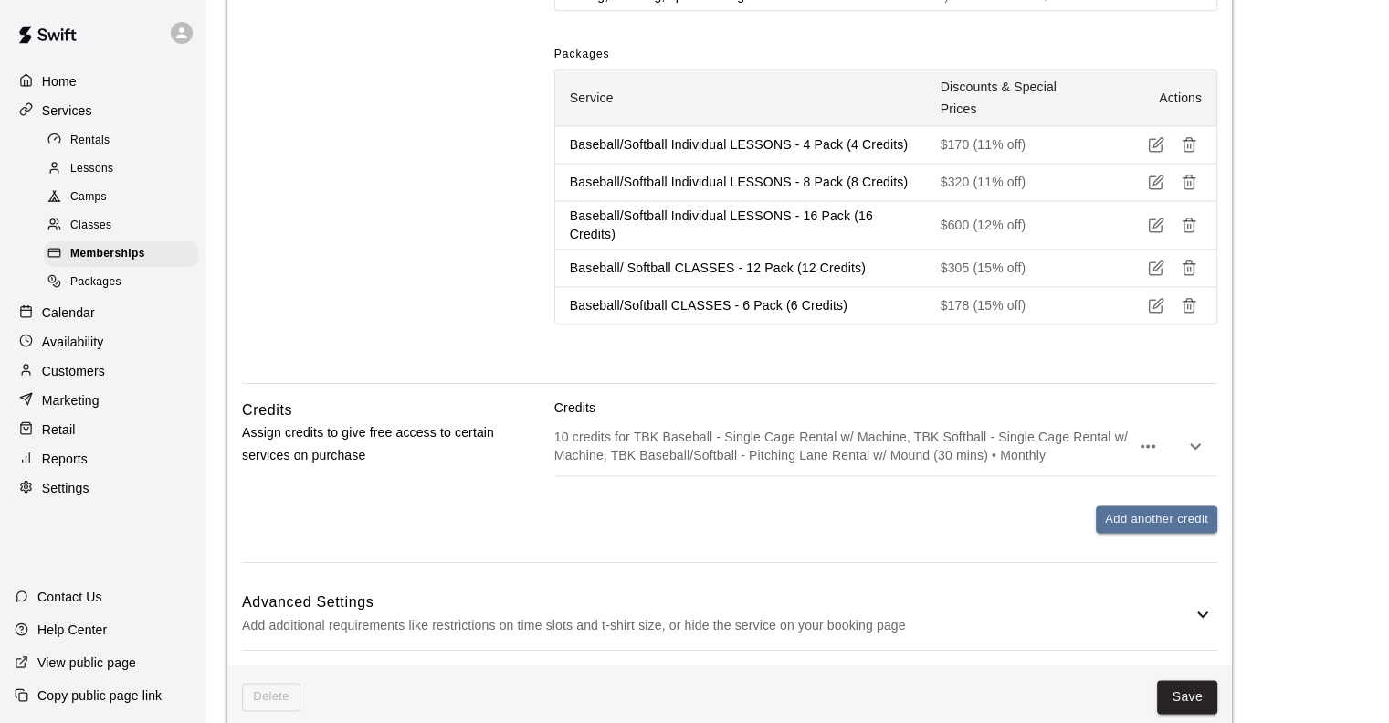
scroll to position [2270, 0]
click at [90, 235] on span "Classes" at bounding box center [90, 226] width 41 height 18
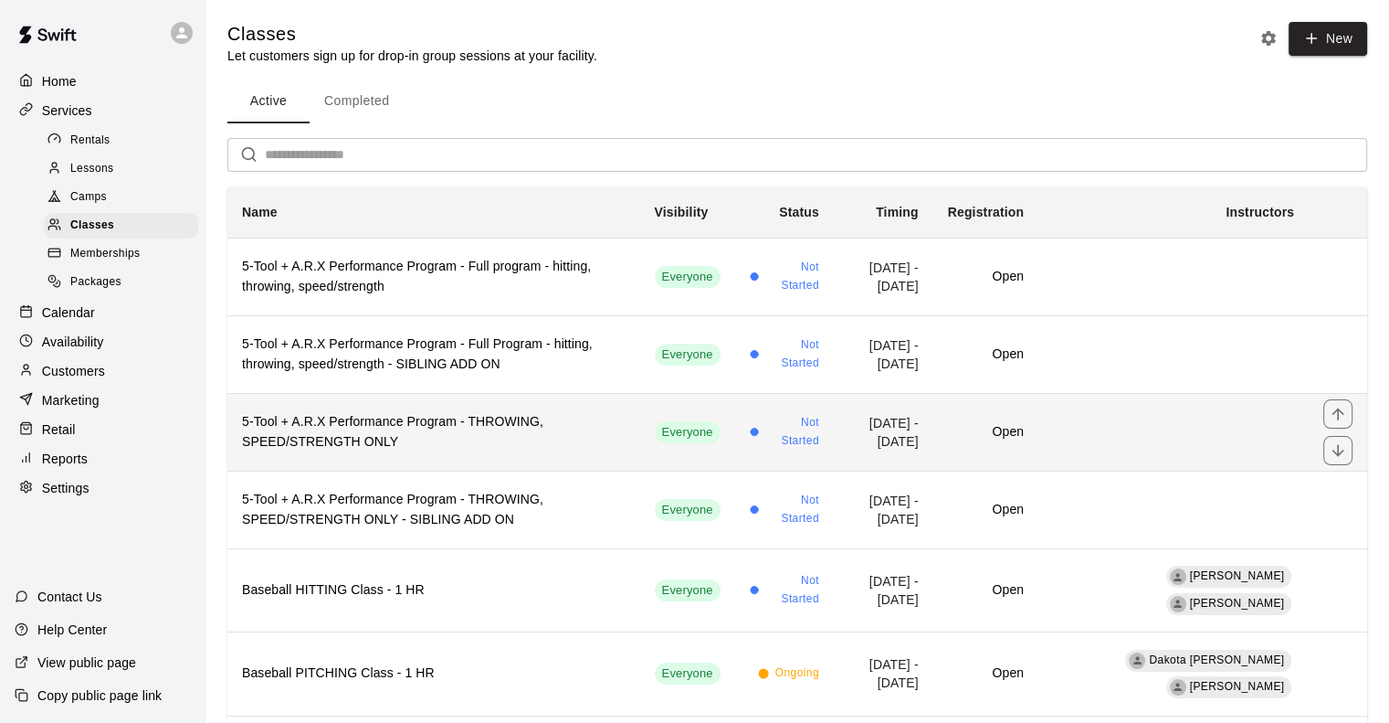
click at [387, 429] on h6 "5-Tool + A.R.X Performance Program - THROWING, SPEED/STRENGTH ONLY" at bounding box center [434, 432] width 384 height 40
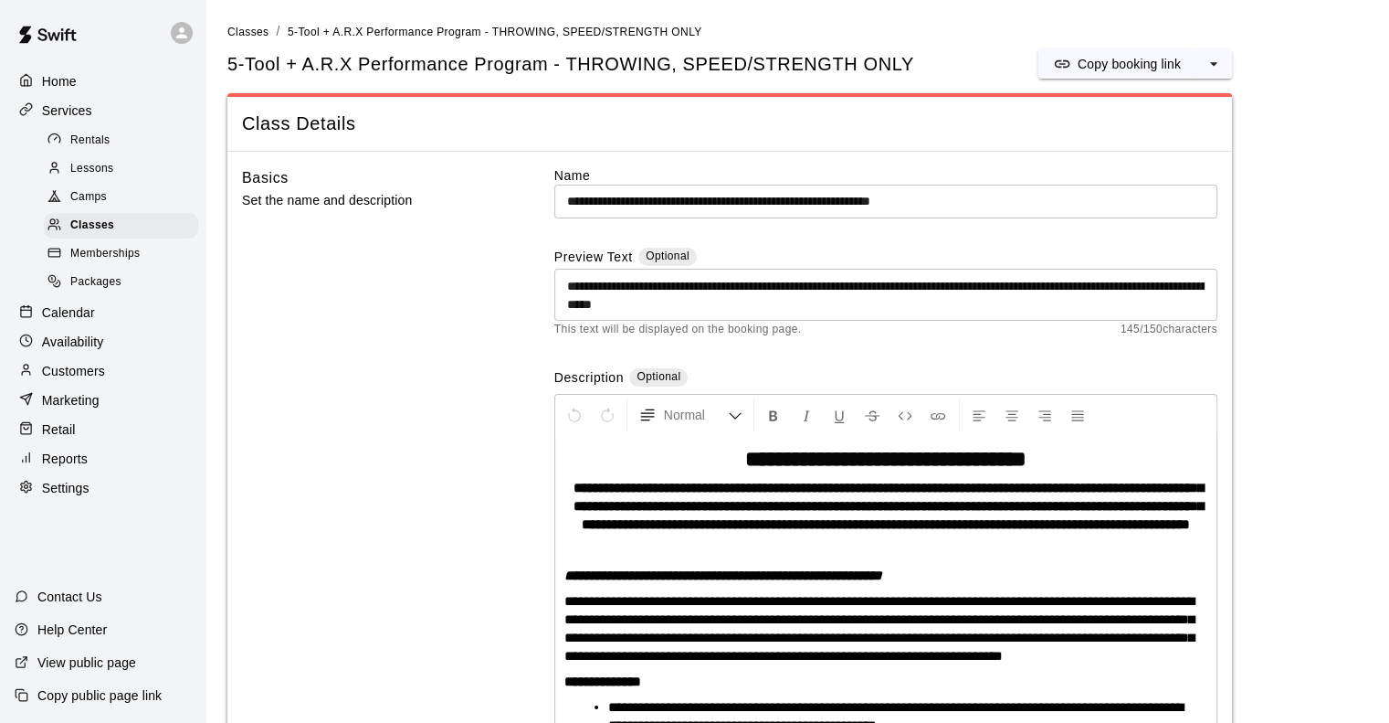
click at [79, 322] on p "Calendar" at bounding box center [68, 312] width 53 height 18
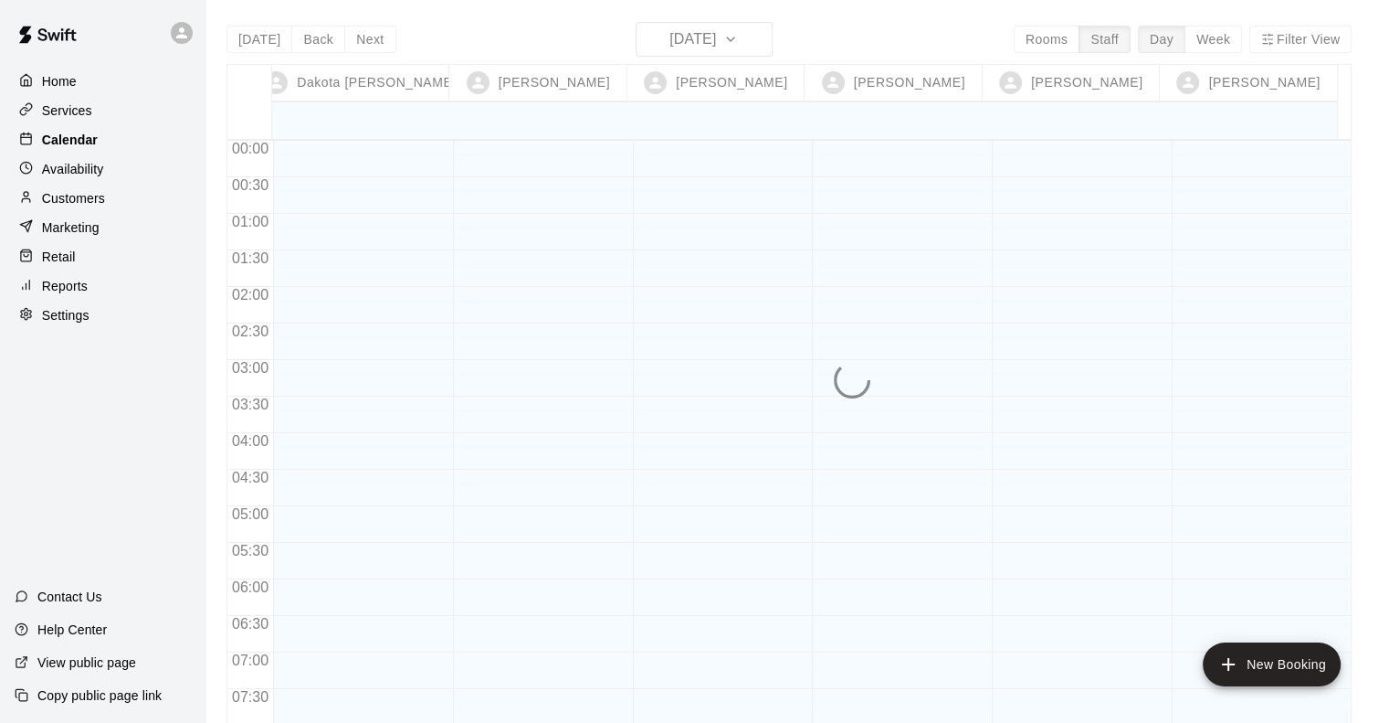
scroll to position [1149, 0]
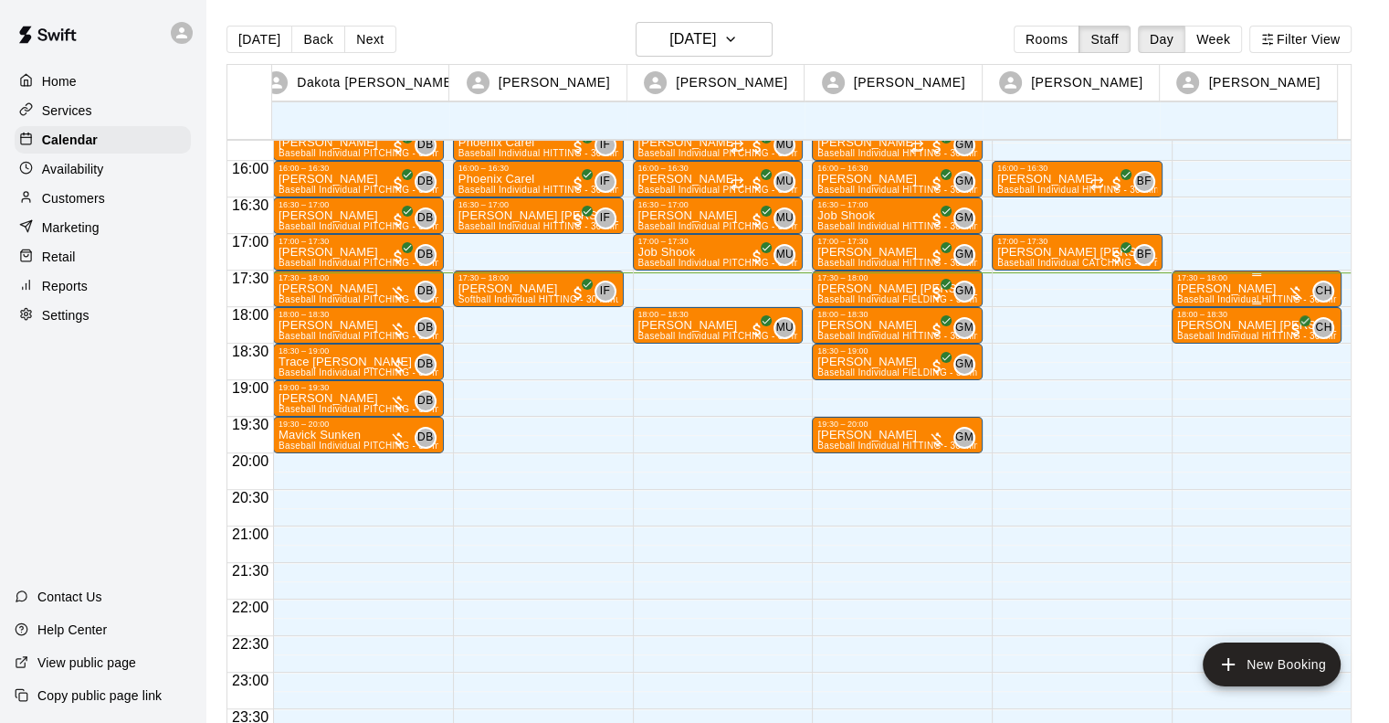
click at [1201, 289] on p "[PERSON_NAME]" at bounding box center [1258, 289] width 160 height 0
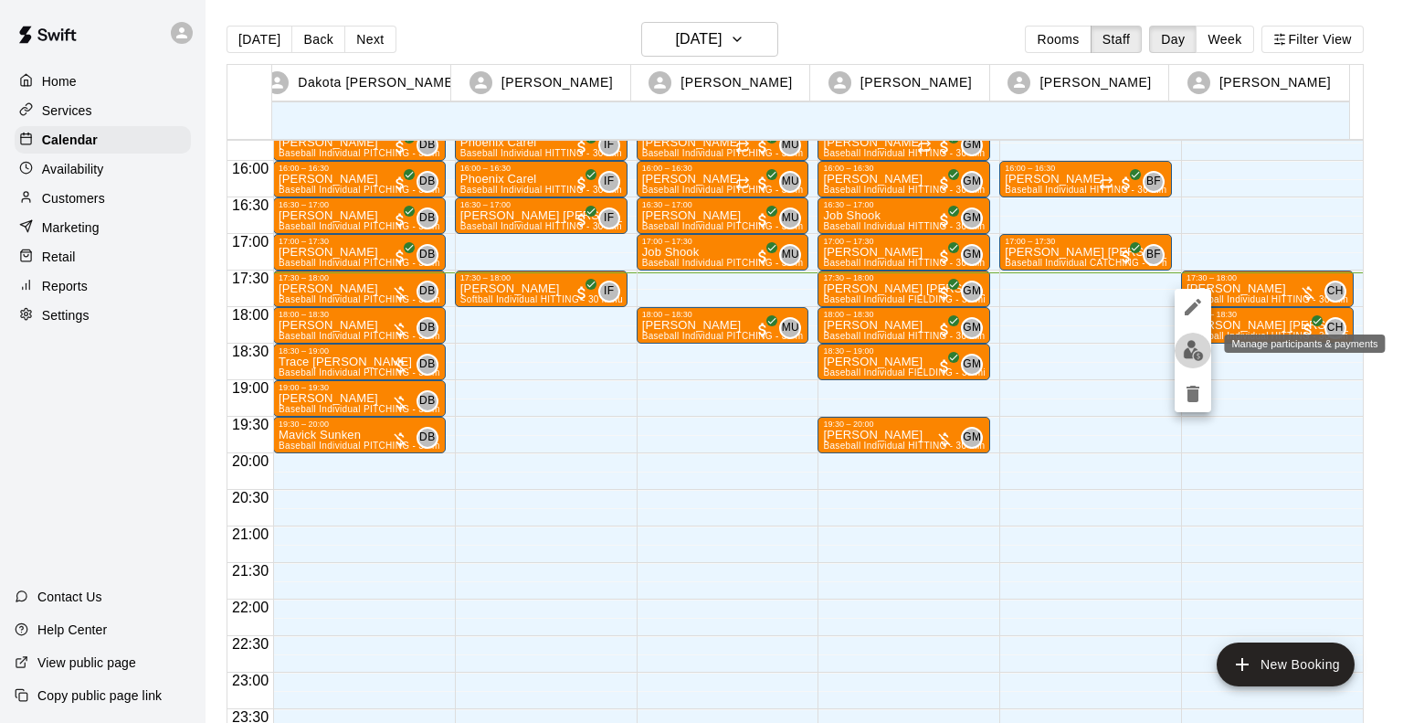
click at [1193, 352] on img "edit" at bounding box center [1193, 350] width 21 height 21
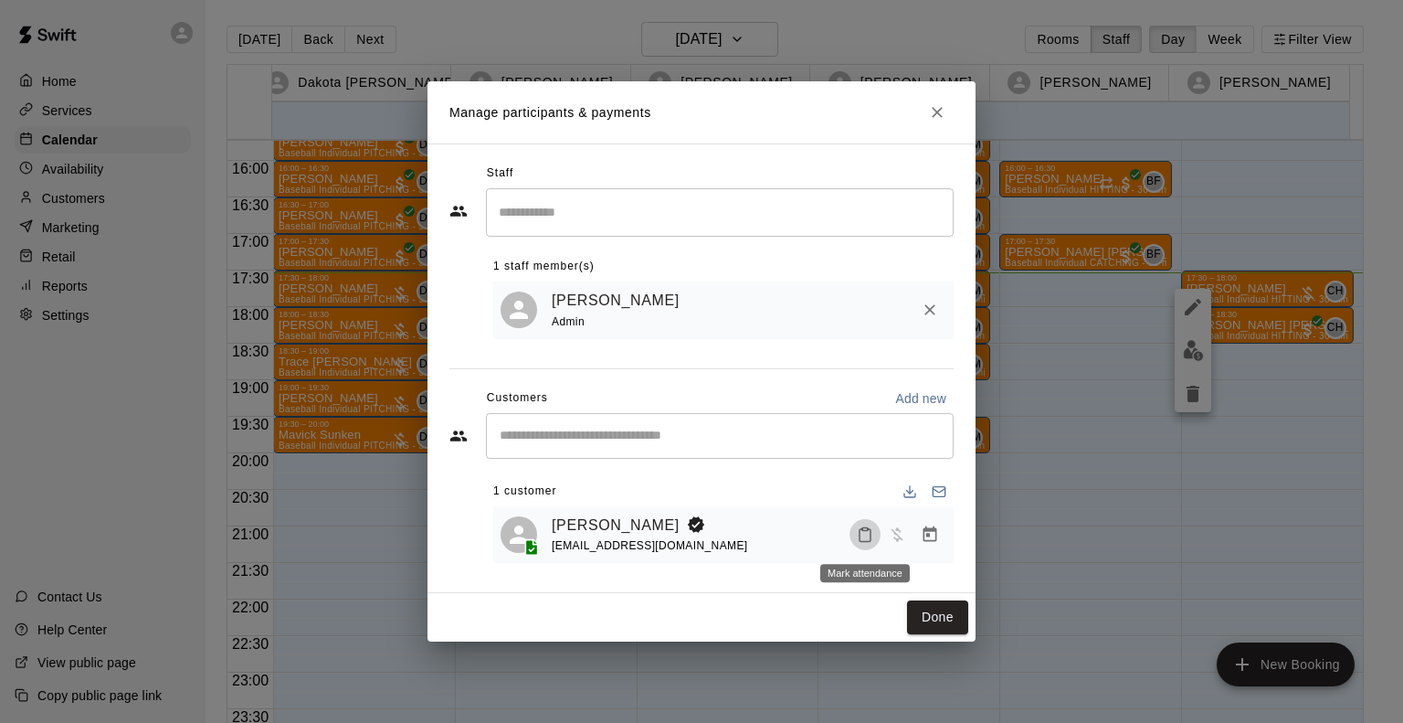
click at [866, 536] on icon "Mark attendance" at bounding box center [865, 534] width 16 height 16
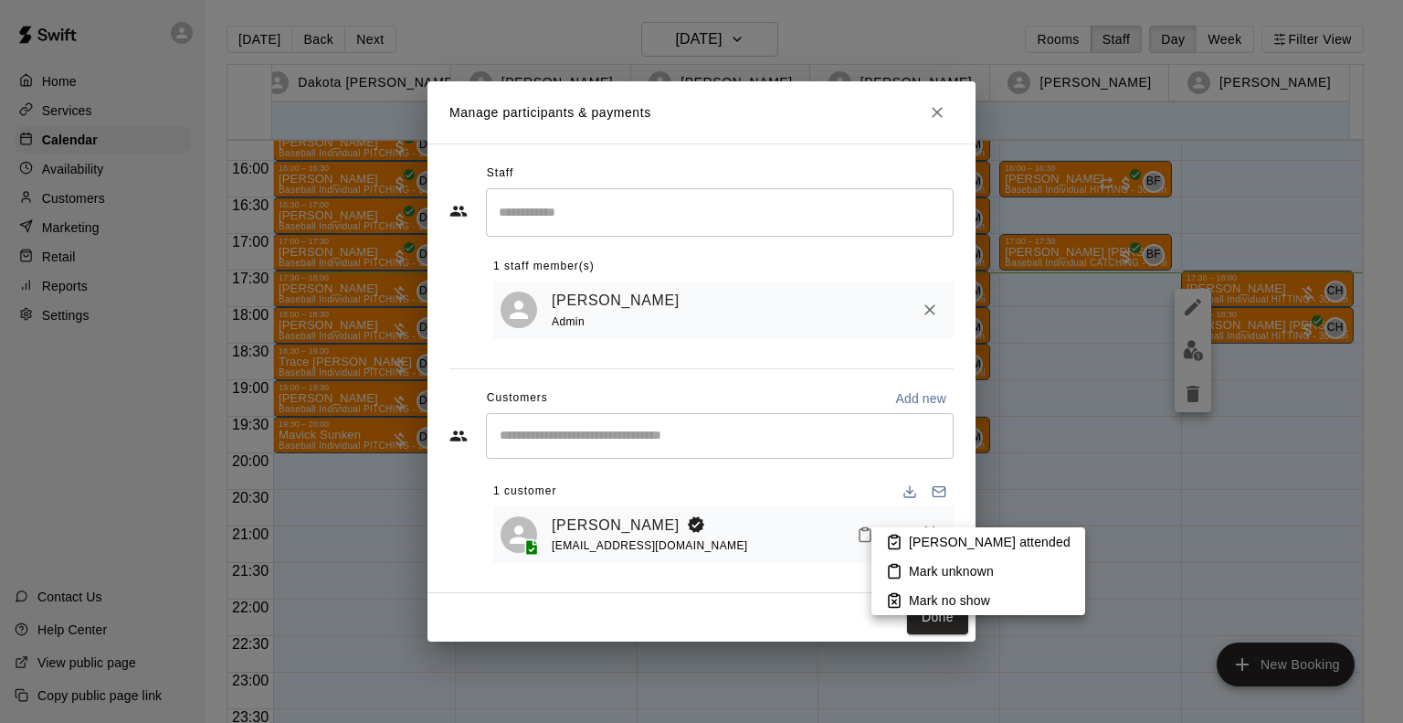
click at [741, 500] on div at bounding box center [701, 361] width 1403 height 723
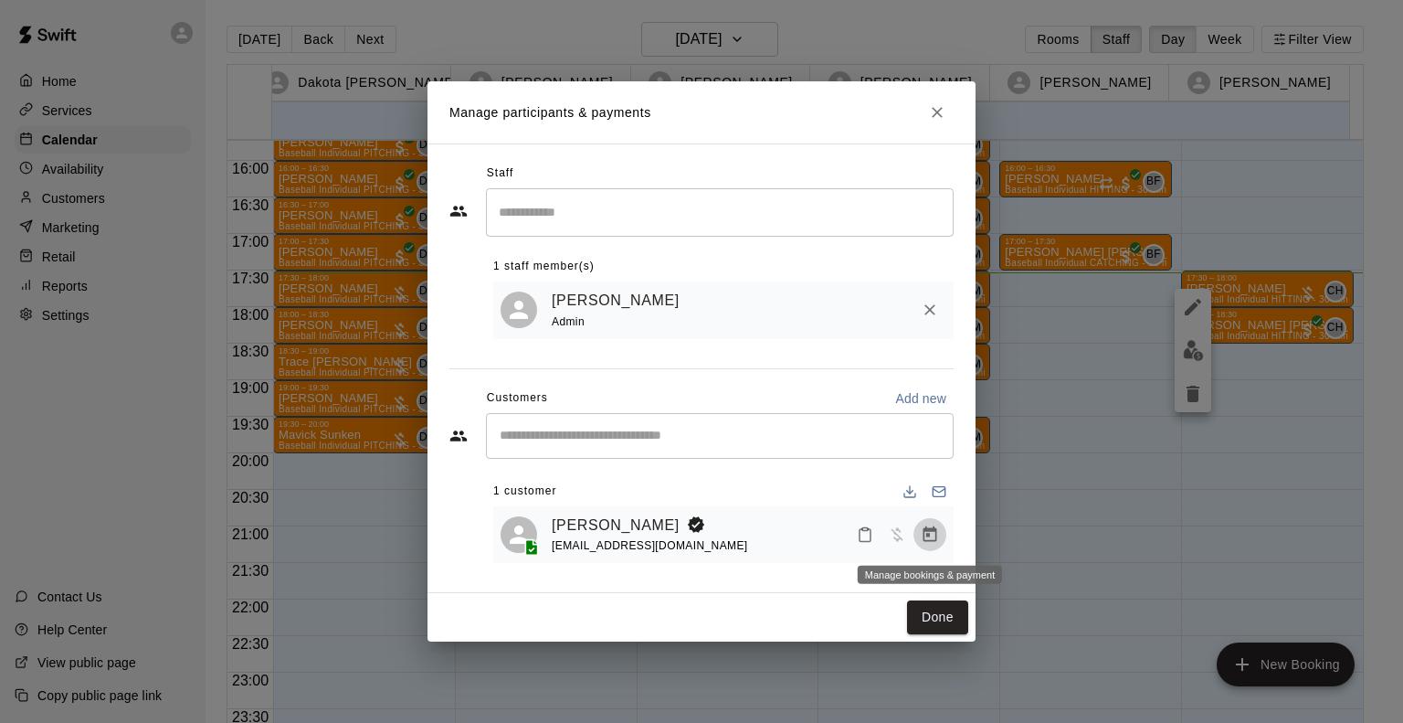
click at [922, 529] on icon "Manage bookings & payment" at bounding box center [930, 534] width 18 height 18
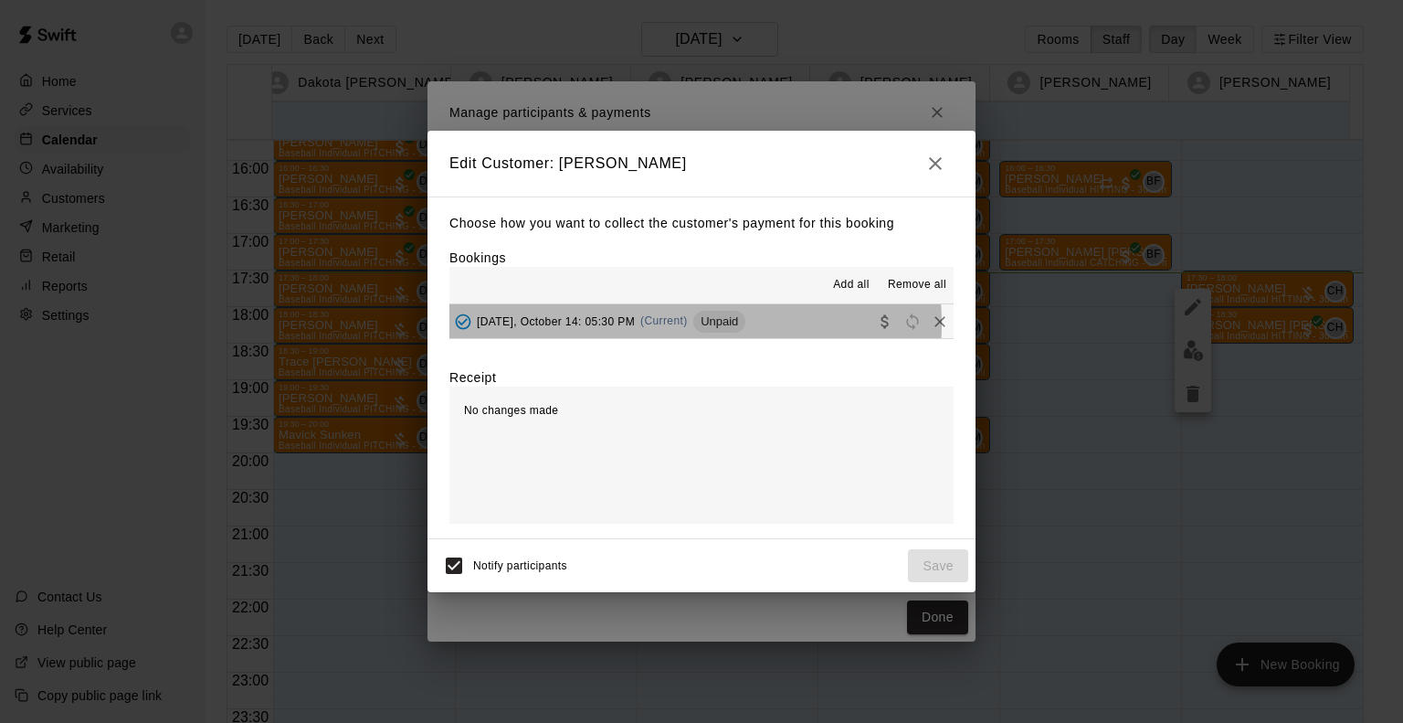
click at [652, 325] on span "(Current)" at bounding box center [664, 320] width 48 height 13
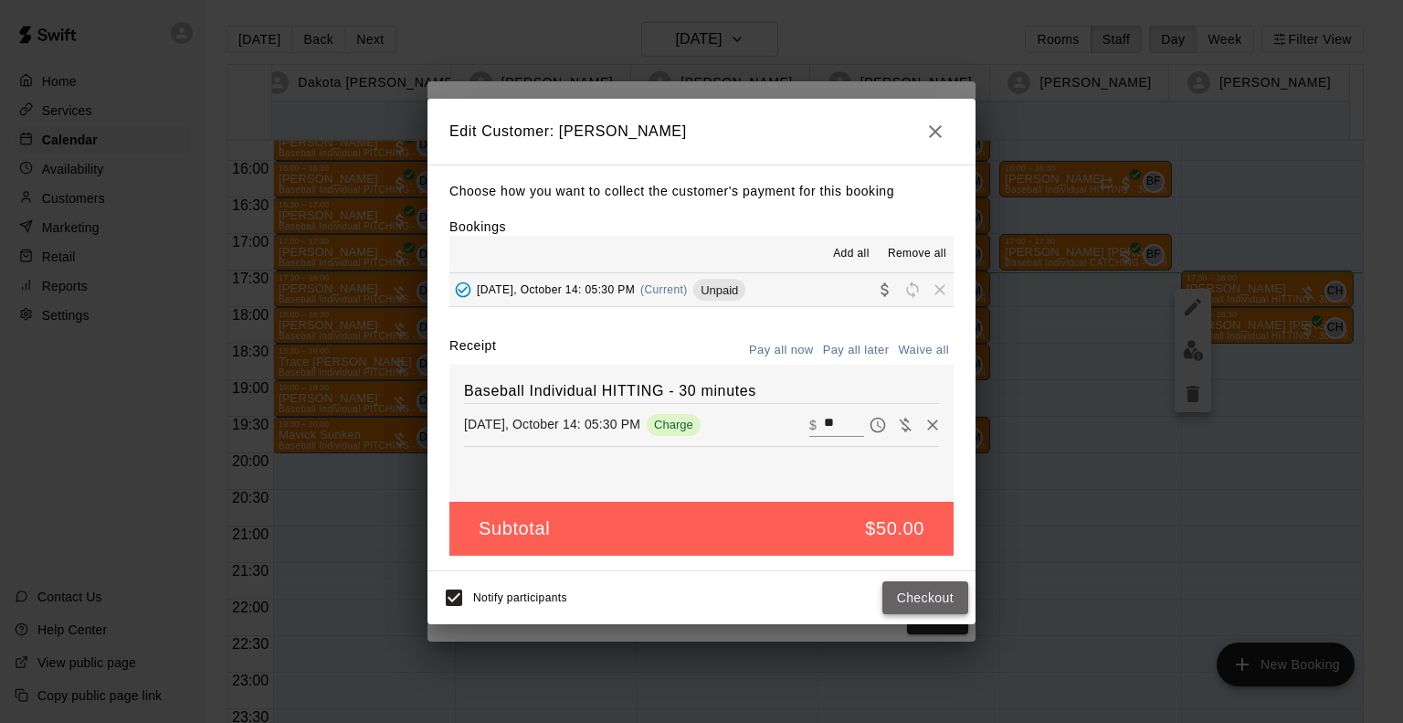
click at [921, 607] on button "Checkout" at bounding box center [925, 598] width 86 height 34
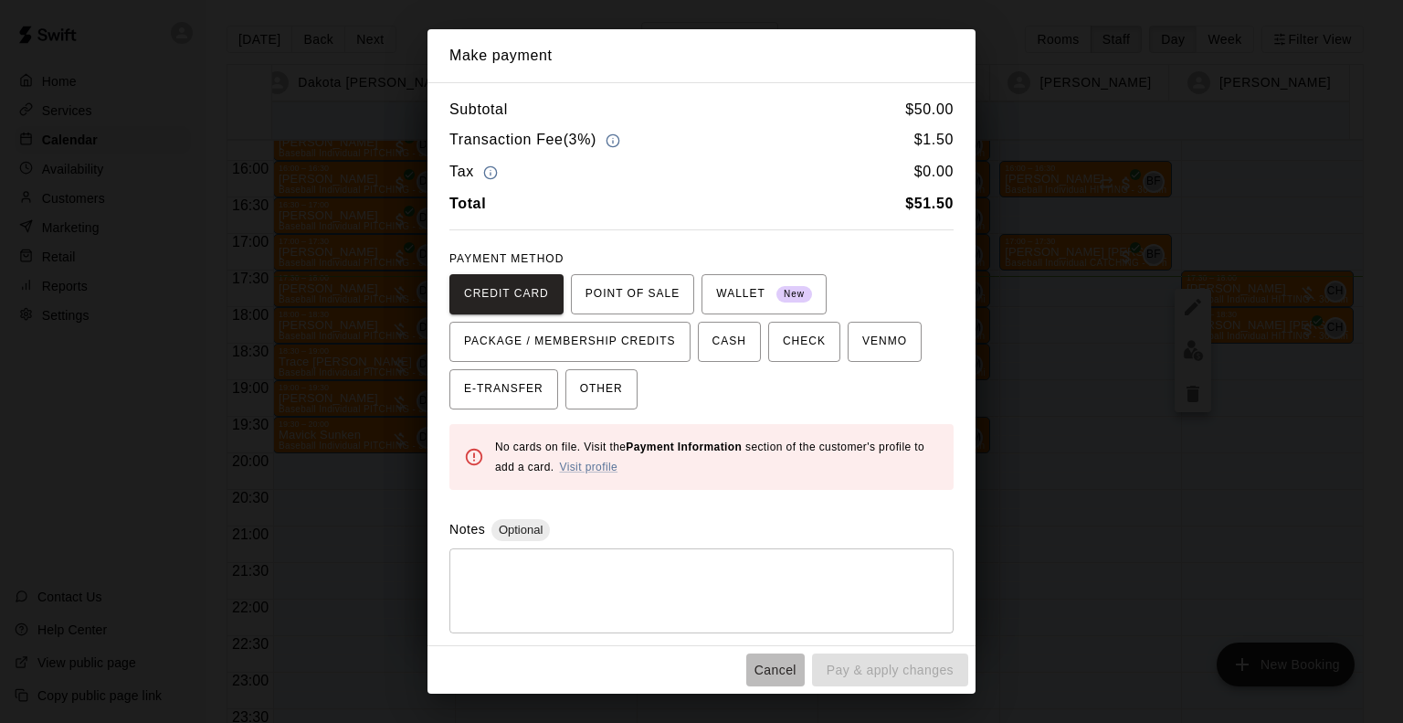
click at [775, 674] on button "Cancel" at bounding box center [775, 670] width 58 height 34
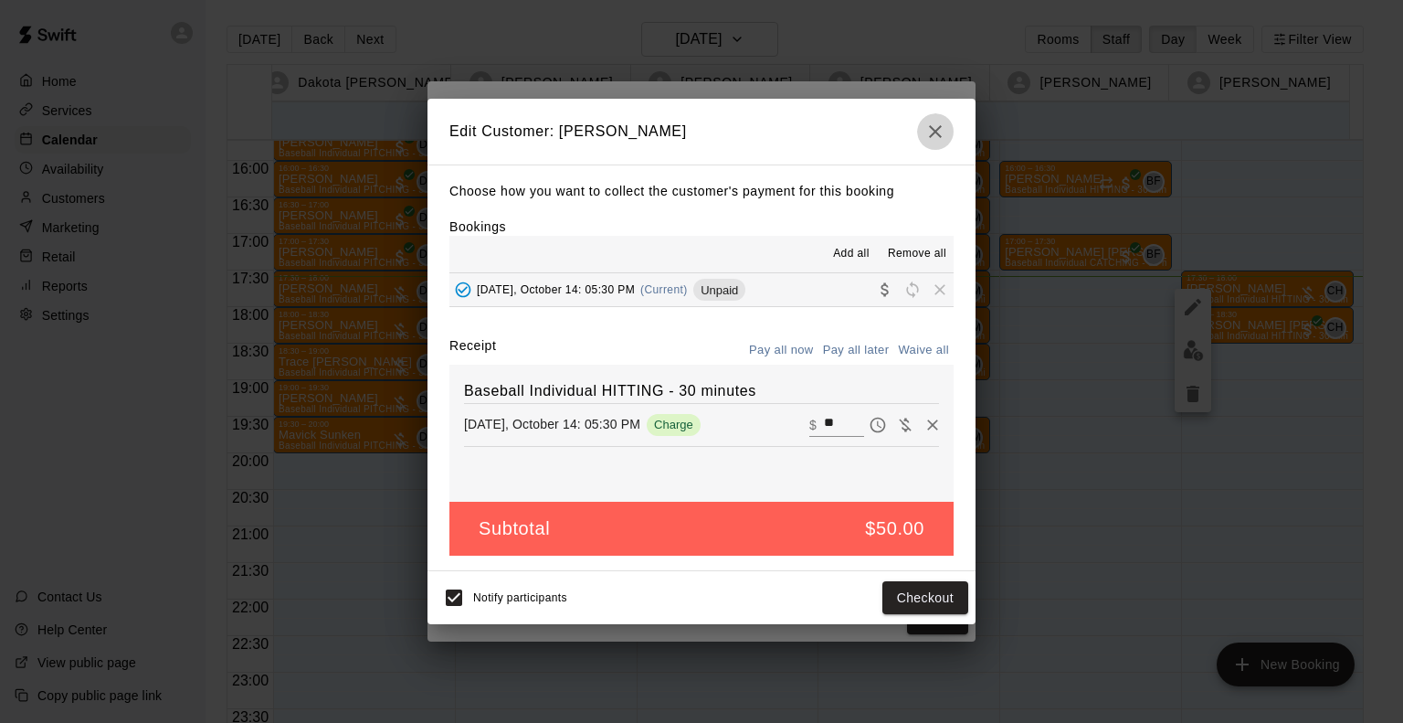
click at [935, 128] on icon "button" at bounding box center [936, 132] width 22 height 22
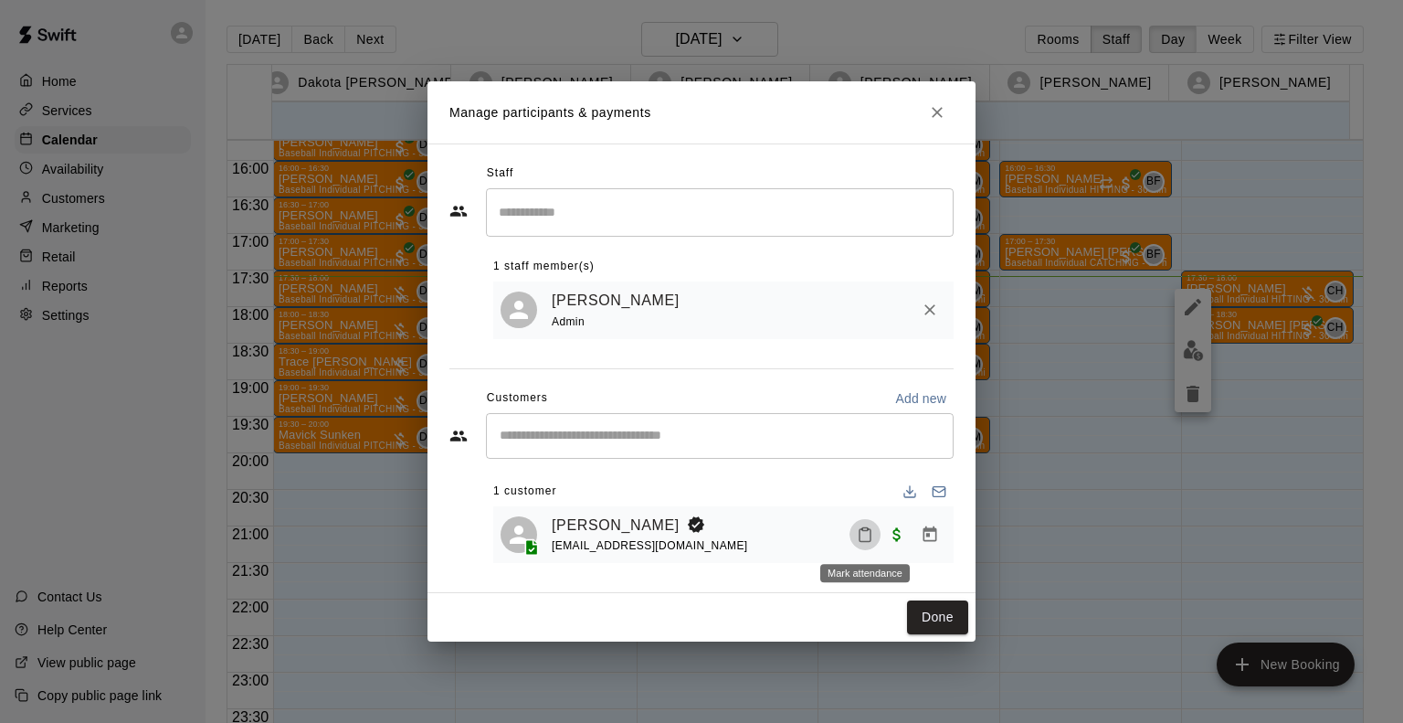
click at [862, 534] on icon "Mark attendance" at bounding box center [865, 534] width 16 height 16
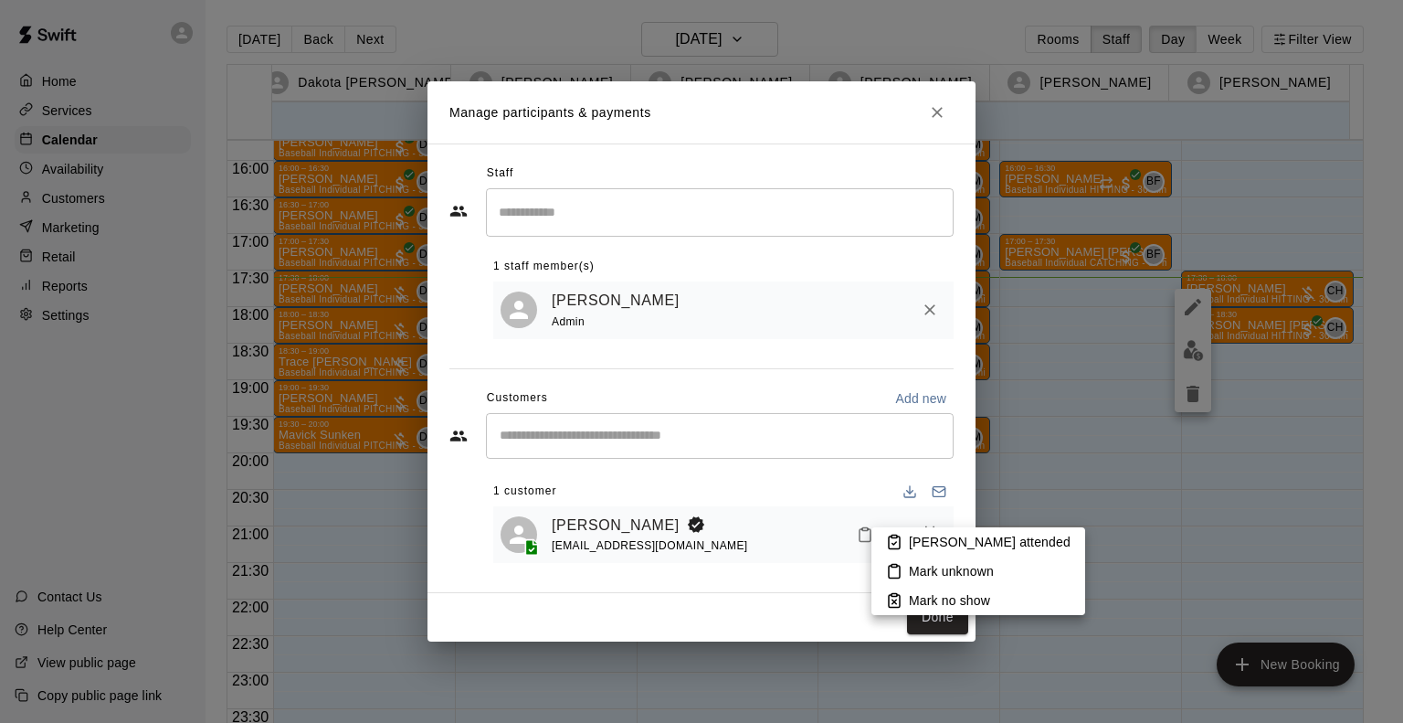
click at [938, 109] on div at bounding box center [701, 361] width 1403 height 723
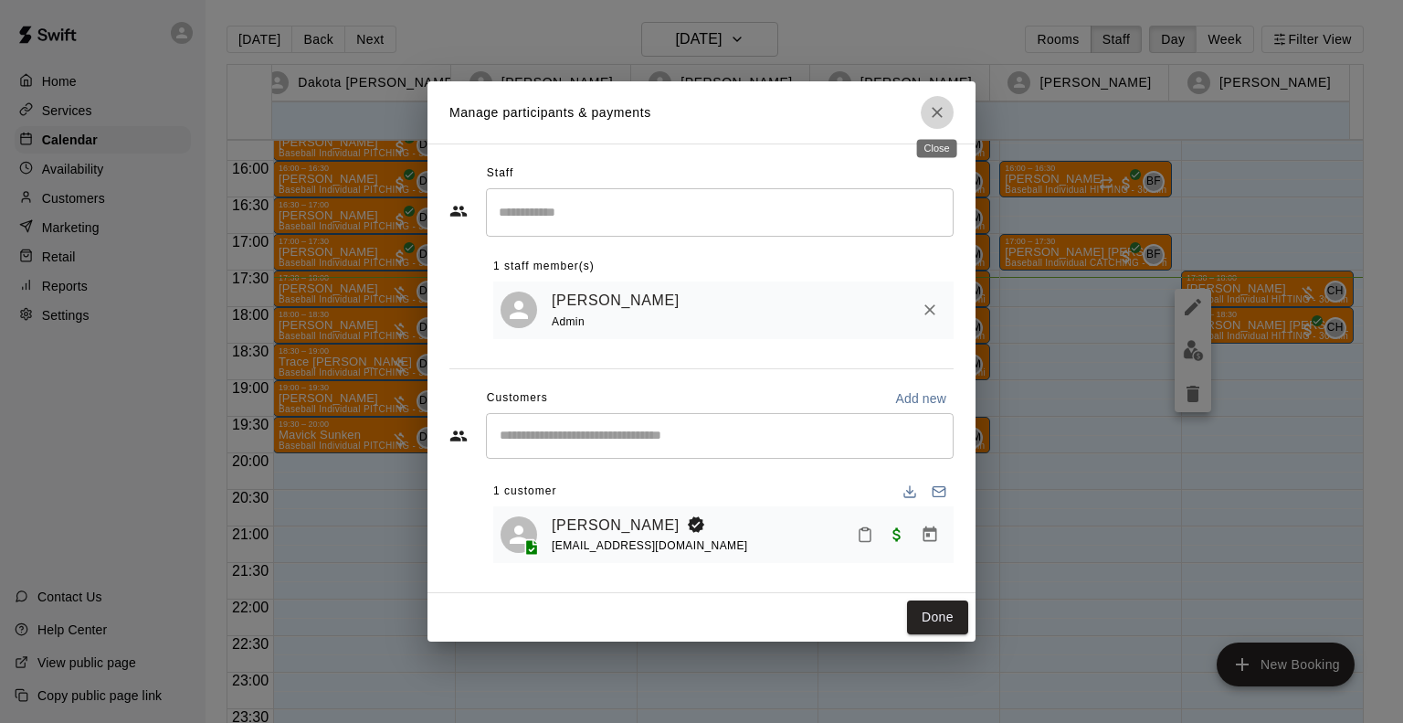
click at [944, 109] on icon "Close" at bounding box center [937, 112] width 18 height 18
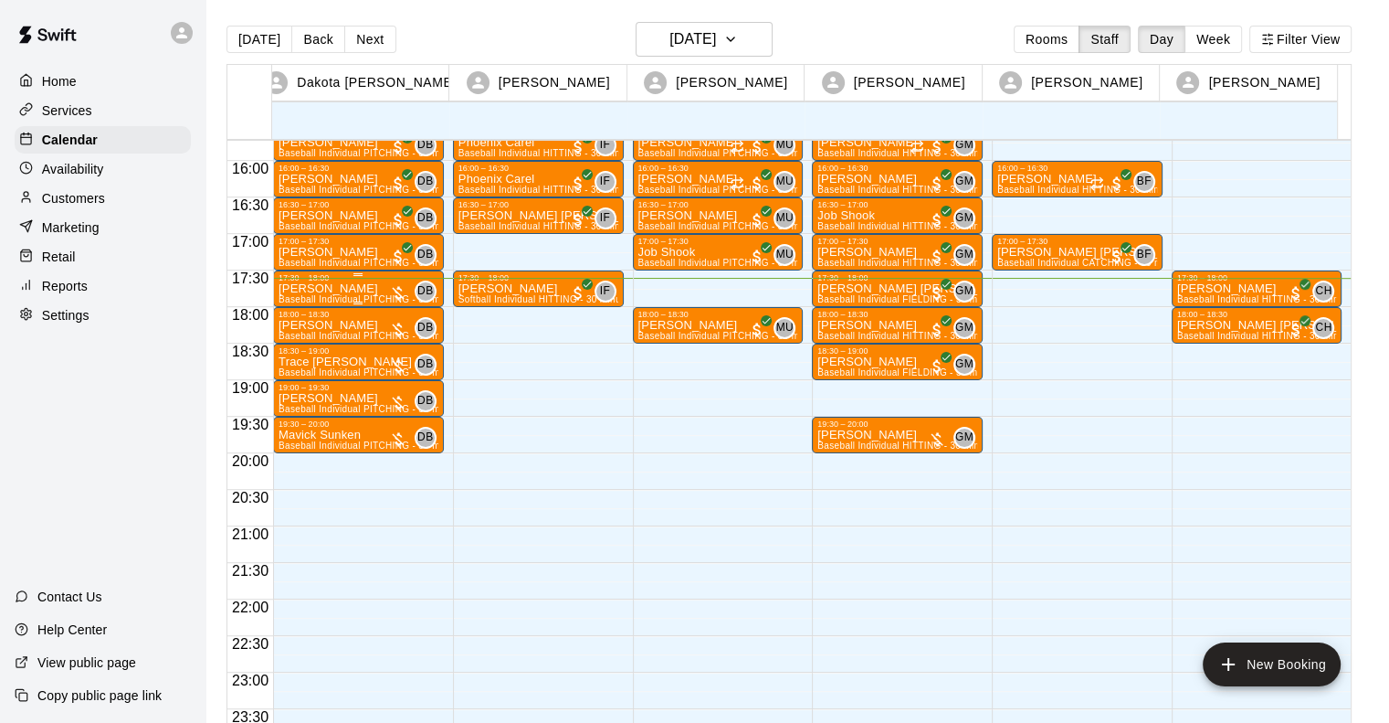
click at [351, 287] on div "Kannon Kane Baseball Individual PITCHING - 30 minutes (Infield 1 (PITCHING) - T…" at bounding box center [359, 643] width 160 height 723
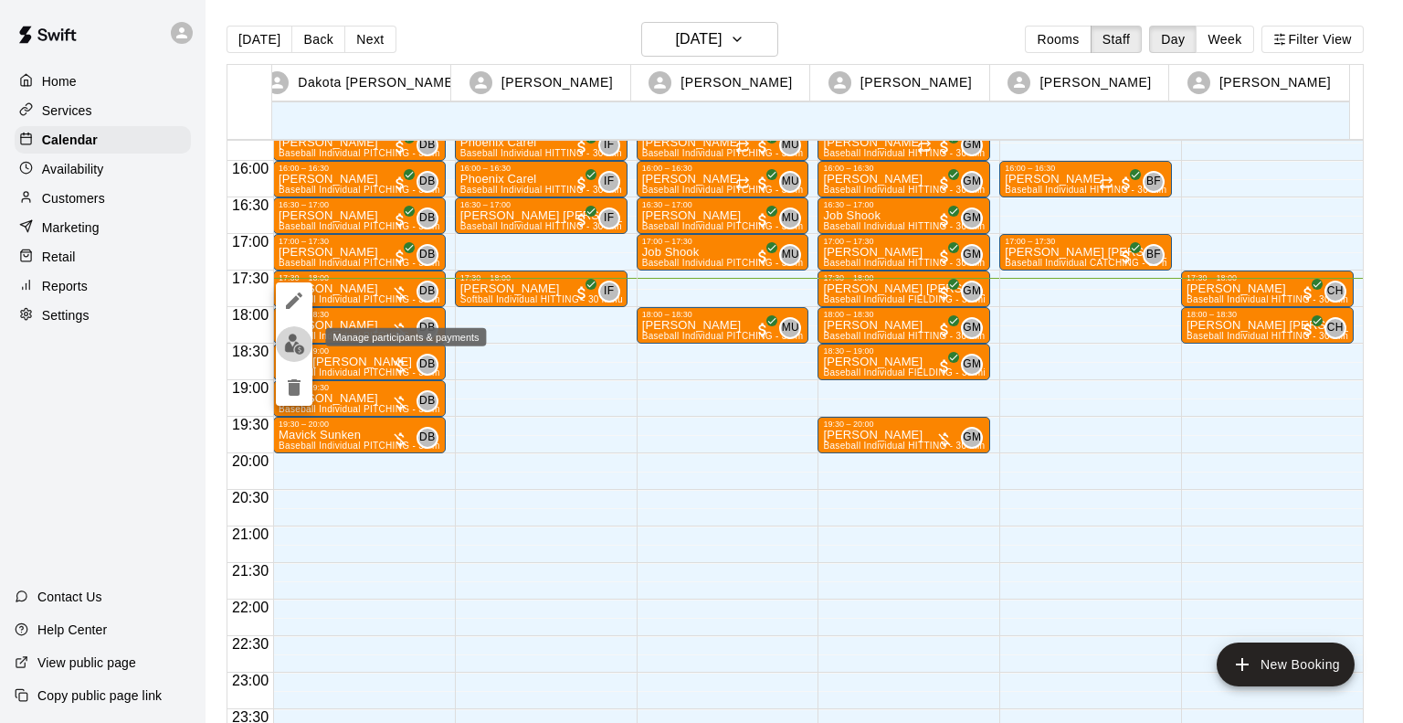
click at [300, 344] on img "edit" at bounding box center [294, 343] width 21 height 21
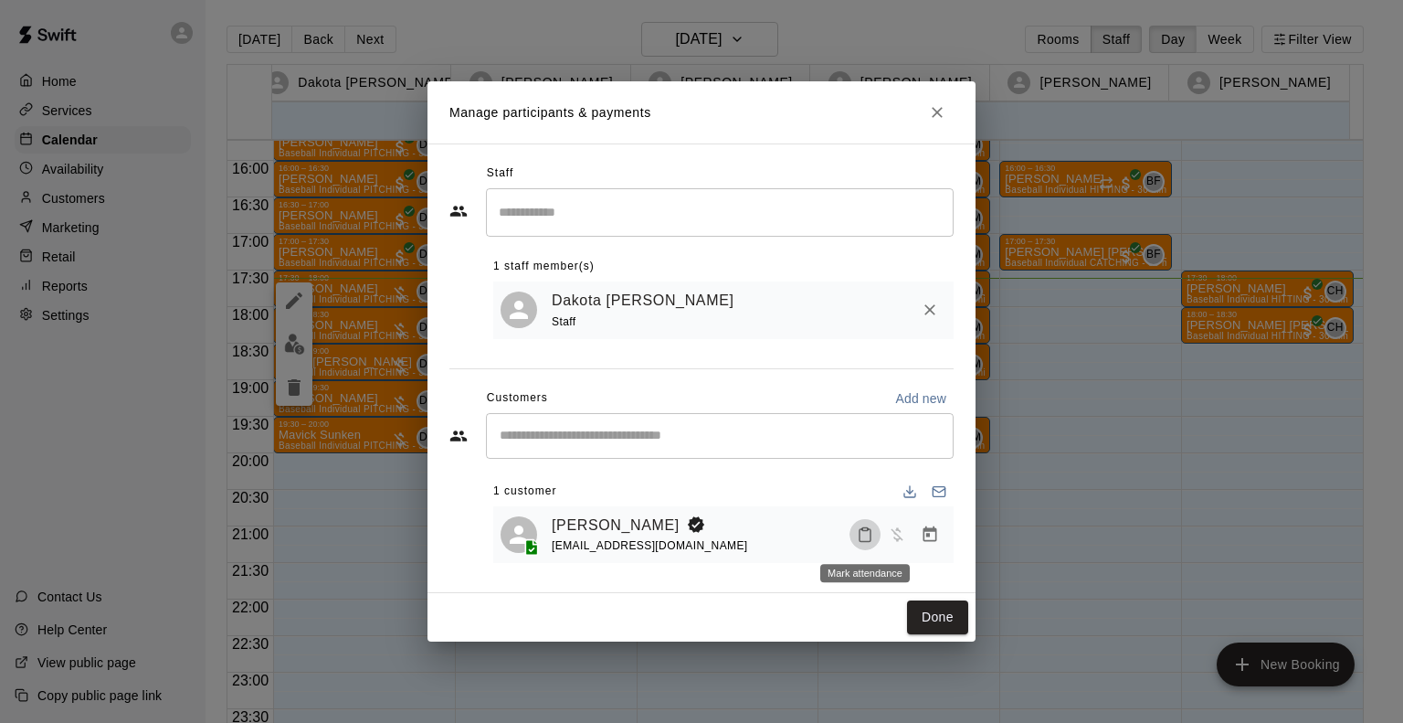
click at [869, 524] on button "Mark attendance" at bounding box center [865, 534] width 31 height 31
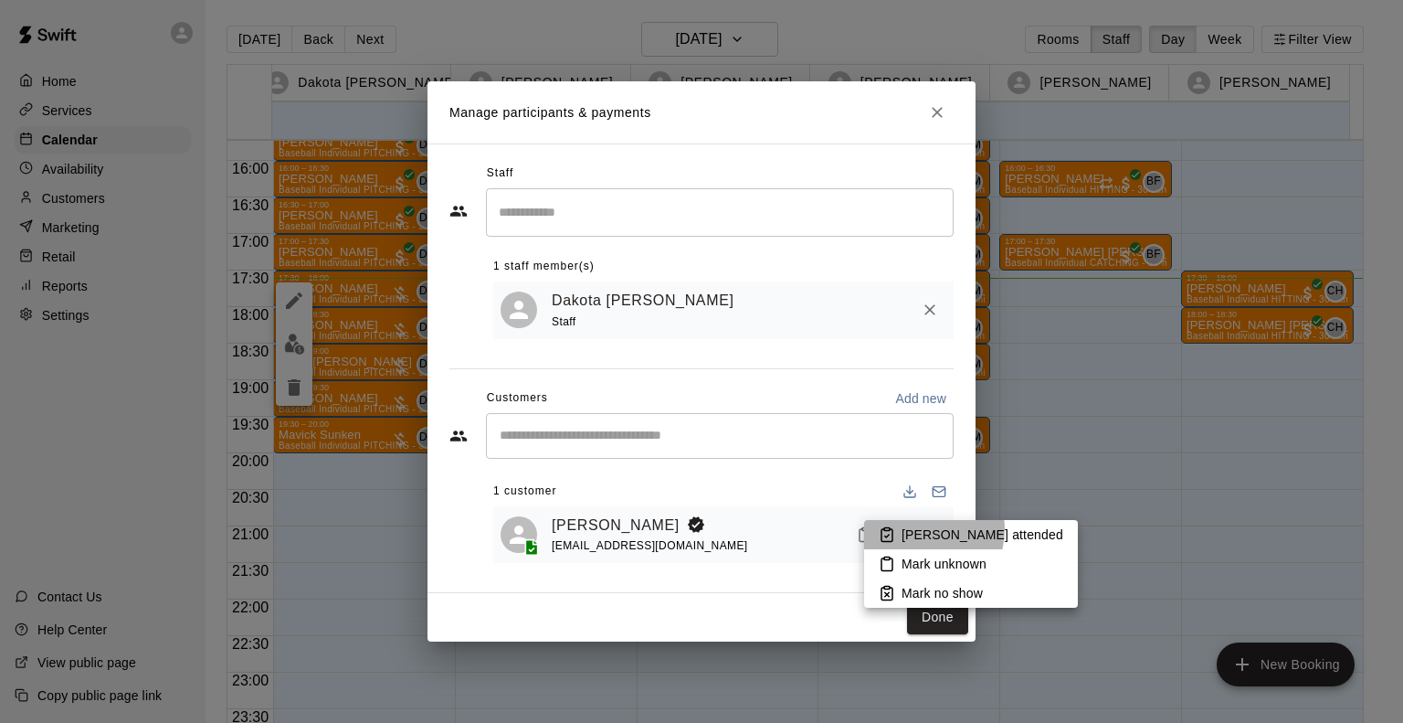
click at [921, 529] on p "[PERSON_NAME] attended" at bounding box center [983, 534] width 162 height 18
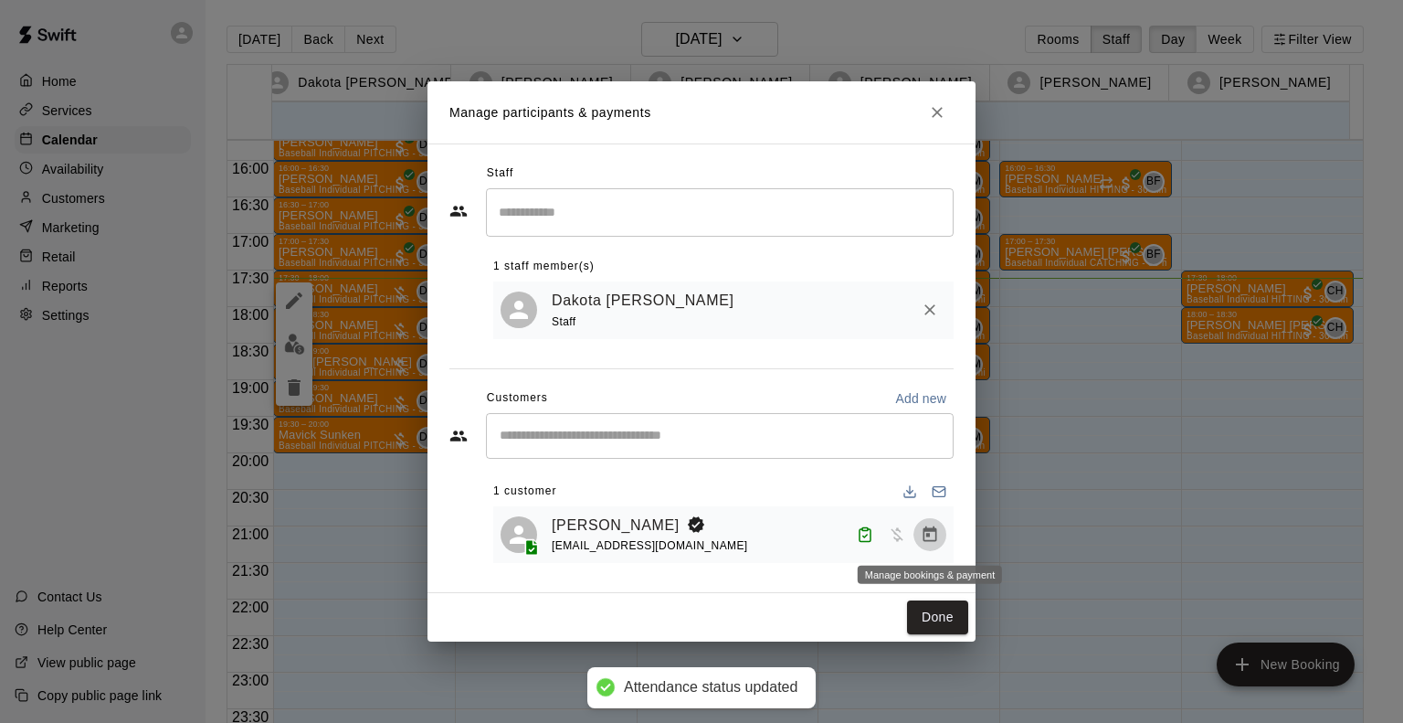
click at [935, 534] on icon "Manage bookings & payment" at bounding box center [930, 534] width 18 height 18
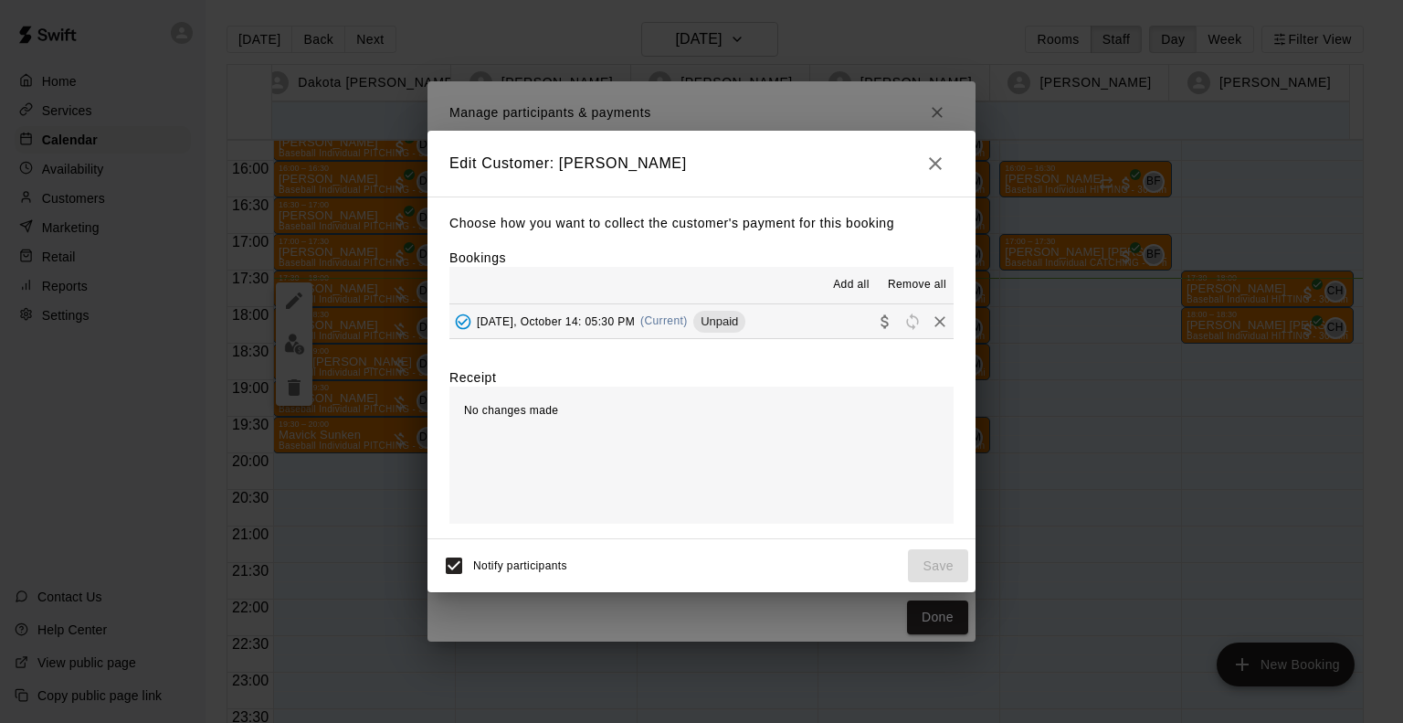
click at [507, 322] on span "Tuesday, October 14: 05:30 PM" at bounding box center [556, 320] width 158 height 13
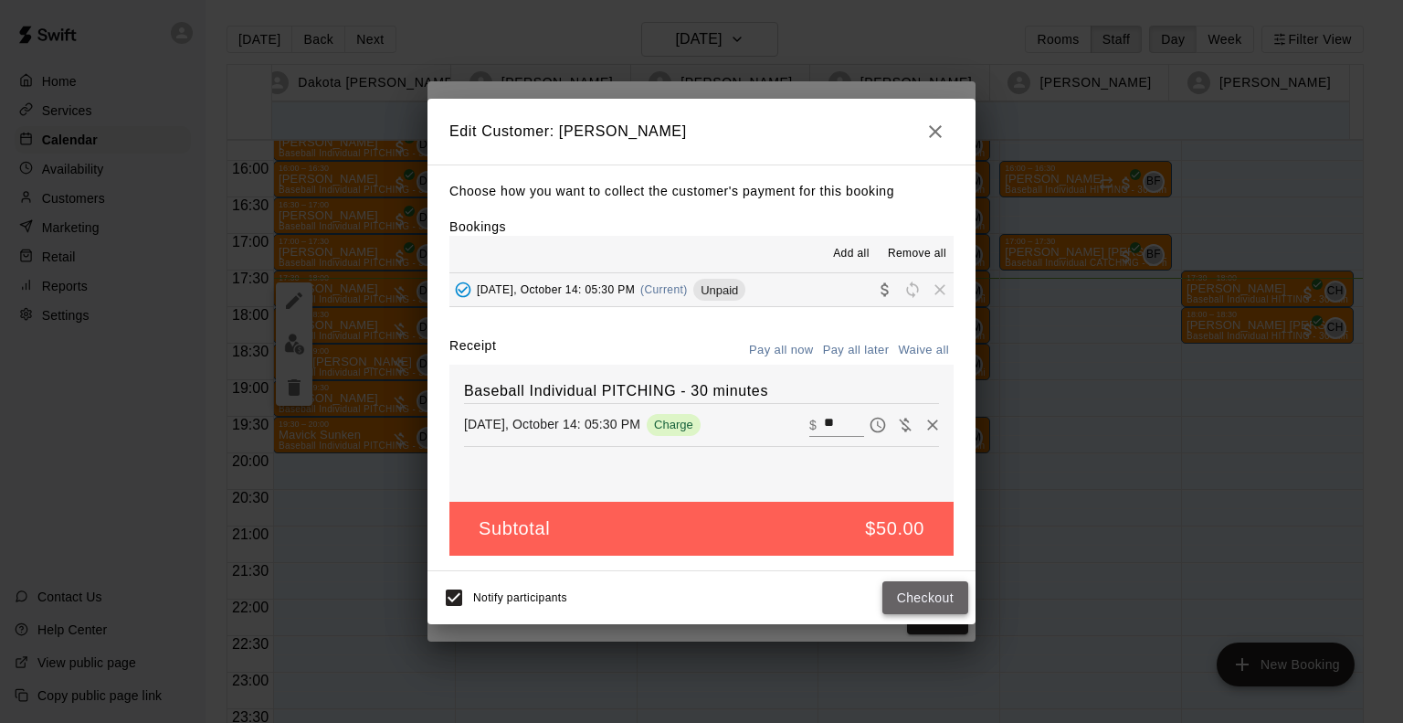
click at [920, 593] on button "Checkout" at bounding box center [925, 598] width 86 height 34
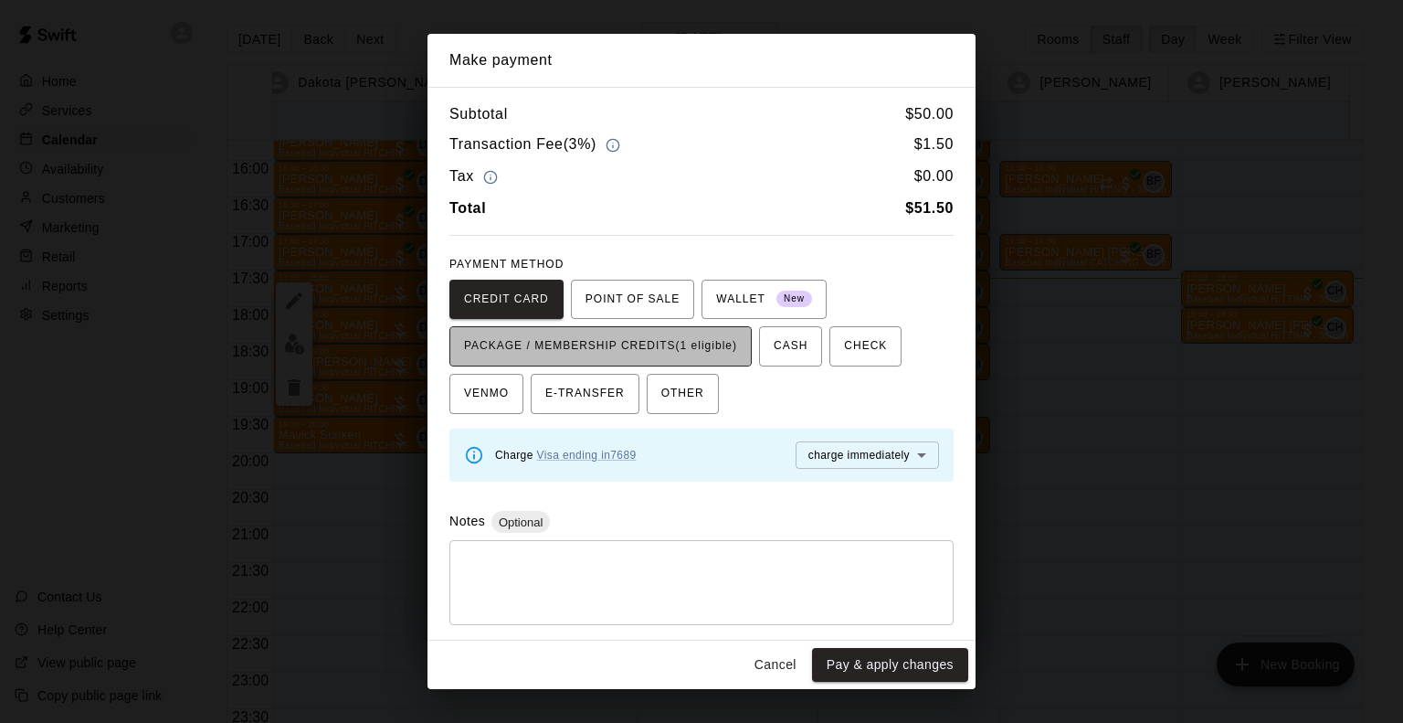
click at [656, 343] on span "PACKAGE / MEMBERSHIP CREDITS (1 eligible)" at bounding box center [600, 346] width 273 height 29
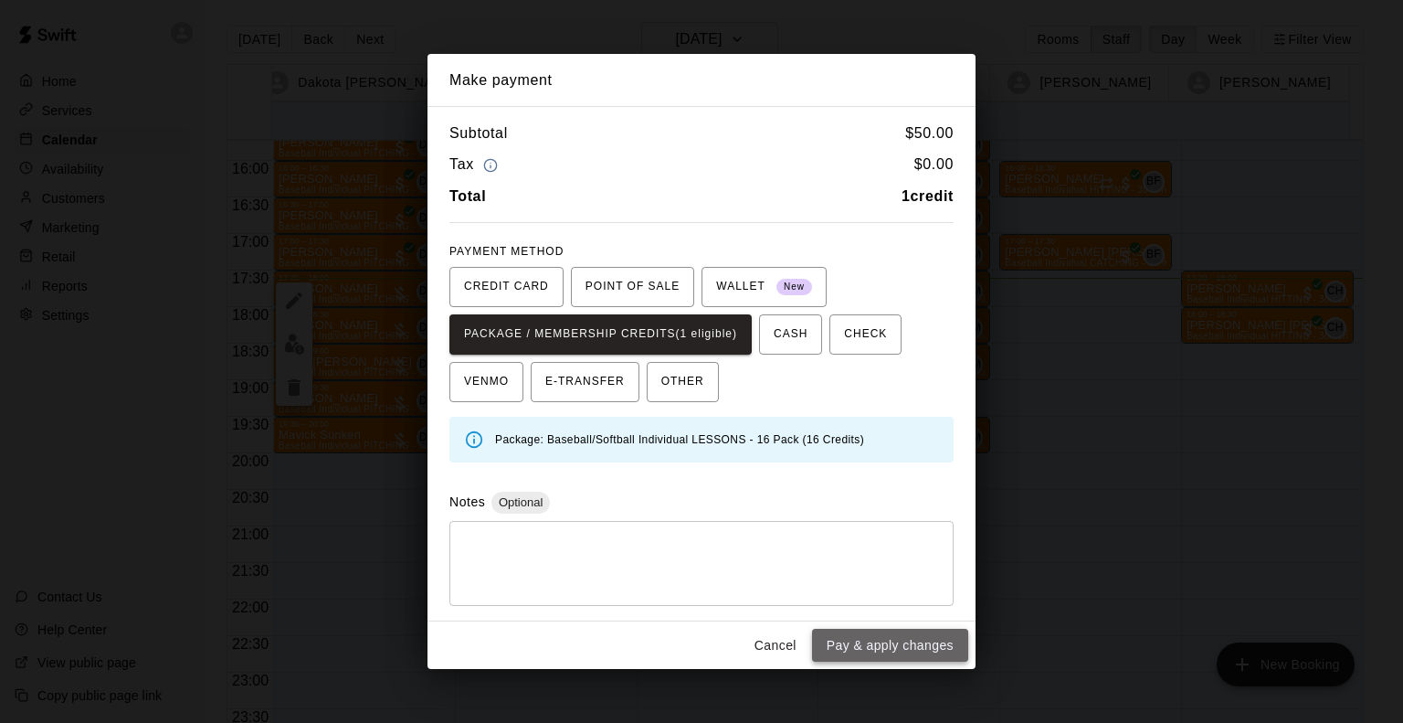
click at [855, 658] on button "Pay & apply changes" at bounding box center [890, 646] width 156 height 34
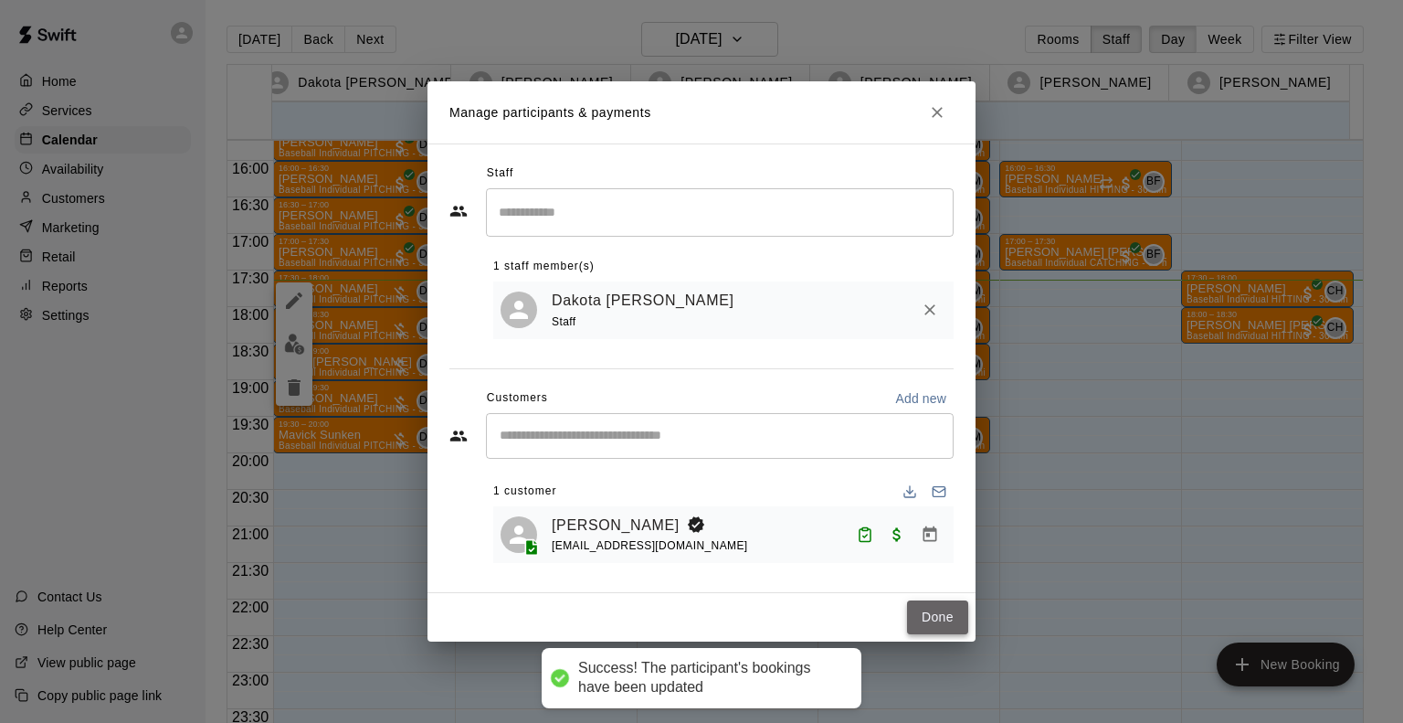
click at [933, 613] on button "Done" at bounding box center [937, 617] width 61 height 34
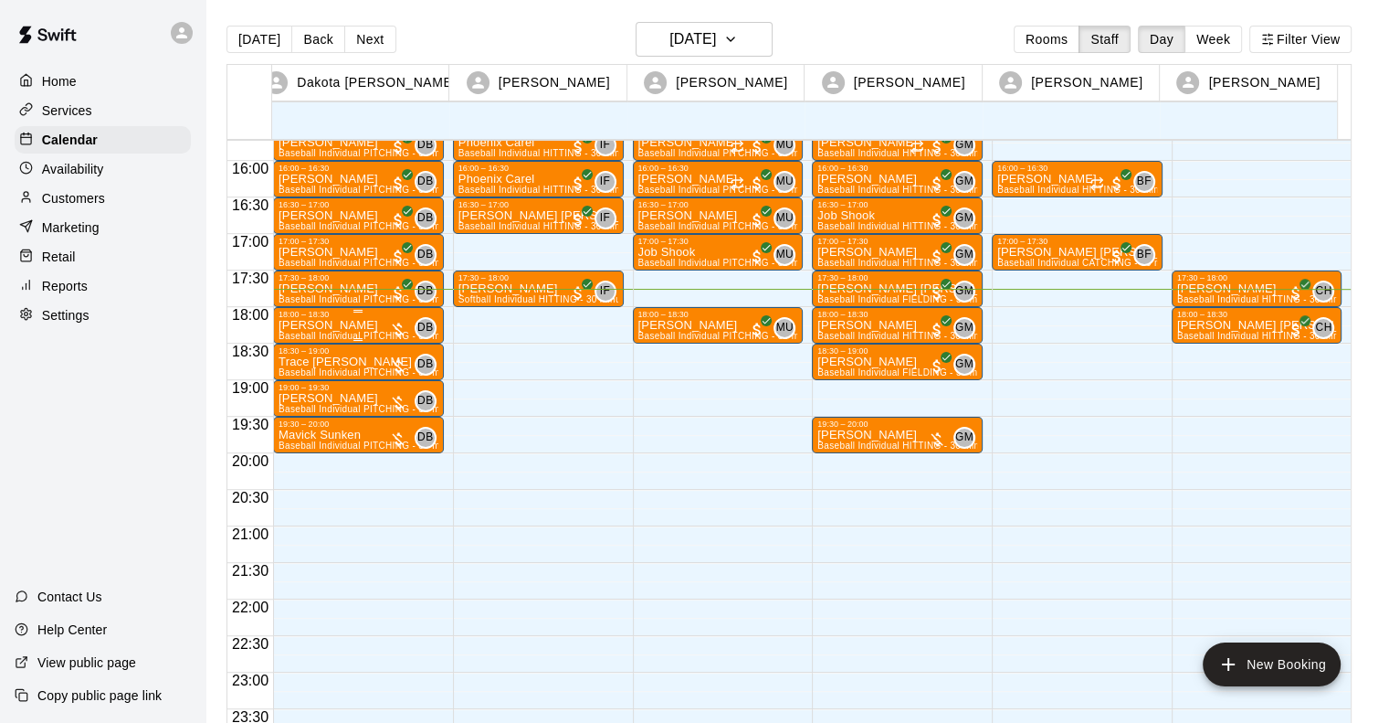
click at [328, 325] on p "[PERSON_NAME]" at bounding box center [359, 325] width 160 height 0
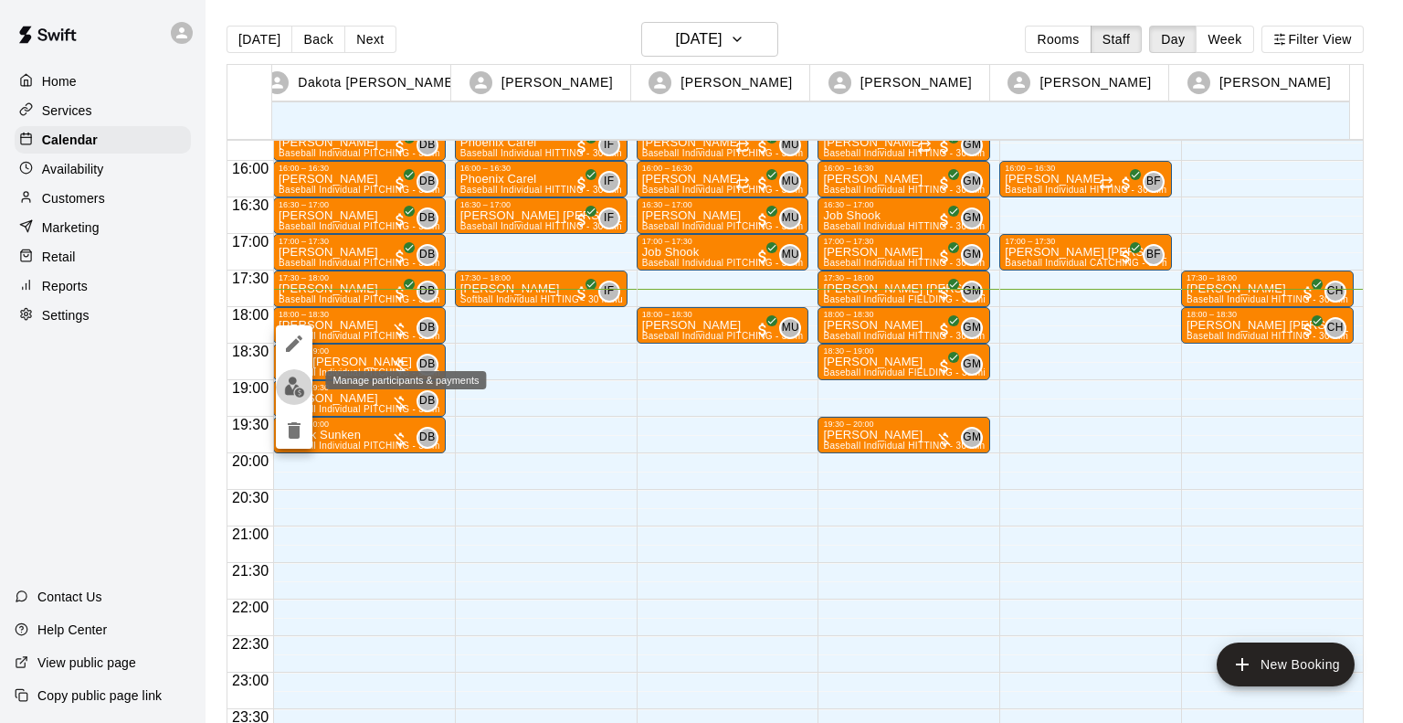
click at [300, 386] on img "edit" at bounding box center [294, 386] width 21 height 21
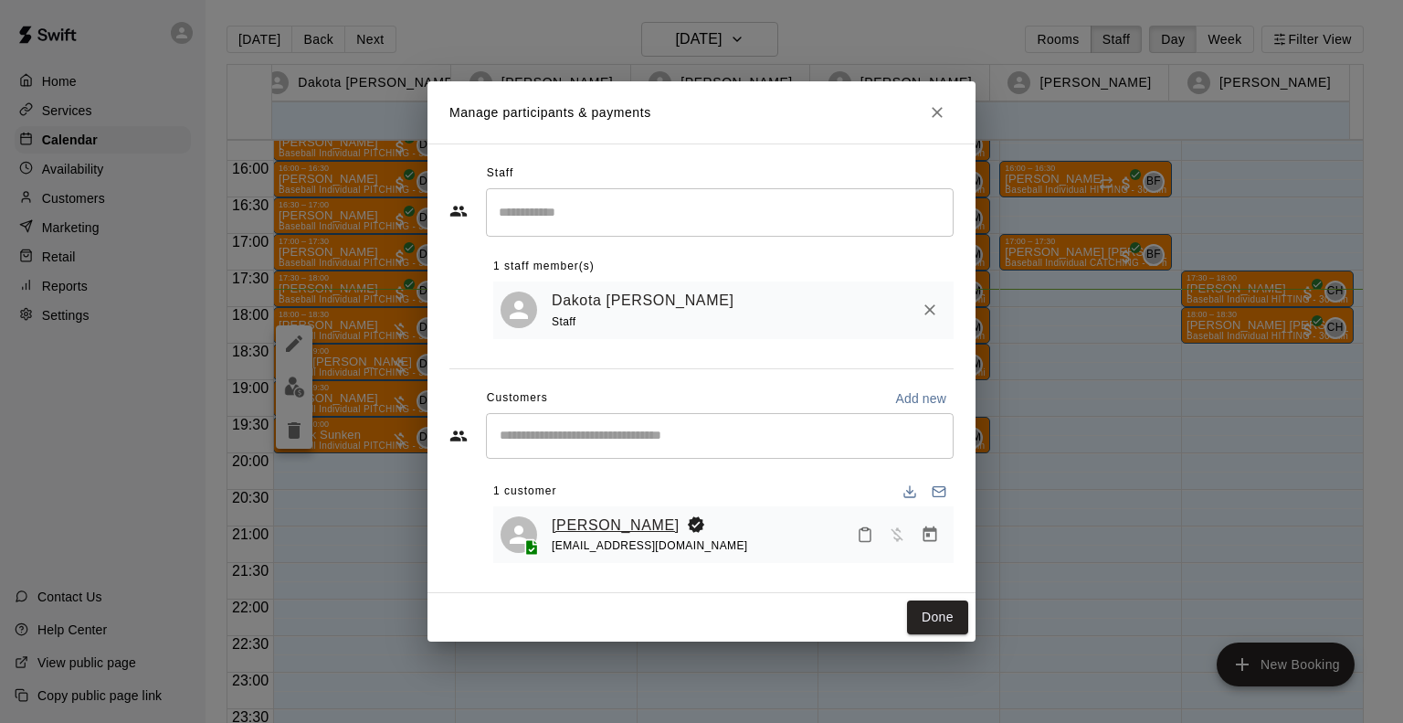
click at [603, 525] on link "[PERSON_NAME]" at bounding box center [616, 525] width 128 height 24
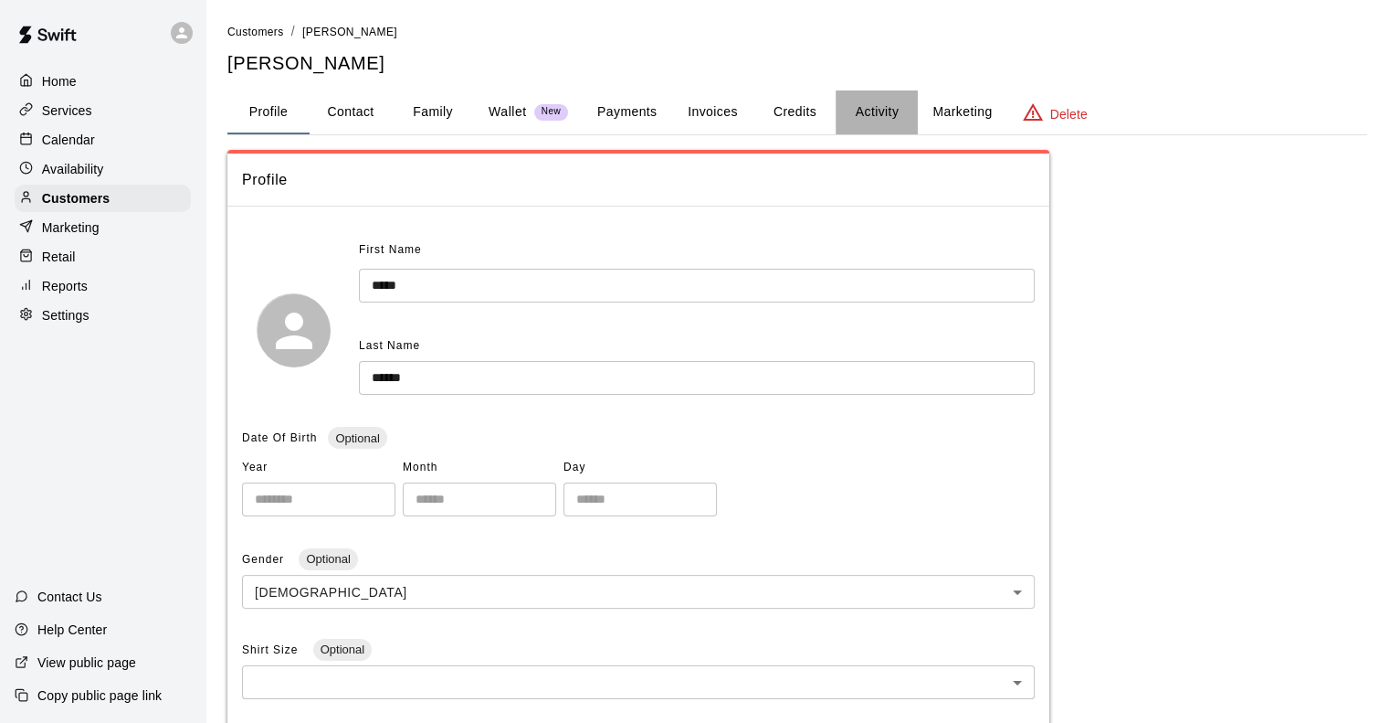
click at [868, 119] on button "Activity" at bounding box center [877, 112] width 82 height 44
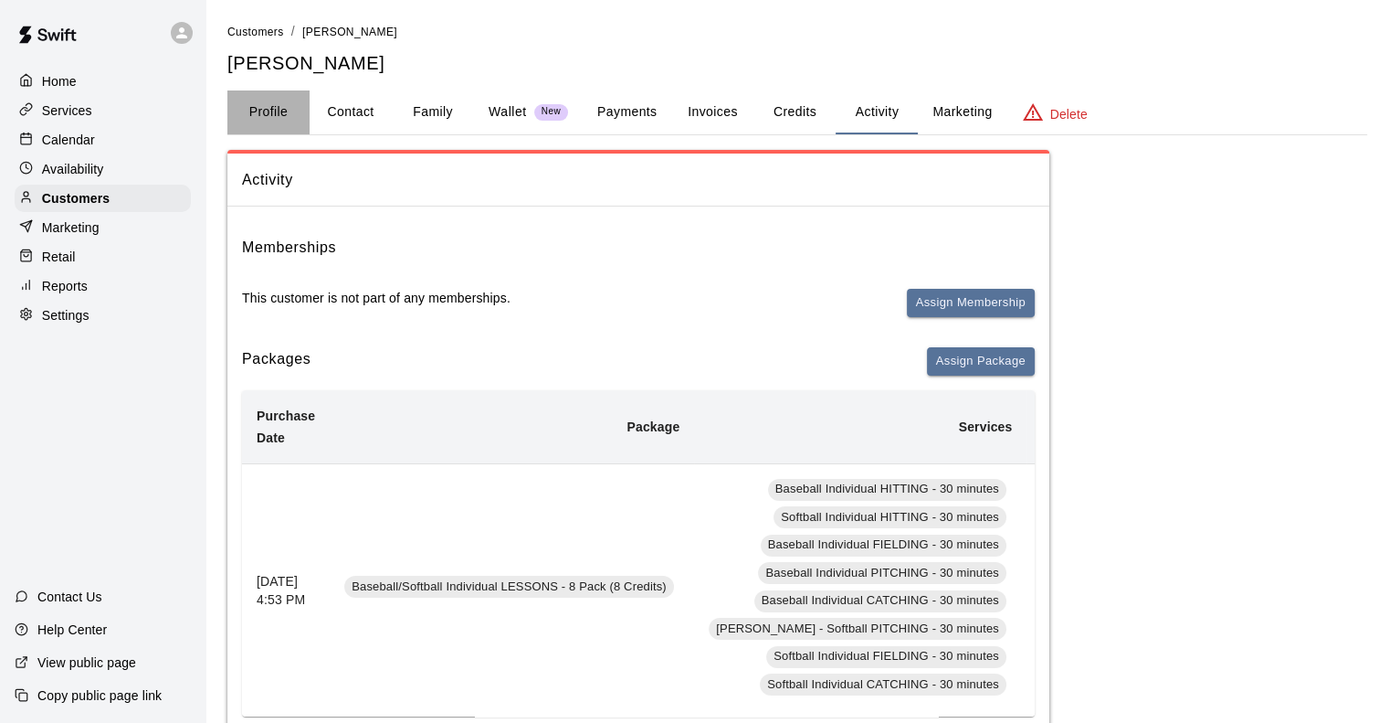
click at [258, 110] on button "Profile" at bounding box center [268, 112] width 82 height 44
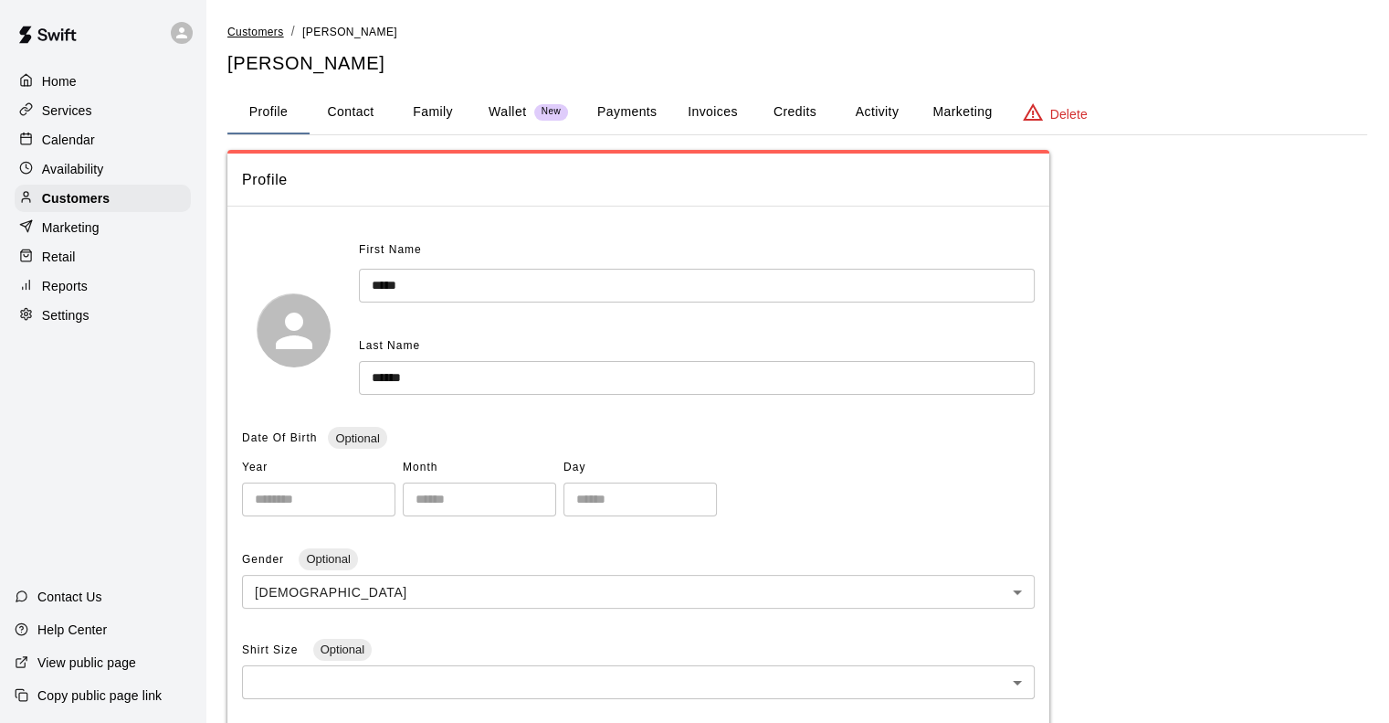
click at [258, 27] on span "Customers" at bounding box center [255, 32] width 57 height 13
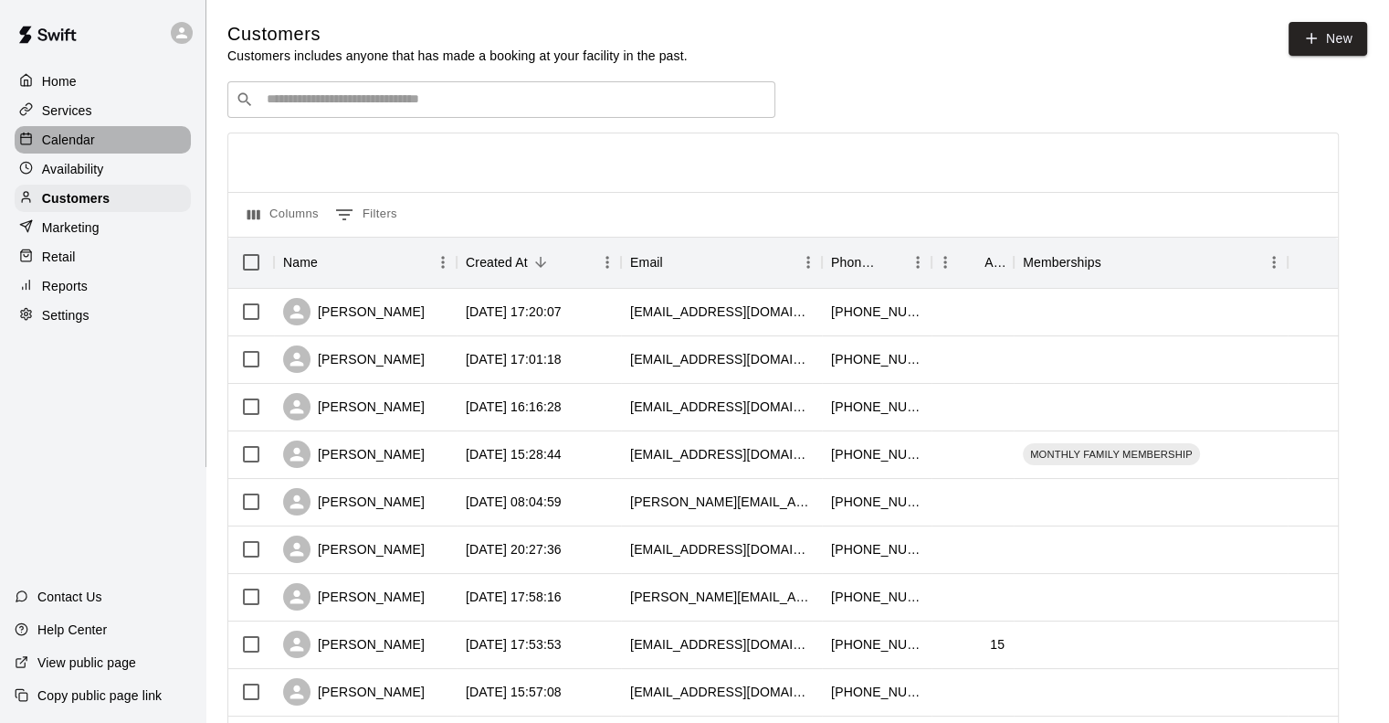
click at [56, 143] on p "Calendar" at bounding box center [68, 140] width 53 height 18
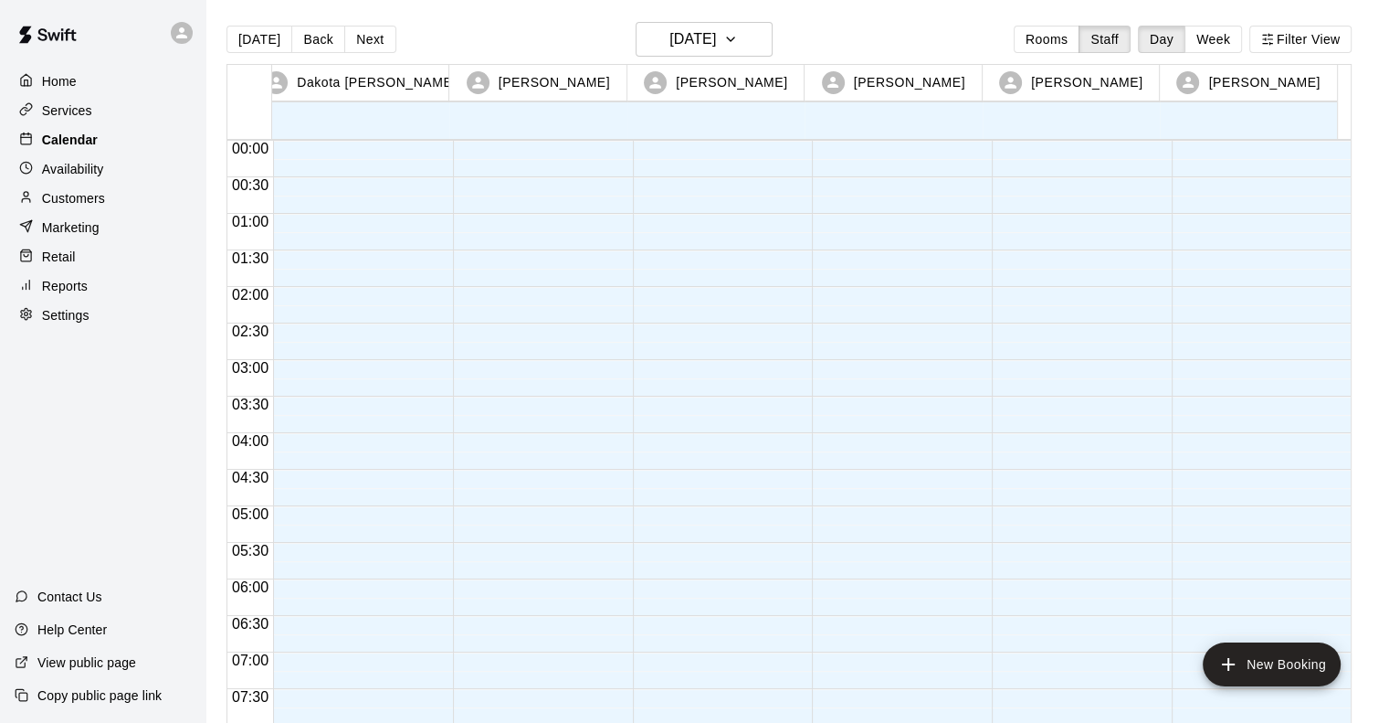
scroll to position [1149, 0]
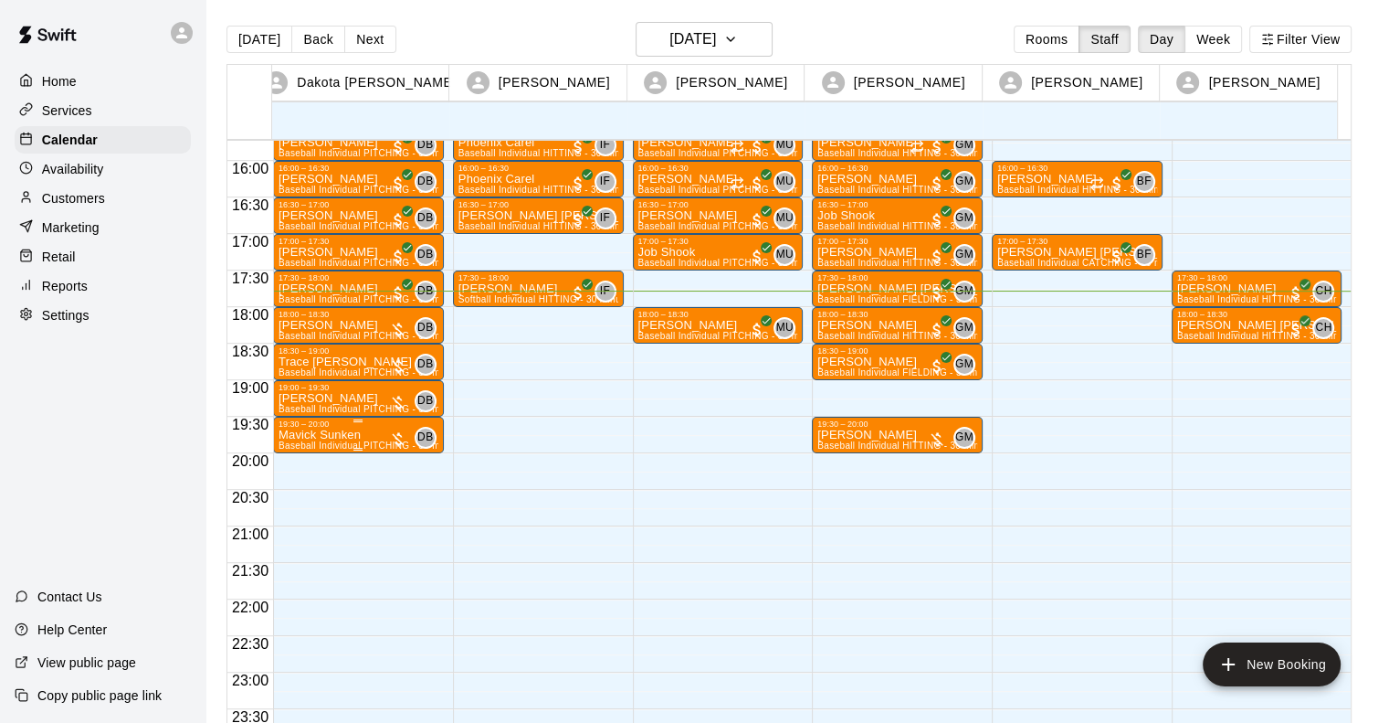
click at [338, 426] on div "19:30 – 20:00" at bounding box center [359, 423] width 160 height 9
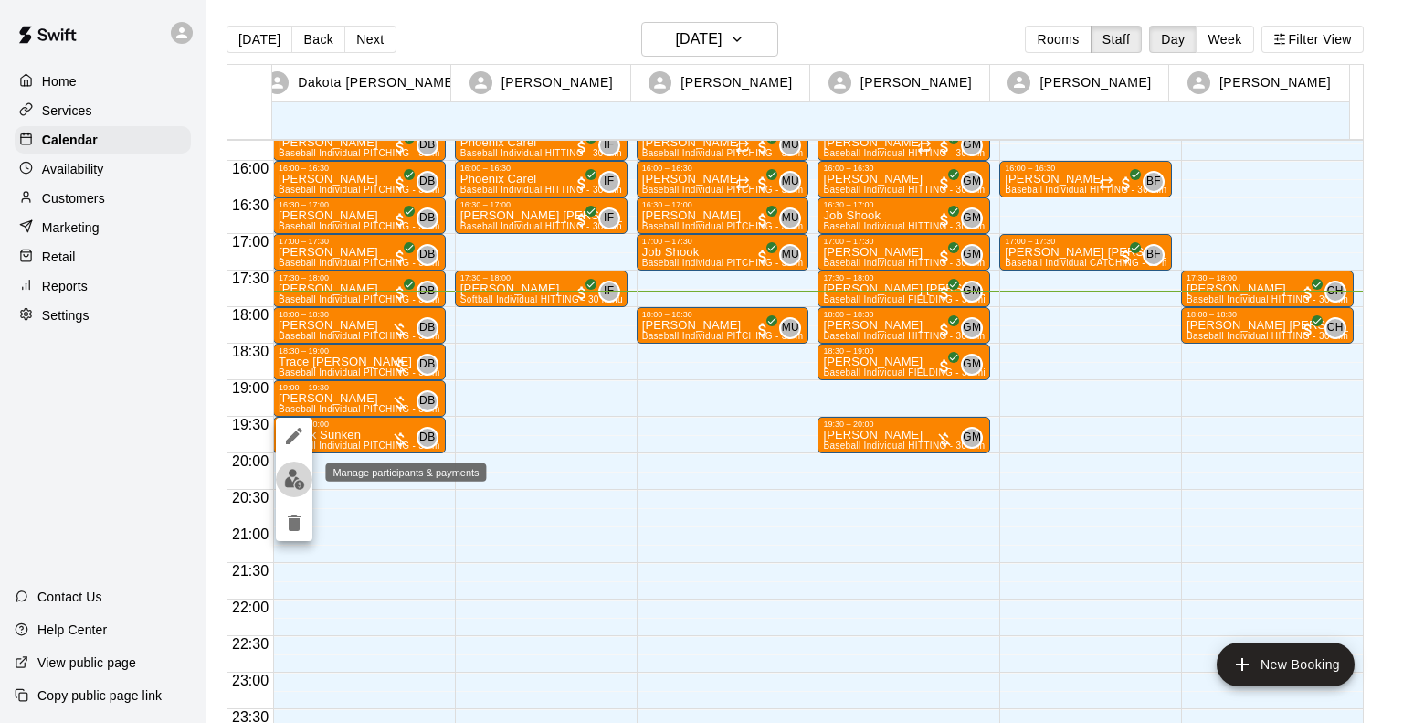
click at [282, 473] on button "edit" at bounding box center [294, 479] width 37 height 36
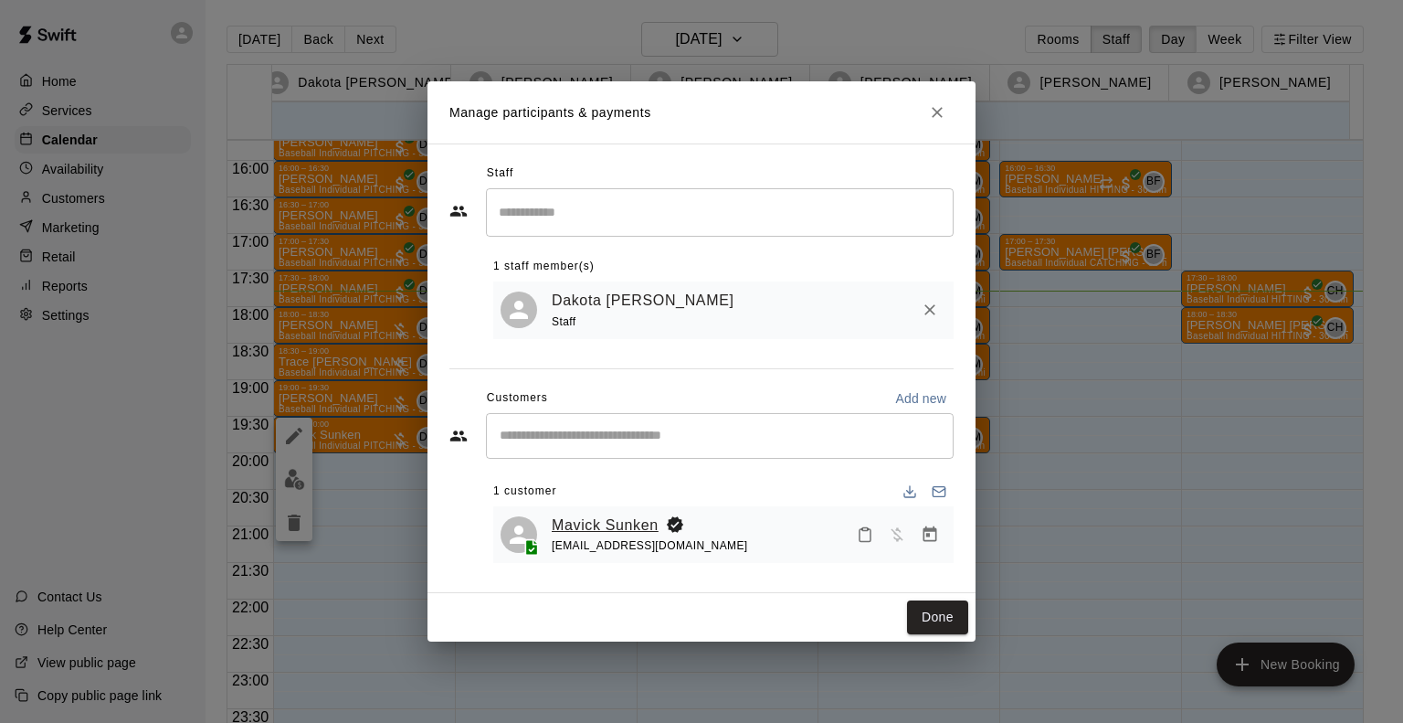
click at [585, 521] on link "Mavick Sunken" at bounding box center [605, 525] width 107 height 24
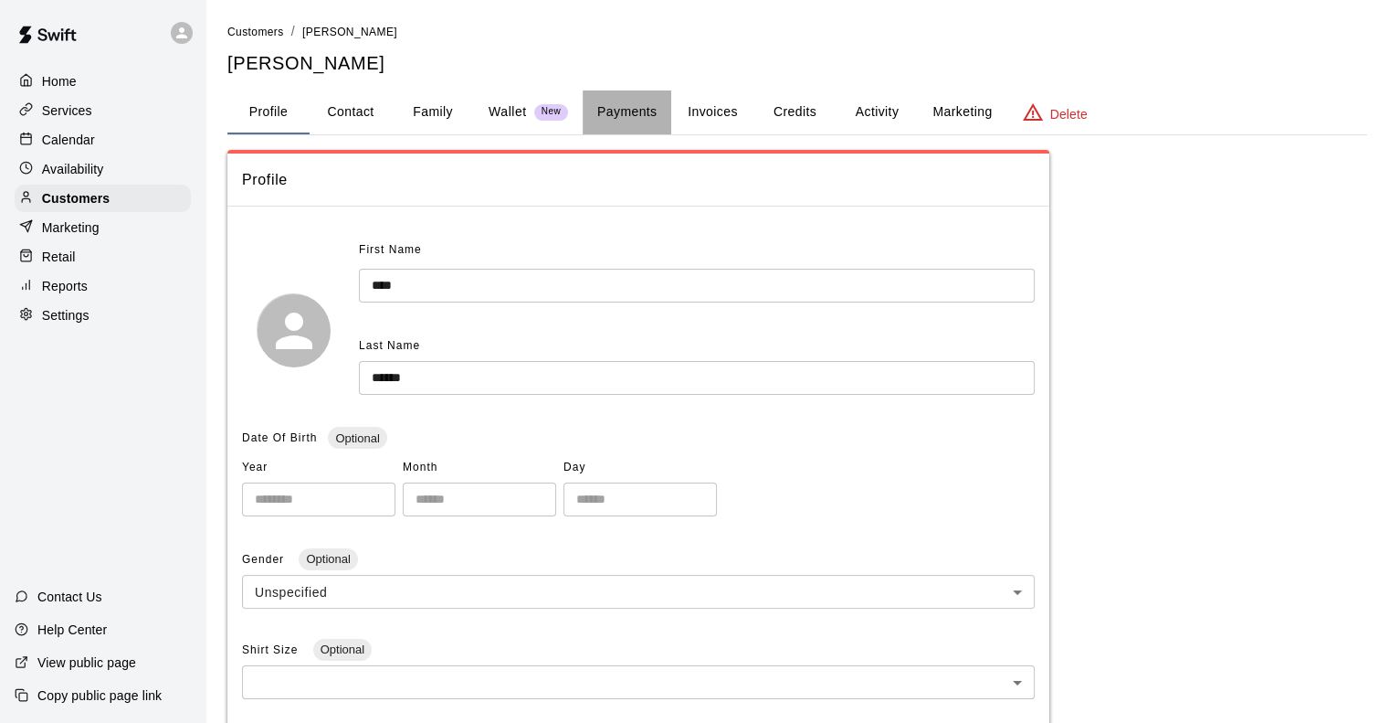
click at [631, 108] on button "Payments" at bounding box center [627, 112] width 89 height 44
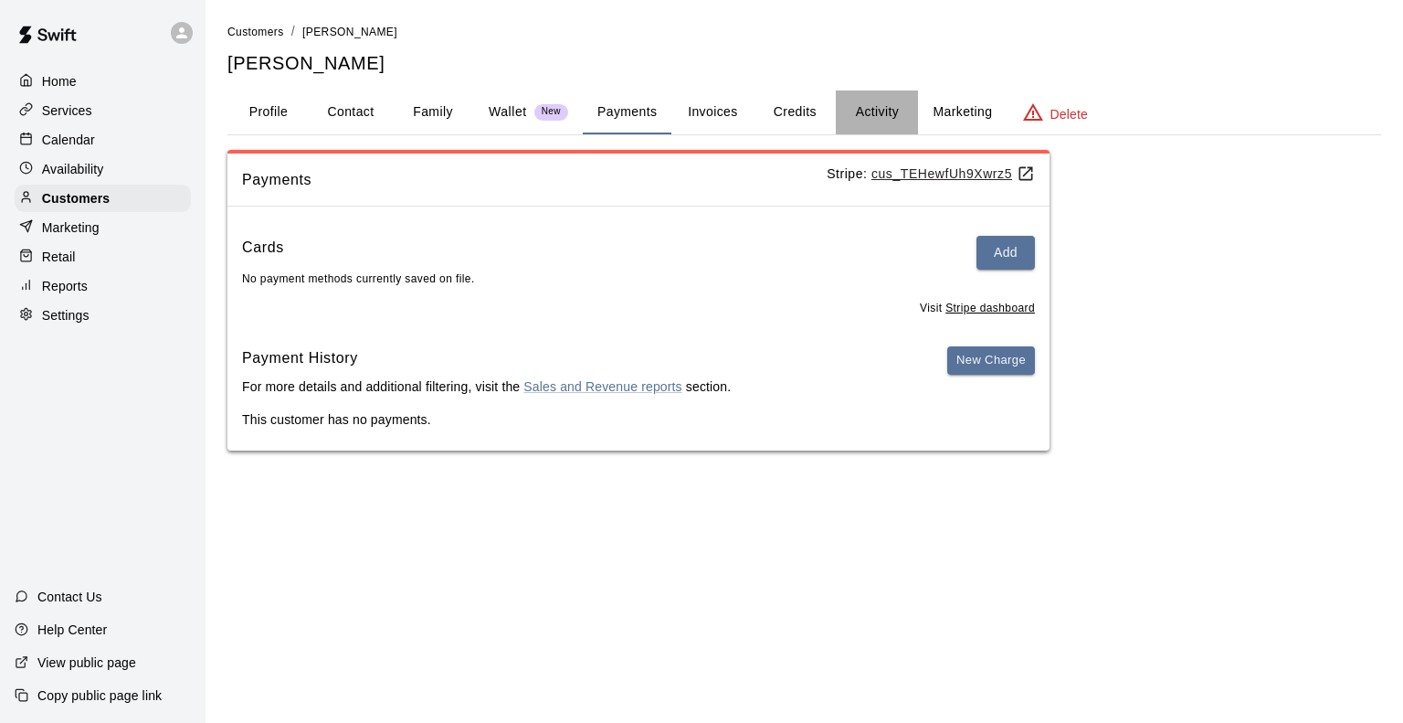
click at [869, 121] on button "Activity" at bounding box center [877, 112] width 82 height 44
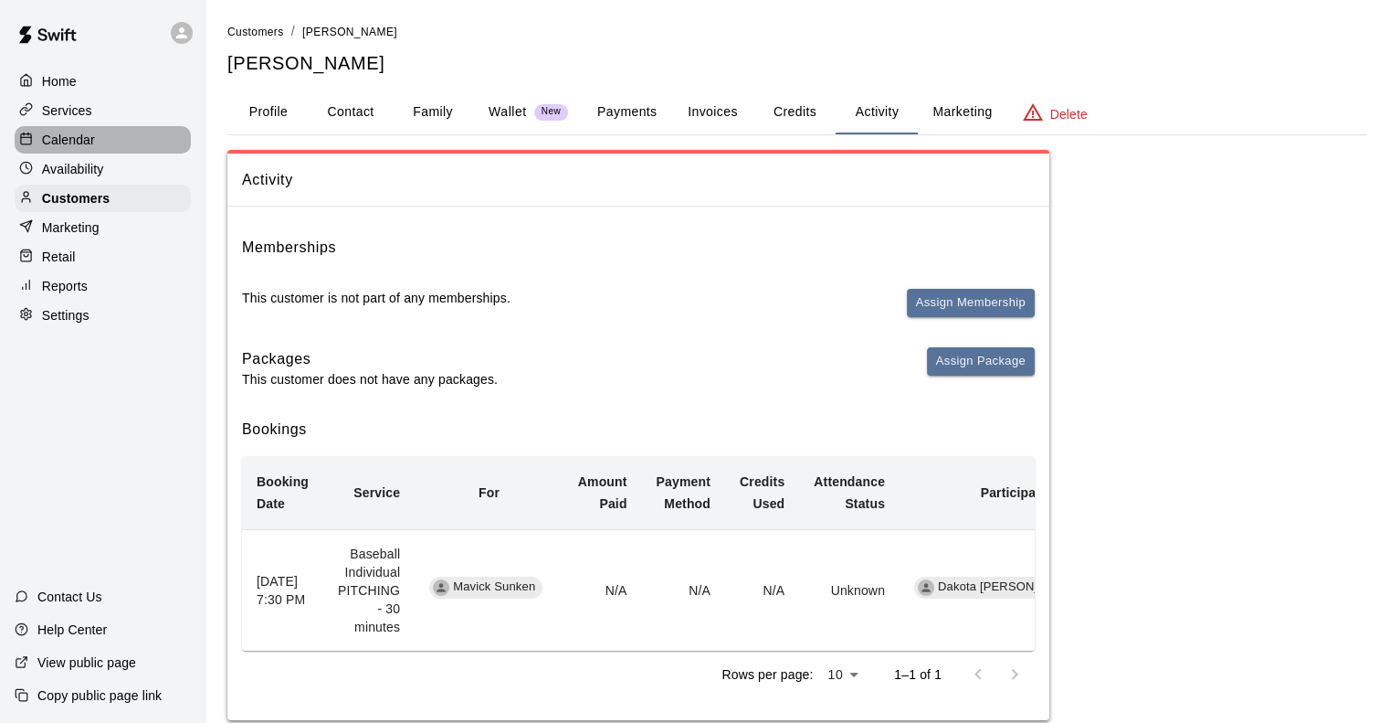
click at [69, 145] on p "Calendar" at bounding box center [68, 140] width 53 height 18
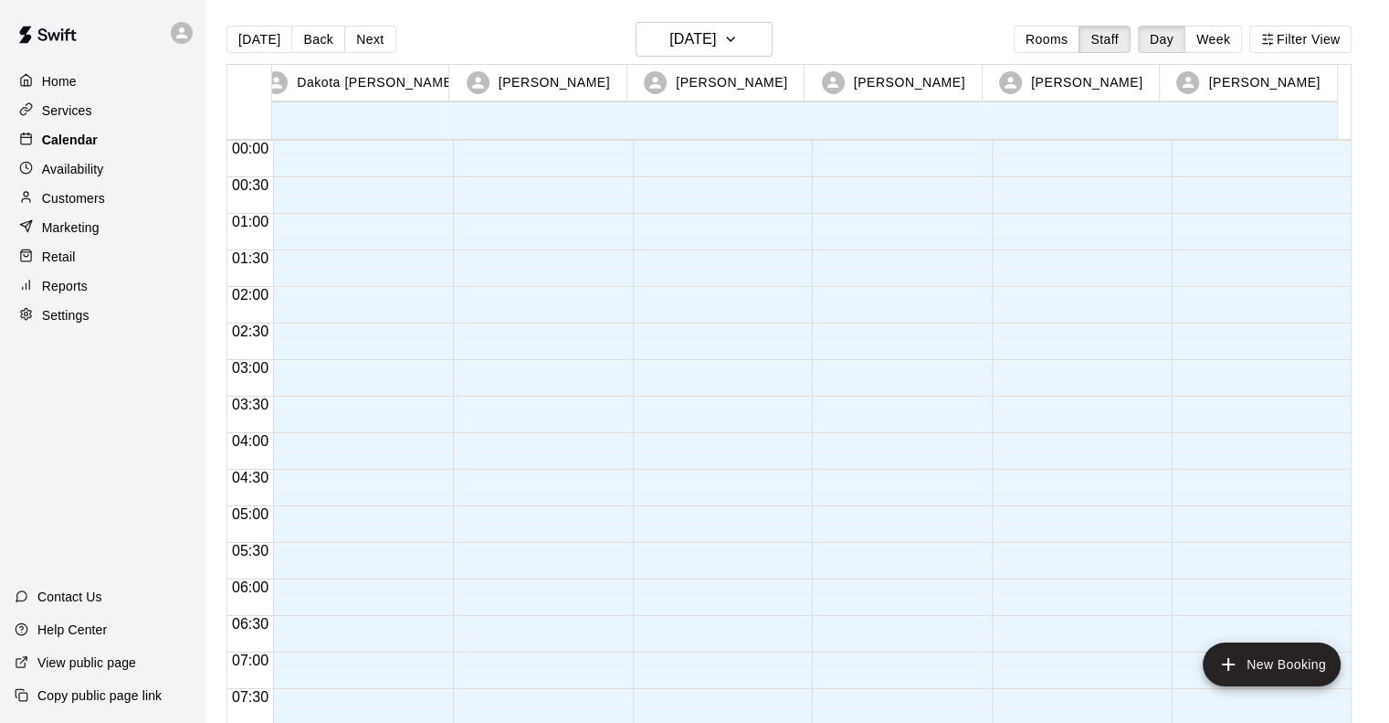
scroll to position [1149, 0]
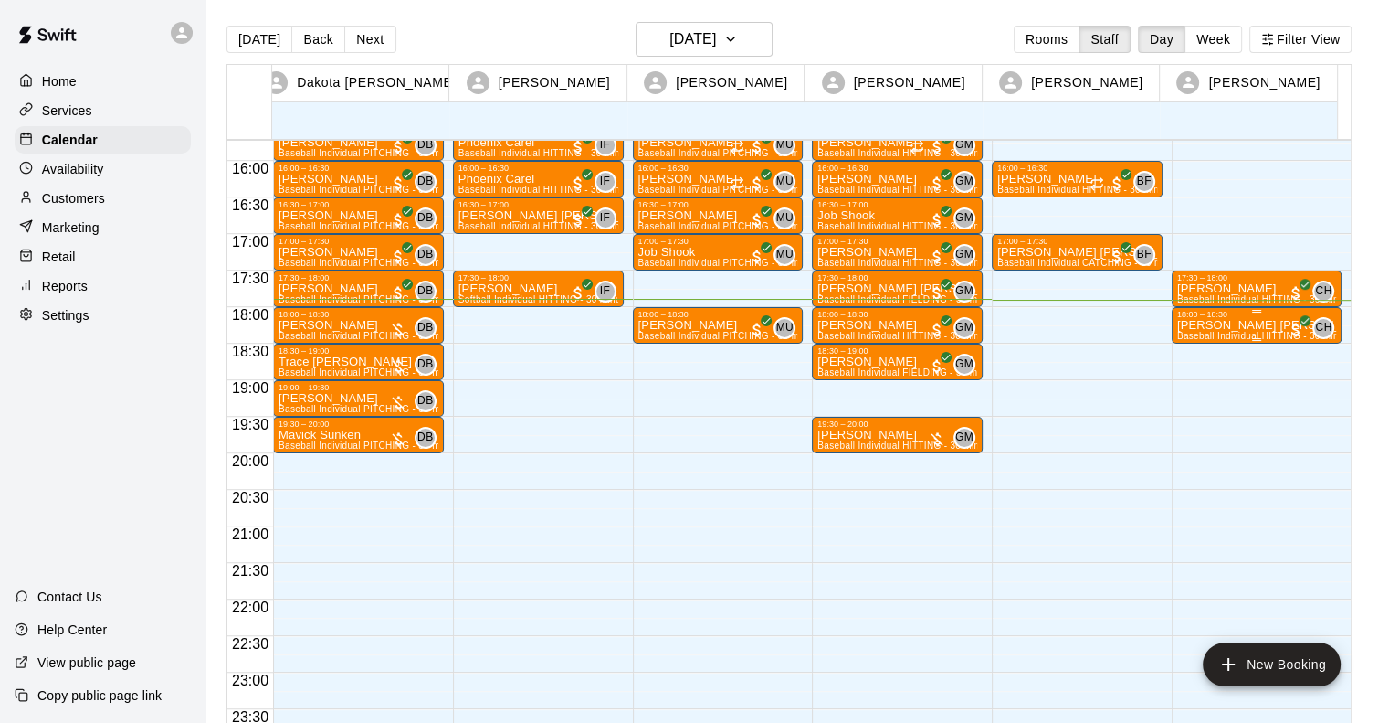
click at [1188, 325] on p "[PERSON_NAME] [PERSON_NAME]" at bounding box center [1258, 325] width 160 height 0
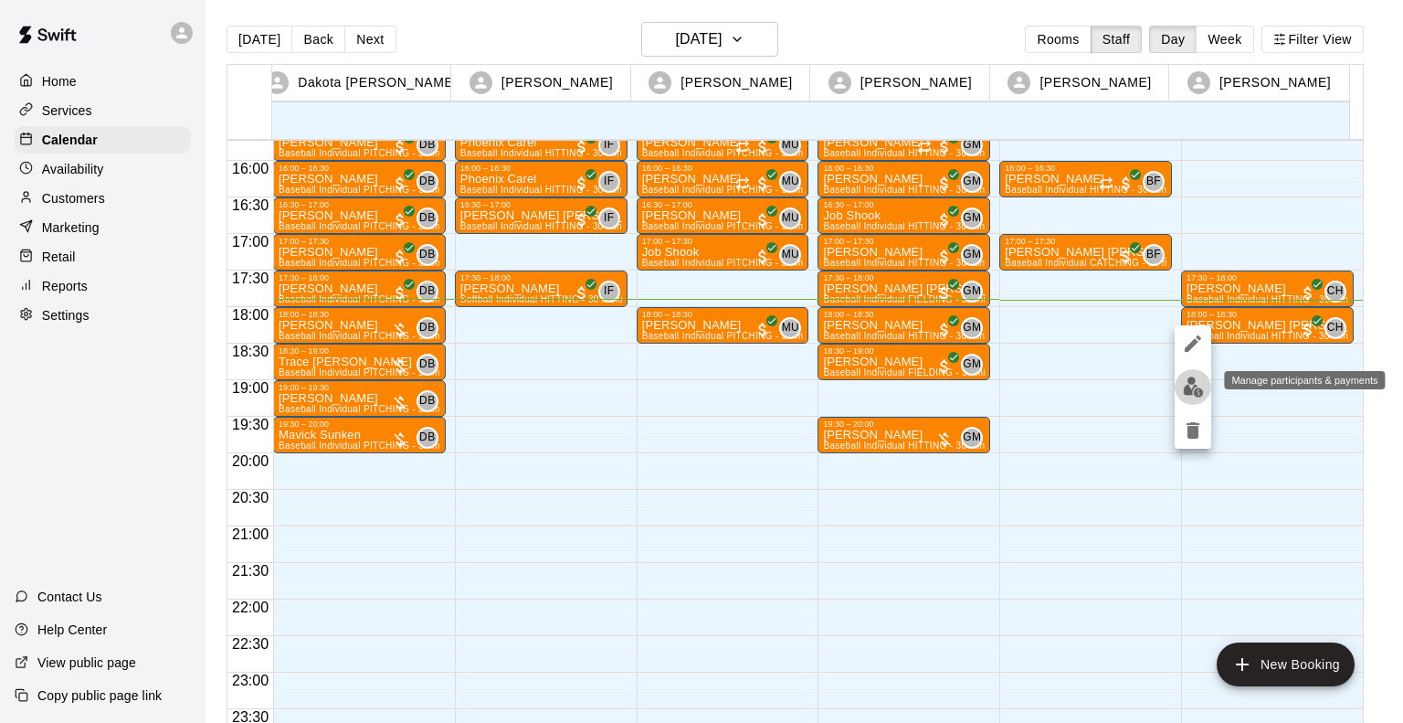
click at [1184, 379] on img "edit" at bounding box center [1193, 386] width 21 height 21
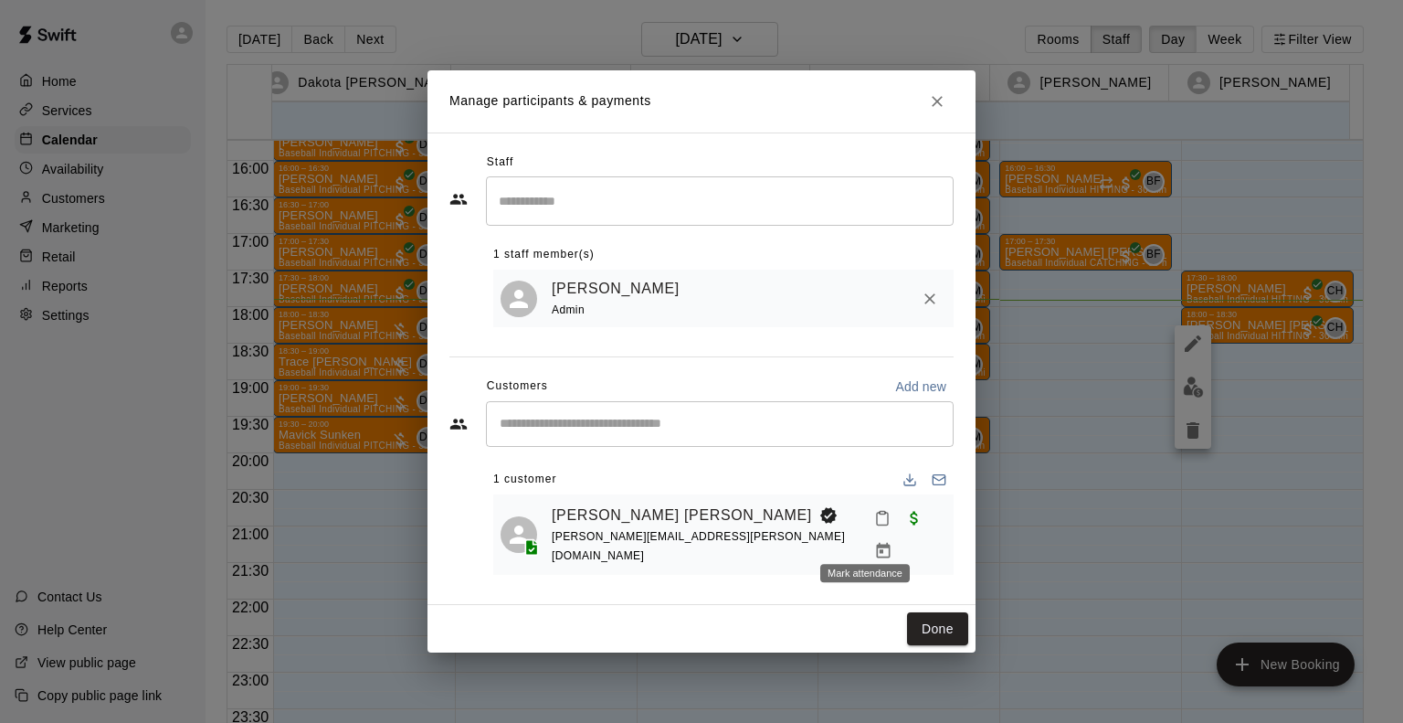
click at [874, 526] on icon "Mark attendance" at bounding box center [882, 518] width 16 height 16
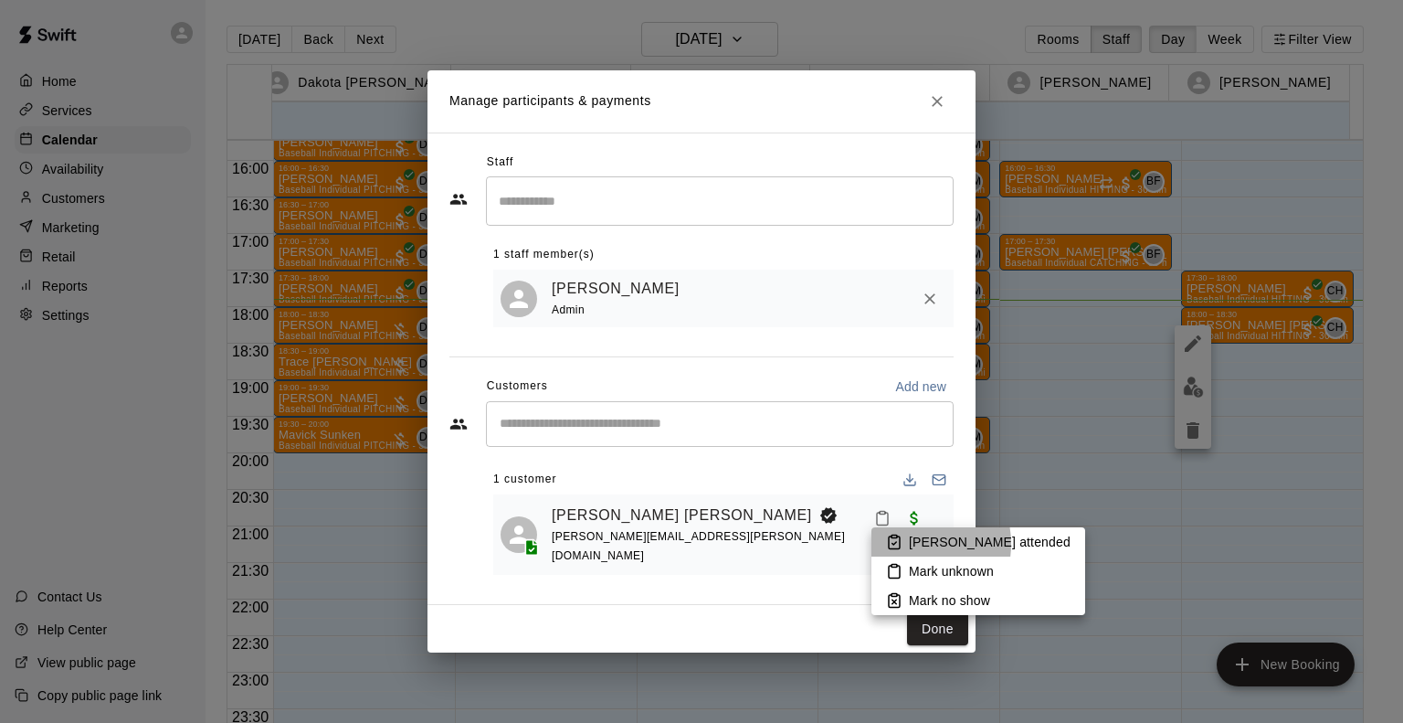
click at [912, 544] on p "[PERSON_NAME] attended" at bounding box center [990, 542] width 162 height 18
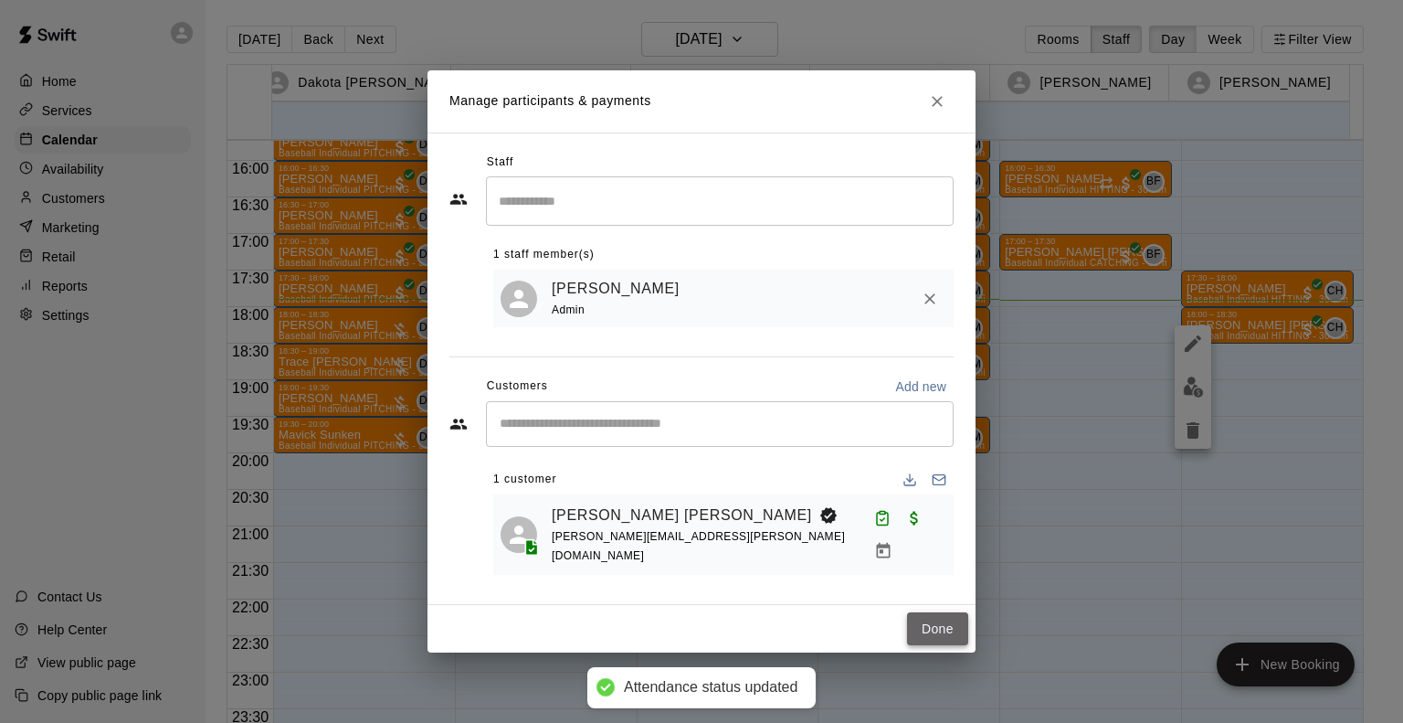
click at [935, 613] on button "Done" at bounding box center [937, 629] width 61 height 34
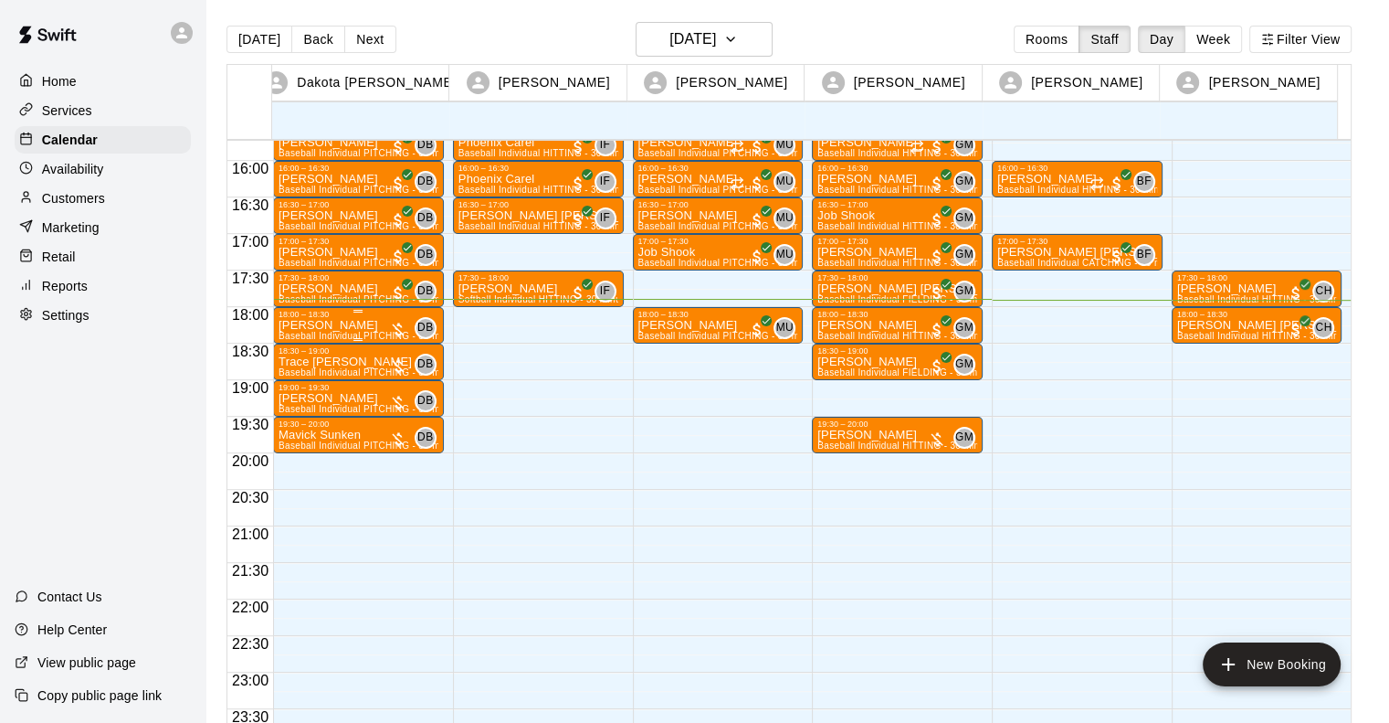
click at [329, 318] on div "18:00 – 18:30" at bounding box center [359, 314] width 160 height 9
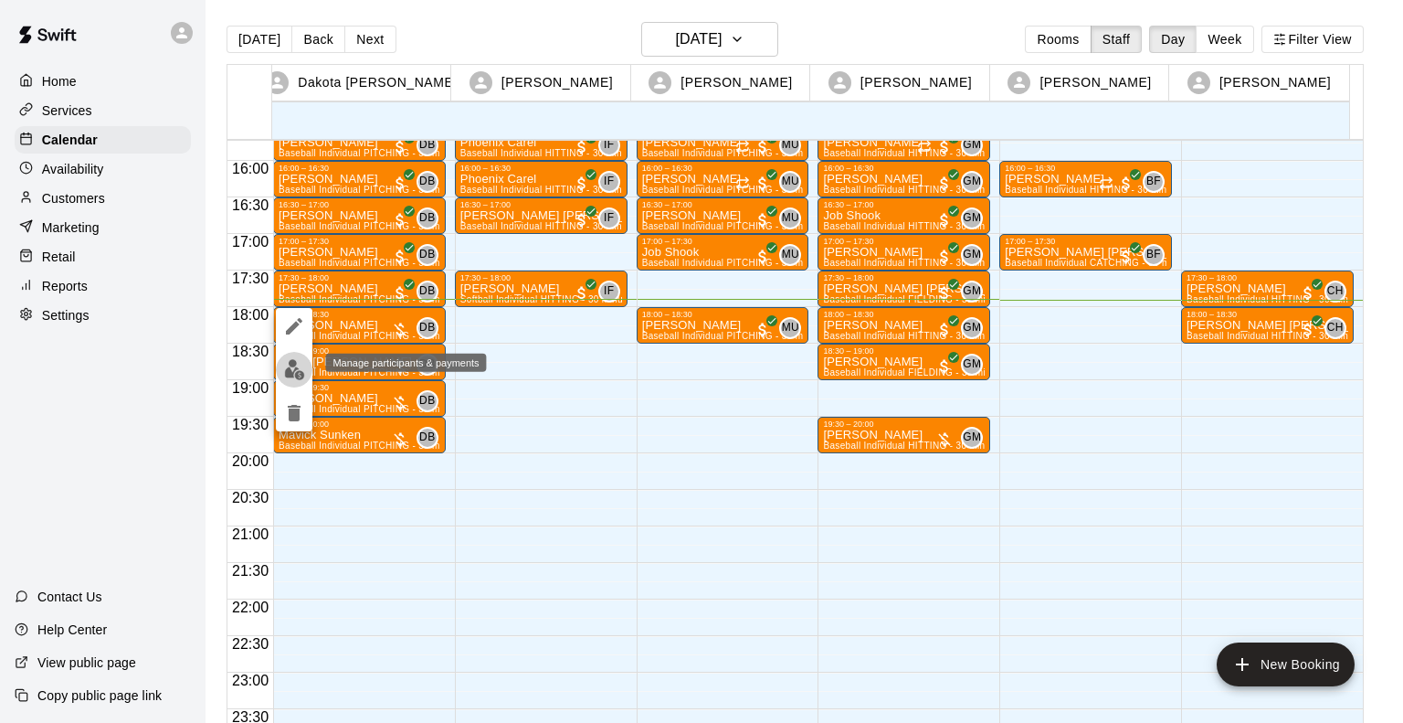
click at [295, 361] on img "edit" at bounding box center [294, 369] width 21 height 21
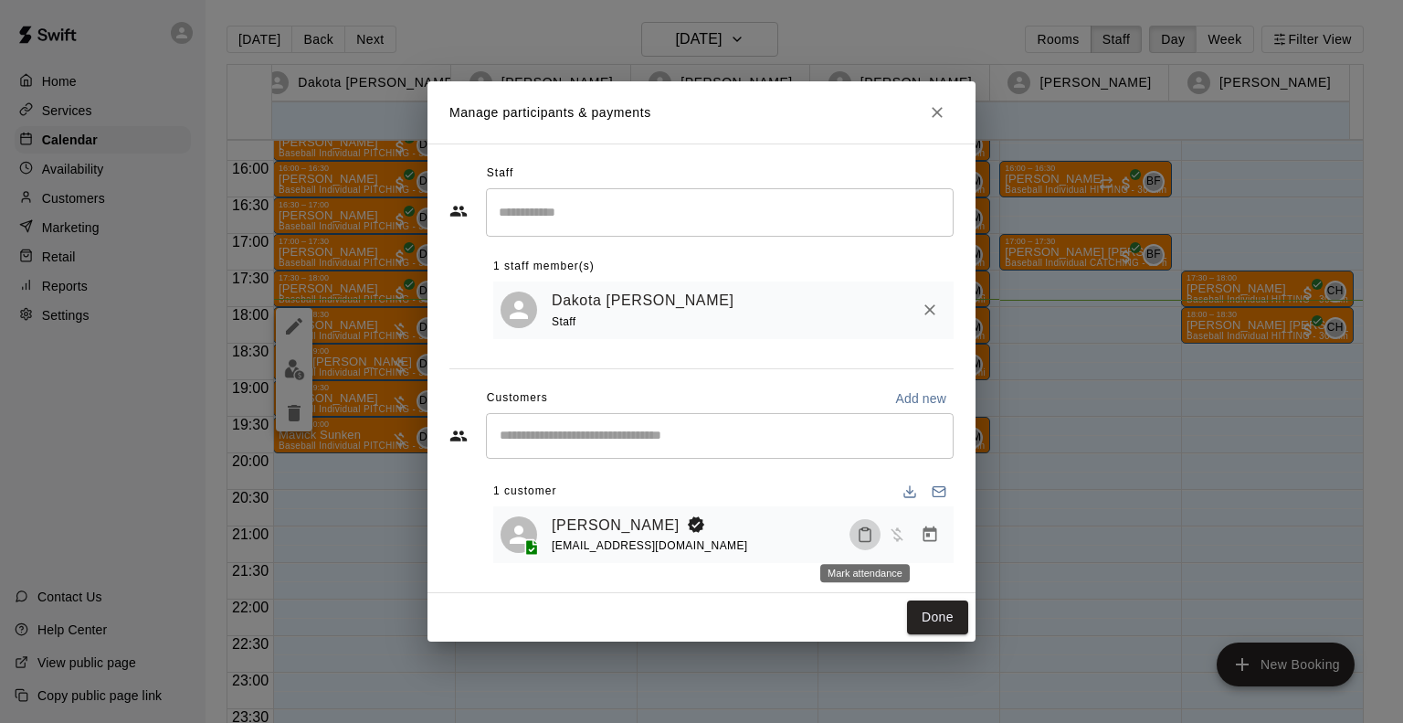
click at [870, 528] on icon "Mark attendance" at bounding box center [865, 534] width 16 height 16
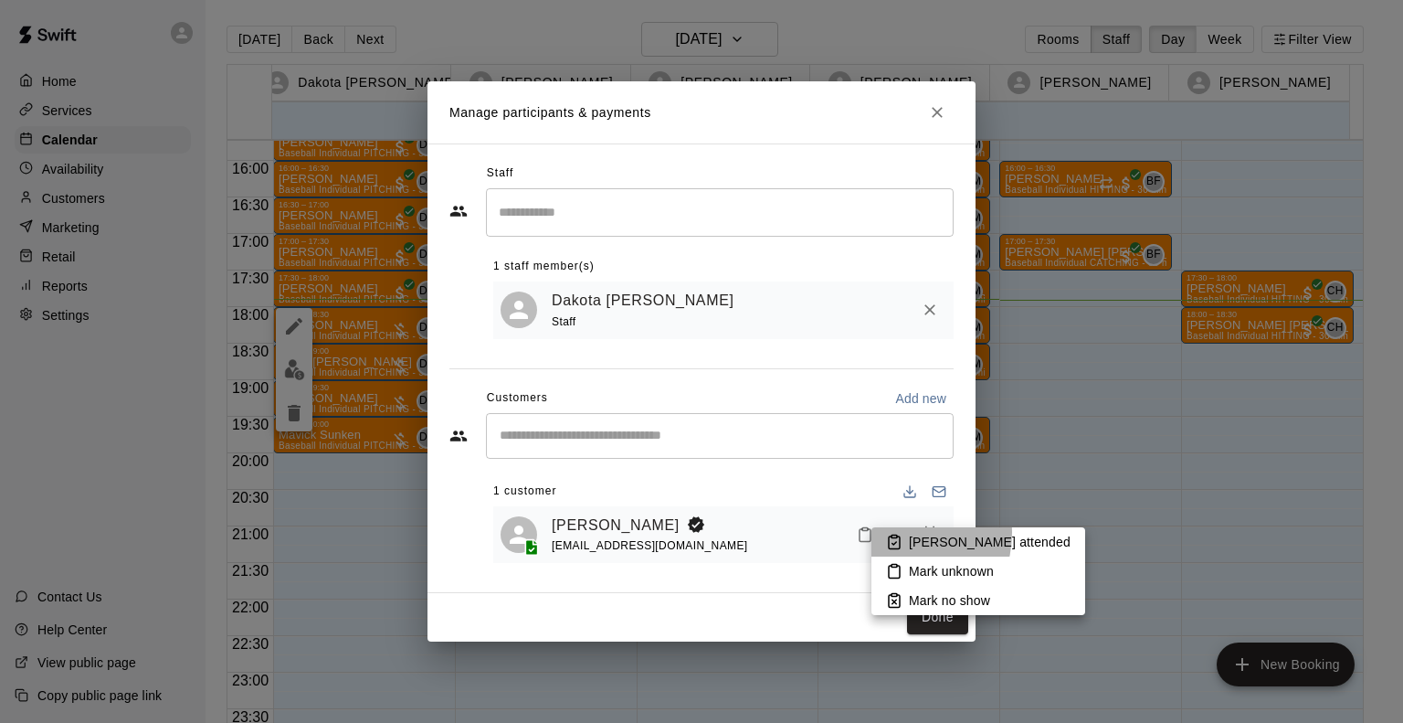
click at [898, 534] on icon at bounding box center [894, 542] width 16 height 16
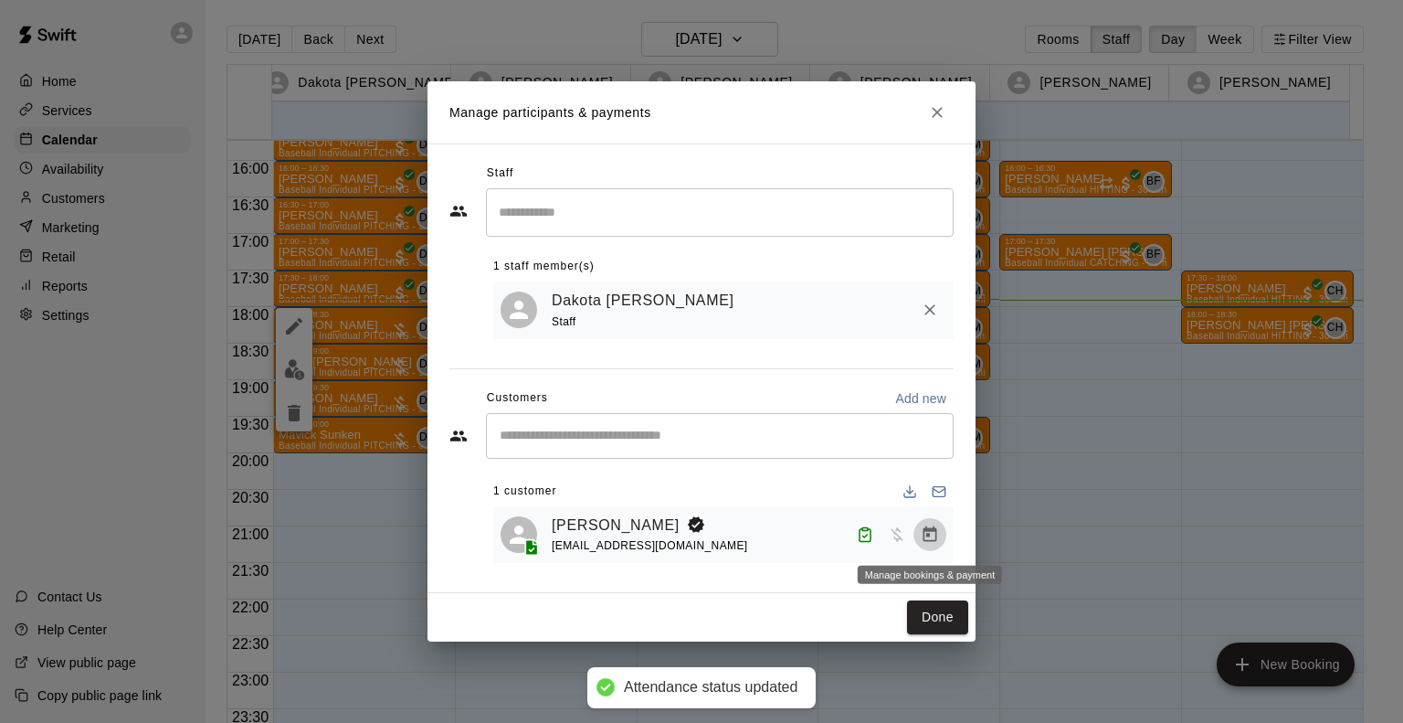
click at [928, 529] on icon "Manage bookings & payment" at bounding box center [931, 534] width 14 height 16
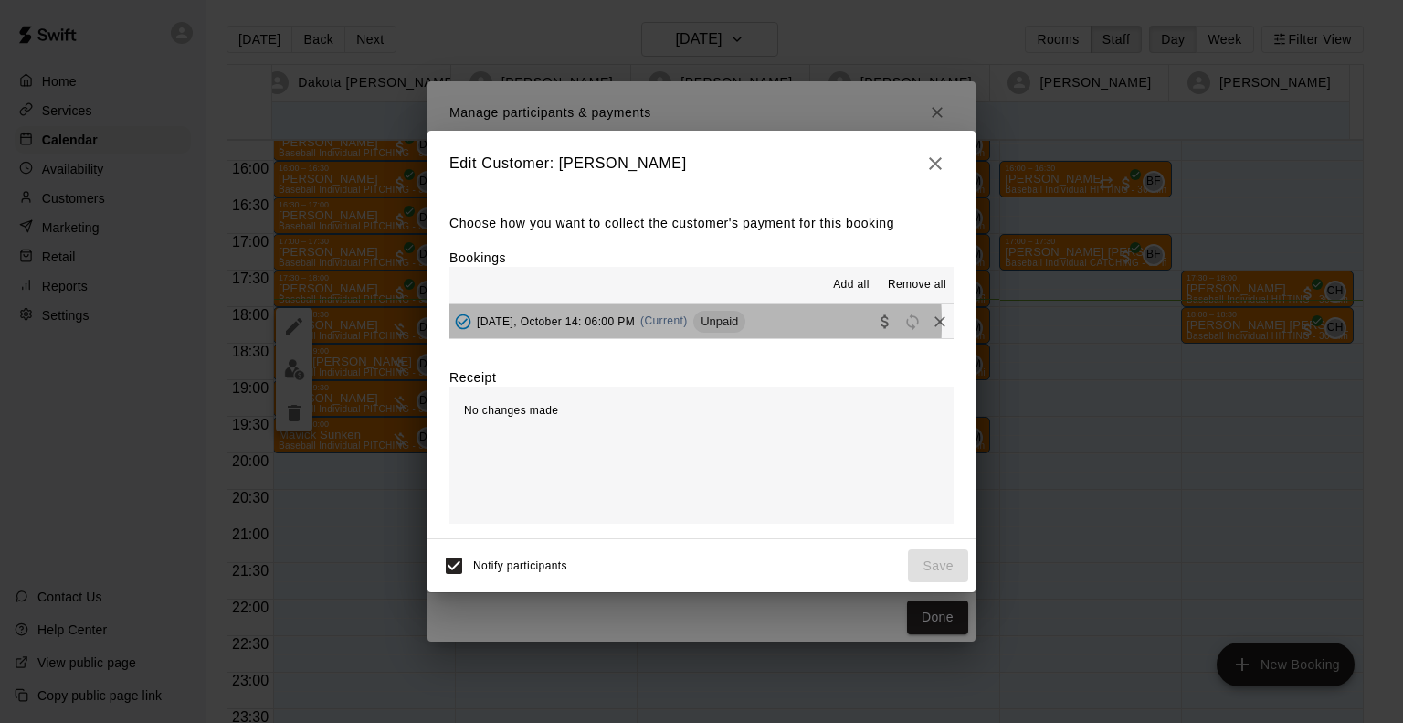
click at [541, 324] on span "Tuesday, October 14: 06:00 PM" at bounding box center [556, 320] width 158 height 13
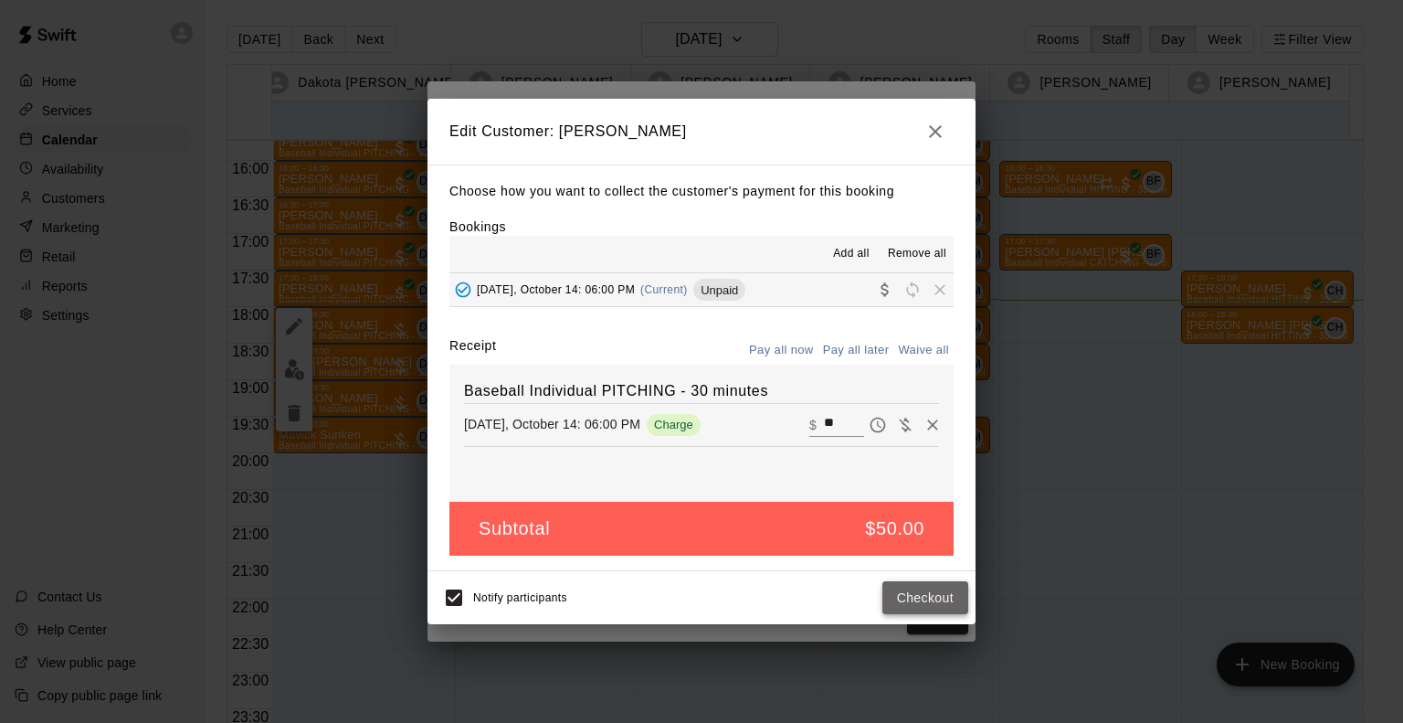
click at [908, 598] on button "Checkout" at bounding box center [925, 598] width 86 height 34
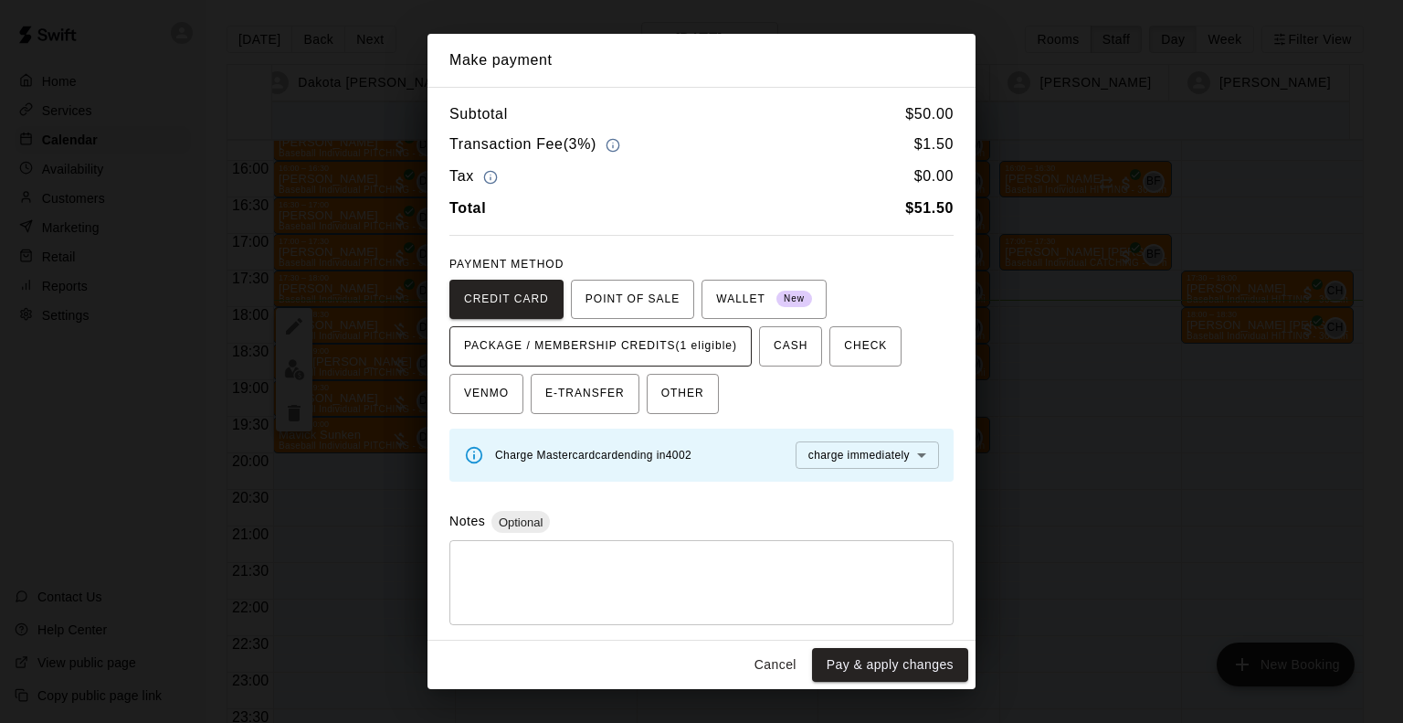
click at [745, 354] on button "PACKAGE / MEMBERSHIP CREDITS (1 eligible)" at bounding box center [600, 346] width 302 height 40
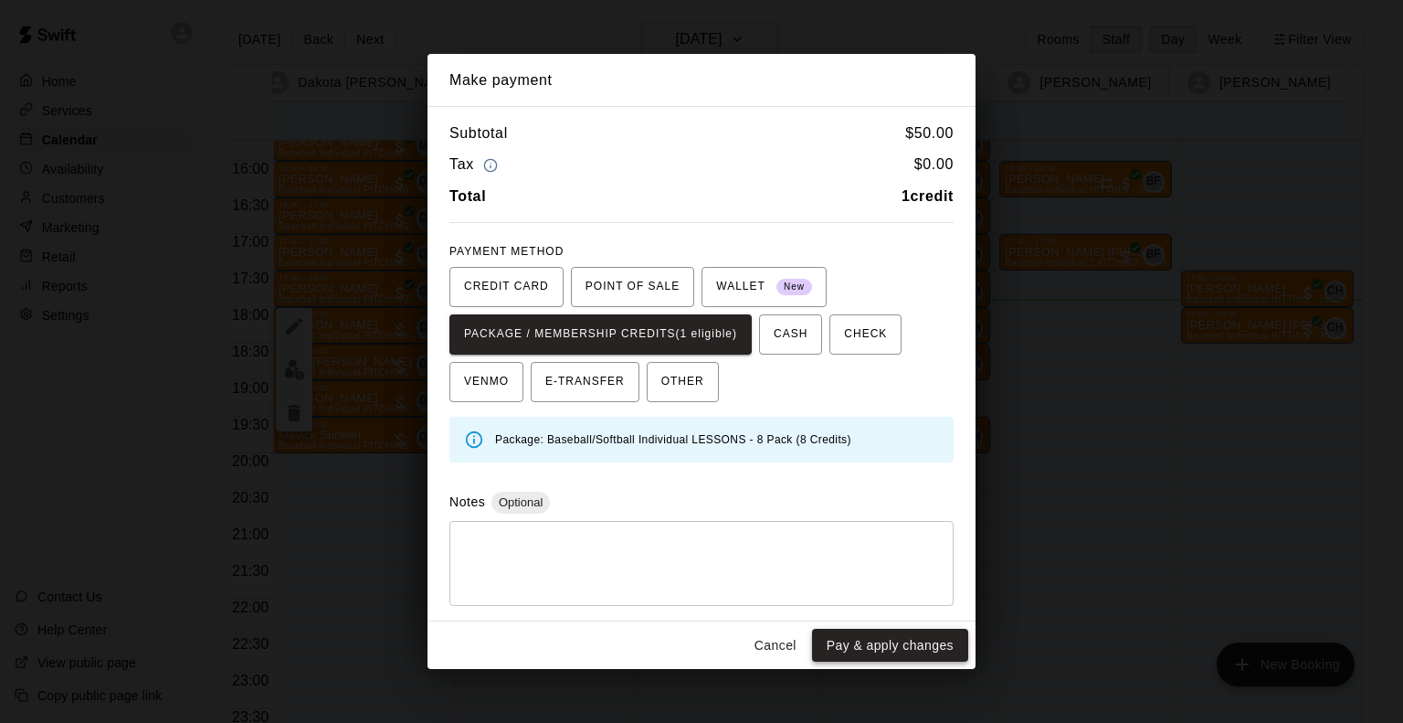
click at [883, 639] on button "Pay & apply changes" at bounding box center [890, 646] width 156 height 34
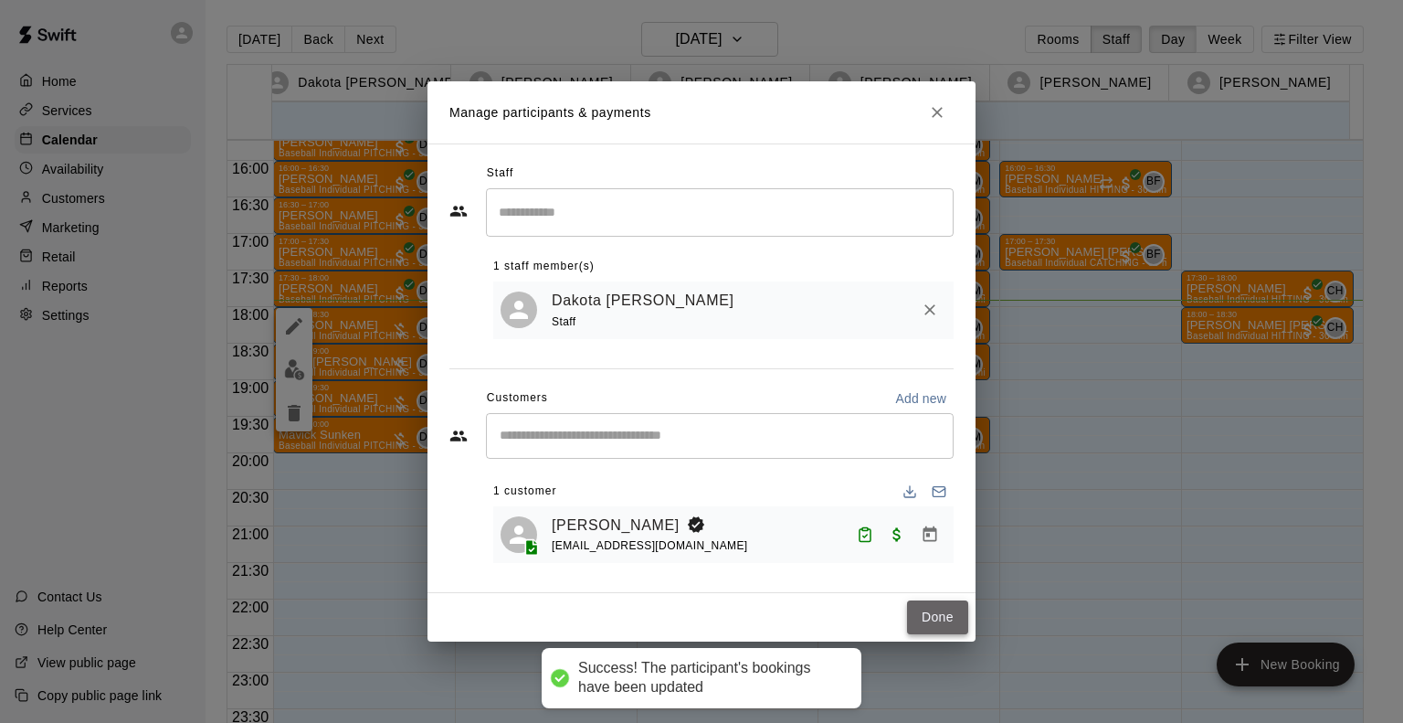
click at [939, 620] on button "Done" at bounding box center [937, 617] width 61 height 34
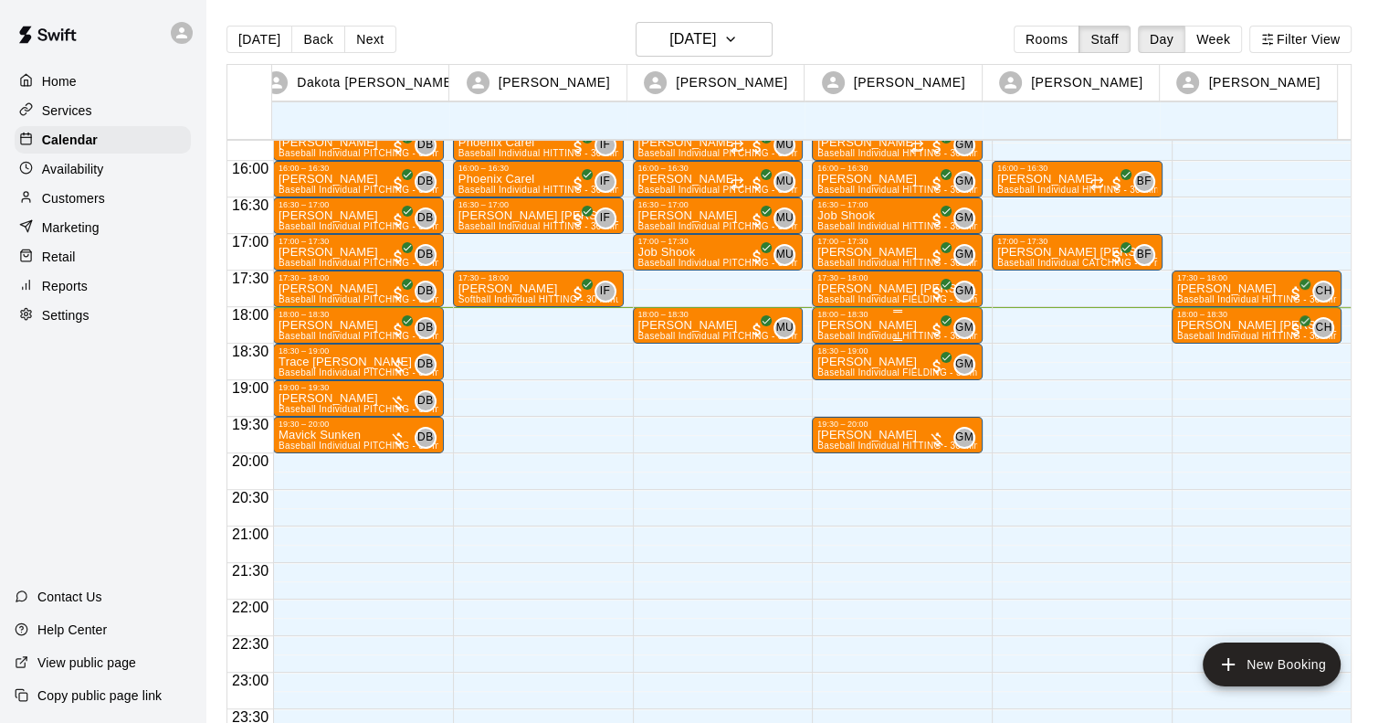
click at [848, 325] on p "[PERSON_NAME]" at bounding box center [898, 325] width 160 height 0
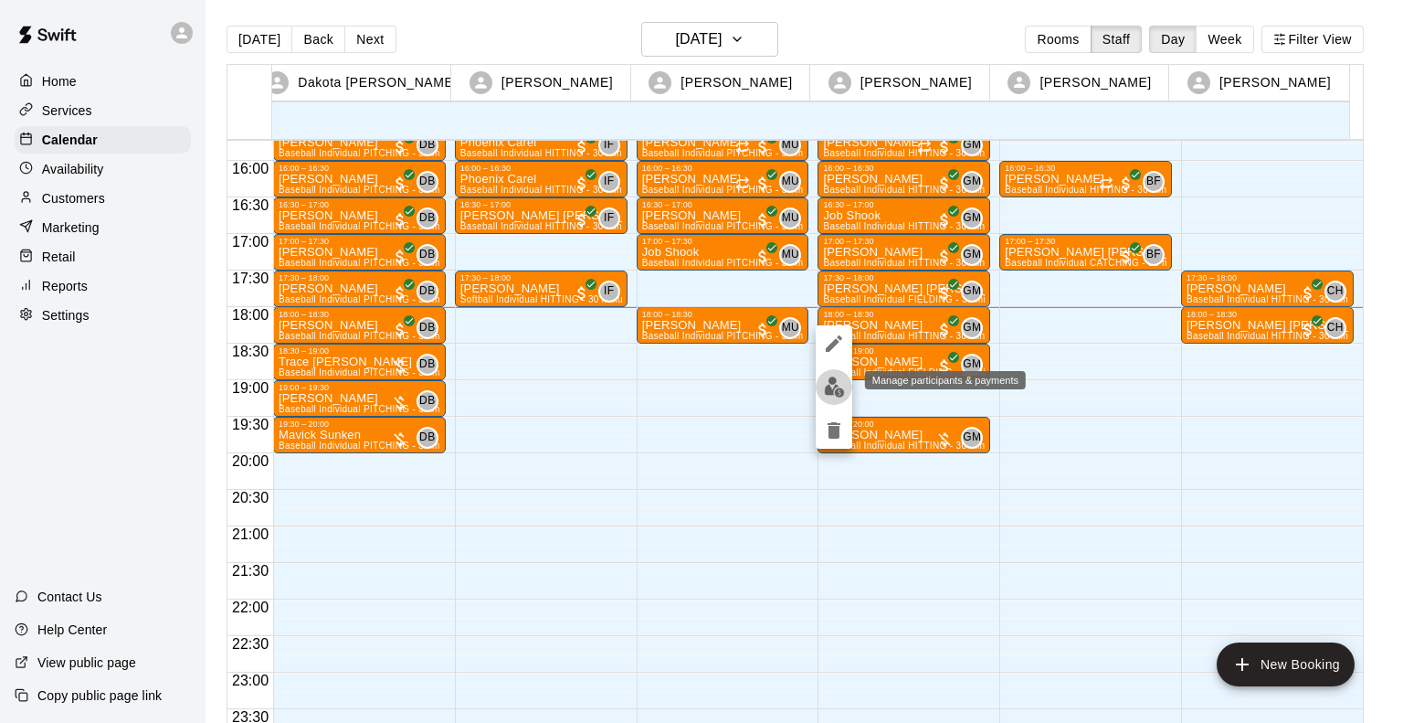
click at [824, 386] on img "edit" at bounding box center [834, 386] width 21 height 21
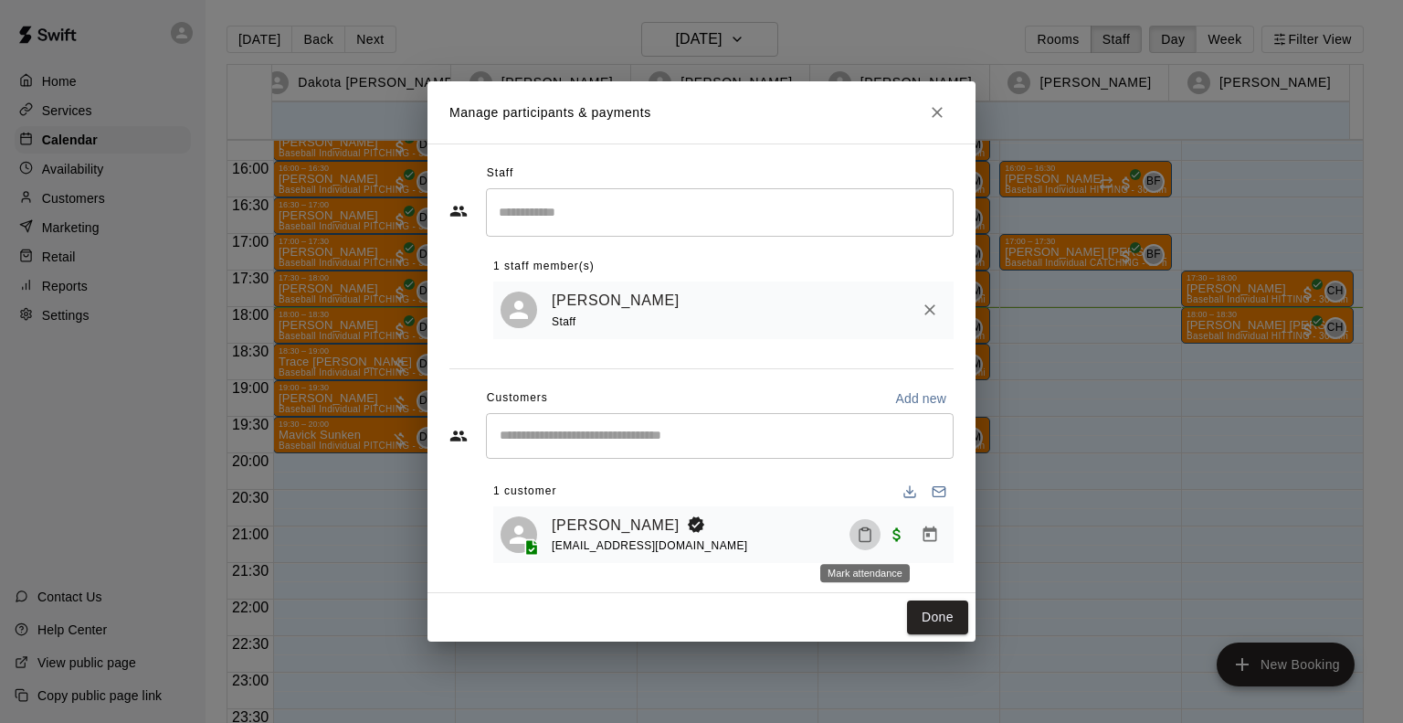
click at [863, 537] on icon "Mark attendance" at bounding box center [865, 534] width 16 height 16
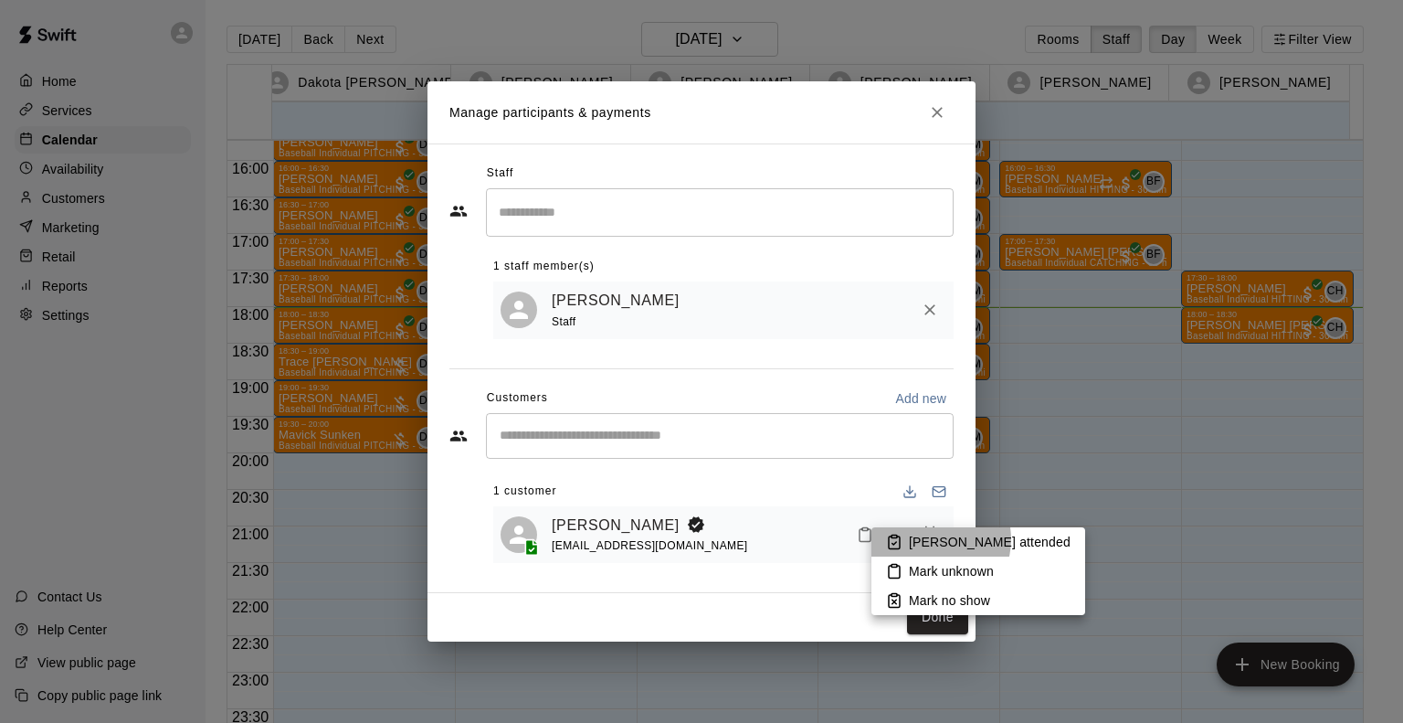
click at [930, 539] on p "[PERSON_NAME] attended" at bounding box center [990, 542] width 162 height 18
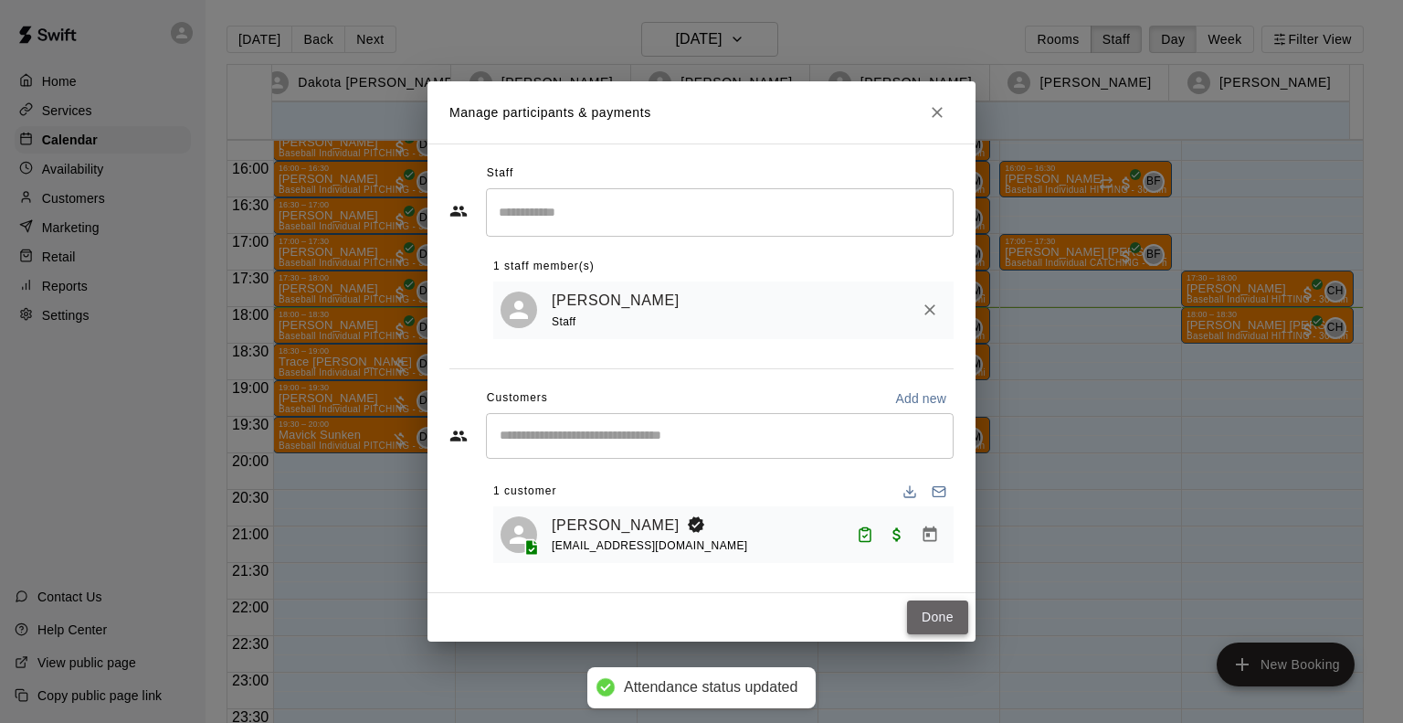
click at [928, 620] on button "Done" at bounding box center [937, 617] width 61 height 34
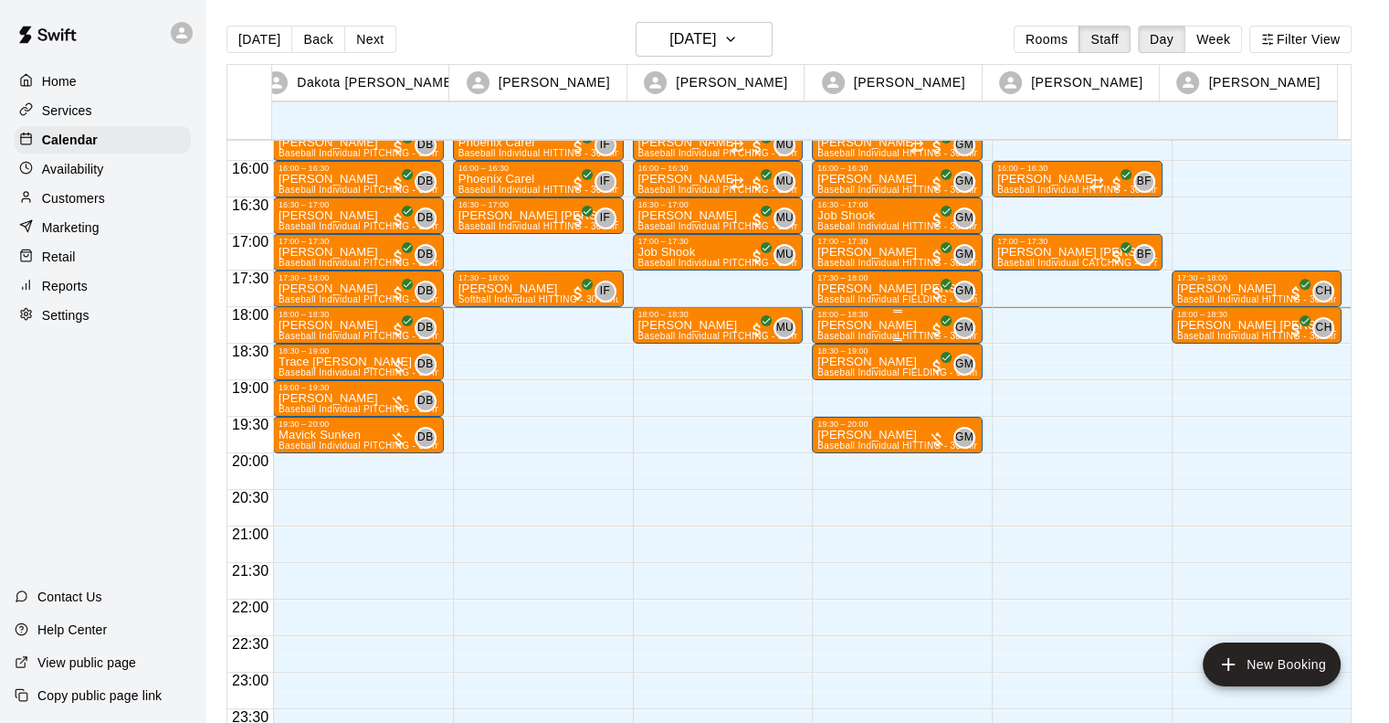
click at [851, 325] on p "[PERSON_NAME]" at bounding box center [898, 325] width 160 height 0
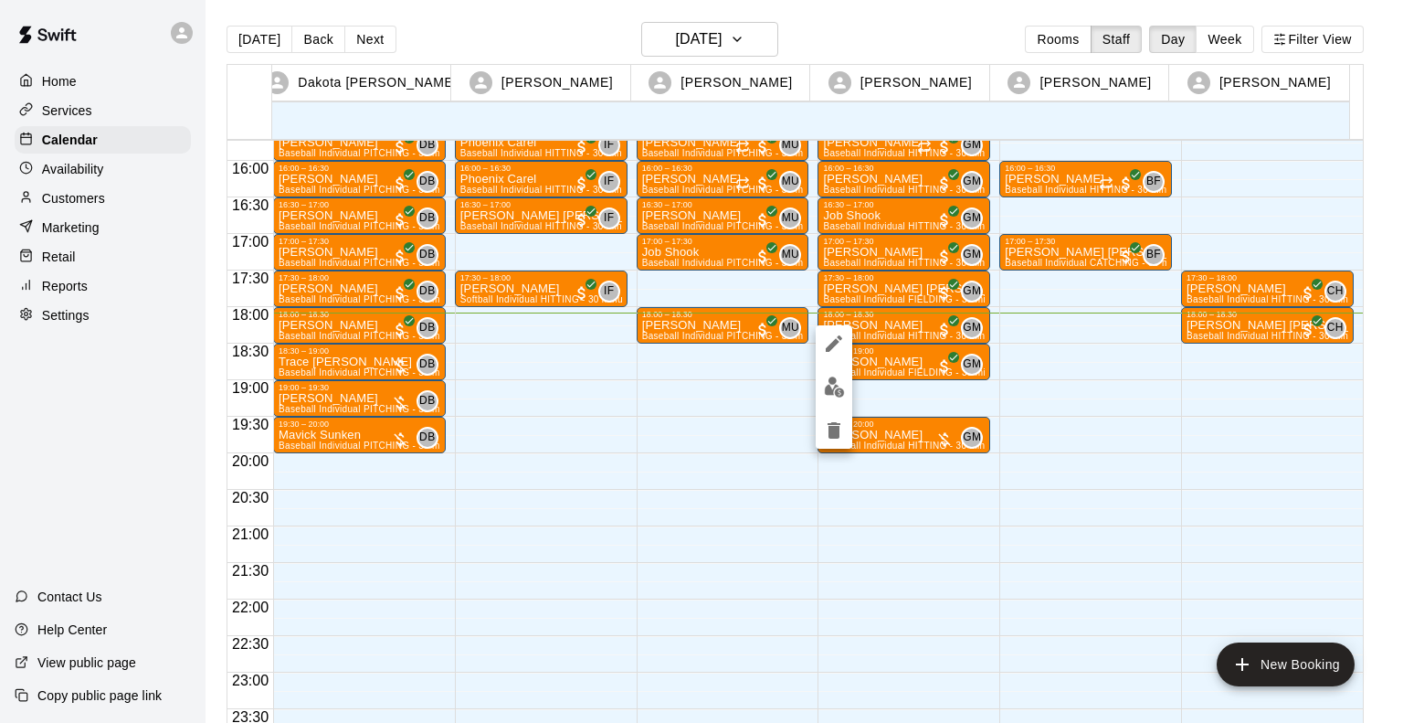
click at [560, 10] on div at bounding box center [701, 361] width 1403 height 723
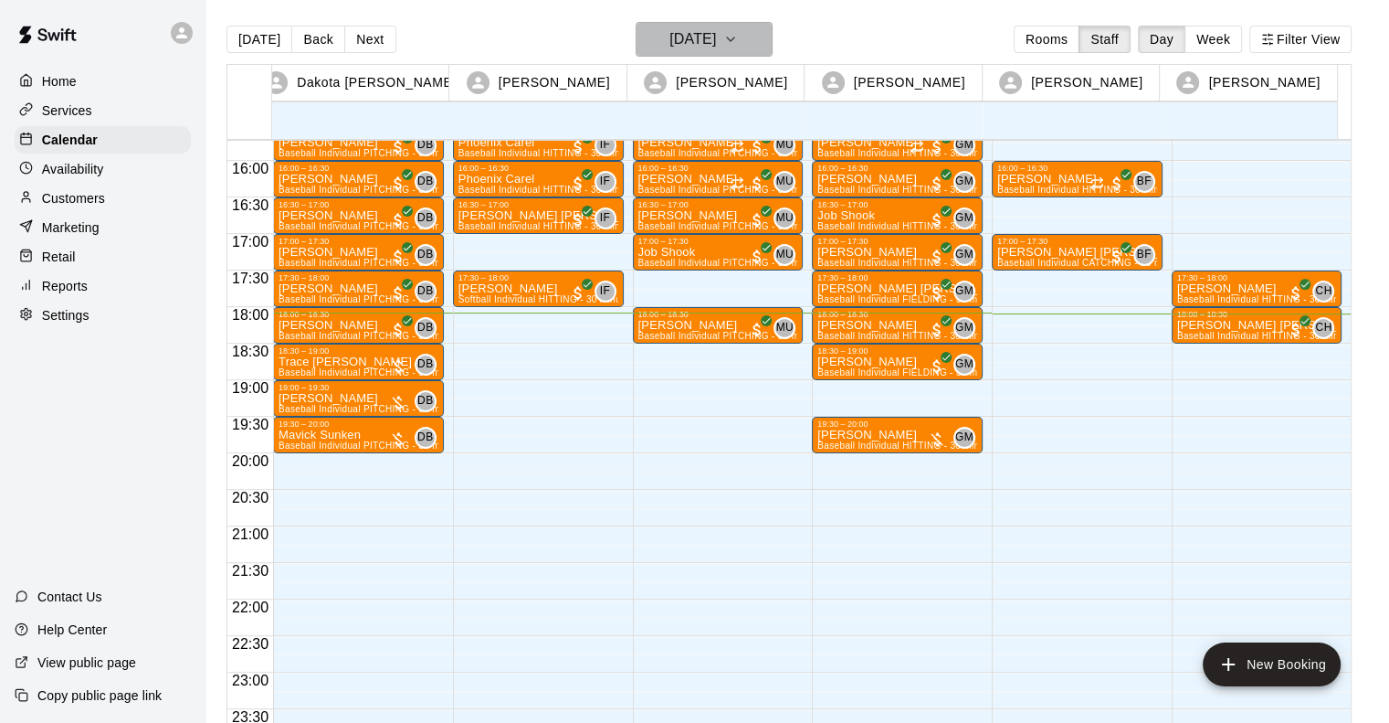
click at [738, 44] on icon "button" at bounding box center [731, 39] width 15 height 22
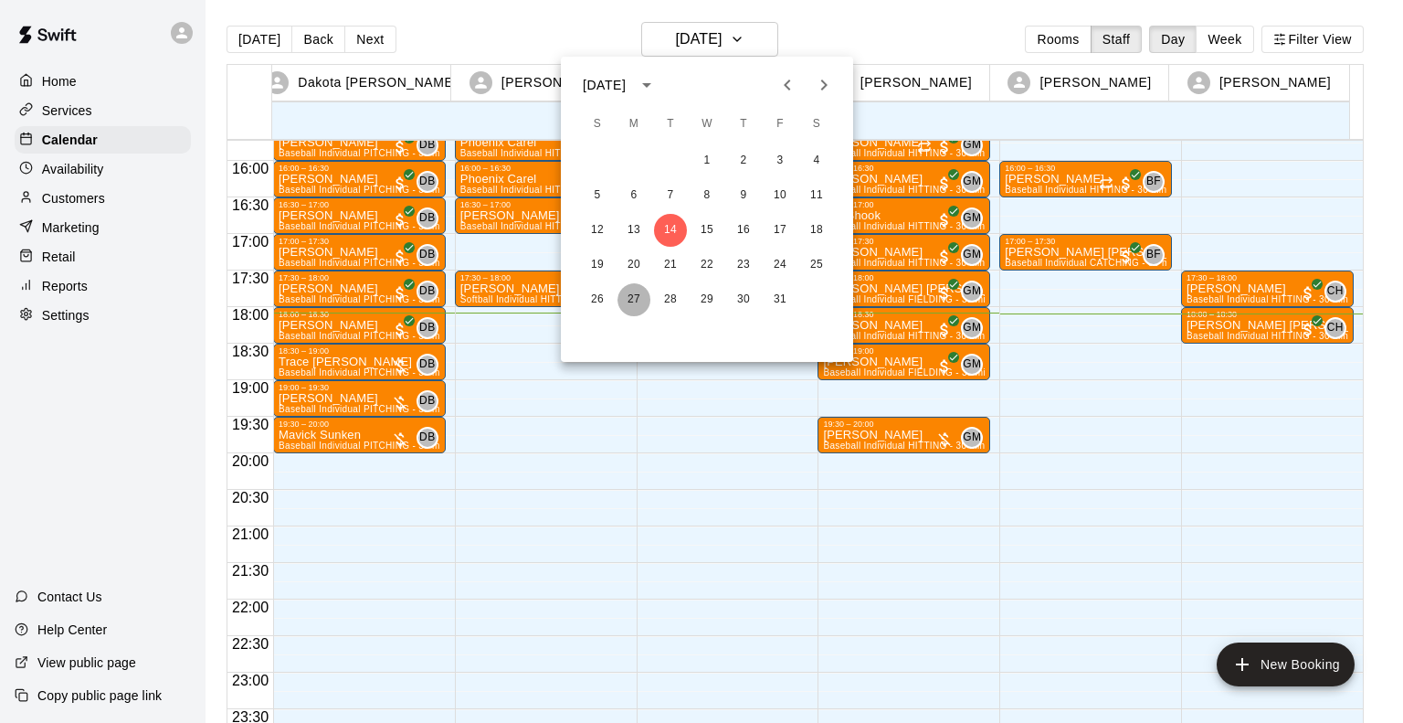
click at [634, 304] on button "27" at bounding box center [634, 299] width 33 height 33
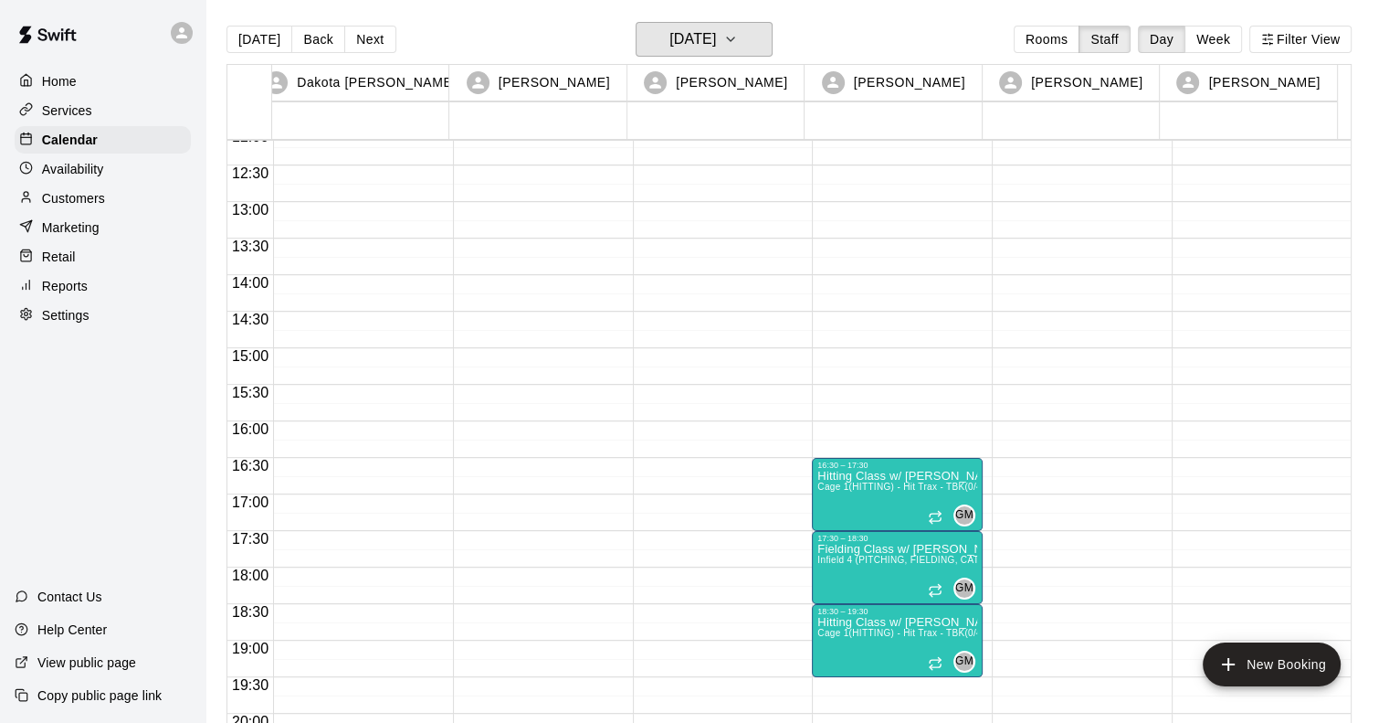
scroll to position [894, 0]
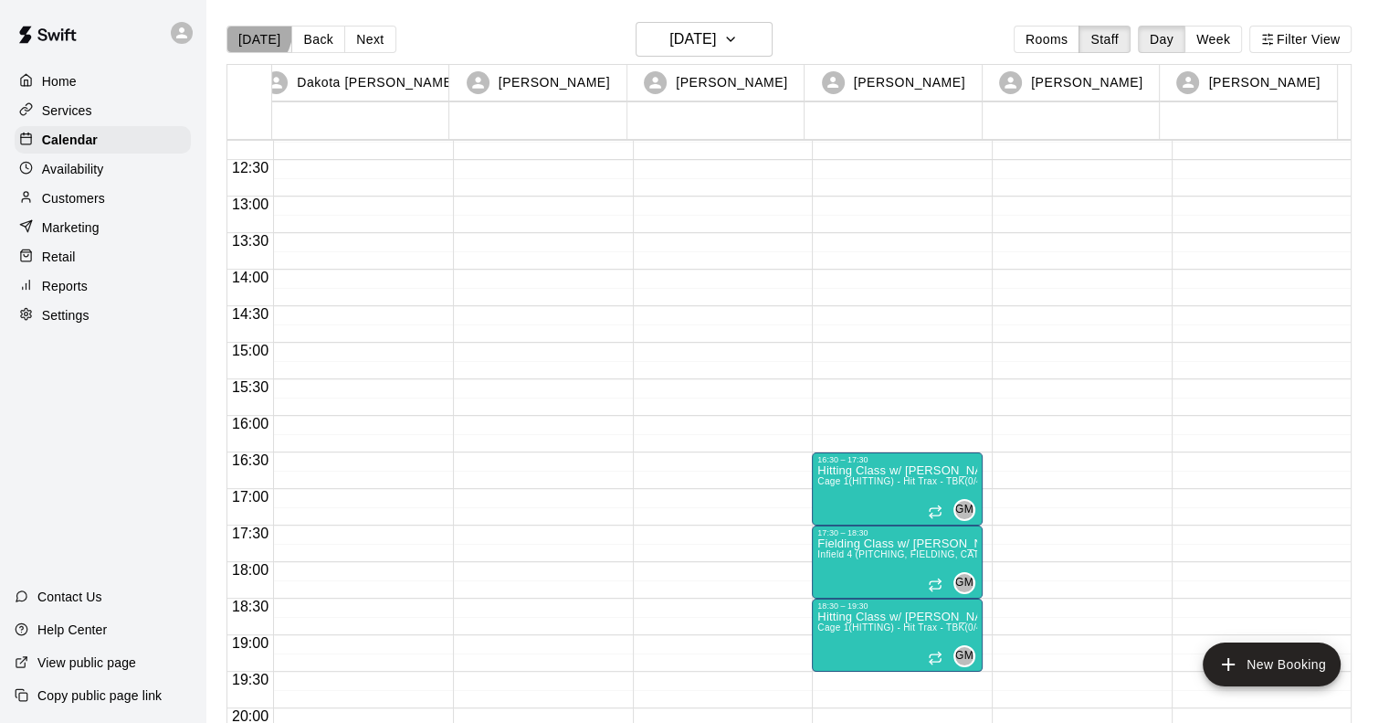
click at [252, 32] on button "[DATE]" at bounding box center [260, 39] width 66 height 27
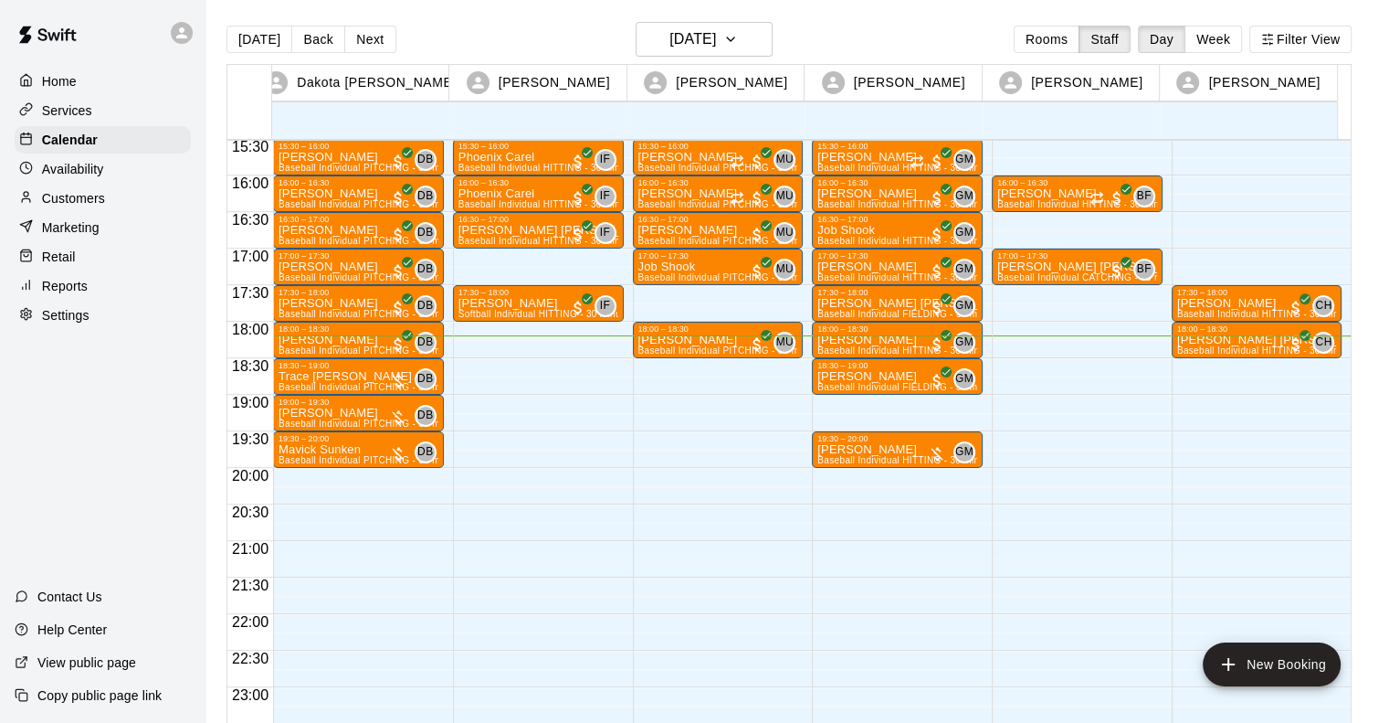
scroll to position [1136, 0]
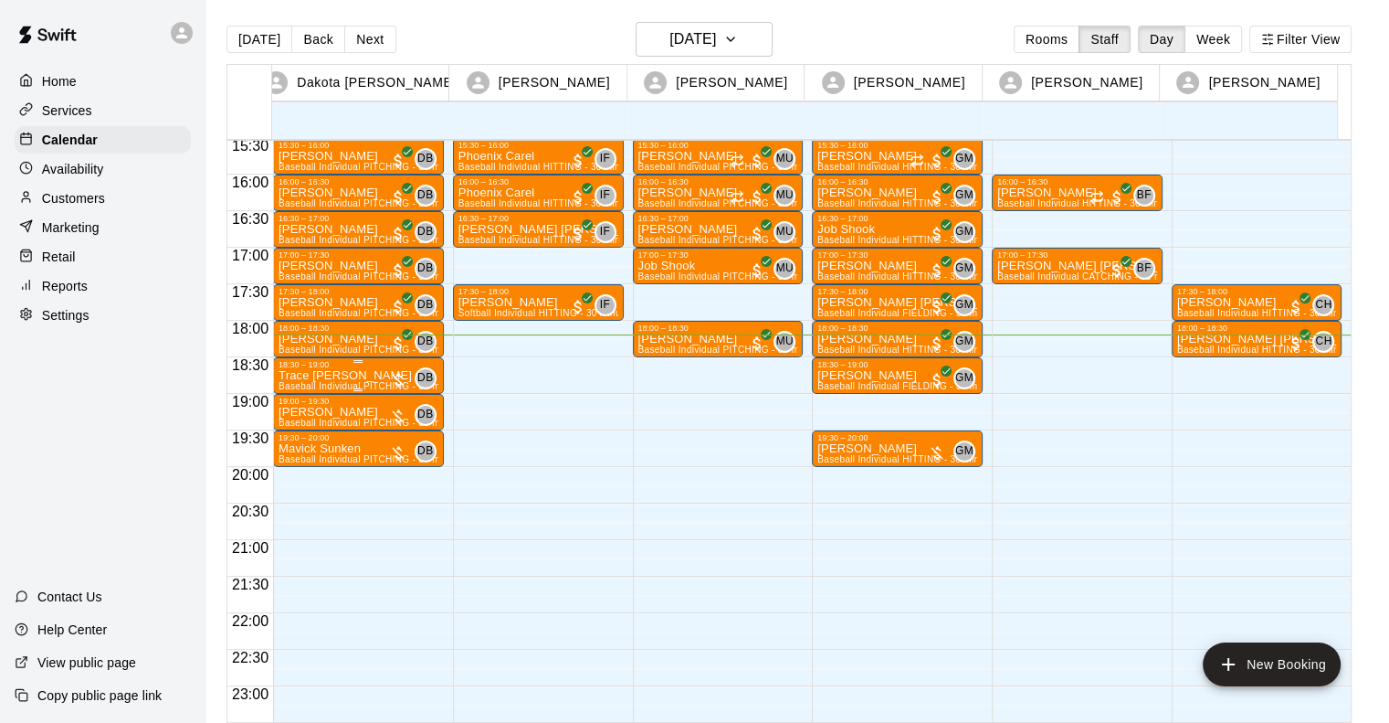
click at [324, 368] on div "18:30 – 19:00" at bounding box center [359, 364] width 160 height 9
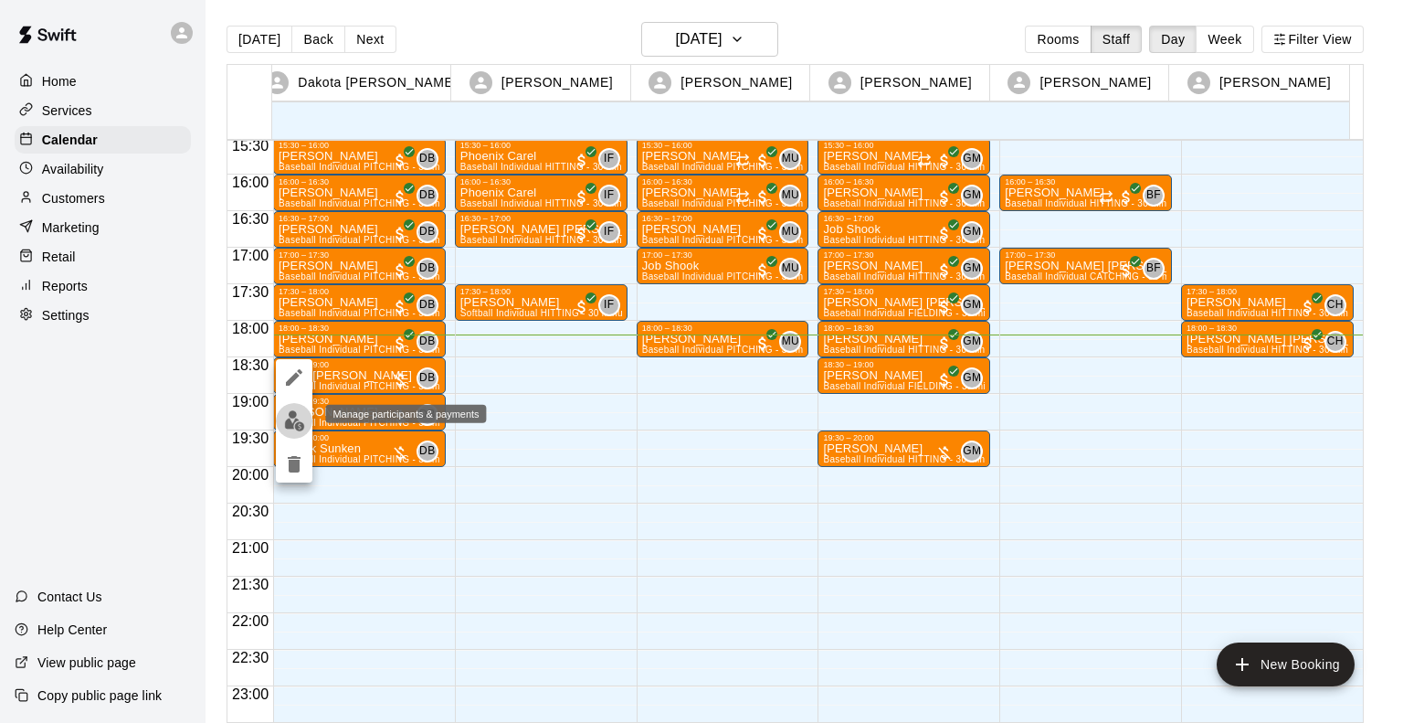
click at [296, 423] on img "edit" at bounding box center [294, 420] width 21 height 21
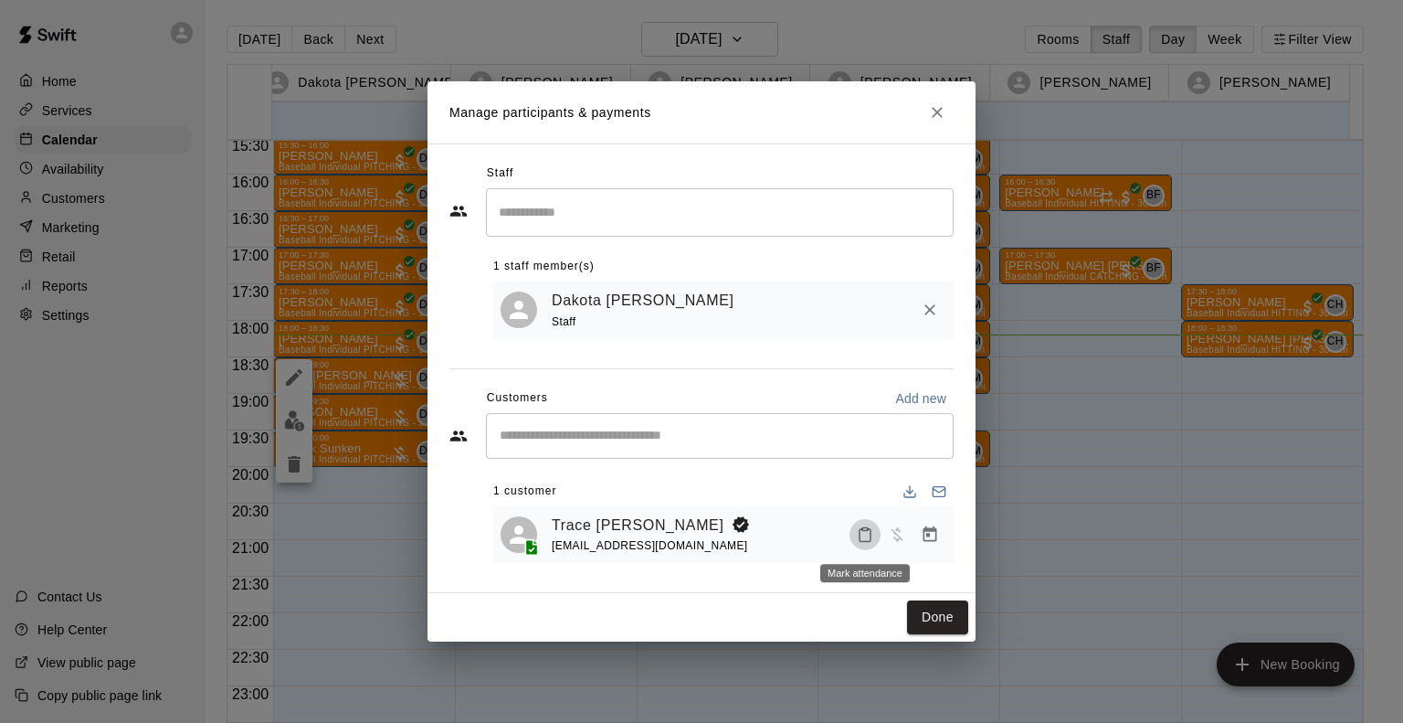
click at [865, 530] on icon "Mark attendance" at bounding box center [865, 534] width 16 height 16
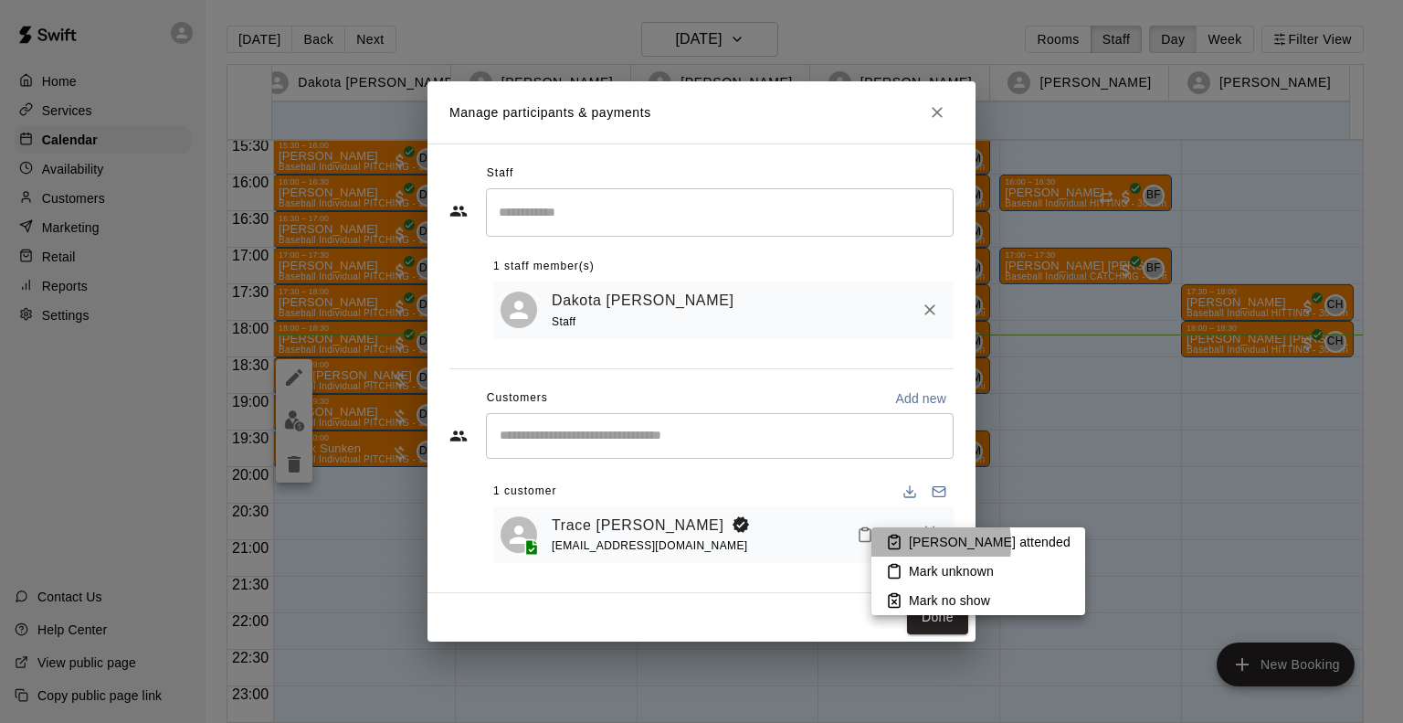
click at [906, 544] on li "[PERSON_NAME] attended" at bounding box center [979, 541] width 214 height 29
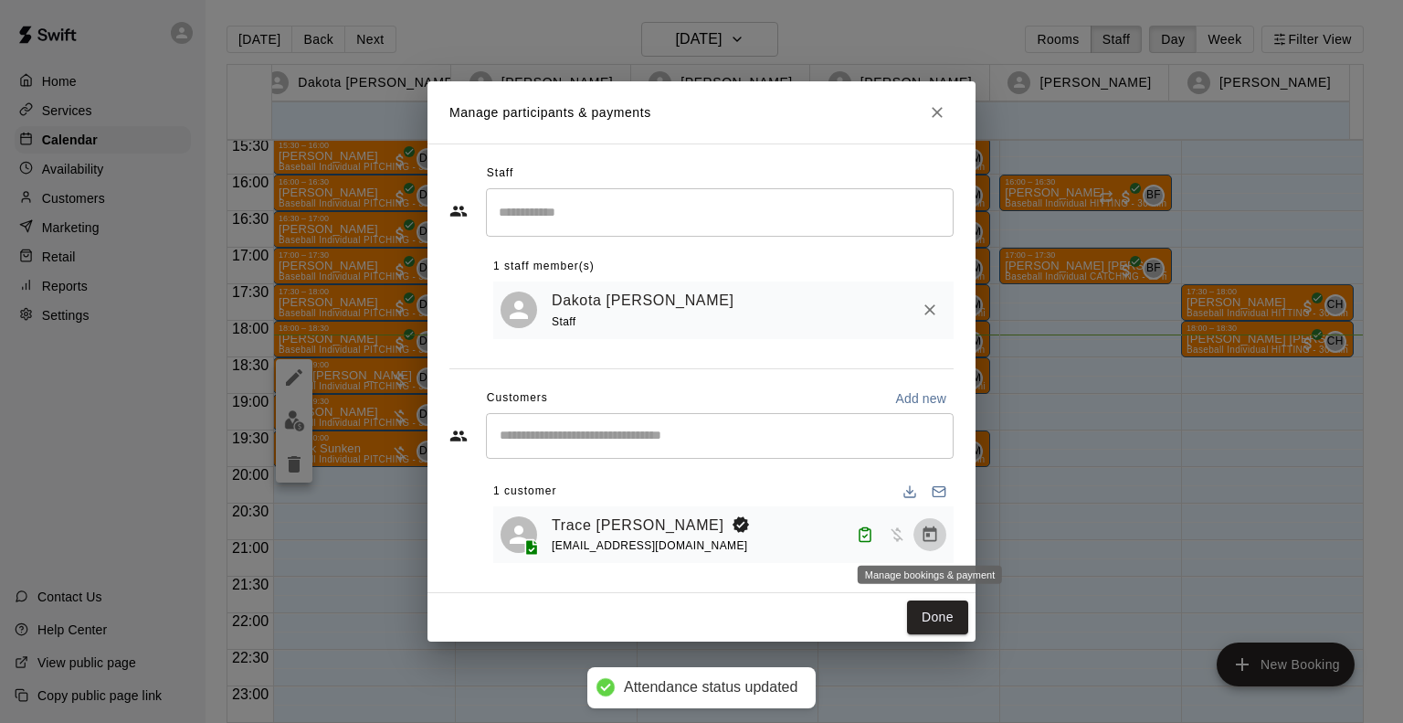
click at [928, 540] on icon "Manage bookings & payment" at bounding box center [930, 534] width 18 height 18
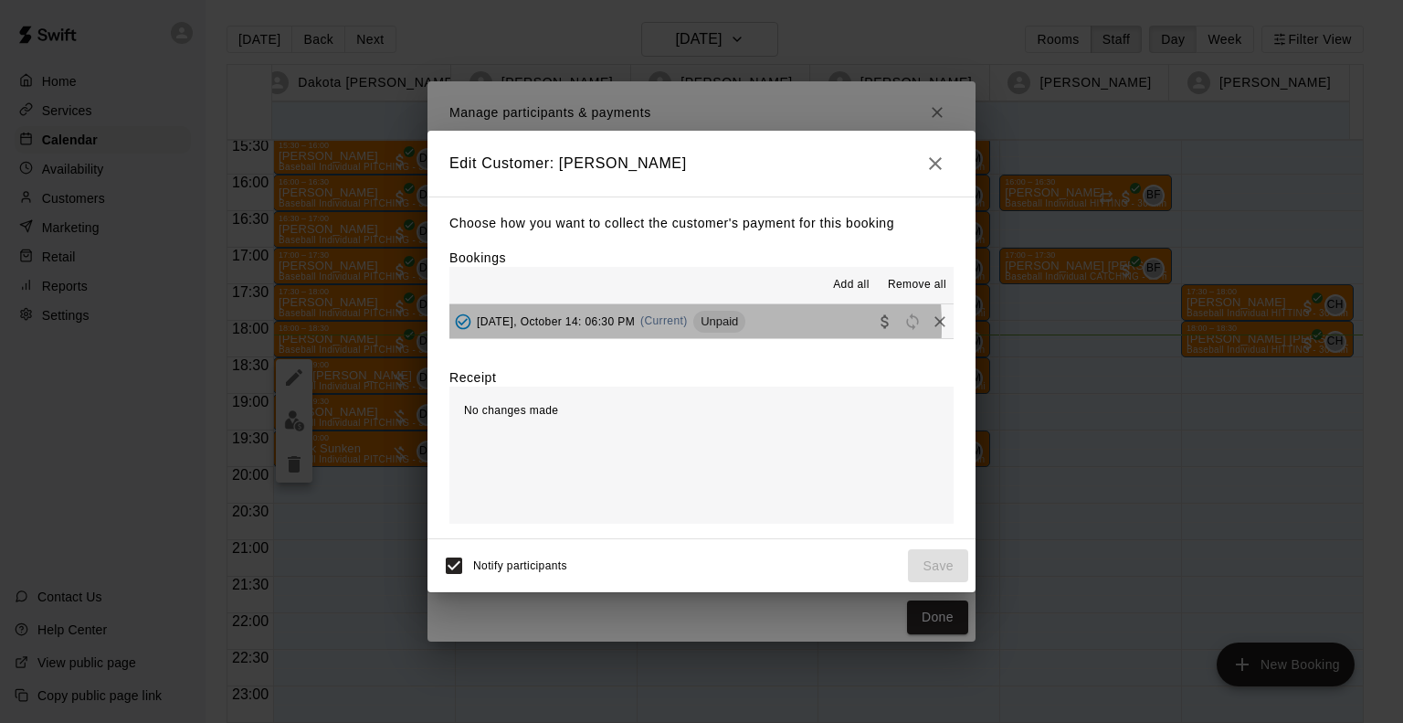
click at [606, 328] on div "Tuesday, October 14: 06:30 PM (Current) Unpaid" at bounding box center [597, 321] width 296 height 27
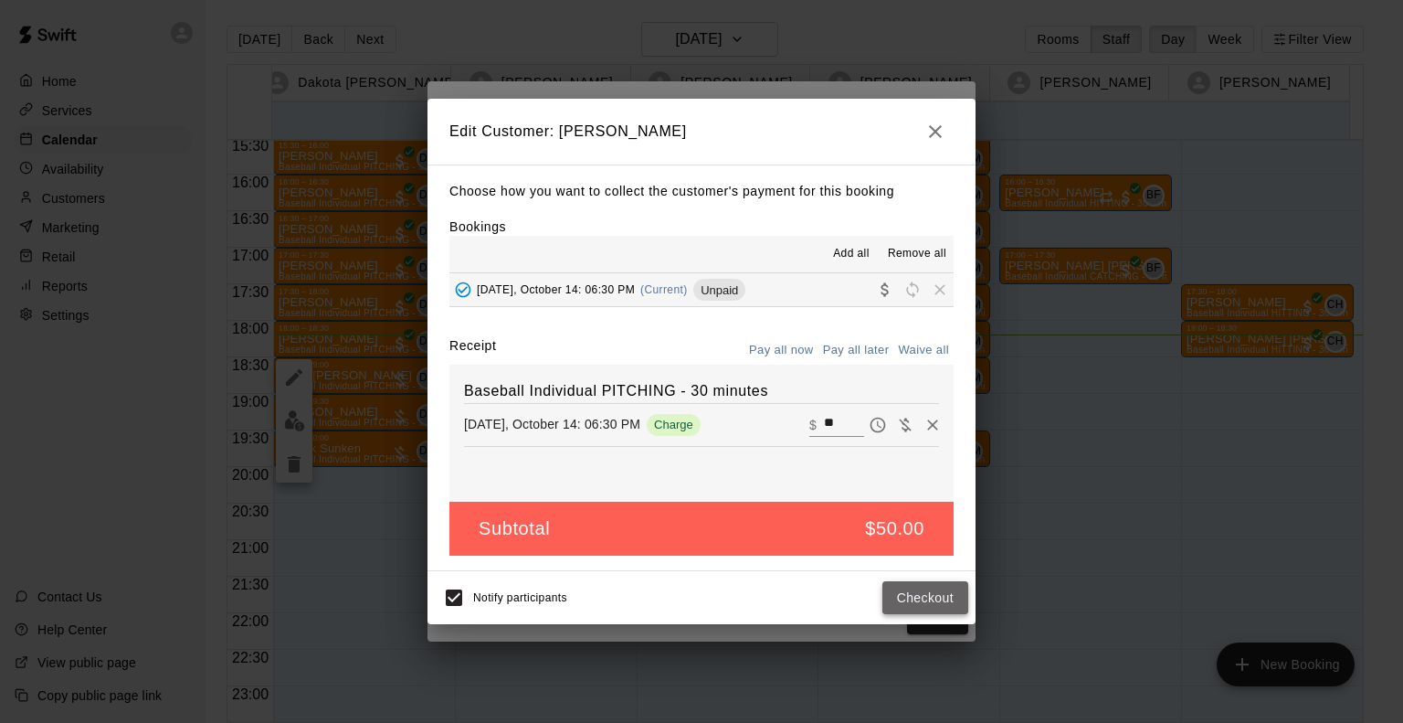
click at [956, 597] on button "Checkout" at bounding box center [925, 598] width 86 height 34
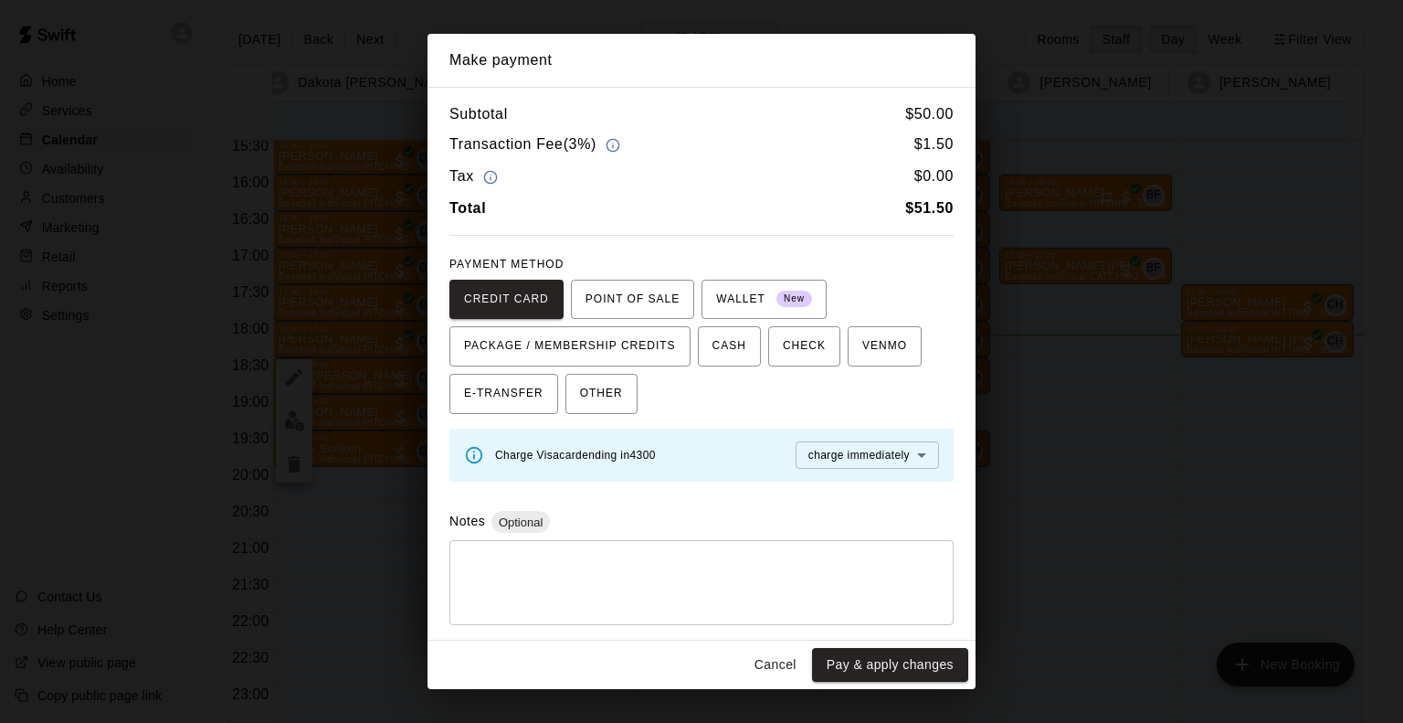
click at [634, 459] on span "Charge Visa card ending in 4300" at bounding box center [575, 455] width 161 height 13
click at [771, 669] on button "Cancel" at bounding box center [775, 665] width 58 height 34
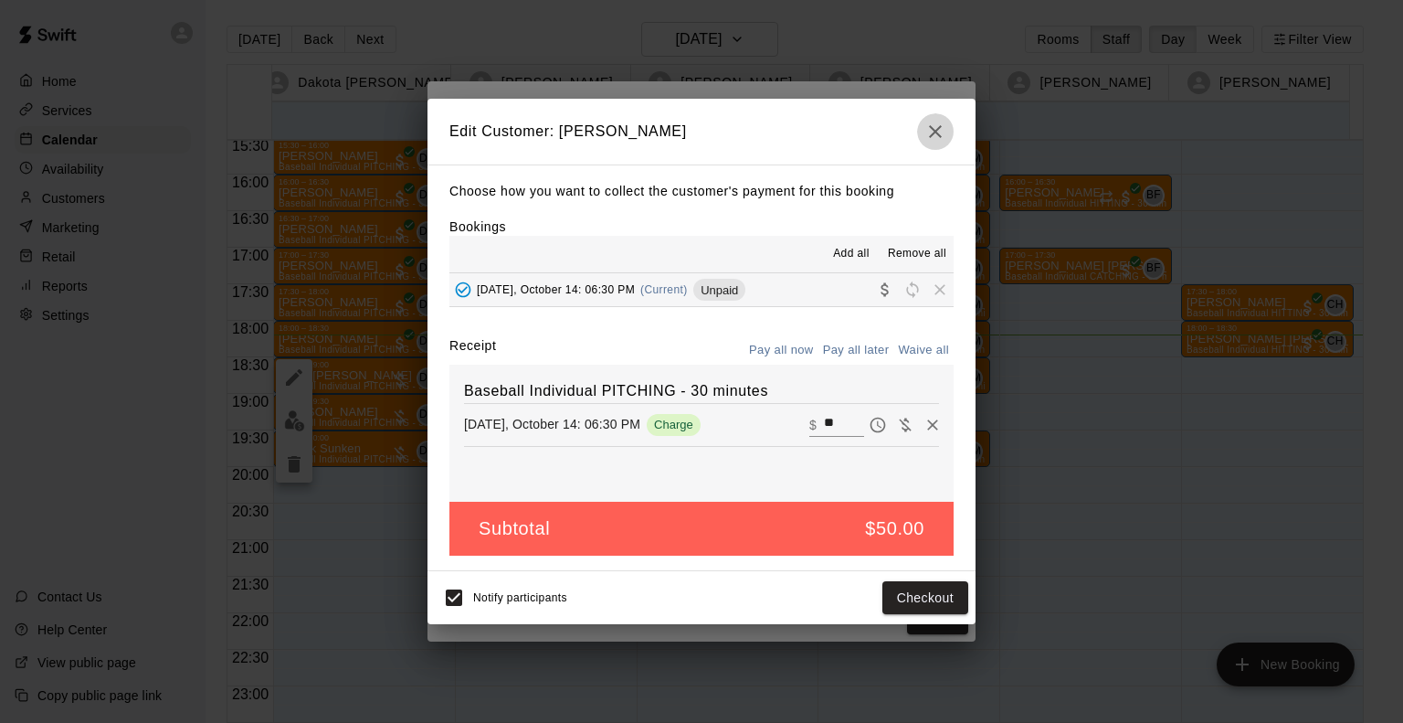
click at [942, 128] on icon "button" at bounding box center [936, 132] width 22 height 22
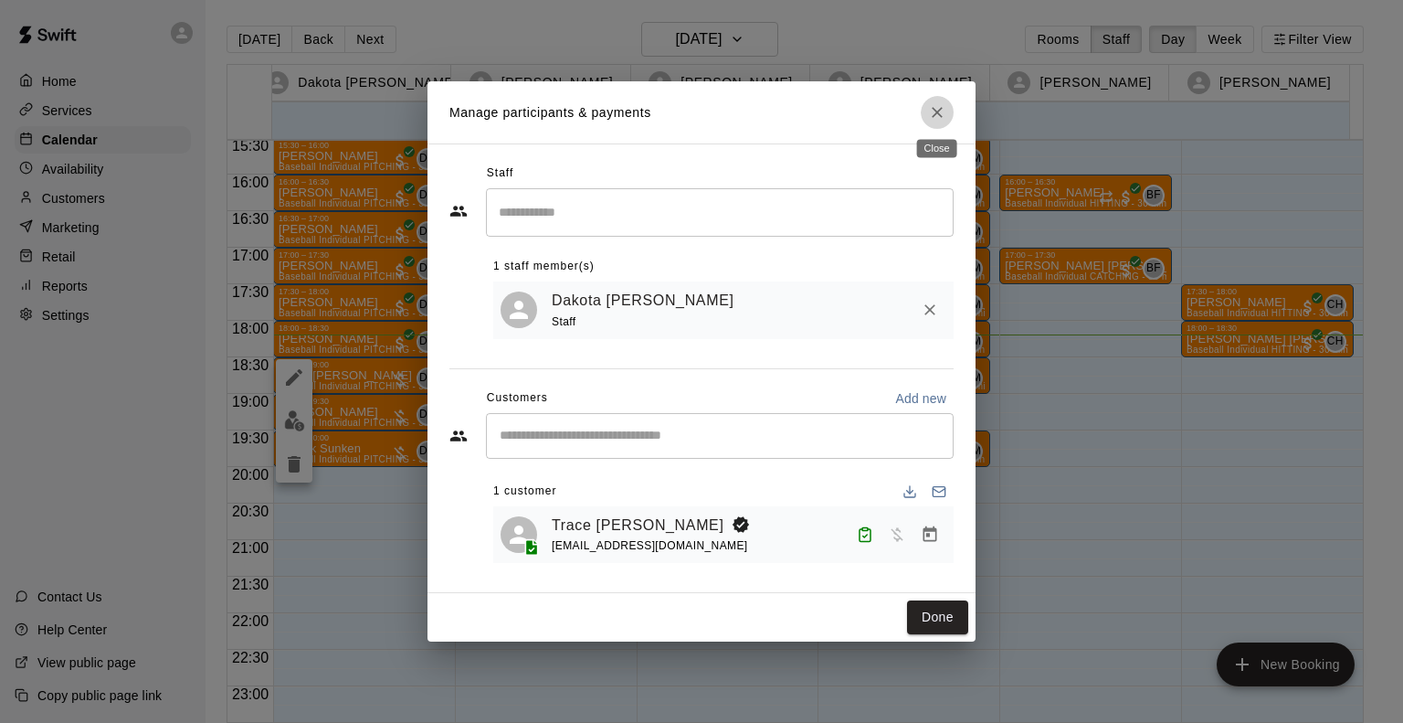
click at [940, 103] on icon "Close" at bounding box center [937, 112] width 18 height 18
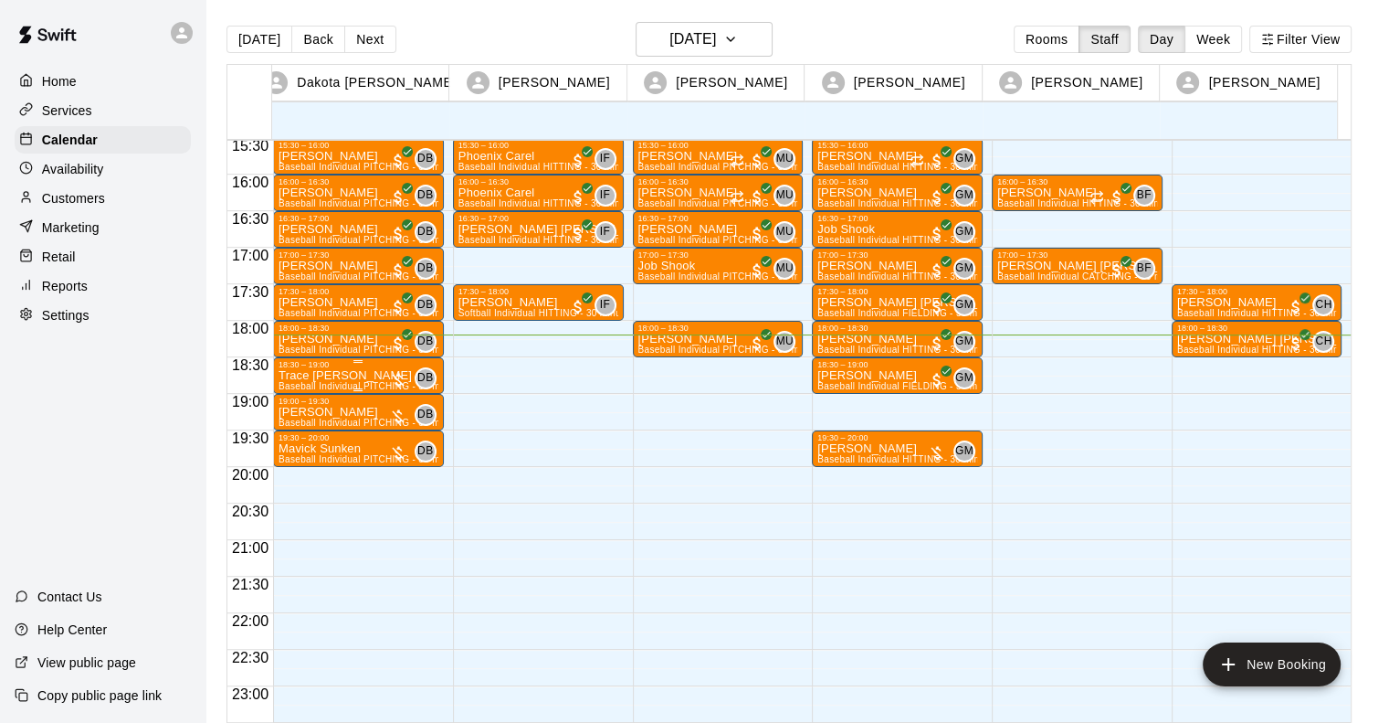
click at [296, 375] on p "Trace [PERSON_NAME]" at bounding box center [359, 375] width 160 height 0
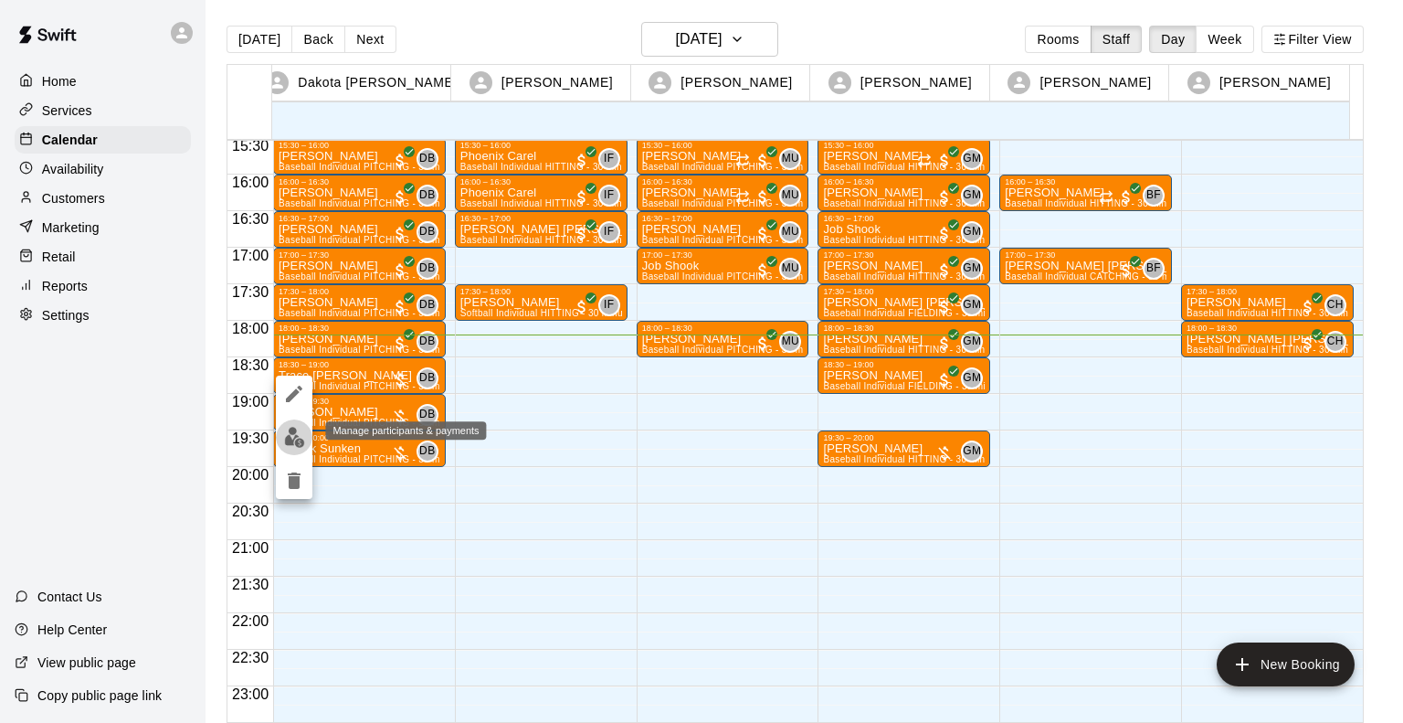
click at [292, 445] on img "edit" at bounding box center [294, 437] width 21 height 21
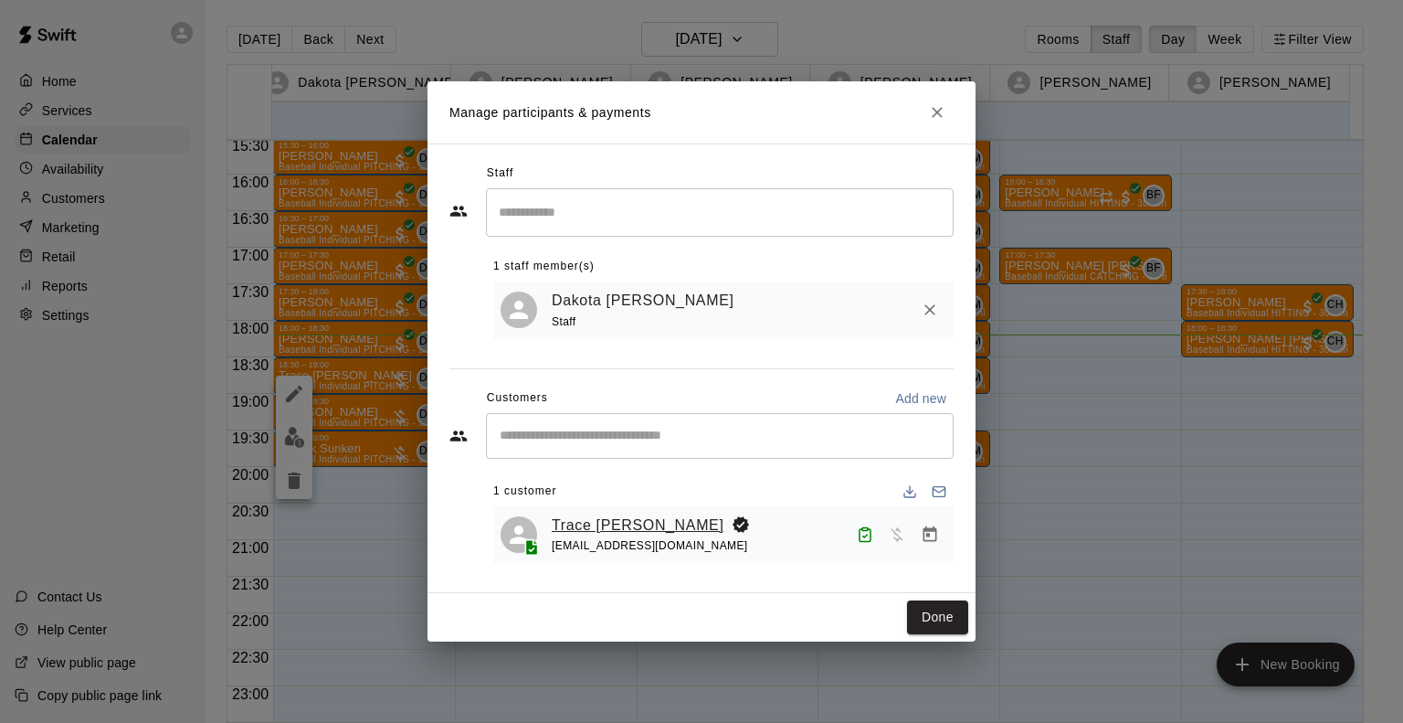
click at [626, 525] on link "Trace [PERSON_NAME]" at bounding box center [638, 525] width 173 height 24
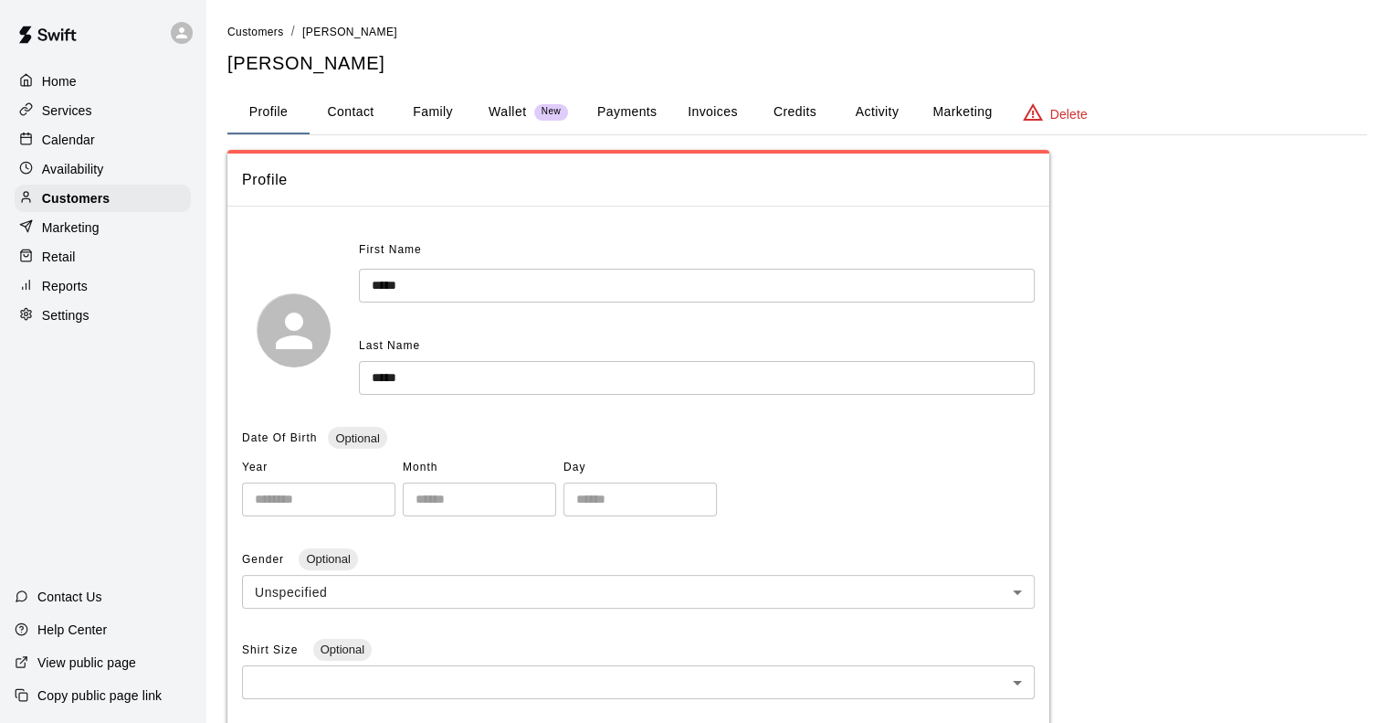
click at [878, 105] on button "Activity" at bounding box center [877, 112] width 82 height 44
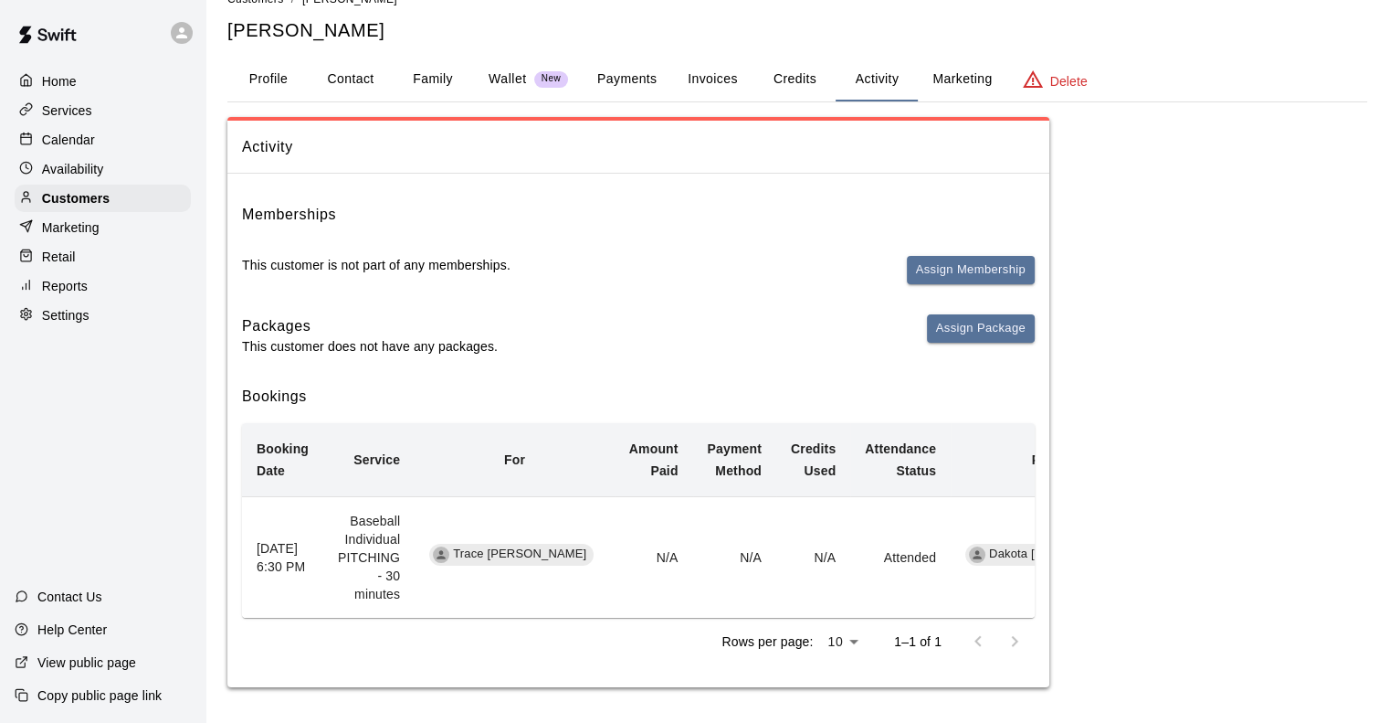
scroll to position [32, 0]
click at [653, 76] on button "Payments" at bounding box center [627, 80] width 89 height 44
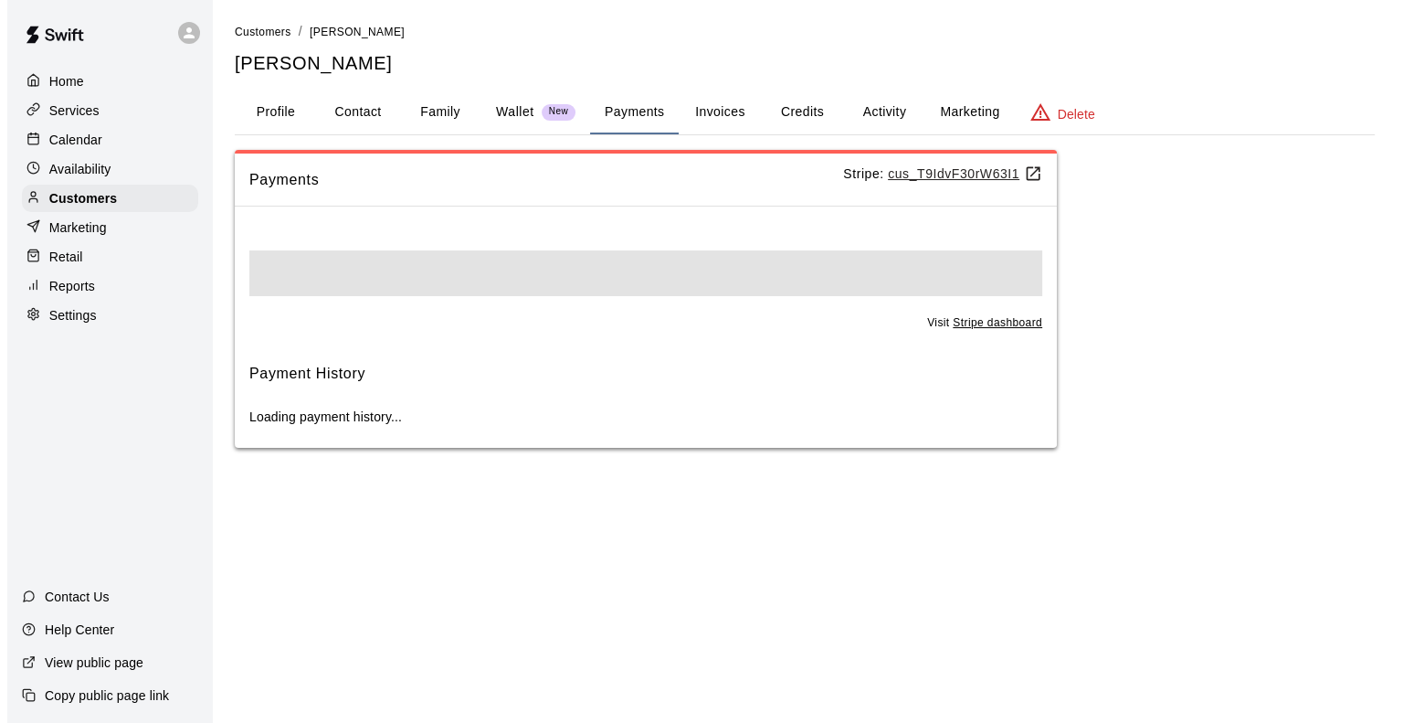
scroll to position [0, 0]
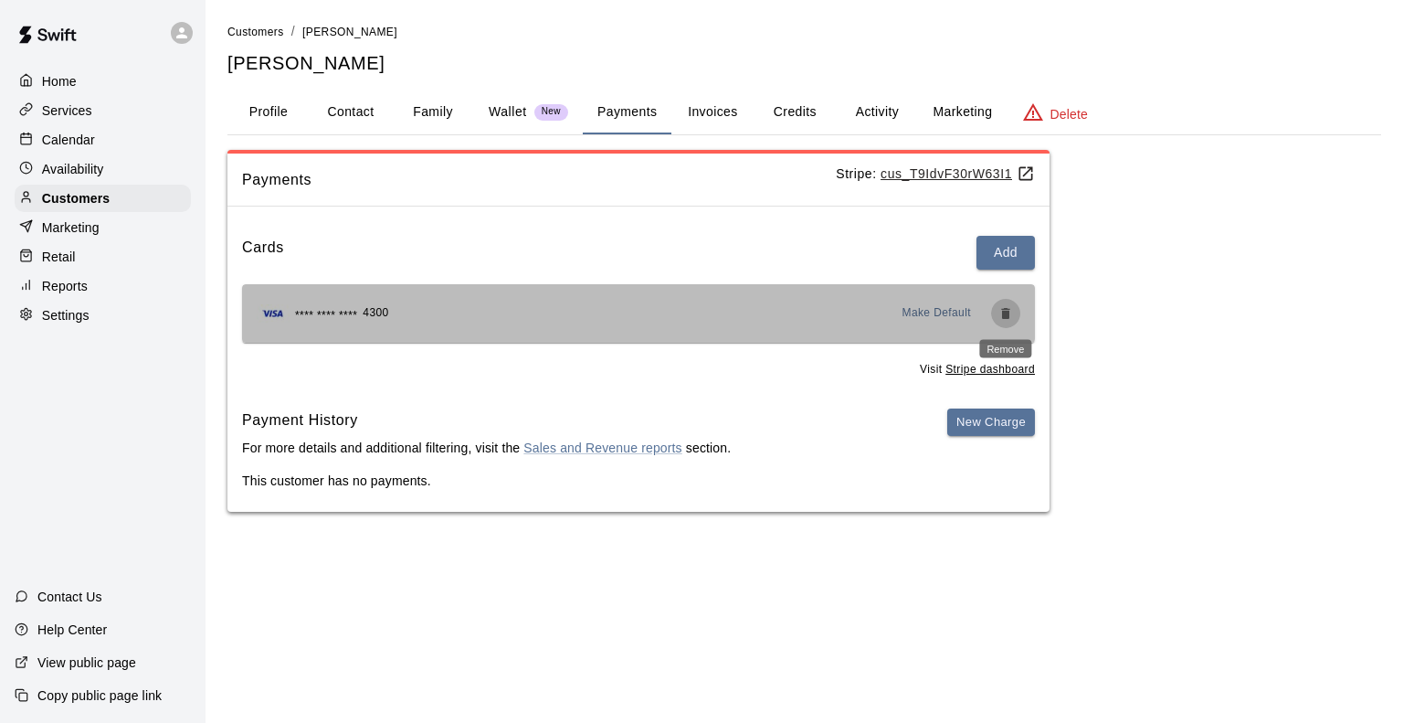
click at [999, 315] on icon "Remove" at bounding box center [1006, 313] width 15 height 15
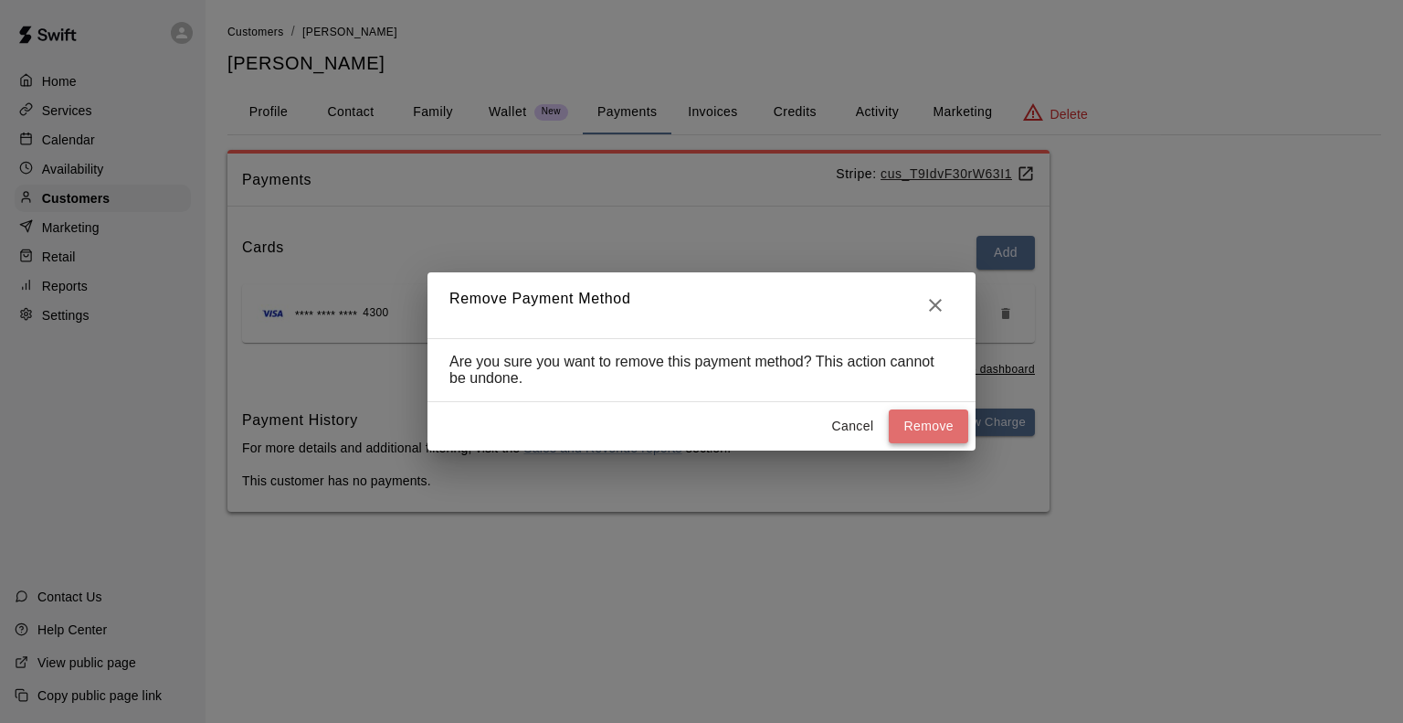
click at [913, 425] on button "Remove" at bounding box center [928, 426] width 79 height 34
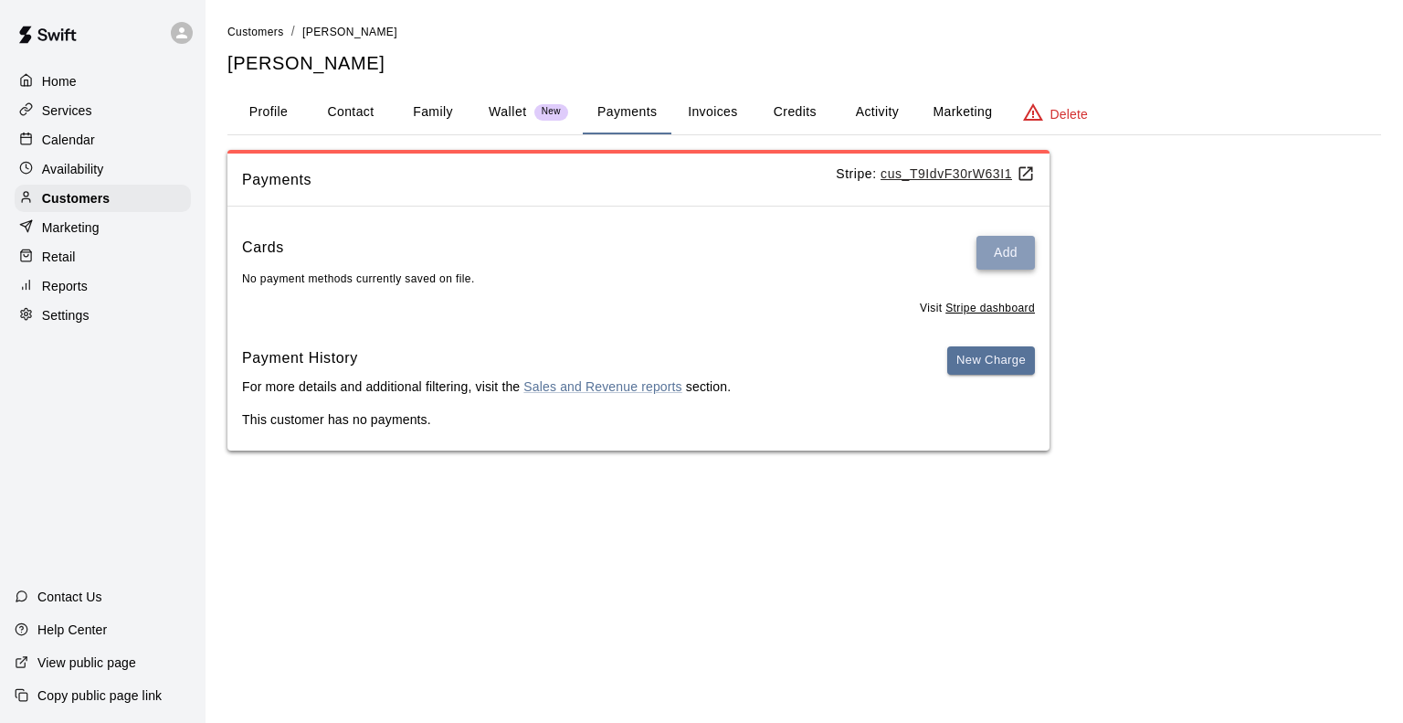
click at [1006, 262] on button "Add" at bounding box center [1006, 253] width 58 height 34
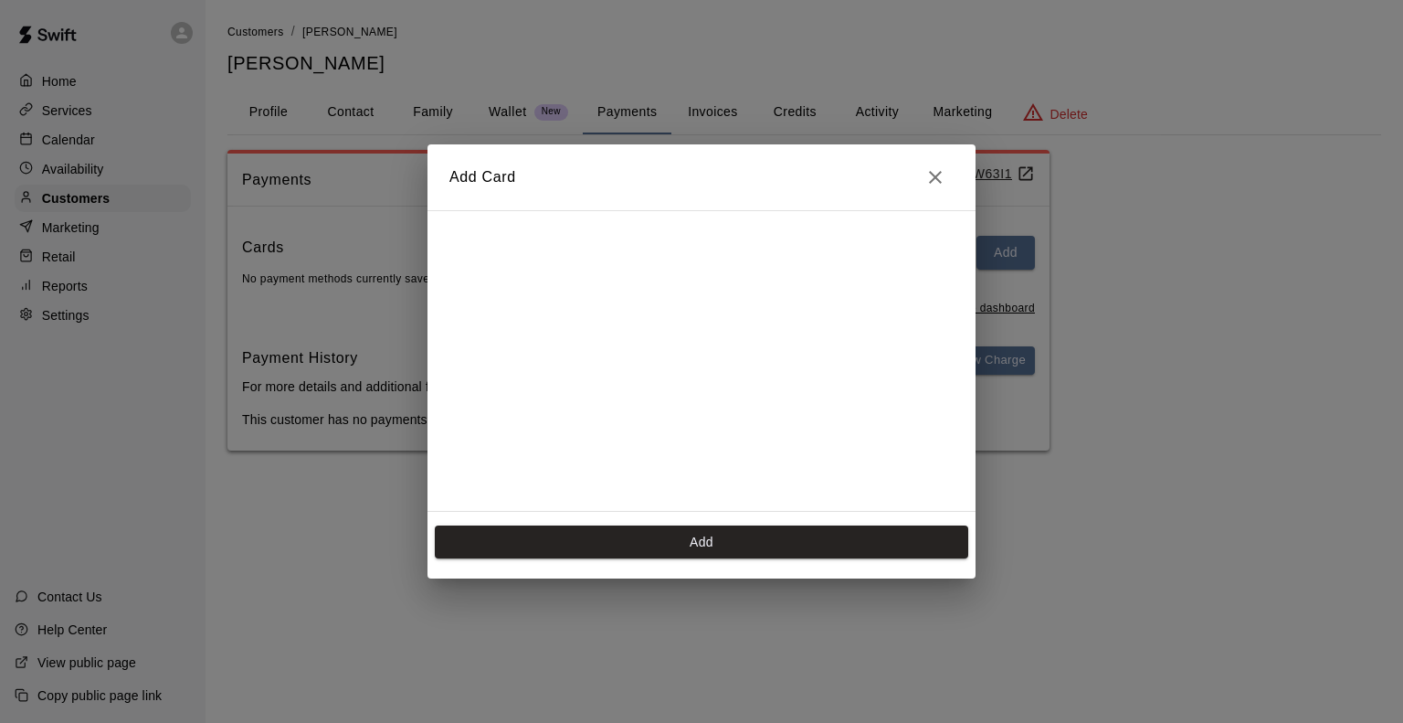
scroll to position [362, 0]
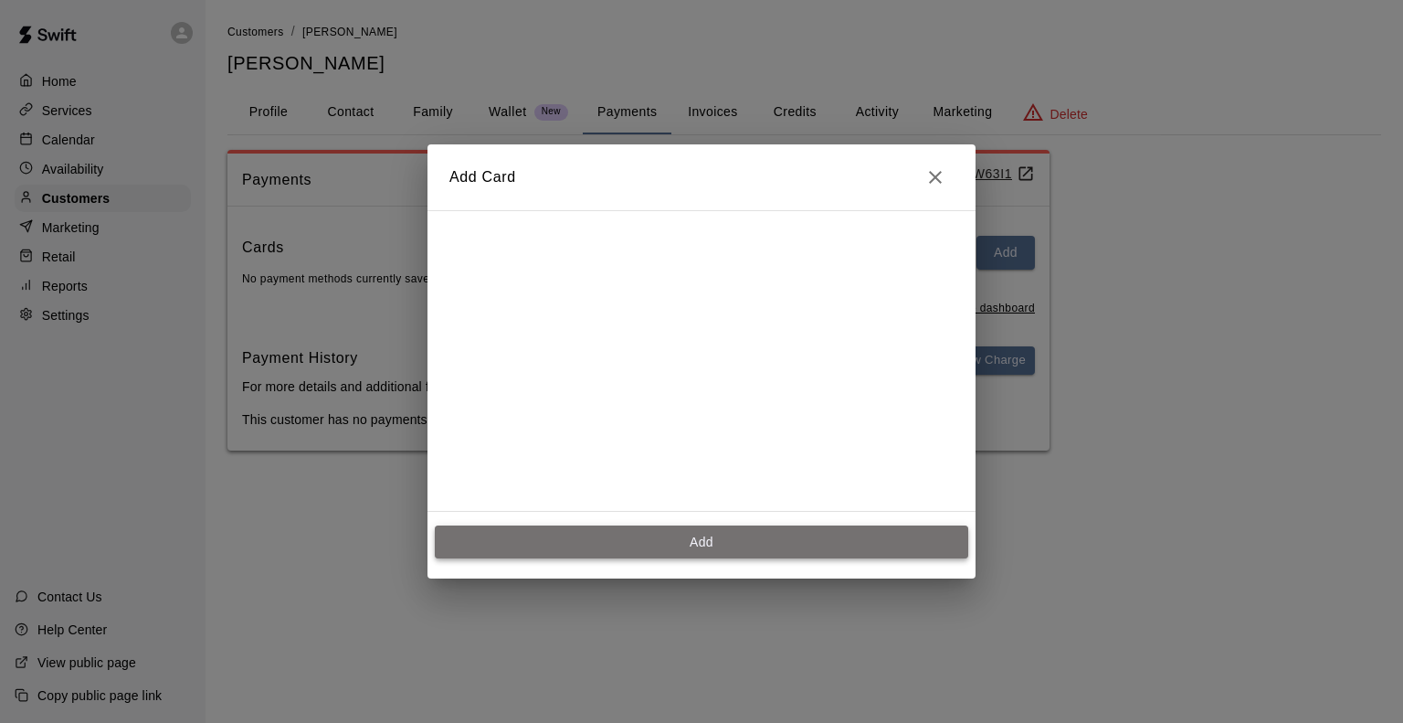
click at [733, 545] on button "Add" at bounding box center [702, 542] width 534 height 34
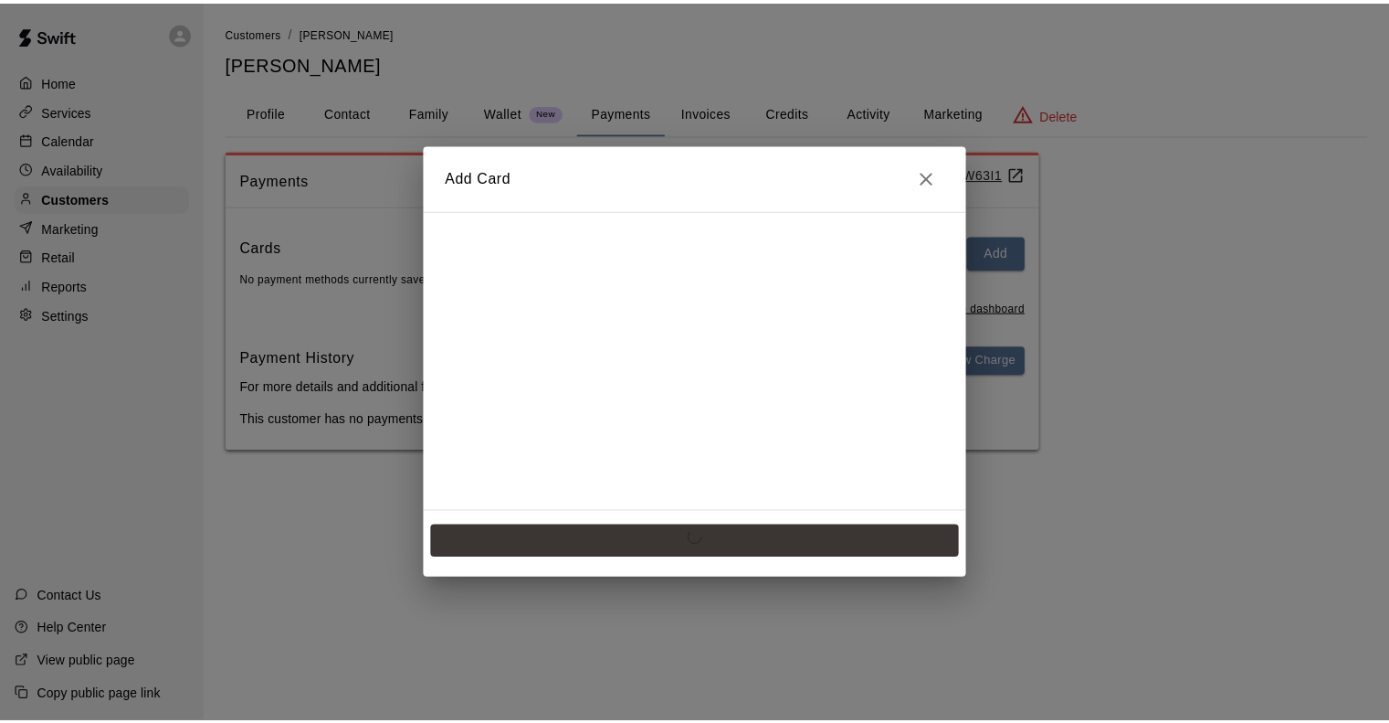
scroll to position [0, 0]
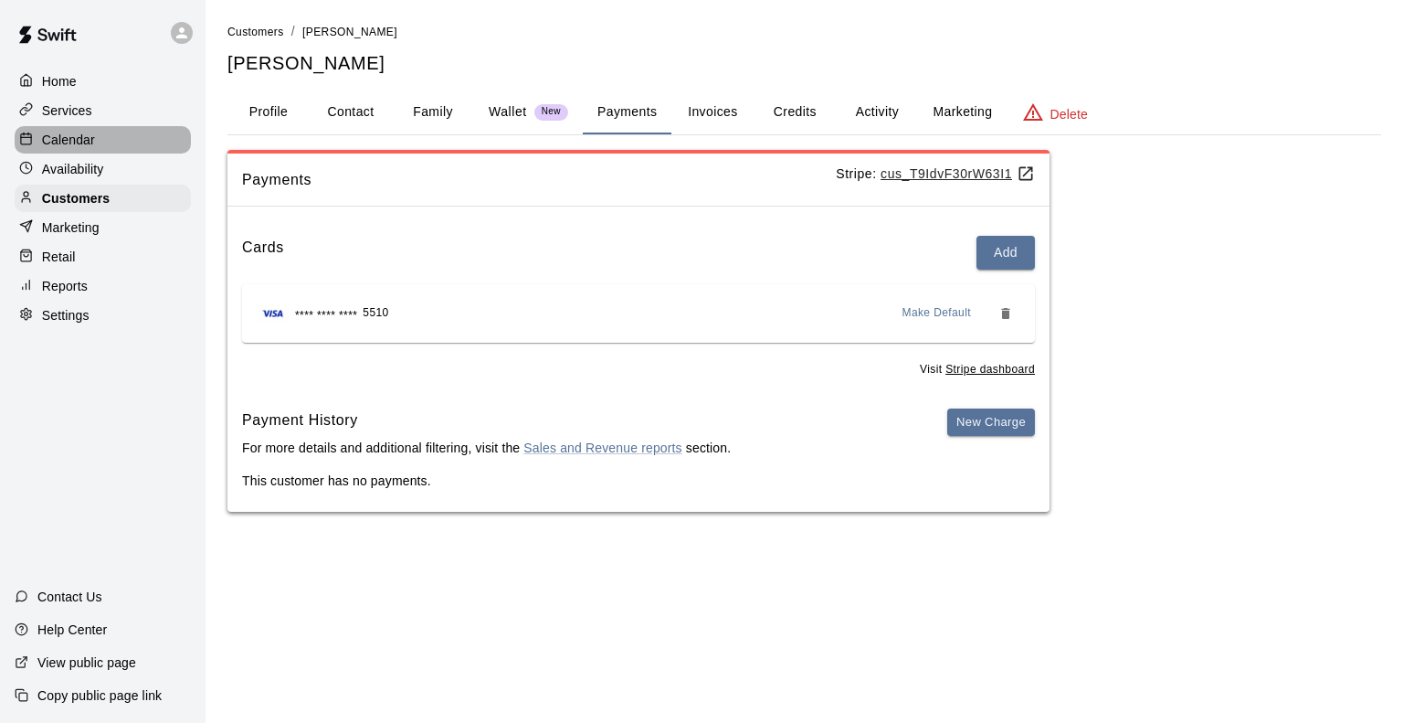
click at [69, 142] on p "Calendar" at bounding box center [68, 140] width 53 height 18
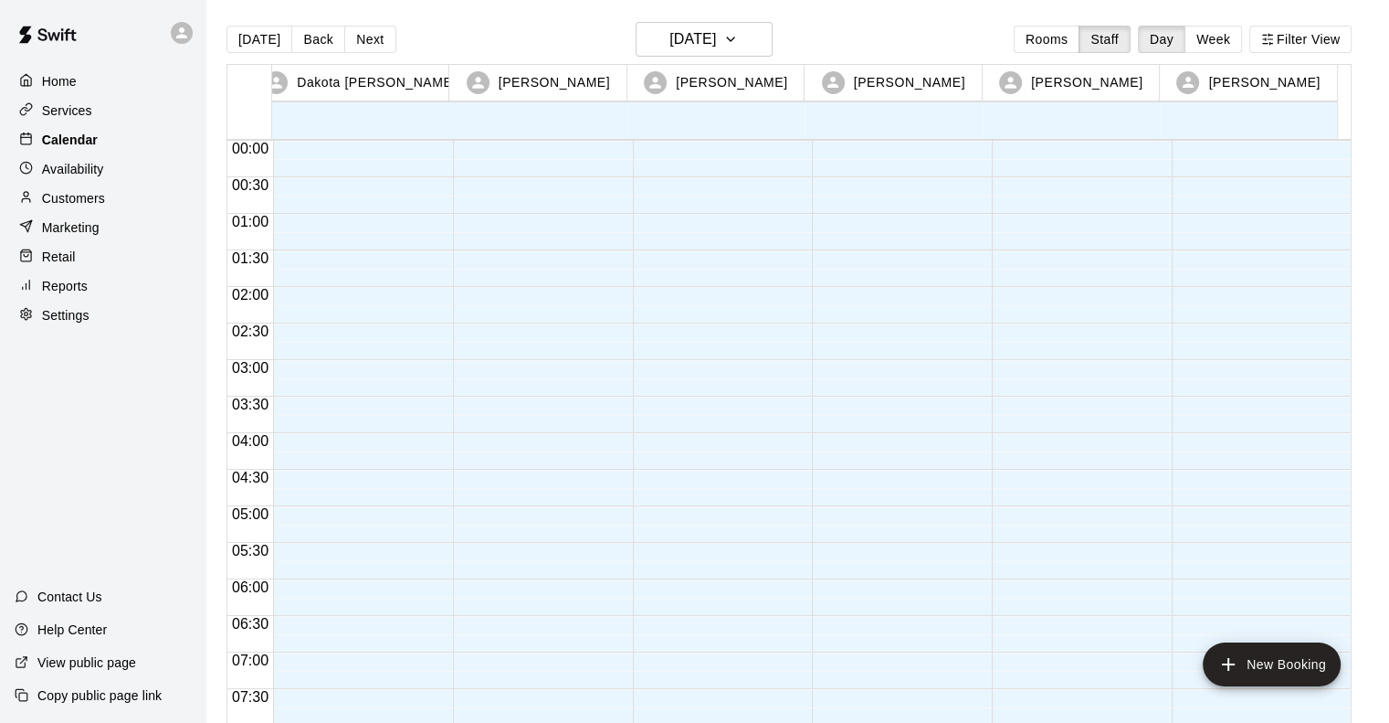
scroll to position [1149, 0]
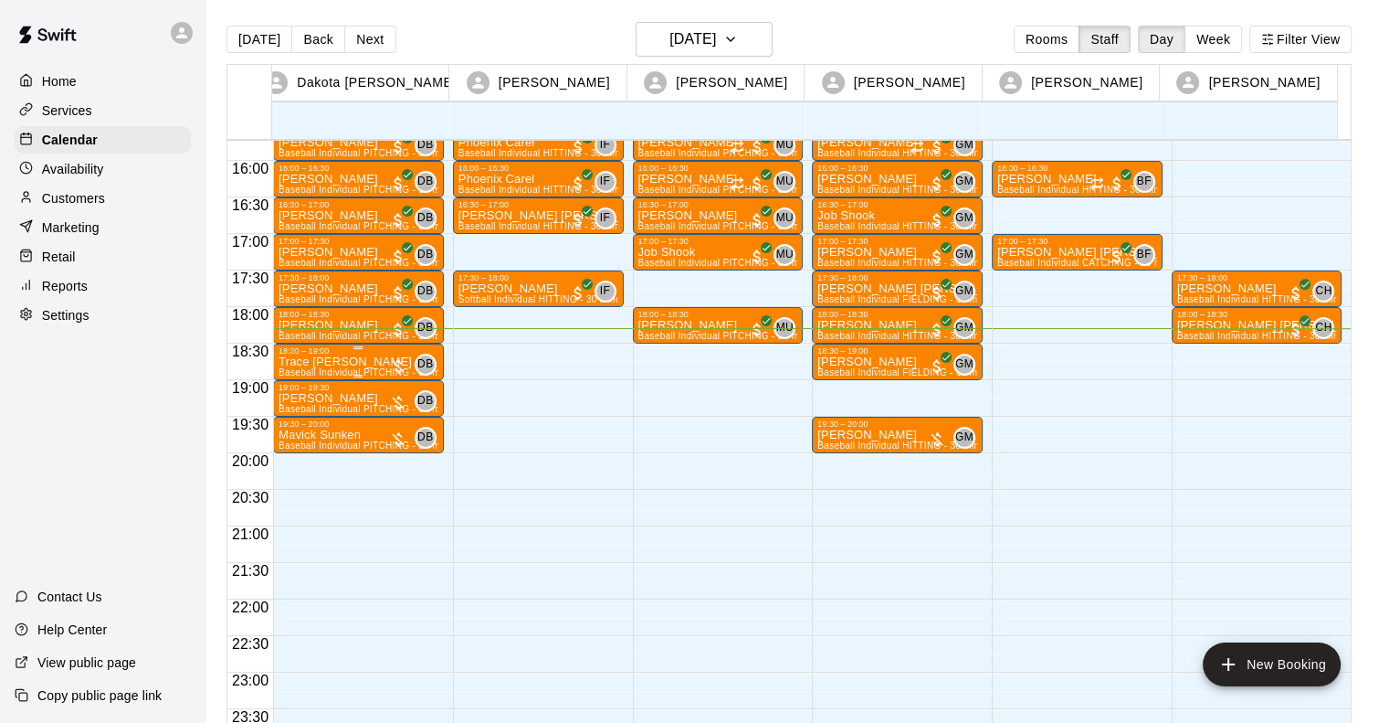
click at [321, 354] on div "18:30 – 19:00" at bounding box center [359, 350] width 160 height 9
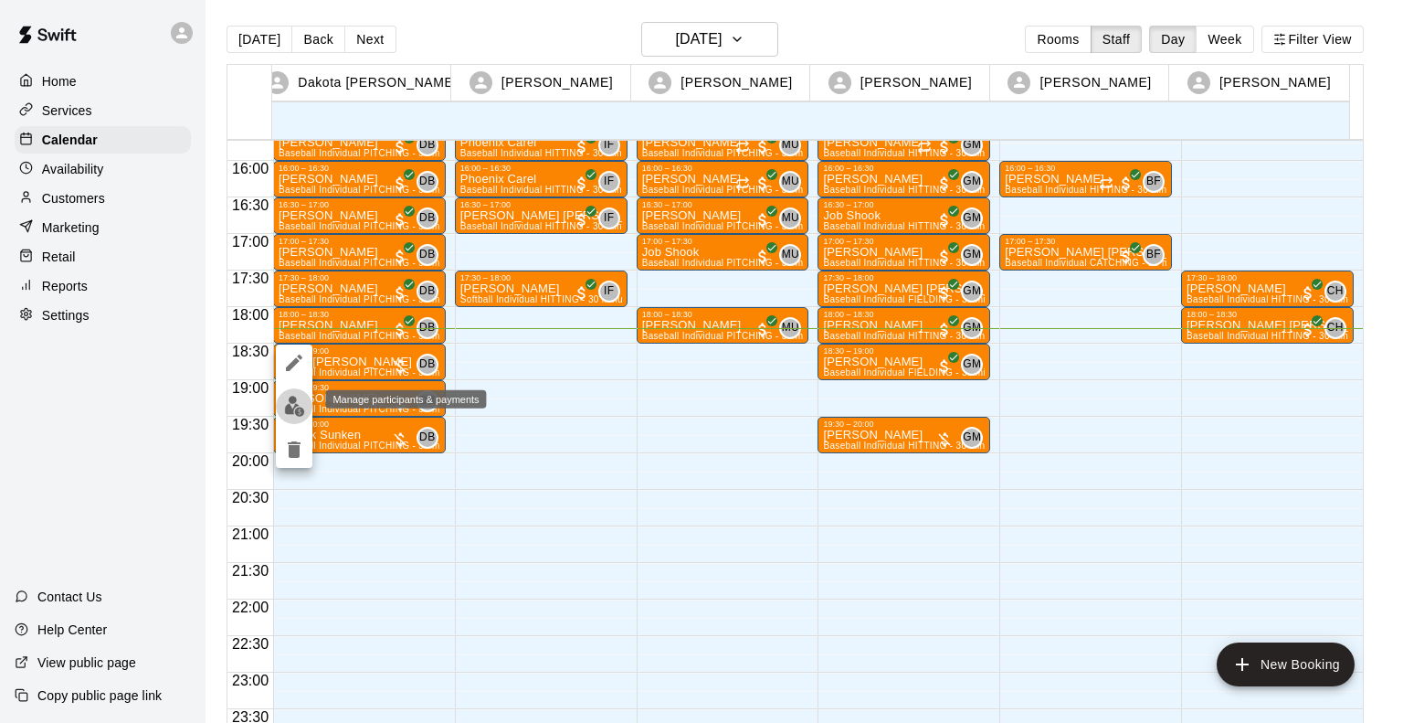
click at [291, 412] on img "edit" at bounding box center [294, 406] width 21 height 21
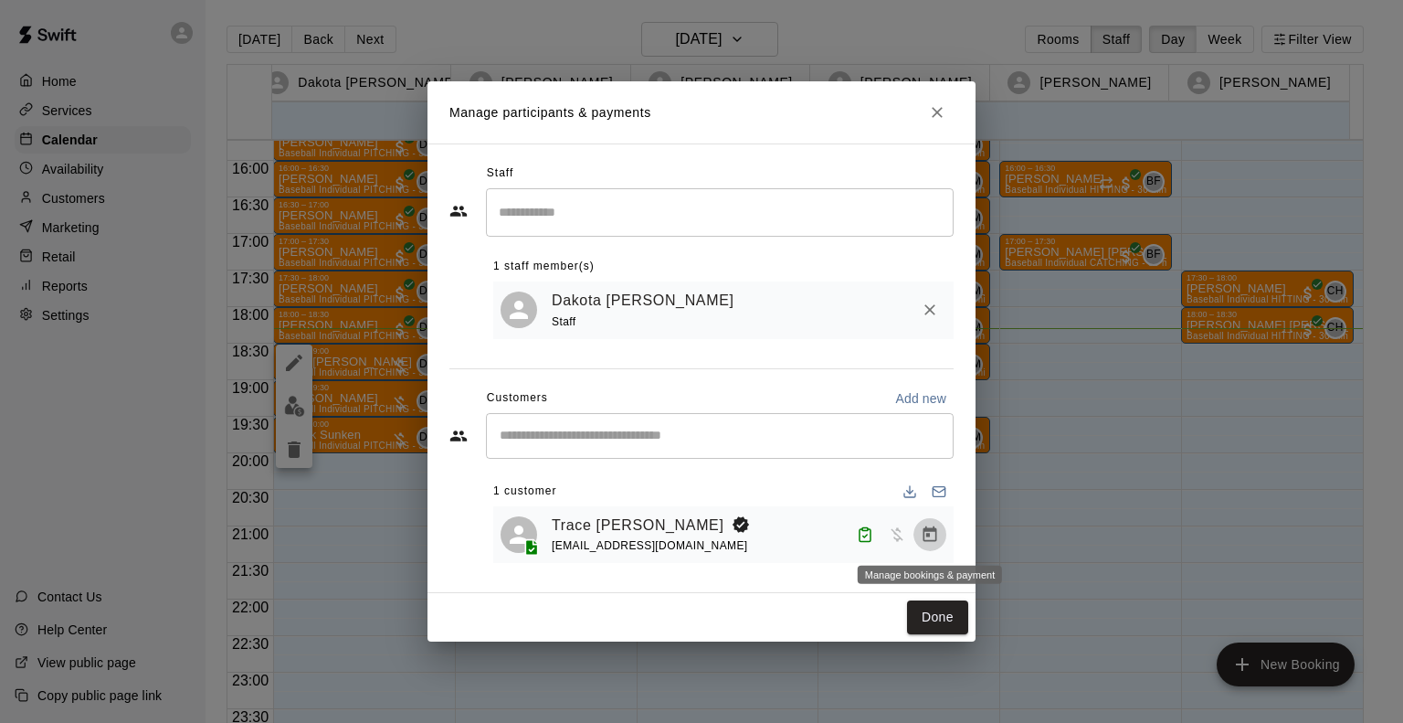
click at [925, 534] on icon "Manage bookings & payment" at bounding box center [930, 534] width 18 height 18
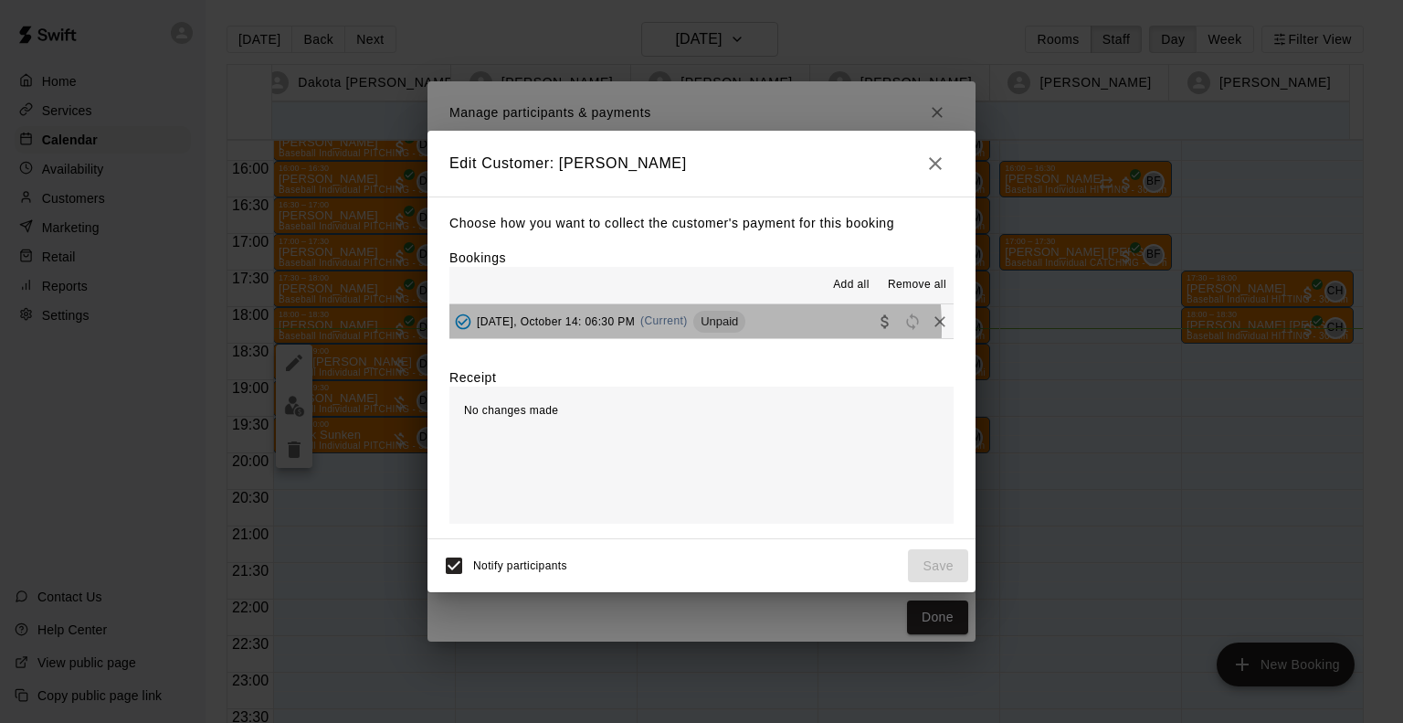
click at [620, 331] on div "Tuesday, October 14: 06:30 PM (Current) Unpaid" at bounding box center [597, 321] width 296 height 27
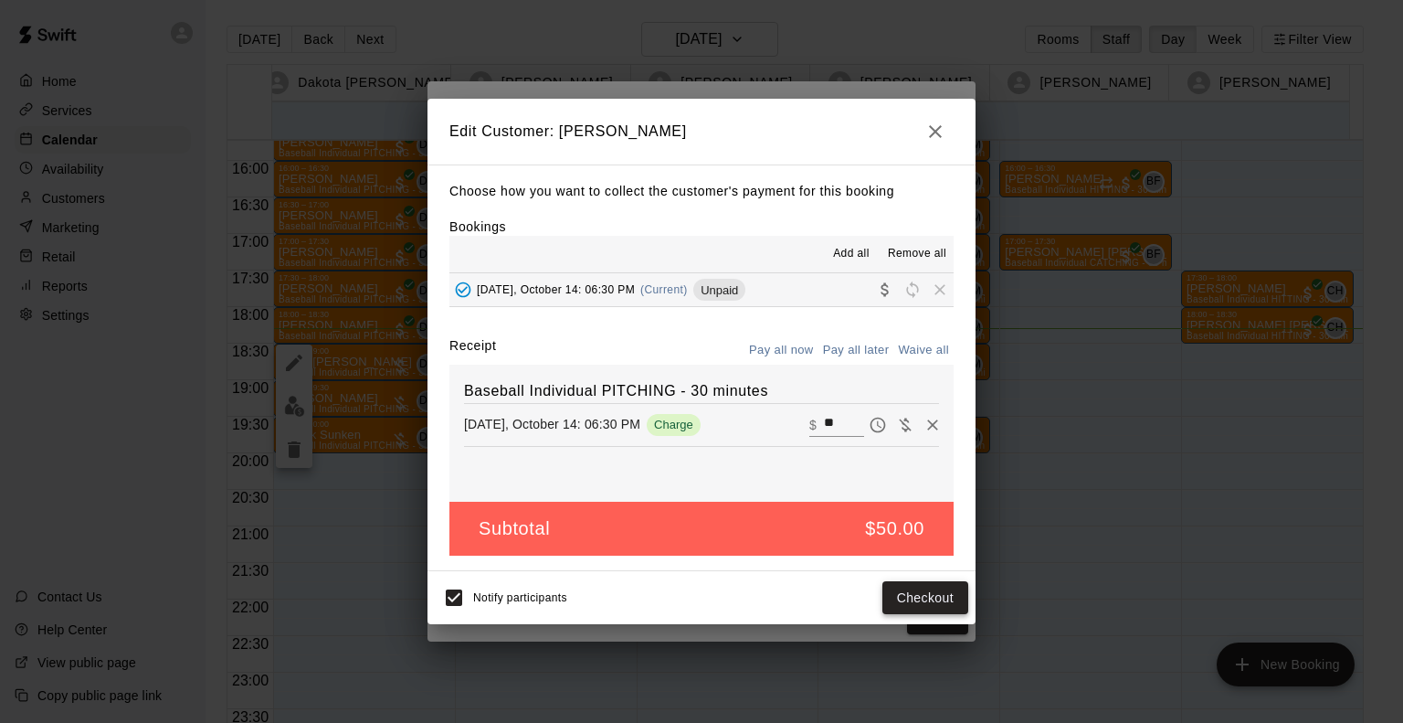
click at [961, 597] on button "Checkout" at bounding box center [925, 598] width 86 height 34
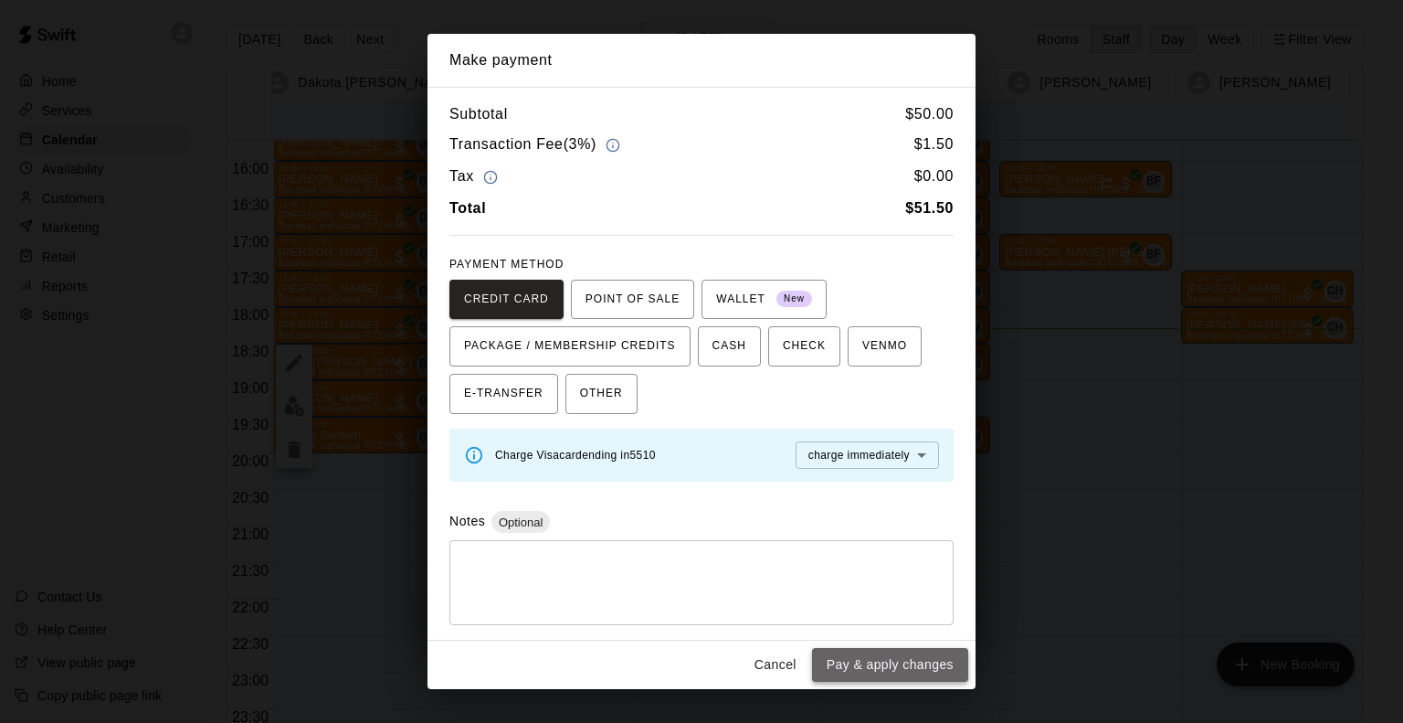
click at [898, 664] on button "Pay & apply changes" at bounding box center [890, 665] width 156 height 34
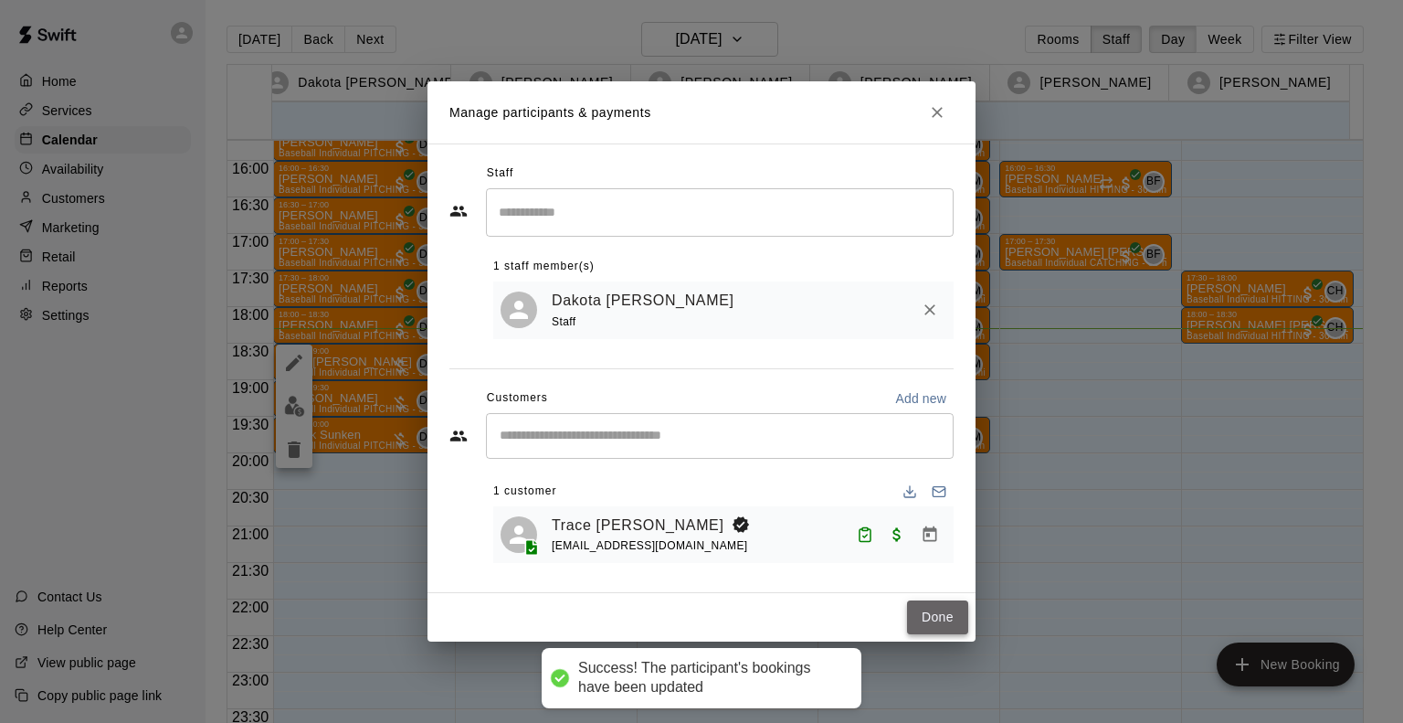
click at [944, 607] on button "Done" at bounding box center [937, 617] width 61 height 34
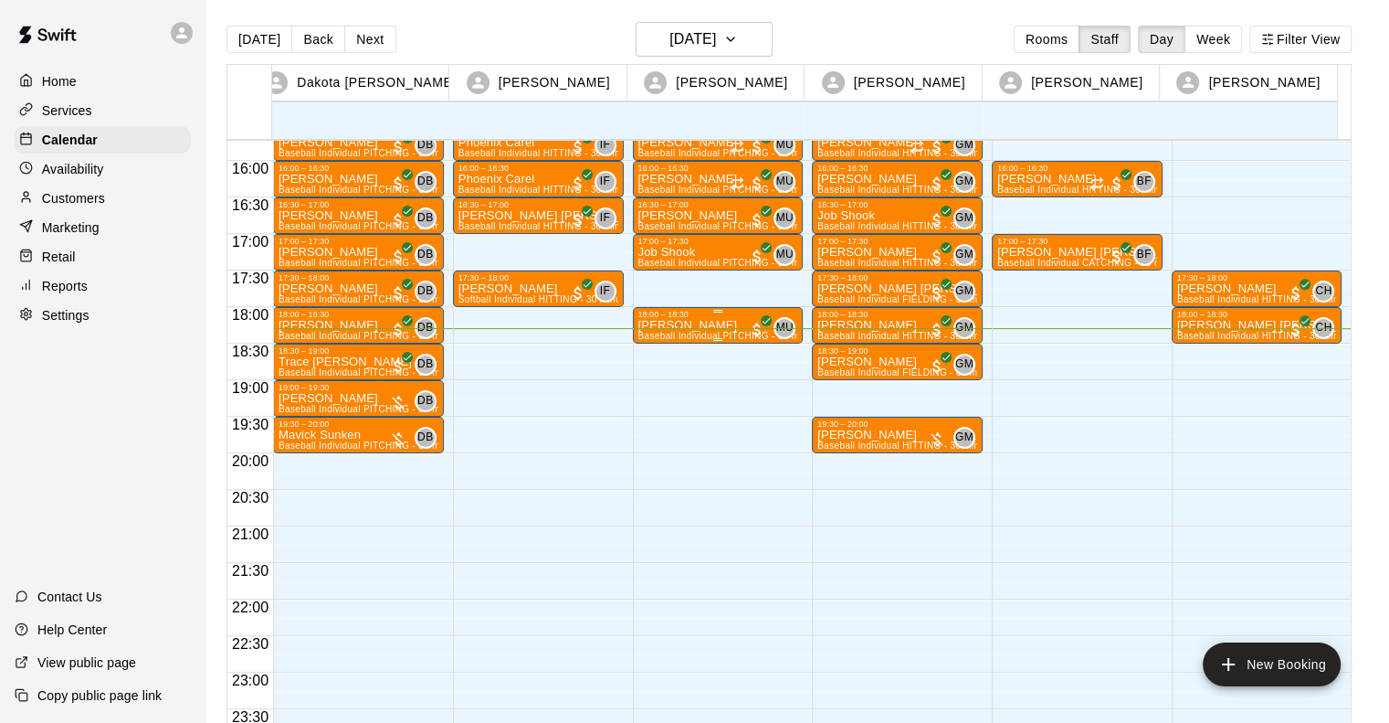
click at [692, 314] on div "18:00 – 18:30" at bounding box center [719, 314] width 160 height 9
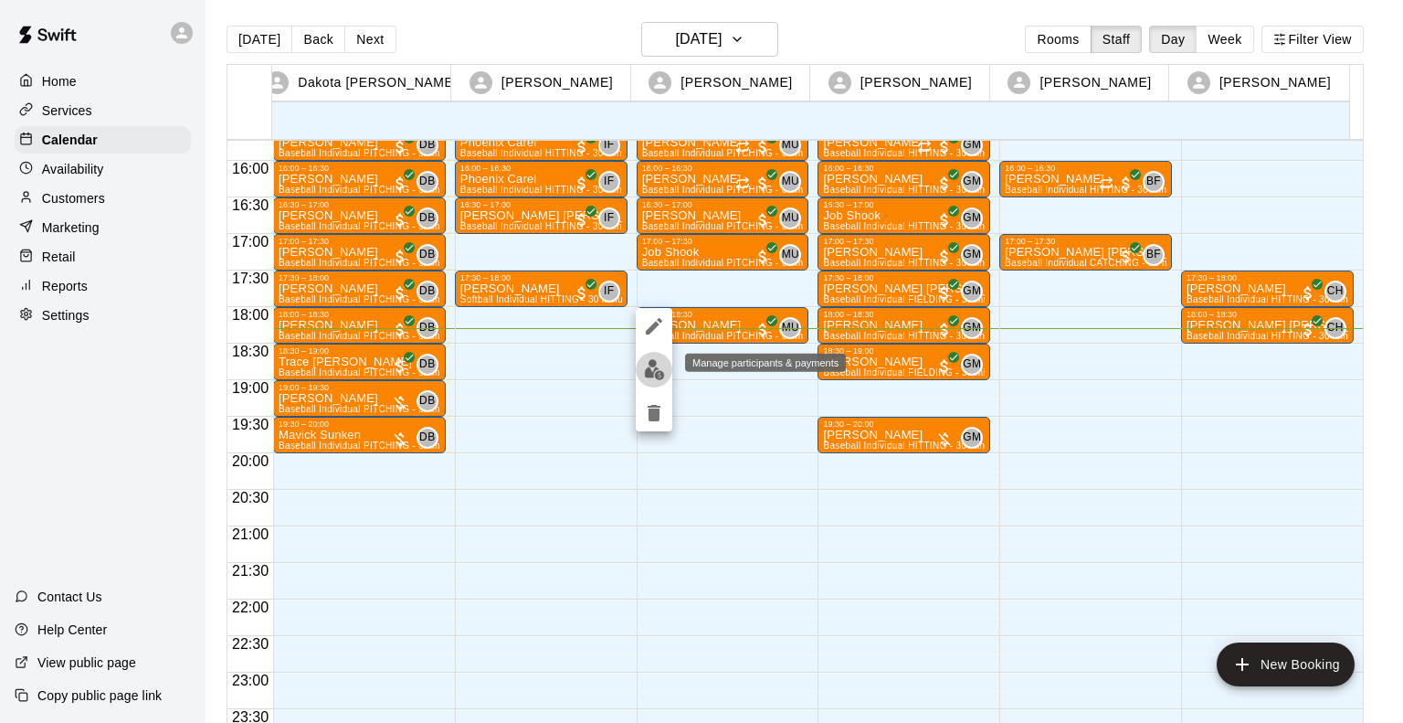
click at [658, 374] on img "edit" at bounding box center [654, 369] width 21 height 21
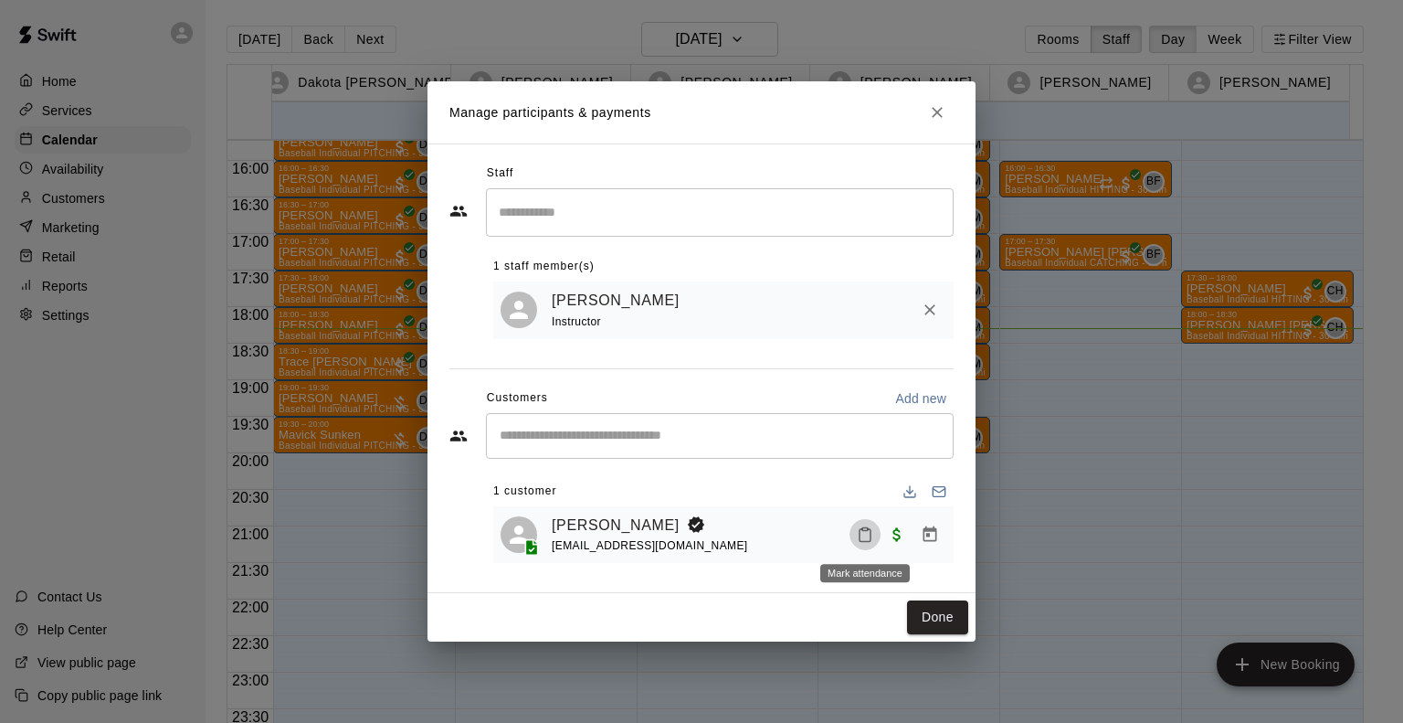
click at [862, 536] on icon "Mark attendance" at bounding box center [865, 534] width 16 height 16
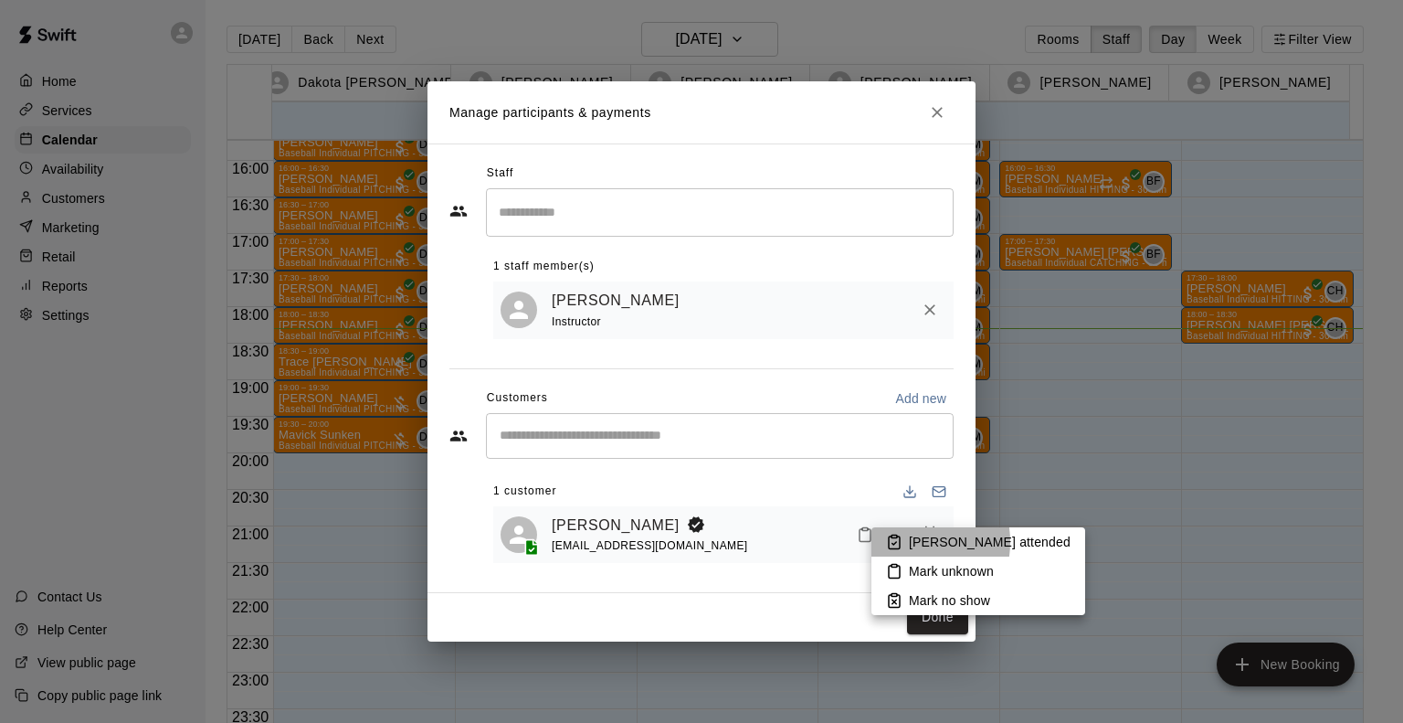
click at [902, 542] on icon at bounding box center [894, 542] width 16 height 16
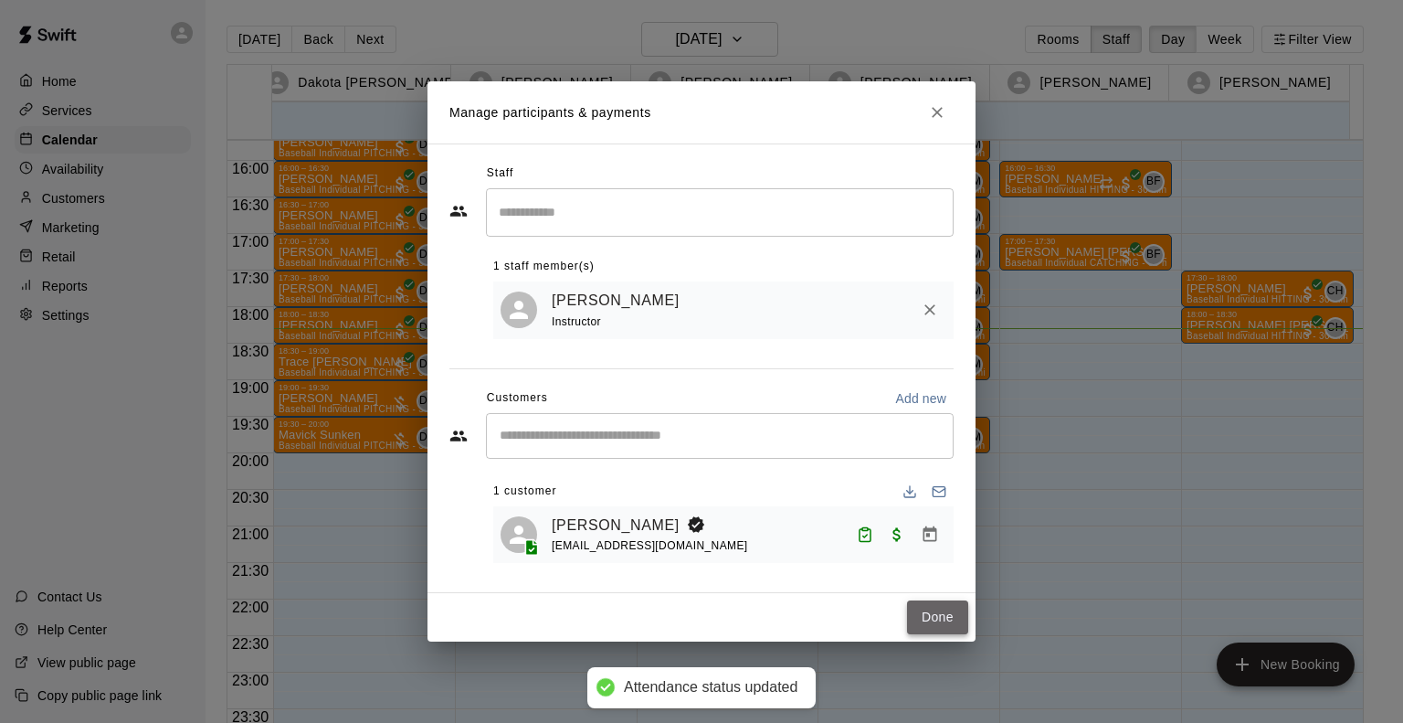
click at [933, 613] on button "Done" at bounding box center [937, 617] width 61 height 34
